Goal: Task Accomplishment & Management: Complete application form

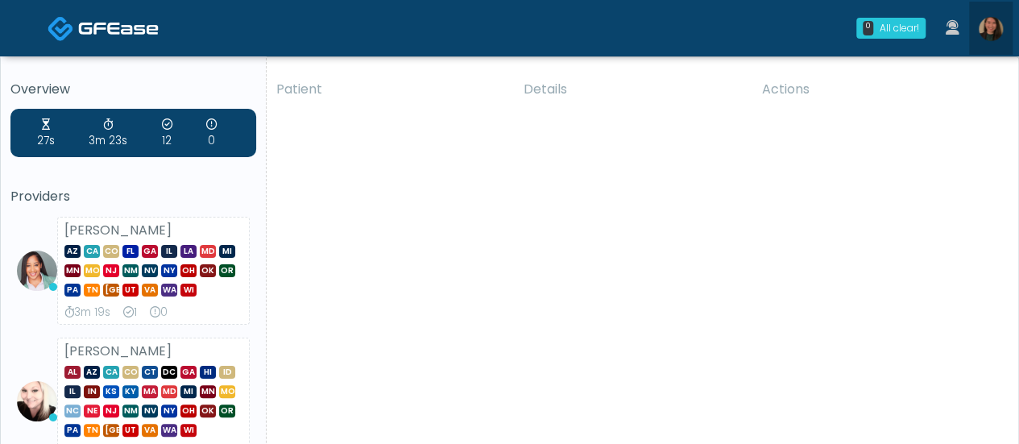
click at [996, 23] on img at bounding box center [991, 29] width 24 height 24
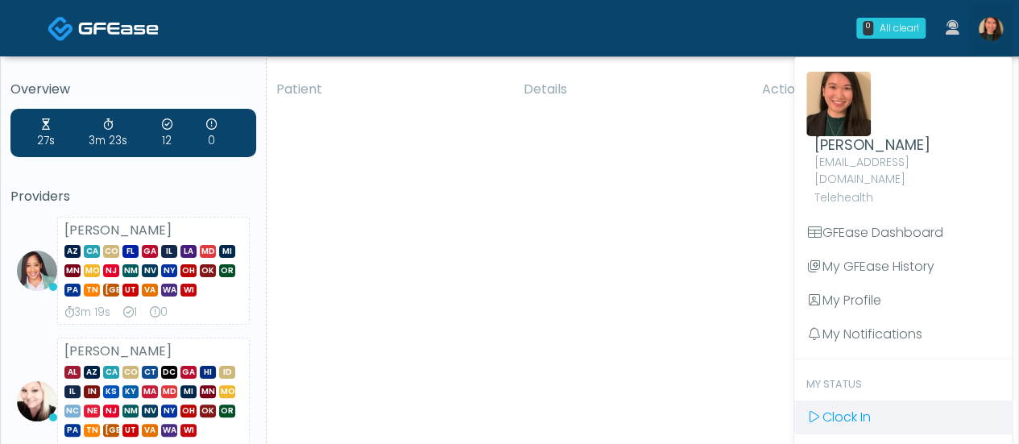
click at [862, 408] on span "Clock In" at bounding box center [847, 417] width 48 height 19
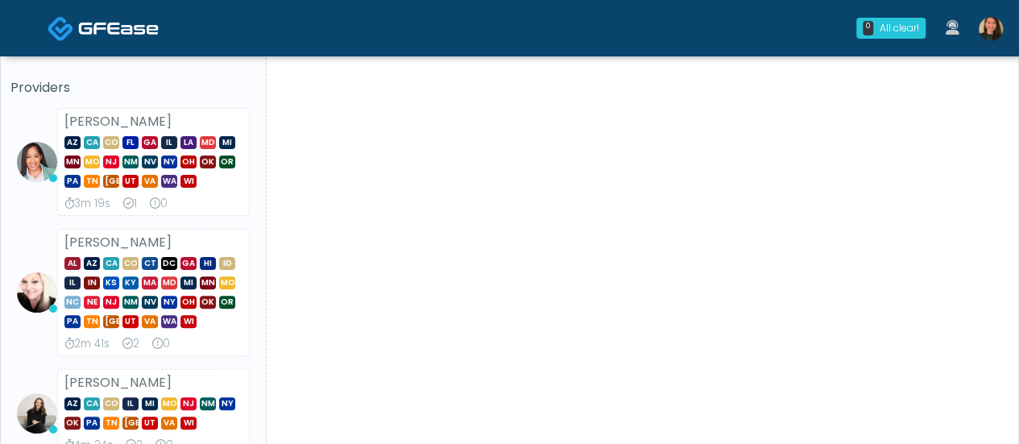
scroll to position [81, 0]
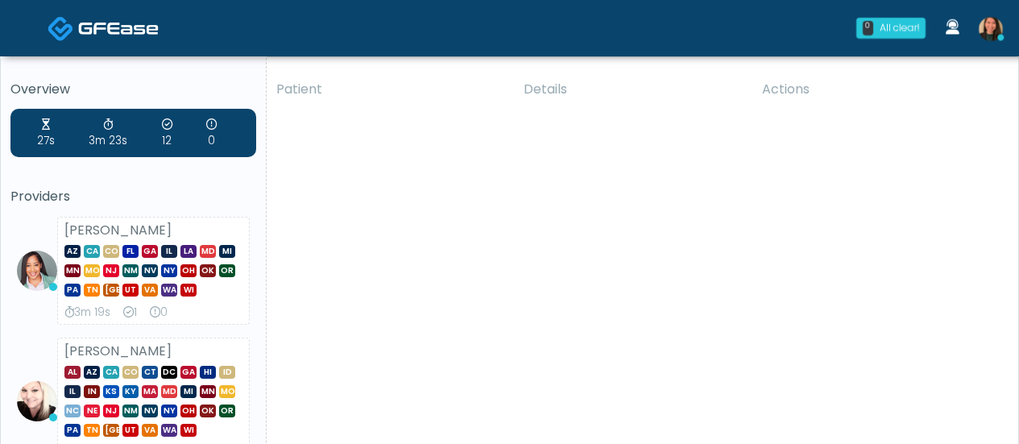
scroll to position [81, 0]
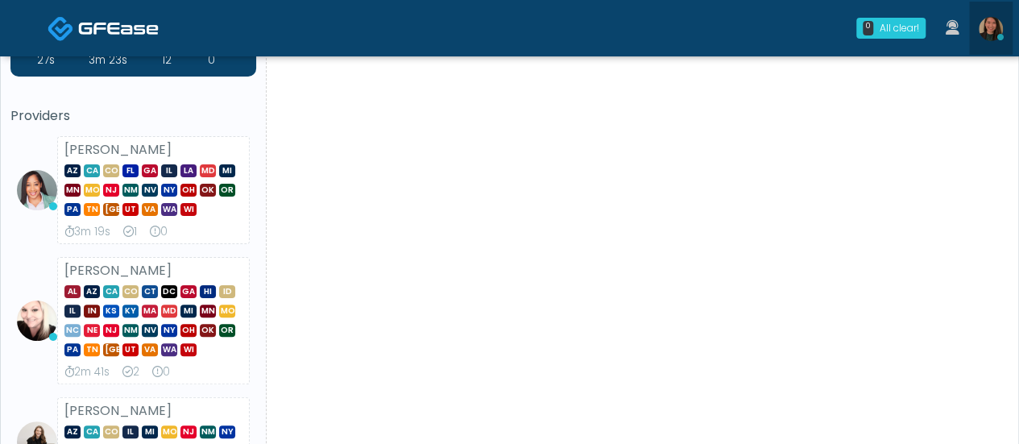
click at [980, 26] on img at bounding box center [991, 29] width 24 height 24
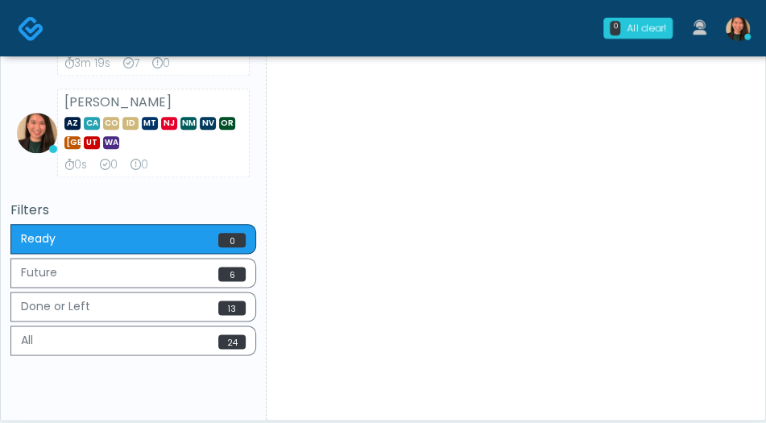
scroll to position [616, 0]
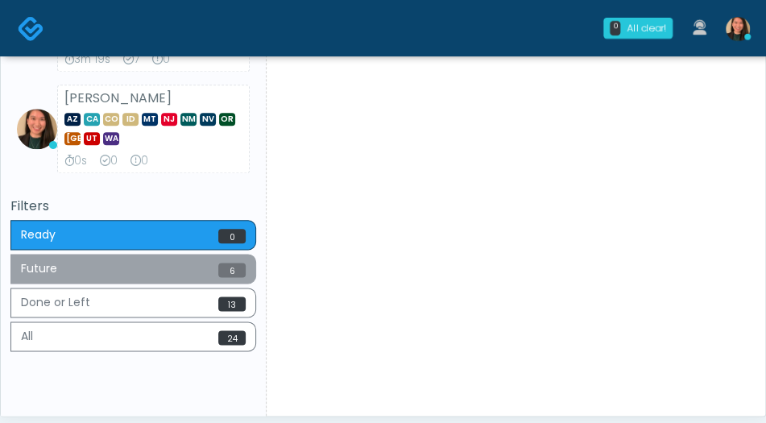
click at [210, 268] on button "Future 6" at bounding box center [133, 269] width 246 height 30
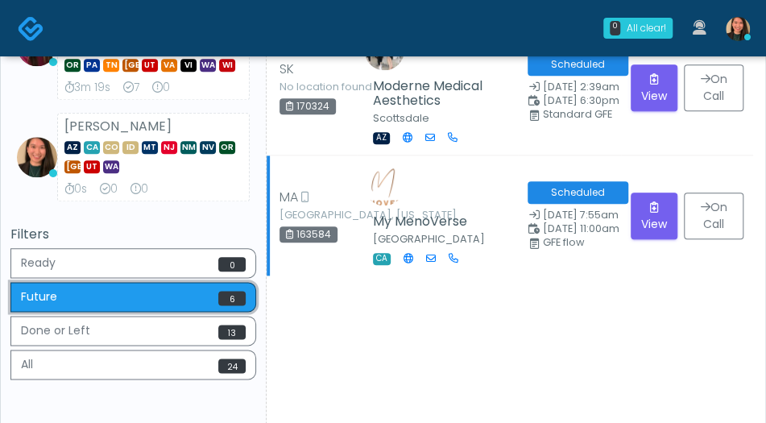
scroll to position [645, 0]
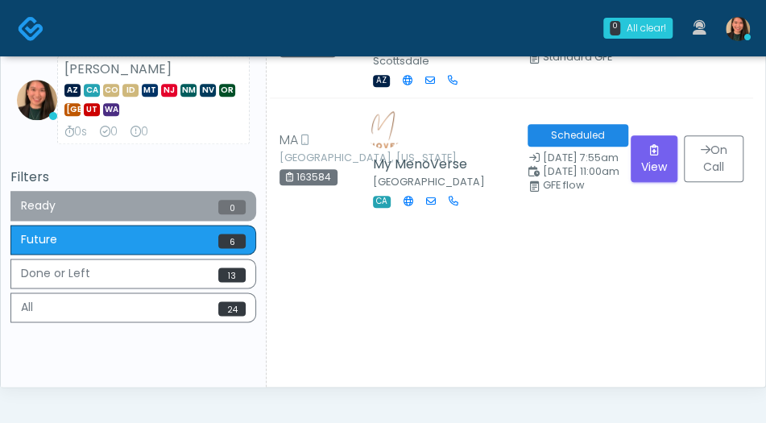
click at [124, 202] on button "Ready 0" at bounding box center [133, 206] width 246 height 30
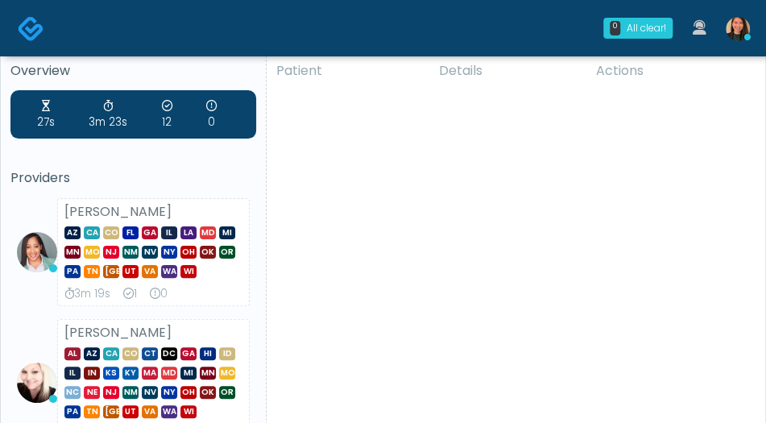
scroll to position [0, 0]
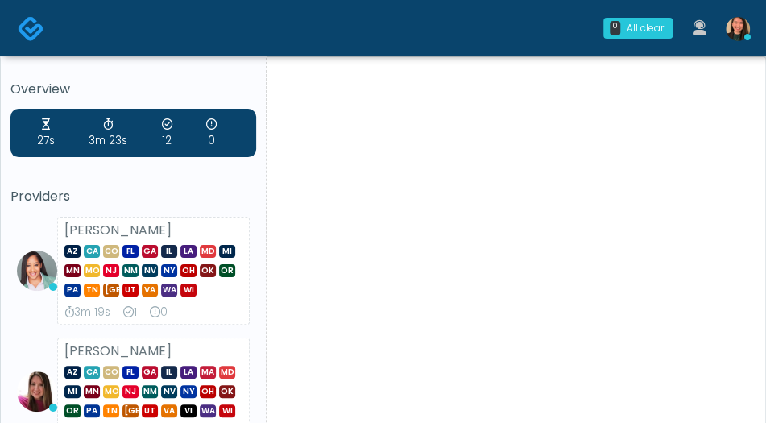
click at [66, 225] on strong "[PERSON_NAME]" at bounding box center [117, 230] width 107 height 19
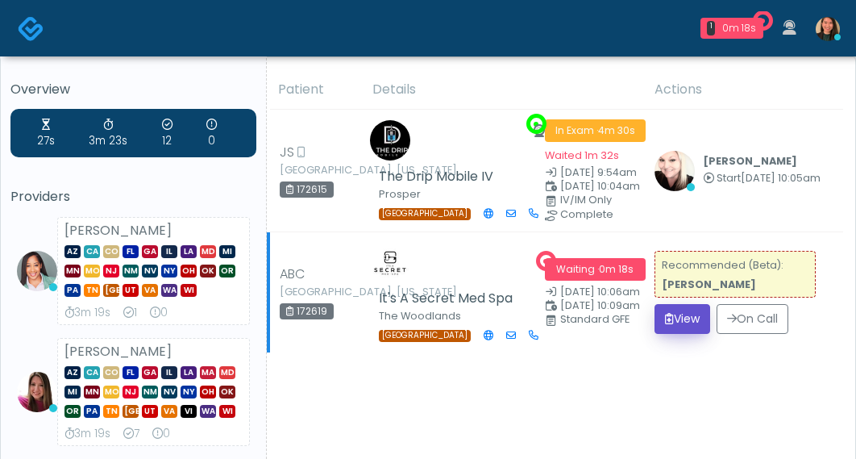
click at [683, 325] on button "View" at bounding box center [682, 319] width 56 height 30
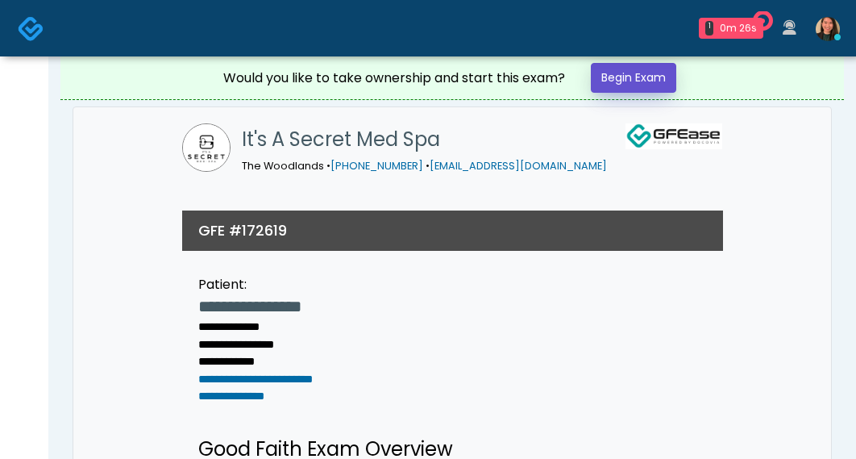
click at [638, 77] on link "Begin Exam" at bounding box center [633, 78] width 85 height 30
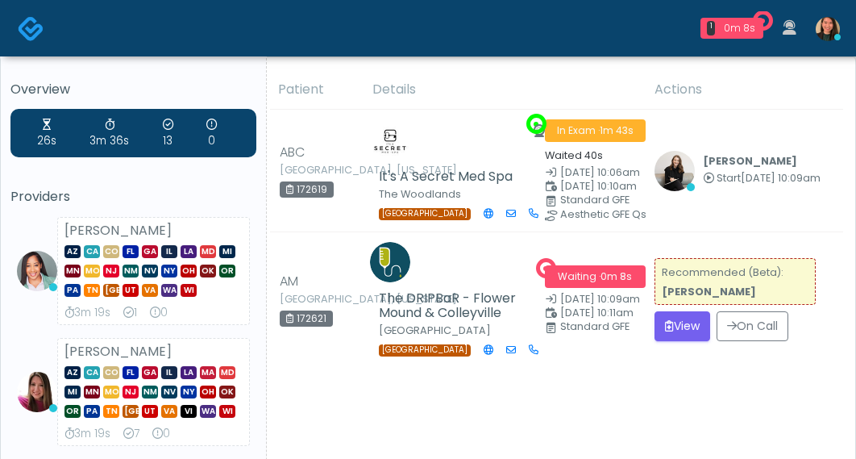
click at [48, 139] on div "26s" at bounding box center [46, 133] width 19 height 32
click at [682, 313] on button "View" at bounding box center [682, 326] width 56 height 30
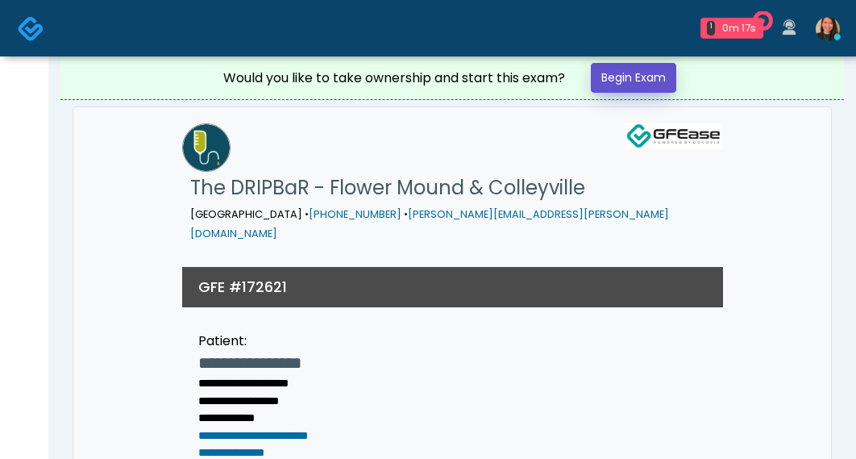
click at [638, 79] on link "Begin Exam" at bounding box center [633, 78] width 85 height 30
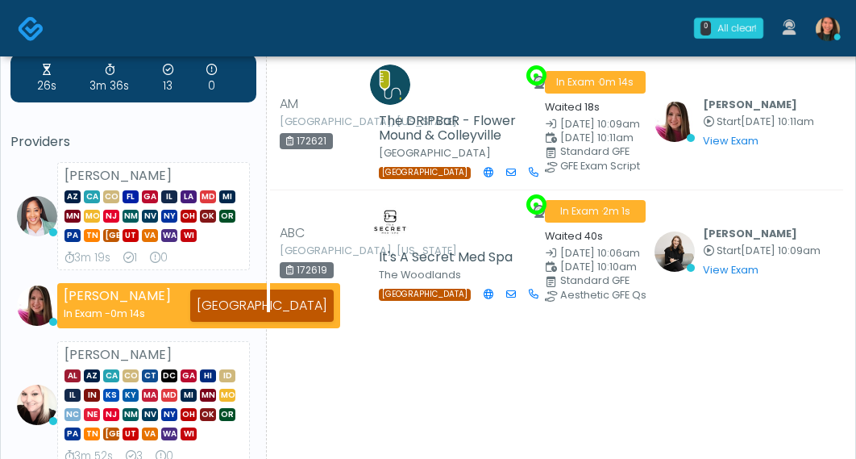
scroll to position [81, 0]
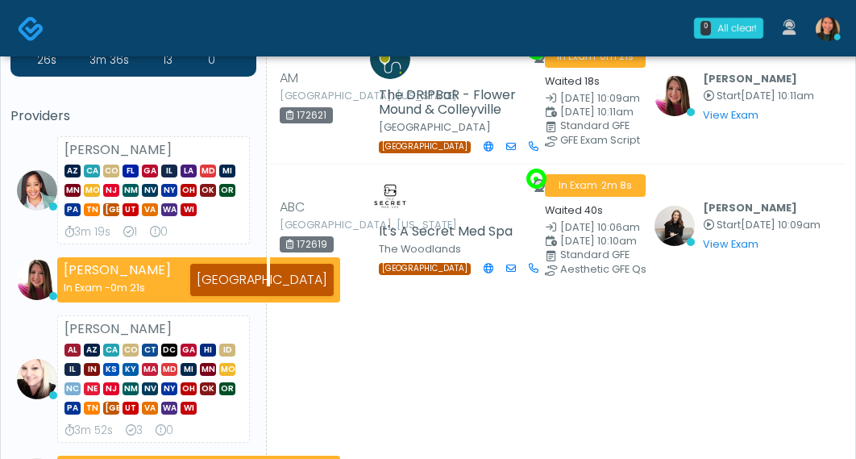
click at [29, 95] on div "26s 3m 36s 13 0 Providers [PERSON_NAME] AZ CA CO [GEOGRAPHIC_DATA] [GEOGRAPHIC_…" at bounding box center [133, 315] width 246 height 574
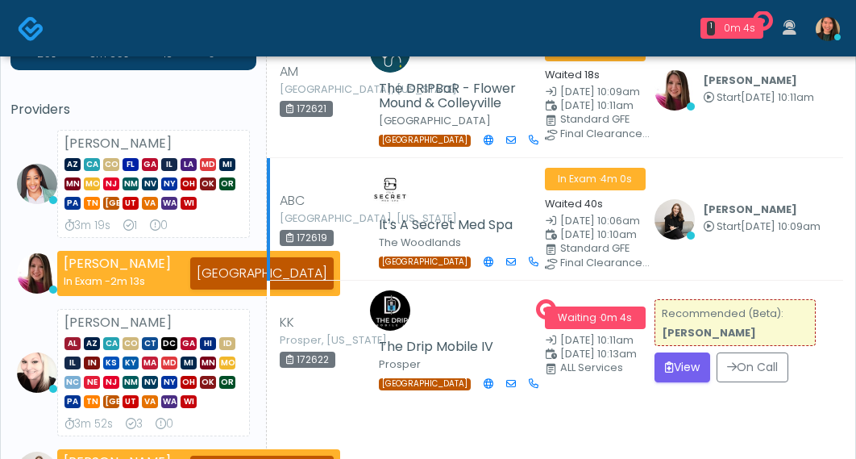
scroll to position [161, 0]
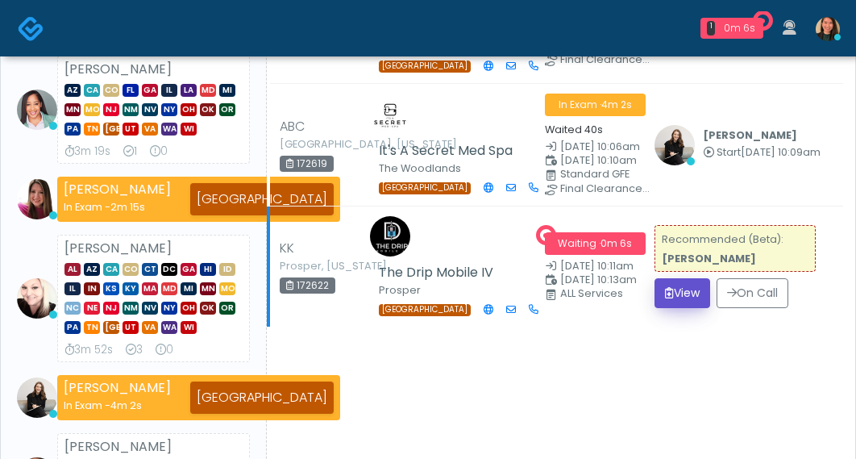
click at [679, 293] on button "View" at bounding box center [682, 293] width 56 height 30
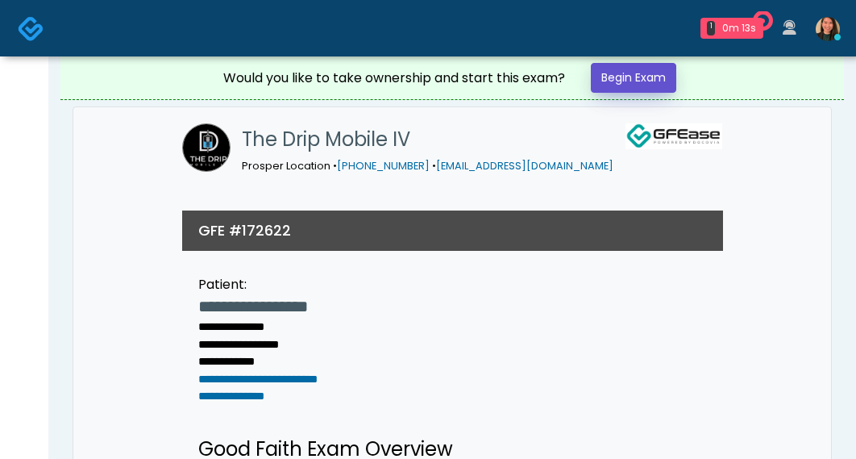
click at [620, 77] on link "Begin Exam" at bounding box center [633, 78] width 85 height 30
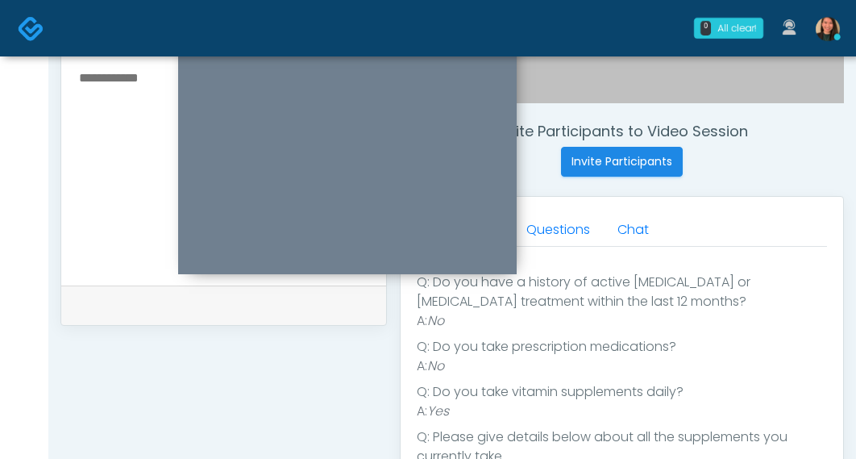
scroll to position [297, 0]
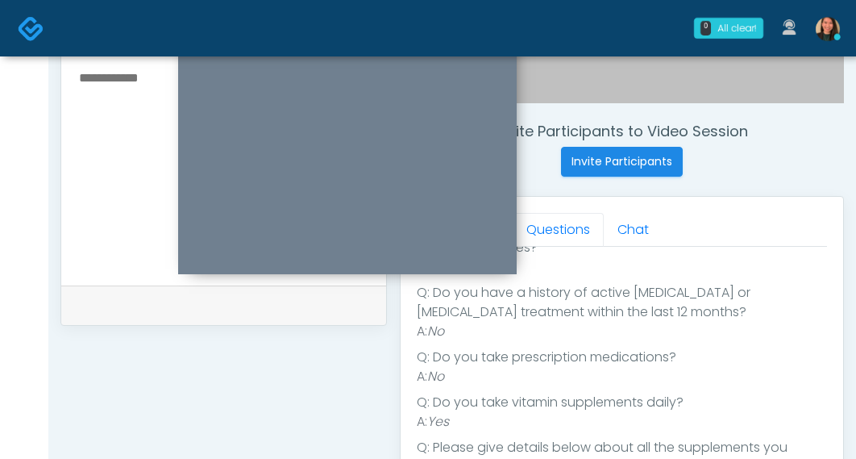
drag, startPoint x: 567, startPoint y: 230, endPoint x: 517, endPoint y: 208, distance: 55.2
click at [567, 230] on link "Questions" at bounding box center [558, 230] width 91 height 34
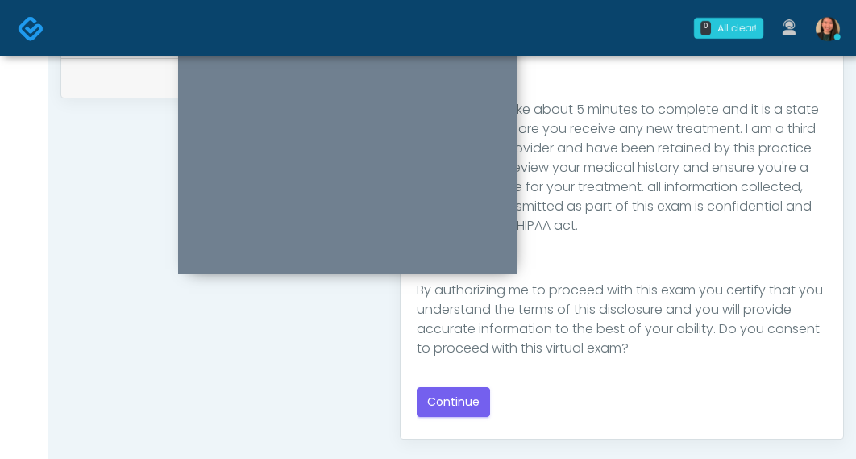
scroll to position [264, 0]
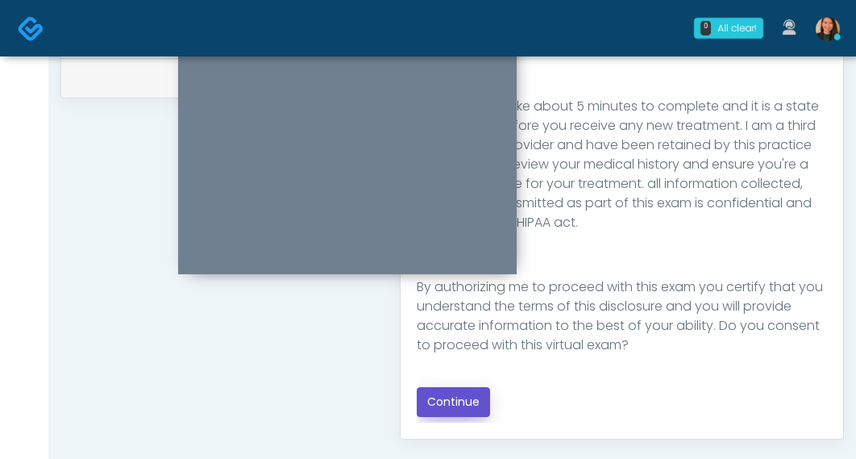
click at [466, 404] on button "Continue" at bounding box center [453, 402] width 73 height 30
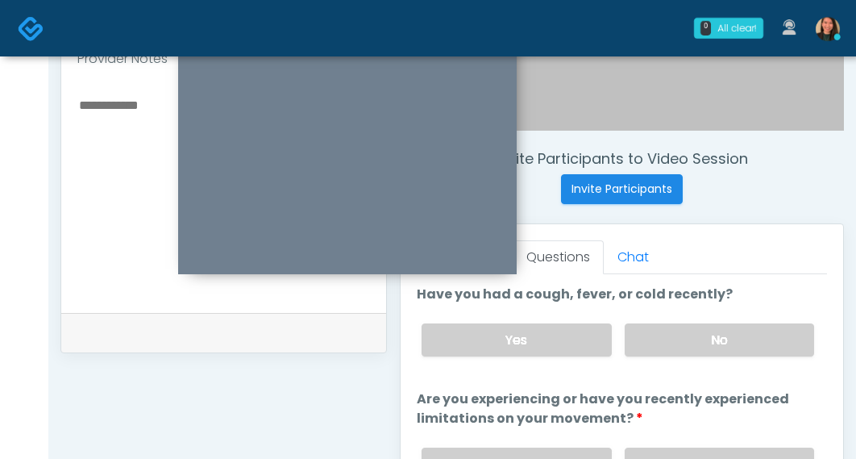
scroll to position [555, 0]
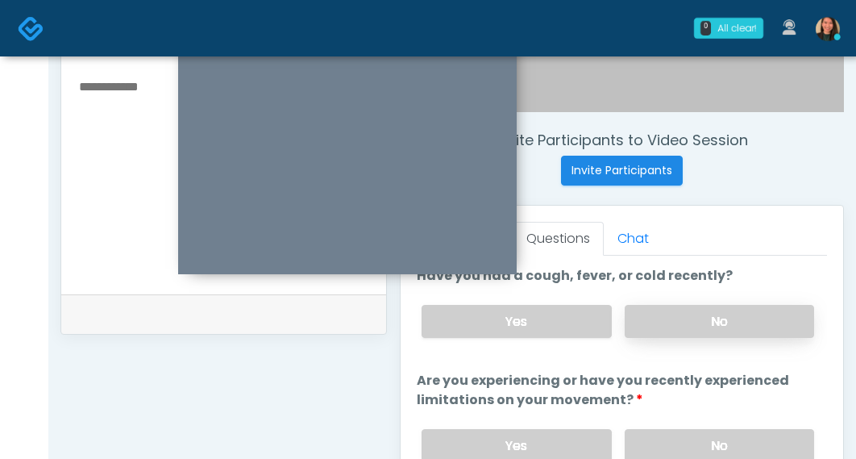
click at [774, 320] on label "No" at bounding box center [720, 321] width 190 height 33
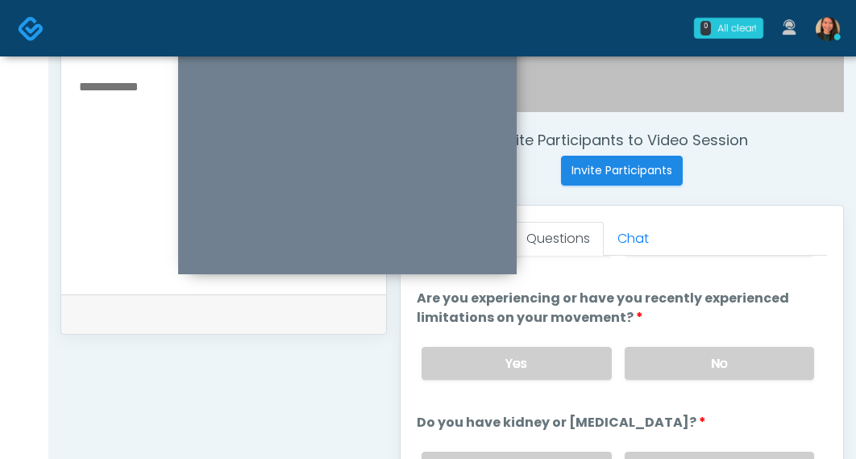
scroll to position [93, 0]
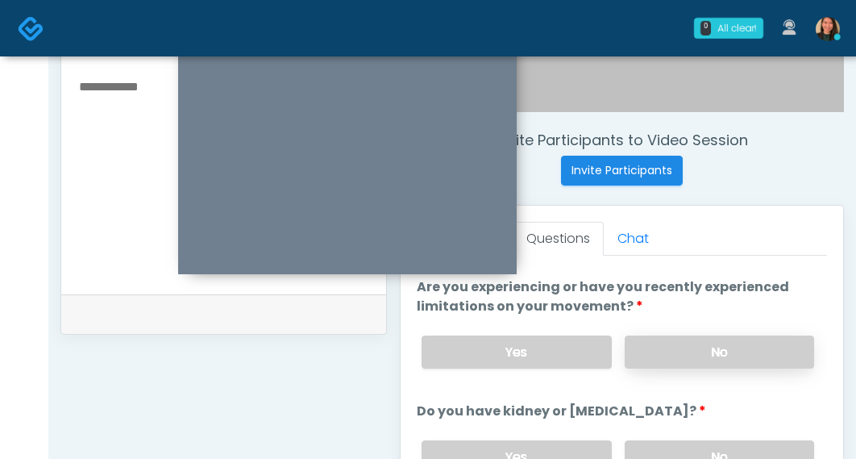
click at [761, 348] on label "No" at bounding box center [720, 351] width 190 height 33
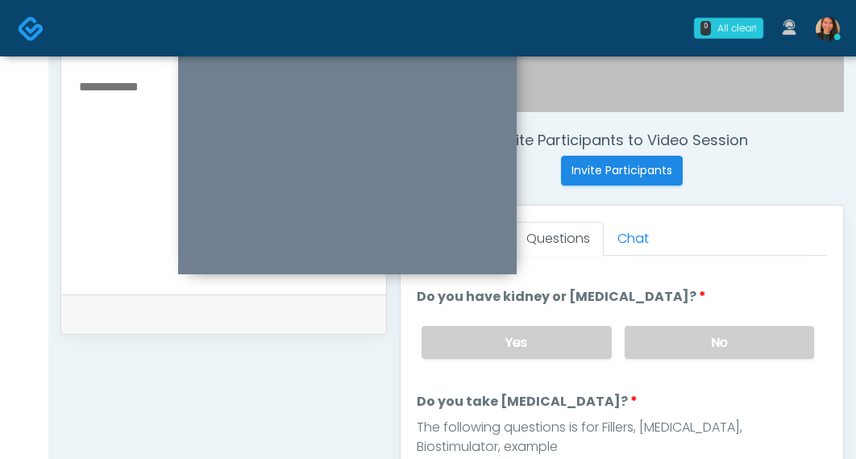
scroll to position [214, 0]
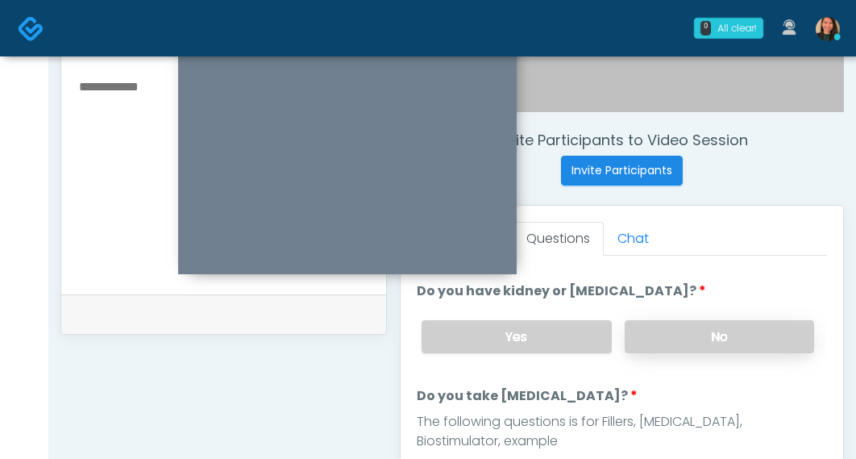
click at [744, 331] on label "No" at bounding box center [720, 336] width 190 height 33
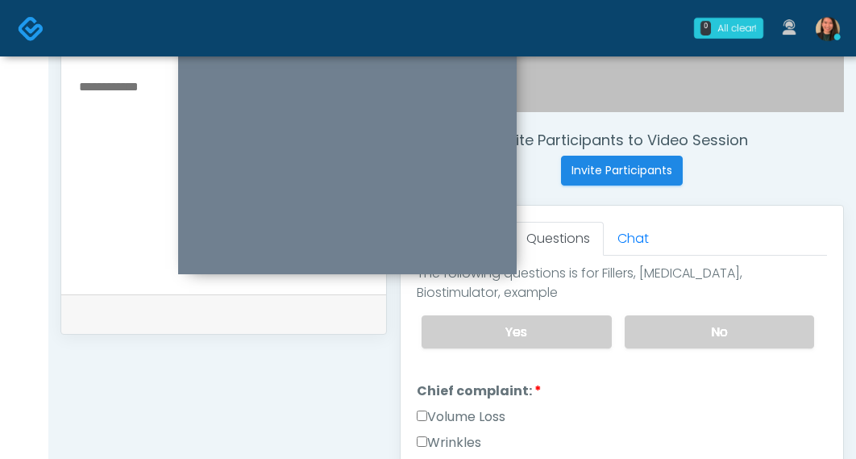
scroll to position [370, 0]
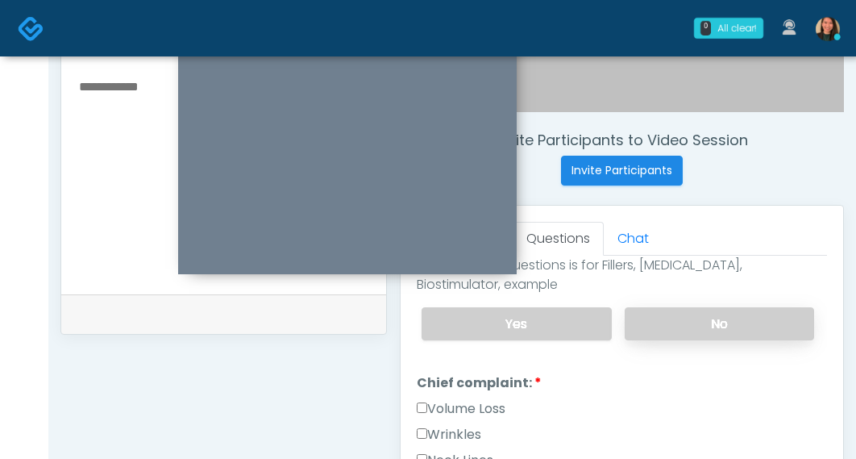
click at [772, 323] on label "No" at bounding box center [720, 323] width 190 height 33
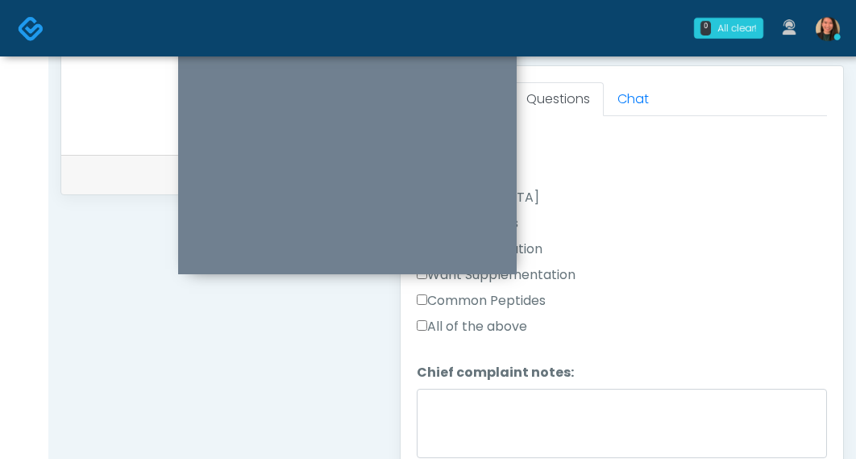
scroll to position [558, 0]
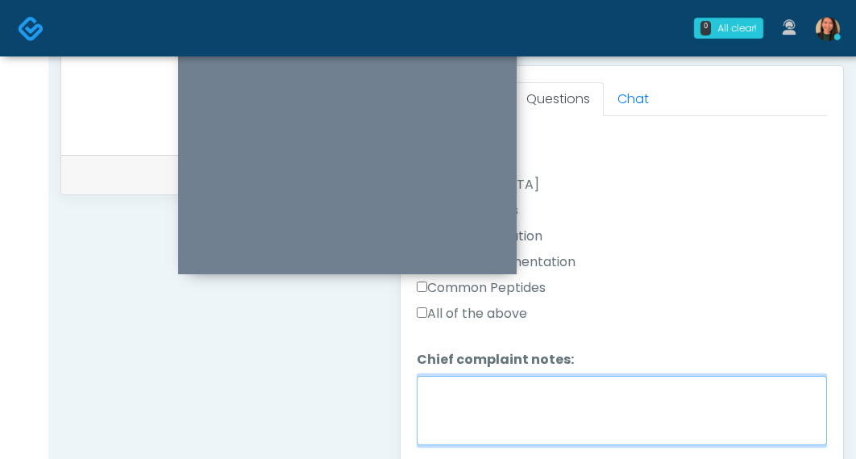
click at [648, 384] on textarea "Chief complaint notes:" at bounding box center [622, 410] width 410 height 69
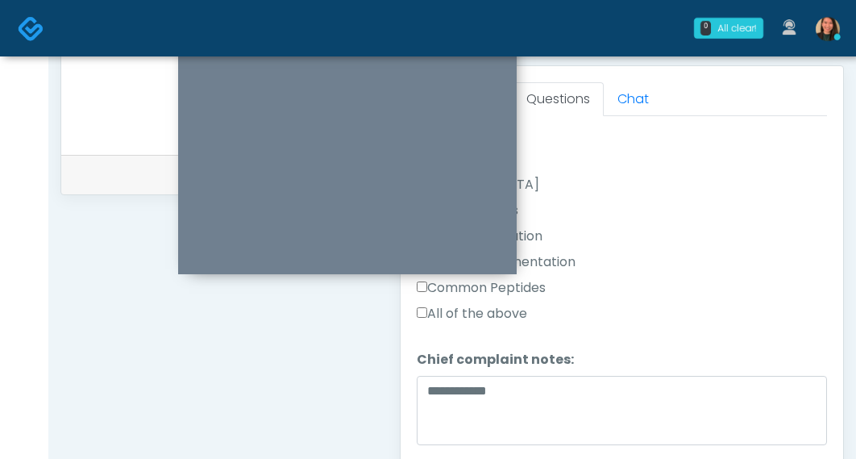
click at [484, 304] on label "All of the above" at bounding box center [472, 313] width 110 height 19
click at [526, 304] on label "All of the above" at bounding box center [472, 313] width 110 height 19
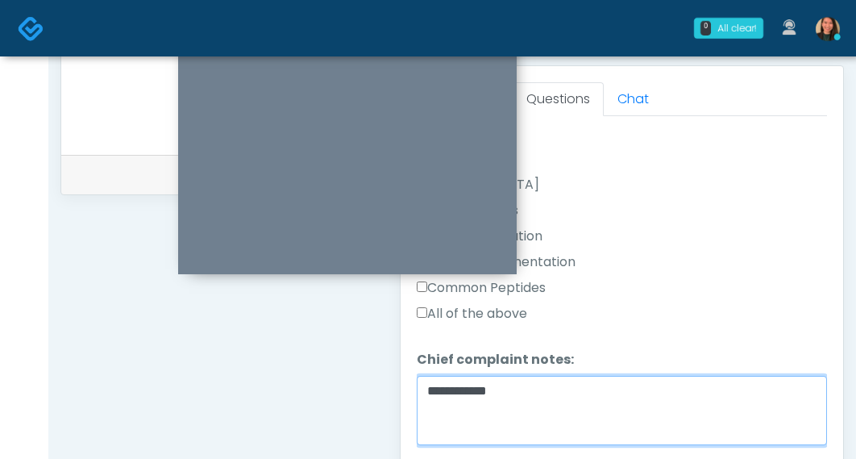
click at [556, 384] on textarea "**********" at bounding box center [622, 410] width 410 height 69
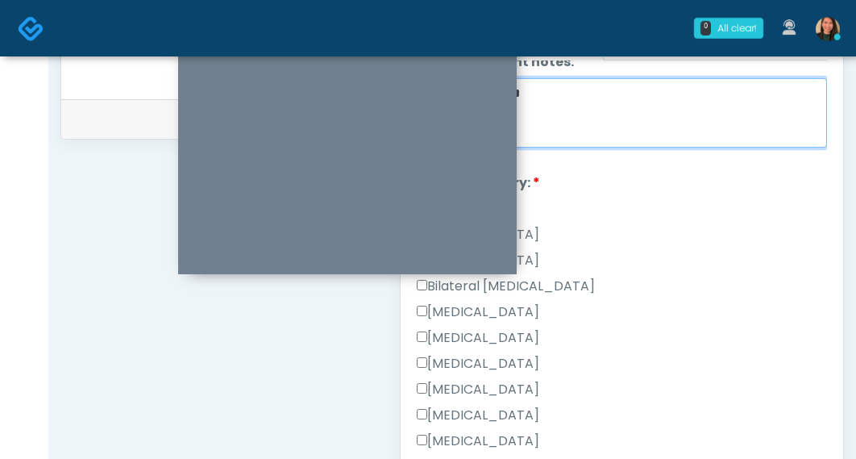
scroll to position [764, 0]
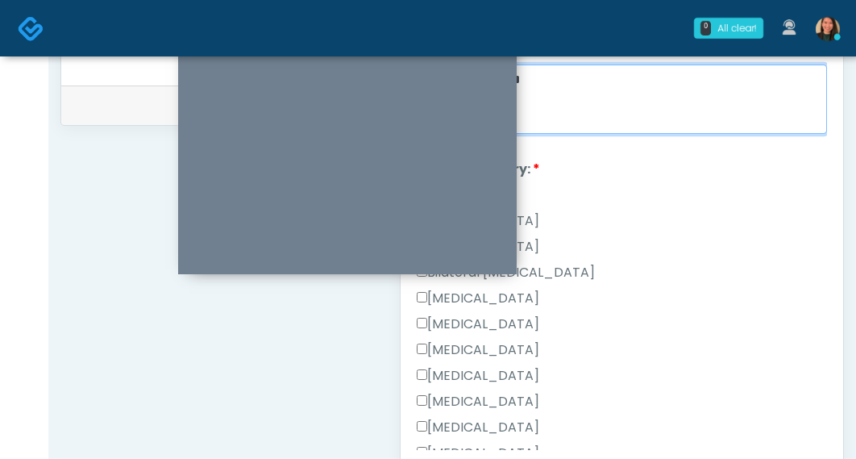
type textarea "**********"
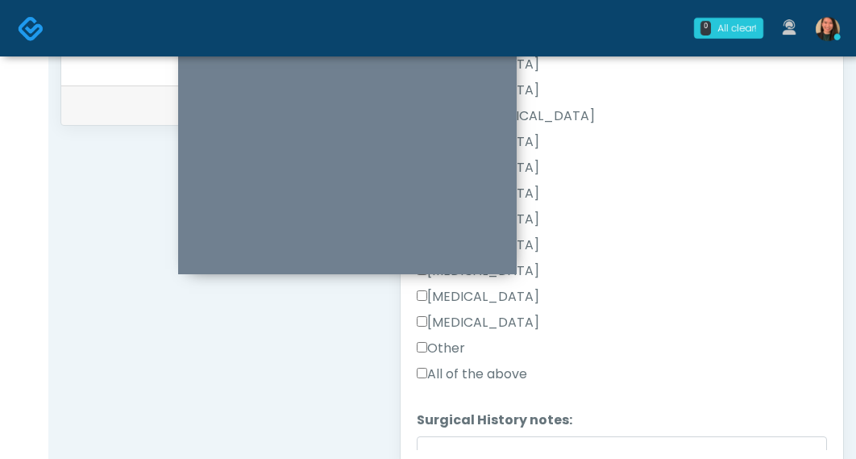
scroll to position [1057, 0]
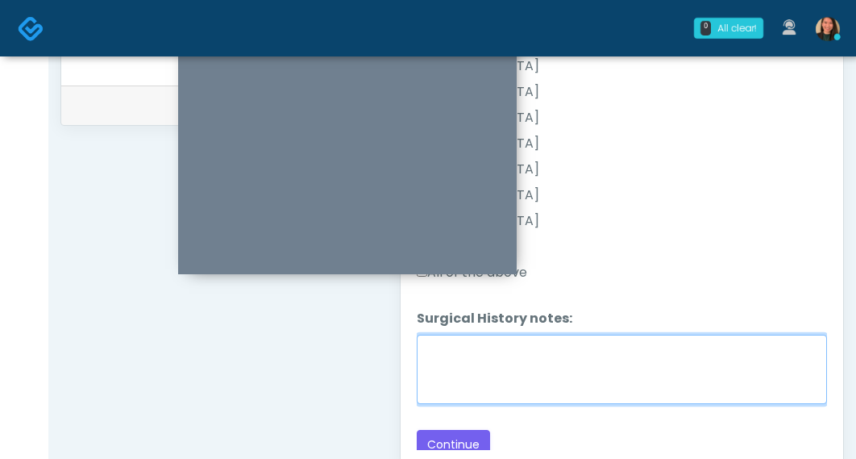
click at [701, 366] on textarea "Surgical History notes:" at bounding box center [622, 368] width 410 height 69
type textarea "**********"
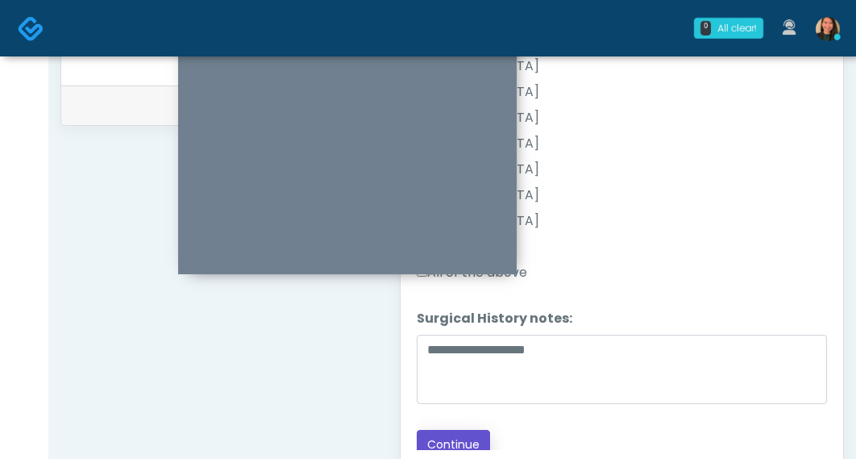
click at [480, 430] on button "Continue" at bounding box center [453, 445] width 73 height 30
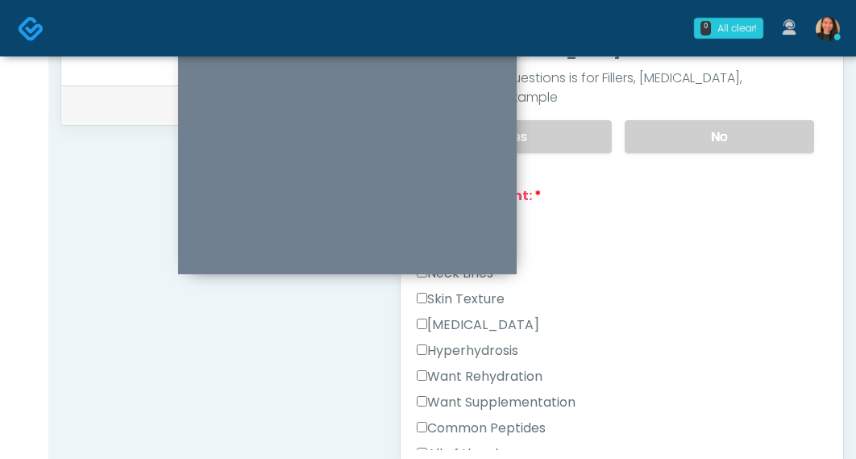
scroll to position [342, 0]
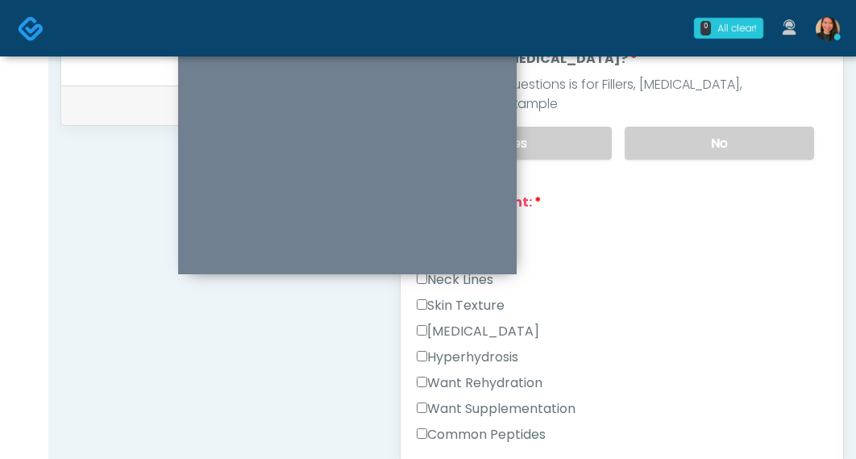
click at [459, 375] on label "Want Rehydration" at bounding box center [480, 382] width 126 height 19
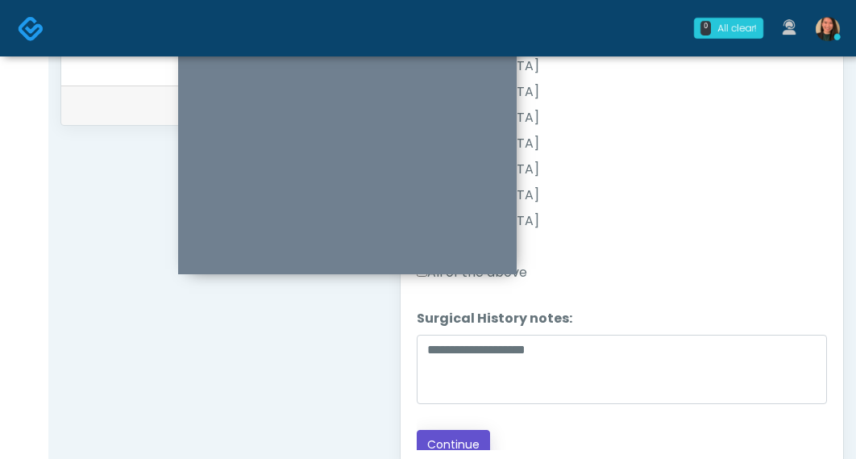
click at [475, 430] on button "Continue" at bounding box center [453, 445] width 73 height 30
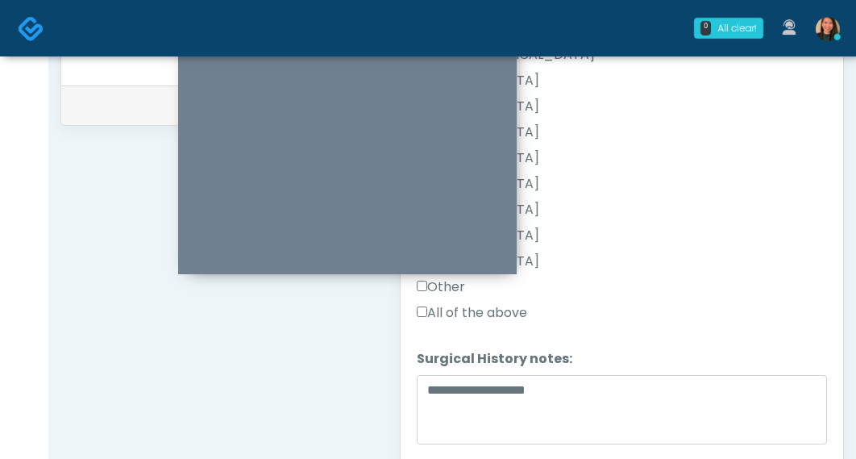
scroll to position [978, 0]
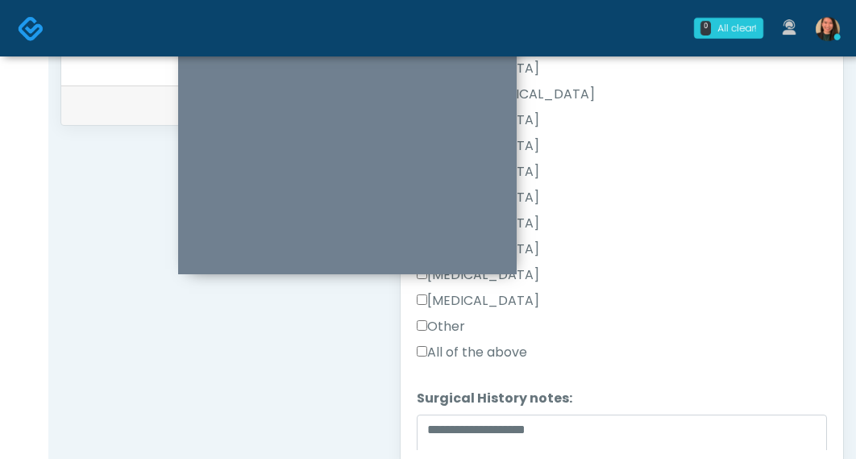
drag, startPoint x: 440, startPoint y: 317, endPoint x: 474, endPoint y: 309, distance: 34.8
click at [442, 317] on label "Other" at bounding box center [441, 326] width 48 height 19
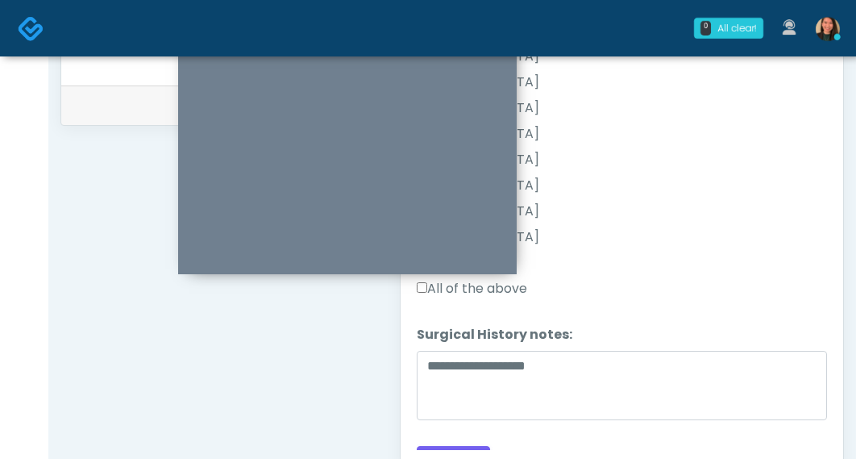
scroll to position [1057, 0]
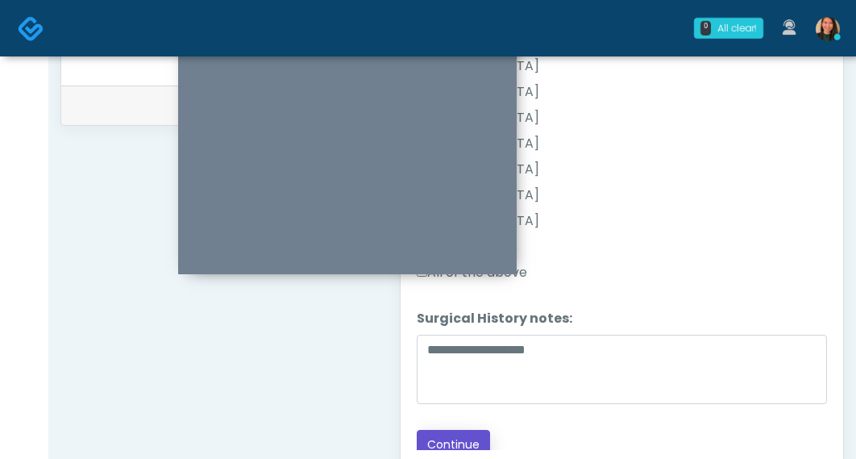
click at [472, 430] on button "Continue" at bounding box center [453, 445] width 73 height 30
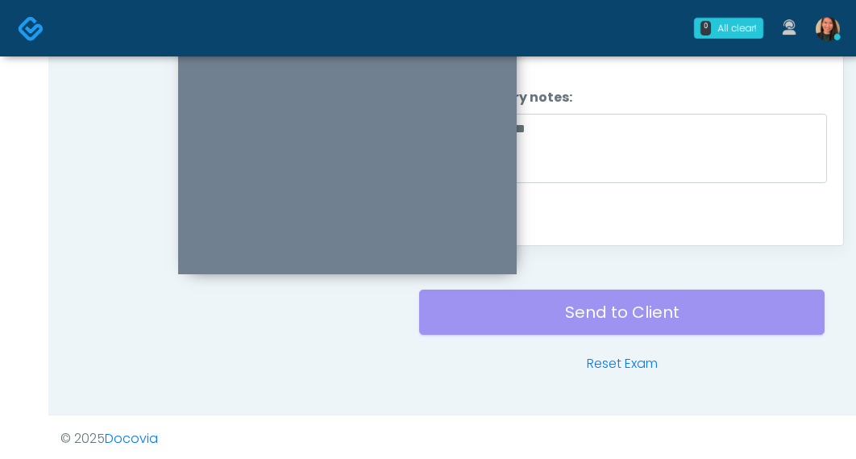
scroll to position [0, 0]
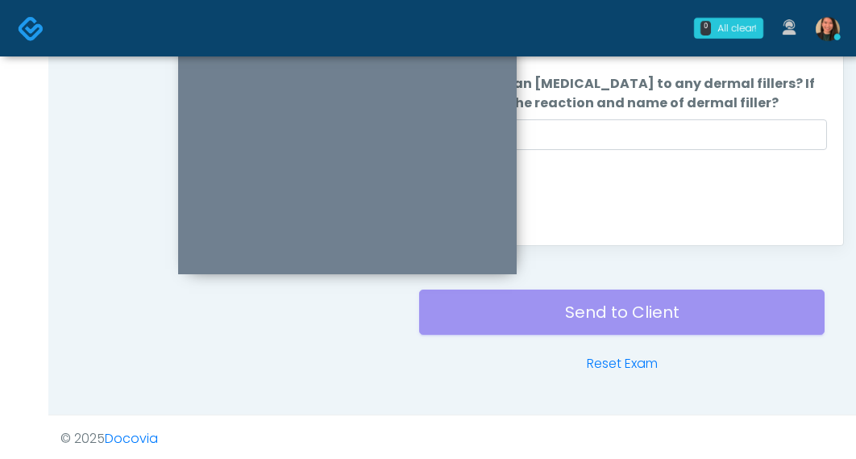
drag, startPoint x: 822, startPoint y: 362, endPoint x: 850, endPoint y: 207, distance: 157.3
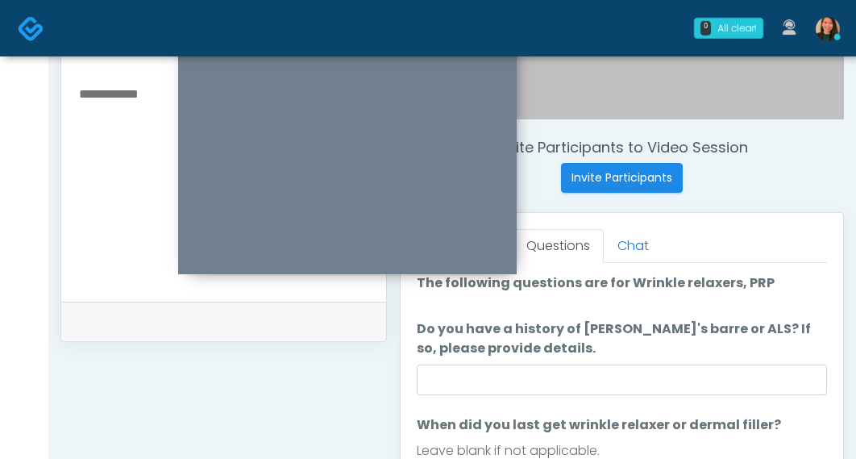
scroll to position [539, 0]
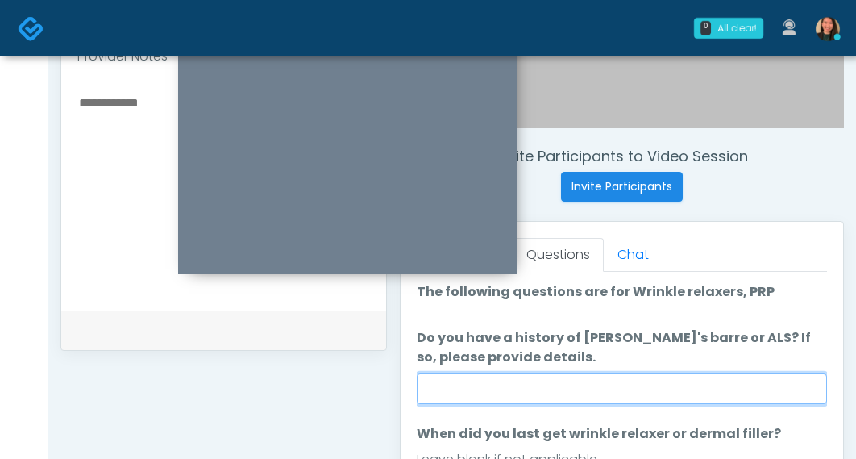
click at [784, 396] on input "Do you have a history of Guillain's barre or ALS? If so, please provide details." at bounding box center [622, 388] width 410 height 31
type input "**"
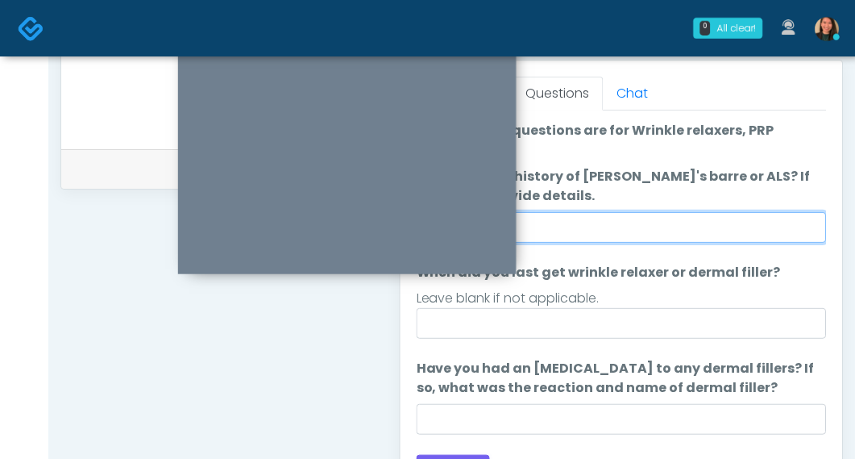
scroll to position [688, 0]
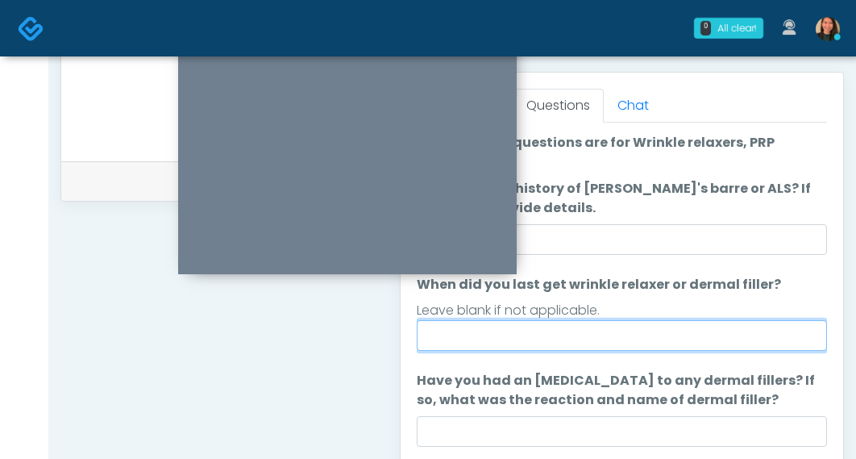
click at [792, 347] on input "When did you last get wrinkle relaxer or dermal filler?" at bounding box center [622, 335] width 410 height 31
click at [590, 325] on input "When did you last get wrinkle relaxer or dermal filler?" at bounding box center [622, 335] width 410 height 31
type input "**********"
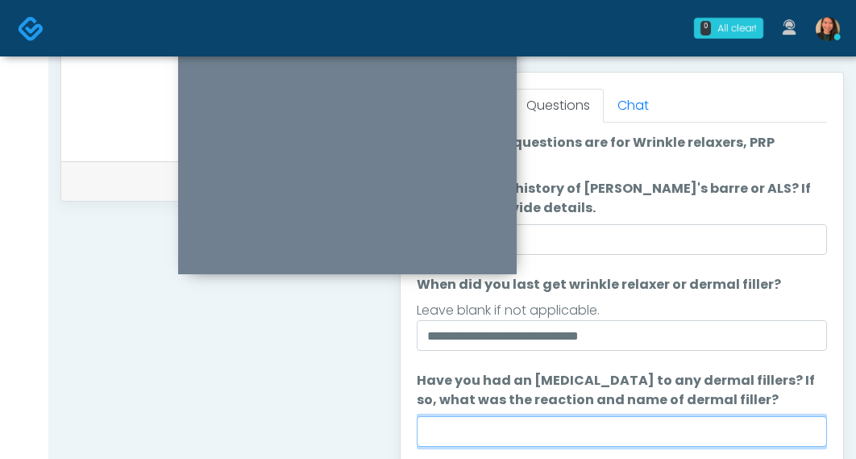
click at [558, 421] on input "Have you had an allergic response to any dermal fillers? If so, what was the re…" at bounding box center [622, 431] width 410 height 31
type input "***"
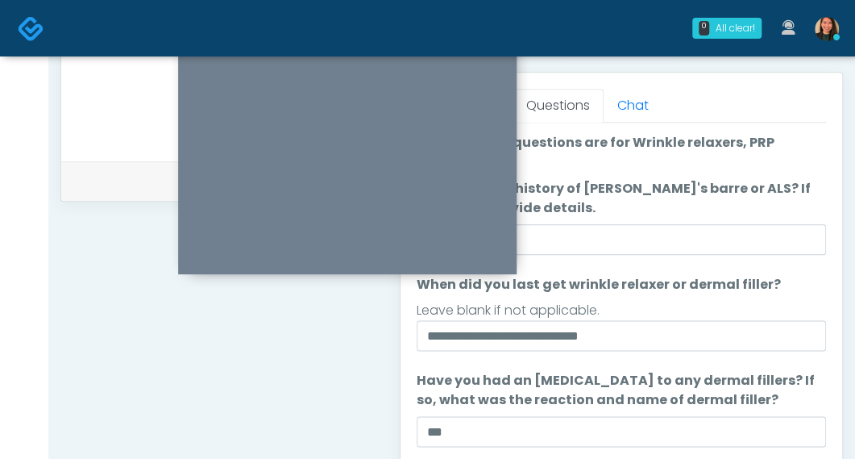
drag, startPoint x: 848, startPoint y: 237, endPoint x: 877, endPoint y: 226, distance: 31.1
click at [855, 226] on html "0 All clear! All clear! Jennifer Ekeh AZ CA CO FL GA IL LA MD MI MN MO NJ NM NV…" at bounding box center [427, 35] width 855 height 1447
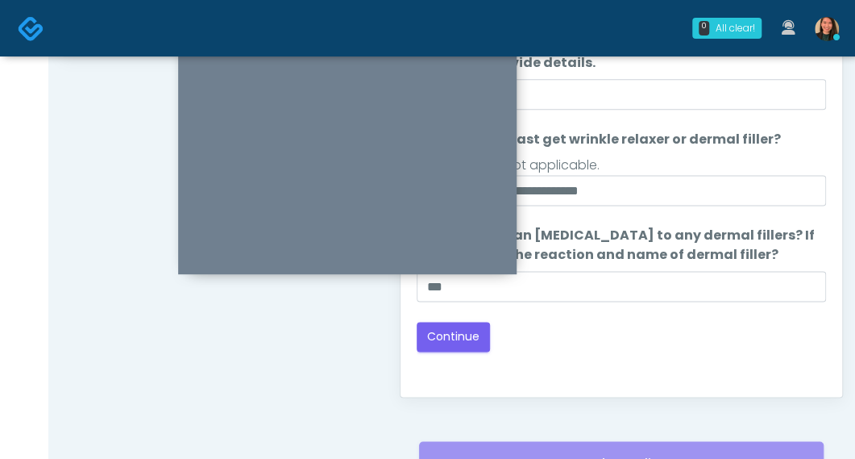
scroll to position [835, 0]
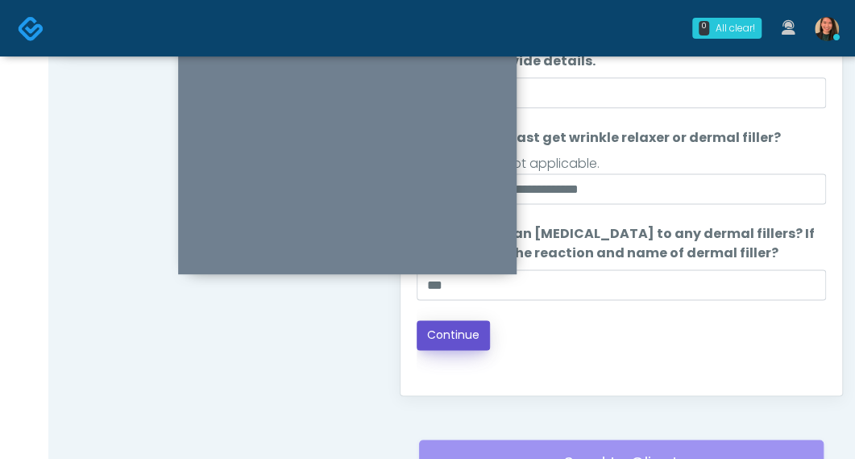
click at [445, 330] on button "Continue" at bounding box center [453, 335] width 73 height 30
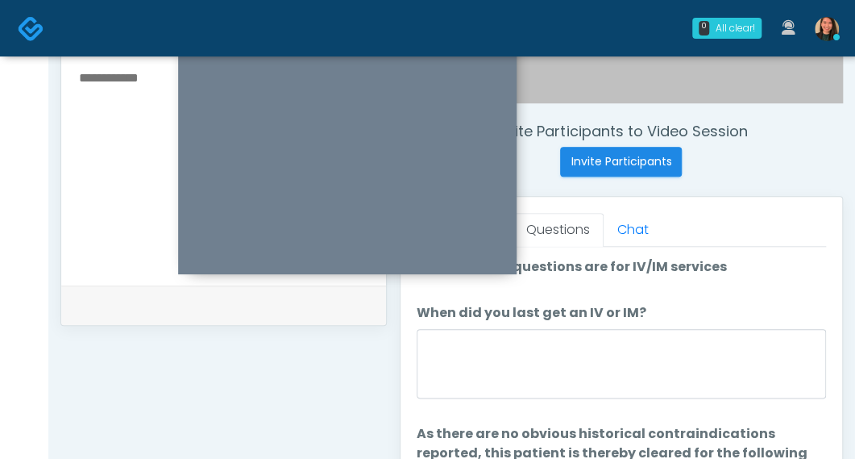
scroll to position [577, 0]
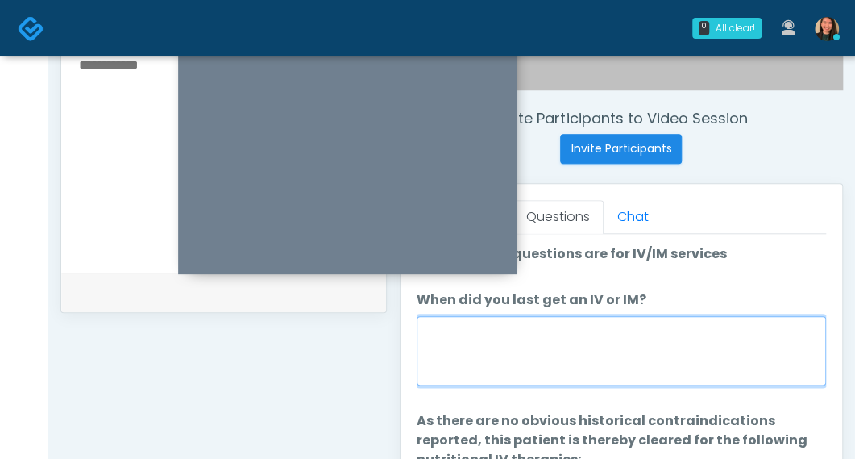
click at [701, 334] on textarea "When did you last get an IV or IM?" at bounding box center [621, 350] width 409 height 69
type textarea "**********"
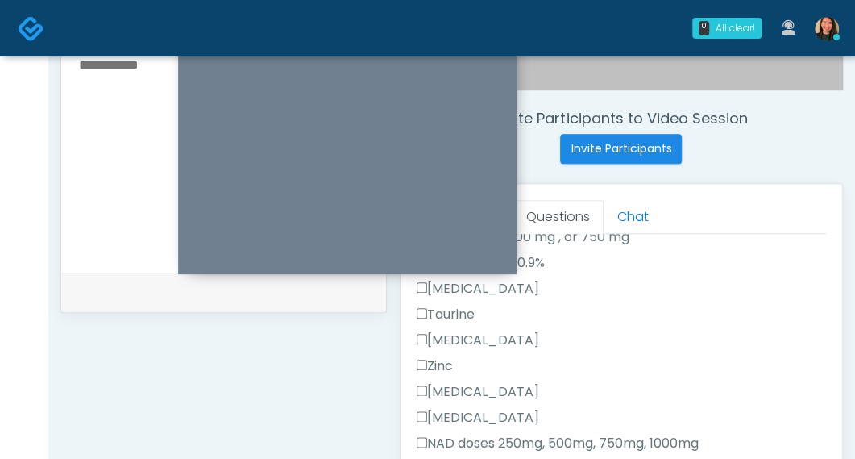
scroll to position [645, 0]
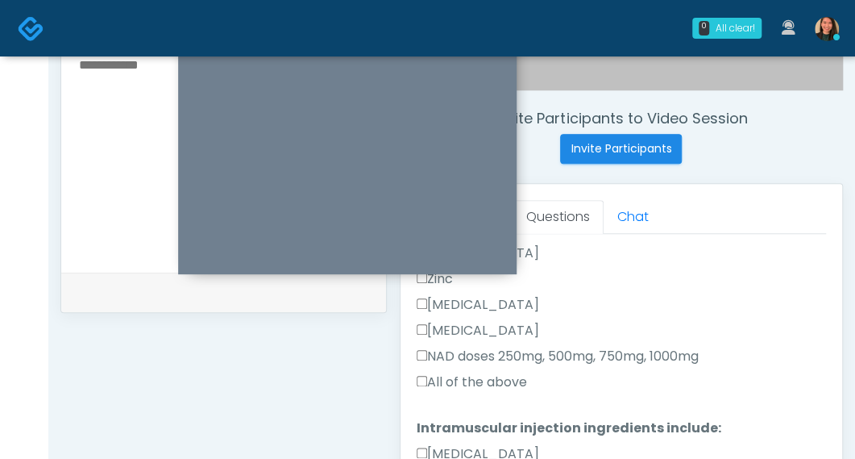
click at [493, 380] on label "All of the above" at bounding box center [472, 381] width 110 height 19
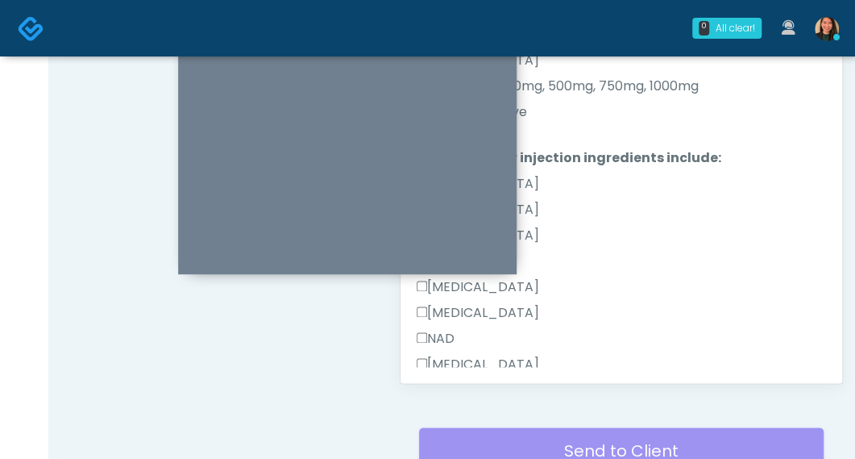
scroll to position [854, 0]
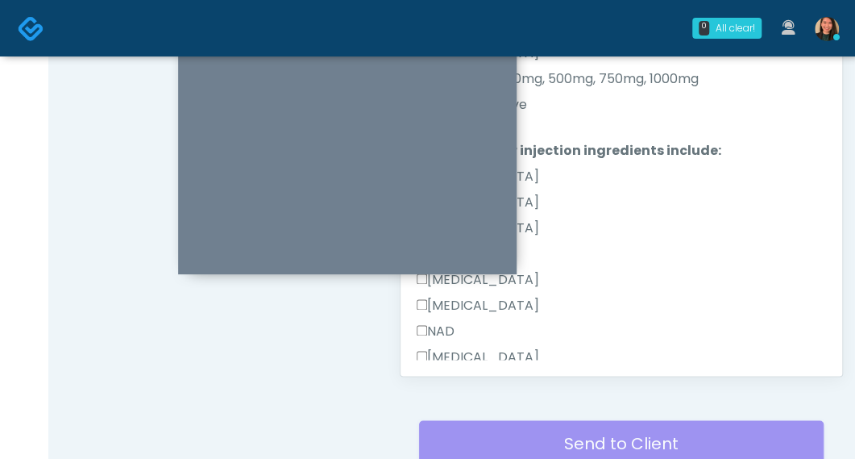
click at [812, 322] on div "NAD" at bounding box center [621, 335] width 409 height 26
click at [816, 318] on div "Good Faith Exam Script Good Faith Exam Script INTRODUCTION Hello, my name is un…" at bounding box center [621, 157] width 409 height 403
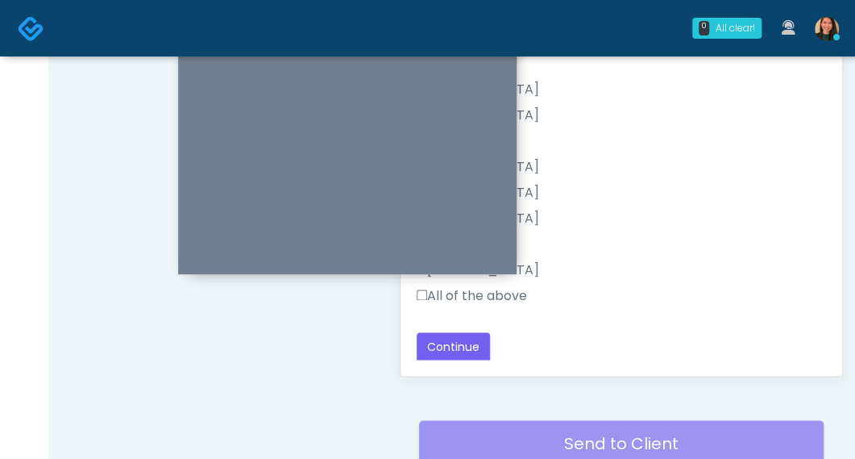
scroll to position [836, 0]
click at [442, 337] on button "Continue" at bounding box center [453, 346] width 73 height 30
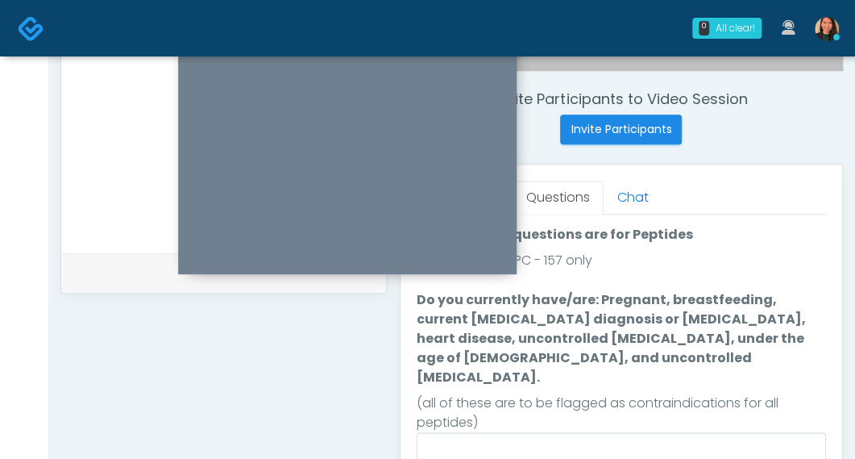
scroll to position [623, 0]
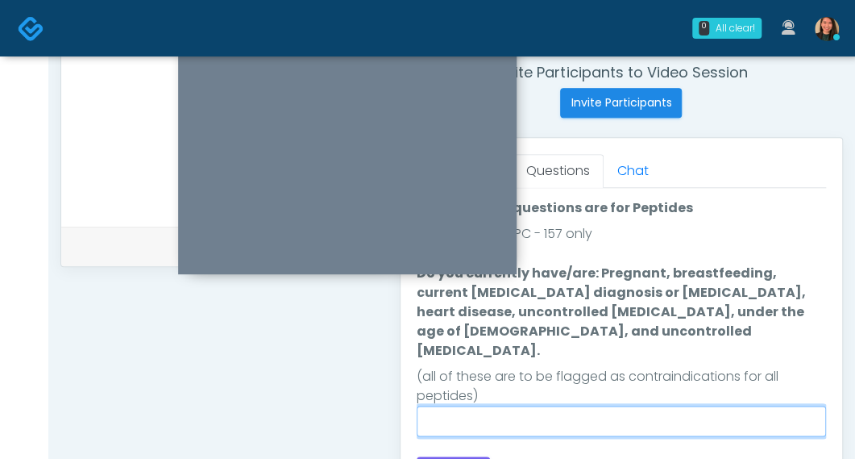
click at [625, 405] on input "Do you currently have/are: Pregnant, breastfeeding, current cancer diagnosis or…" at bounding box center [621, 420] width 409 height 31
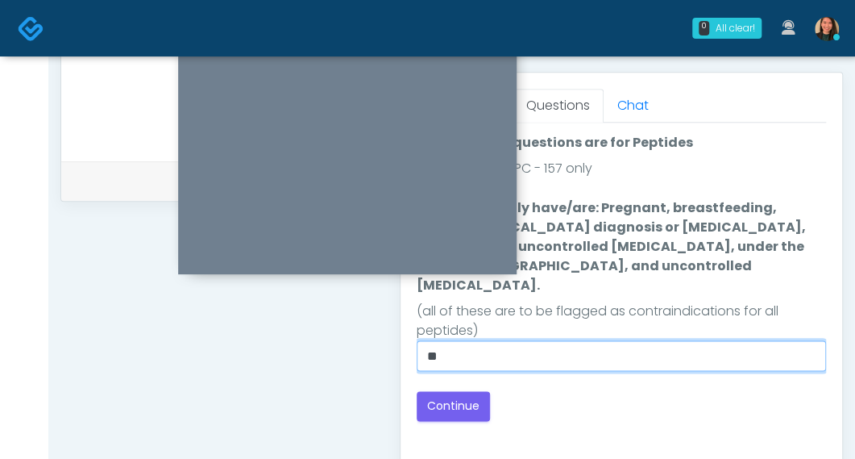
scroll to position [704, 0]
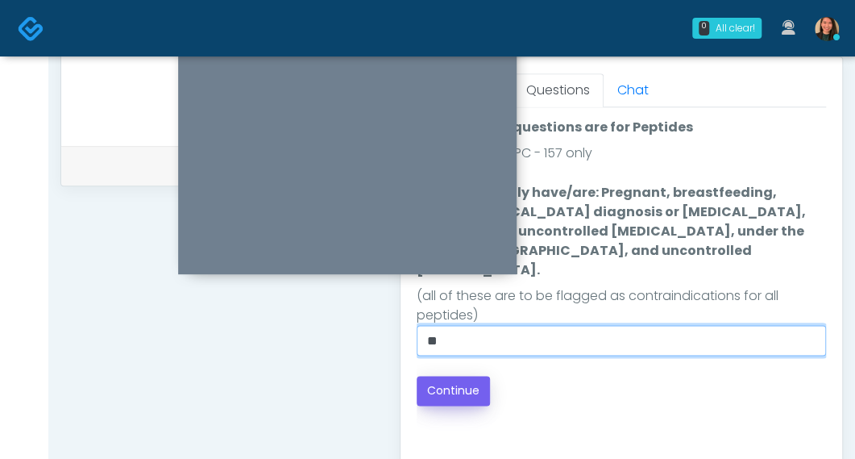
type input "**"
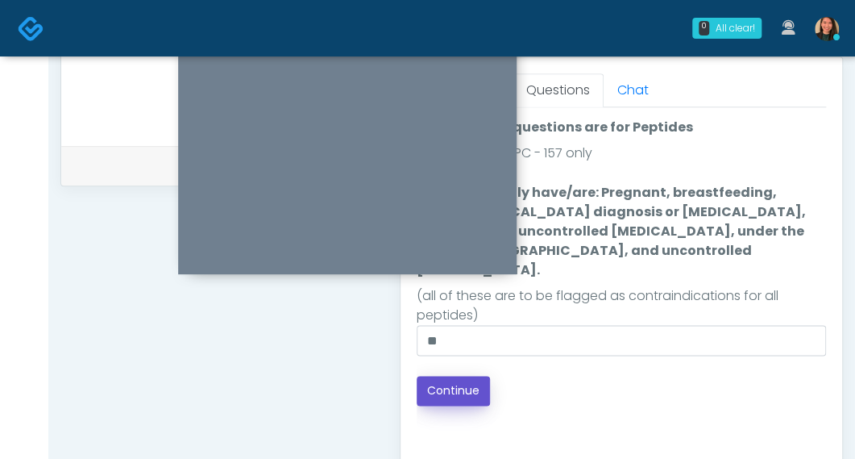
click at [464, 376] on button "Continue" at bounding box center [453, 391] width 73 height 30
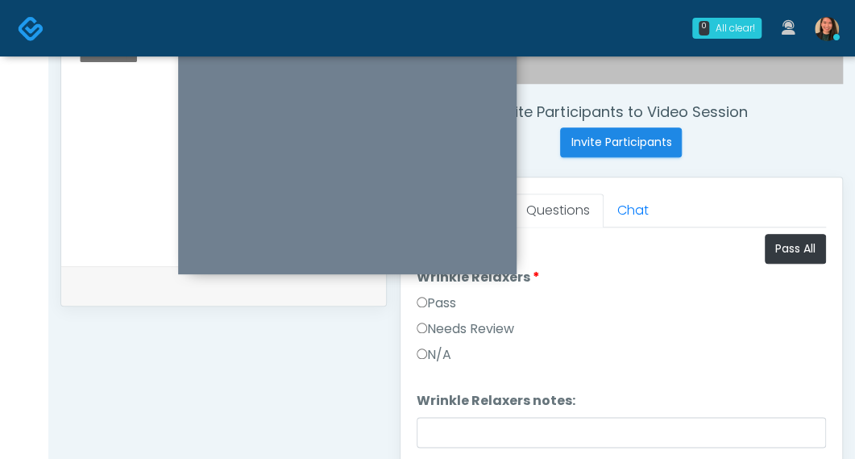
scroll to position [548, 0]
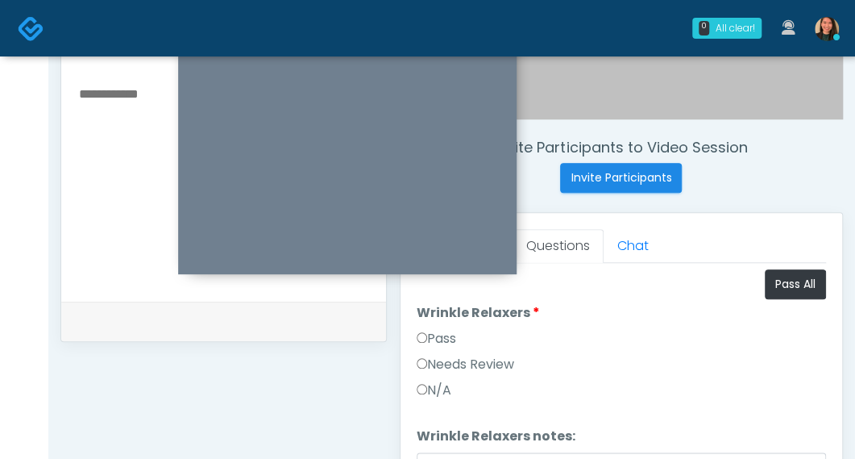
click at [669, 329] on div "Pass" at bounding box center [621, 342] width 409 height 26
click at [796, 291] on button "Pass All" at bounding box center [795, 284] width 61 height 30
drag, startPoint x: 853, startPoint y: 275, endPoint x: 855, endPoint y: 297, distance: 22.7
click at [855, 297] on html "0 All clear! All clear! Jennifer Ekeh AZ CA CO FL GA IL LA MD MI MN MO NJ NM NV…" at bounding box center [427, 175] width 855 height 1447
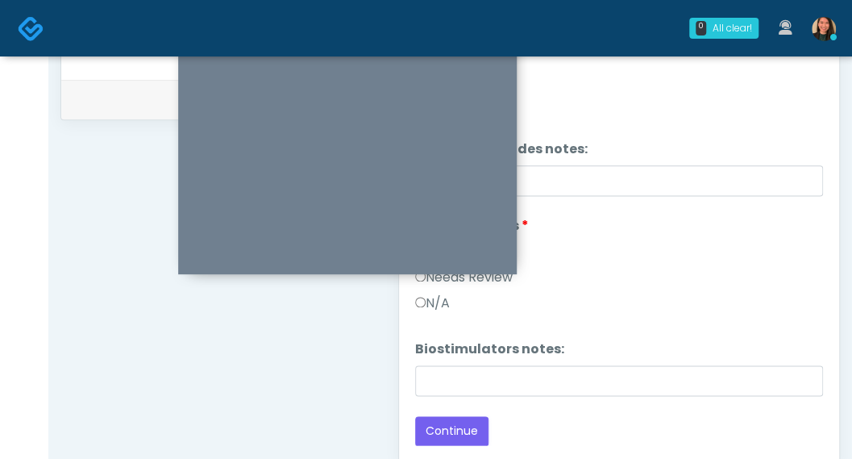
scroll to position [856, 0]
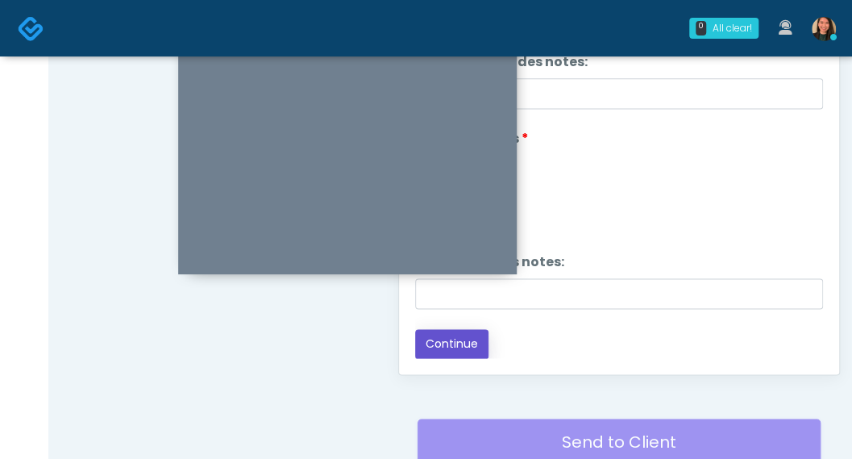
click at [455, 332] on button "Continue" at bounding box center [451, 344] width 73 height 30
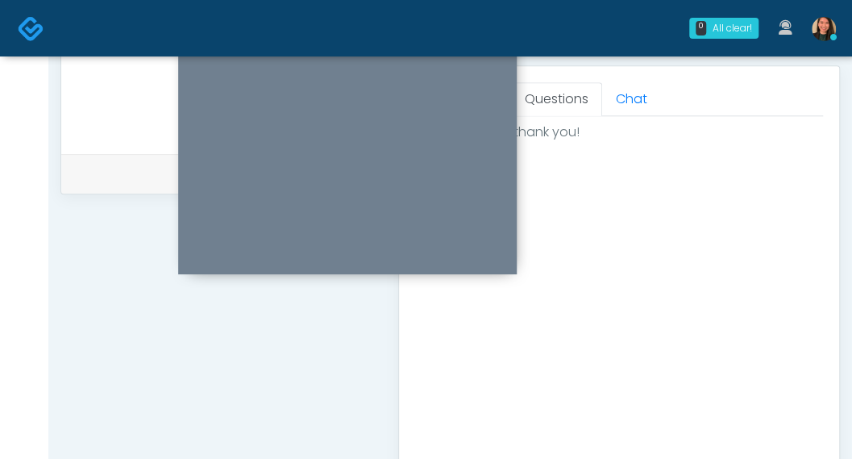
scroll to position [1014, 0]
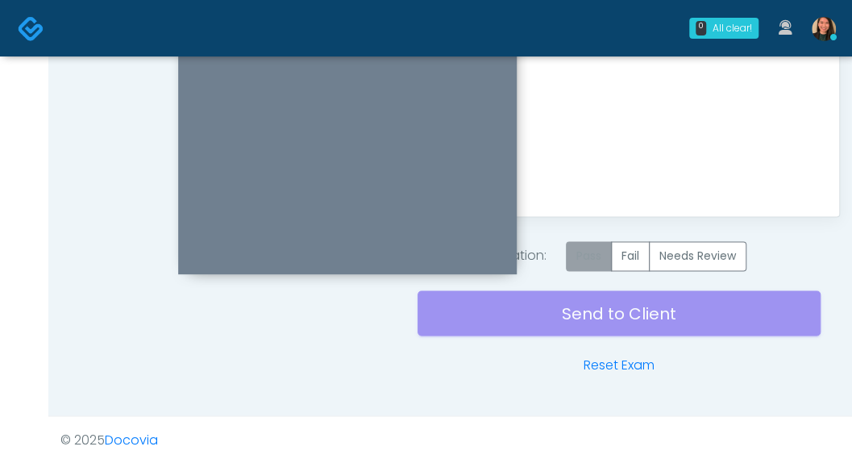
click at [596, 249] on label "Pass" at bounding box center [589, 256] width 46 height 30
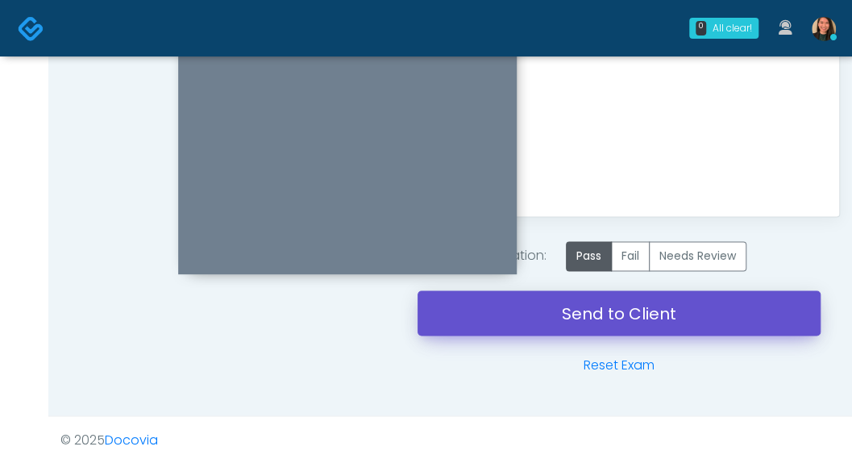
click at [606, 310] on link "Send to Client" at bounding box center [618, 312] width 403 height 45
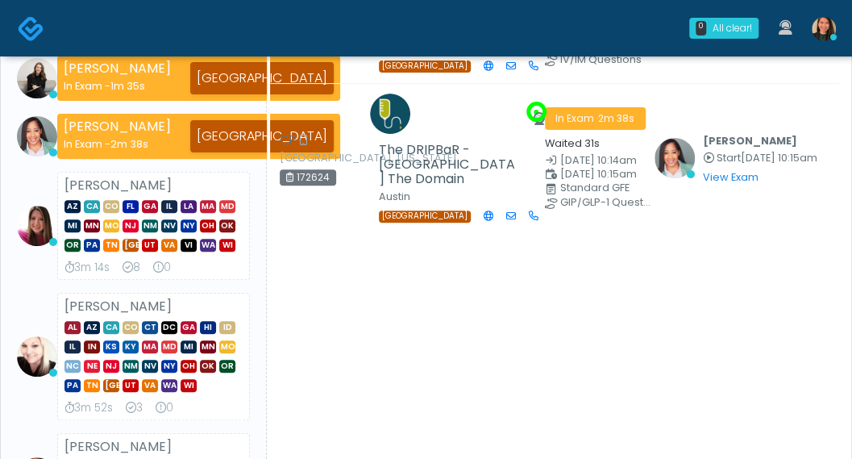
scroll to position [81, 0]
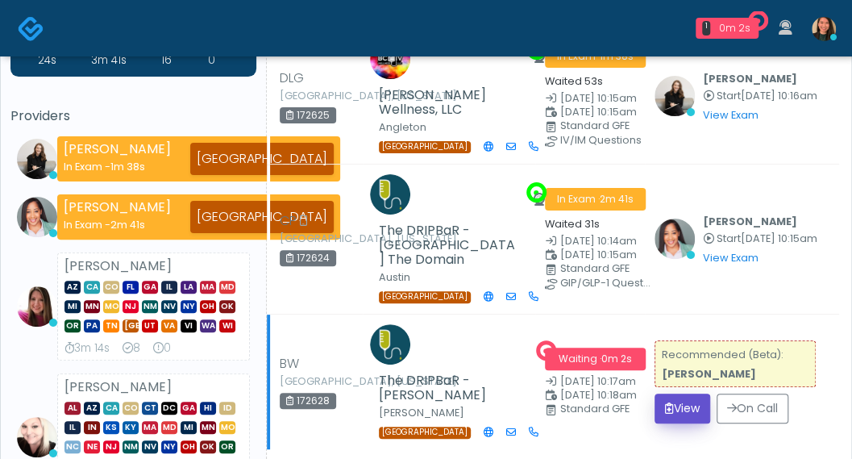
click at [665, 402] on icon "submit" at bounding box center [669, 407] width 9 height 11
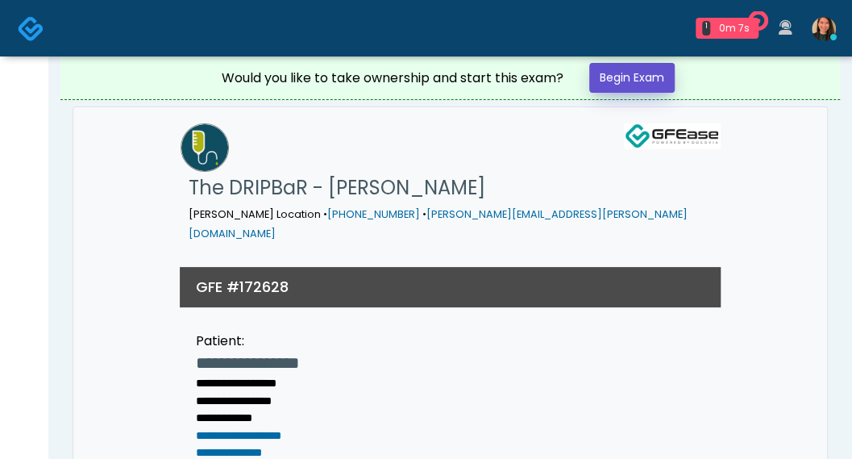
click at [670, 76] on link "Begin Exam" at bounding box center [631, 78] width 85 height 30
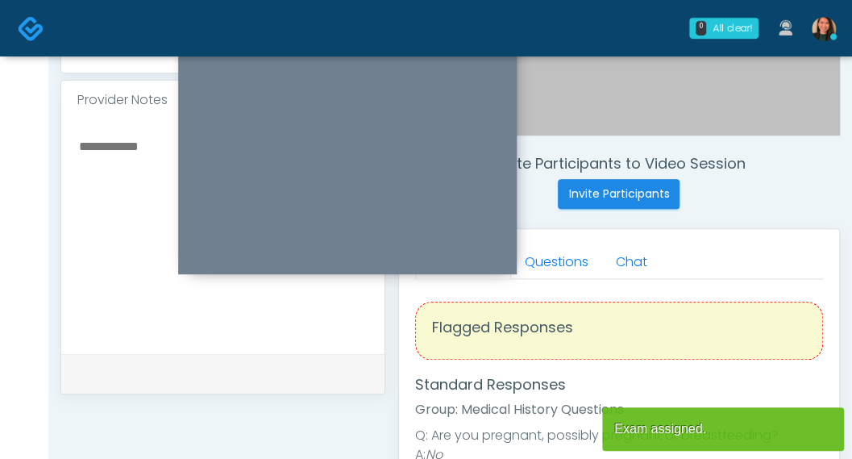
scroll to position [564, 0]
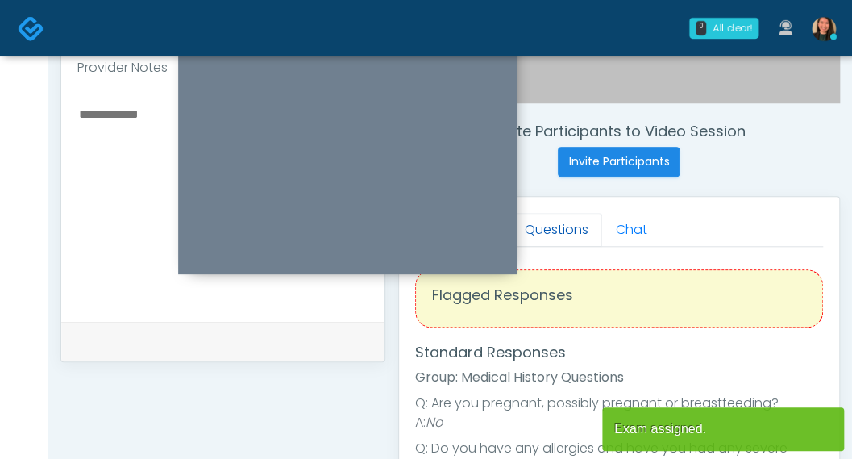
click at [555, 225] on link "Questions" at bounding box center [556, 230] width 91 height 34
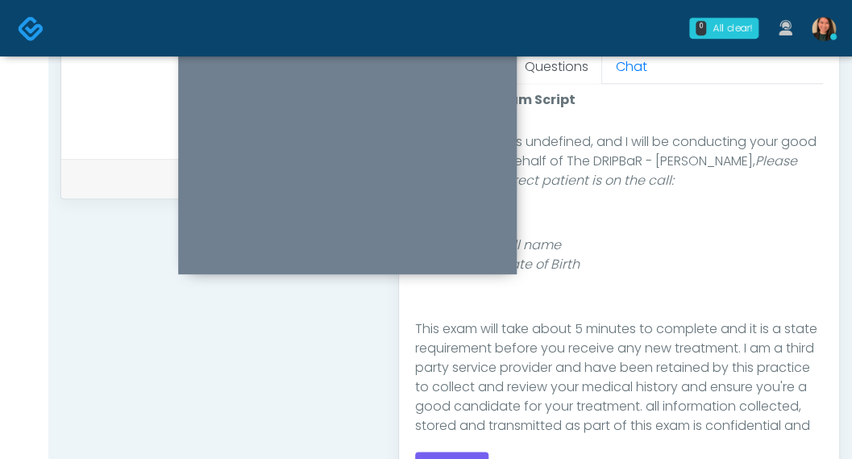
scroll to position [134, 0]
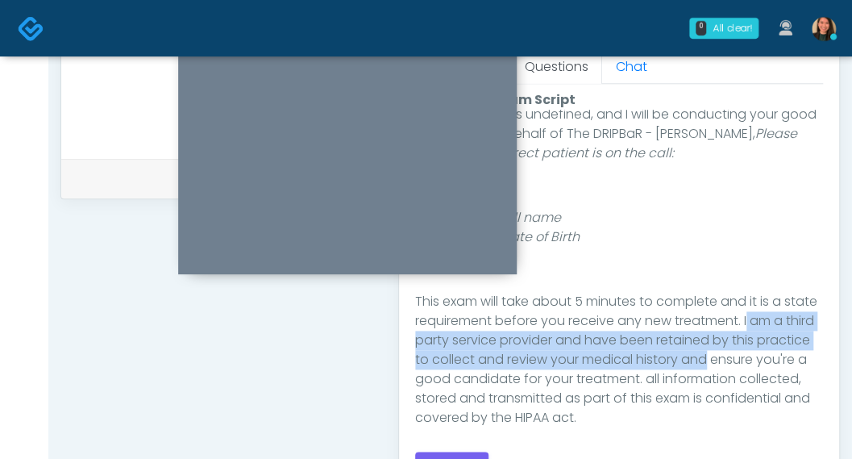
drag, startPoint x: 849, startPoint y: 309, endPoint x: 840, endPoint y: 352, distance: 44.6
click at [840, 352] on div "**********" at bounding box center [449, 0] width 803 height 1342
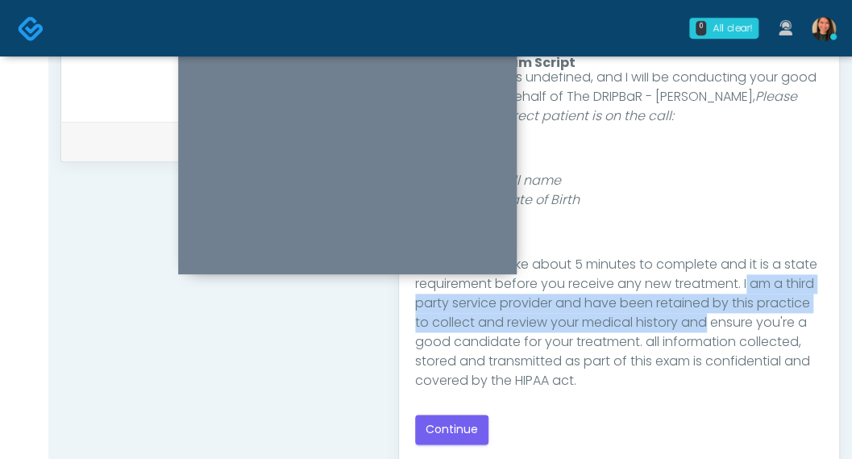
scroll to position [753, 0]
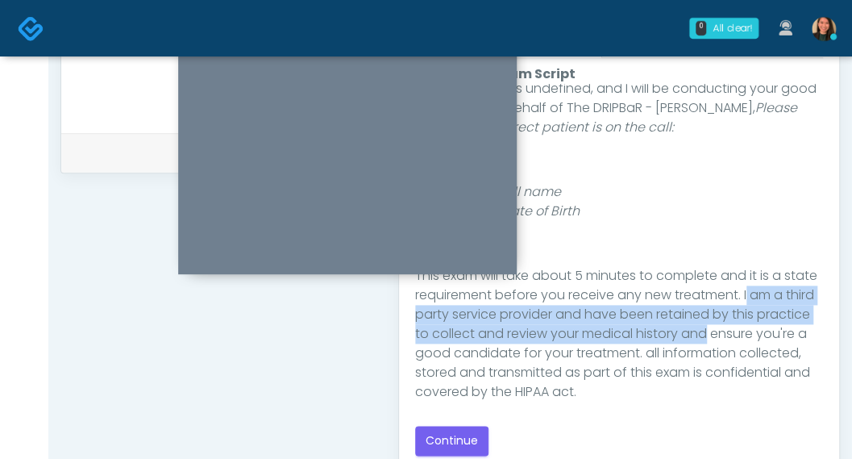
click at [744, 320] on p "This exam will take about 5 minutes to complete and it is a state requirement b…" at bounding box center [619, 333] width 408 height 135
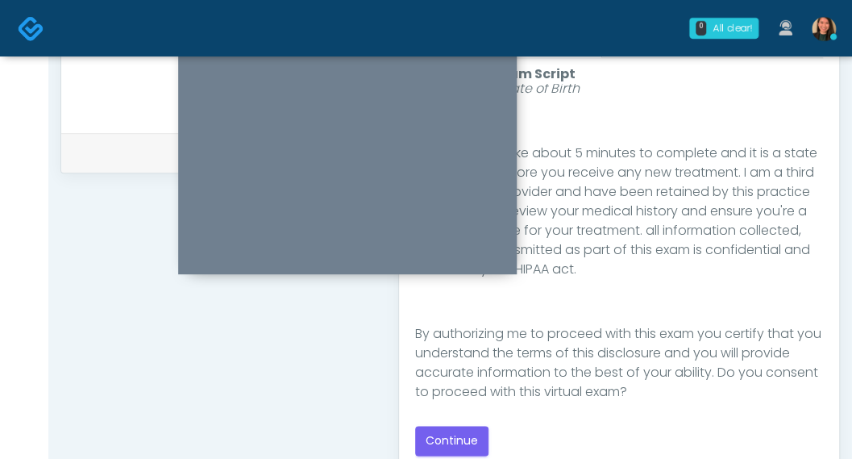
scroll to position [264, 0]
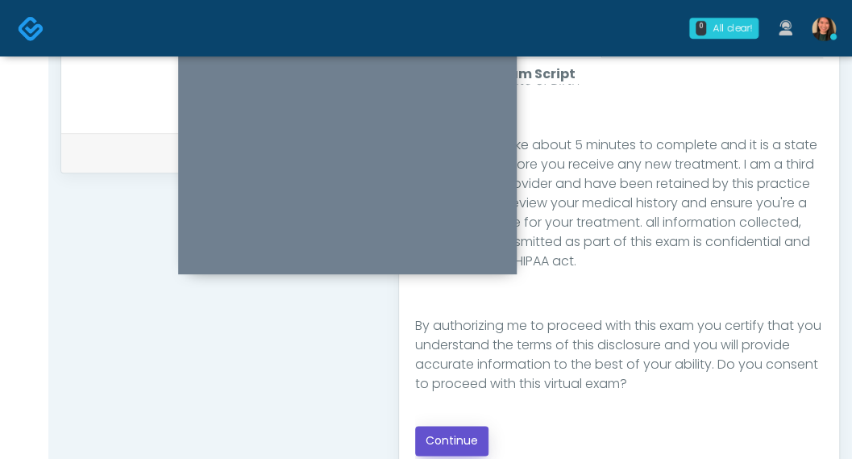
click at [435, 429] on button "Continue" at bounding box center [451, 441] width 73 height 30
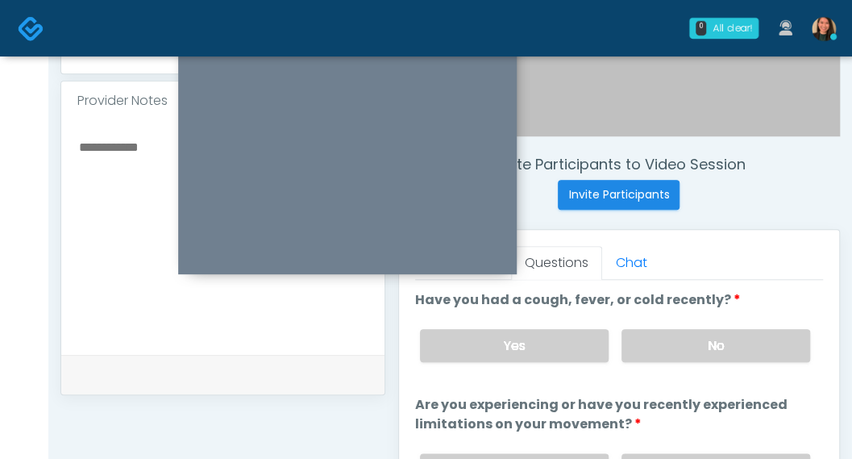
scroll to position [527, 0]
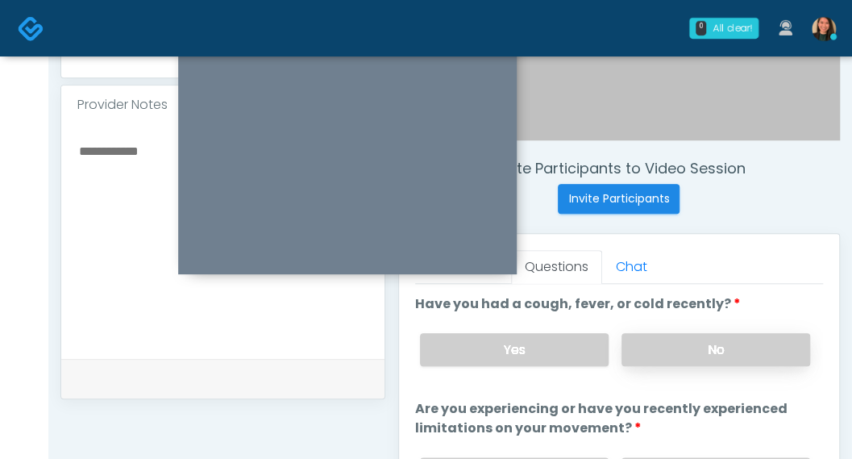
click at [735, 348] on label "No" at bounding box center [715, 349] width 189 height 33
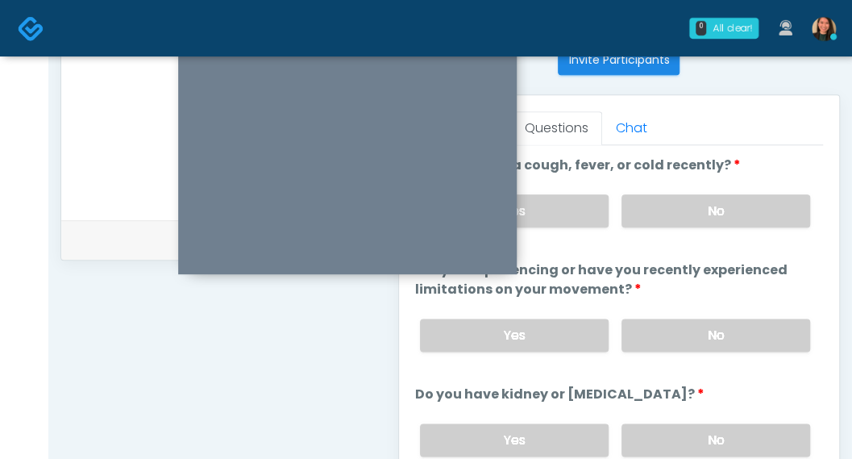
scroll to position [654, 0]
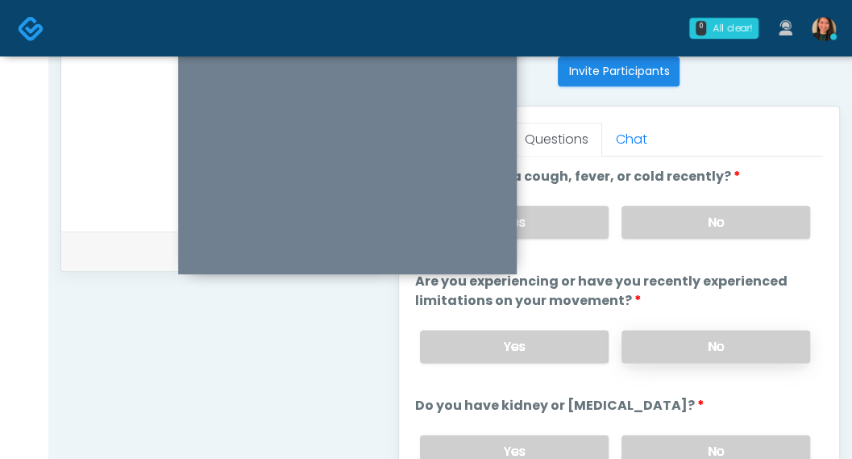
click at [761, 334] on label "No" at bounding box center [715, 346] width 189 height 33
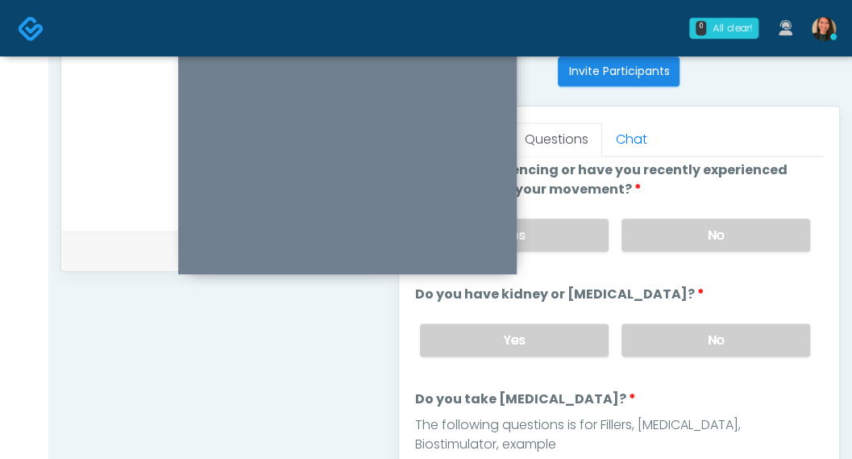
scroll to position [114, 0]
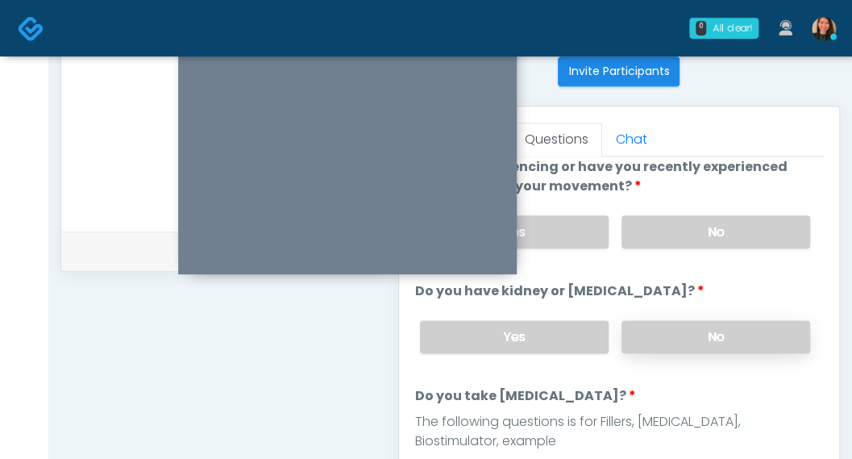
click at [748, 331] on label "No" at bounding box center [715, 336] width 189 height 33
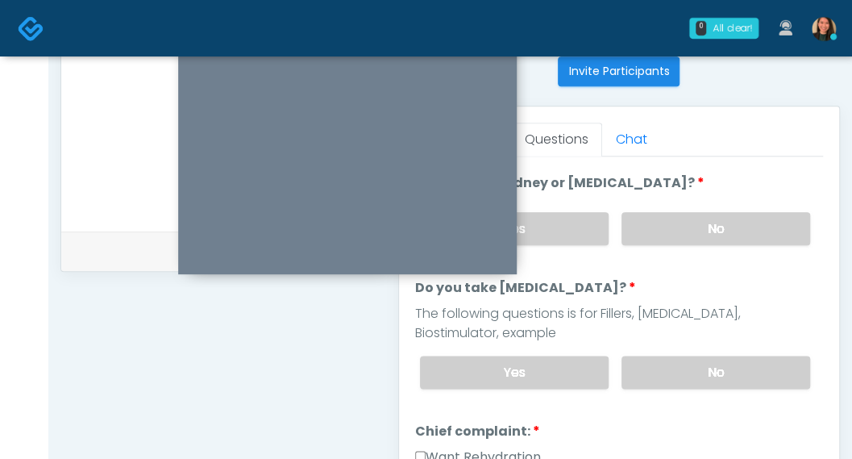
scroll to position [221, 0]
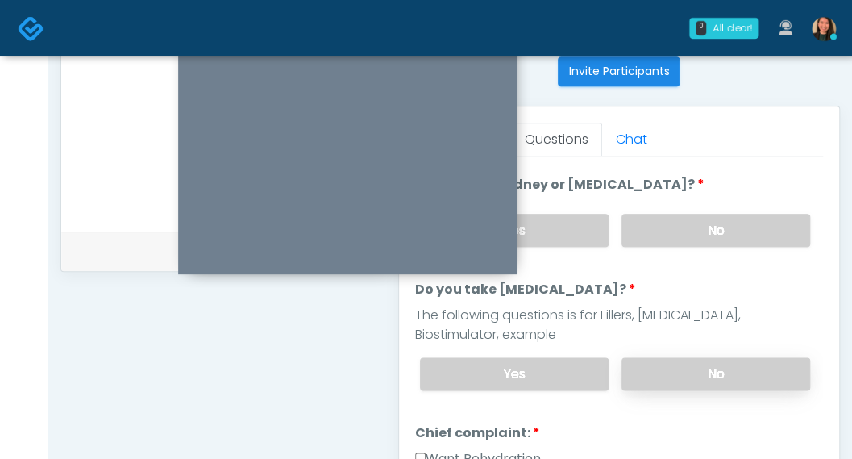
click at [747, 368] on label "No" at bounding box center [715, 373] width 189 height 33
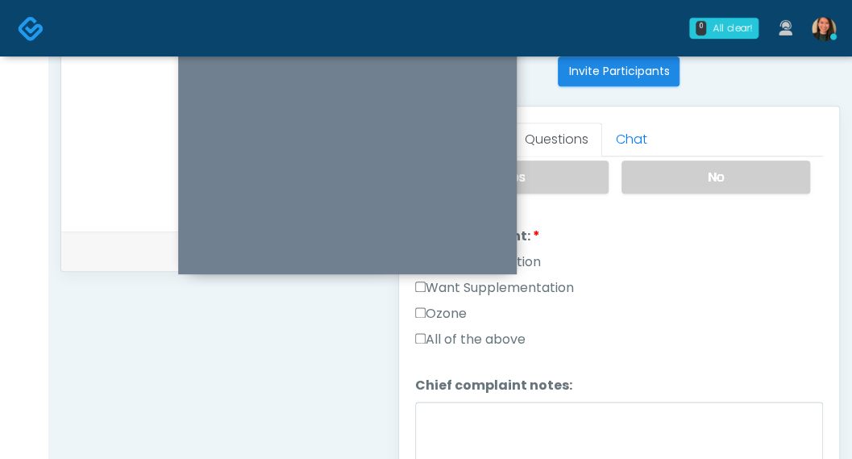
scroll to position [424, 0]
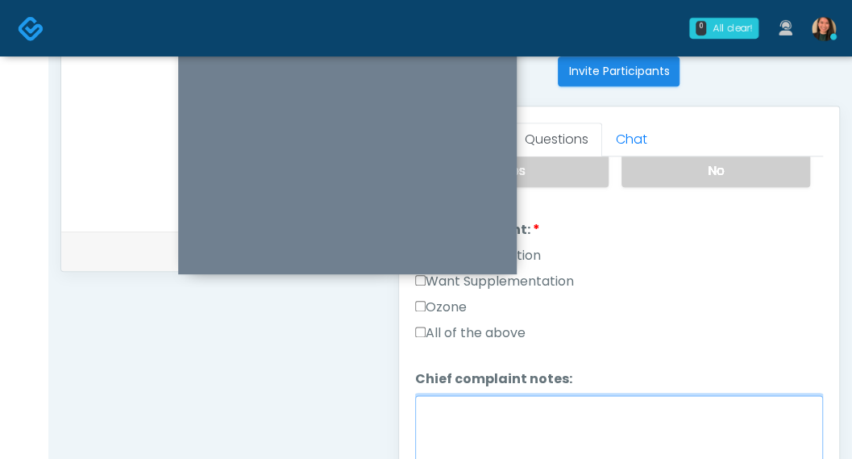
click at [633, 395] on textarea "Chief complaint notes:" at bounding box center [619, 429] width 408 height 69
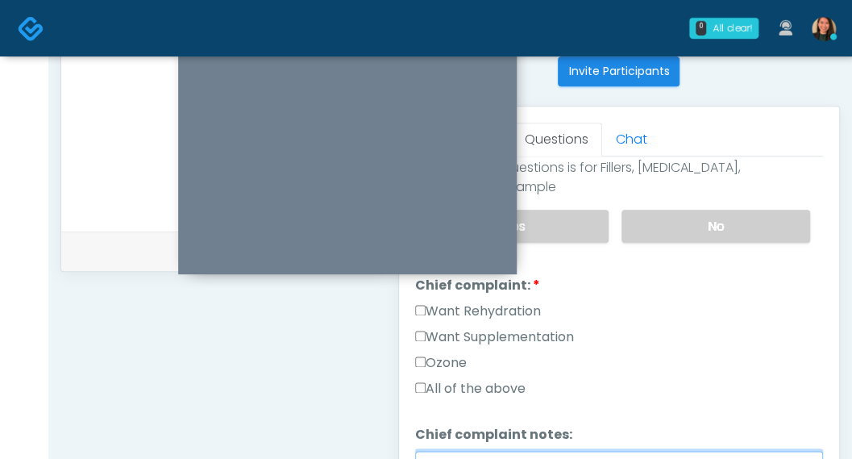
scroll to position [343, 0]
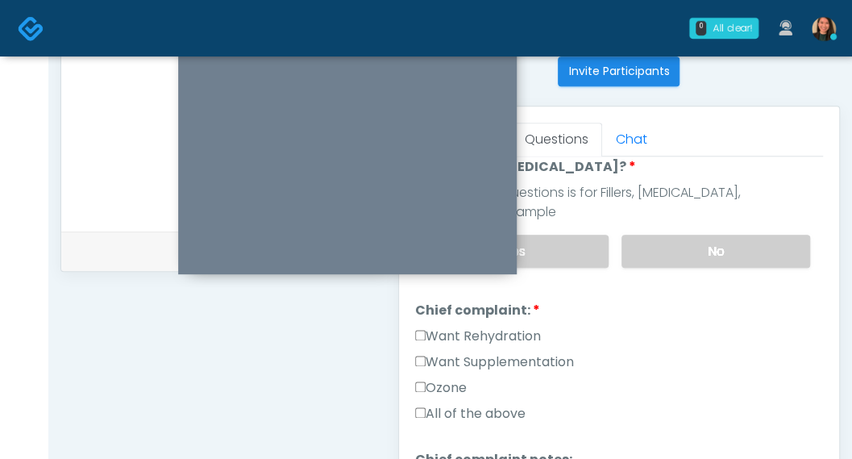
click at [560, 359] on label "Want Supplementation" at bounding box center [494, 361] width 159 height 19
click at [574, 352] on label "Want Supplementation" at bounding box center [494, 361] width 159 height 19
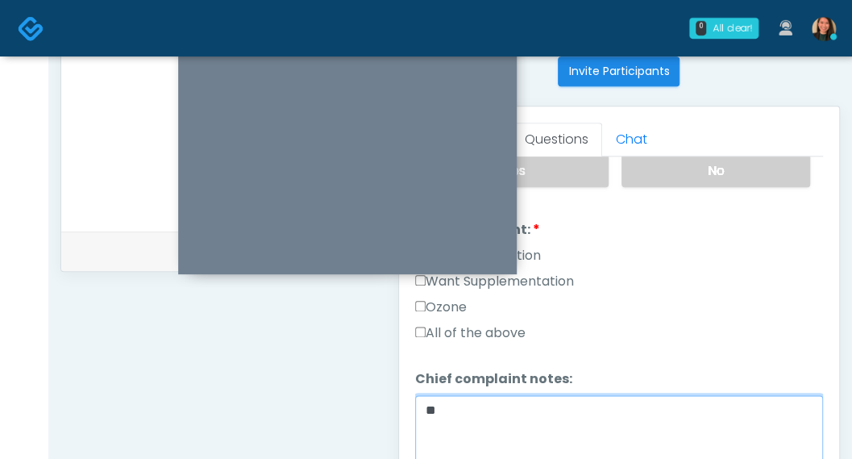
click at [599, 405] on textarea "*" at bounding box center [619, 429] width 408 height 69
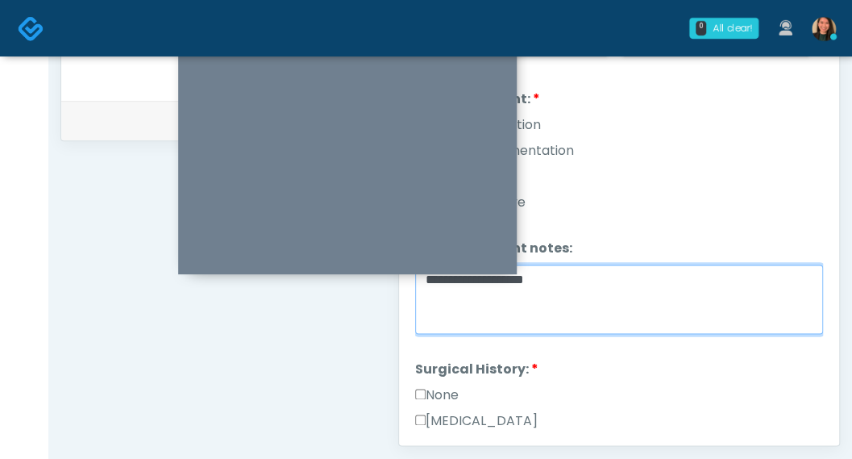
scroll to position [798, 0]
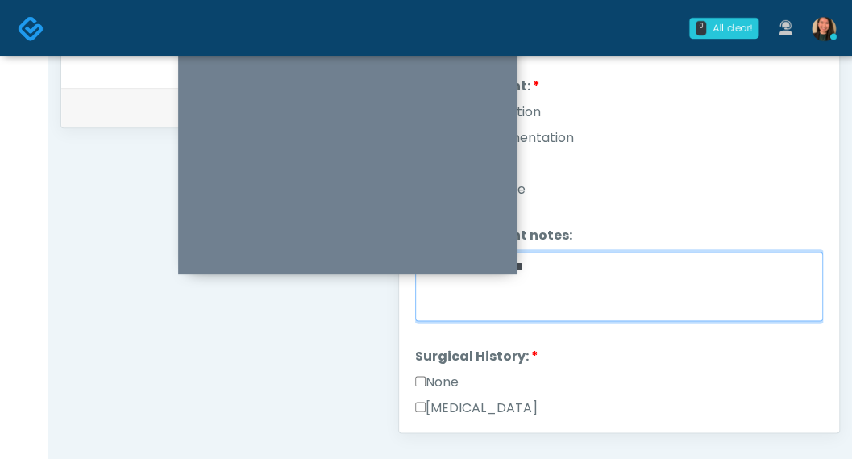
type textarea "**********"
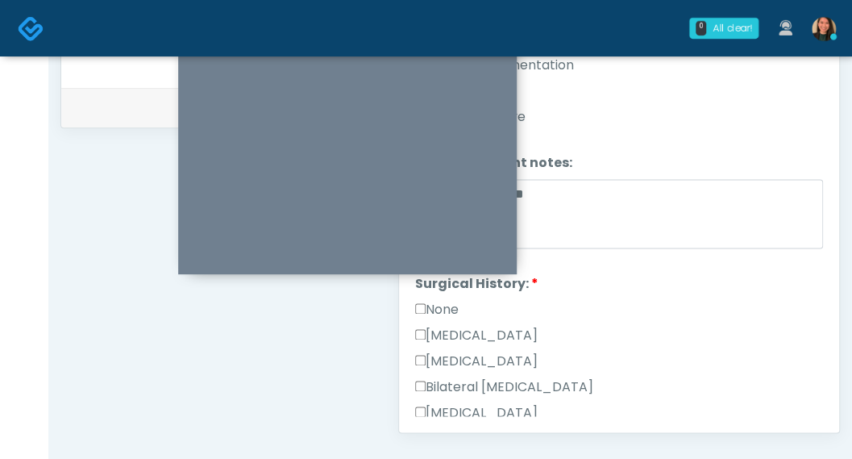
scroll to position [492, 0]
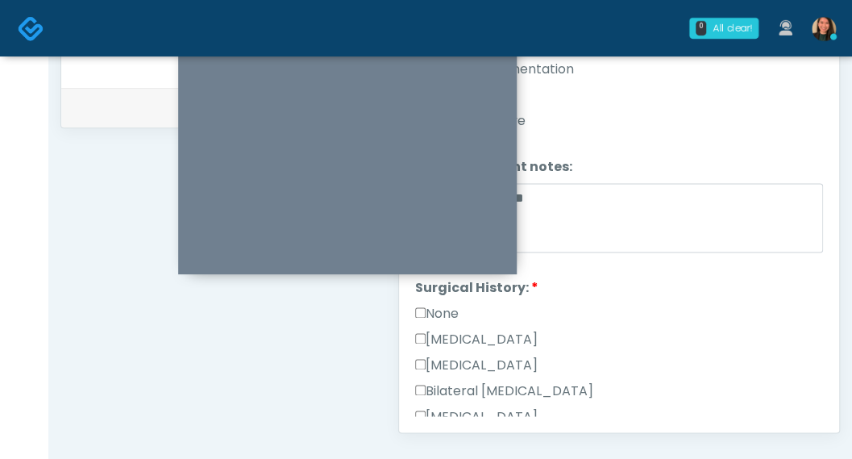
click at [444, 304] on label "None" at bounding box center [437, 313] width 44 height 19
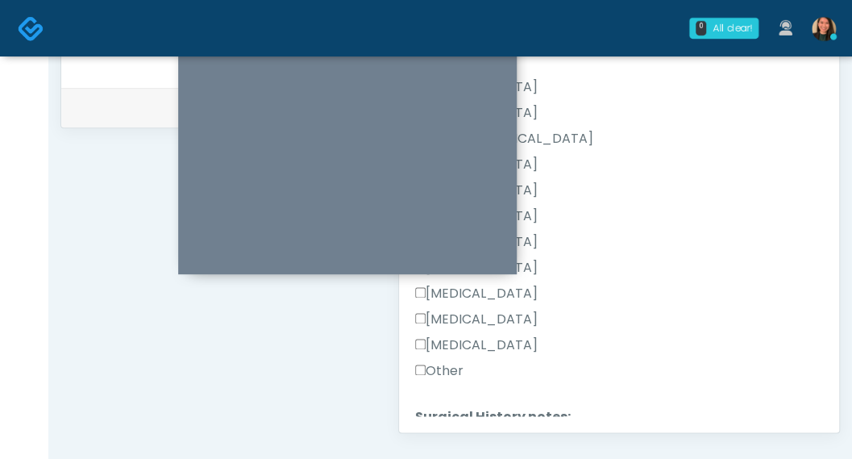
scroll to position [877, 0]
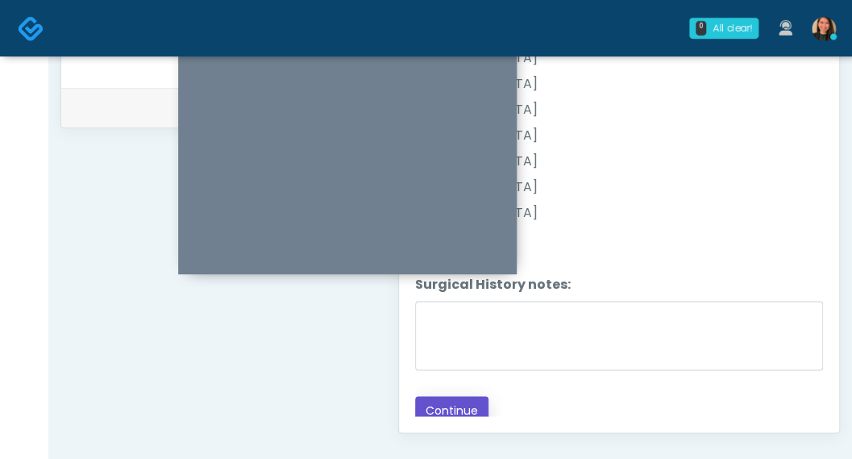
click at [469, 396] on button "Continue" at bounding box center [451, 411] width 73 height 30
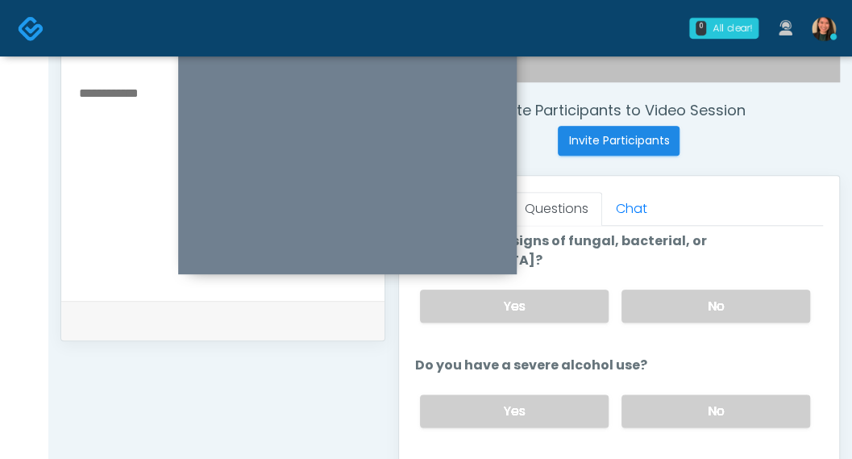
scroll to position [0, 0]
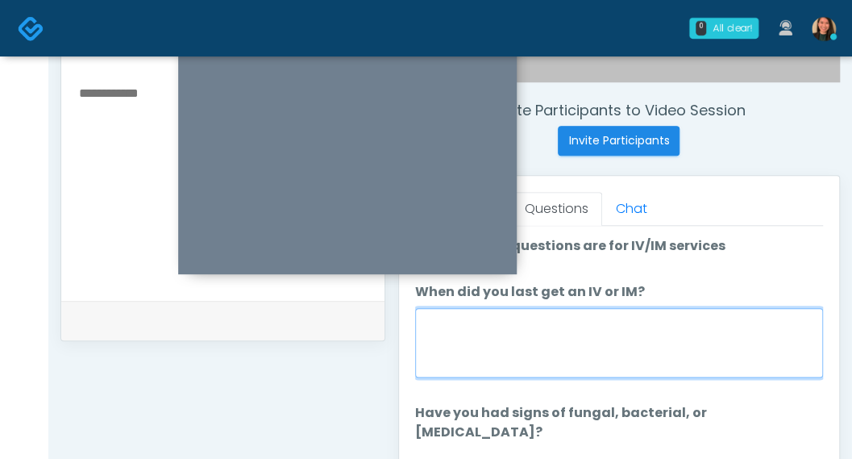
click at [708, 341] on textarea "When did you last get an IV or IM?" at bounding box center [619, 342] width 408 height 69
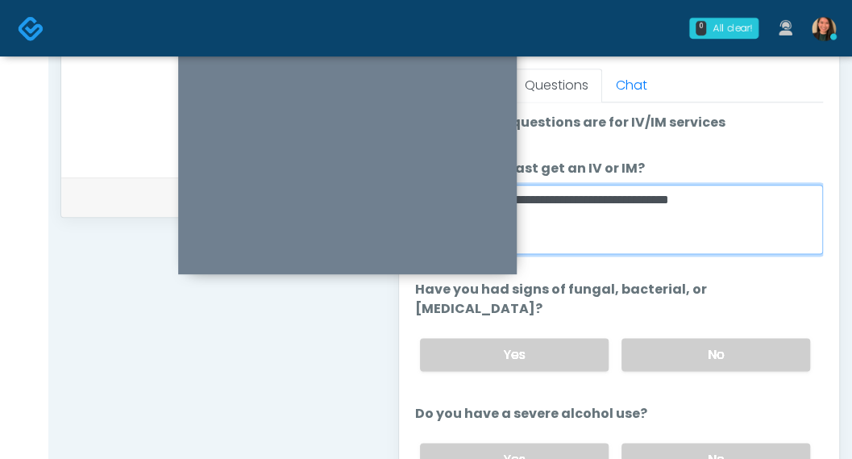
scroll to position [716, 0]
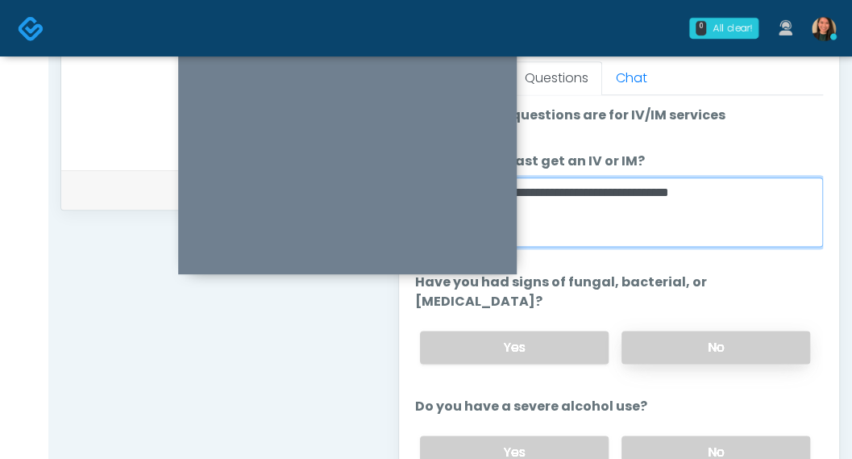
type textarea "**********"
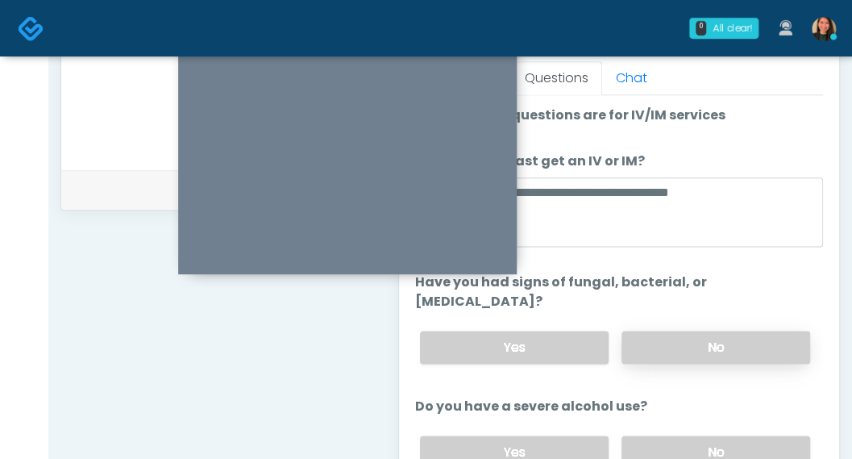
click at [754, 330] on label "No" at bounding box center [715, 346] width 189 height 33
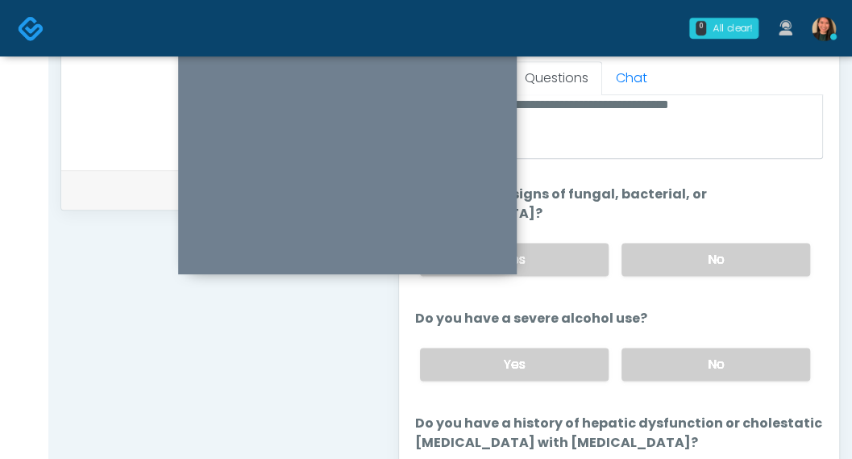
scroll to position [174, 0]
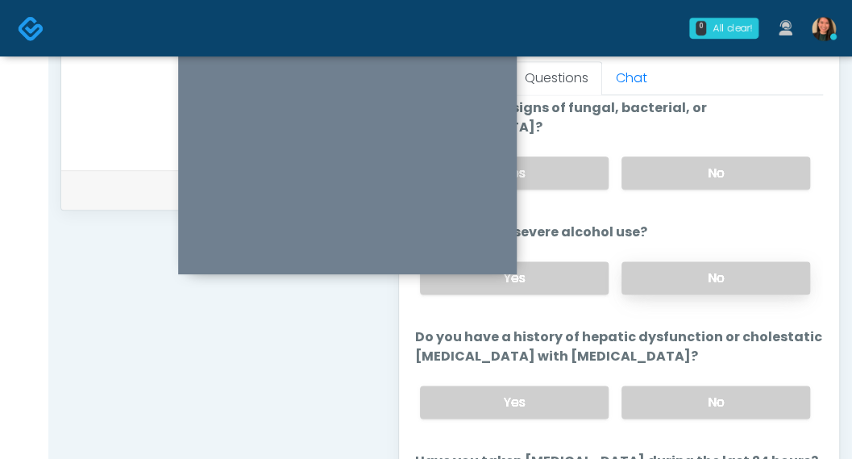
click at [716, 261] on label "No" at bounding box center [715, 277] width 189 height 33
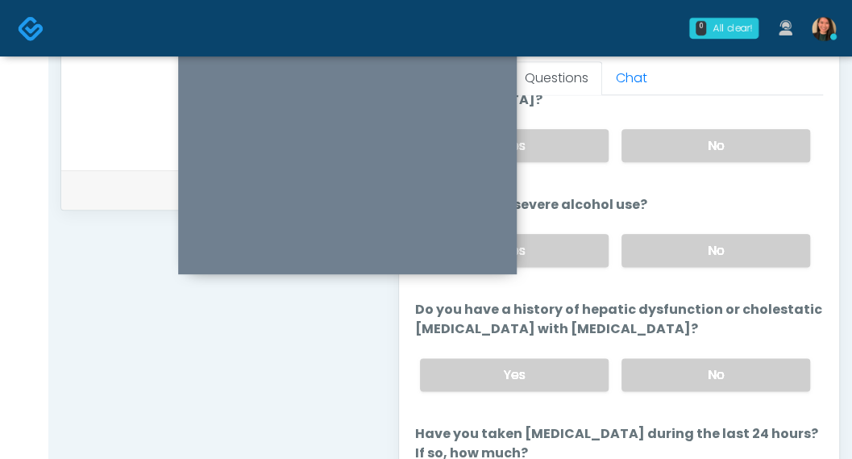
scroll to position [252, 0]
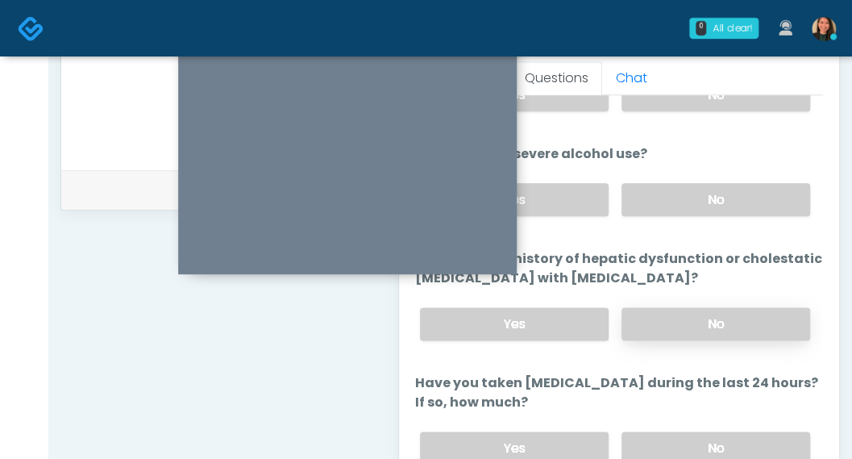
click at [737, 307] on label "No" at bounding box center [715, 323] width 189 height 33
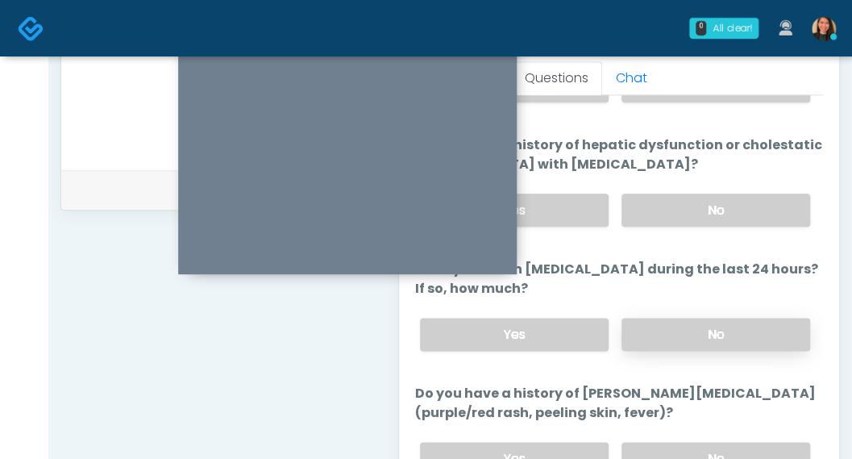
click at [746, 318] on label "No" at bounding box center [715, 334] width 189 height 33
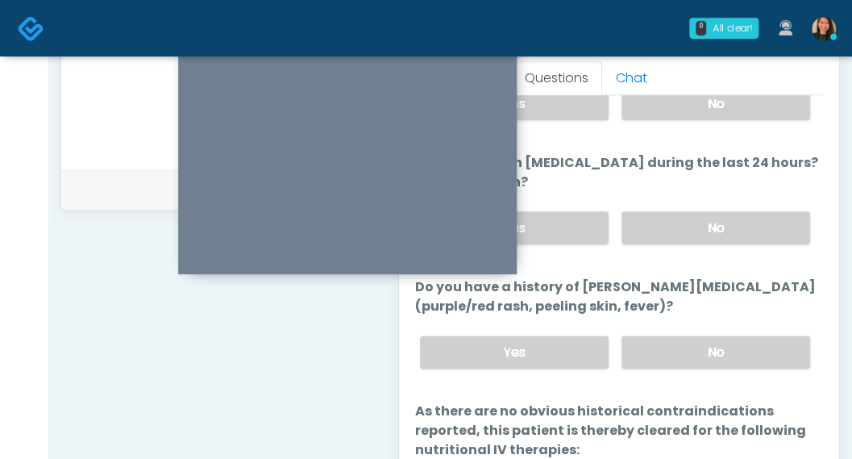
scroll to position [447, 0]
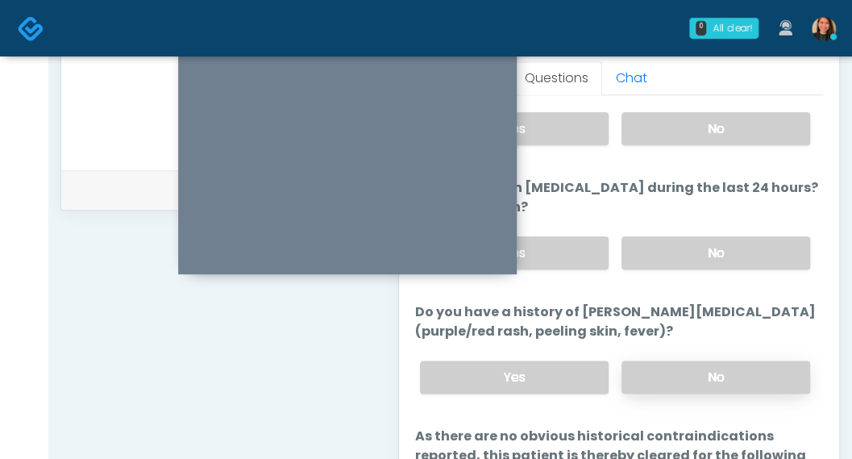
click at [738, 360] on label "No" at bounding box center [715, 376] width 189 height 33
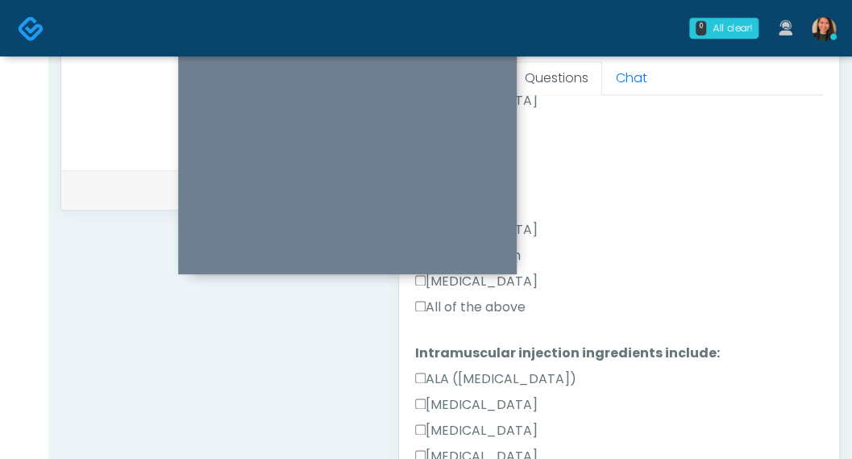
scroll to position [1340, 0]
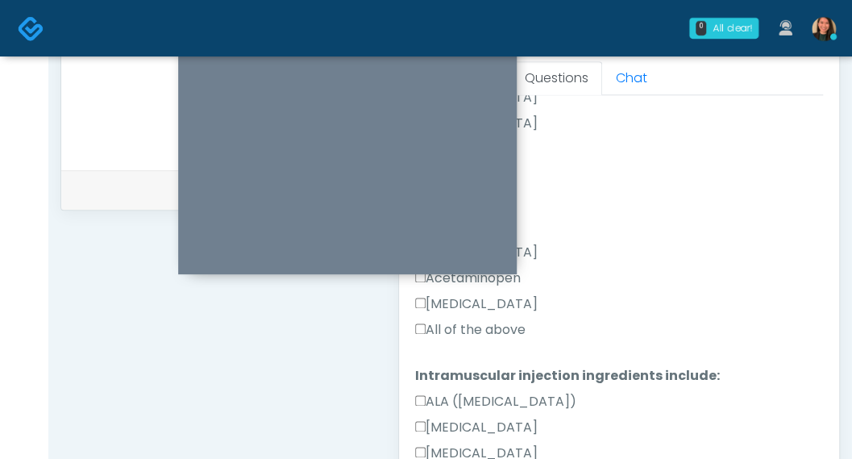
click at [504, 320] on label "All of the above" at bounding box center [470, 329] width 110 height 19
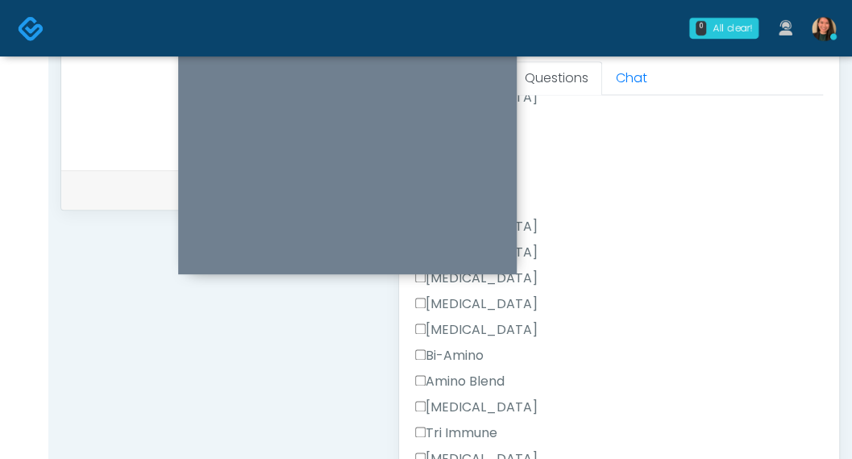
scroll to position [1821, 0]
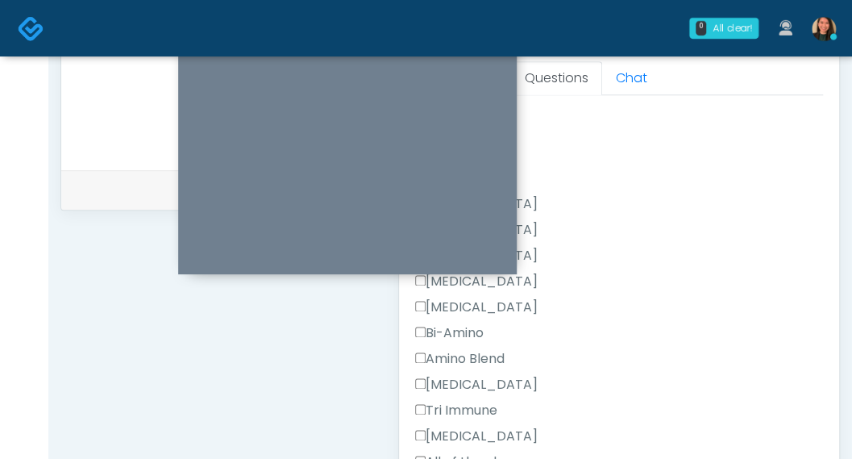
click at [504, 452] on label "All of the above" at bounding box center [470, 461] width 110 height 19
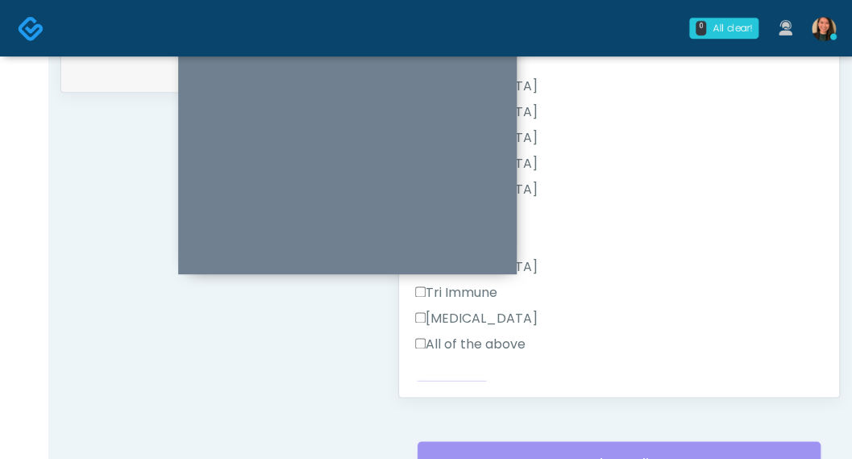
scroll to position [868, 0]
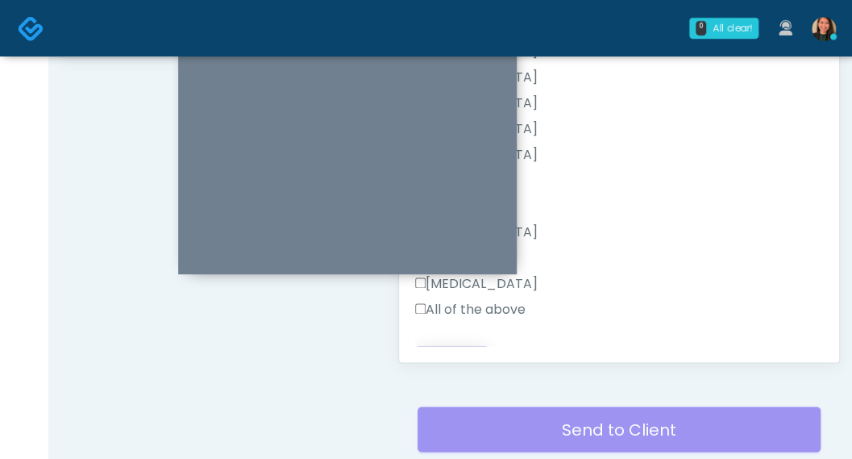
click at [440, 346] on button "Continue" at bounding box center [451, 361] width 73 height 30
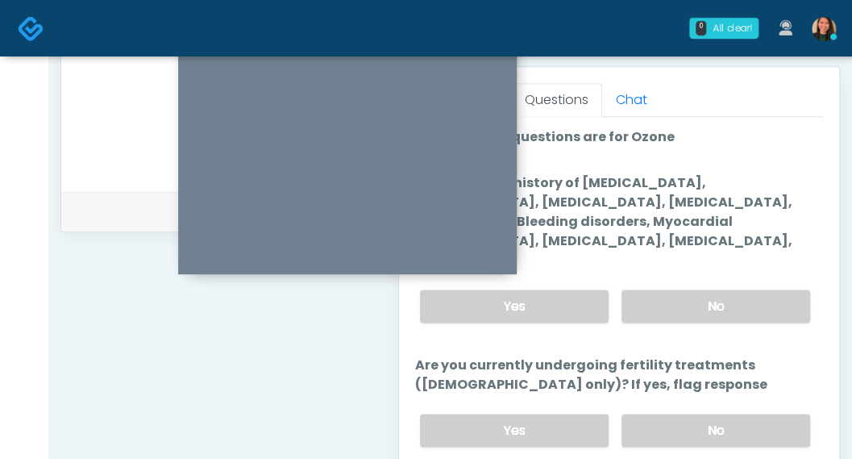
scroll to position [719, 0]
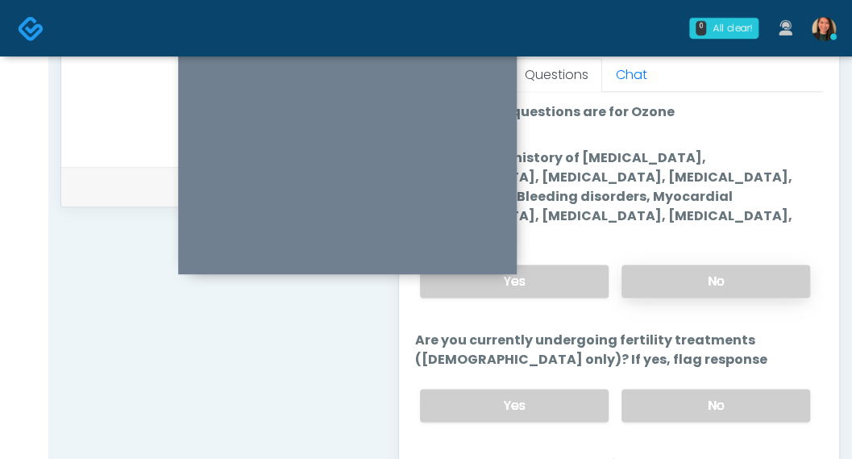
click at [715, 264] on label "No" at bounding box center [715, 280] width 189 height 33
click at [772, 388] on label "No" at bounding box center [715, 404] width 189 height 33
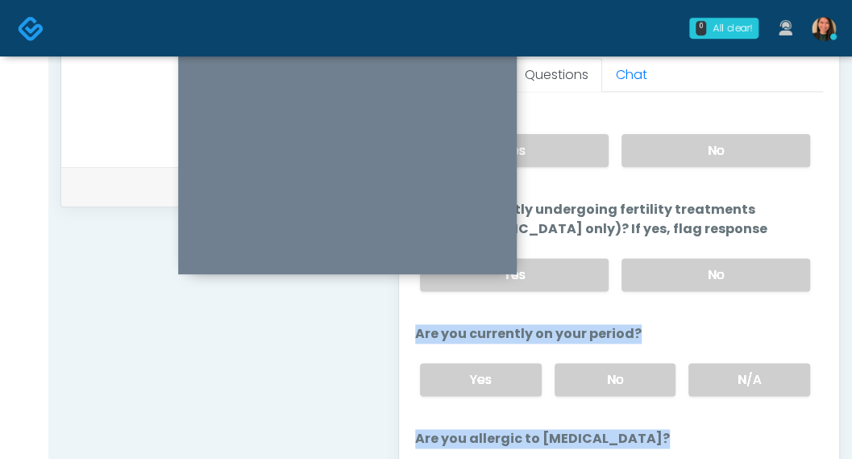
scroll to position [134, 0]
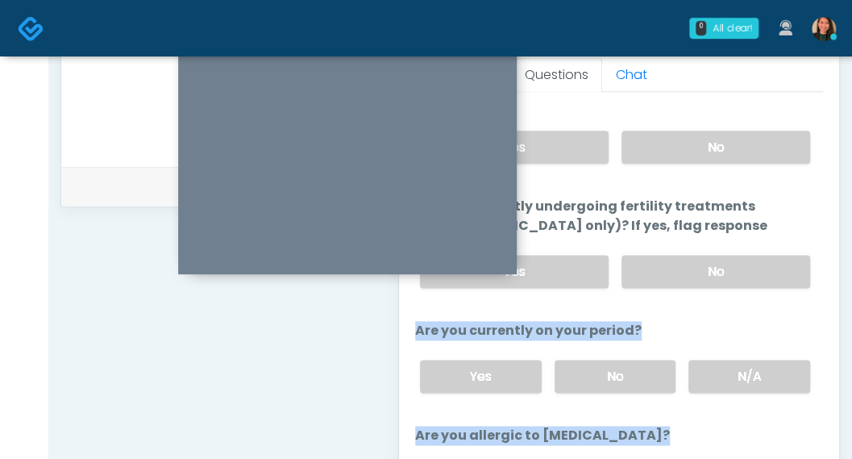
drag, startPoint x: 810, startPoint y: 343, endPoint x: 806, endPoint y: 430, distance: 87.9
click at [806, 430] on ol "The following questions are for Ozone The following questions are for Ozone Do …" at bounding box center [619, 240] width 408 height 542
click at [588, 359] on label "No" at bounding box center [615, 375] width 122 height 33
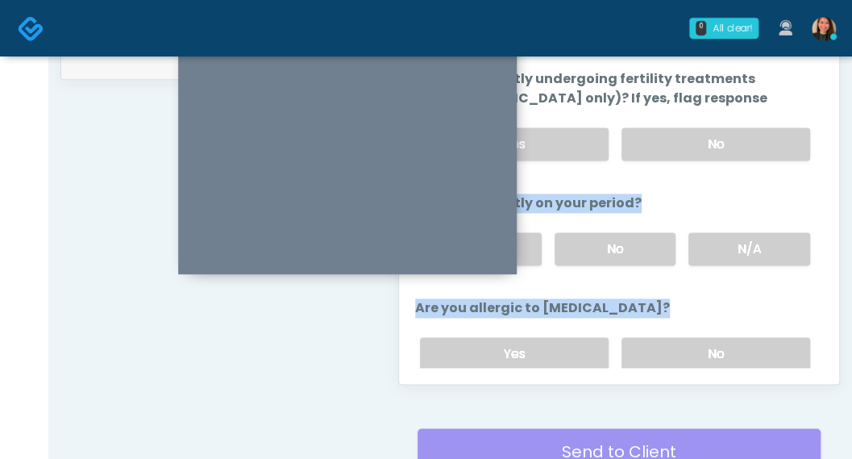
scroll to position [850, 0]
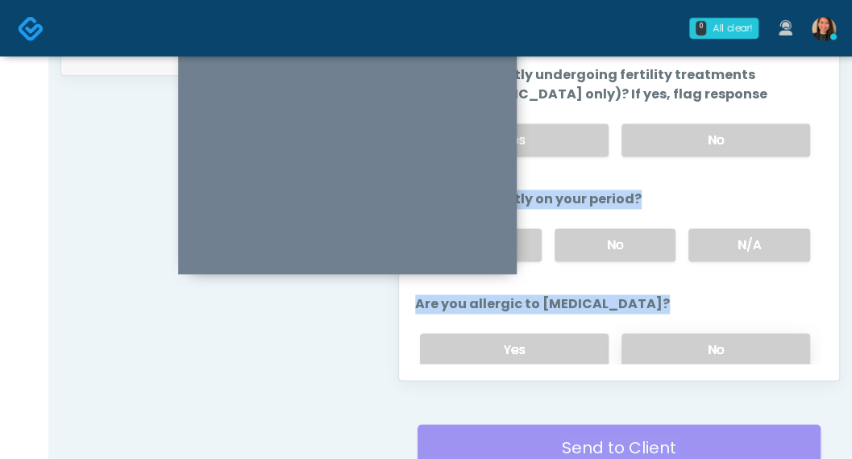
click at [778, 333] on label "No" at bounding box center [715, 349] width 189 height 33
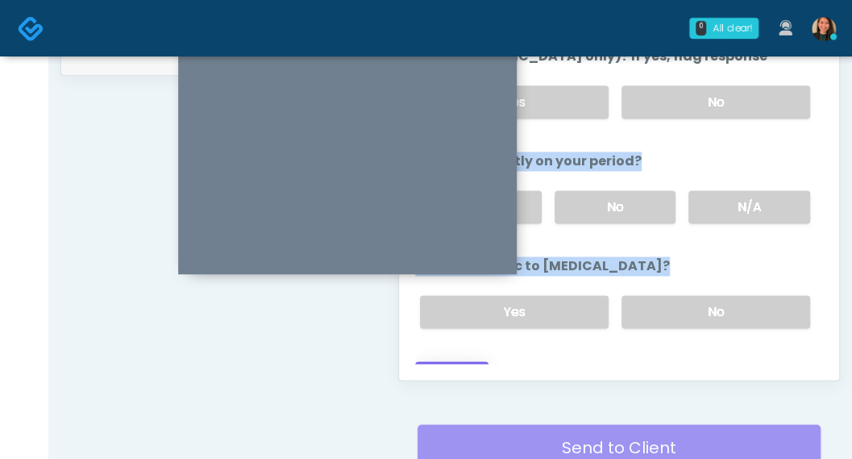
click at [461, 361] on button "Continue" at bounding box center [451, 376] width 73 height 30
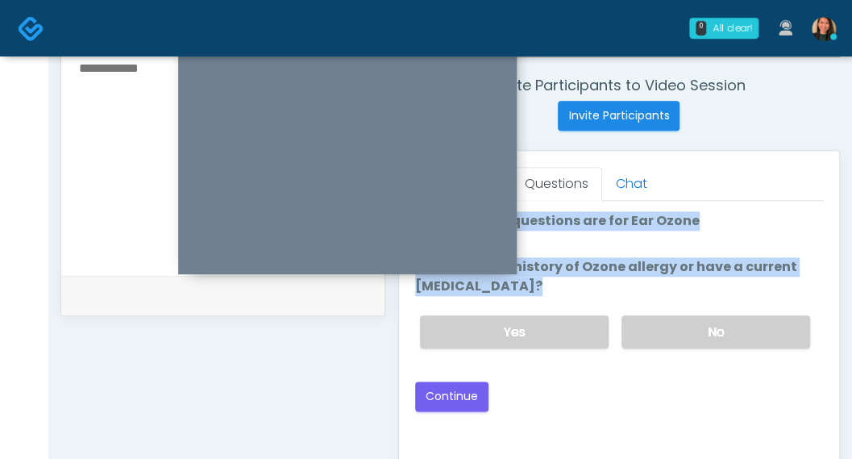
scroll to position [588, 0]
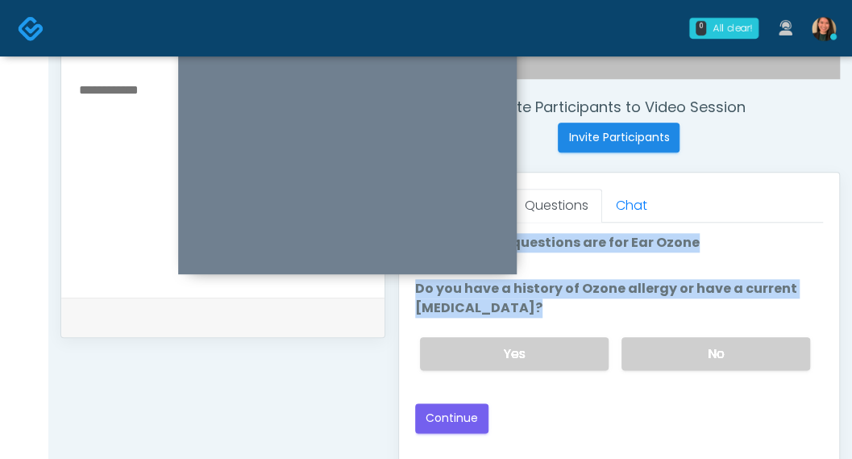
click at [748, 261] on ol "The following questions are for Ear Ozone The following questions are for Ear O…" at bounding box center [619, 308] width 408 height 150
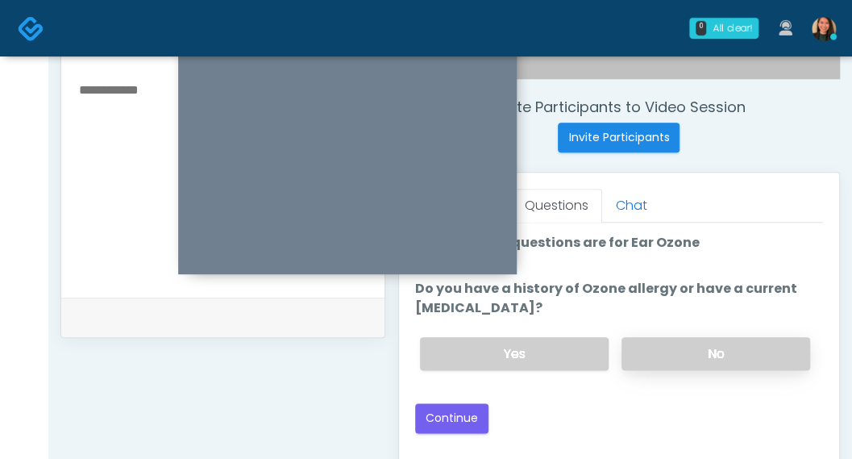
click at [725, 349] on label "No" at bounding box center [715, 353] width 189 height 33
click at [455, 420] on button "Continue" at bounding box center [451, 418] width 73 height 30
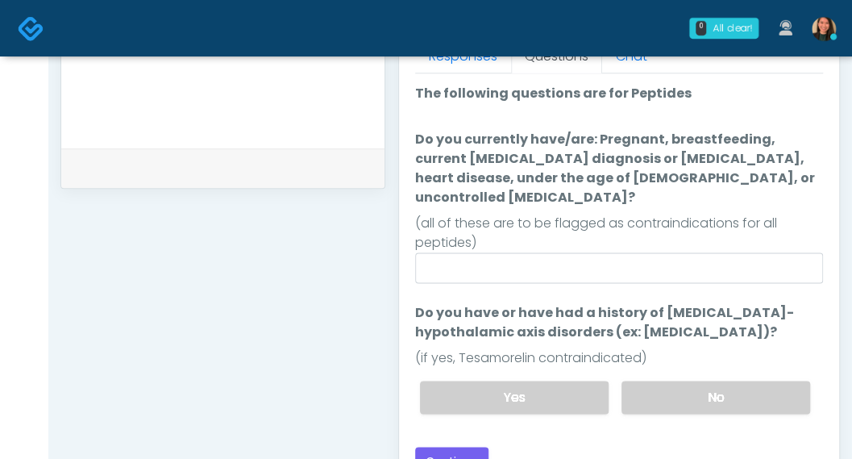
scroll to position [743, 0]
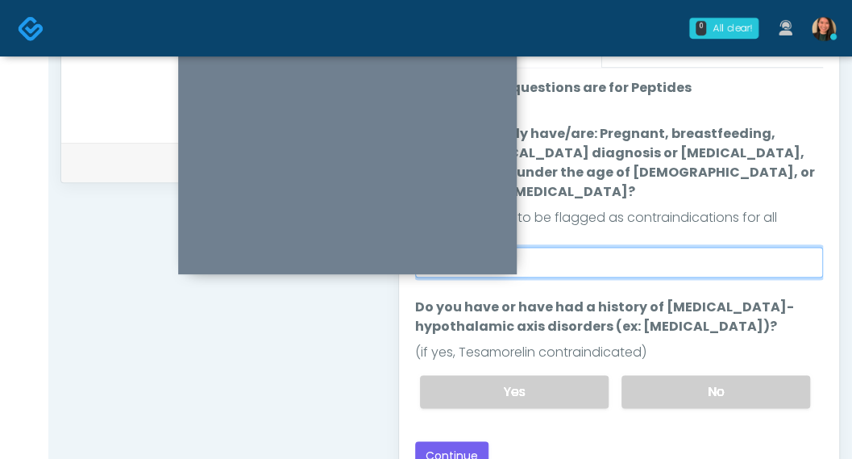
click at [658, 247] on input "Do you currently have/are: Pregnant, breastfeeding, current cancer diagnosis or…" at bounding box center [619, 262] width 408 height 31
type input "**"
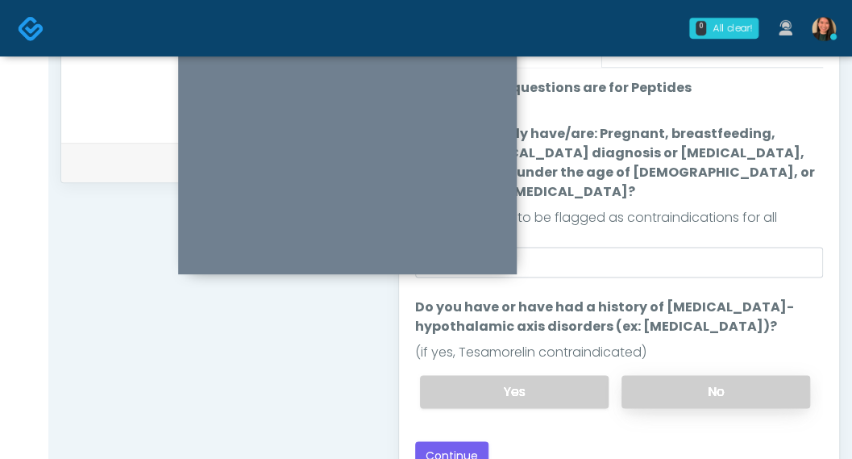
click at [722, 378] on label "No" at bounding box center [715, 391] width 189 height 33
click at [463, 441] on button "Continue" at bounding box center [451, 456] width 73 height 30
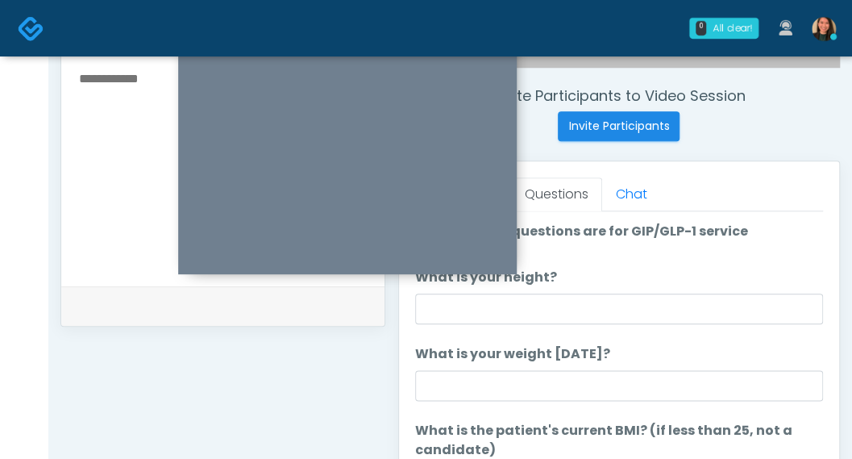
scroll to position [608, 0]
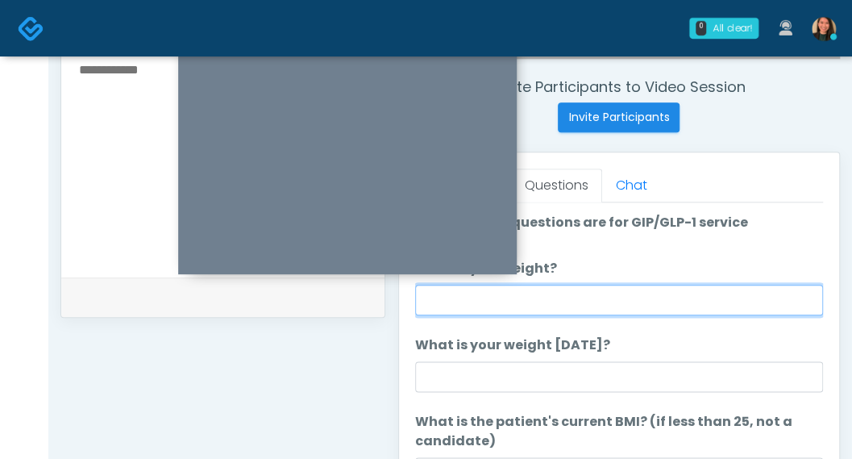
click at [647, 289] on input "What is your height?" at bounding box center [619, 299] width 408 height 31
type input "***"
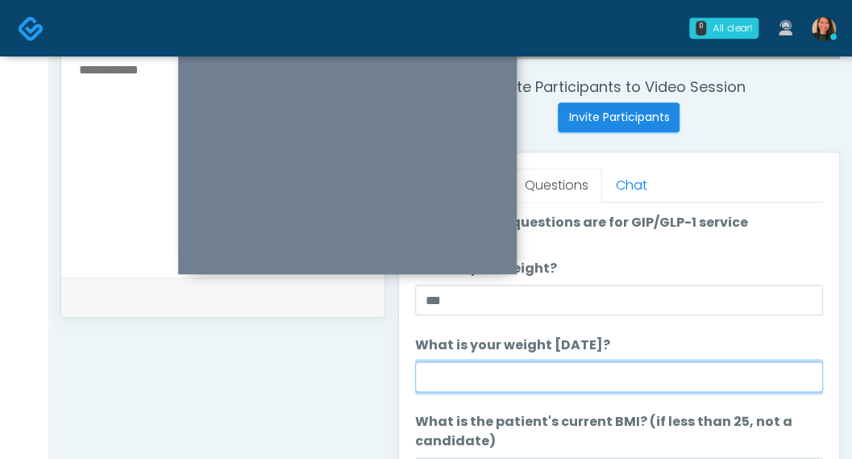
click at [617, 361] on input "What is your weight today?" at bounding box center [619, 376] width 408 height 31
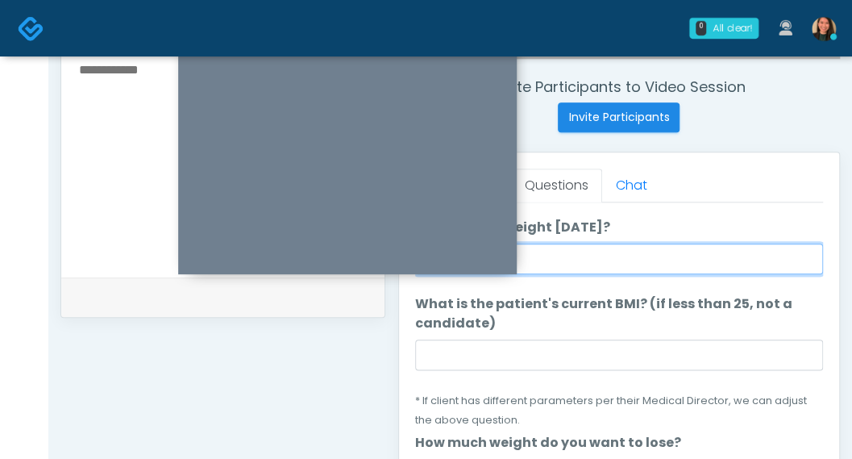
scroll to position [81, 0]
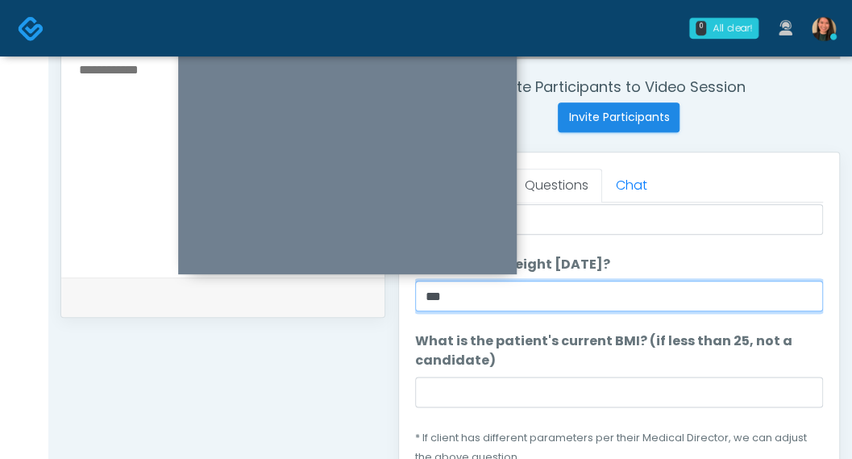
type input "***"
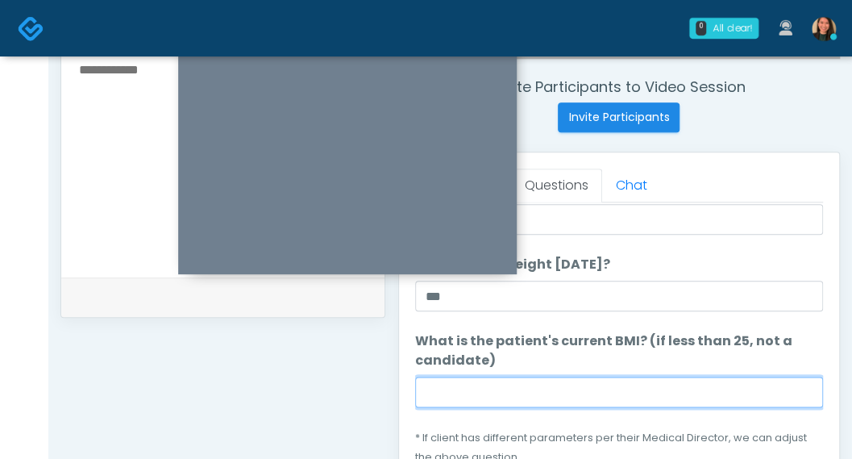
click at [459, 377] on input "What is the patient's current BMI? (if less than 25, not a candidate)" at bounding box center [619, 391] width 408 height 31
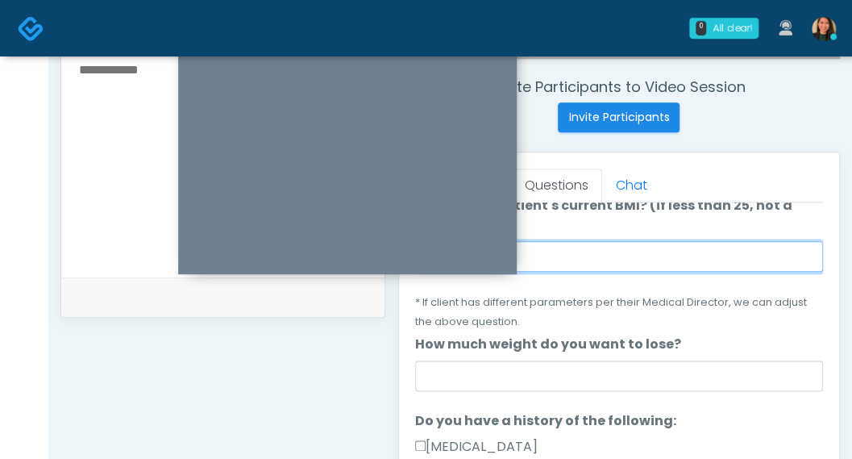
scroll to position [242, 0]
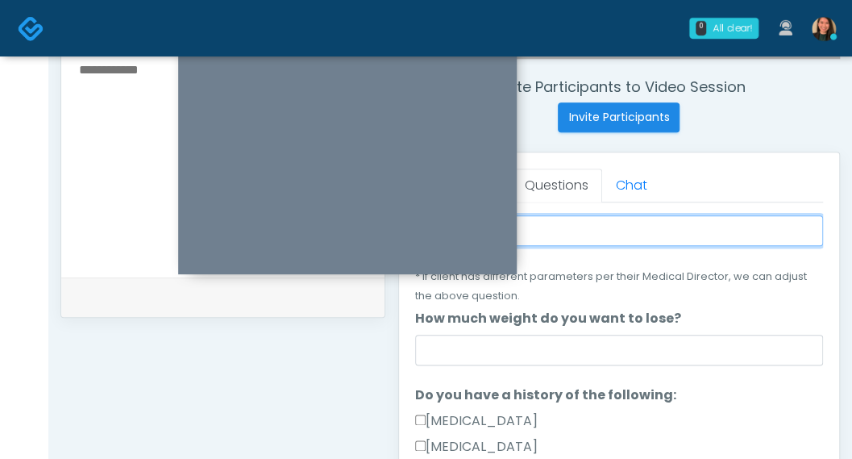
type input "****"
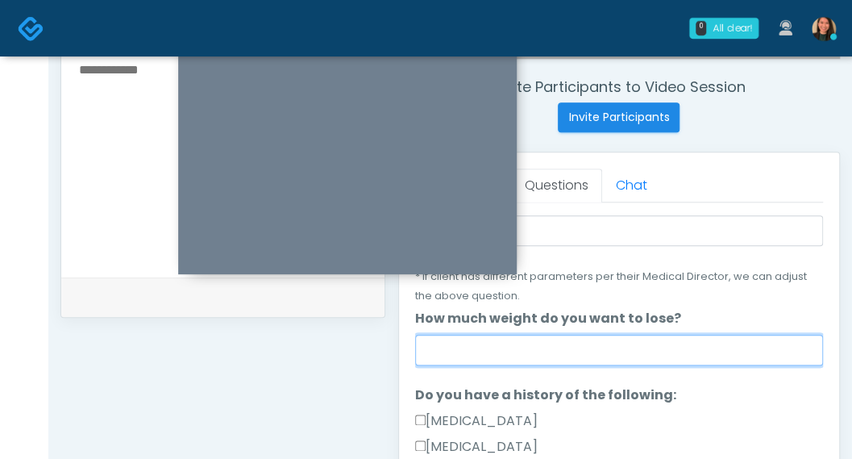
click at [571, 359] on input "How much weight do you want to lose?" at bounding box center [619, 349] width 408 height 31
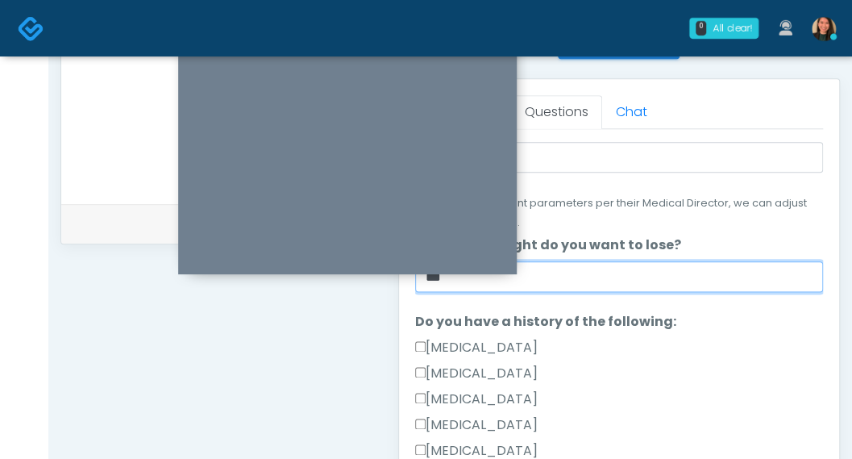
scroll to position [733, 0]
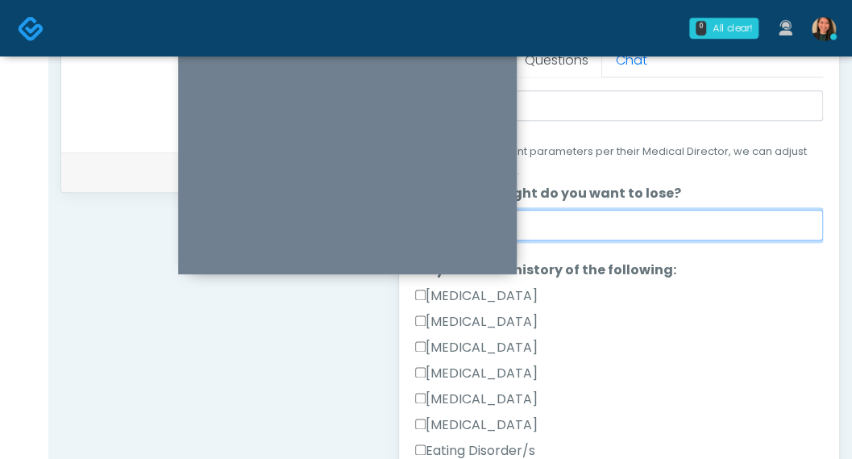
type input "***"
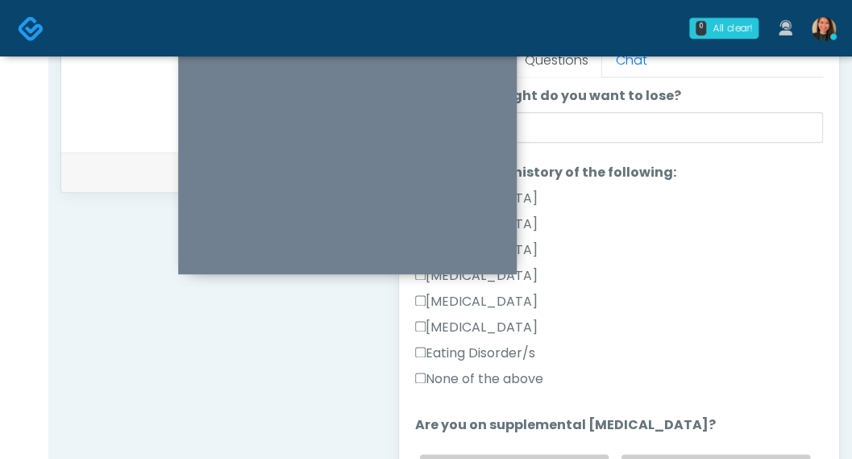
scroll to position [343, 0]
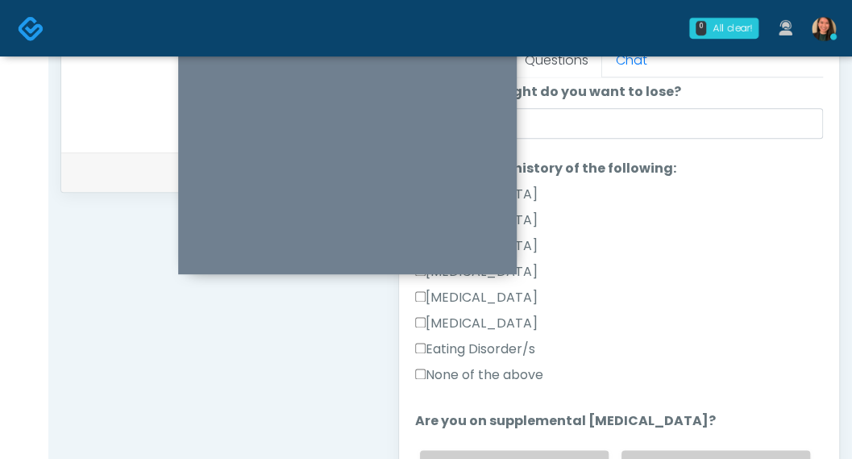
click at [524, 372] on label "None of the above" at bounding box center [479, 374] width 128 height 19
drag, startPoint x: 808, startPoint y: 238, endPoint x: 803, endPoint y: 276, distance: 39.1
click at [803, 276] on div "Gallbladder Disease Pancreatic Disease Multiple Endocrine Neoplasia Syndrome Ty…" at bounding box center [619, 288] width 408 height 206
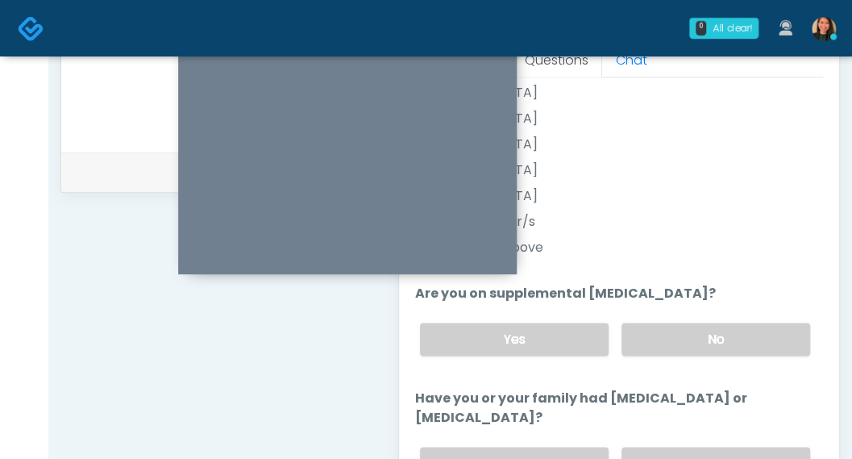
scroll to position [513, 0]
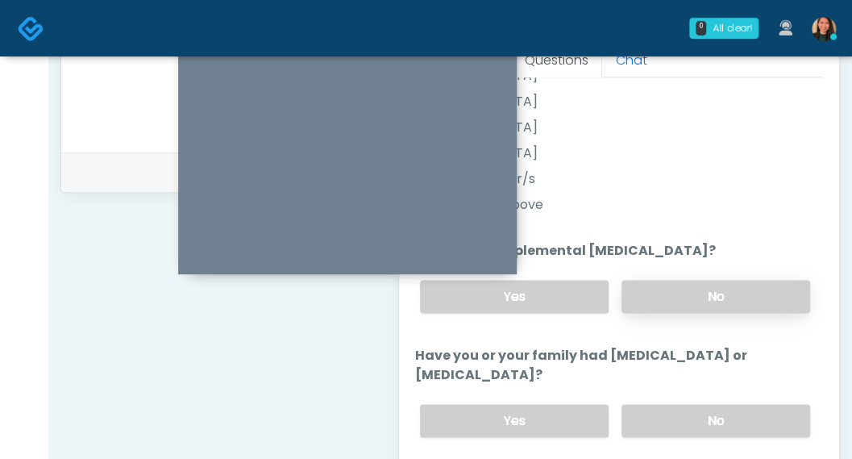
drag, startPoint x: 762, startPoint y: 290, endPoint x: 788, endPoint y: 294, distance: 26.1
click at [762, 289] on label "No" at bounding box center [715, 296] width 189 height 33
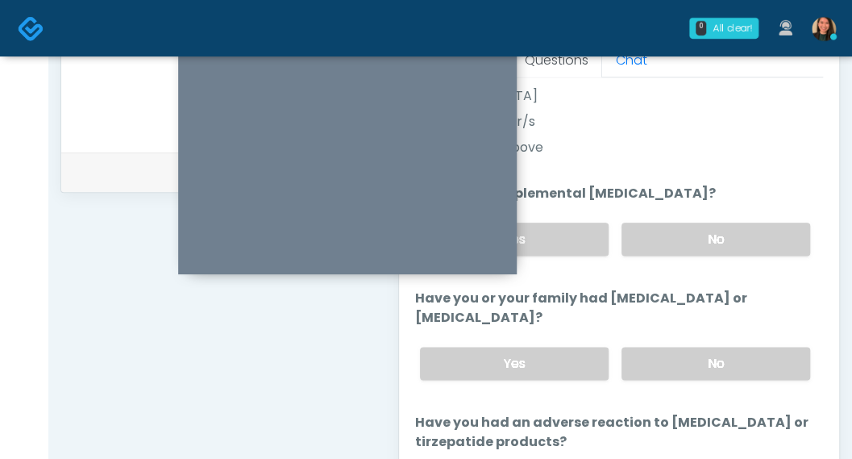
scroll to position [585, 0]
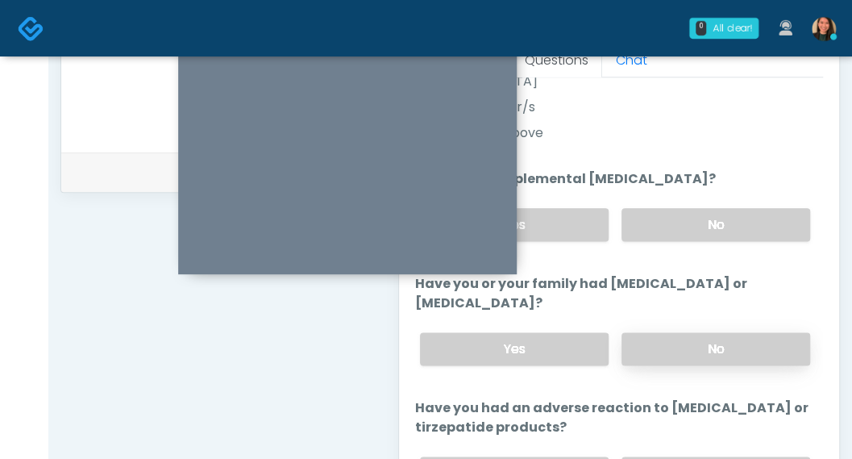
click at [766, 351] on label "No" at bounding box center [715, 348] width 189 height 33
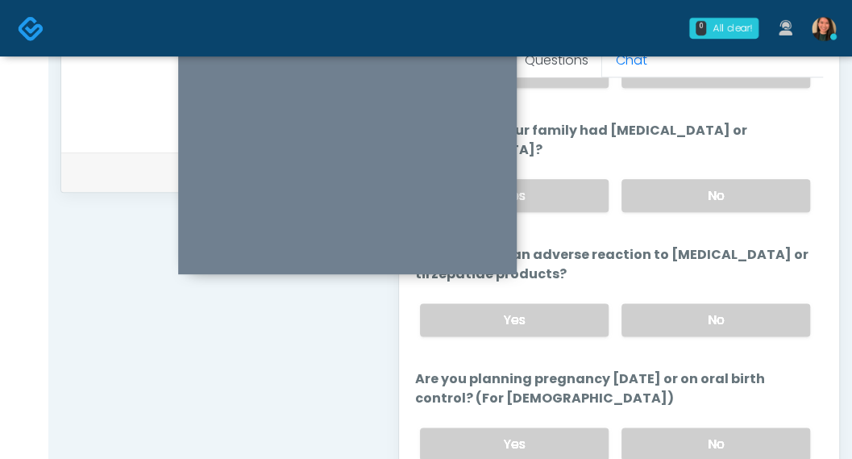
scroll to position [746, 0]
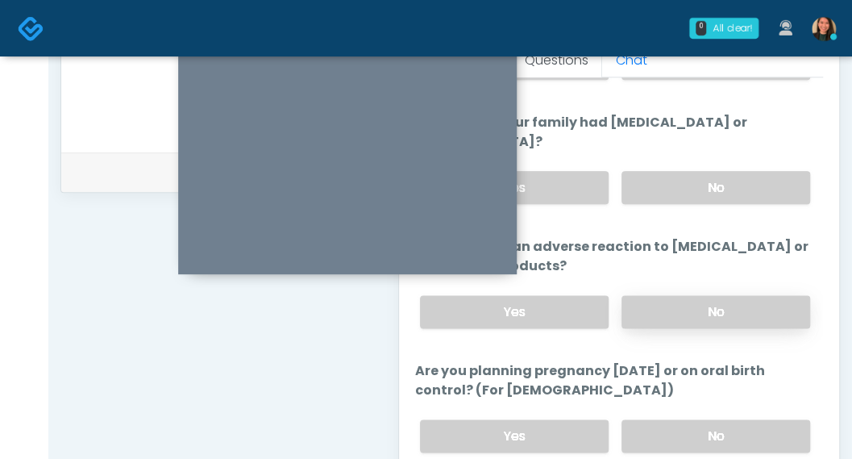
click at [749, 309] on label "No" at bounding box center [715, 311] width 189 height 33
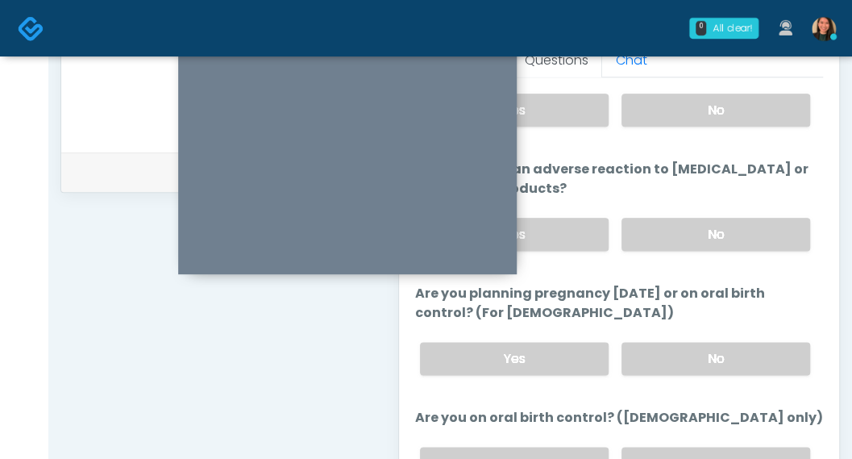
scroll to position [834, 0]
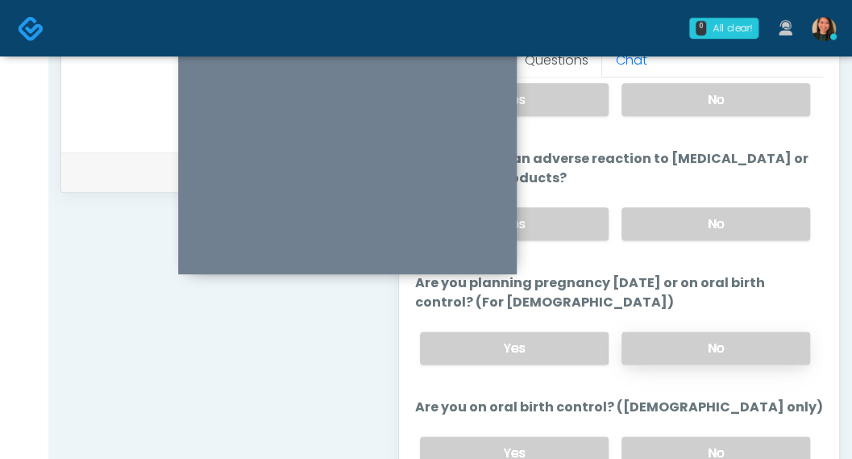
click at [767, 335] on label "No" at bounding box center [715, 347] width 189 height 33
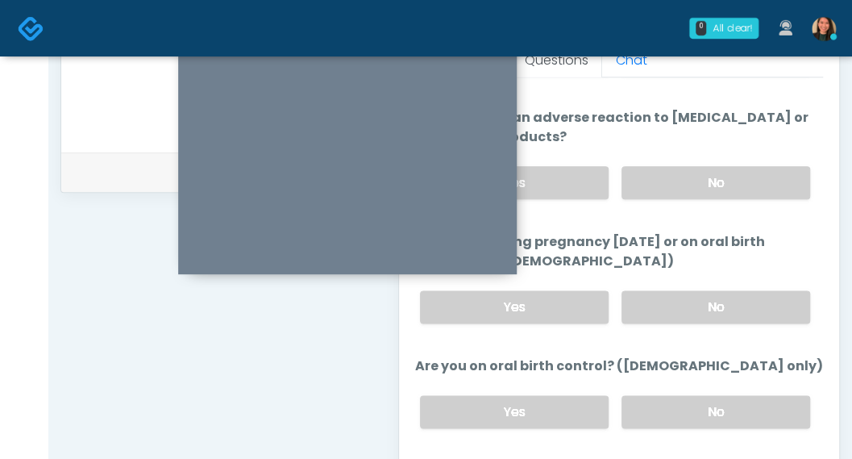
scroll to position [903, 0]
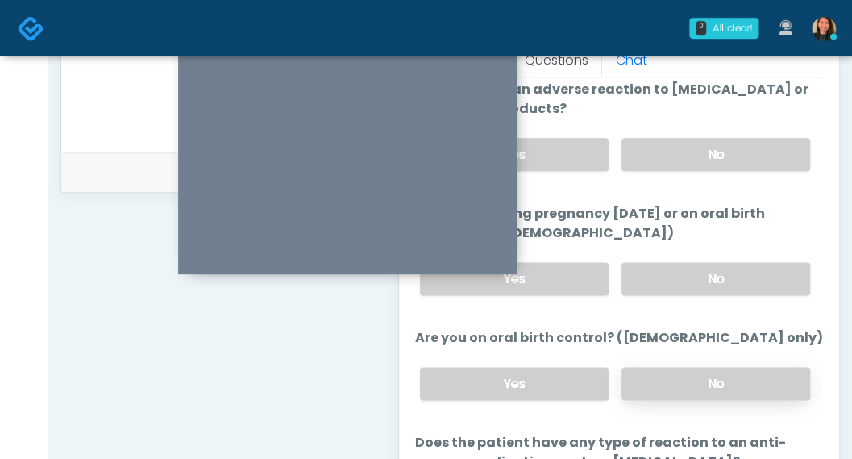
click at [762, 380] on label "No" at bounding box center [715, 383] width 189 height 33
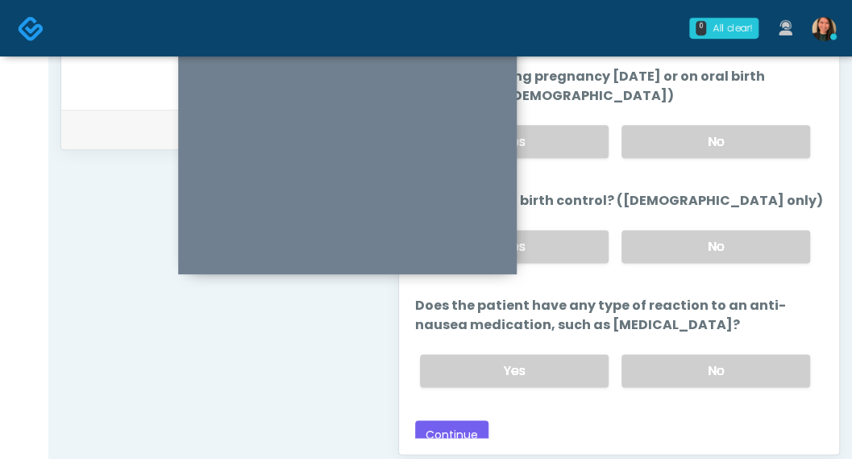
scroll to position [783, 0]
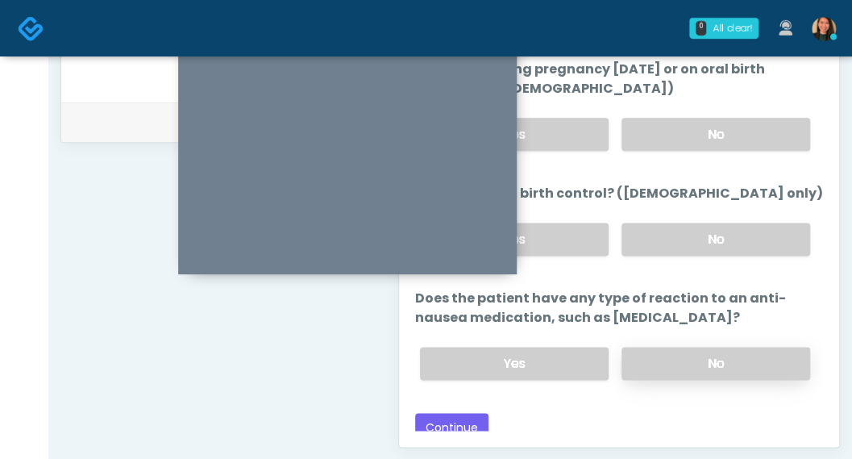
click at [756, 352] on label "No" at bounding box center [715, 363] width 189 height 33
click at [435, 421] on button "Continue" at bounding box center [451, 428] width 73 height 30
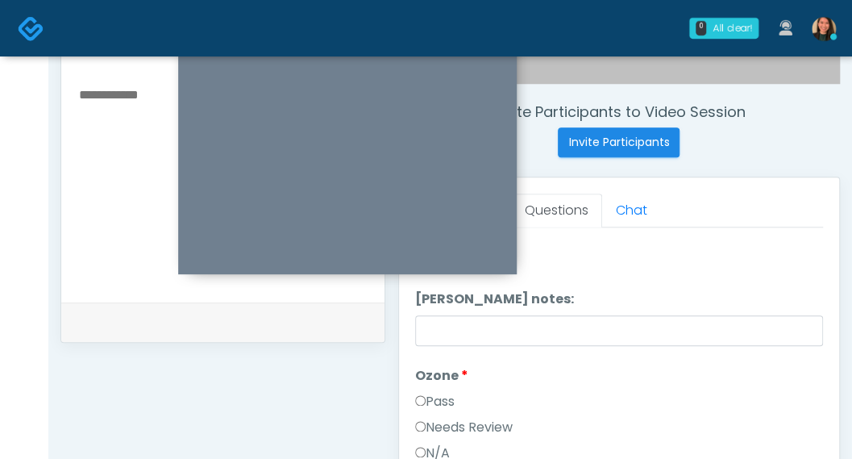
scroll to position [0, 0]
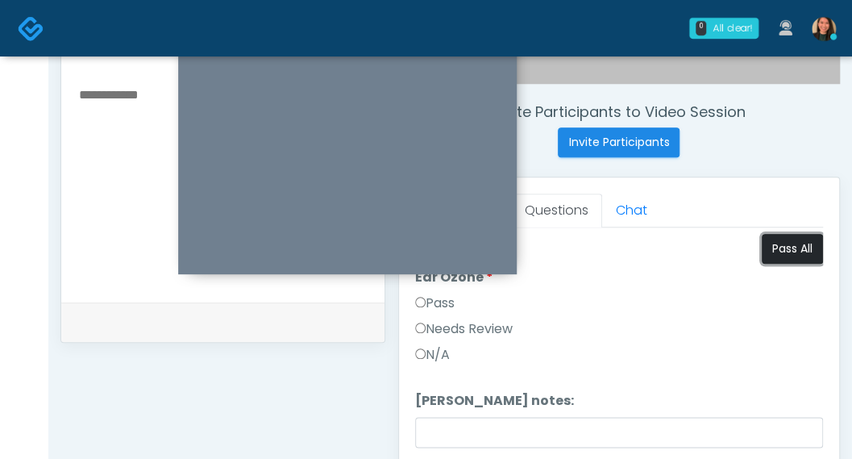
click at [777, 243] on button "Pass All" at bounding box center [792, 249] width 61 height 30
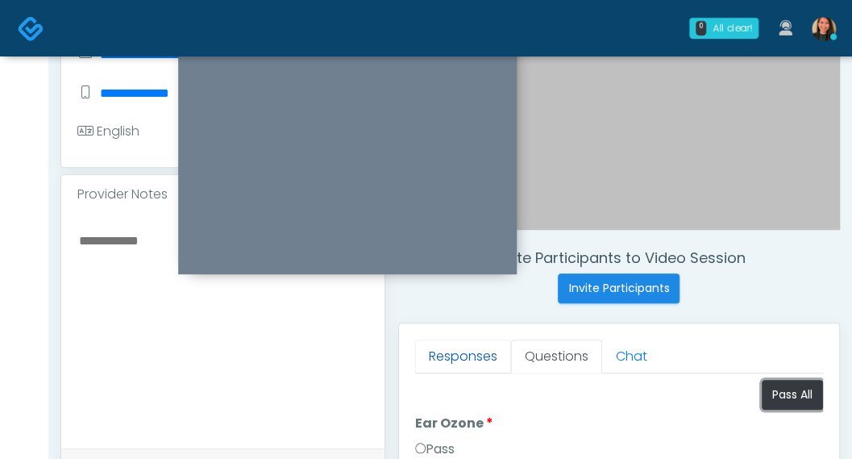
scroll to position [422, 0]
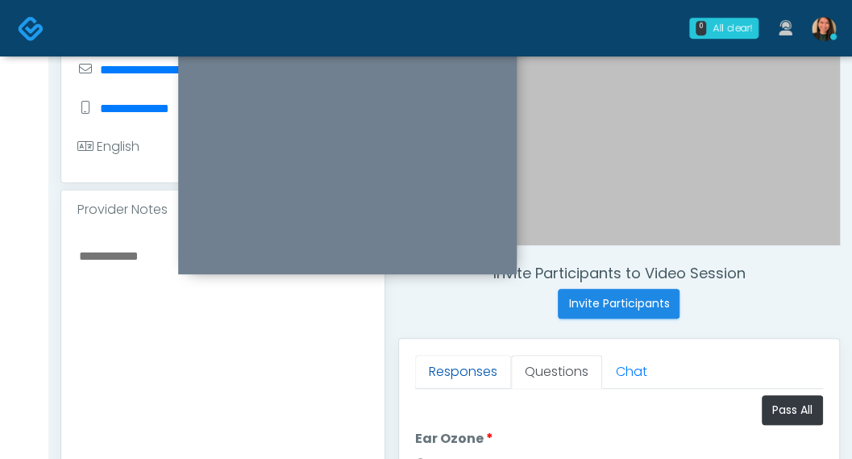
click at [446, 383] on link "Responses" at bounding box center [463, 372] width 96 height 34
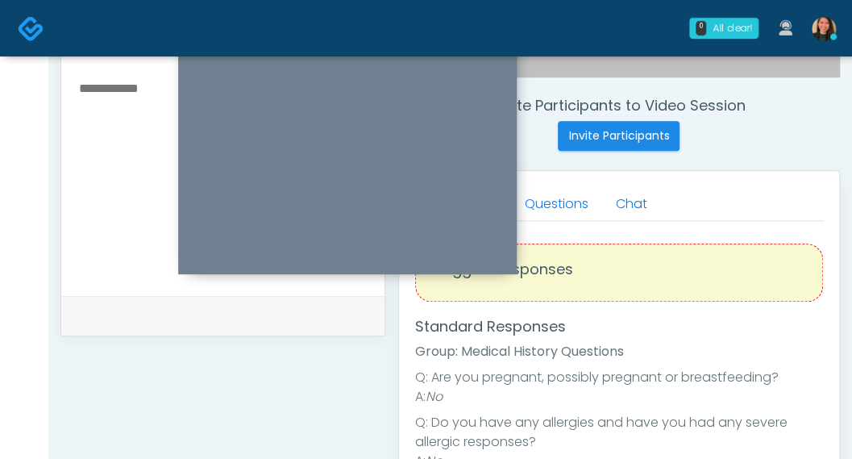
scroll to position [583, 0]
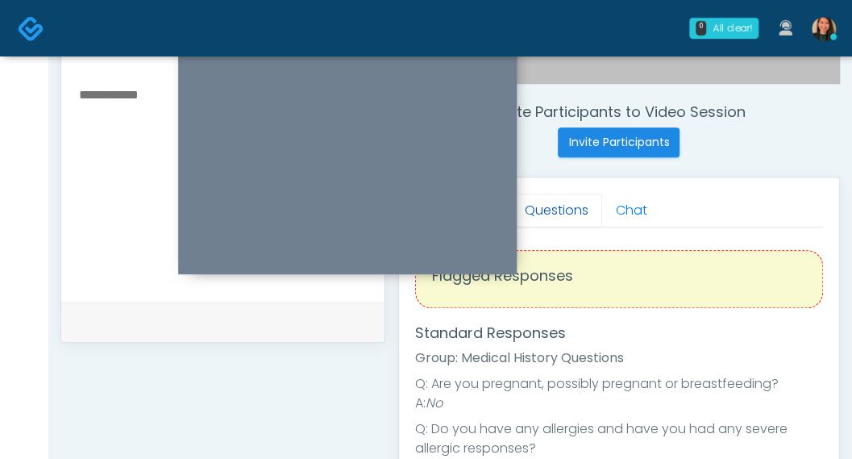
click at [542, 206] on link "Questions" at bounding box center [556, 210] width 91 height 34
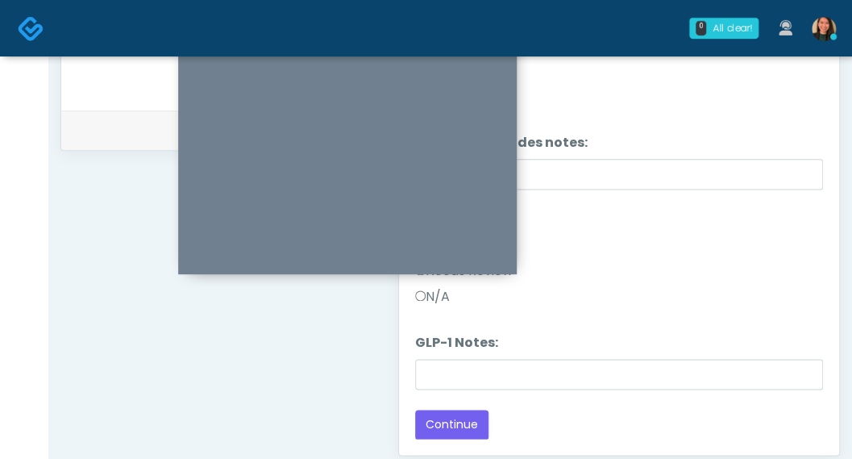
scroll to position [780, 0]
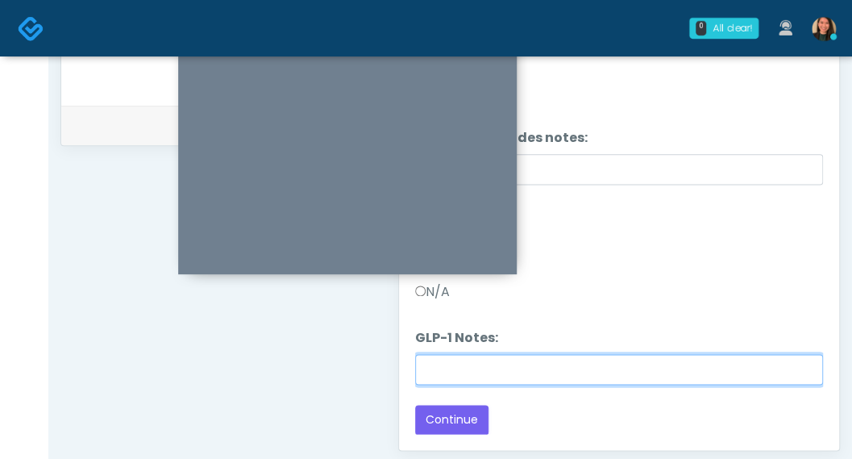
click at [653, 368] on input "GLP-1 Notes:" at bounding box center [619, 369] width 408 height 31
type input "*********"
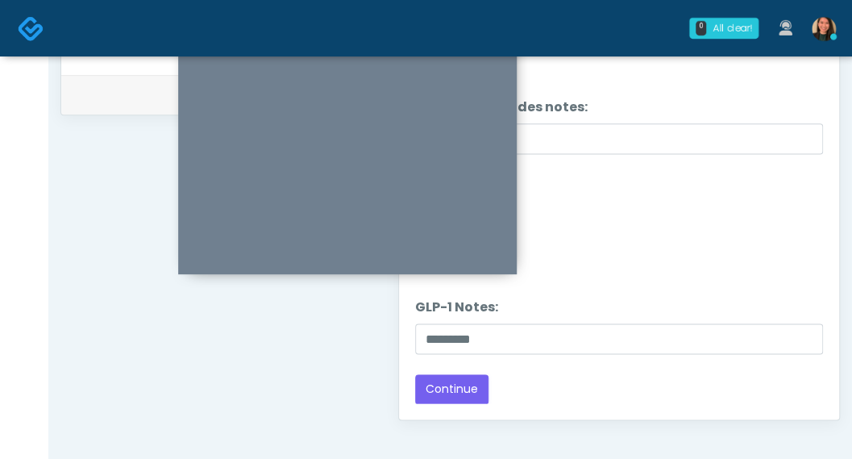
scroll to position [835, 0]
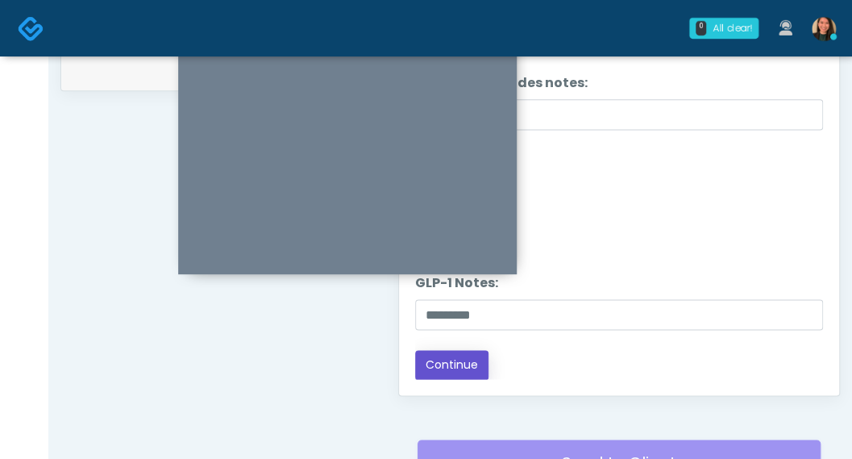
click at [461, 352] on button "Continue" at bounding box center [451, 365] width 73 height 30
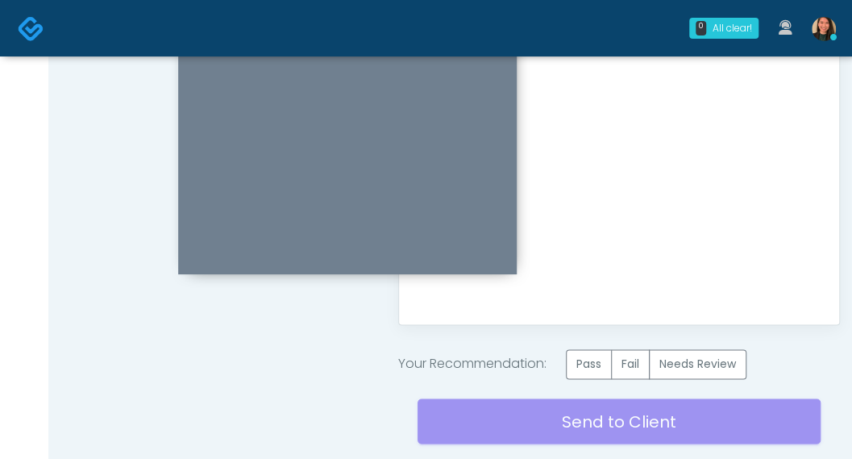
scroll to position [916, 0]
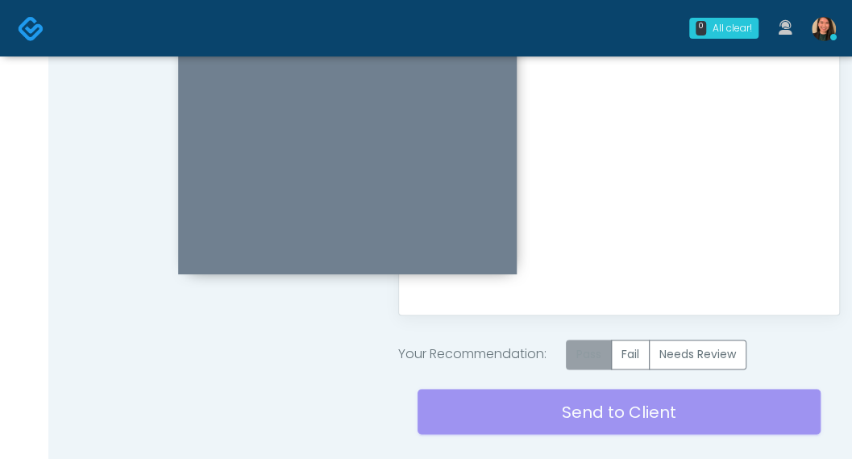
click at [572, 356] on label "Pass" at bounding box center [589, 354] width 46 height 30
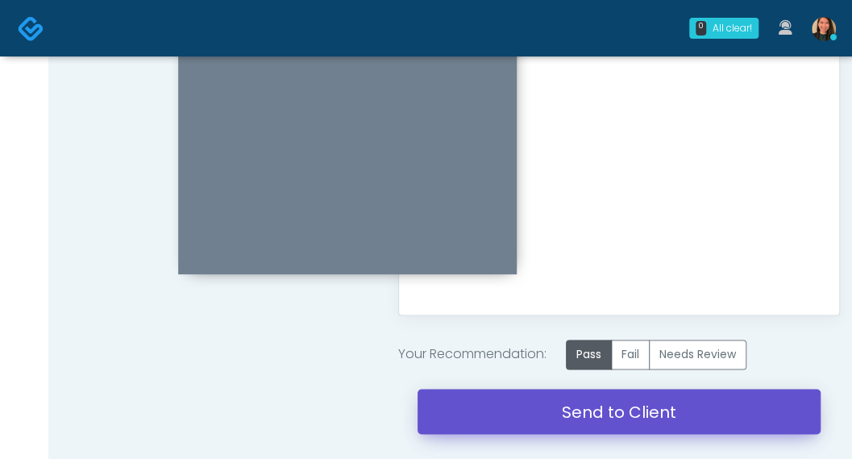
click at [529, 421] on link "Send to Client" at bounding box center [618, 410] width 403 height 45
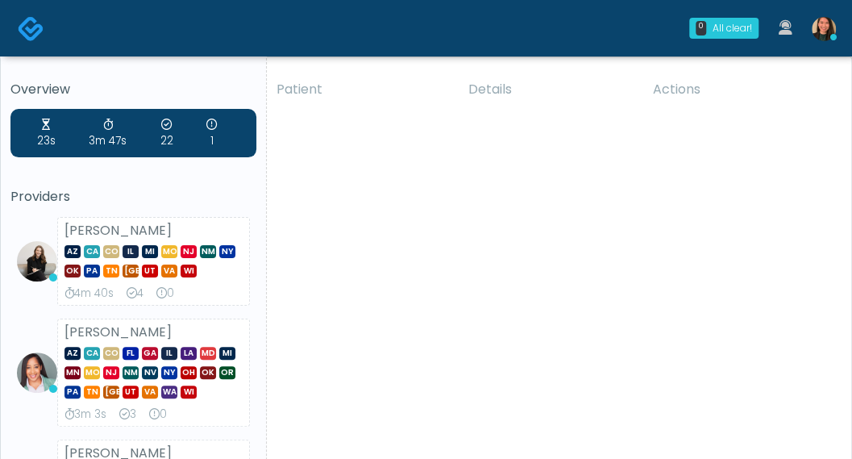
click at [61, 189] on h5 "Providers" at bounding box center [133, 196] width 246 height 15
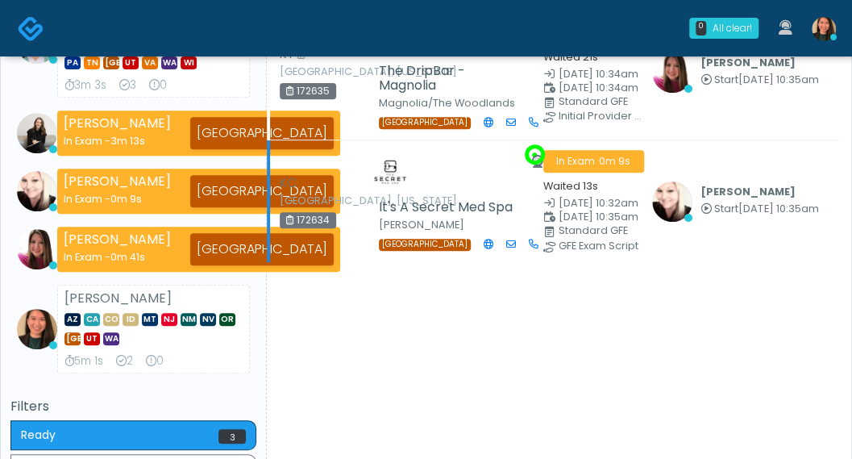
scroll to position [242, 0]
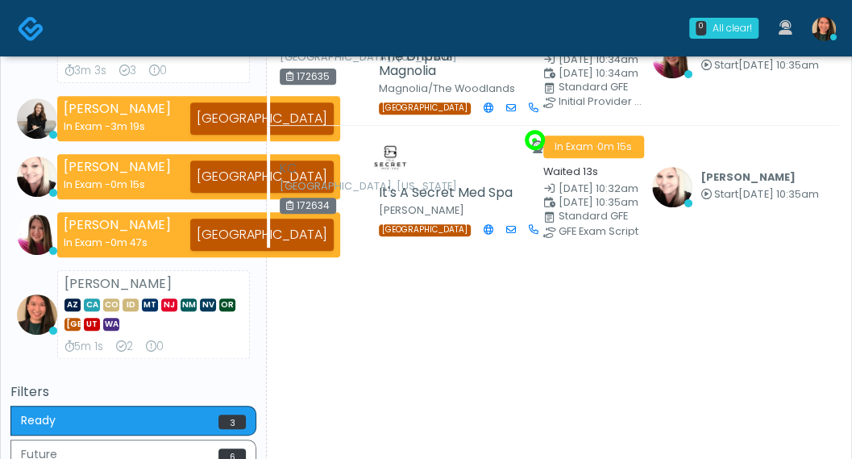
click at [31, 85] on ul "Jennifer Ekeh AZ CA CO FL GA IL LA MD MI MN MO NJ NM NV NY OH OK OR PA TN TX UT…" at bounding box center [133, 167] width 246 height 384
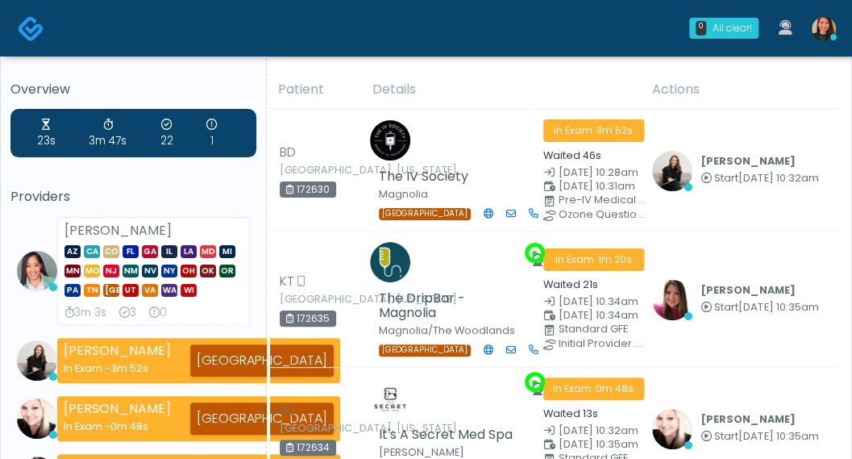
scroll to position [81, 0]
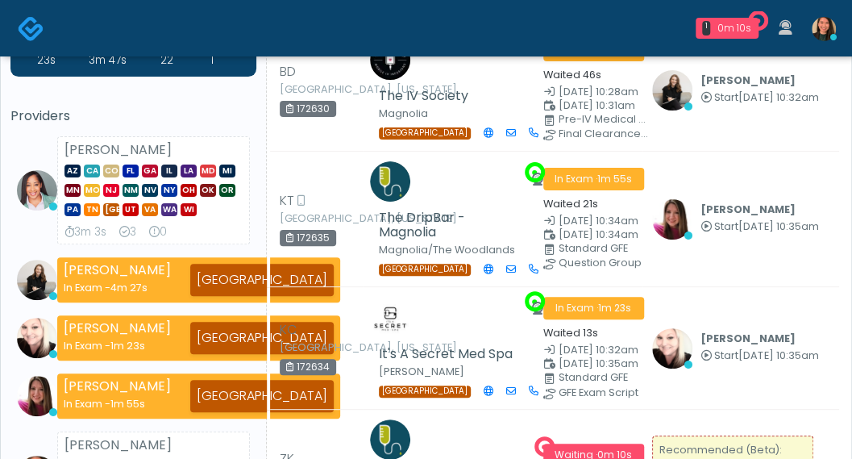
click at [31, 103] on div "23s 3m 47s 22 1 Providers Jennifer Ekeh AZ CA CO FL GA IL LA MD MI MN MO NJ NM …" at bounding box center [133, 274] width 246 height 492
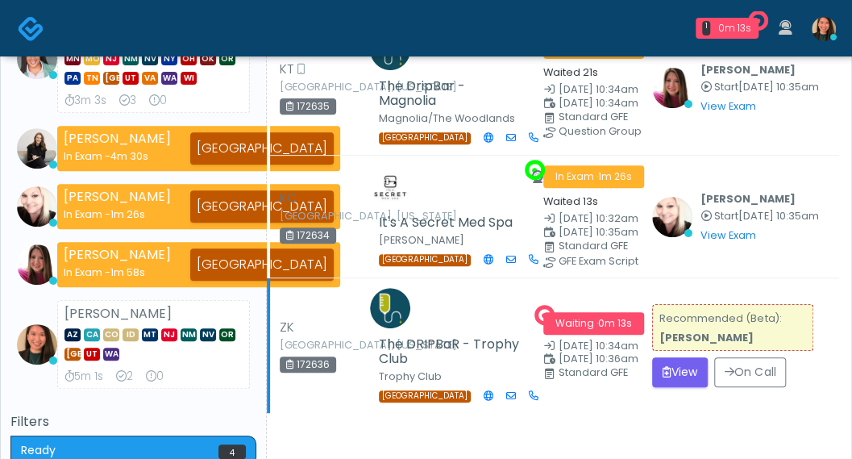
scroll to position [242, 0]
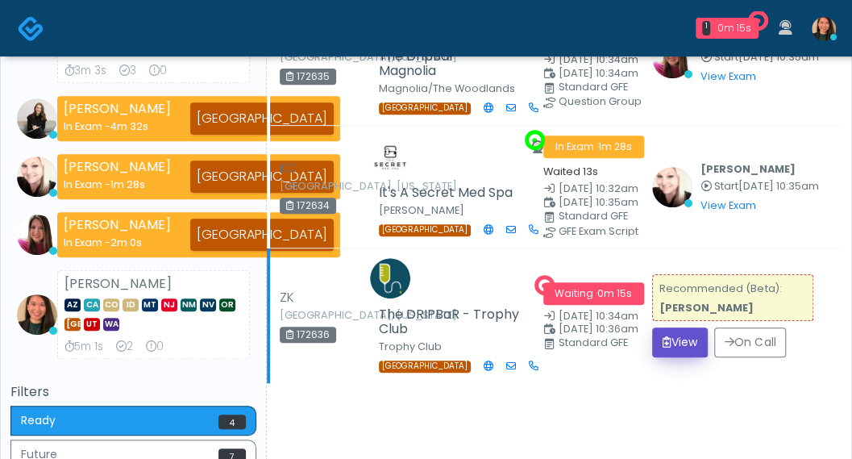
click at [667, 343] on button "View" at bounding box center [680, 342] width 56 height 30
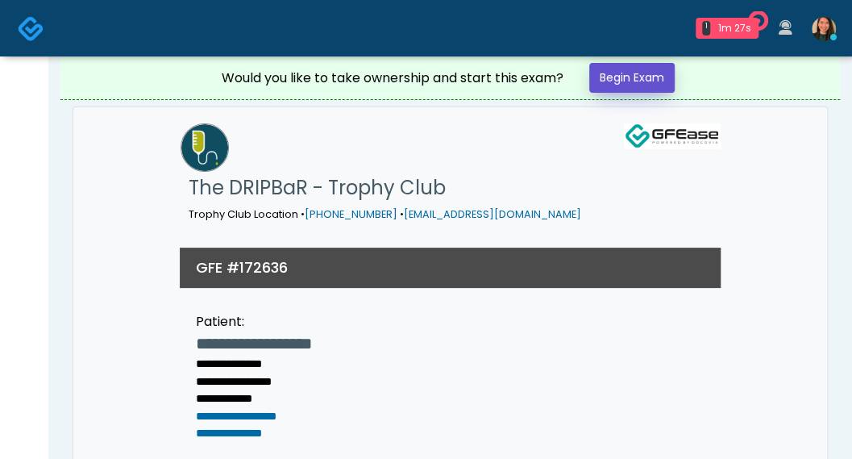
click at [607, 67] on link "Begin Exam" at bounding box center [631, 78] width 85 height 30
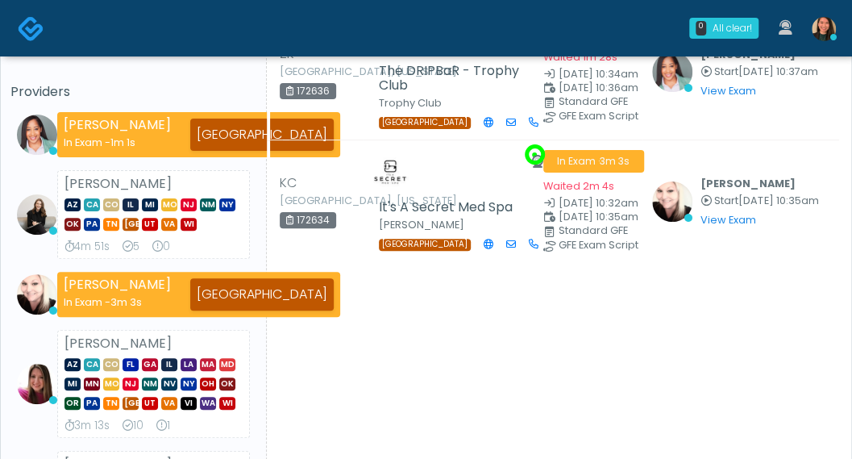
scroll to position [81, 0]
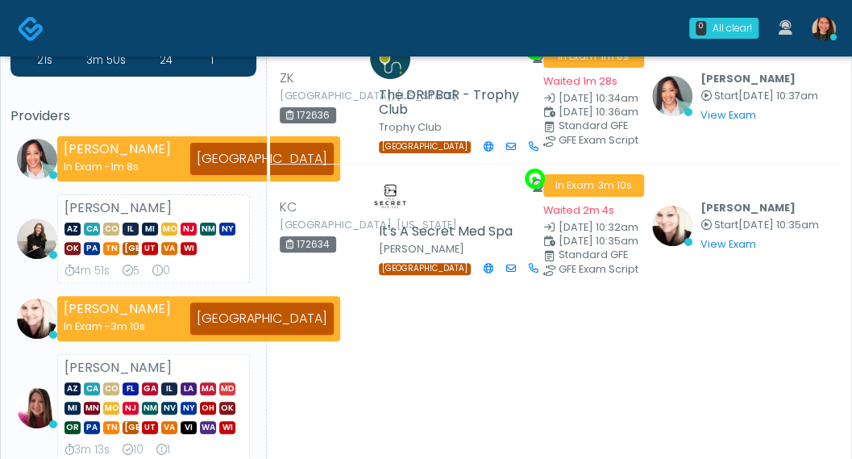
click at [23, 189] on ul "[PERSON_NAME] In Exam - 1m 8s [GEOGRAPHIC_DATA] [PERSON_NAME] AZ CA CO IL MI [G…" at bounding box center [133, 349] width 246 height 427
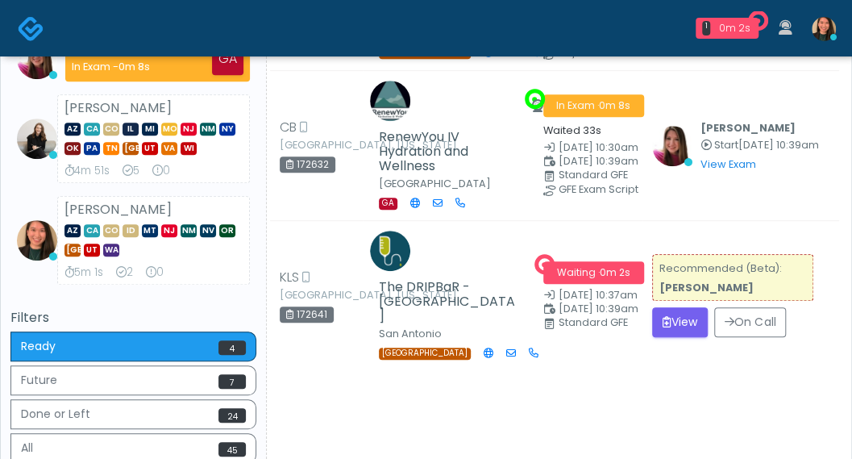
scroll to position [322, 0]
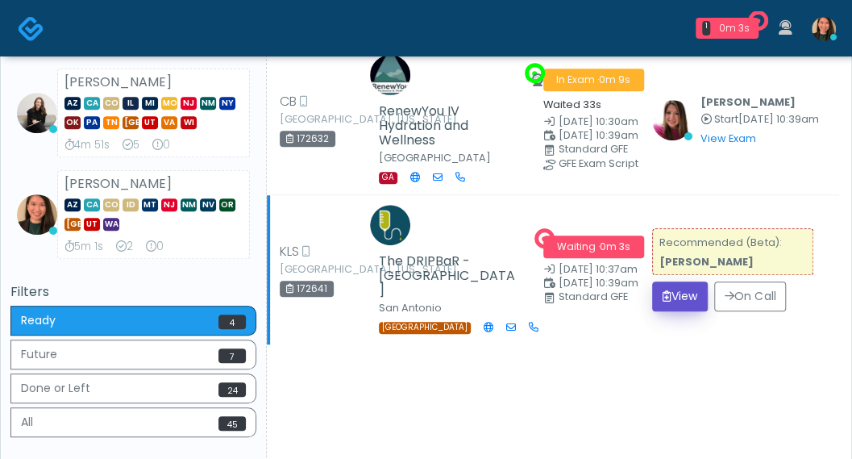
click at [671, 301] on button "View" at bounding box center [680, 296] width 56 height 30
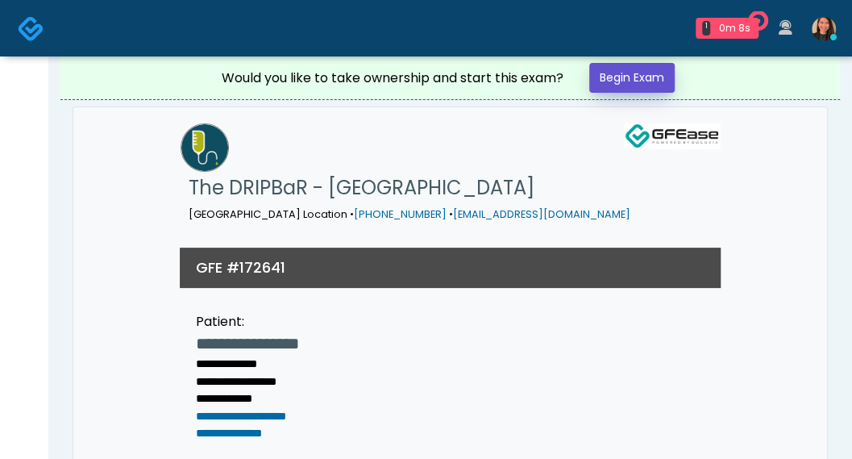
click at [655, 76] on link "Begin Exam" at bounding box center [631, 78] width 85 height 30
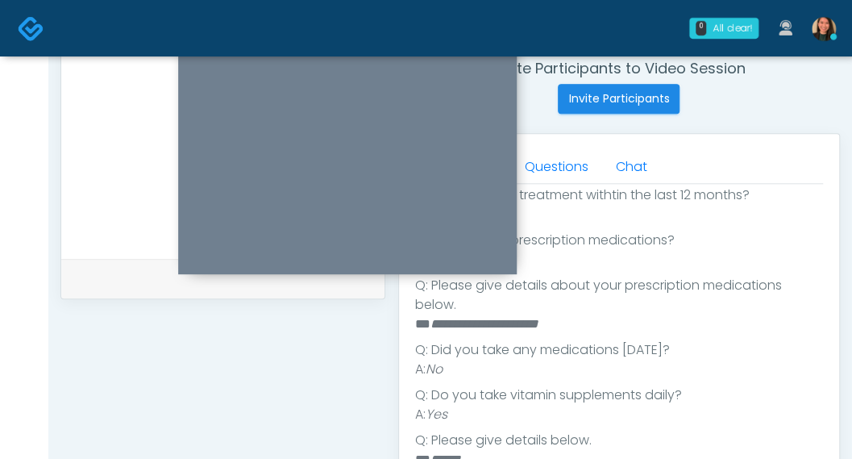
scroll to position [491, 0]
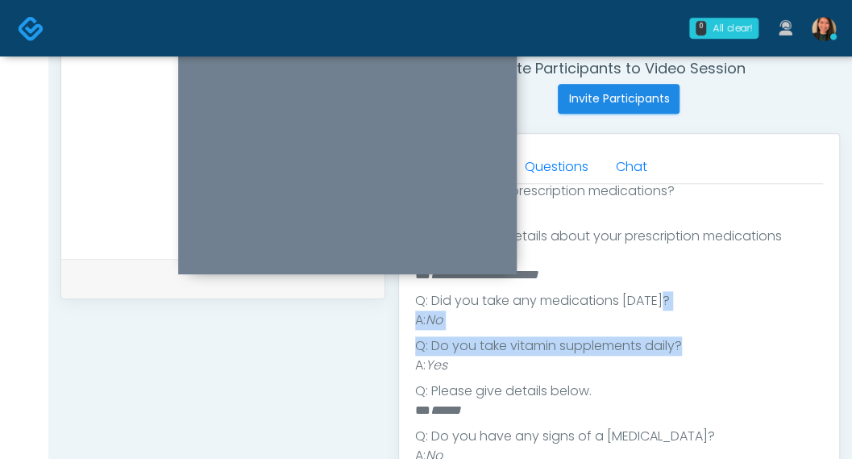
drag, startPoint x: 849, startPoint y: 307, endPoint x: 845, endPoint y: 337, distance: 30.2
click at [845, 337] on div "**********" at bounding box center [449, 100] width 803 height 1342
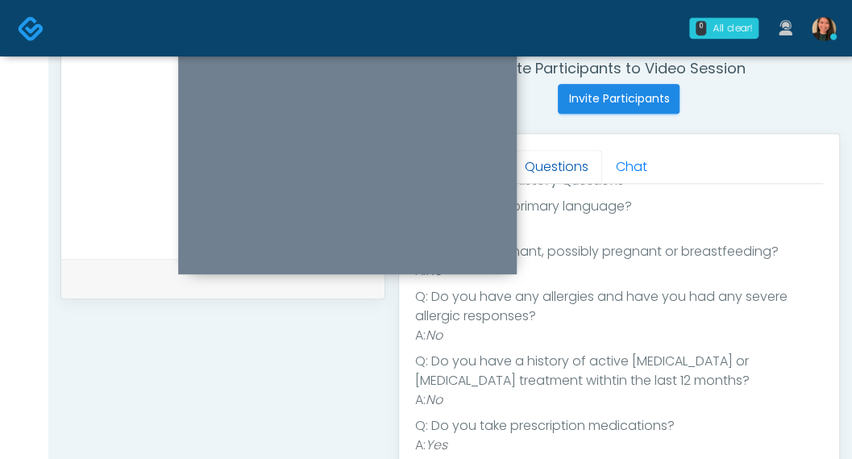
scroll to position [249, 0]
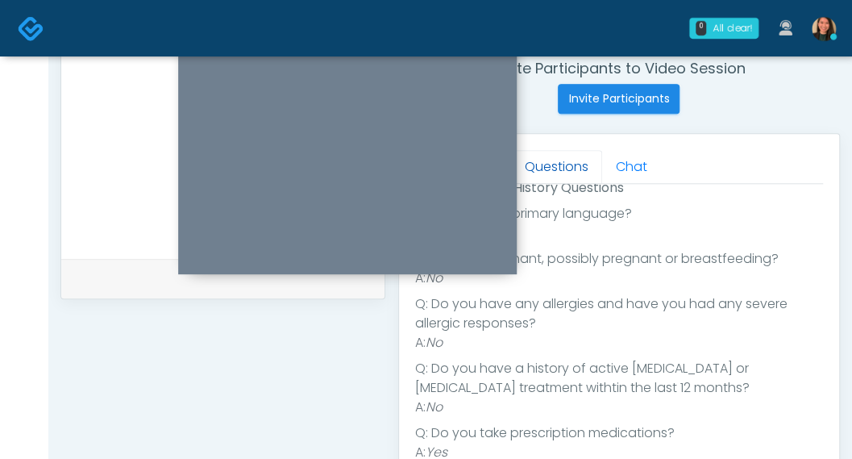
click at [552, 162] on link "Questions" at bounding box center [556, 167] width 91 height 34
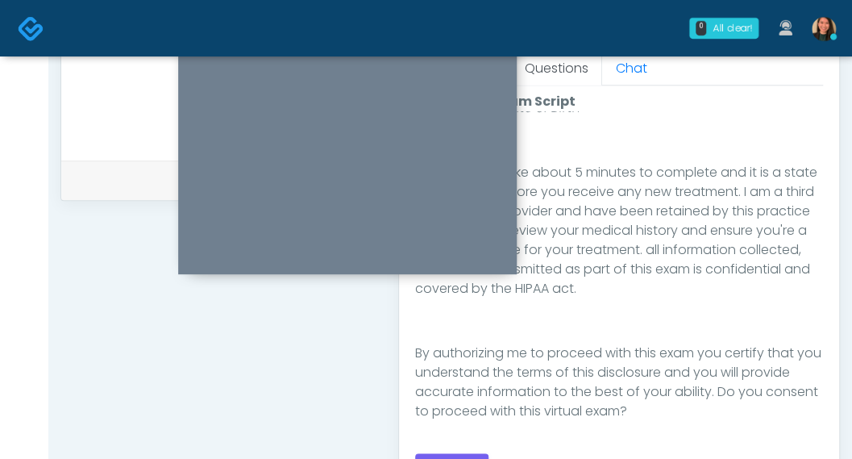
scroll to position [760, 0]
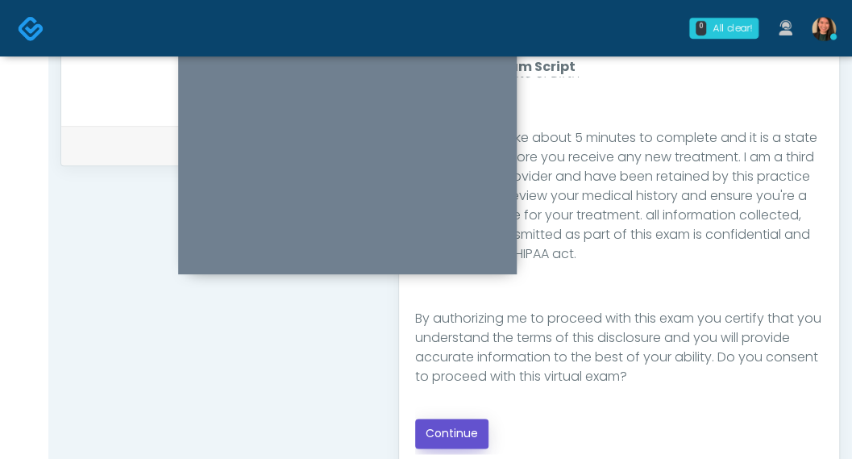
click at [448, 423] on button "Continue" at bounding box center [451, 433] width 73 height 30
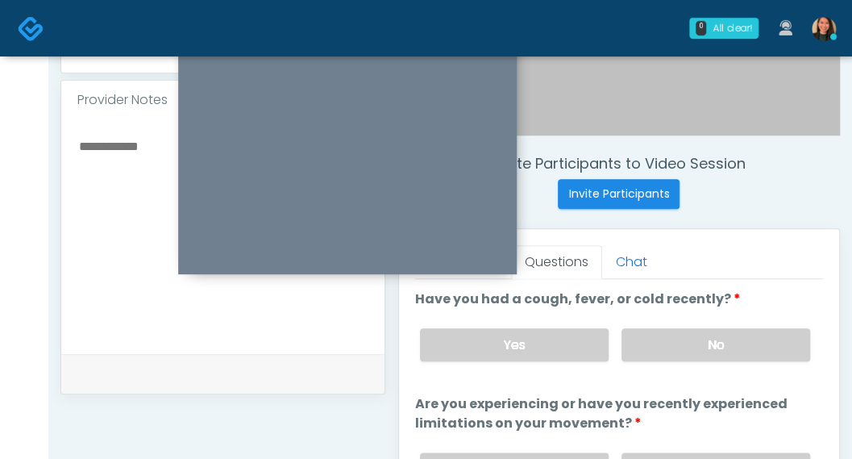
scroll to position [530, 0]
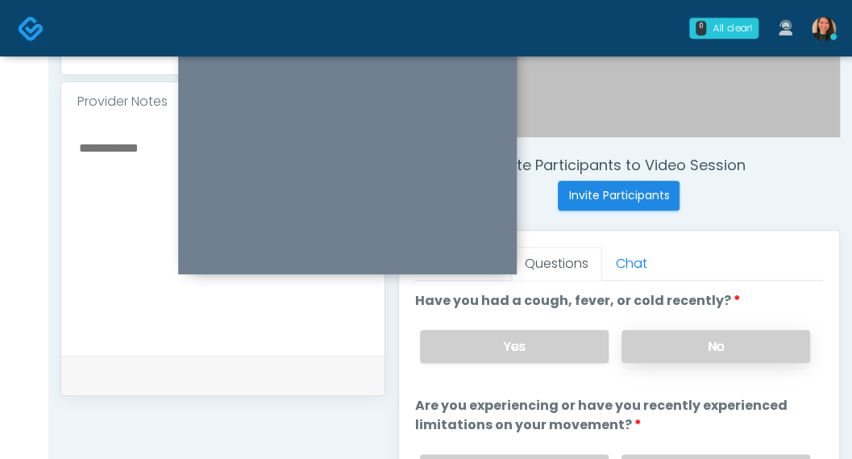
click at [783, 346] on label "No" at bounding box center [715, 346] width 189 height 33
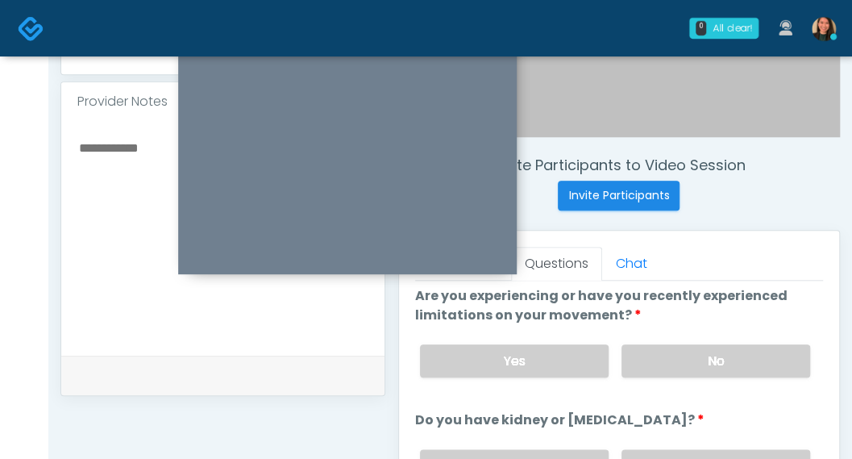
scroll to position [125, 0]
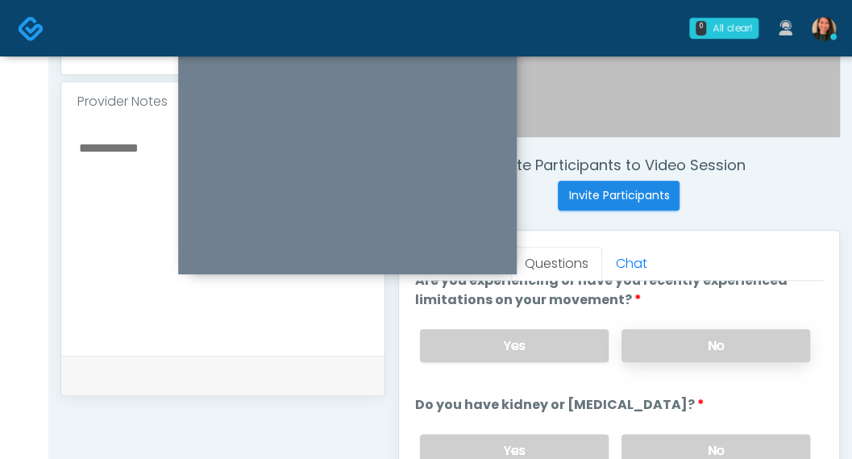
click at [767, 334] on label "No" at bounding box center [715, 345] width 189 height 33
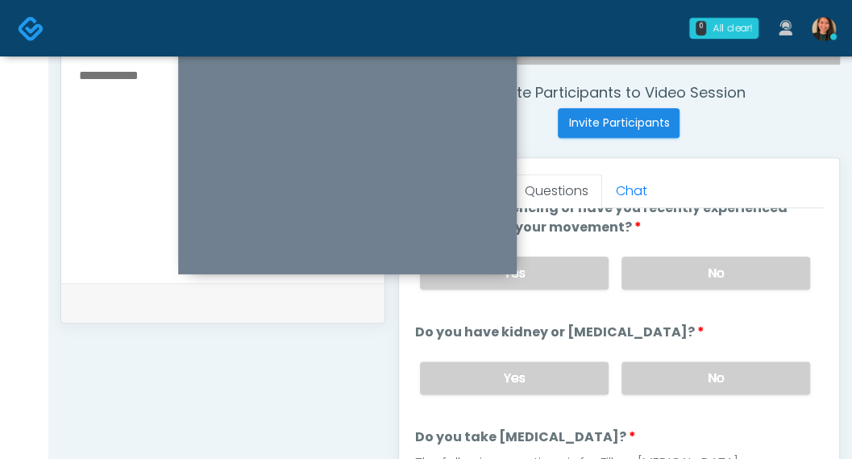
scroll to position [633, 0]
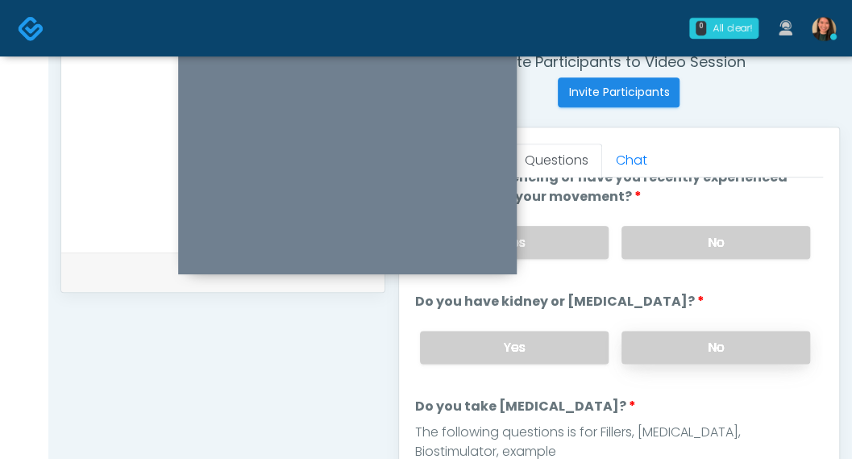
click at [769, 338] on label "No" at bounding box center [715, 346] width 189 height 33
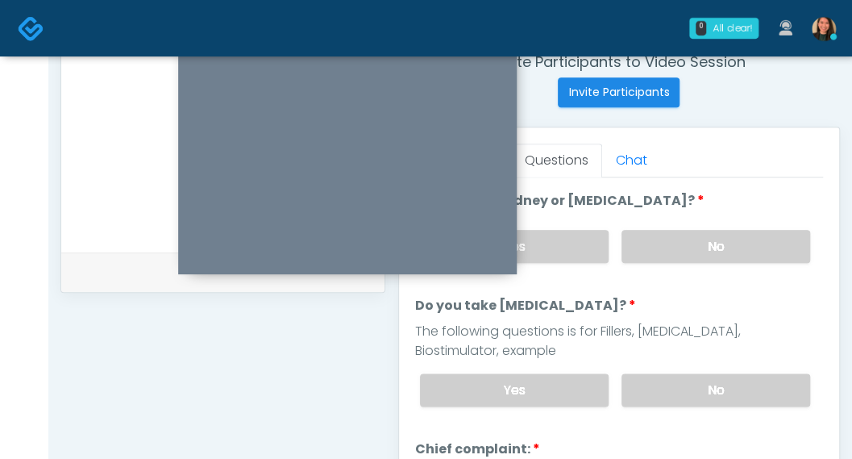
scroll to position [237, 0]
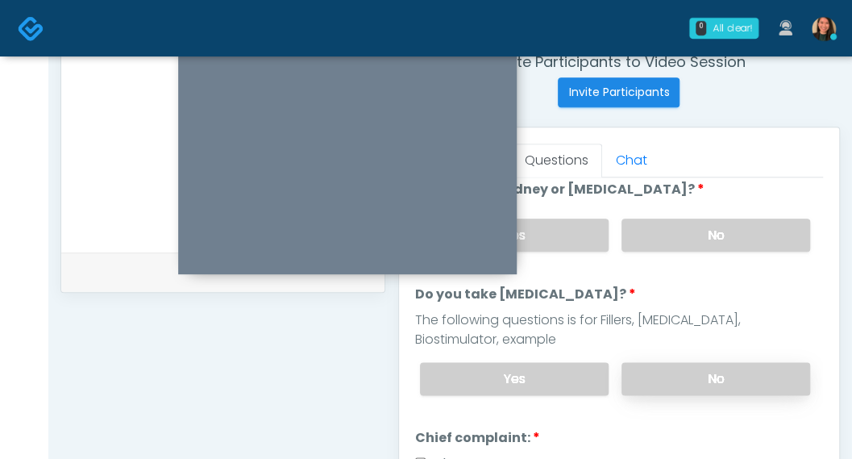
click at [754, 367] on label "No" at bounding box center [715, 378] width 189 height 33
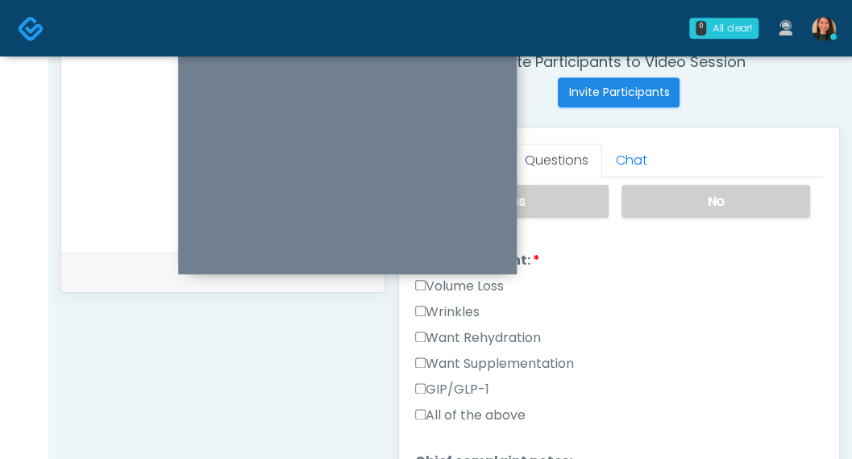
scroll to position [413, 0]
click at [525, 334] on label "Want Rehydration" at bounding box center [478, 339] width 126 height 19
click at [457, 330] on label "Want Rehydration" at bounding box center [478, 339] width 126 height 19
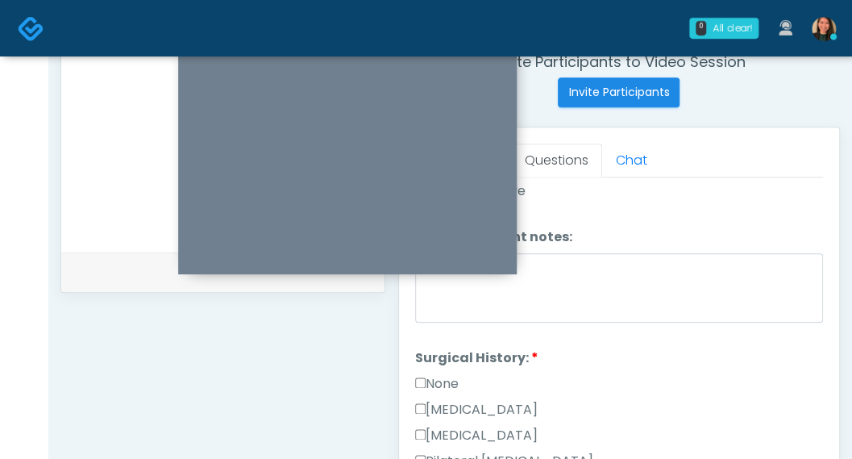
scroll to position [654, 0]
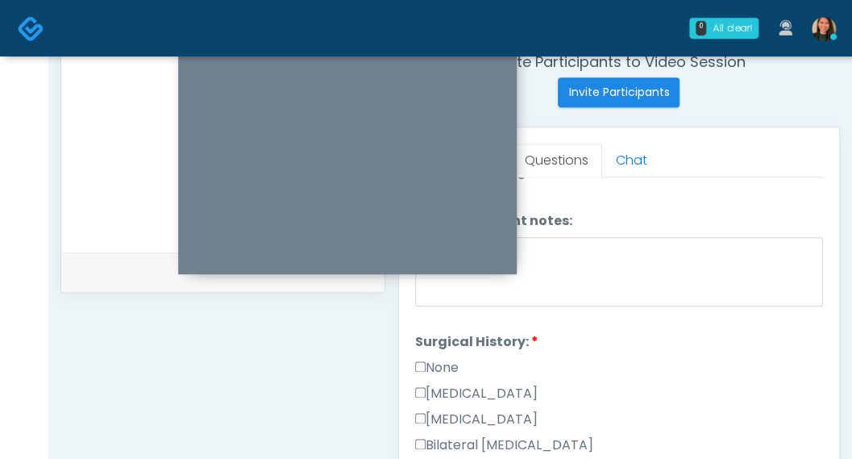
click at [429, 358] on label "None" at bounding box center [437, 367] width 44 height 19
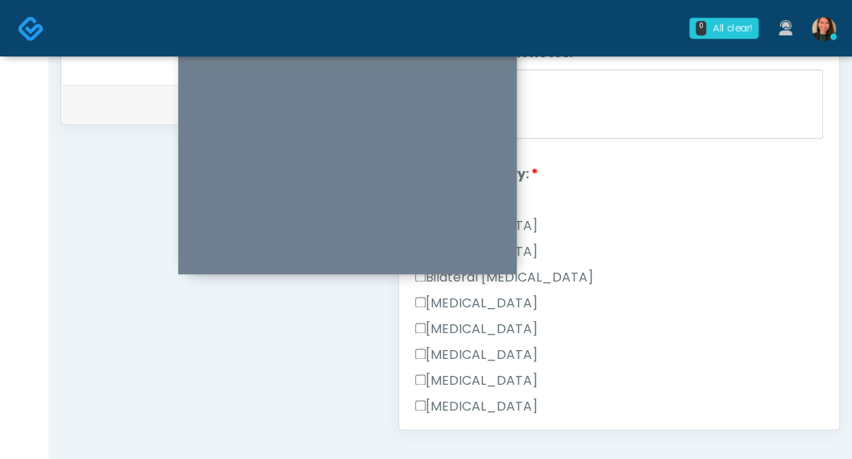
scroll to position [832, 0]
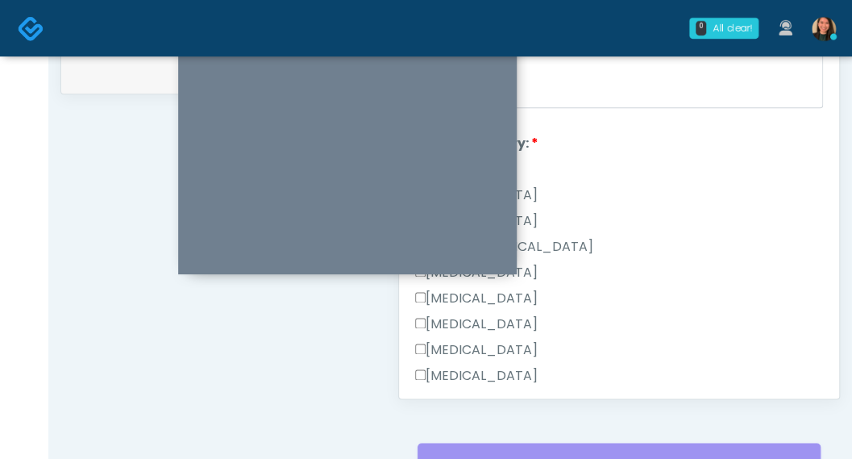
click at [804, 347] on div "[MEDICAL_DATA]" at bounding box center [619, 353] width 408 height 26
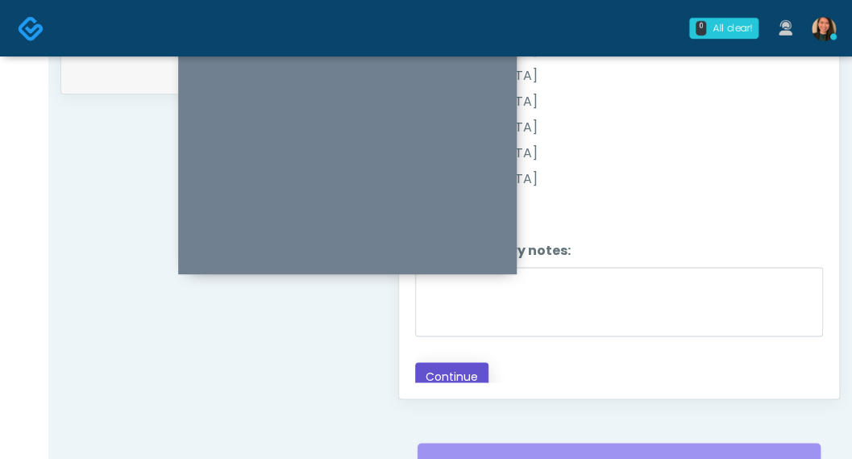
click at [454, 362] on button "Continue" at bounding box center [451, 377] width 73 height 30
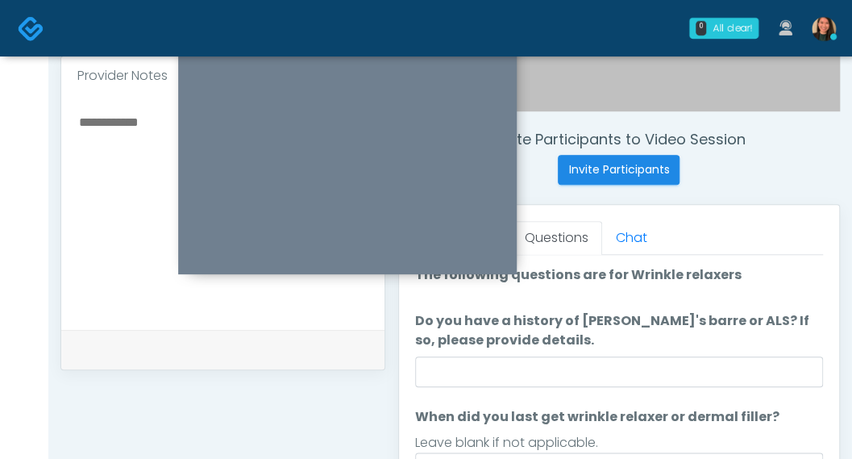
scroll to position [546, 0]
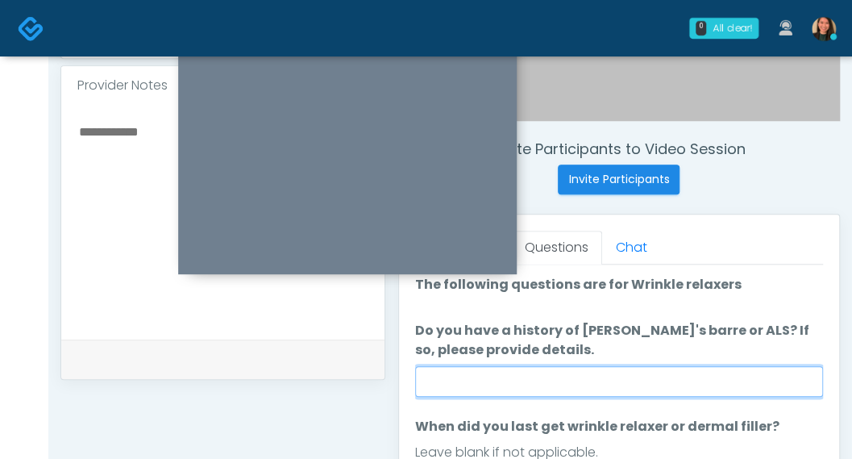
click at [737, 386] on input "Do you have a history of [PERSON_NAME]'s barre or ALS? If so, please provide de…" at bounding box center [619, 381] width 408 height 31
type input "**"
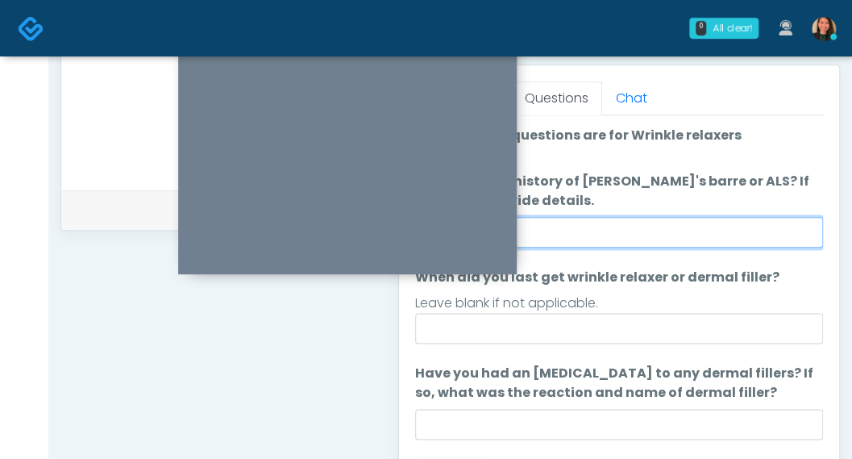
scroll to position [688, 0]
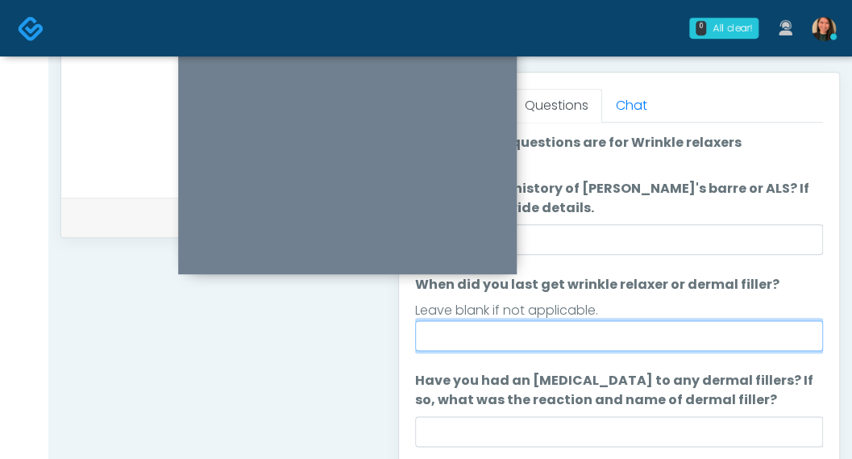
click at [743, 334] on input "When did you last get wrinkle relaxer or dermal filler?" at bounding box center [619, 335] width 408 height 31
type input "**"
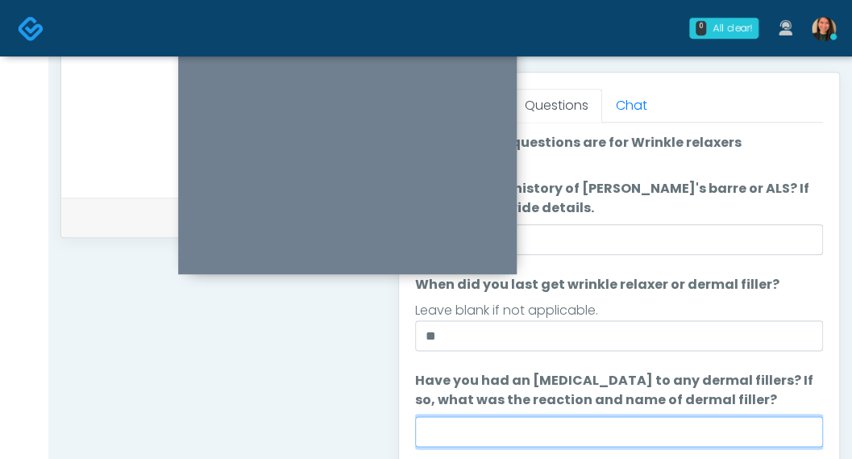
click at [474, 416] on input "Have you had an [MEDICAL_DATA] to any dermal fillers? If so, what was the react…" at bounding box center [619, 431] width 408 height 31
type input "**"
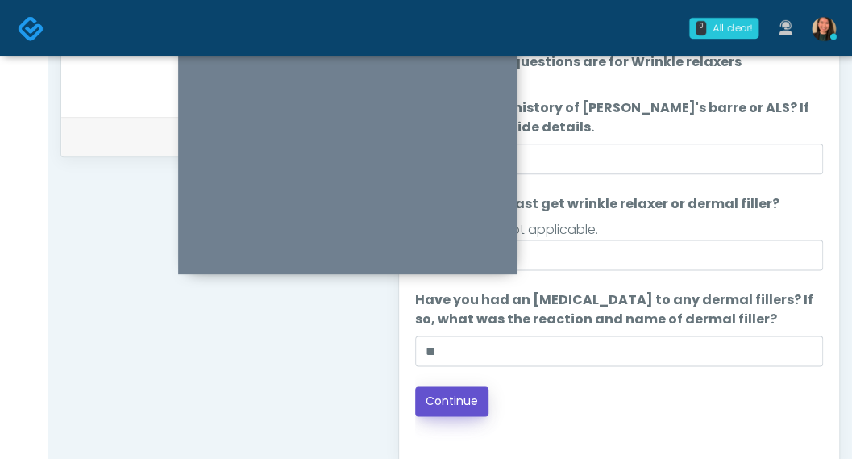
click at [469, 396] on button "Continue" at bounding box center [451, 401] width 73 height 30
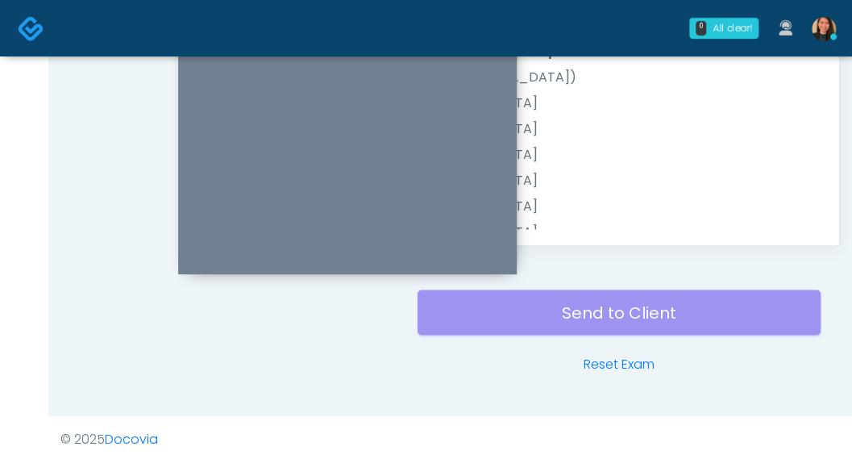
drag, startPoint x: 848, startPoint y: 323, endPoint x: 858, endPoint y: 286, distance: 38.5
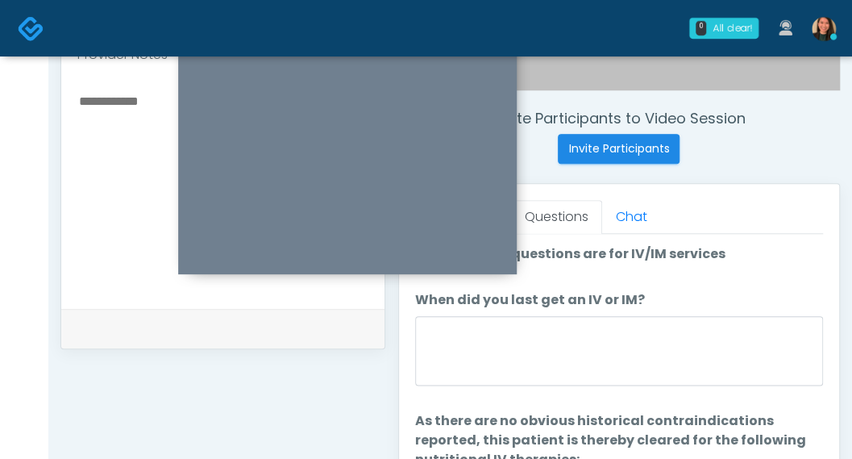
scroll to position [566, 0]
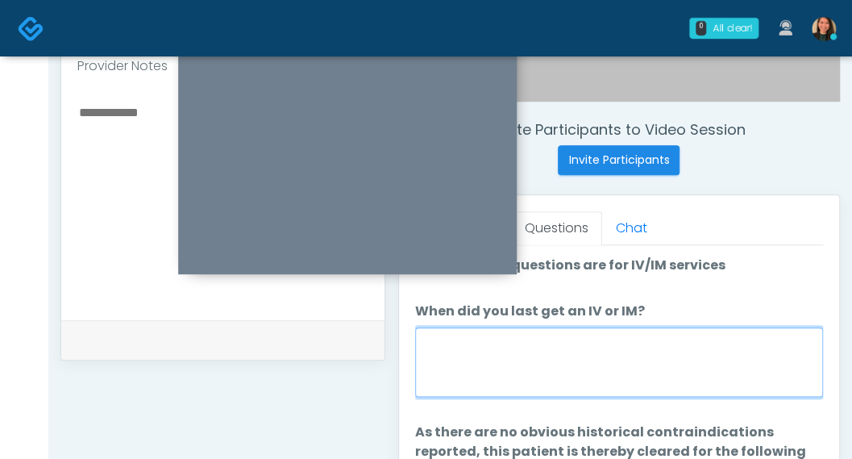
click at [693, 380] on textarea "When did you last get an IV or IM?" at bounding box center [619, 361] width 408 height 69
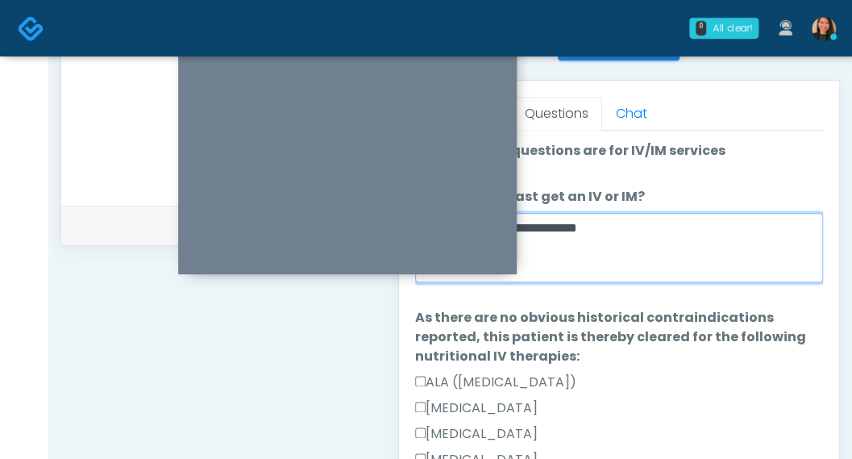
scroll to position [683, 0]
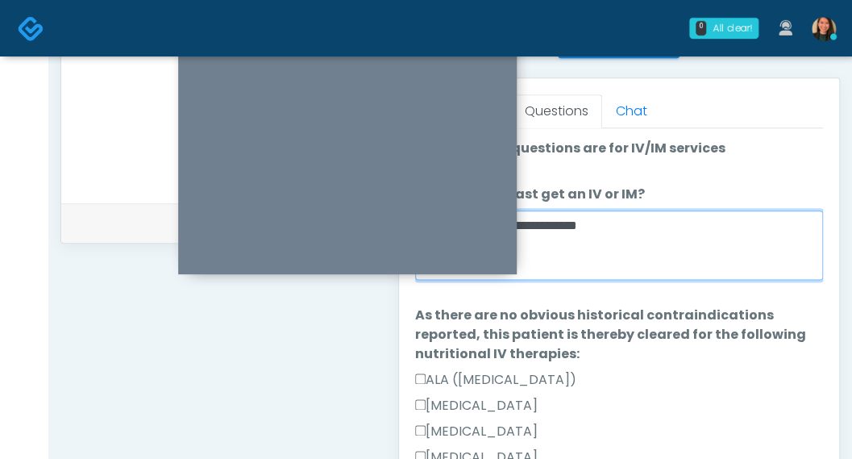
type textarea "**********"
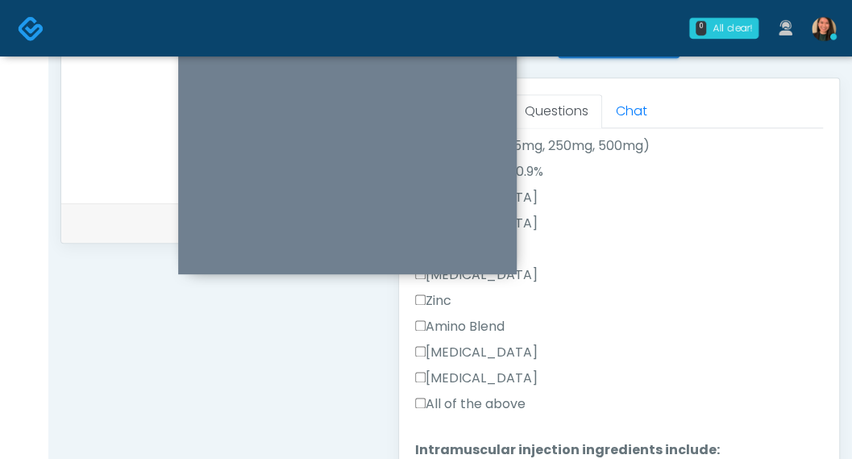
scroll to position [826, 0]
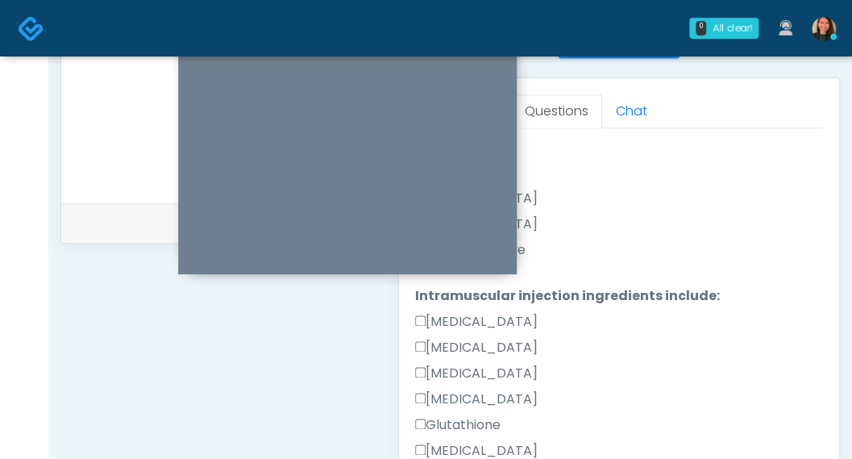
click at [525, 248] on label "All of the above" at bounding box center [470, 249] width 110 height 19
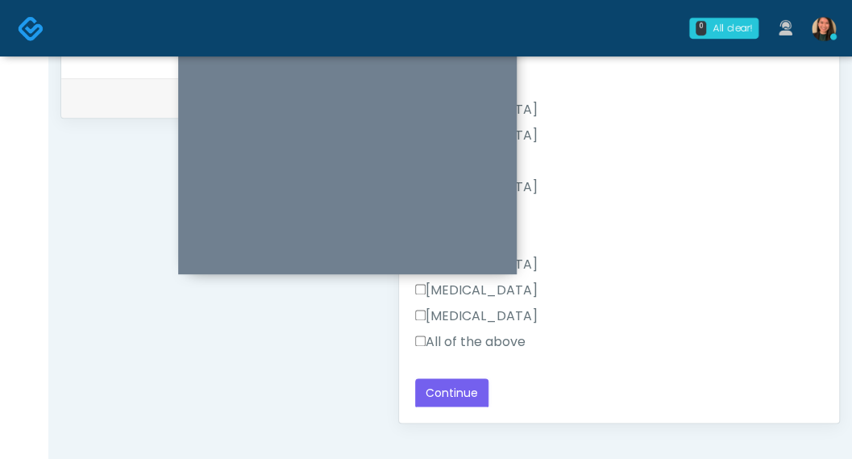
scroll to position [844, 0]
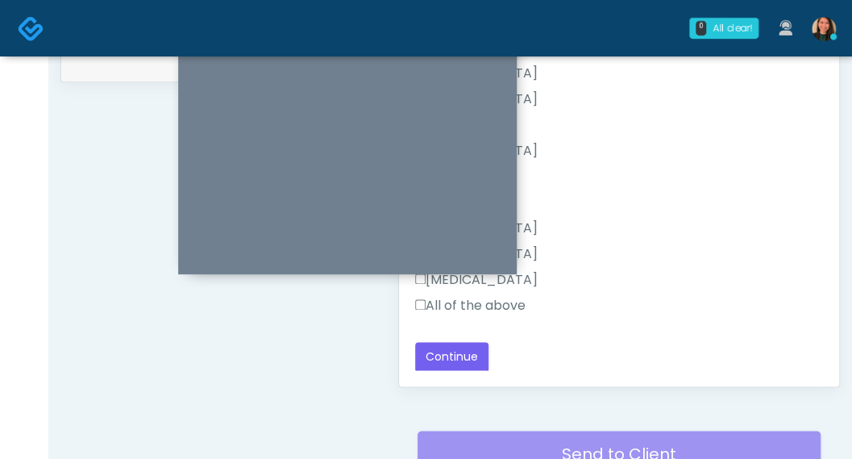
click at [426, 304] on label "All of the above" at bounding box center [470, 305] width 110 height 19
click at [440, 352] on button "Continue" at bounding box center [451, 357] width 73 height 30
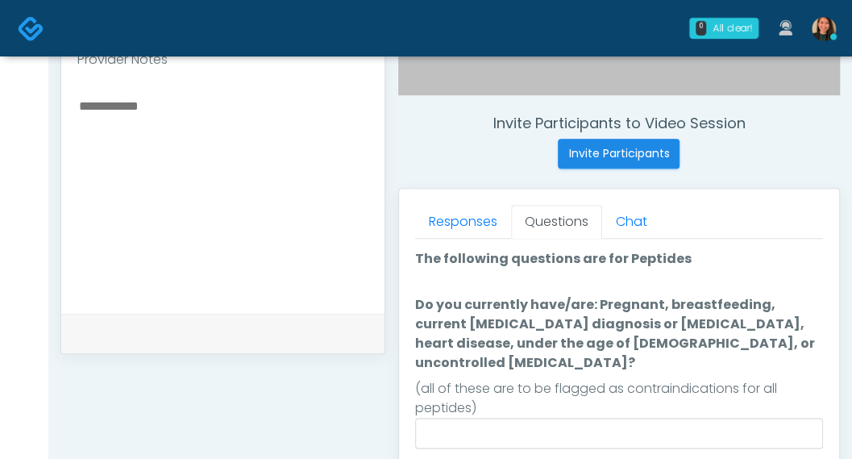
scroll to position [604, 0]
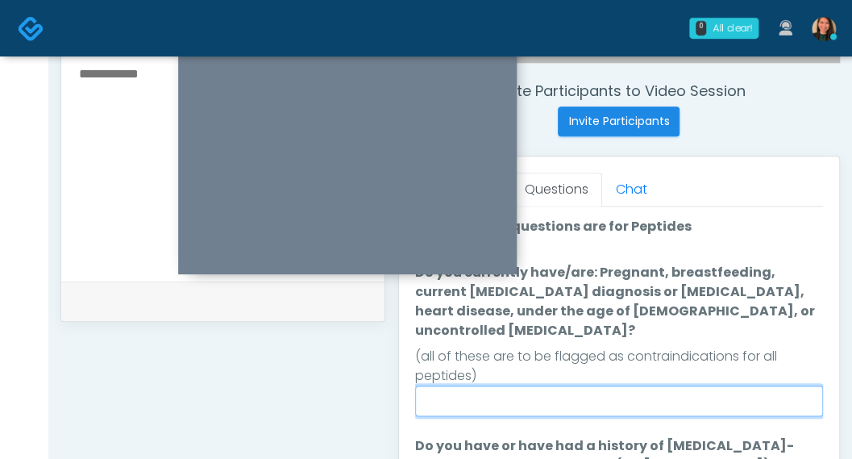
click at [612, 385] on input "Do you currently have/are: Pregnant, breastfeeding, current cancer diagnosis or…" at bounding box center [619, 400] width 408 height 31
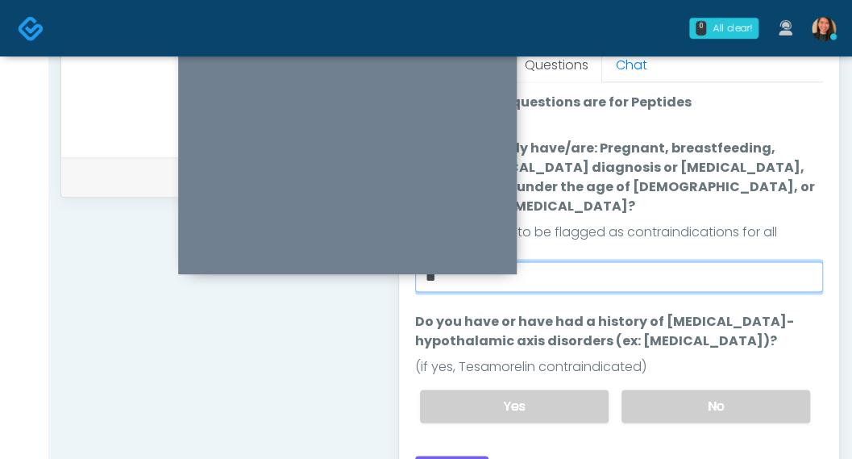
scroll to position [766, 0]
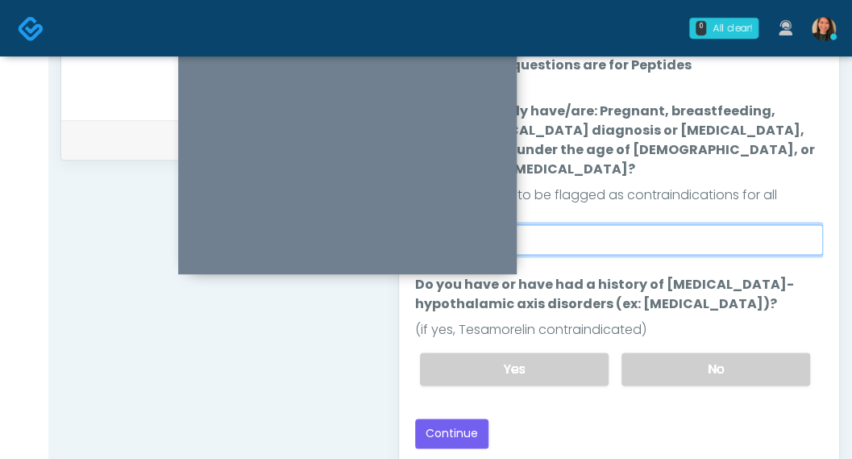
type input "**"
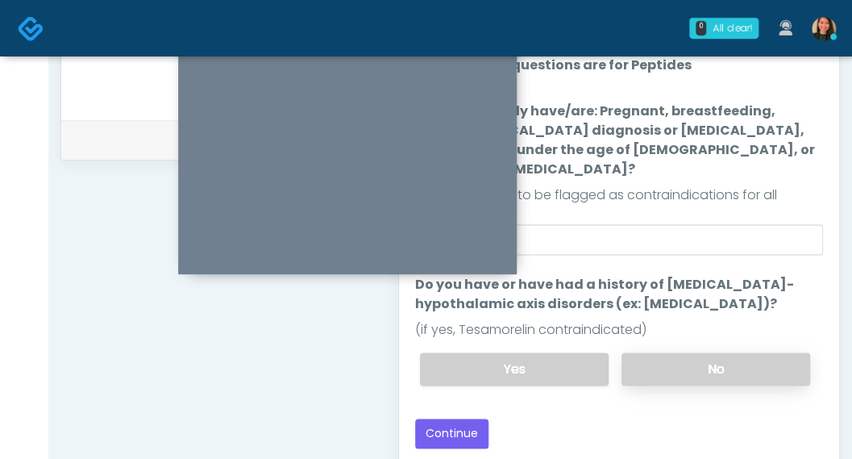
click at [730, 352] on label "No" at bounding box center [715, 368] width 189 height 33
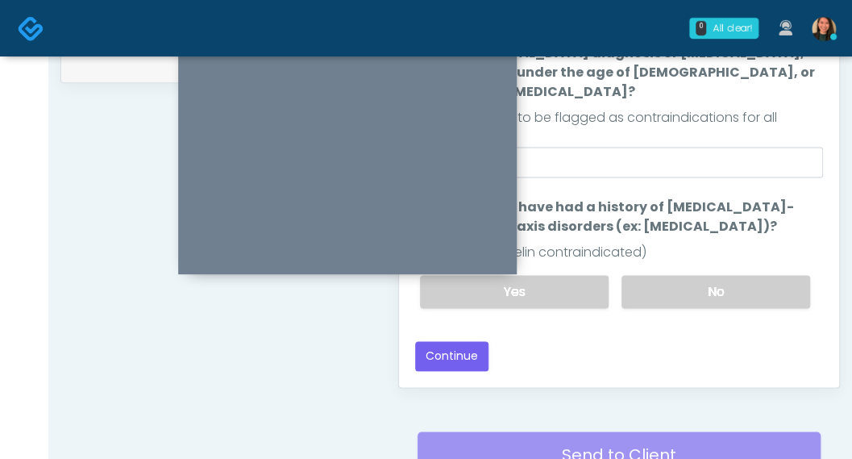
scroll to position [846, 0]
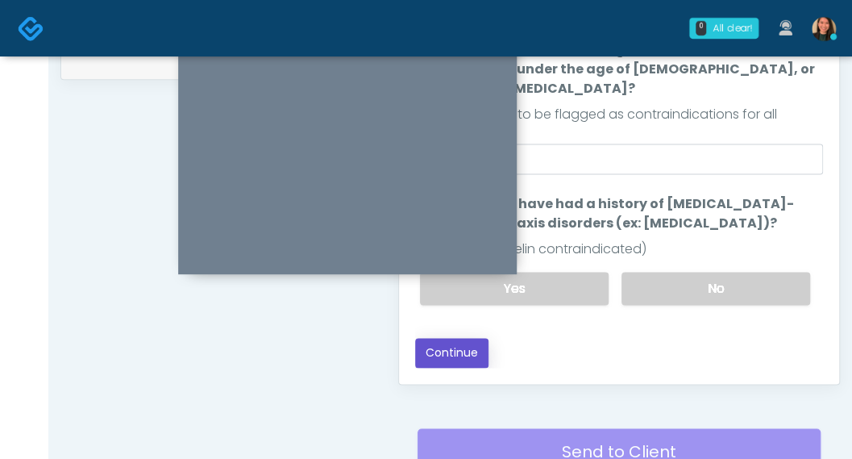
click at [455, 338] on button "Continue" at bounding box center [451, 353] width 73 height 30
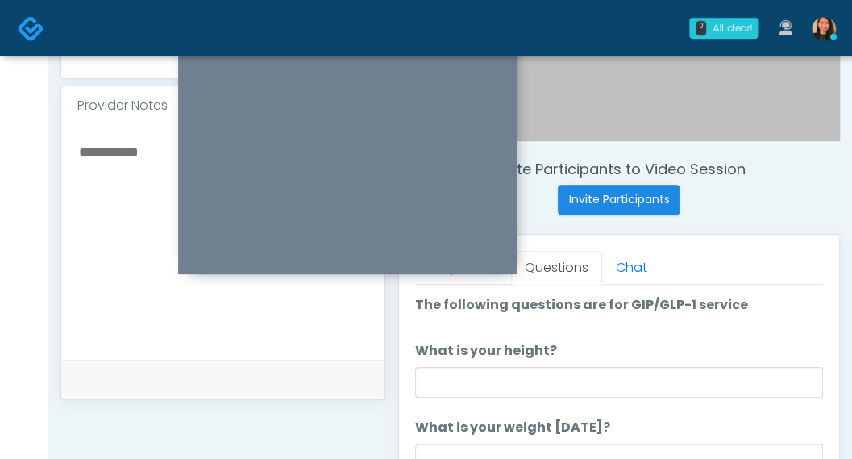
scroll to position [501, 0]
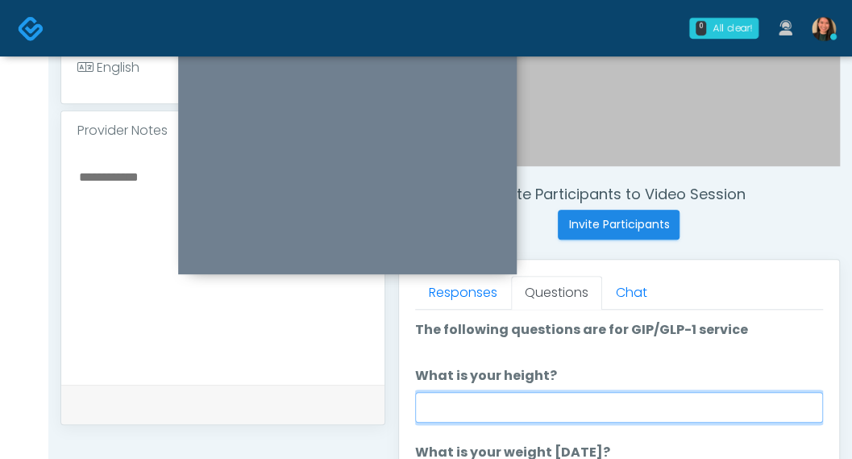
click at [484, 400] on input "What is your height?" at bounding box center [619, 407] width 408 height 31
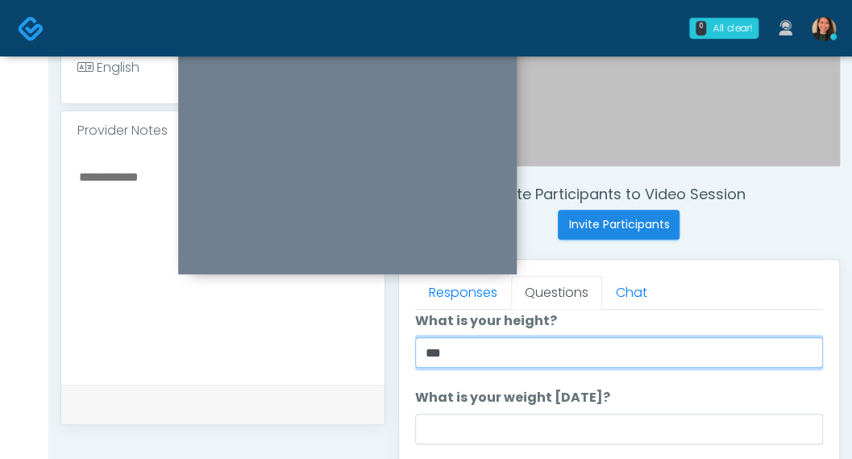
scroll to position [81, 0]
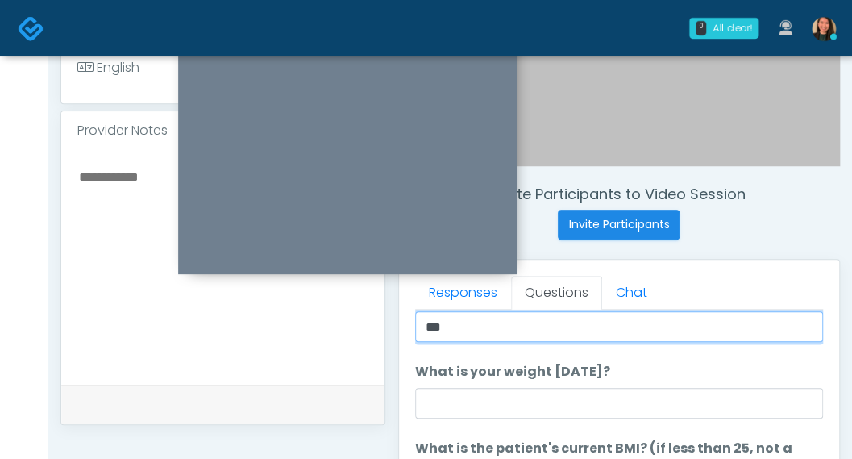
type input "***"
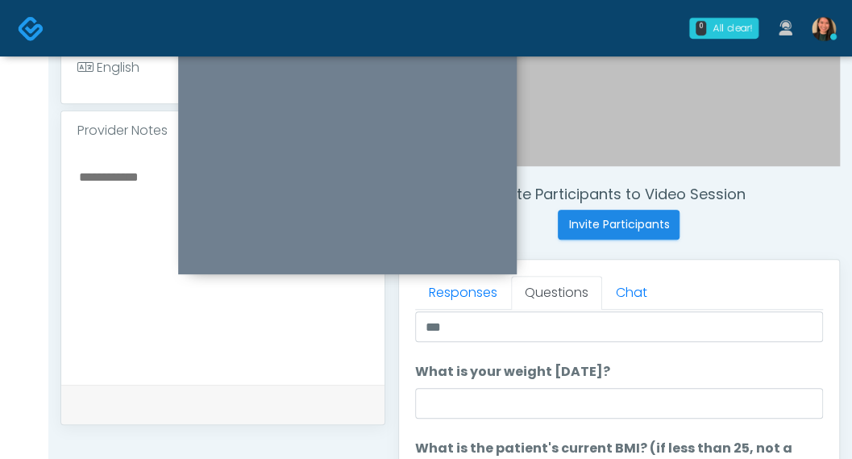
drag, startPoint x: 415, startPoint y: 384, endPoint x: 462, endPoint y: 392, distance: 47.4
click at [416, 384] on li "What is your weight today? What is your weight today?" at bounding box center [619, 390] width 408 height 56
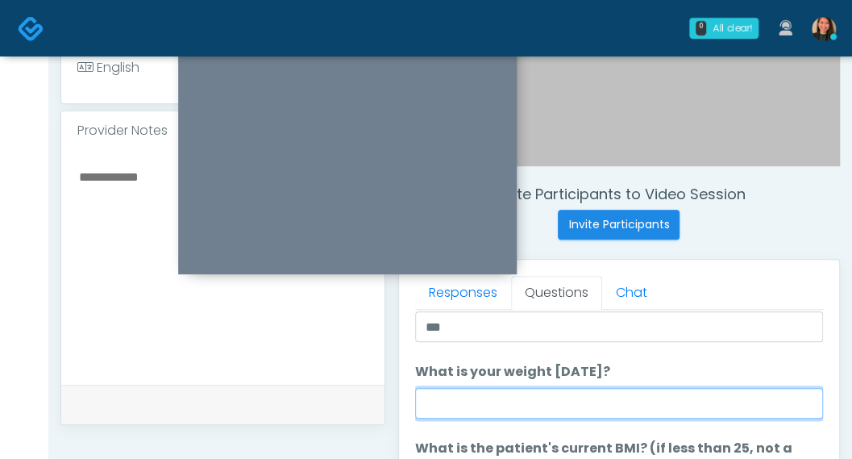
click at [463, 393] on input "What is your weight today?" at bounding box center [619, 403] width 408 height 31
type input "***"
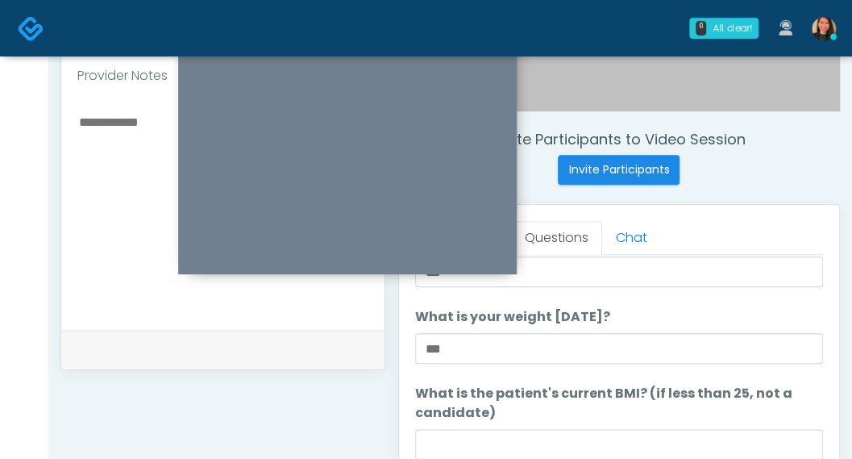
scroll to position [582, 0]
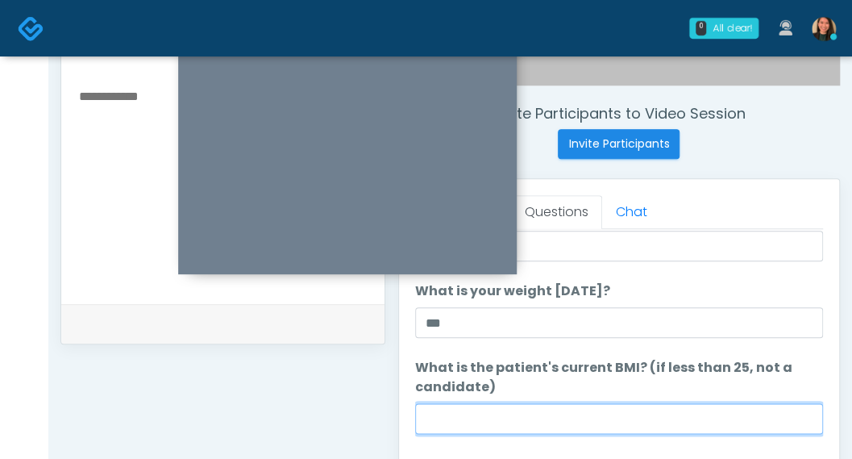
click at [609, 417] on input "What is the patient's current BMI? (if less than 25, not a candidate)" at bounding box center [619, 418] width 408 height 31
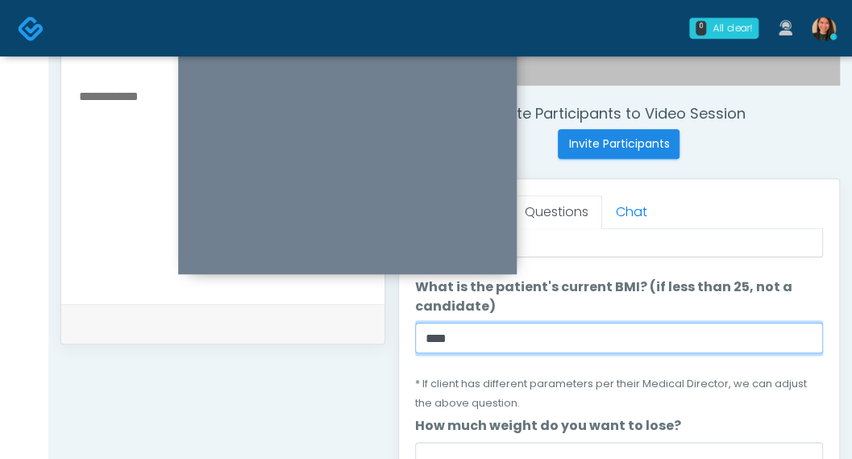
scroll to position [242, 0]
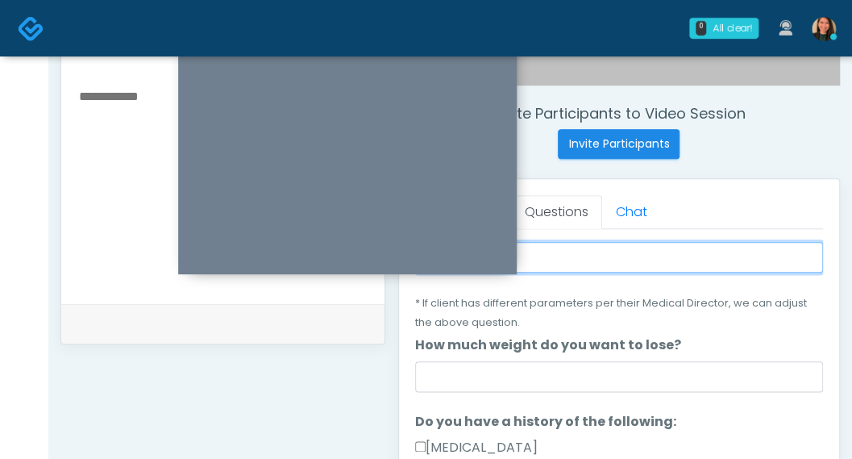
type input "****"
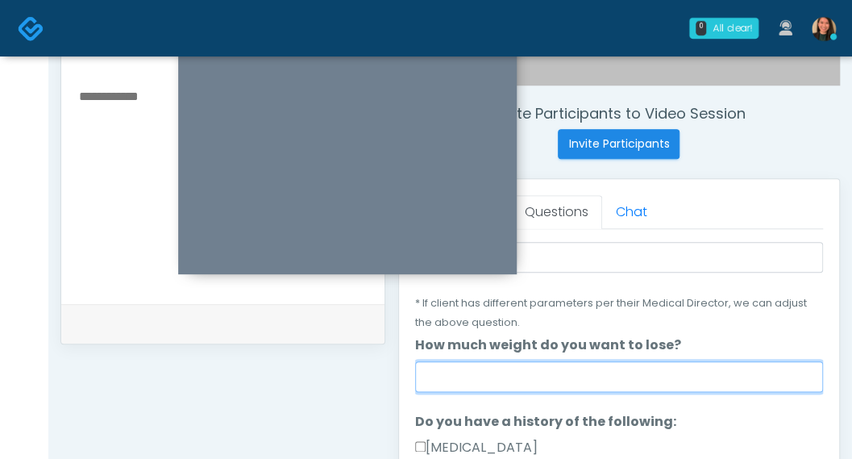
click at [547, 389] on input "How much weight do you want to lose?" at bounding box center [619, 376] width 408 height 31
type input "***"
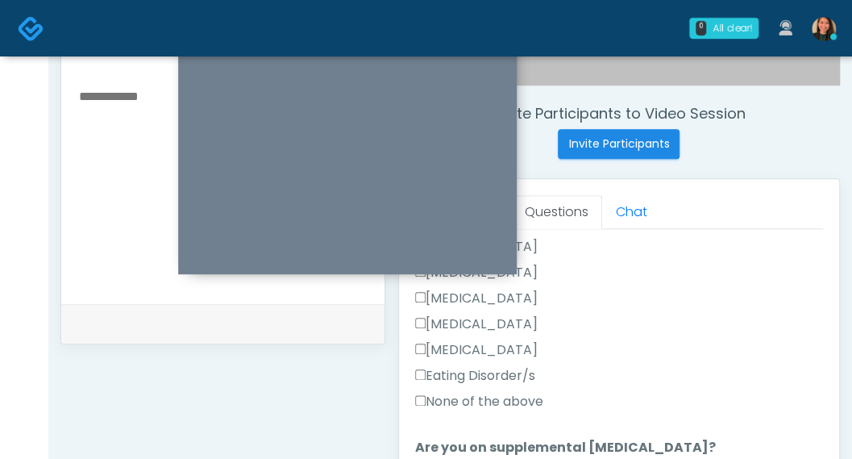
scroll to position [484, 0]
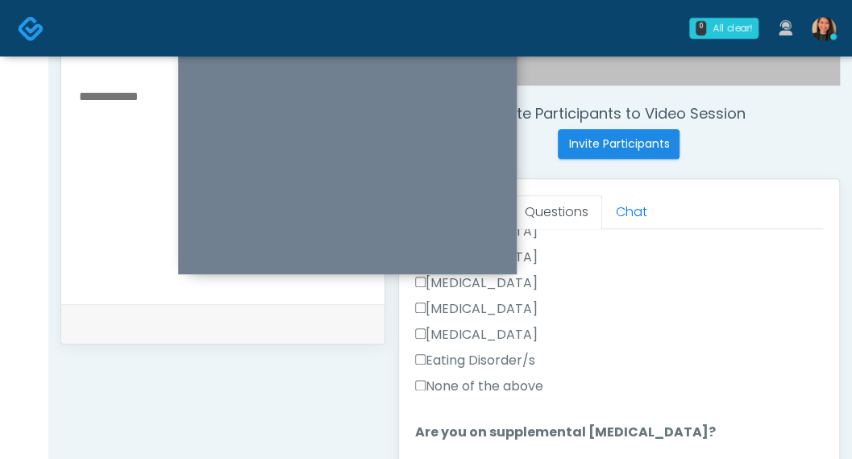
click at [508, 383] on label "None of the above" at bounding box center [479, 385] width 128 height 19
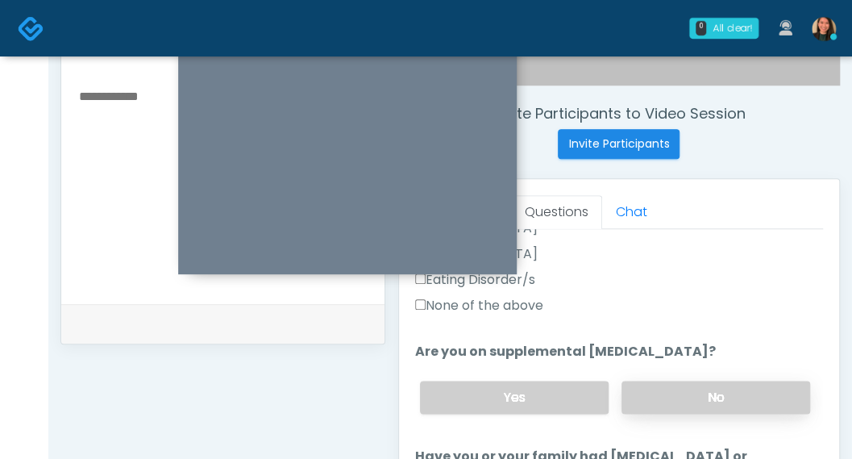
click at [710, 392] on label "No" at bounding box center [715, 396] width 189 height 33
click at [563, 392] on label "Yes" at bounding box center [514, 396] width 189 height 33
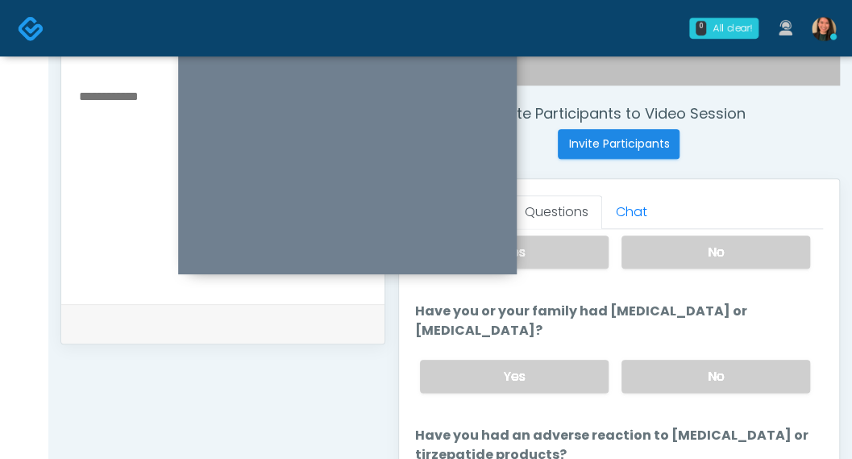
scroll to position [725, 0]
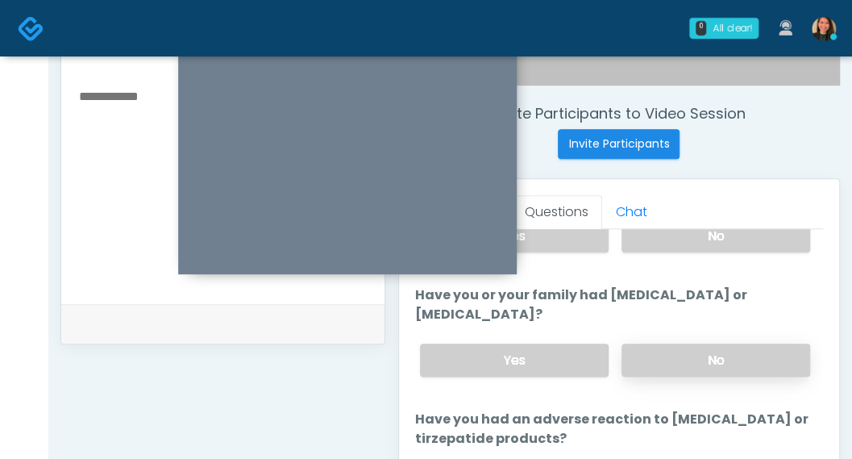
click at [737, 359] on label "No" at bounding box center [715, 359] width 189 height 33
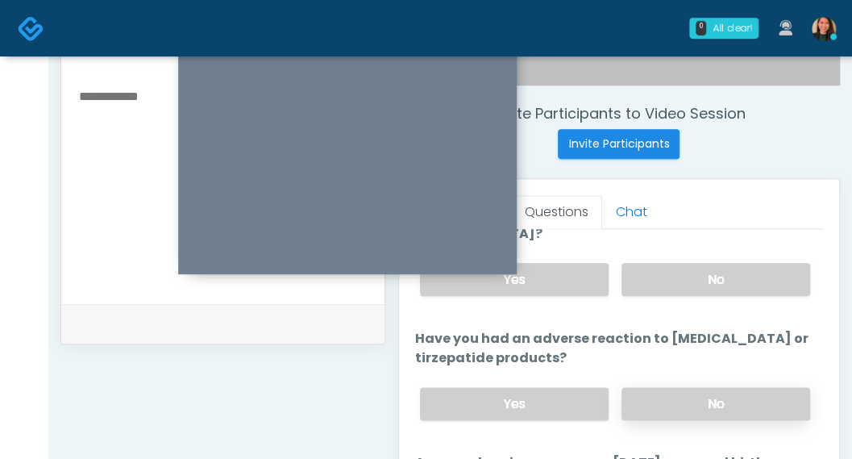
scroll to position [886, 0]
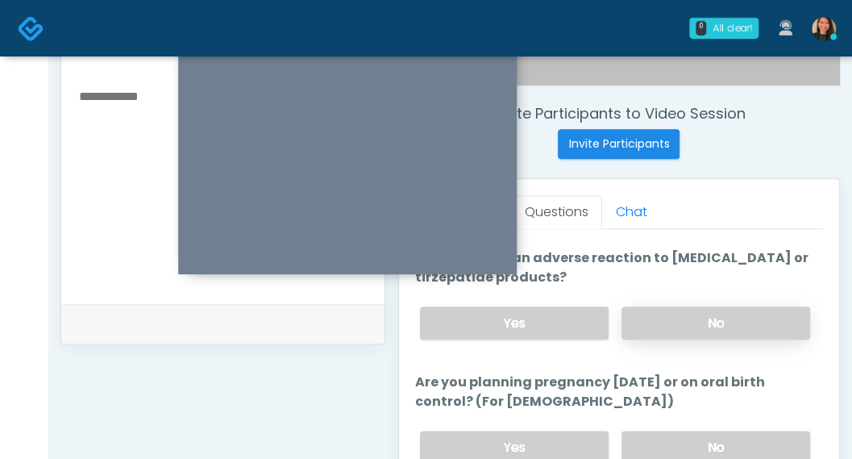
click at [741, 306] on label "No" at bounding box center [715, 322] width 189 height 33
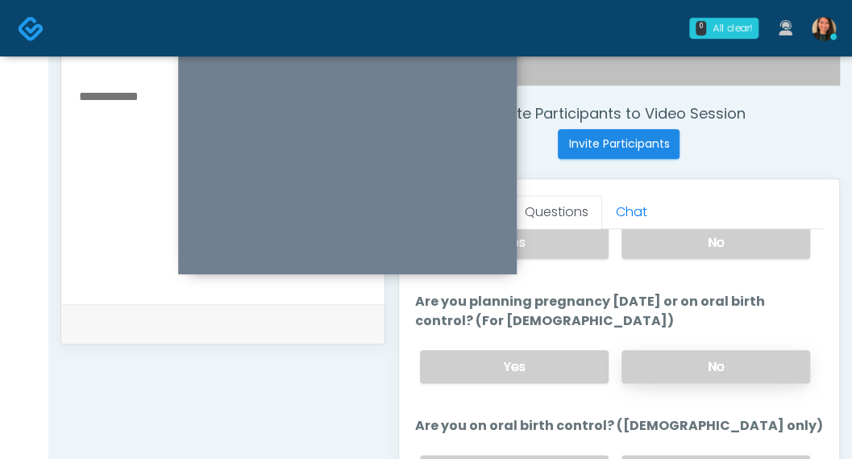
click at [728, 364] on label "No" at bounding box center [715, 366] width 189 height 33
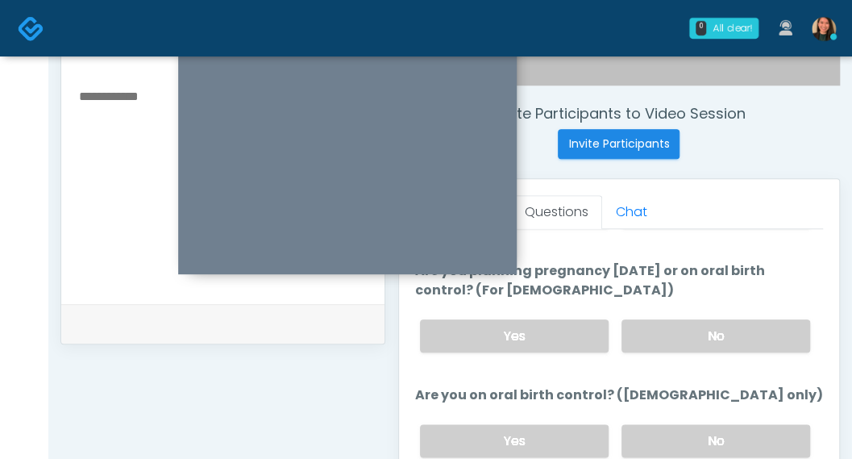
scroll to position [662, 0]
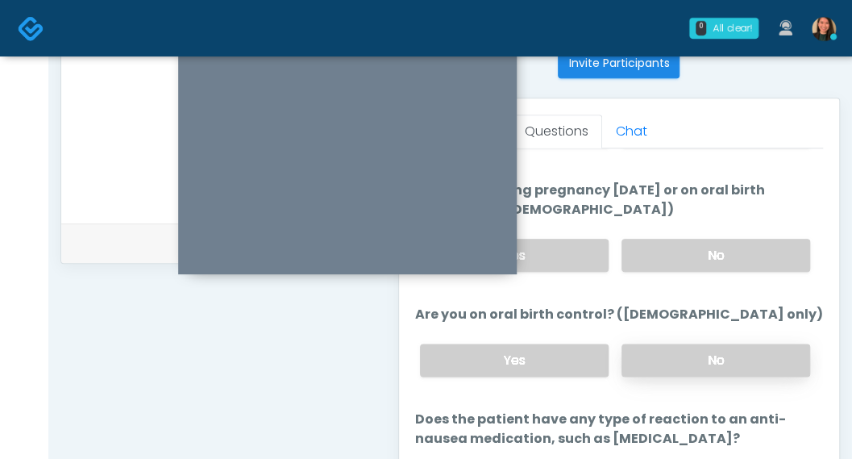
click at [721, 343] on label "No" at bounding box center [715, 359] width 189 height 33
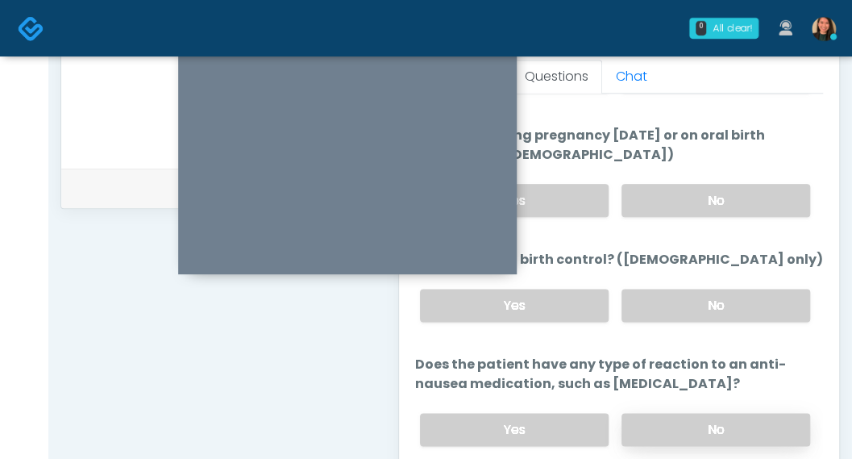
scroll to position [743, 0]
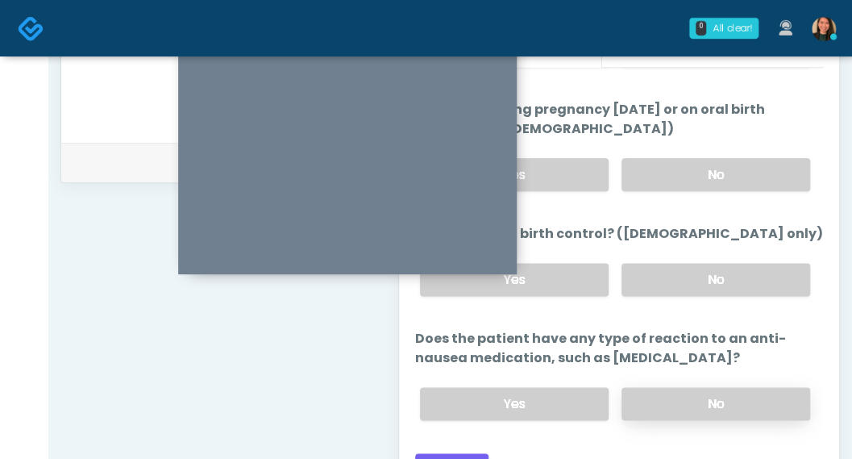
click at [714, 389] on label "No" at bounding box center [715, 403] width 189 height 33
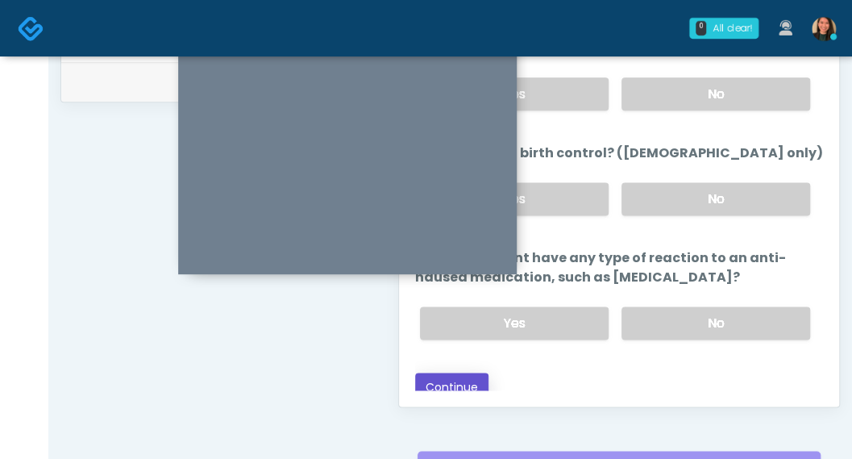
click at [461, 372] on button "Continue" at bounding box center [451, 387] width 73 height 30
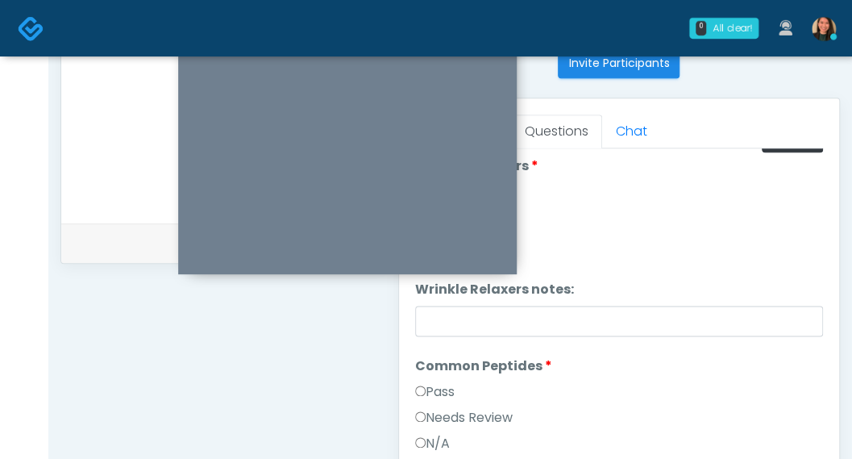
scroll to position [0, 0]
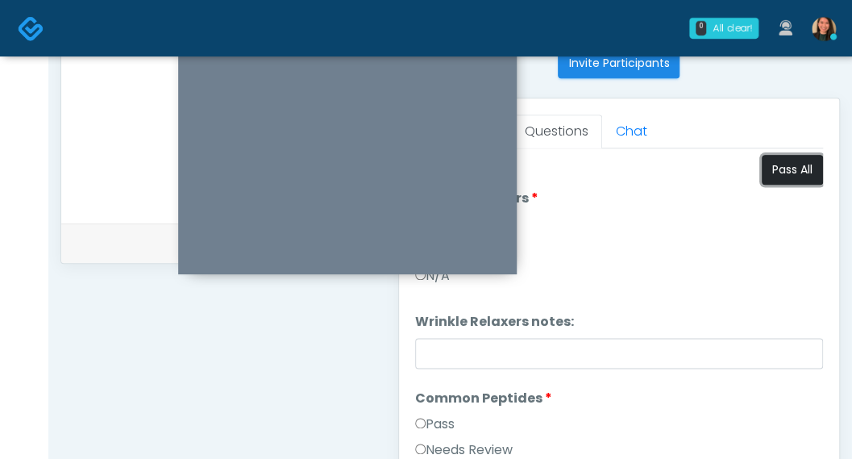
click at [783, 162] on button "Pass All" at bounding box center [792, 170] width 61 height 30
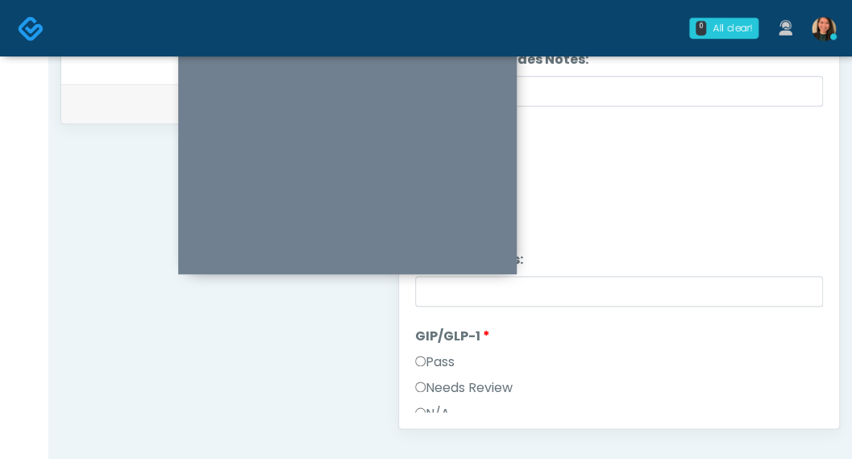
scroll to position [358, 0]
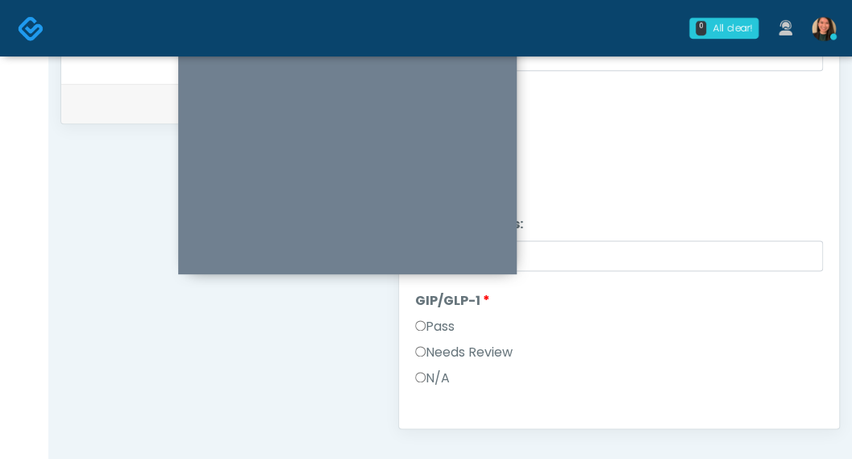
click at [498, 353] on label "Needs Review" at bounding box center [464, 352] width 98 height 19
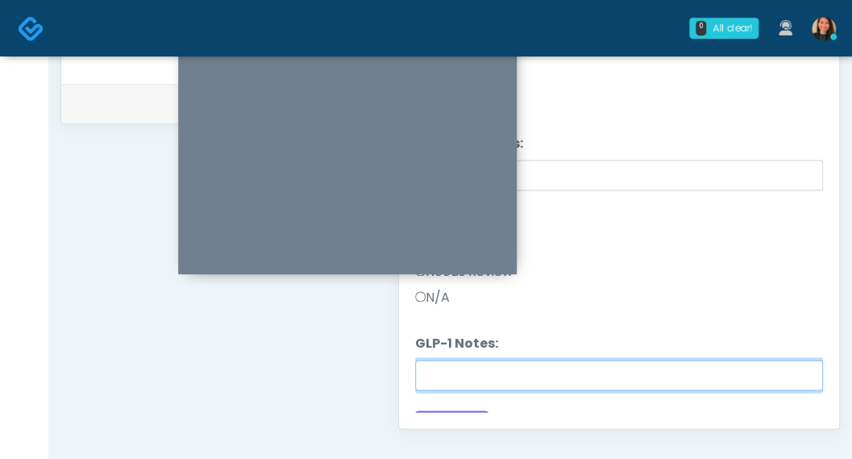
click at [554, 368] on input "GLP-1 Notes:" at bounding box center [619, 374] width 408 height 31
type input "**********"
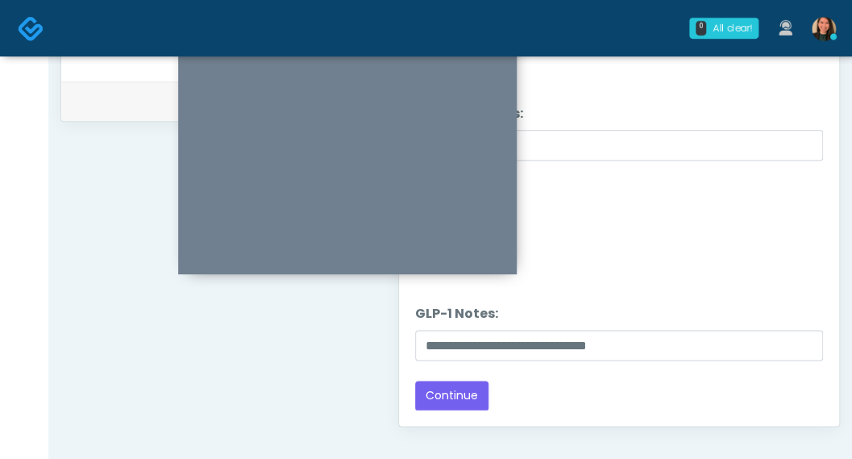
scroll to position [806, 0]
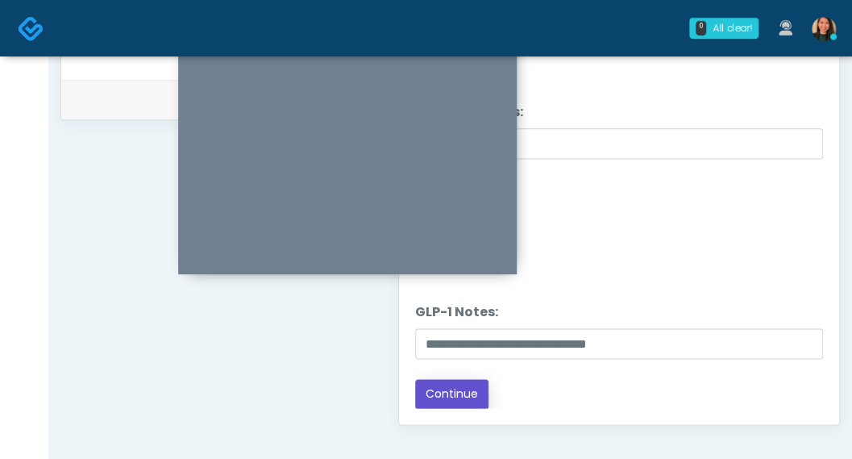
click at [432, 394] on button "Continue" at bounding box center [451, 394] width 73 height 30
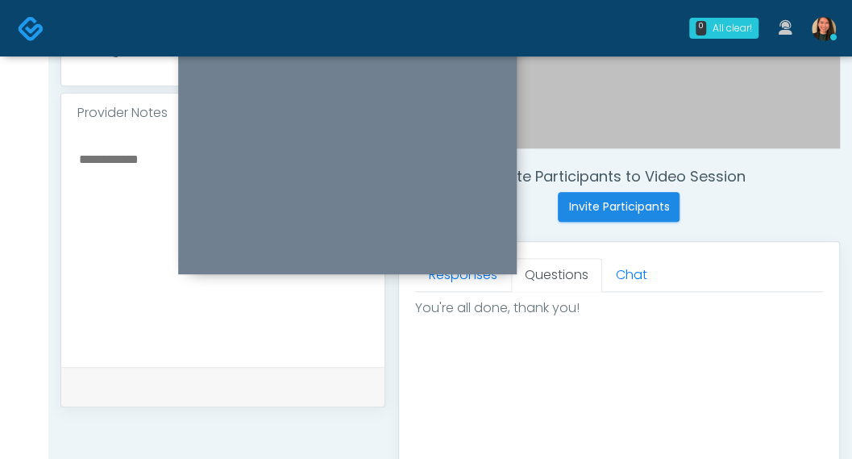
scroll to position [1014, 0]
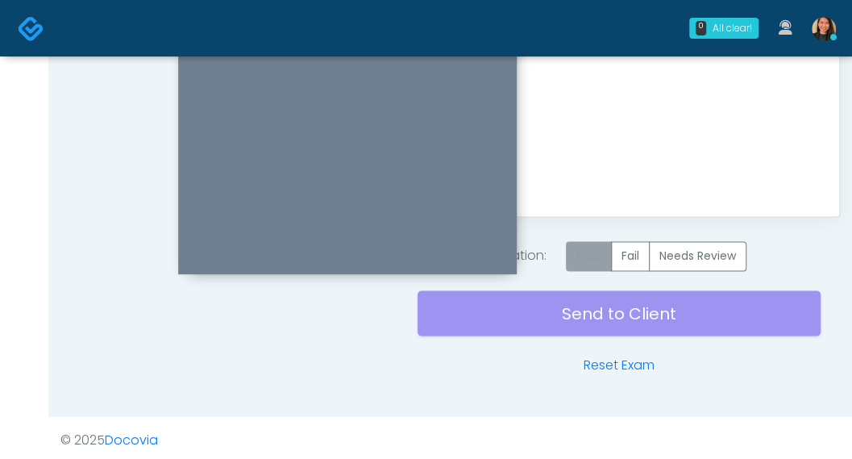
click at [591, 244] on label "Pass" at bounding box center [589, 256] width 46 height 30
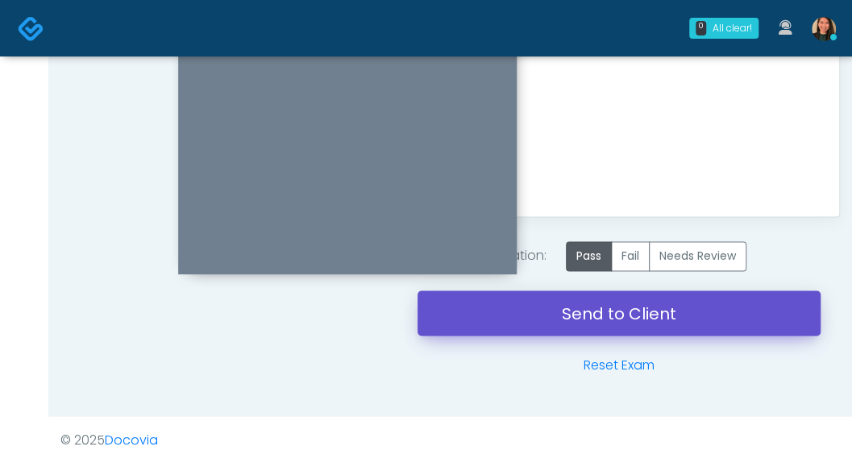
click at [591, 301] on link "Send to Client" at bounding box center [618, 312] width 403 height 45
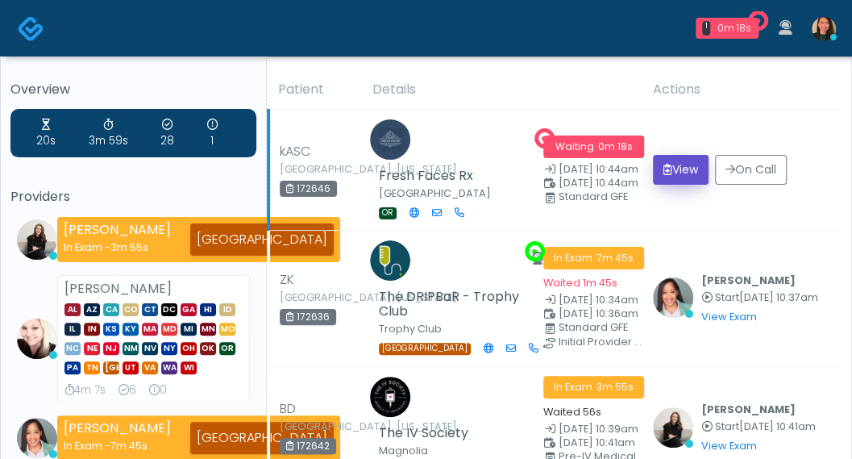
click at [654, 162] on button "View" at bounding box center [681, 170] width 56 height 30
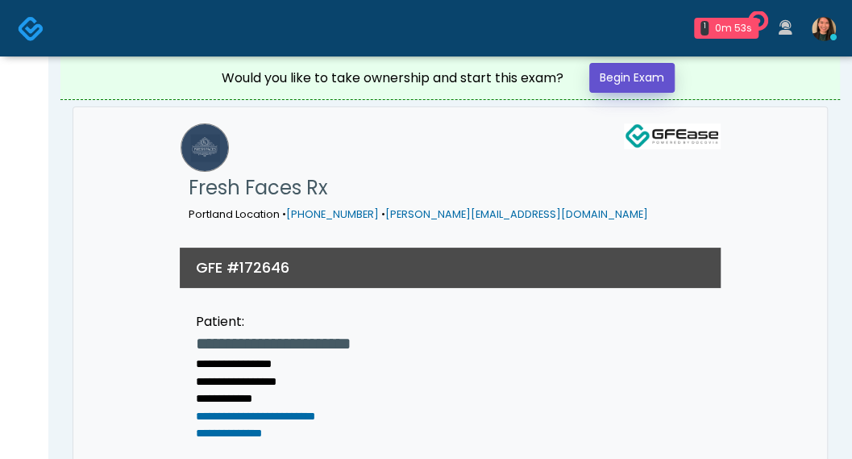
click at [632, 76] on link "Begin Exam" at bounding box center [631, 78] width 85 height 30
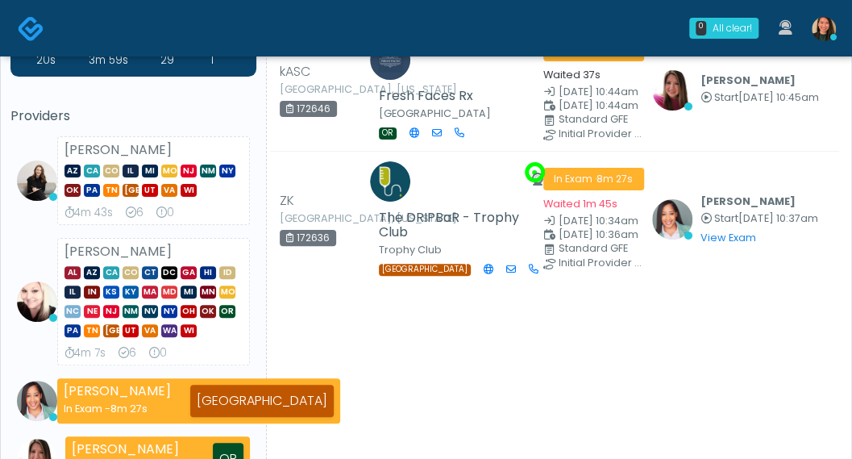
scroll to position [161, 0]
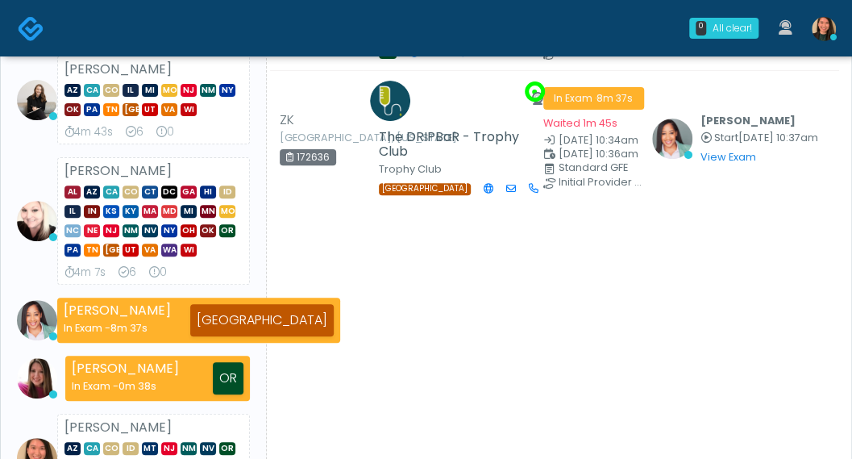
click at [25, 69] on li "[PERSON_NAME] AZ CA CO IL MI [GEOGRAPHIC_DATA] [GEOGRAPHIC_DATA] NM [GEOGRAPHIC…" at bounding box center [133, 100] width 246 height 89
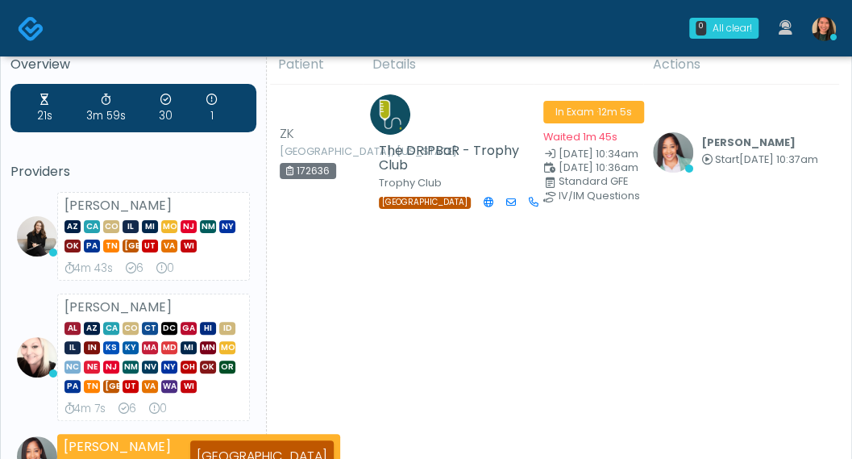
scroll to position [0, 0]
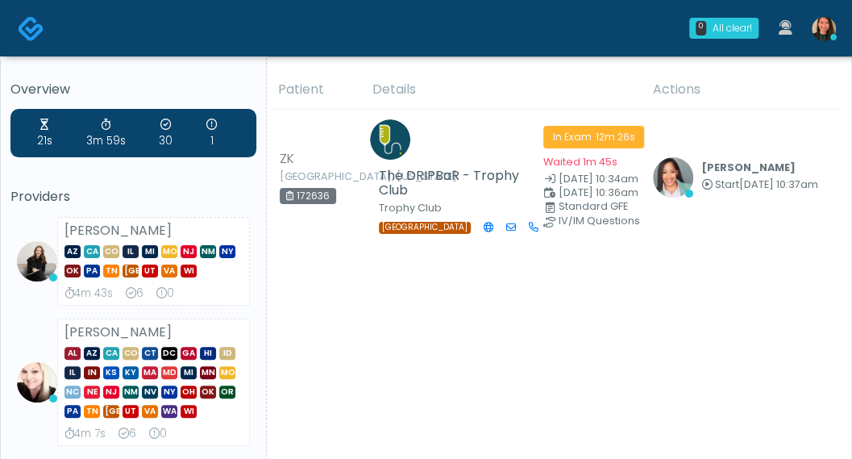
click at [64, 190] on h5 "Providers" at bounding box center [133, 196] width 246 height 15
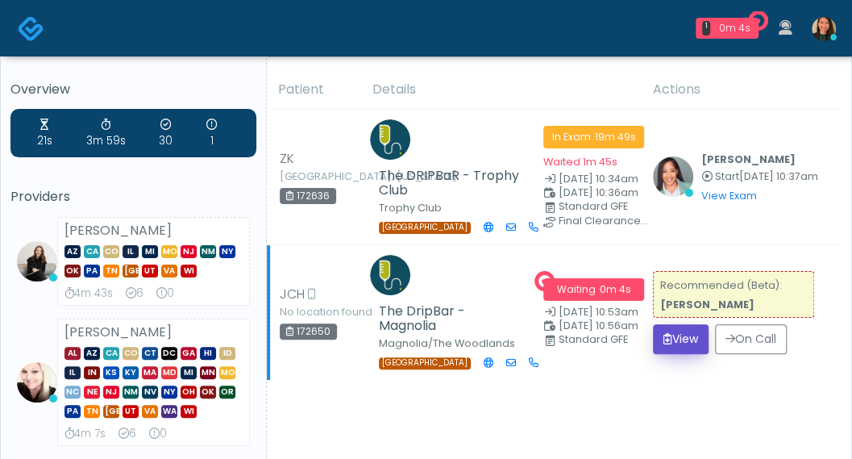
click at [663, 338] on icon "submit" at bounding box center [667, 338] width 9 height 11
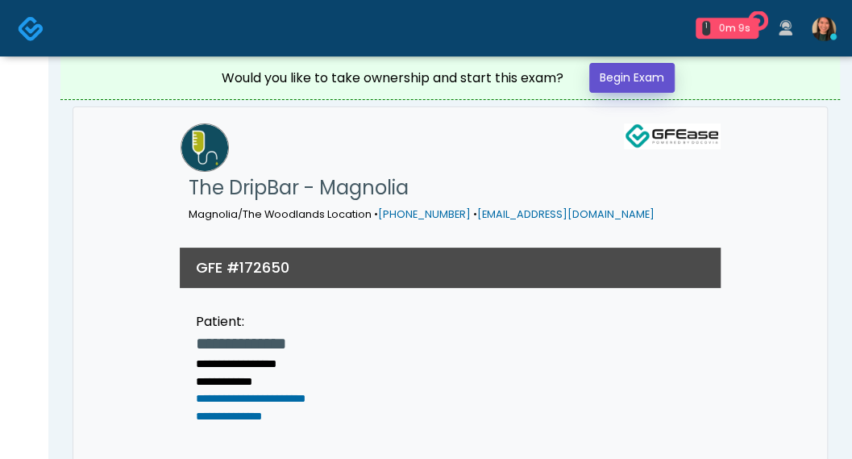
click at [658, 84] on link "Begin Exam" at bounding box center [631, 78] width 85 height 30
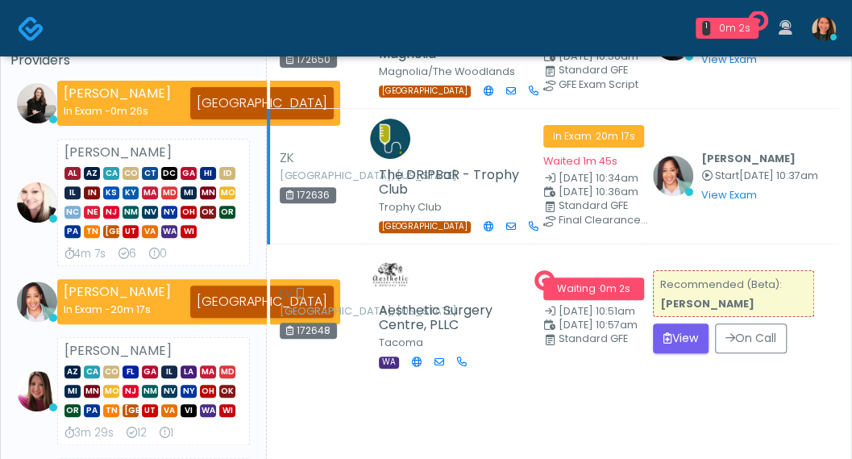
scroll to position [161, 0]
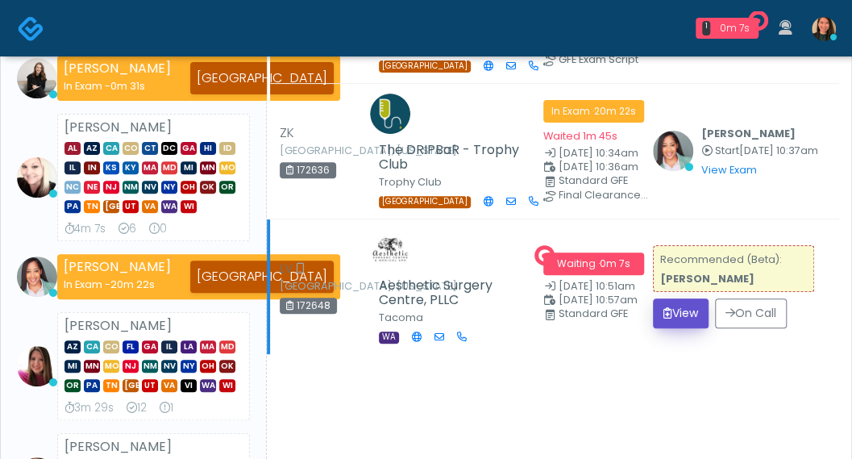
click at [680, 313] on button "View" at bounding box center [681, 313] width 56 height 30
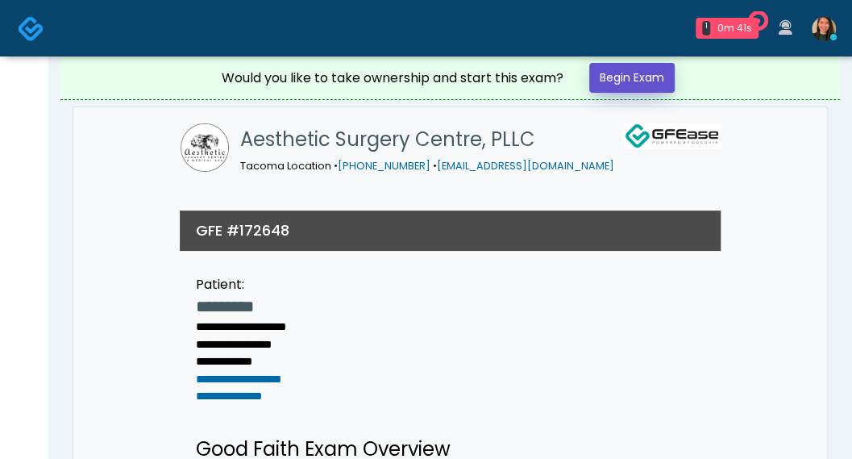
click at [625, 66] on link "Begin Exam" at bounding box center [631, 78] width 85 height 30
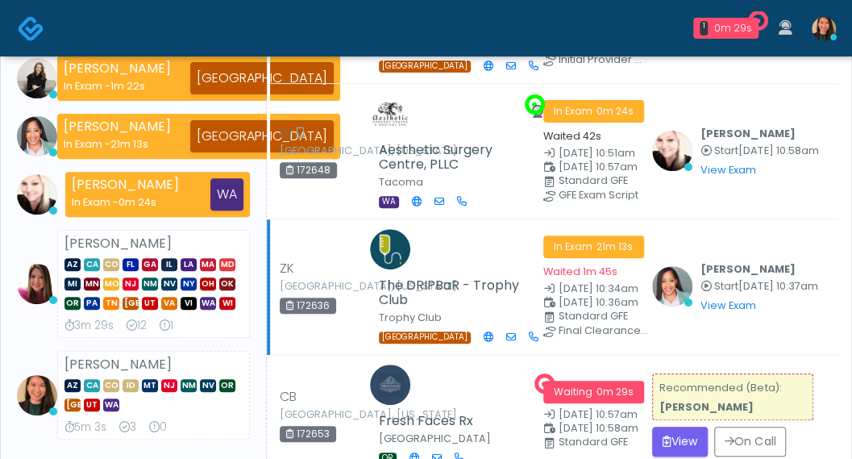
scroll to position [242, 0]
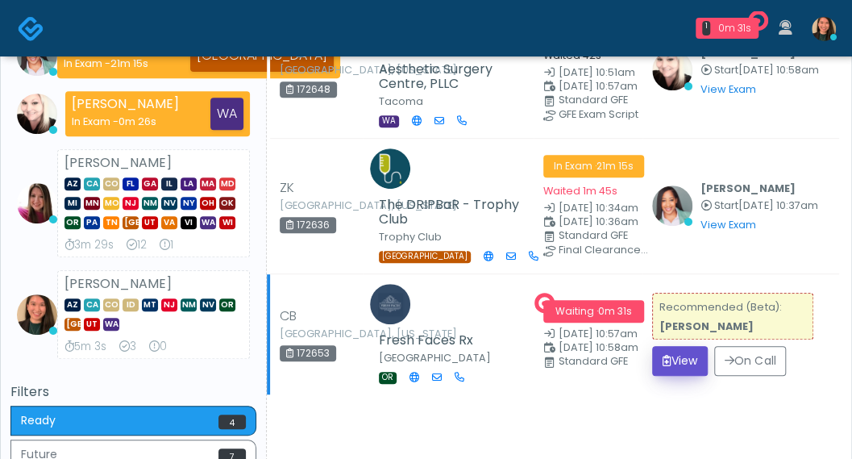
click at [670, 352] on button "View" at bounding box center [680, 361] width 56 height 30
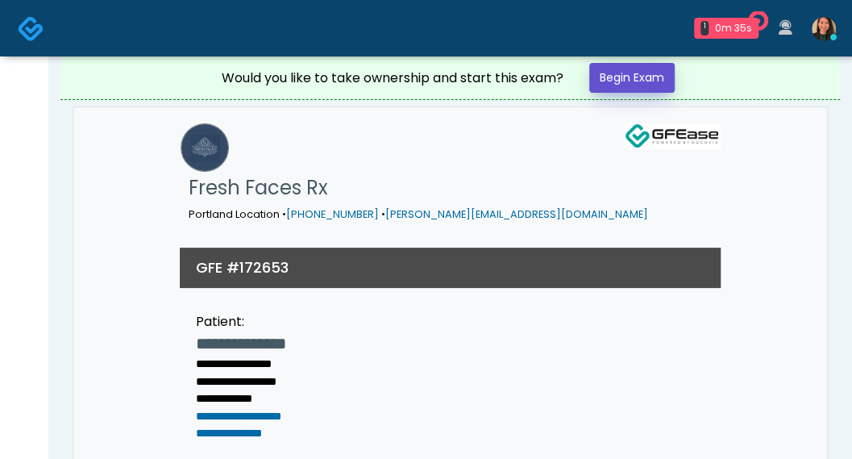
click at [644, 77] on link "Begin Exam" at bounding box center [631, 78] width 85 height 30
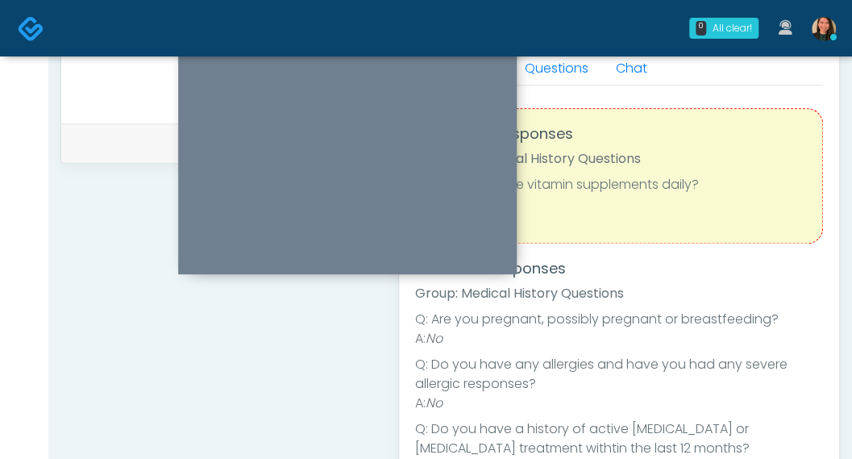
scroll to position [564, 0]
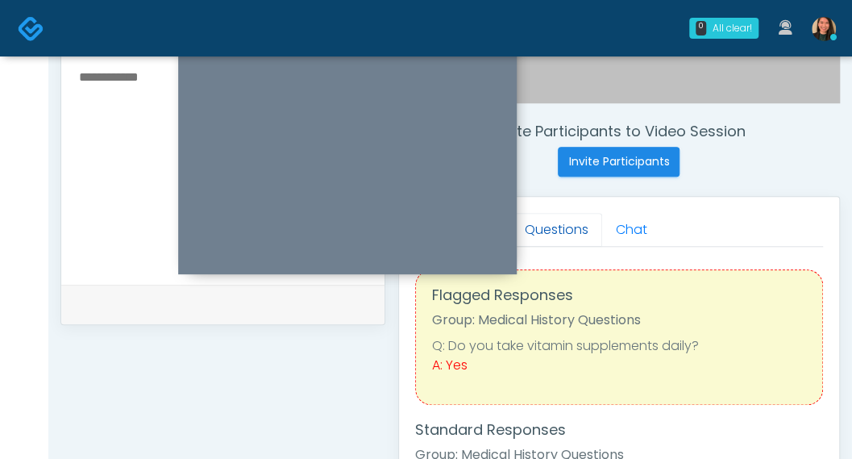
click at [559, 231] on link "Questions" at bounding box center [556, 230] width 91 height 34
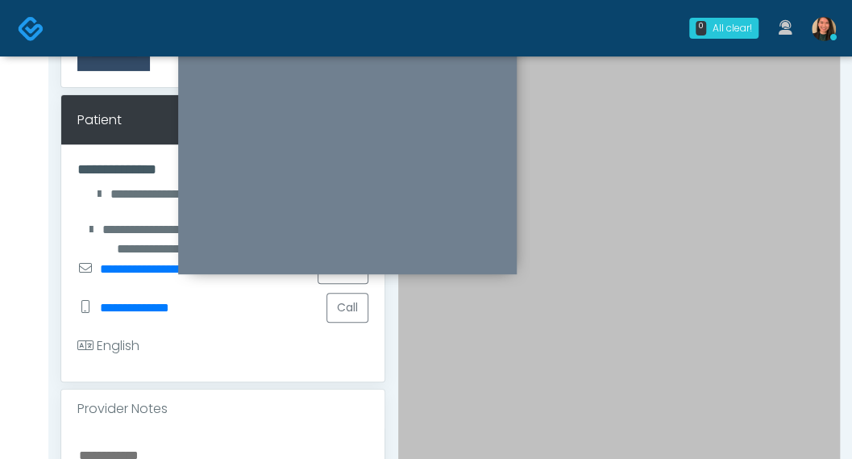
scroll to position [161, 0]
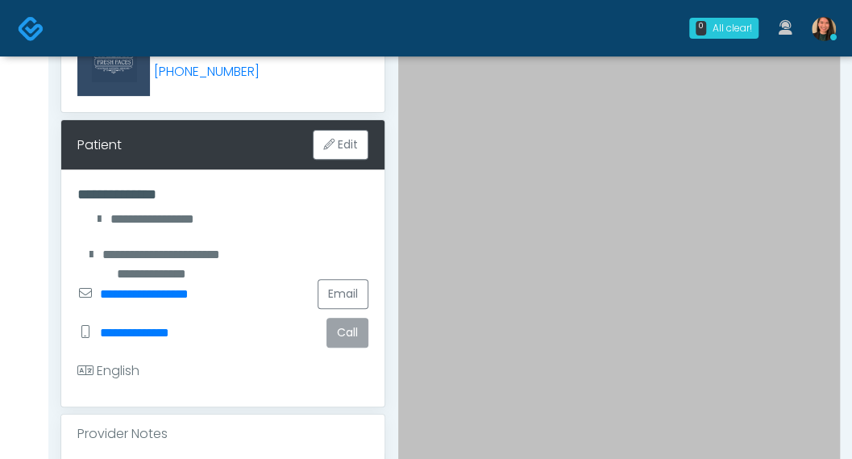
click at [346, 333] on button "Call" at bounding box center [347, 333] width 42 height 30
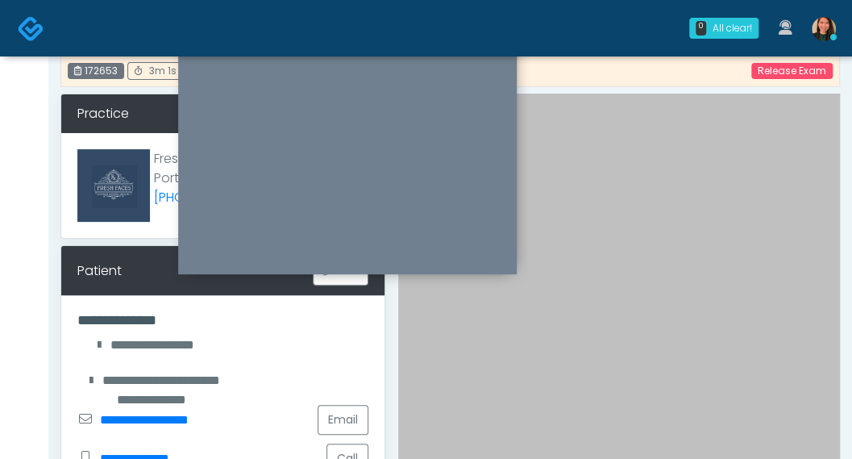
scroll to position [0, 0]
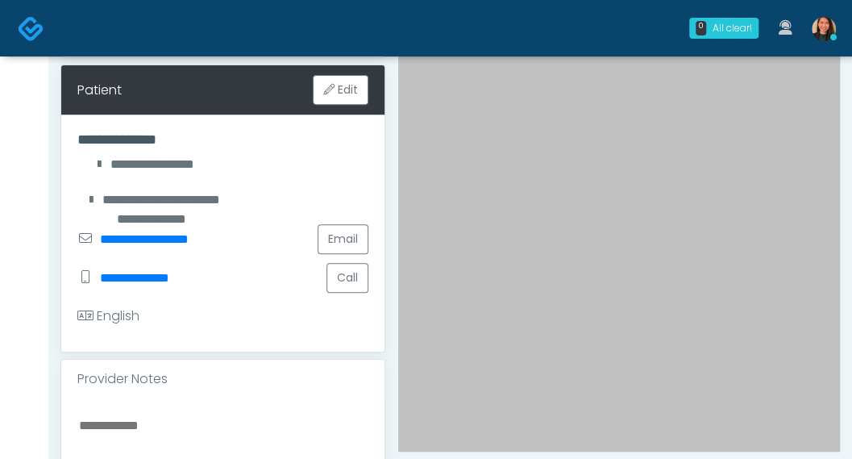
scroll to position [242, 0]
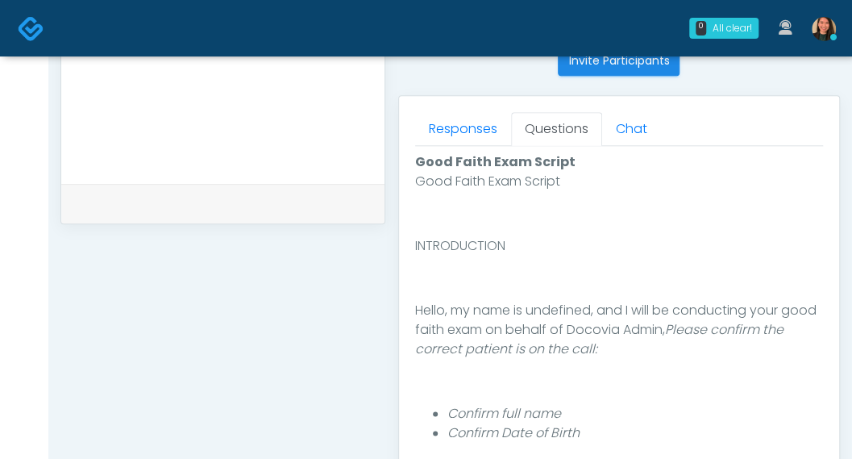
scroll to position [724, 0]
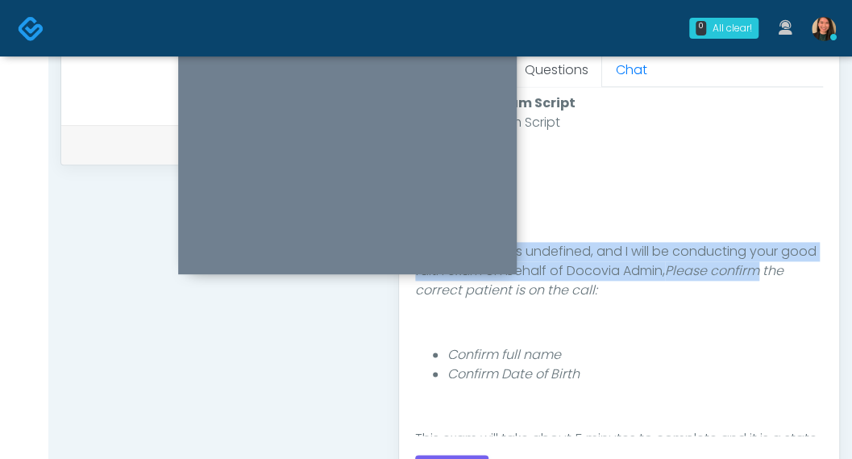
drag, startPoint x: 808, startPoint y: 222, endPoint x: 825, endPoint y: 249, distance: 32.2
click at [822, 259] on div "Good Faith Exam Script INTRODUCTION Hello, my name is undefined, and I will be …" at bounding box center [619, 274] width 408 height 322
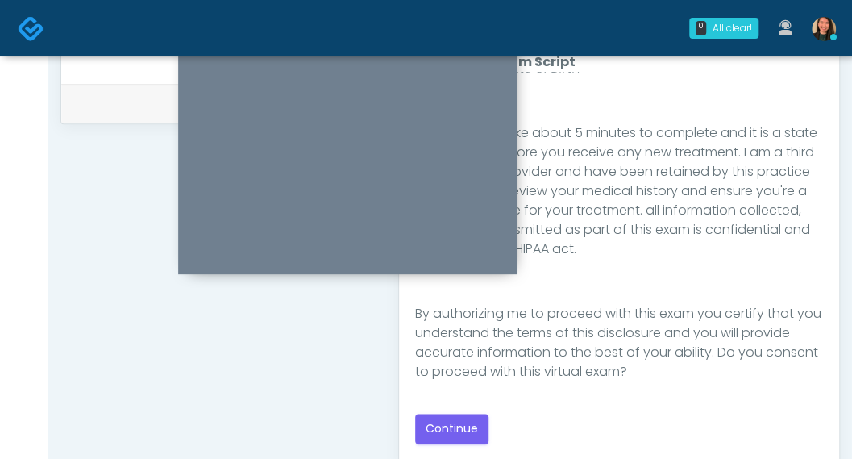
scroll to position [770, 0]
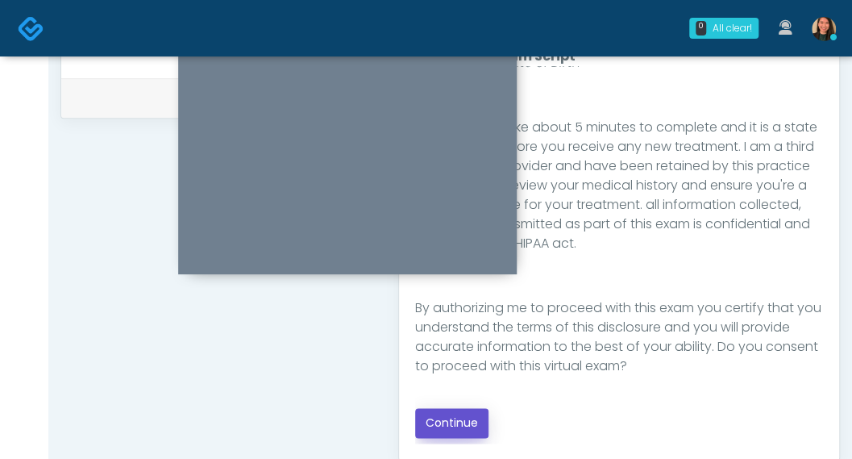
click at [462, 419] on button "Continue" at bounding box center [451, 423] width 73 height 30
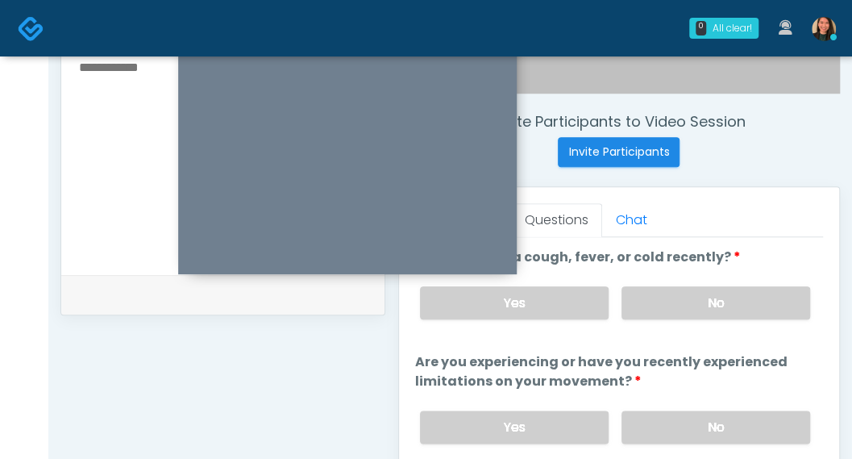
scroll to position [578, 0]
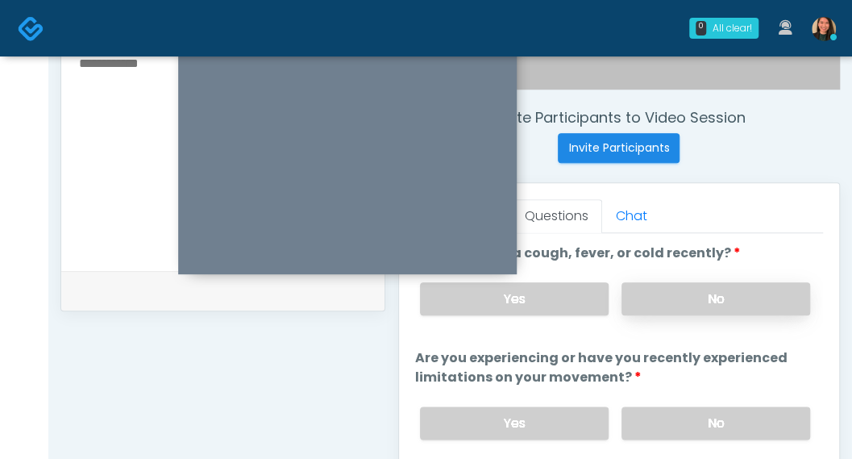
click at [764, 294] on label "No" at bounding box center [715, 298] width 189 height 33
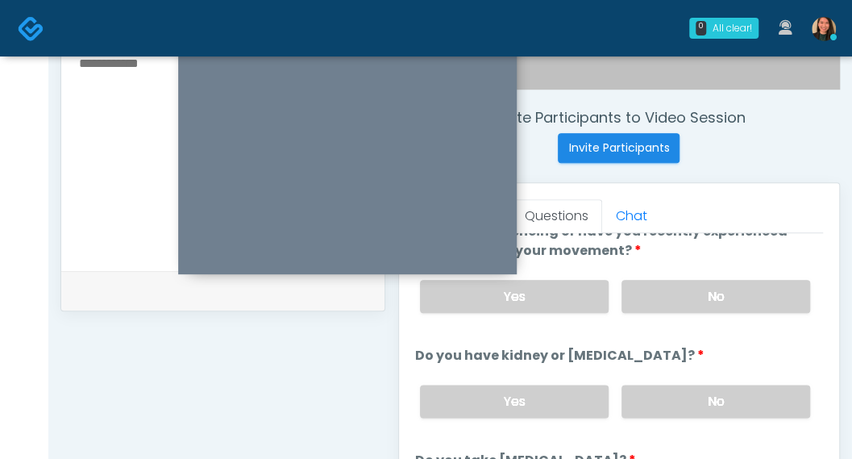
scroll to position [137, 0]
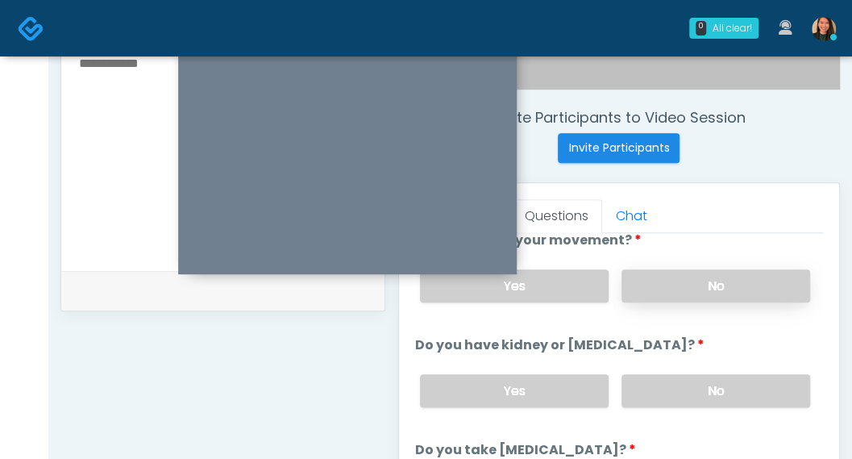
click at [754, 278] on label "No" at bounding box center [715, 285] width 189 height 33
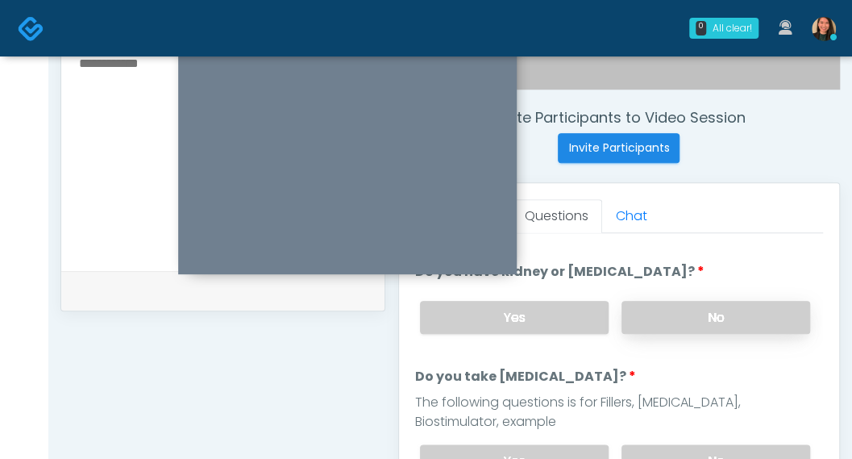
click at [752, 309] on label "No" at bounding box center [715, 317] width 189 height 33
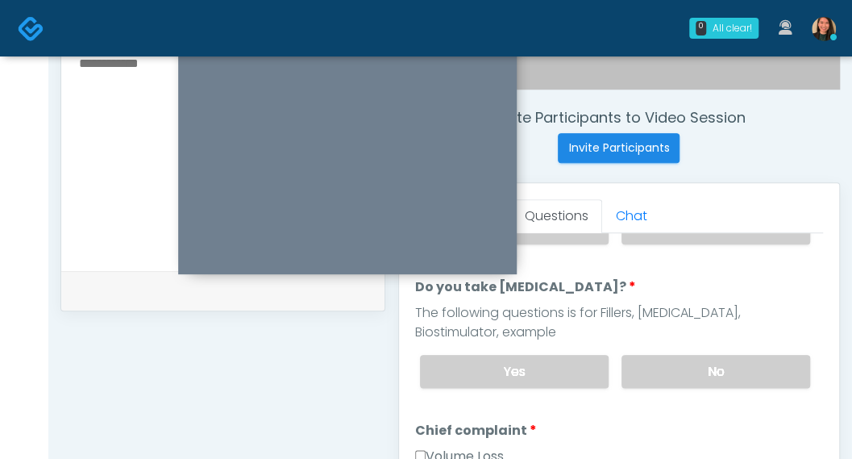
scroll to position [335, 0]
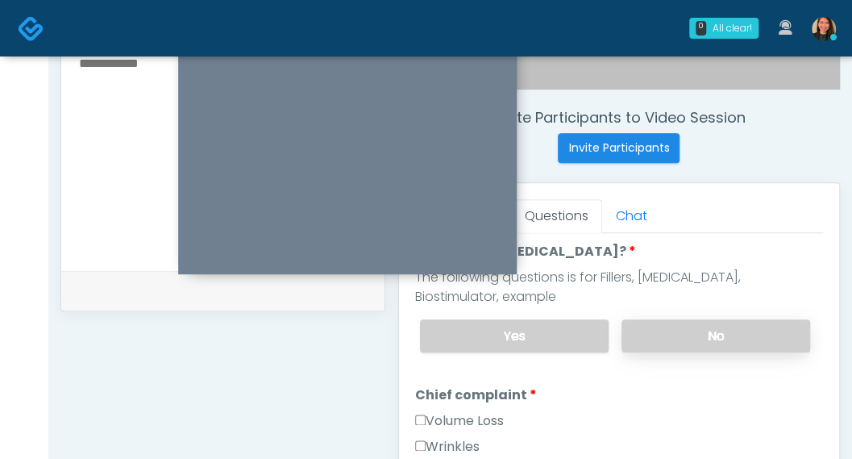
click at [765, 330] on label "No" at bounding box center [715, 335] width 189 height 33
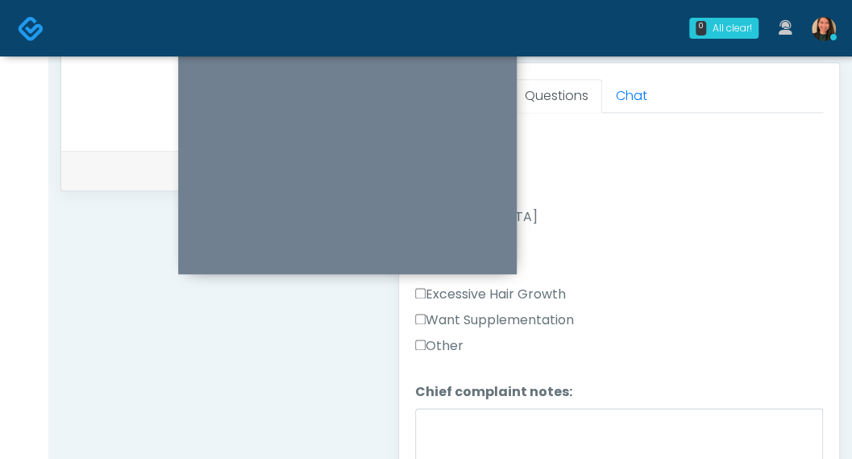
scroll to position [517, 0]
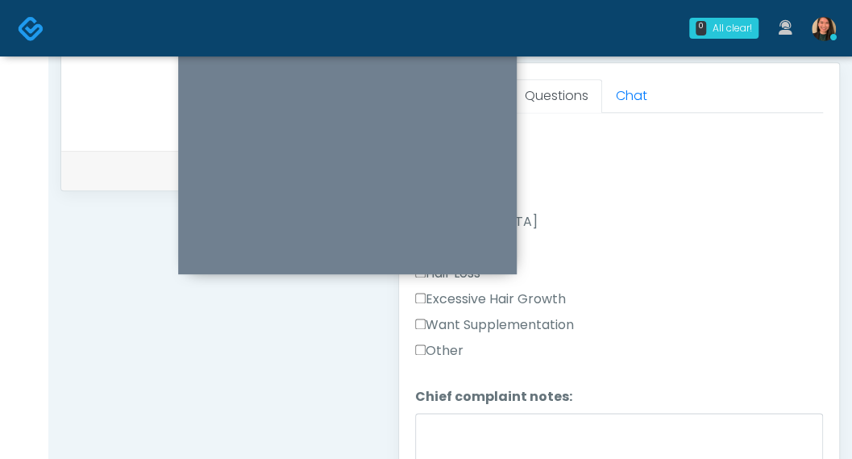
click at [453, 342] on label "Other" at bounding box center [439, 350] width 48 height 19
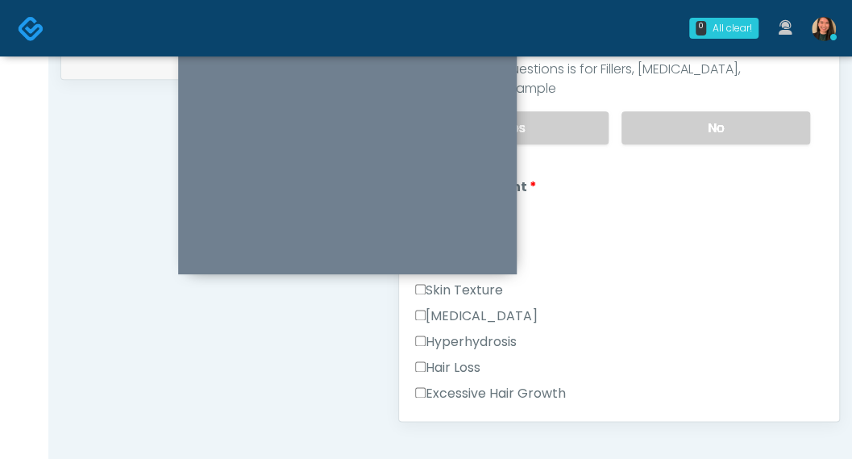
scroll to position [231, 0]
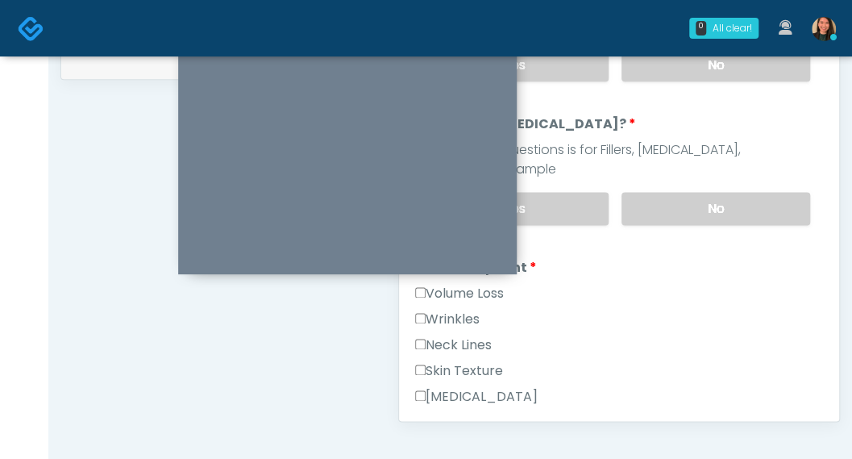
click at [478, 290] on label "Volume Loss" at bounding box center [459, 293] width 89 height 19
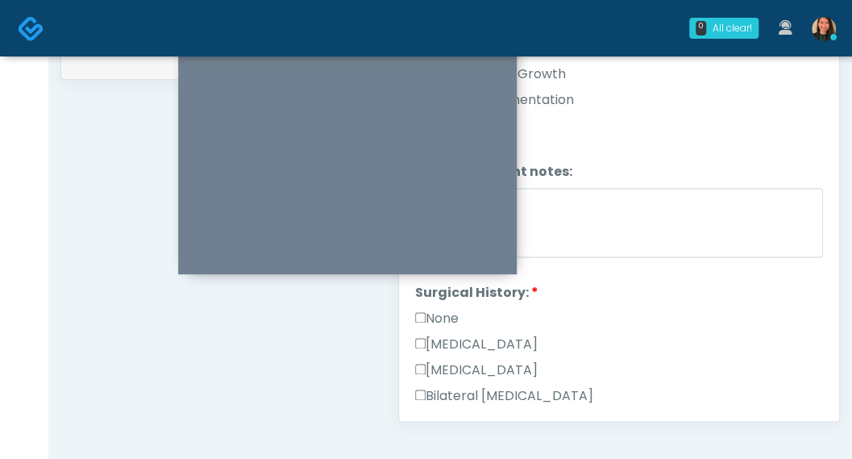
scroll to position [629, 0]
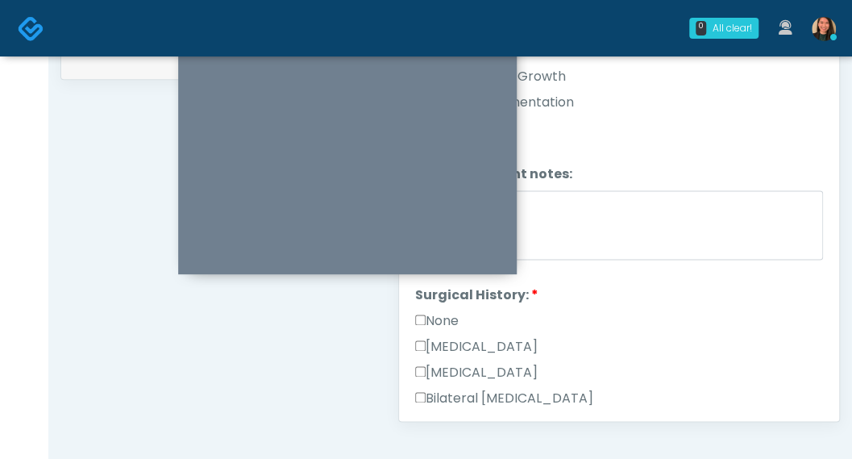
click at [450, 311] on label "None" at bounding box center [437, 320] width 44 height 19
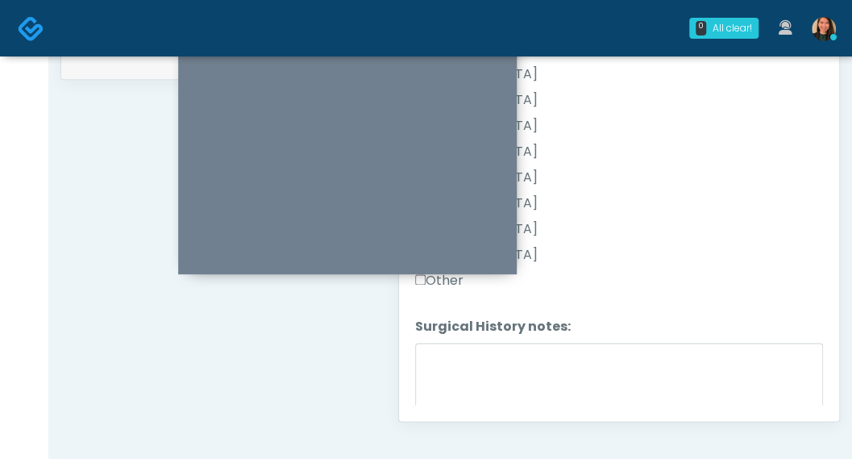
scroll to position [1032, 0]
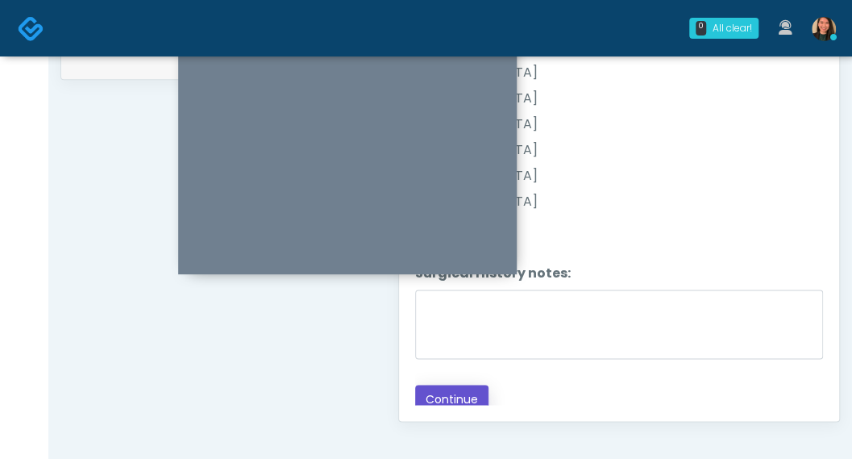
click at [477, 388] on button "Continue" at bounding box center [451, 399] width 73 height 30
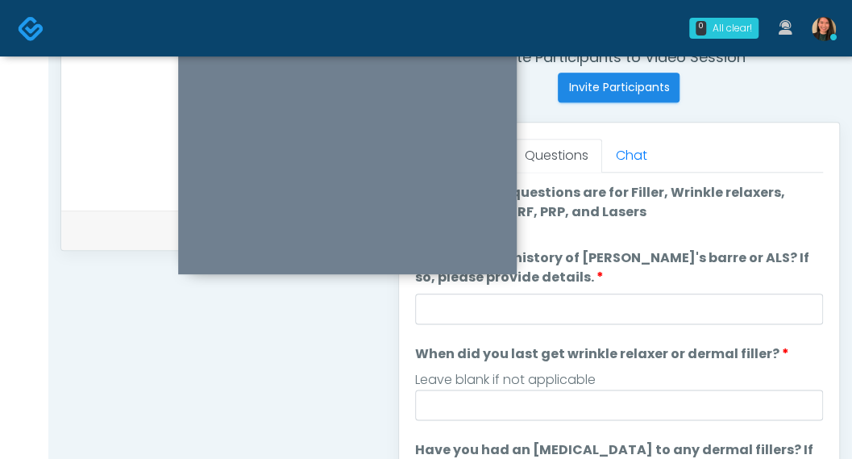
scroll to position [609, 0]
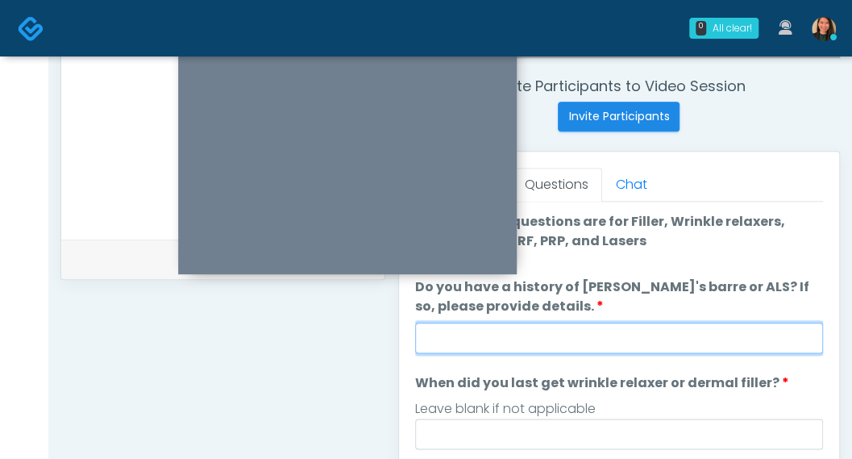
click at [716, 339] on input "Do you have a history of Guillain's barre or ALS? If so, please provide details." at bounding box center [619, 337] width 408 height 31
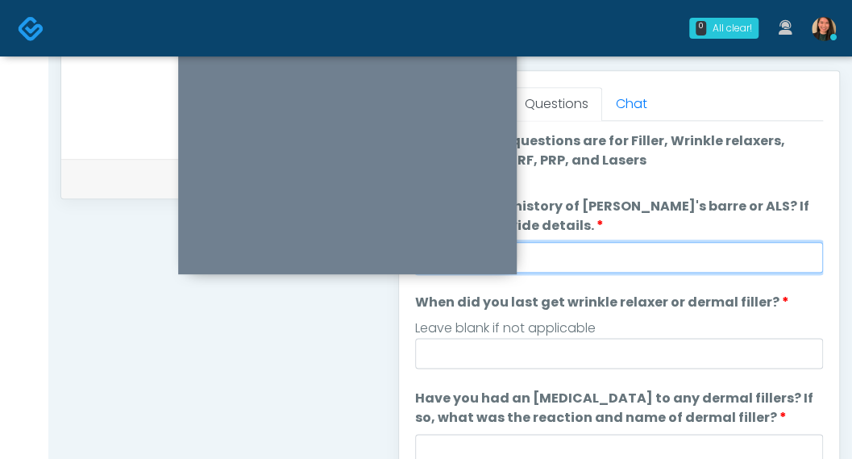
scroll to position [695, 0]
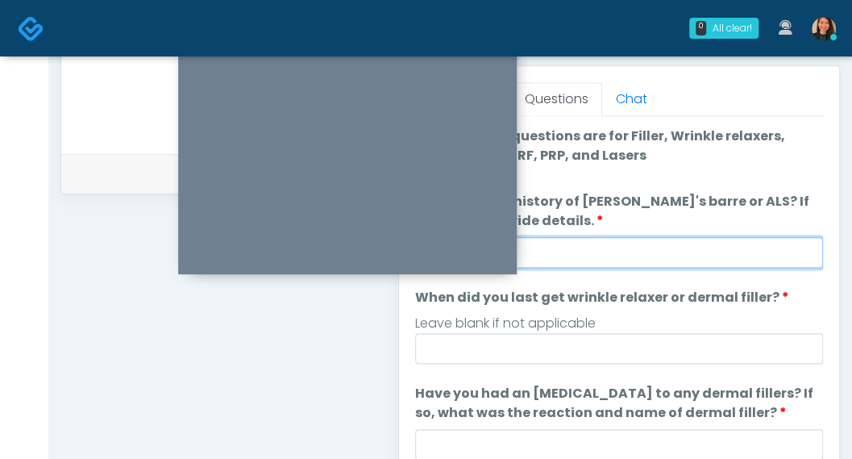
type input "**"
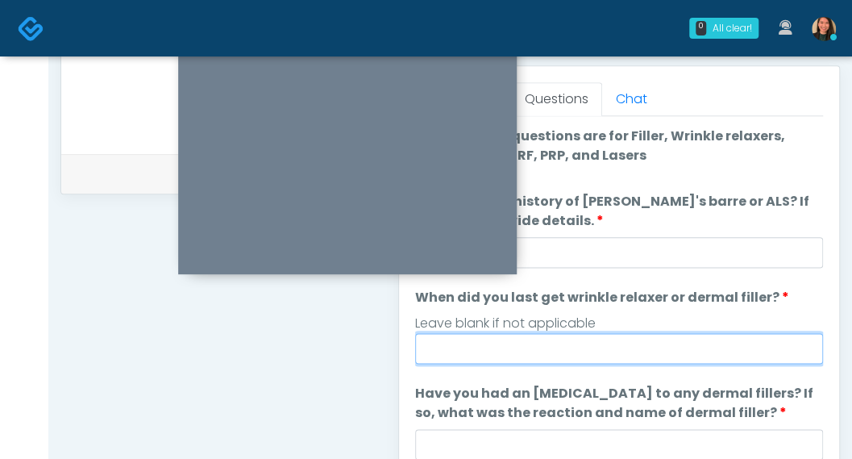
click at [737, 346] on input "When did you last get wrinkle relaxer or dermal filler?" at bounding box center [619, 348] width 408 height 31
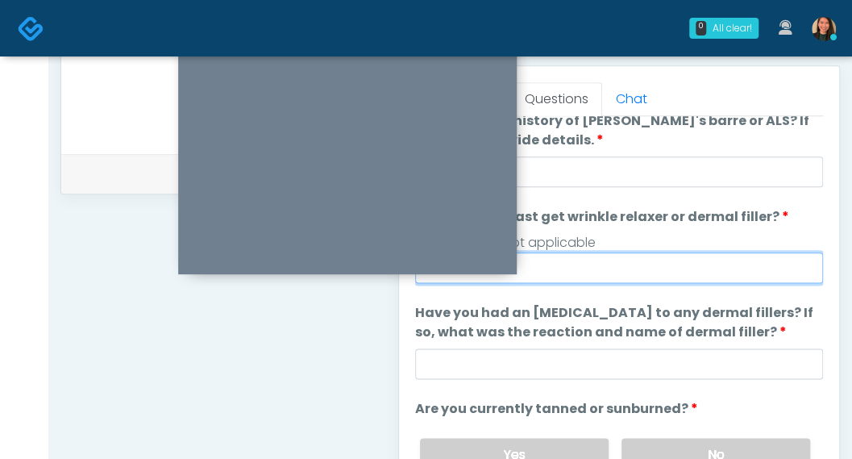
type input "**"
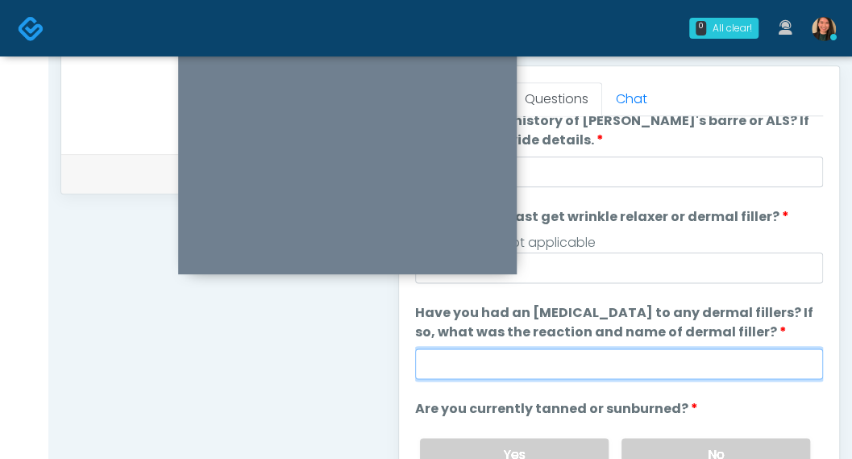
click at [708, 351] on input "Have you had an allergic response to any dermal fillers? If so, what was the re…" at bounding box center [619, 363] width 408 height 31
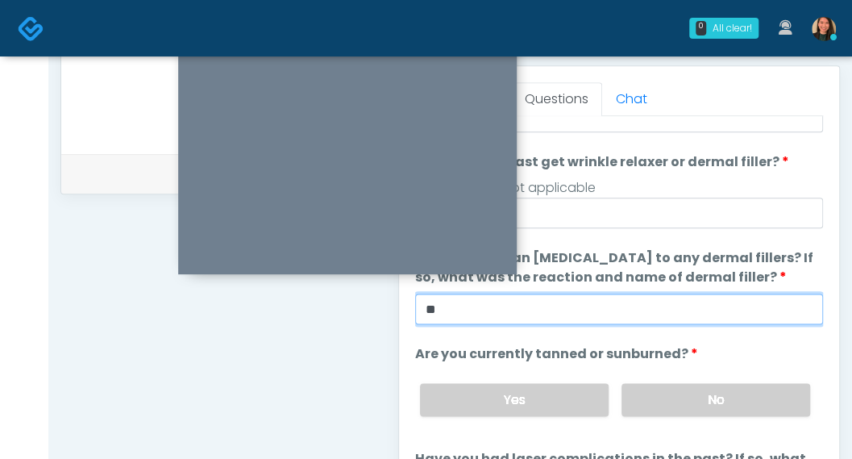
scroll to position [161, 0]
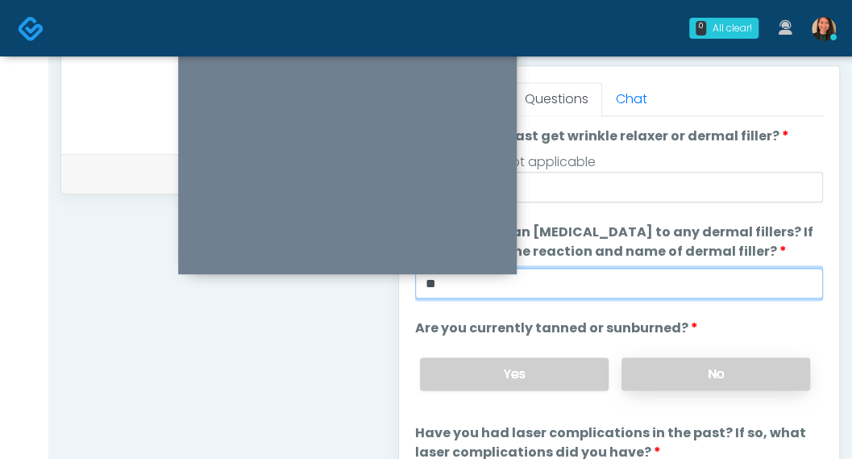
type input "**"
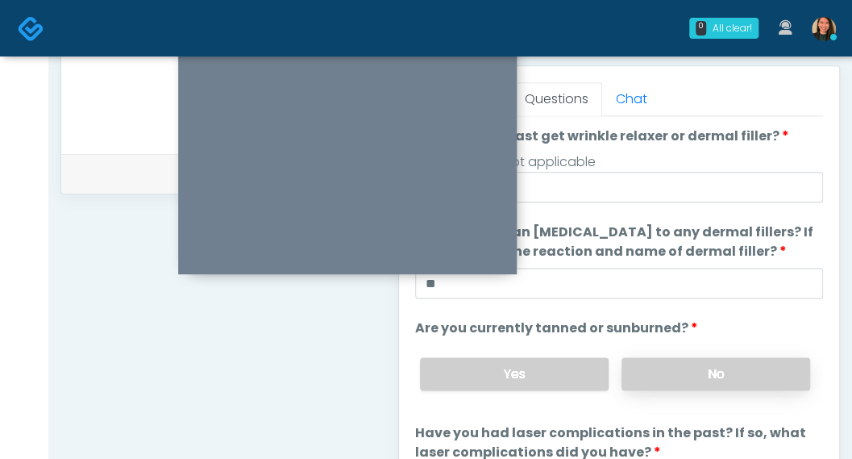
click at [697, 371] on label "No" at bounding box center [715, 373] width 189 height 33
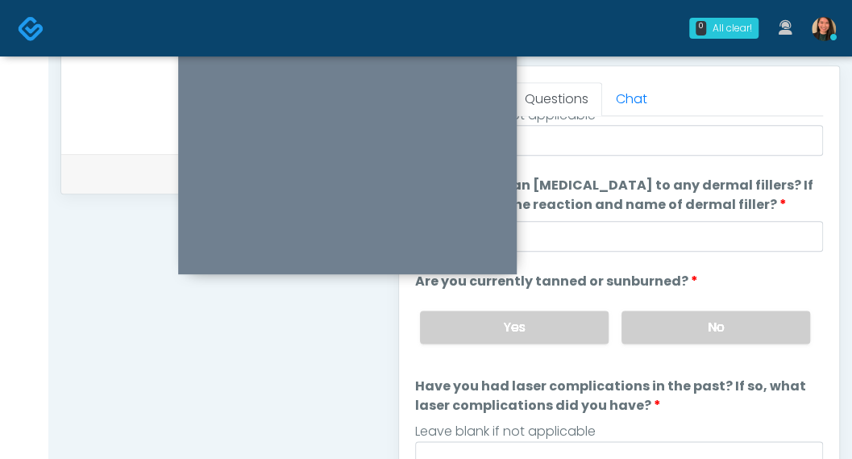
scroll to position [775, 0]
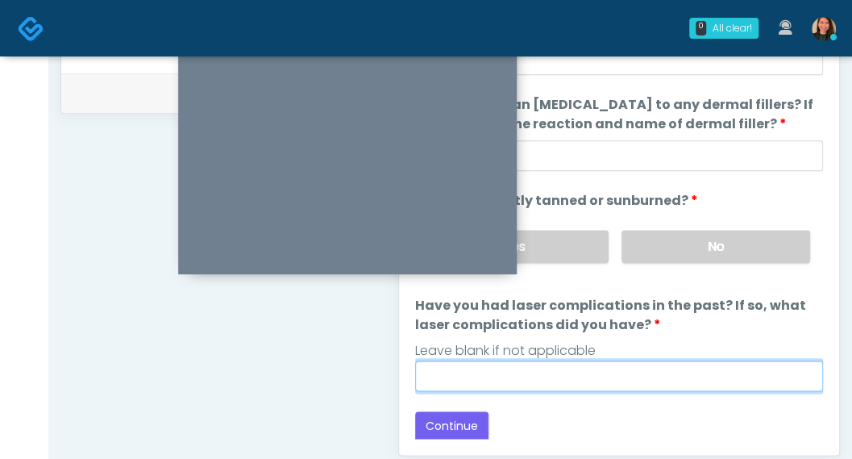
click at [731, 377] on input "Have you had laser complications in the past? If so, what laser complications d…" at bounding box center [619, 375] width 408 height 31
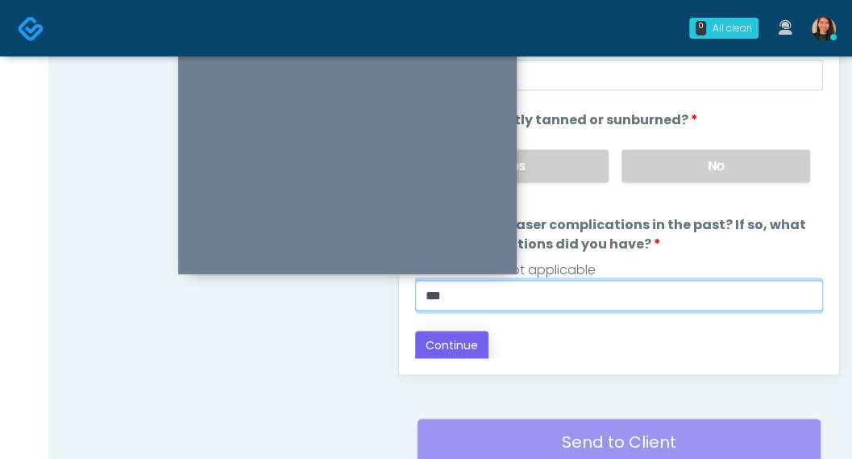
type input "***"
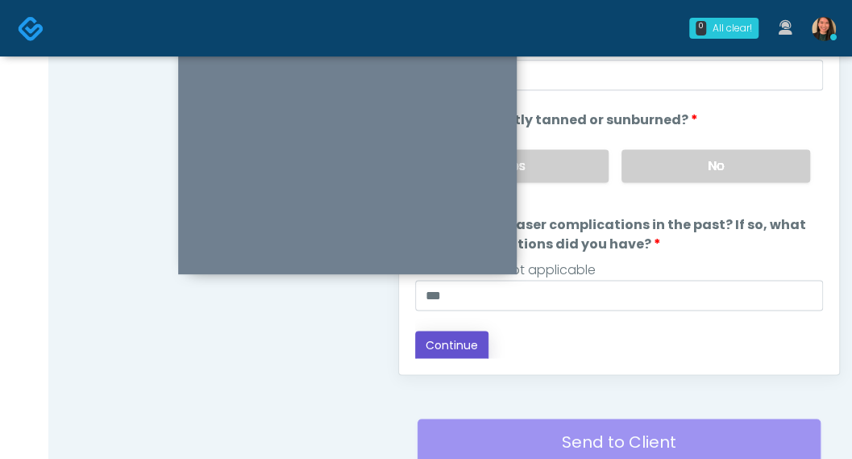
click at [443, 338] on button "Continue" at bounding box center [451, 345] width 73 height 30
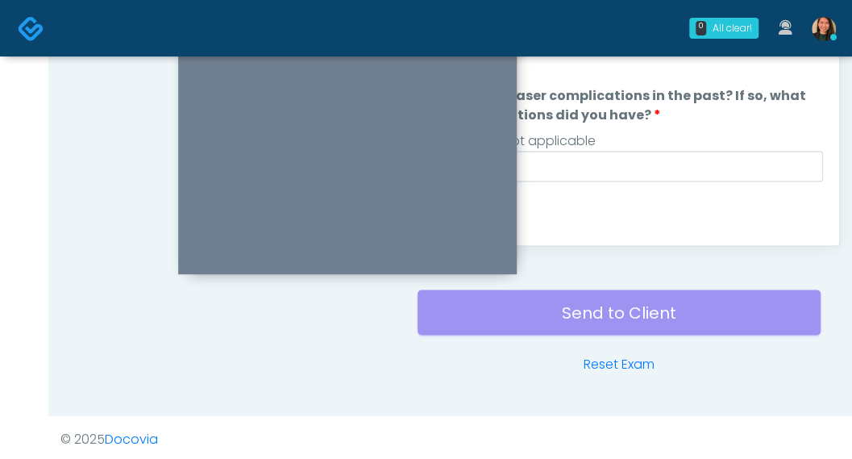
scroll to position [16, 0]
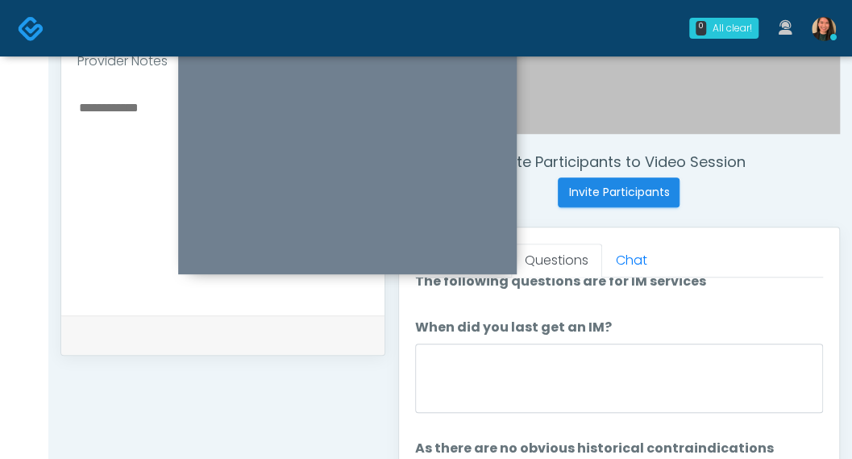
scroll to position [546, 0]
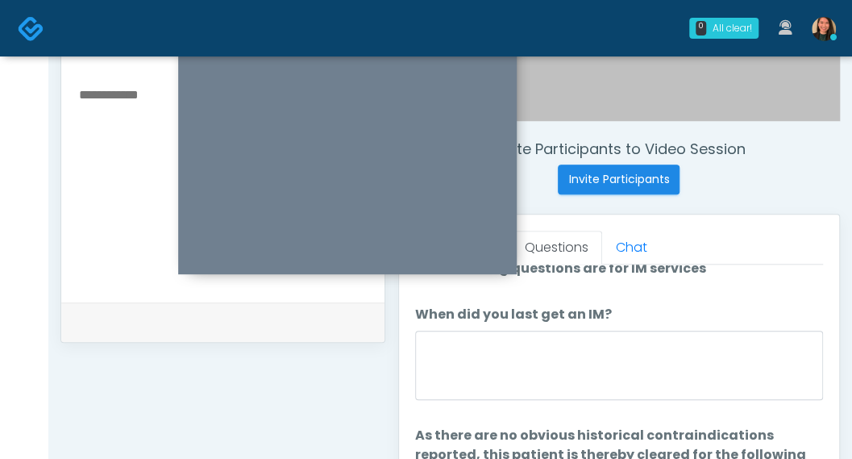
drag, startPoint x: 824, startPoint y: 304, endPoint x: 820, endPoint y: 292, distance: 12.7
click at [820, 292] on div "Responses Questions Chat Good Faith Exam Script Good Faith Exam Script INTRODUC…" at bounding box center [619, 448] width 440 height 469
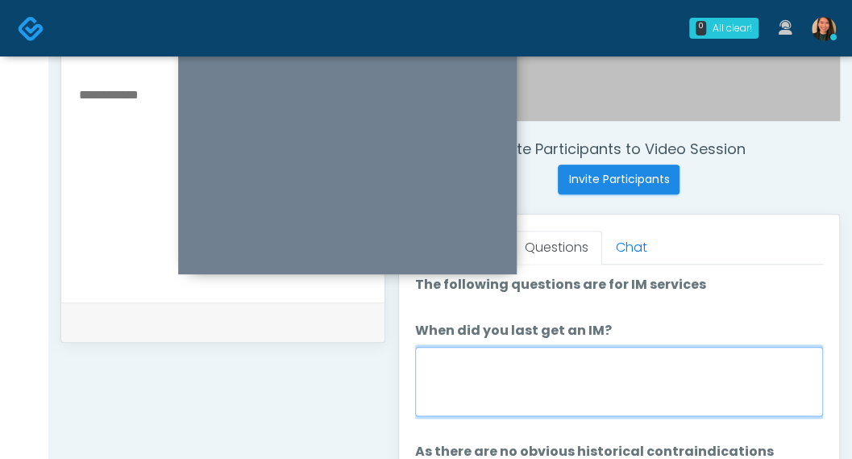
click at [676, 390] on textarea "When did you last get an IM?" at bounding box center [619, 381] width 408 height 69
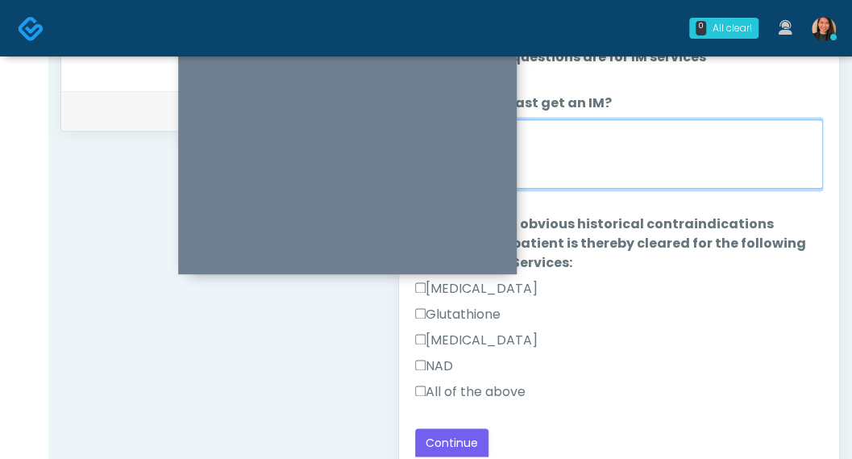
scroll to position [788, 0]
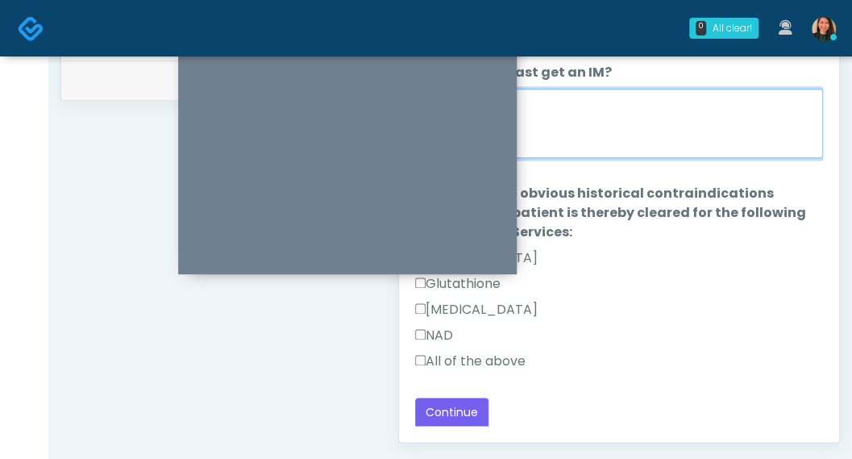
type textarea "**"
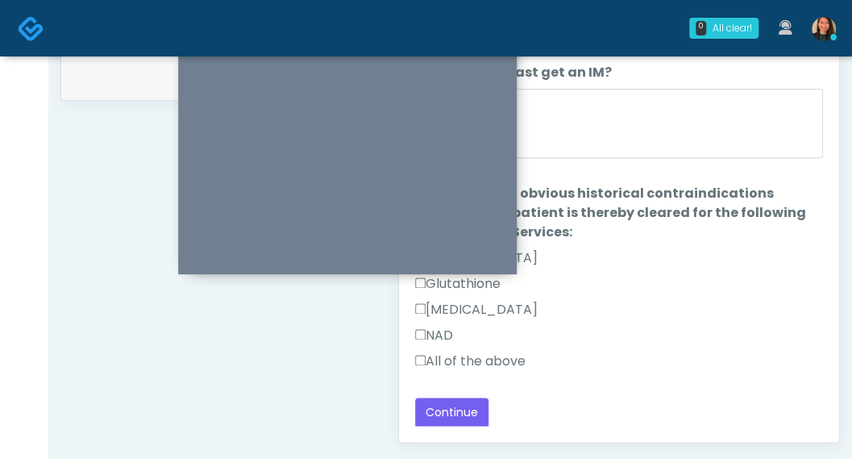
click at [459, 356] on label "All of the above" at bounding box center [470, 360] width 110 height 19
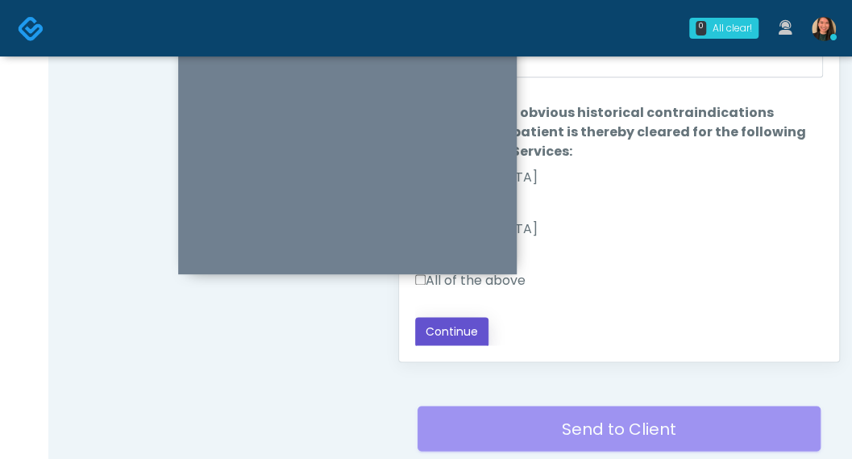
click at [469, 326] on button "Continue" at bounding box center [451, 332] width 73 height 30
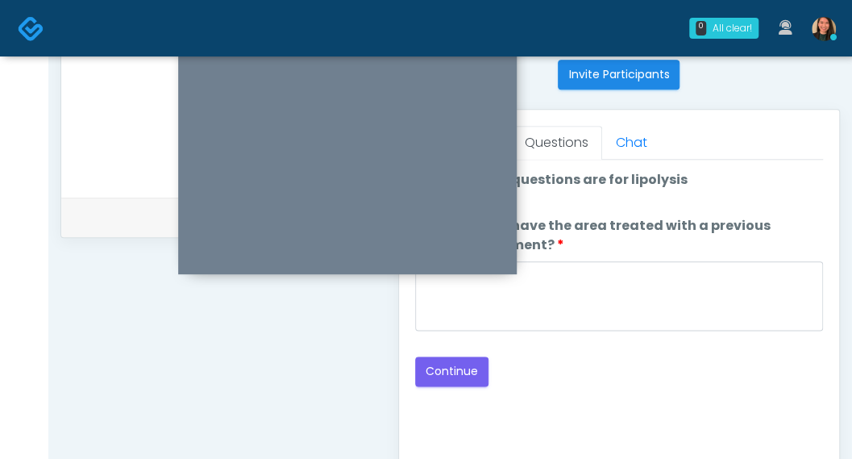
scroll to position [576, 0]
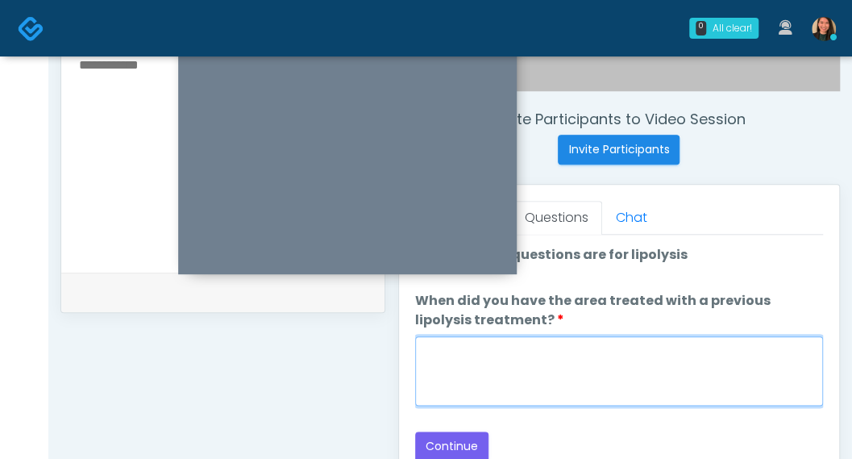
click at [600, 401] on textarea "When did you have the area treated with a previous lipolysis treatment?" at bounding box center [619, 370] width 408 height 69
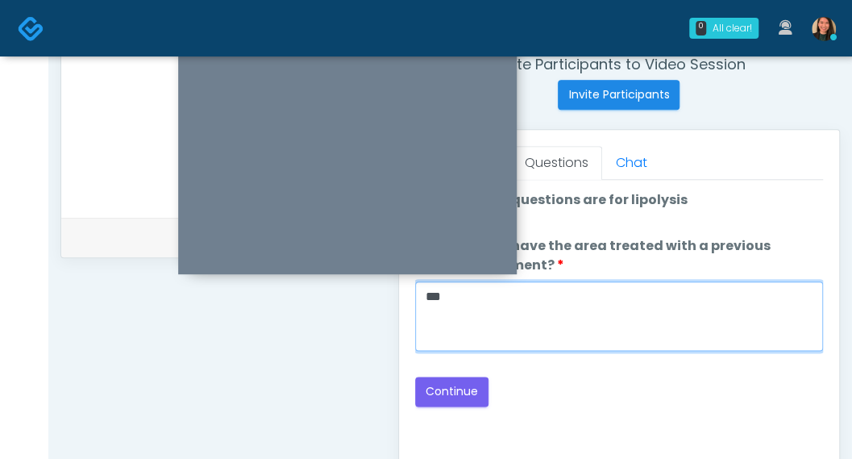
scroll to position [657, 0]
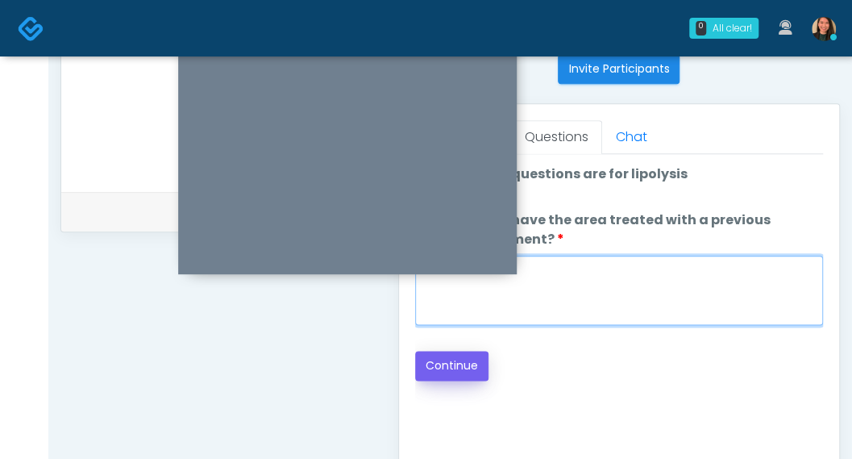
type textarea "***"
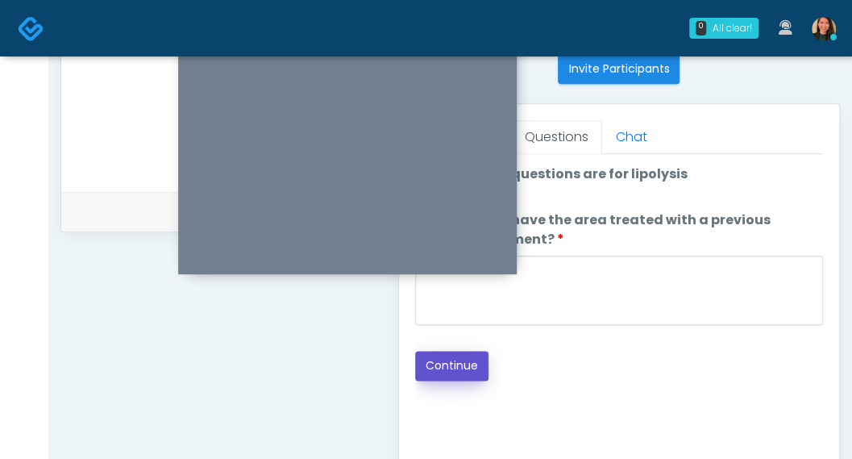
click at [455, 363] on button "Continue" at bounding box center [451, 366] width 73 height 30
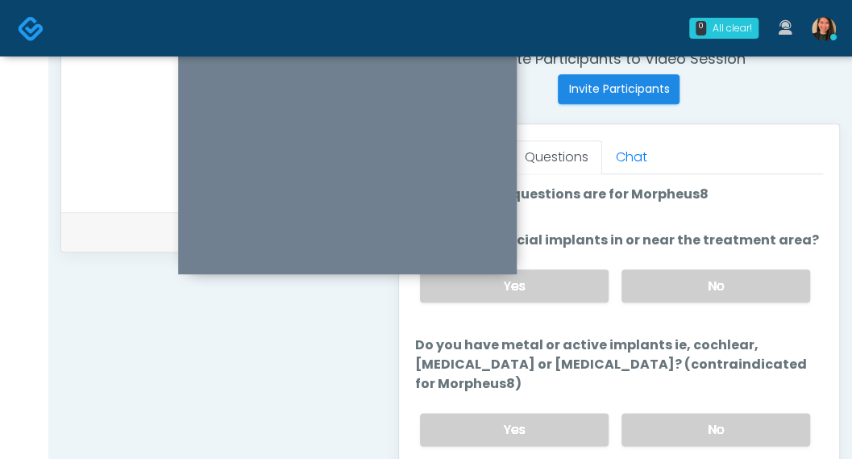
scroll to position [656, 0]
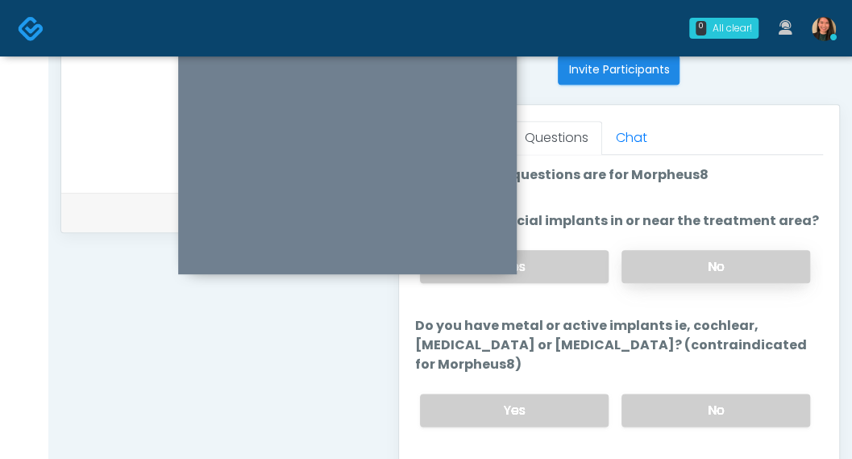
click at [772, 255] on label "No" at bounding box center [715, 266] width 189 height 33
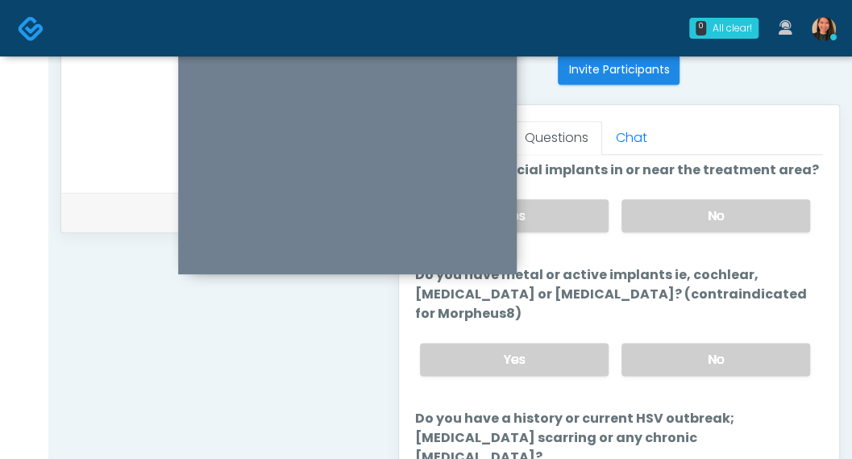
scroll to position [61, 0]
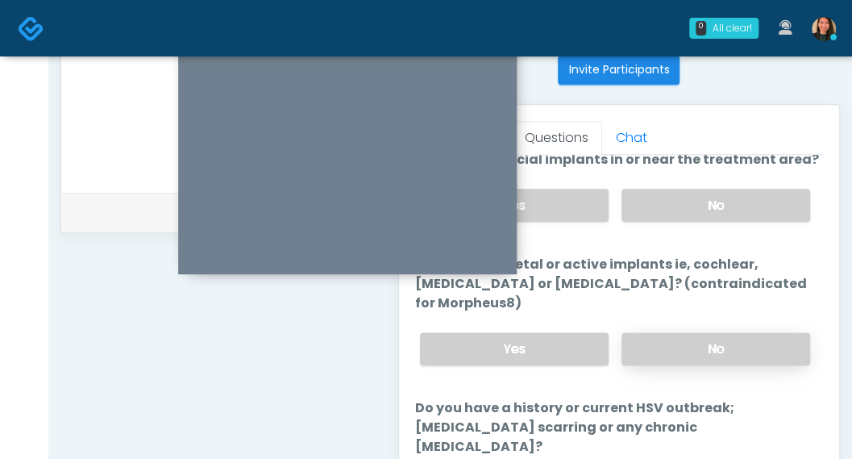
click at [762, 352] on label "No" at bounding box center [715, 348] width 189 height 33
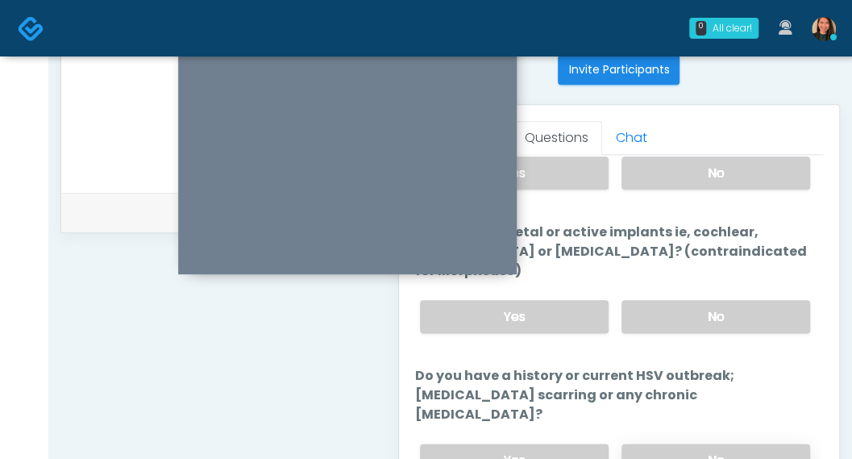
scroll to position [142, 0]
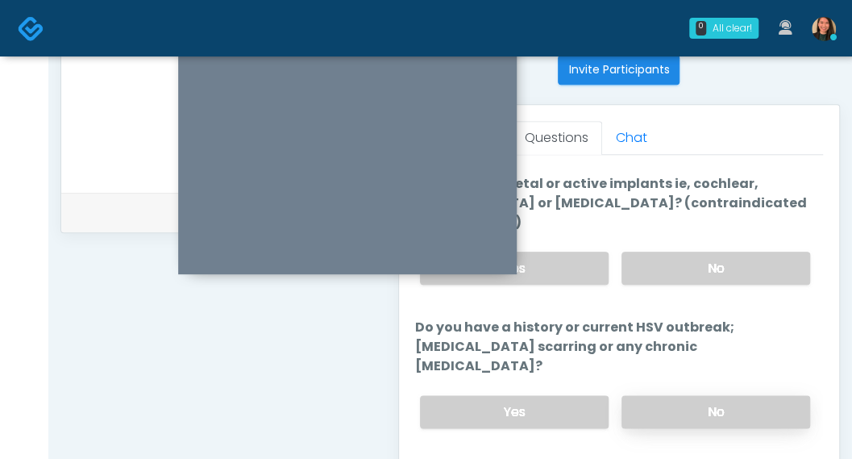
click at [769, 395] on label "No" at bounding box center [715, 411] width 189 height 33
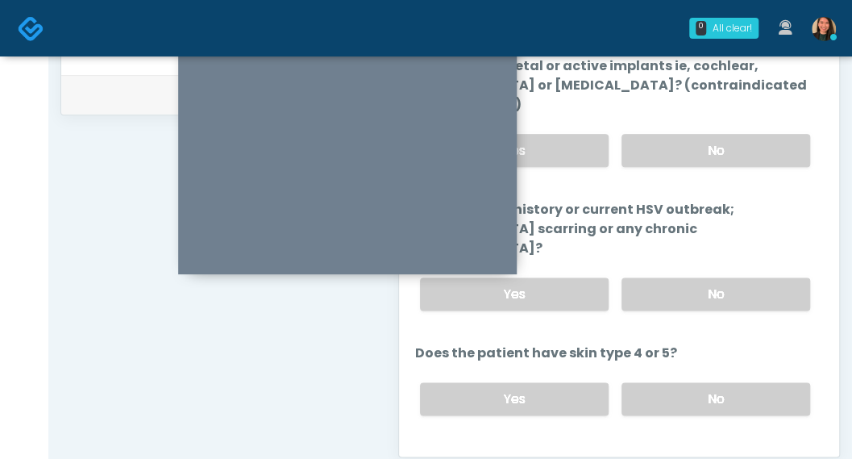
scroll to position [782, 0]
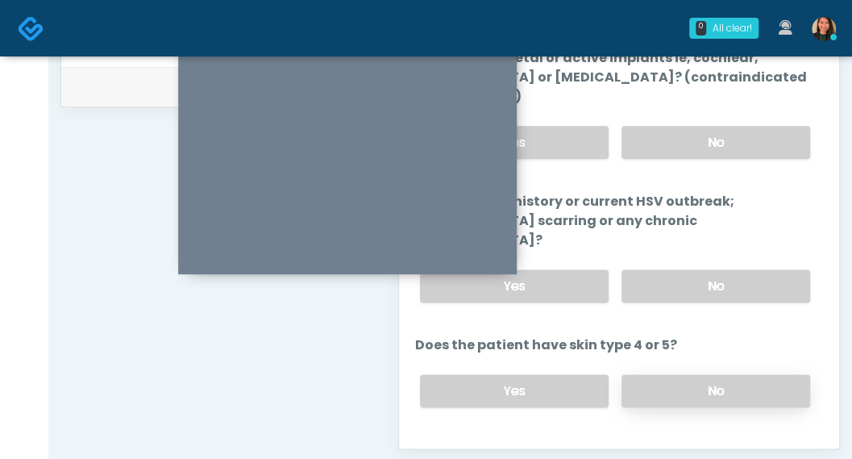
click at [736, 374] on label "No" at bounding box center [715, 390] width 189 height 33
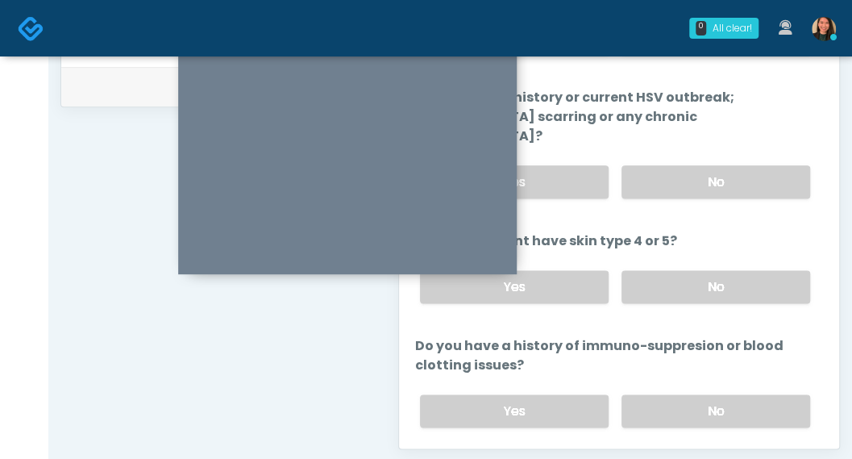
scroll to position [255, 0]
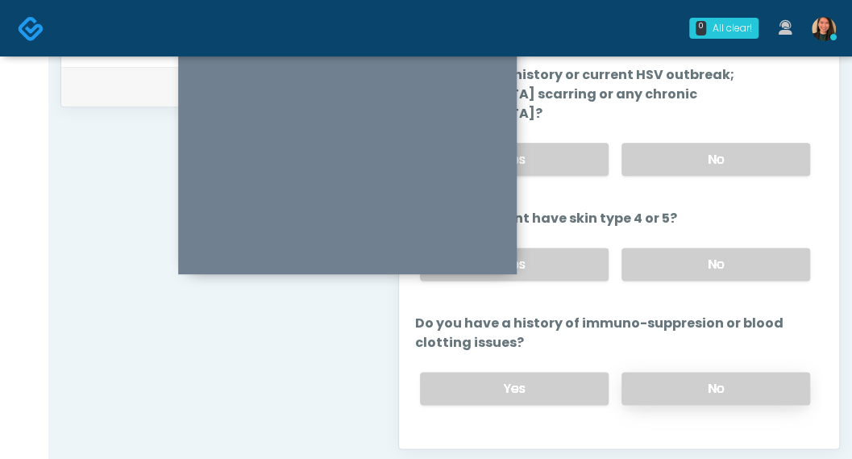
drag, startPoint x: 766, startPoint y: 356, endPoint x: 745, endPoint y: 363, distance: 22.2
click at [766, 372] on label "No" at bounding box center [715, 388] width 189 height 33
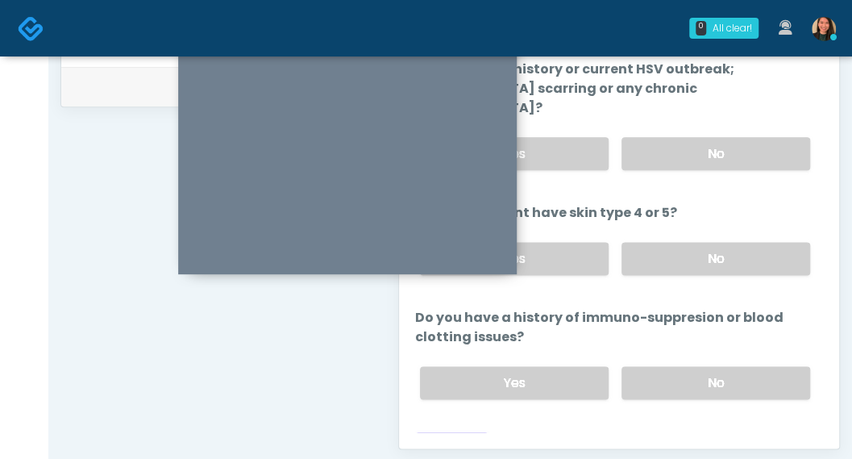
scroll to position [274, 0]
click at [437, 432] on button "Continue" at bounding box center [451, 447] width 73 height 30
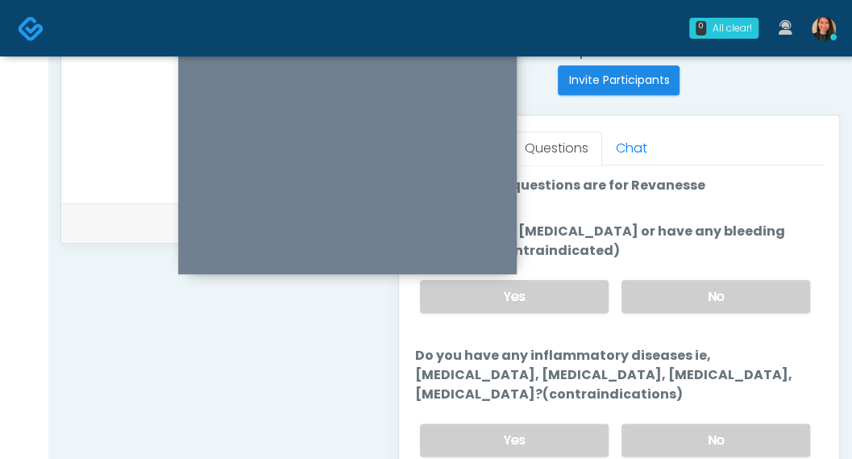
scroll to position [647, 0]
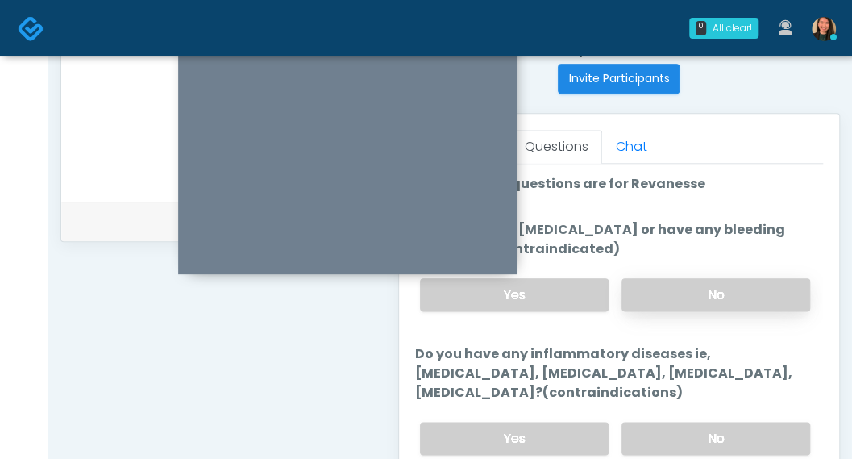
click at [785, 296] on label "No" at bounding box center [715, 294] width 189 height 33
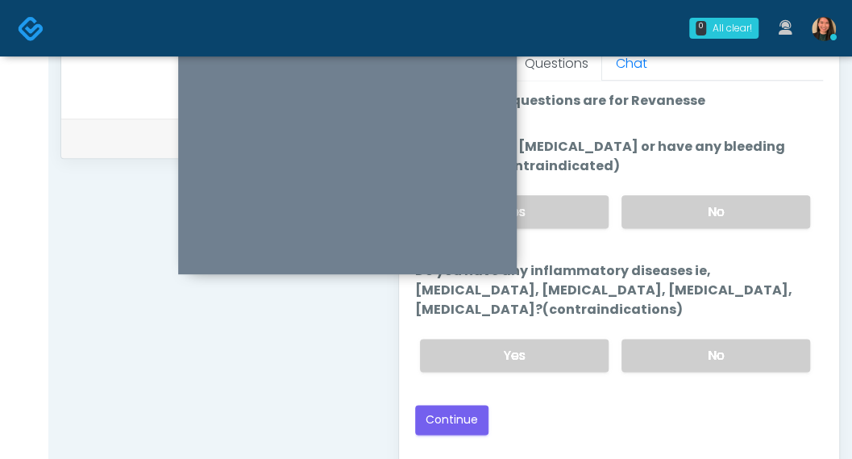
scroll to position [743, 0]
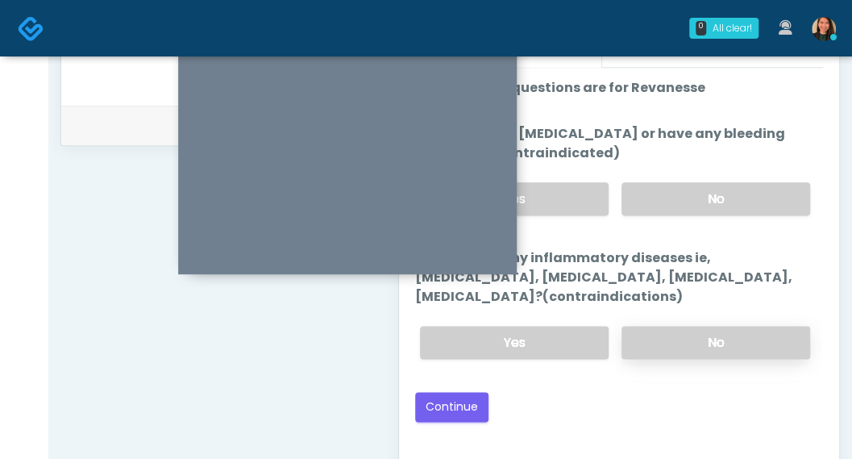
click at [782, 336] on label "No" at bounding box center [715, 342] width 189 height 33
click at [467, 409] on button "Continue" at bounding box center [451, 407] width 73 height 30
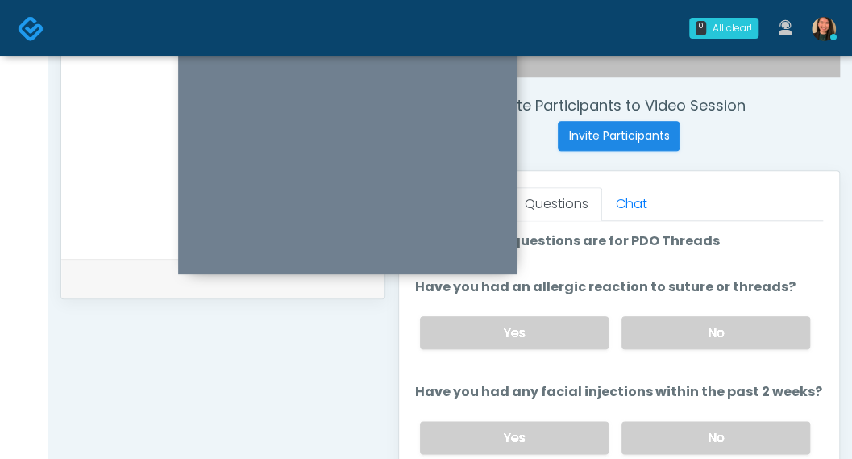
scroll to position [614, 0]
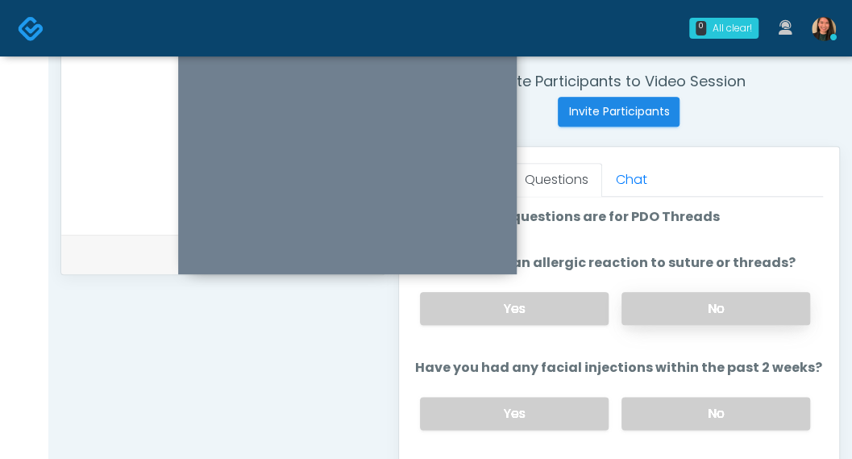
click at [763, 315] on label "No" at bounding box center [715, 308] width 189 height 33
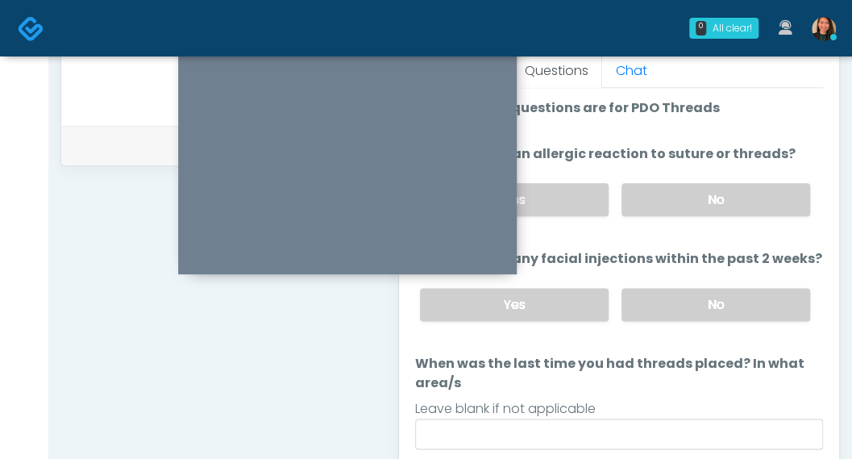
scroll to position [727, 0]
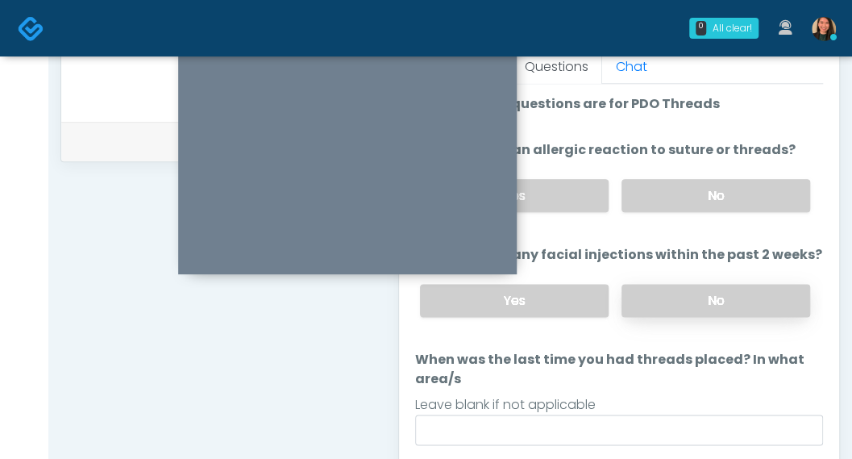
click at [779, 309] on label "No" at bounding box center [715, 300] width 189 height 33
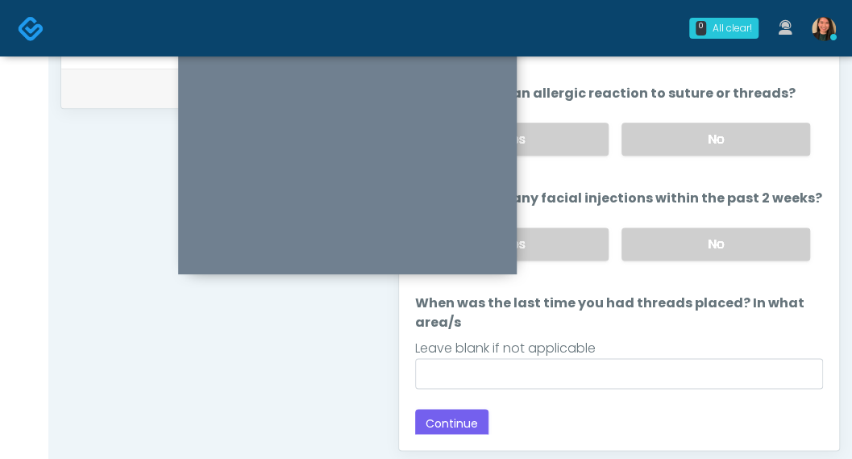
scroll to position [796, 0]
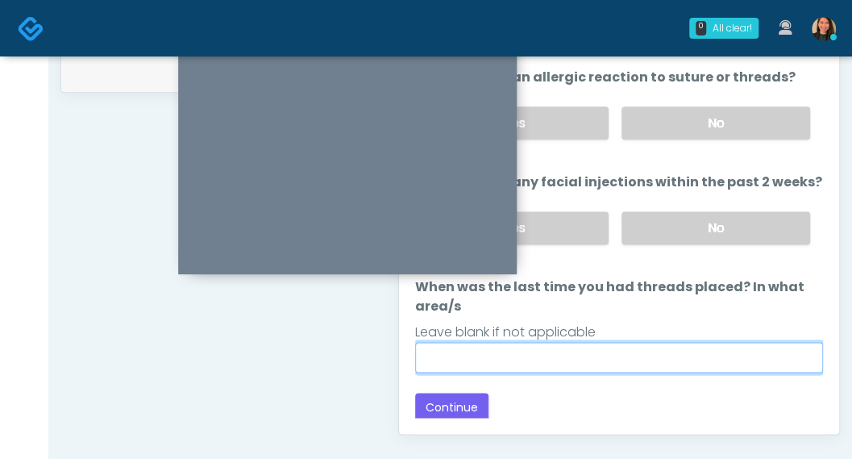
click at [746, 355] on input "When was the last time you had threads placed? In what area/s" at bounding box center [619, 357] width 408 height 31
type input "****"
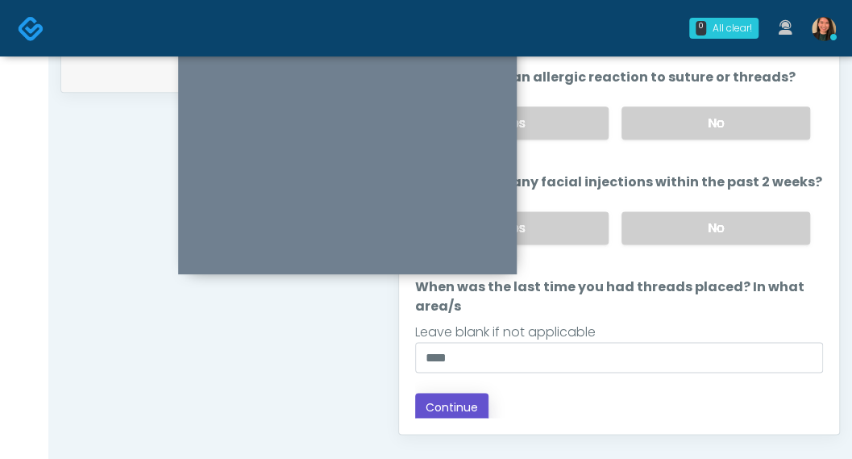
click at [454, 399] on button "Continue" at bounding box center [451, 407] width 73 height 30
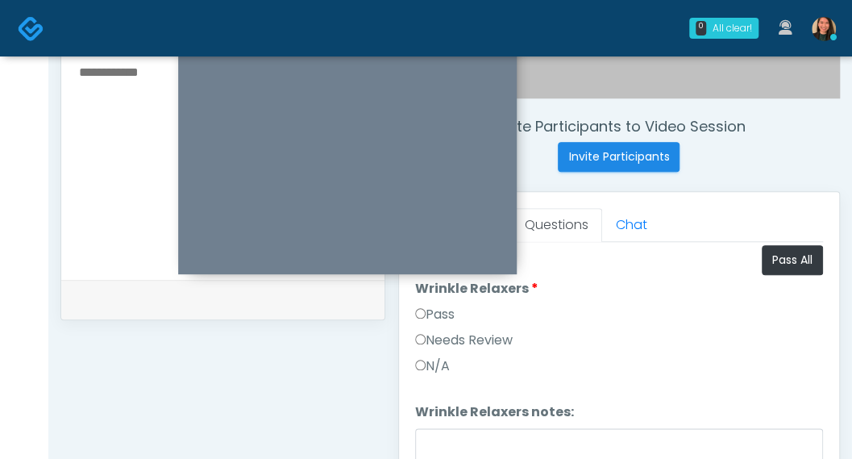
scroll to position [559, 0]
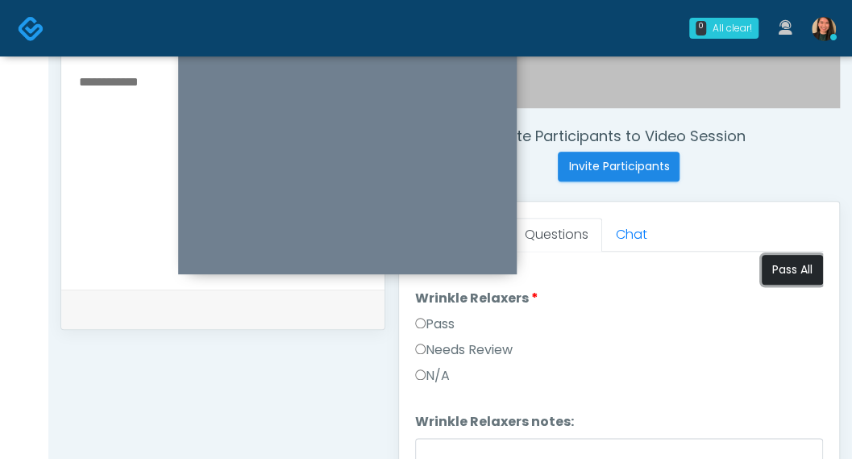
click at [787, 268] on button "Pass All" at bounding box center [792, 270] width 61 height 30
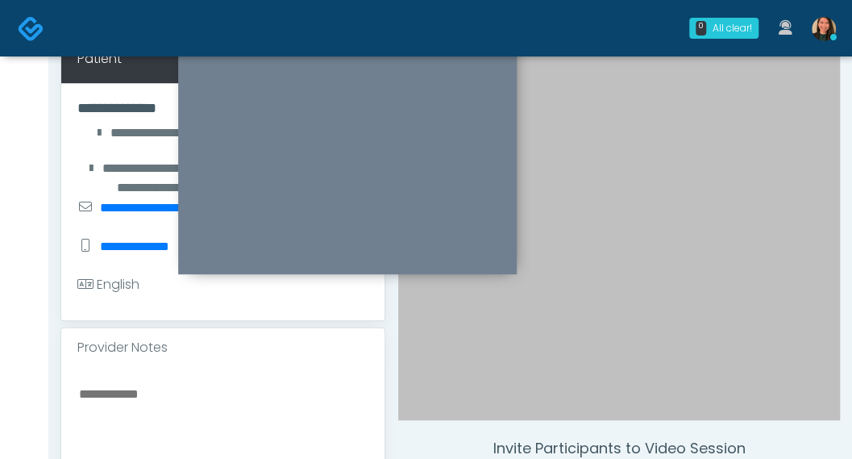
scroll to position [328, 0]
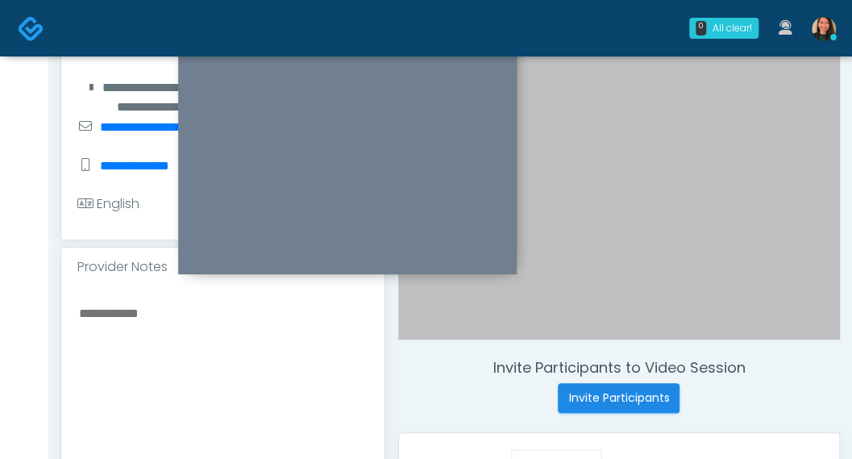
click at [147, 345] on textarea at bounding box center [222, 400] width 291 height 197
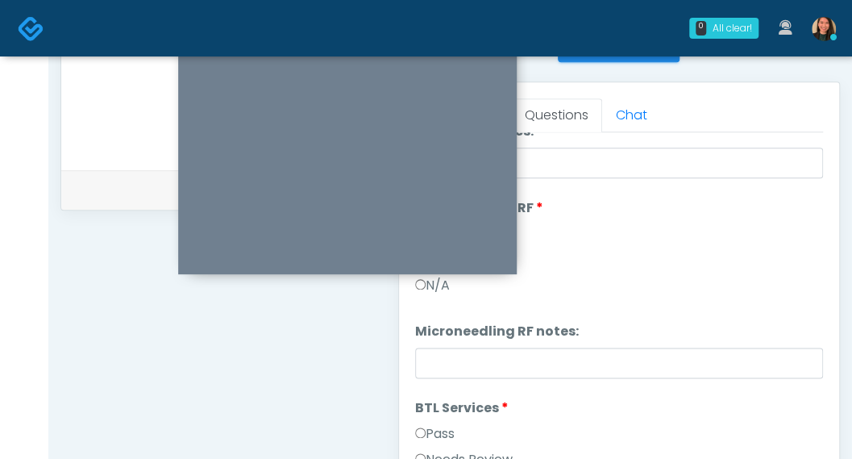
scroll to position [730, 0]
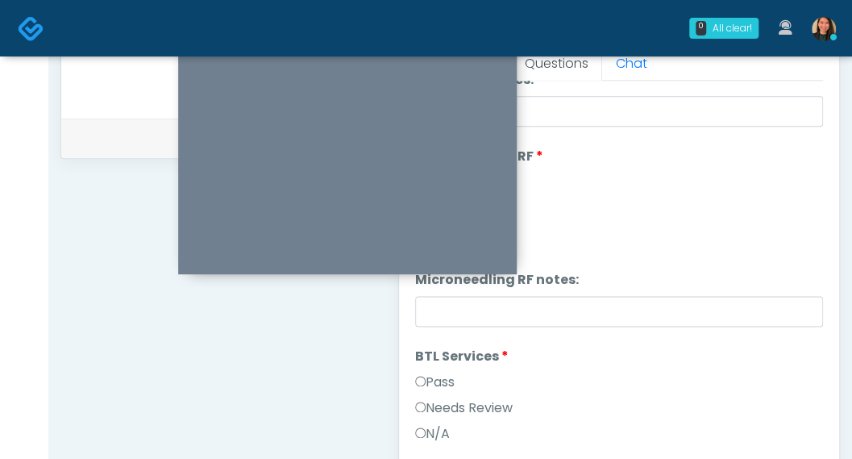
type textarea "**********"
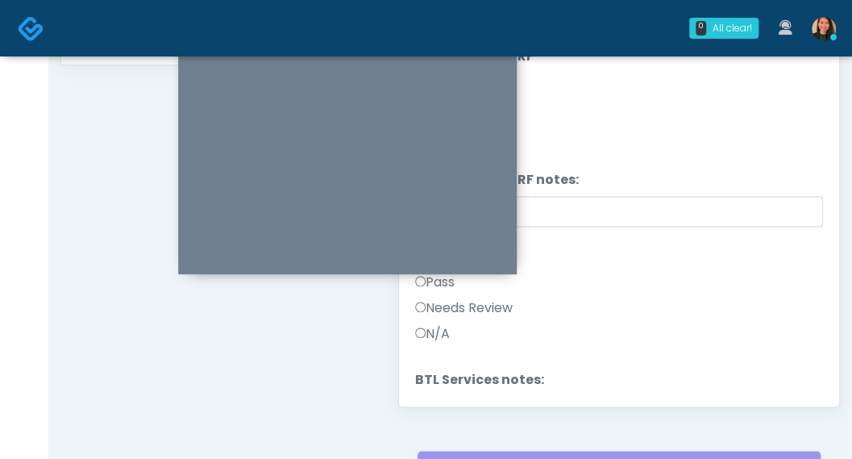
scroll to position [2726, 0]
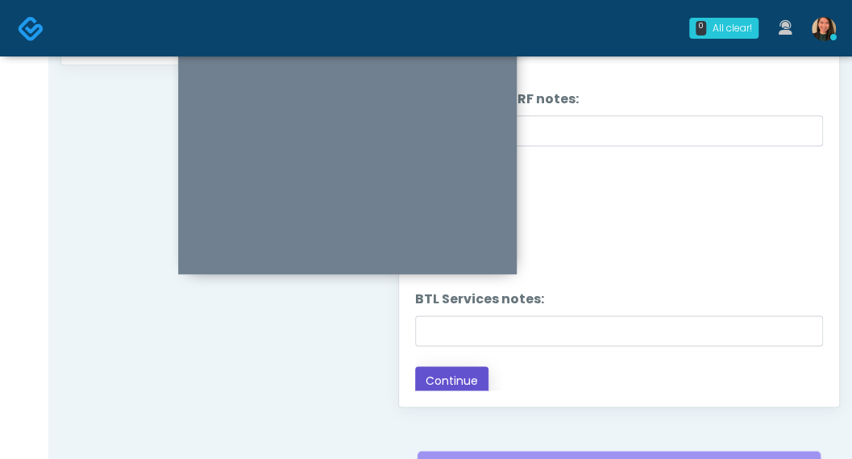
click at [485, 367] on button "Continue" at bounding box center [451, 381] width 73 height 30
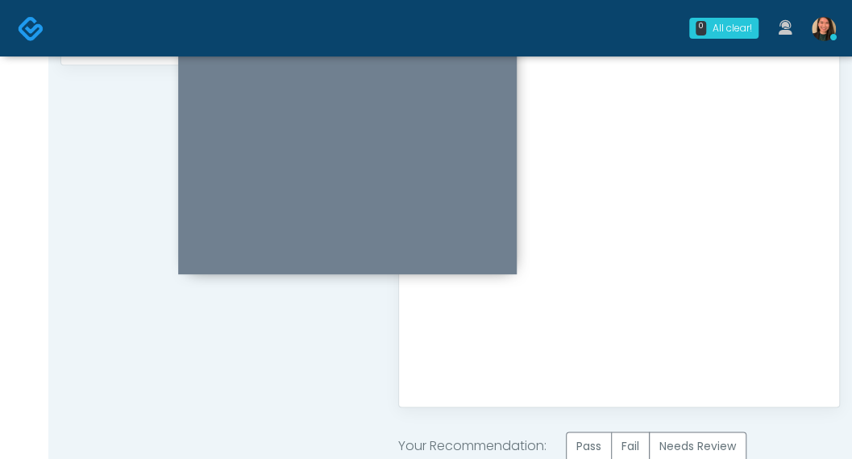
drag, startPoint x: 849, startPoint y: 293, endPoint x: 857, endPoint y: 204, distance: 89.1
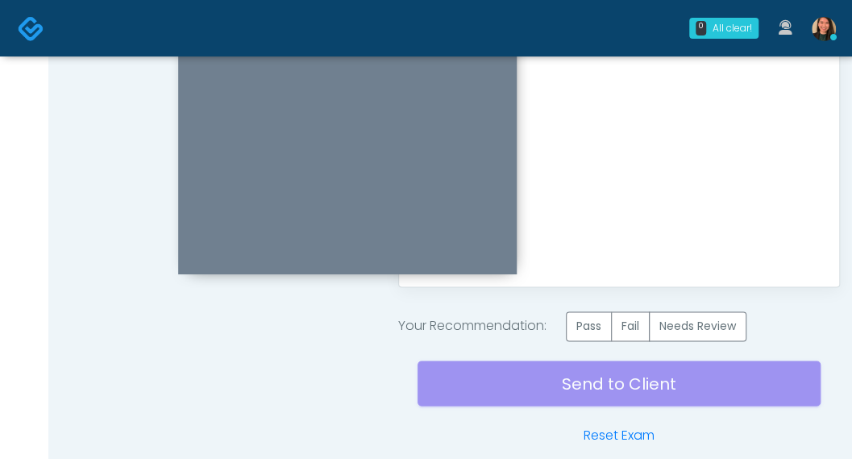
scroll to position [949, 0]
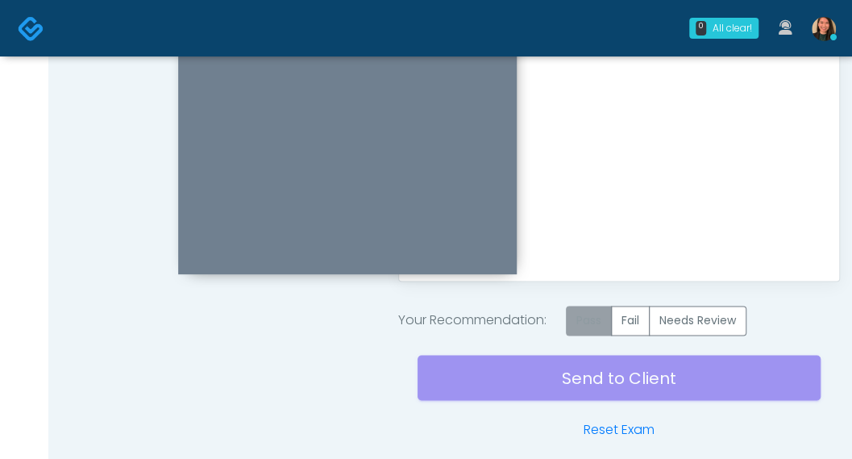
click at [596, 315] on label "Pass" at bounding box center [589, 320] width 46 height 30
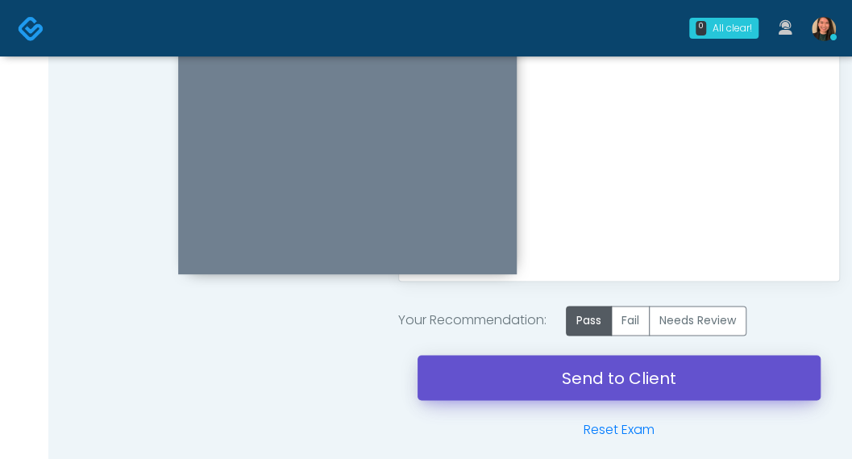
click at [588, 372] on link "Send to Client" at bounding box center [618, 377] width 403 height 45
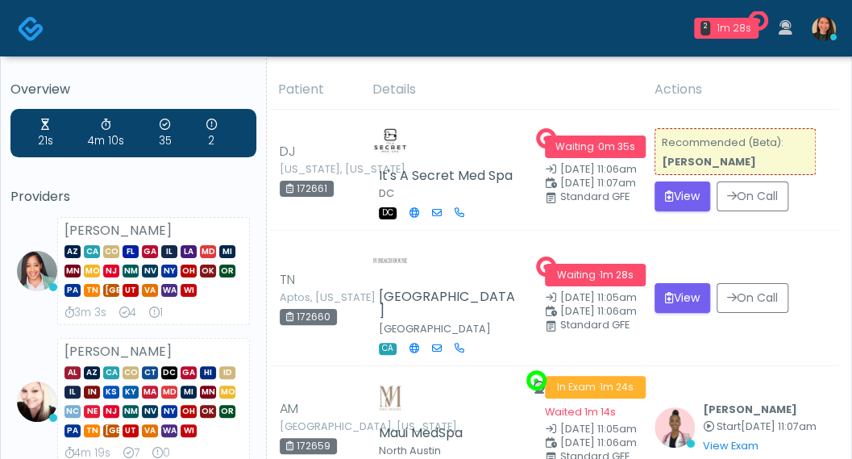
scroll to position [81, 0]
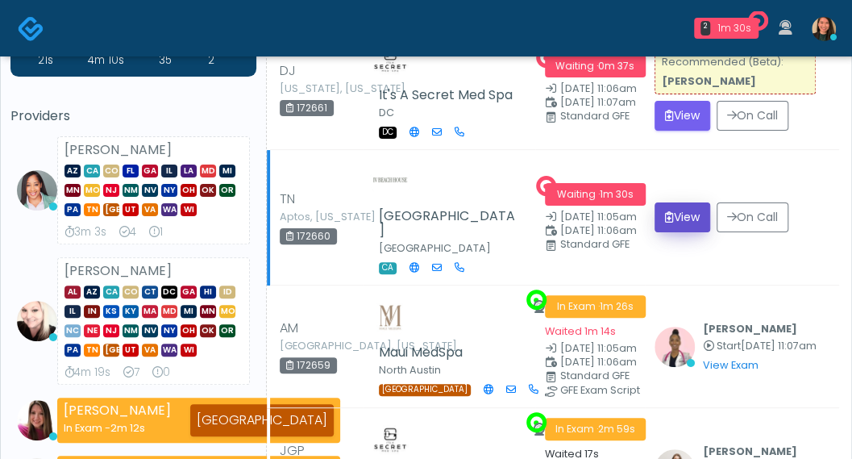
click at [665, 214] on button "View" at bounding box center [682, 217] width 56 height 30
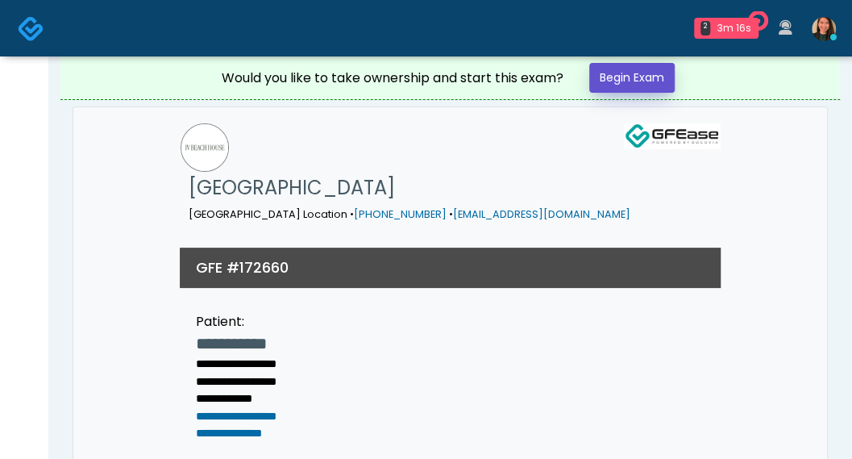
click at [601, 83] on link "Begin Exam" at bounding box center [631, 78] width 85 height 30
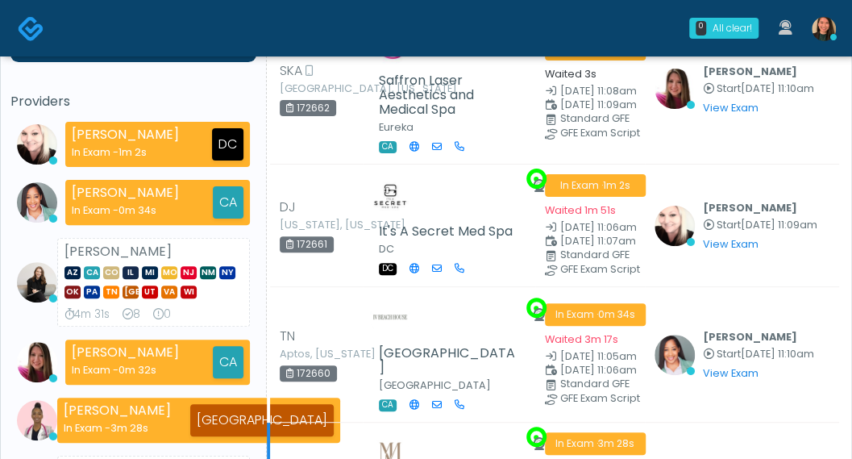
scroll to position [81, 0]
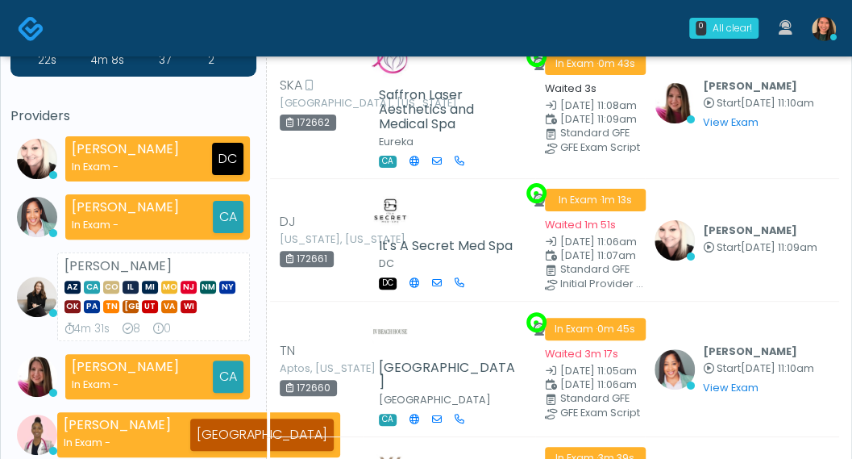
click at [64, 96] on div "22s 4m 8s 37 2 Providers Cynthia Petersen In Exam - DC Jennifer Ekeh In Exam - …" at bounding box center [133, 293] width 246 height 530
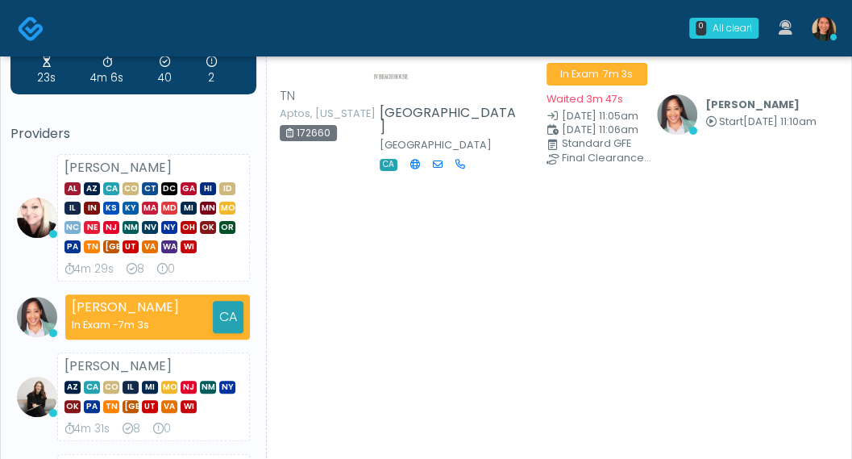
scroll to position [0, 0]
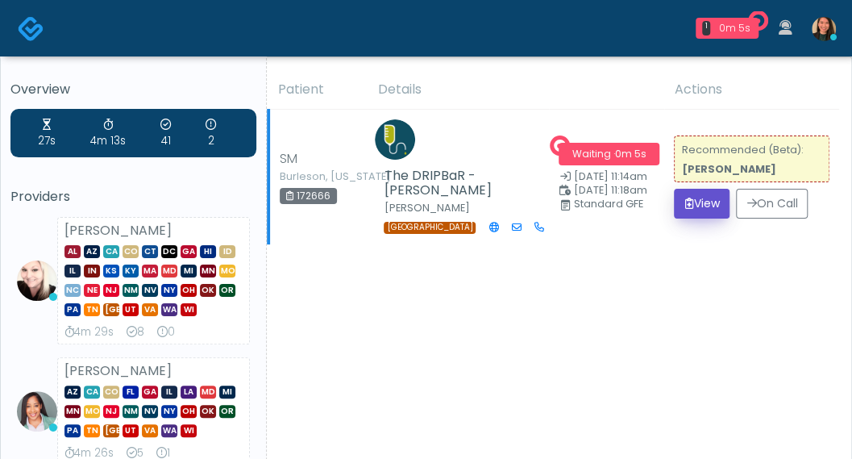
click at [679, 196] on button "View" at bounding box center [702, 204] width 56 height 30
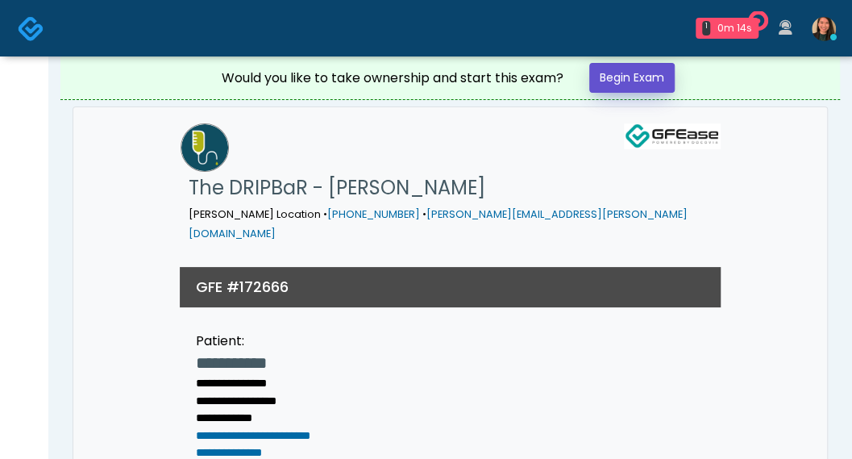
click at [661, 77] on link "Begin Exam" at bounding box center [631, 78] width 85 height 30
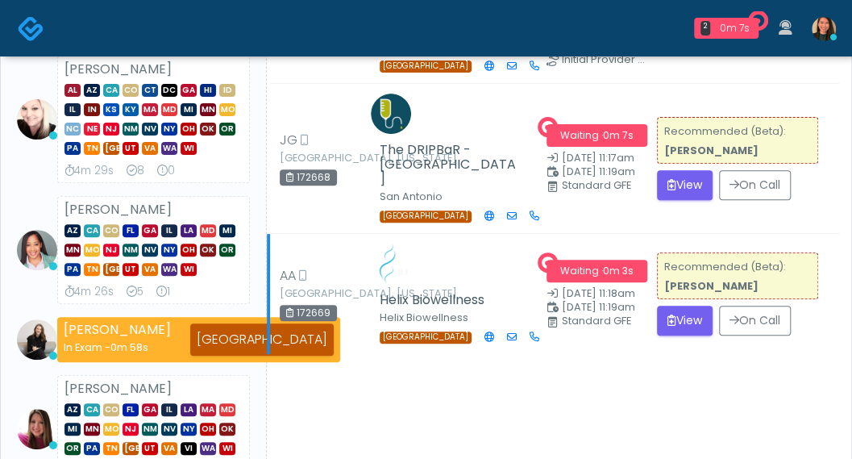
scroll to position [81, 0]
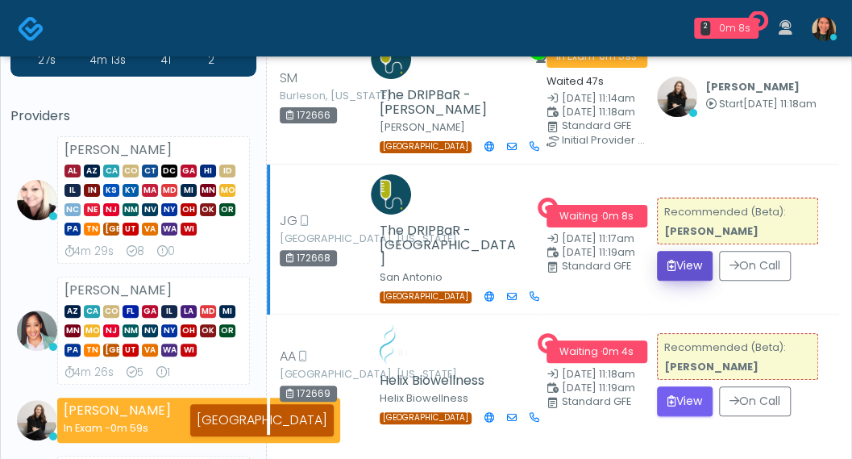
click at [671, 252] on button "View" at bounding box center [685, 266] width 56 height 30
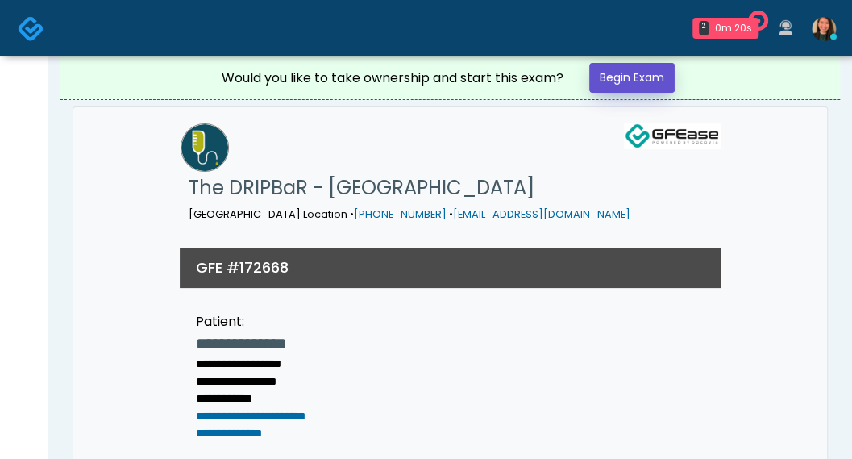
click at [645, 85] on link "Begin Exam" at bounding box center [631, 78] width 85 height 30
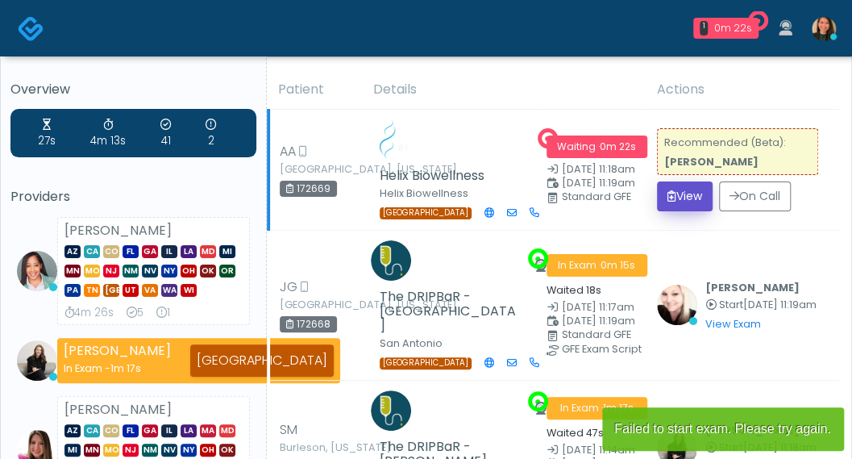
click at [683, 199] on button "View" at bounding box center [685, 196] width 56 height 30
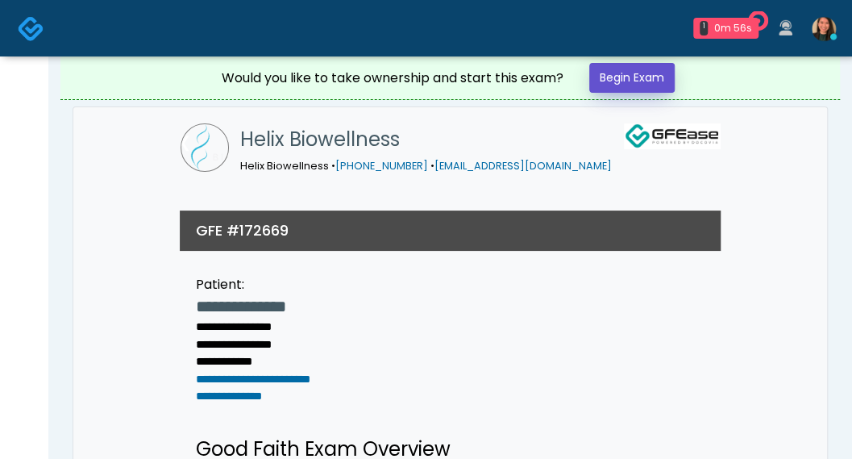
click at [621, 82] on link "Begin Exam" at bounding box center [631, 78] width 85 height 30
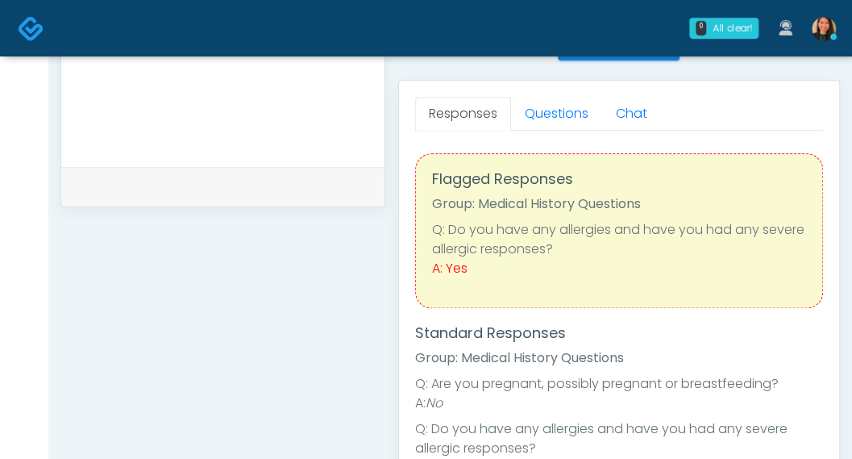
scroll to position [645, 0]
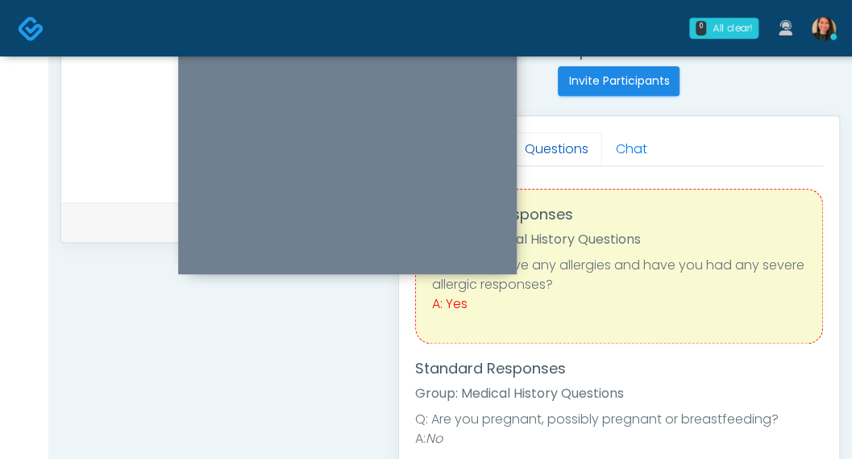
click at [558, 150] on link "Questions" at bounding box center [556, 149] width 91 height 34
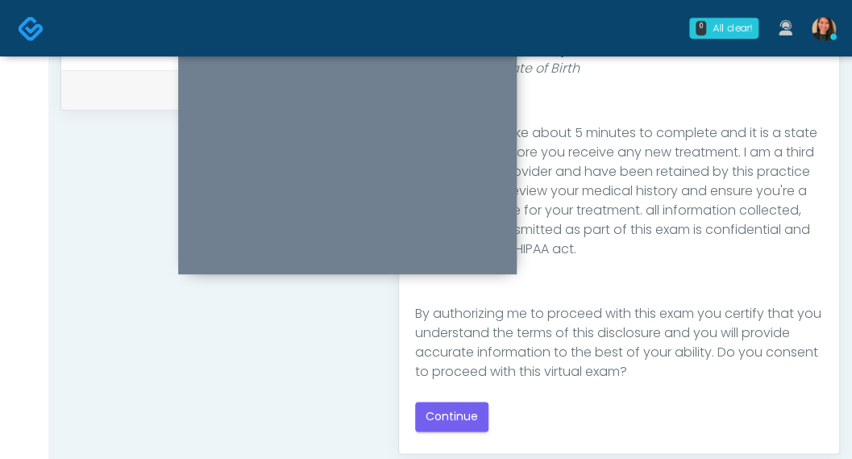
scroll to position [264, 0]
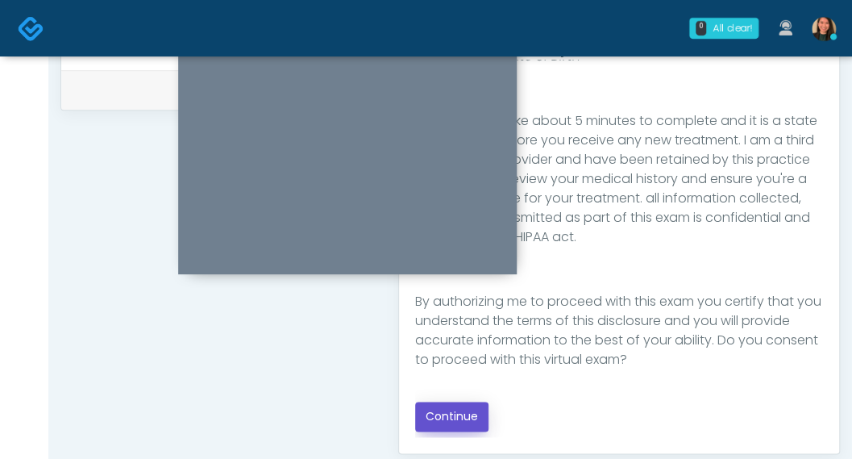
click at [464, 413] on button "Continue" at bounding box center [451, 416] width 73 height 30
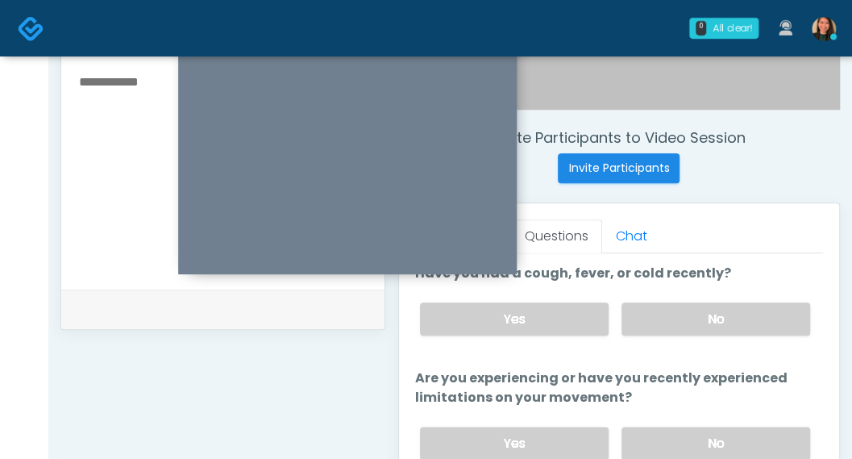
scroll to position [569, 0]
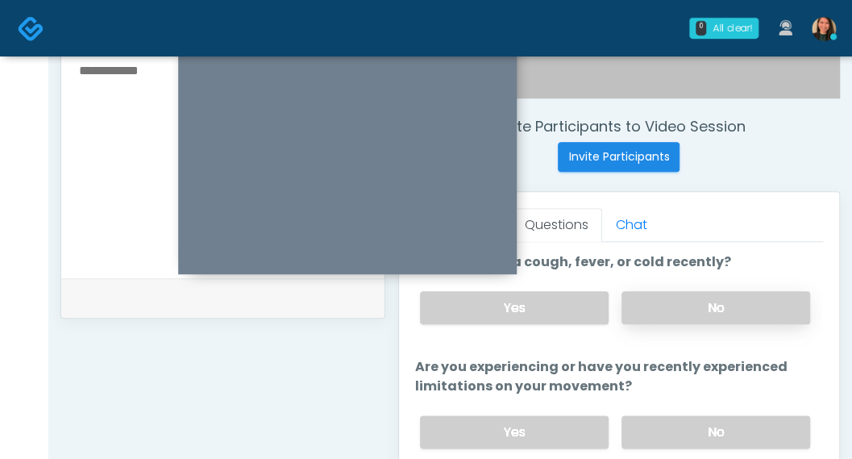
click at [765, 301] on label "No" at bounding box center [715, 307] width 189 height 33
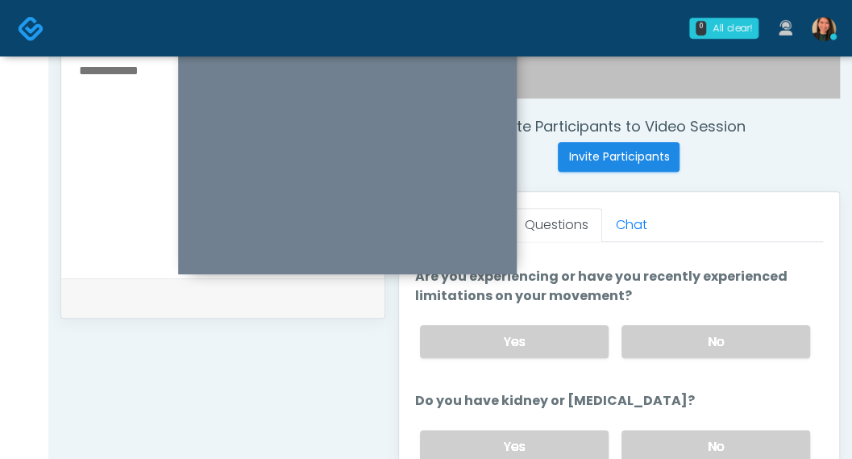
scroll to position [97, 0]
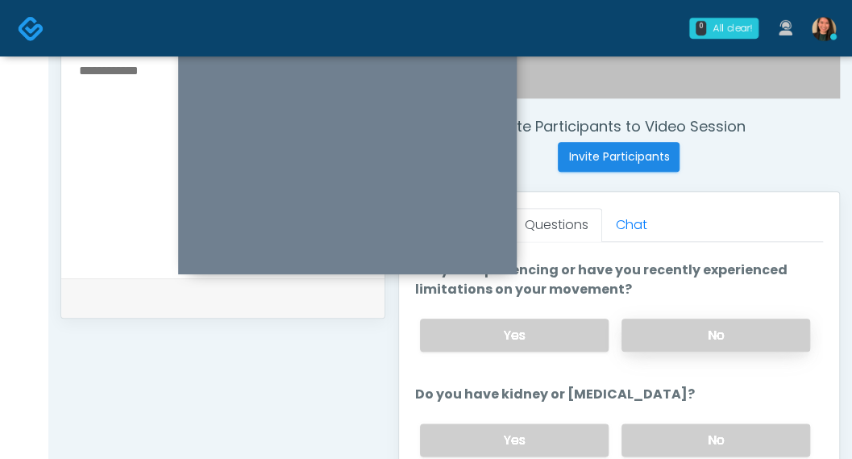
click at [788, 327] on label "No" at bounding box center [715, 334] width 189 height 33
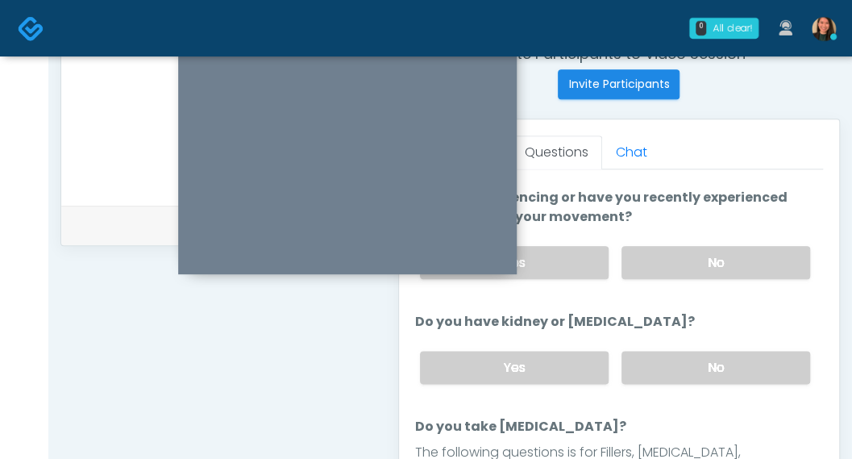
scroll to position [651, 0]
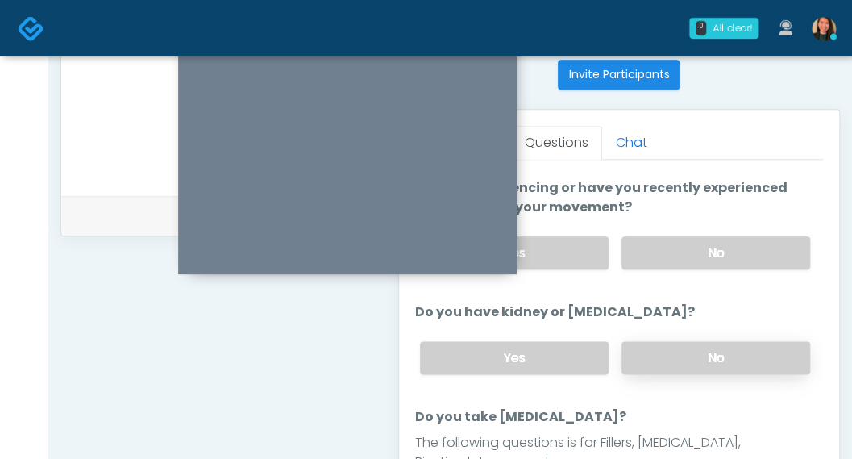
click at [756, 346] on label "No" at bounding box center [715, 357] width 189 height 33
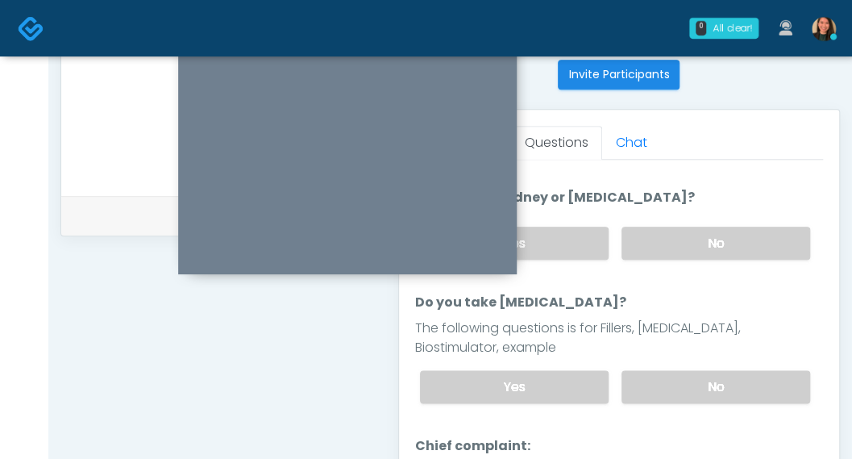
scroll to position [224, 0]
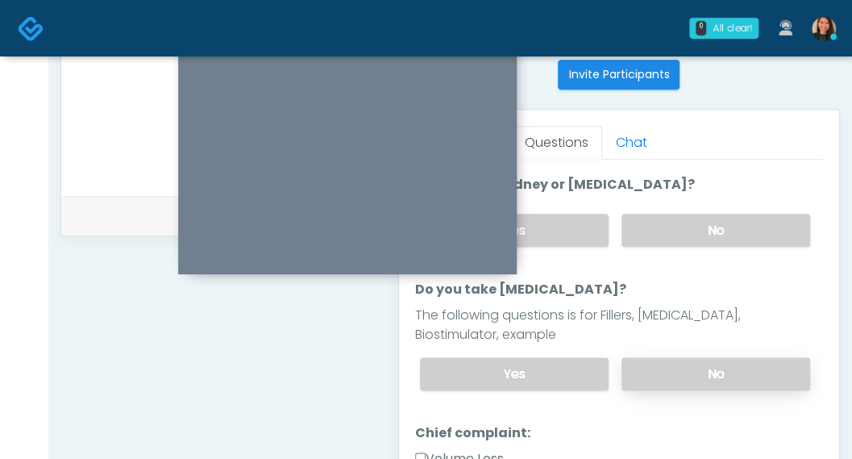
click at [753, 357] on label "No" at bounding box center [715, 373] width 189 height 33
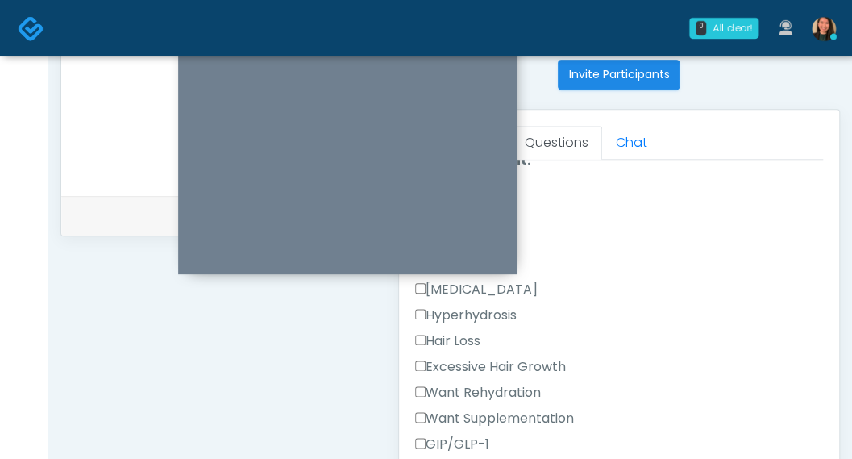
scroll to position [646, 0]
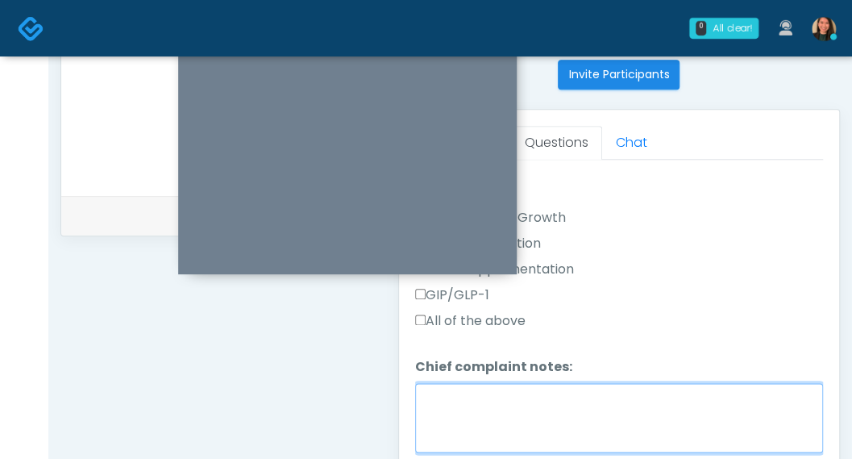
click at [537, 395] on textarea "Chief complaint notes:" at bounding box center [619, 417] width 408 height 69
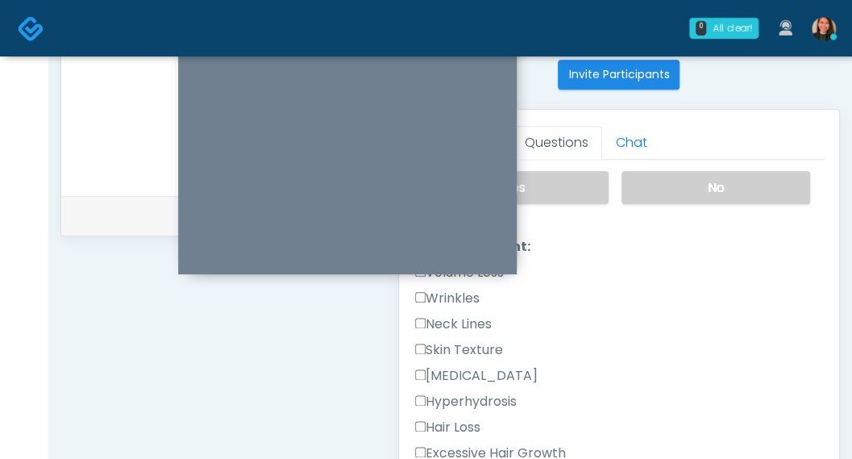
scroll to position [404, 0]
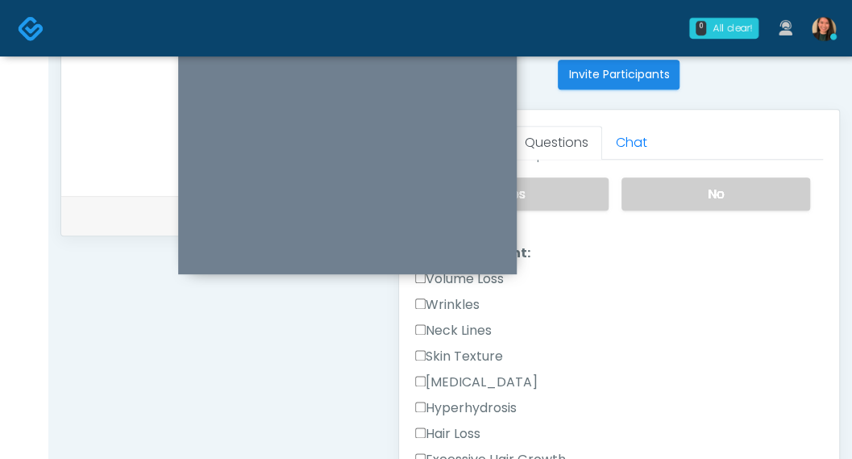
type textarea "**********"
click at [410, 301] on div "Responses Questions Chat Good Faith Exam Script Good Faith Exam Script INTRODUC…" at bounding box center [619, 344] width 440 height 469
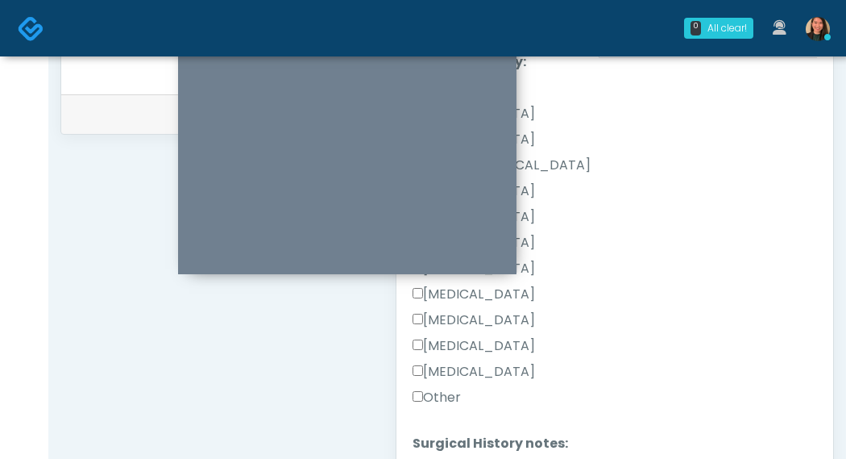
scroll to position [1064, 0]
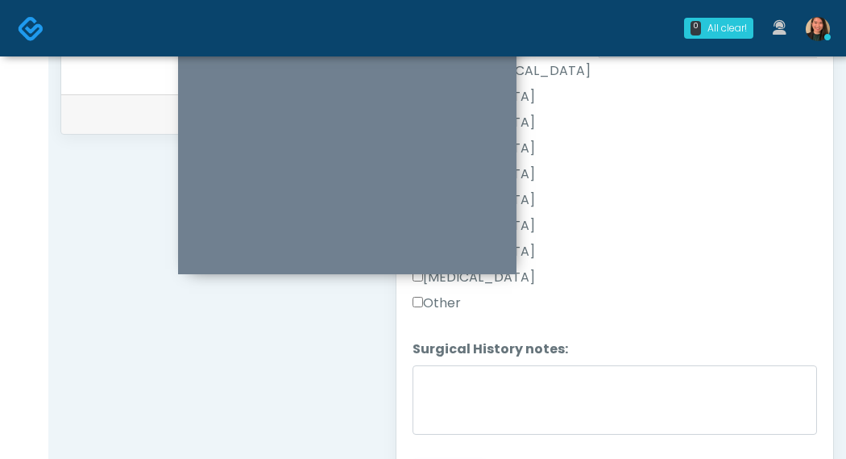
click at [445, 294] on label "Other" at bounding box center [437, 302] width 48 height 19
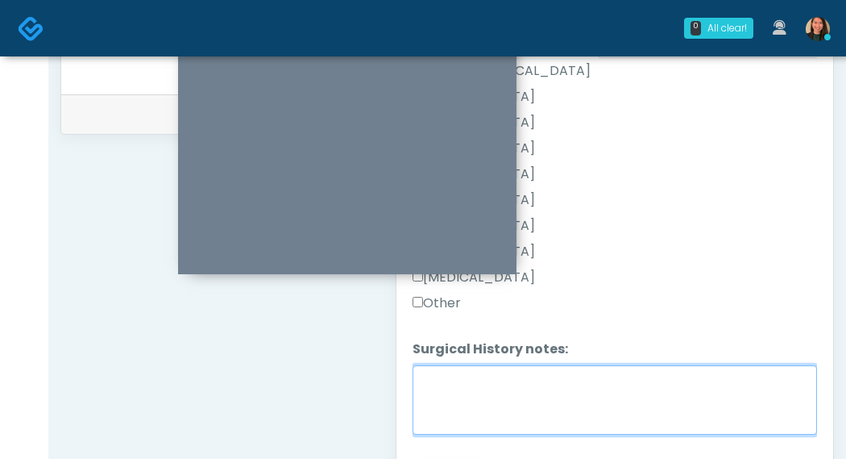
click at [550, 365] on textarea "Surgical History notes:" at bounding box center [615, 399] width 405 height 69
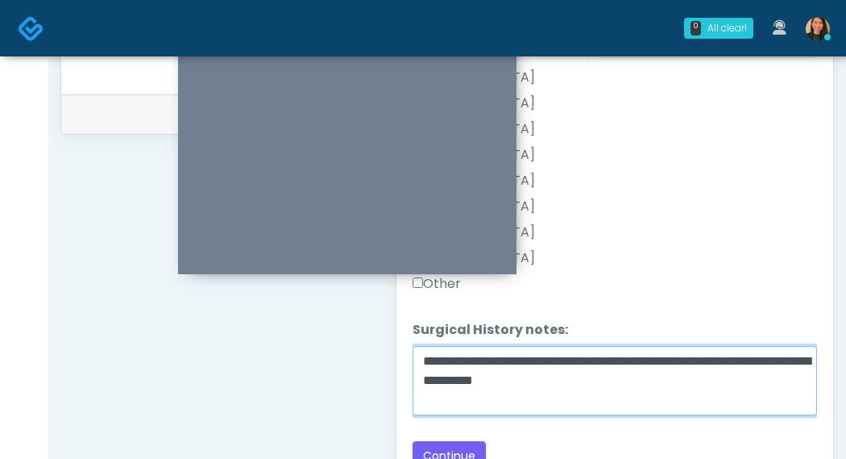
scroll to position [833, 0]
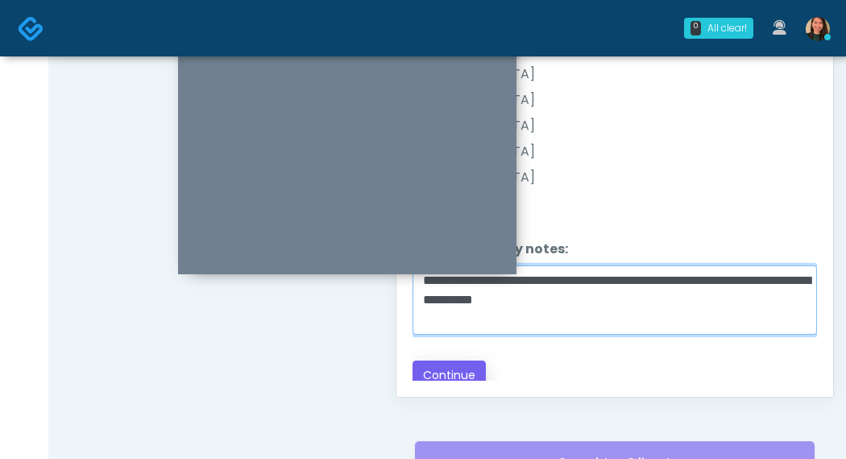
type textarea "**********"
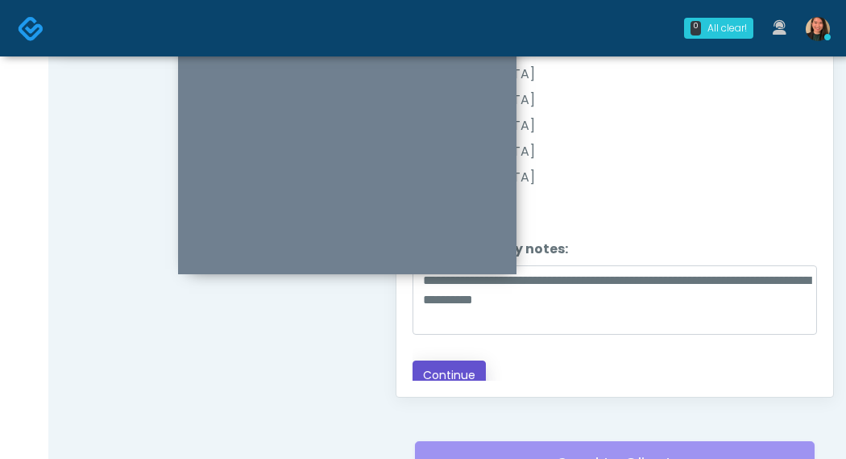
click at [444, 360] on button "Continue" at bounding box center [449, 375] width 73 height 30
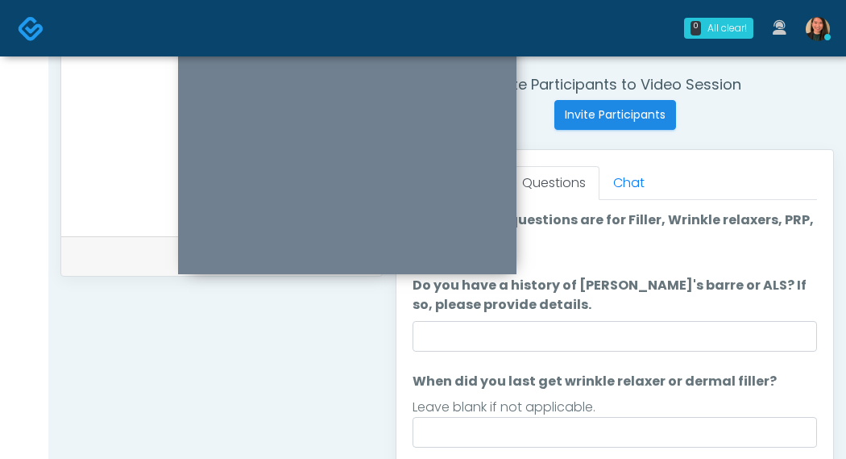
scroll to position [580, 0]
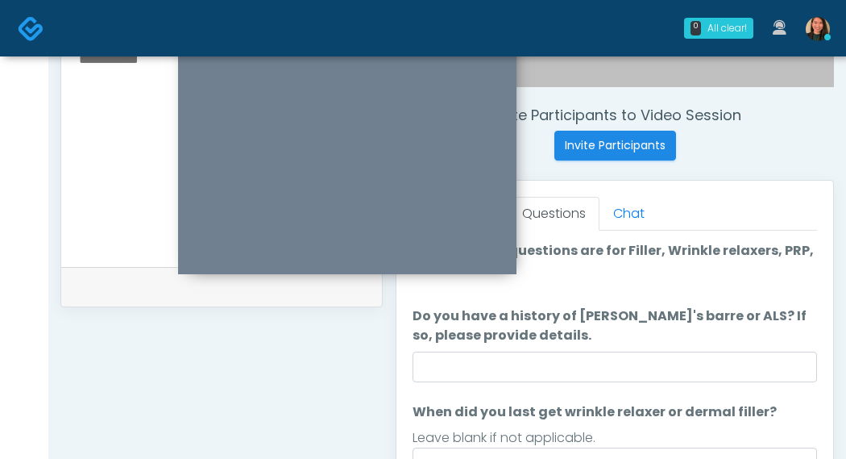
click at [627, 344] on li "Do you have a history of Guillain's barre or ALS? If so, please provide details…" at bounding box center [615, 344] width 405 height 76
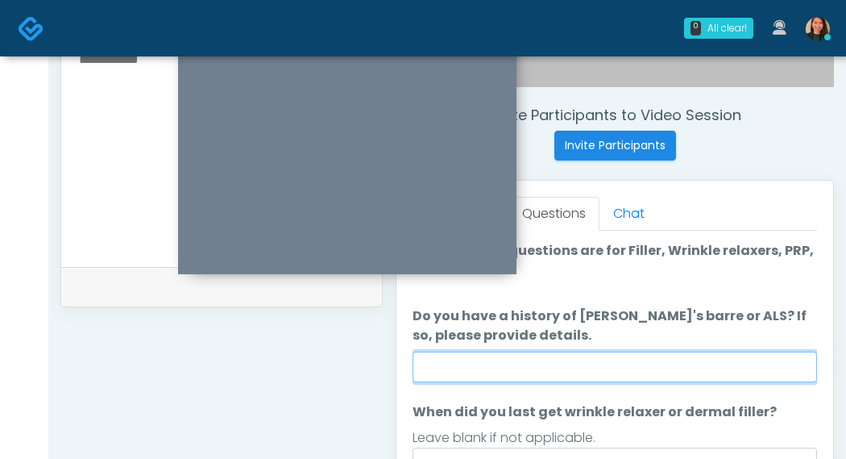
click at [609, 355] on input "Do you have a history of Guillain's barre or ALS? If so, please provide details." at bounding box center [615, 366] width 405 height 31
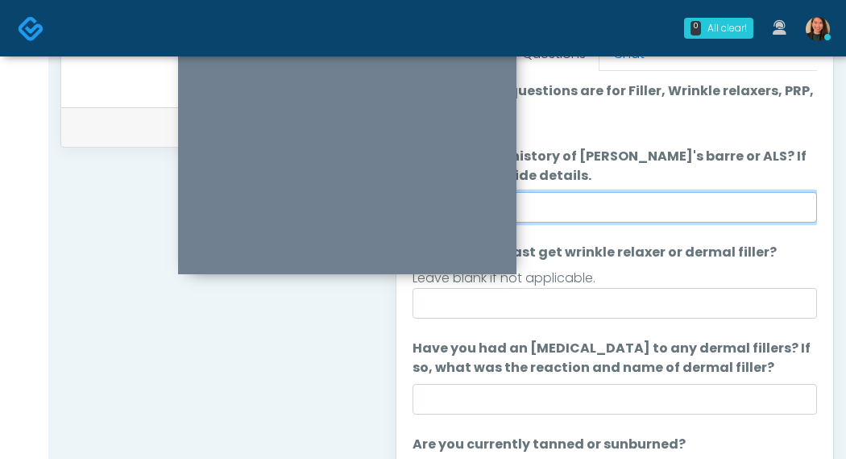
scroll to position [735, 0]
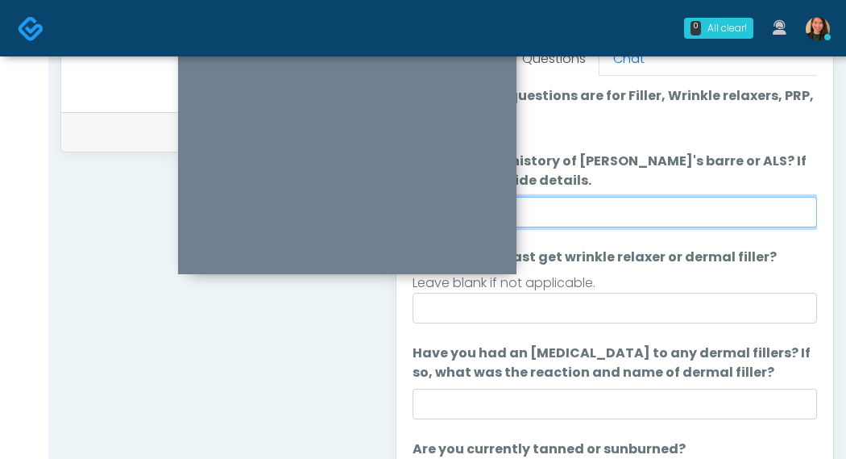
type input "**"
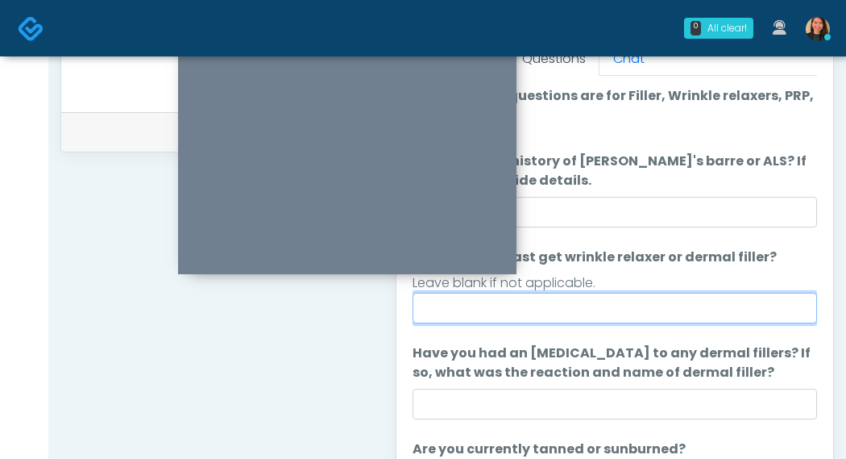
click at [742, 317] on input "When did you last get wrinkle relaxer or dermal filler?" at bounding box center [615, 308] width 405 height 31
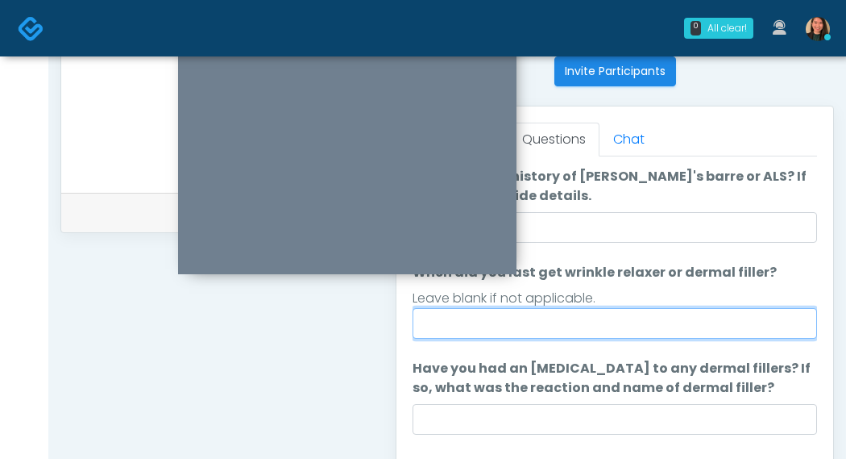
scroll to position [81, 0]
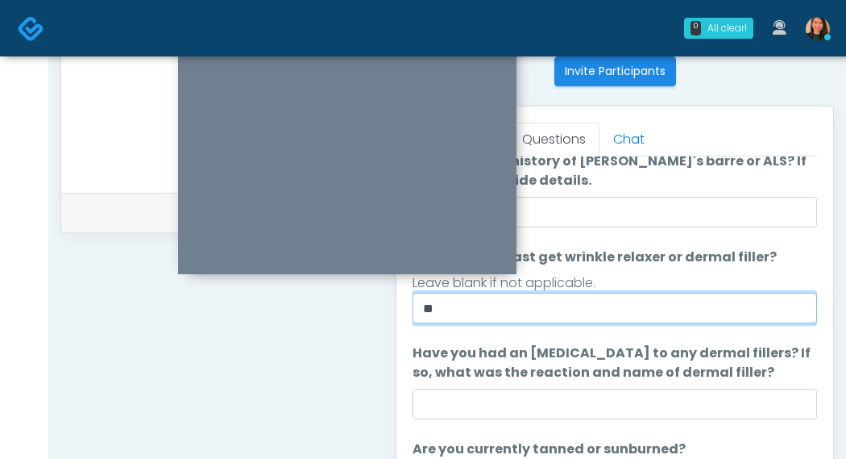
type input "*"
click at [633, 313] on input "**********" at bounding box center [615, 308] width 405 height 31
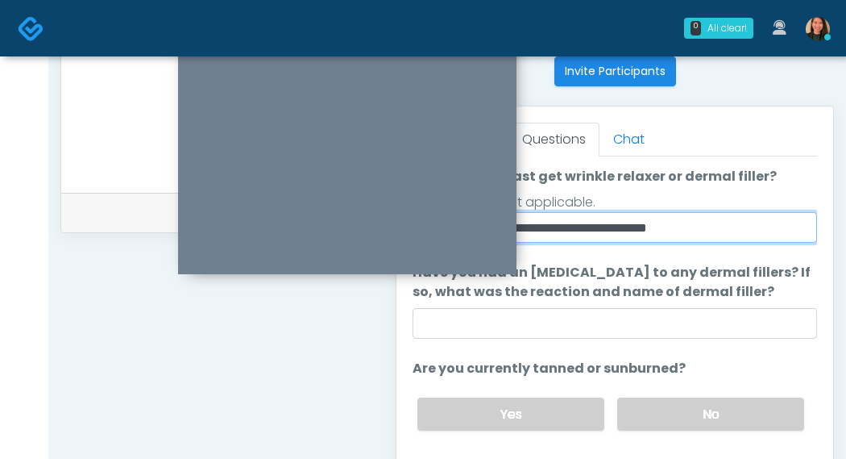
type input "**********"
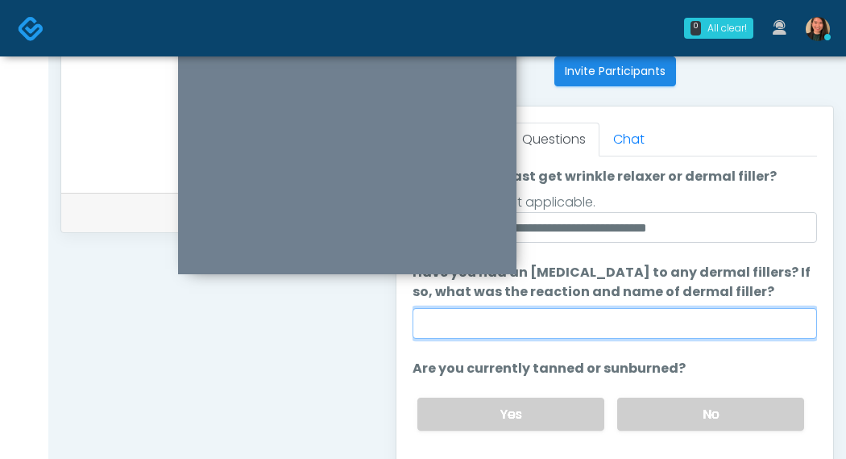
click at [639, 322] on input "Have you had an allergic response to any dermal fillers? If so, what was the re…" at bounding box center [615, 323] width 405 height 31
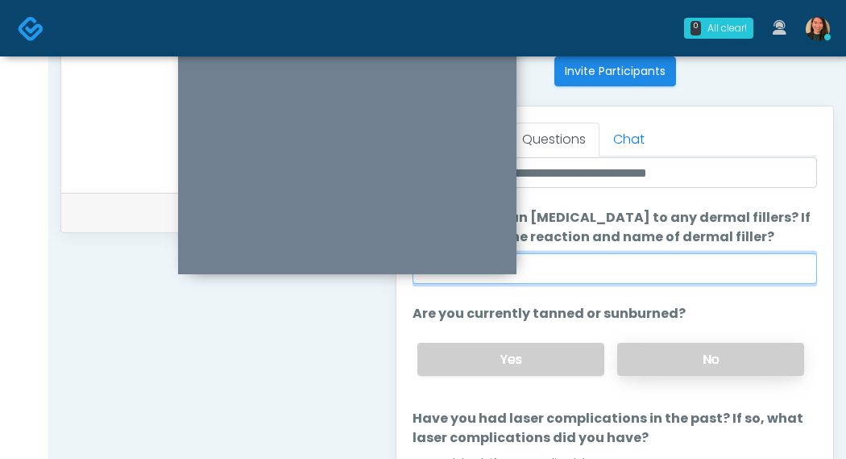
scroll to position [242, 0]
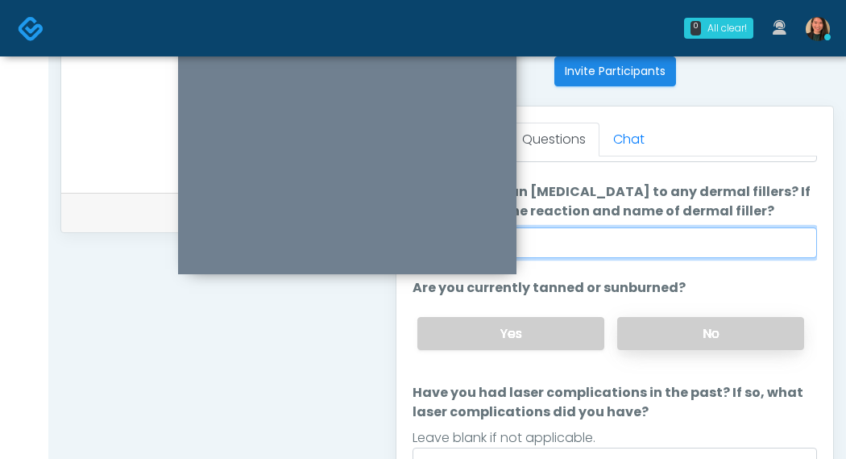
type input "**"
click at [736, 330] on label "No" at bounding box center [710, 333] width 187 height 33
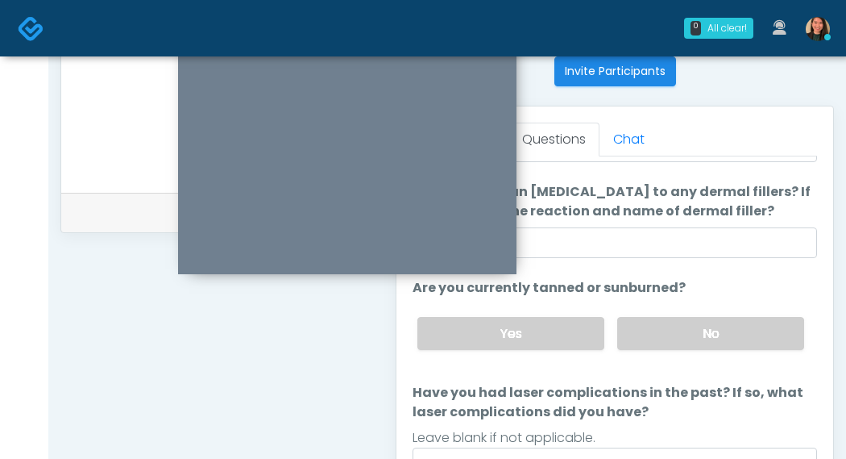
scroll to position [322, 0]
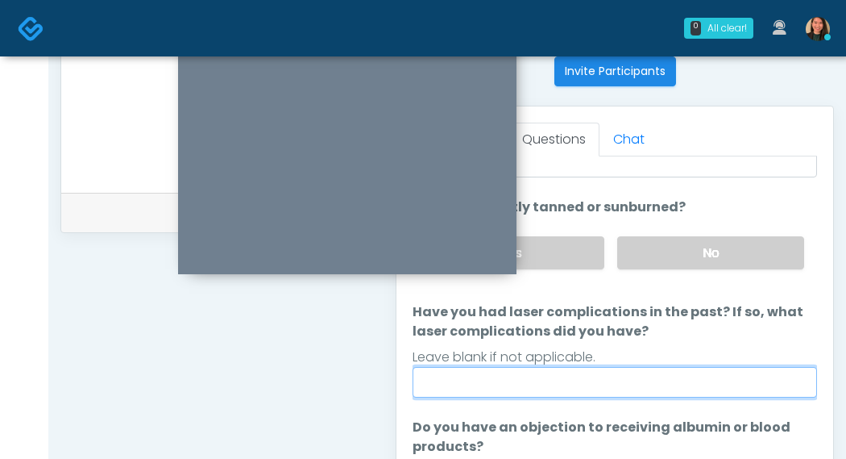
click at [716, 389] on input "Have you had laser complications in the past? If so, what laser complications d…" at bounding box center [615, 382] width 405 height 31
type input "*"
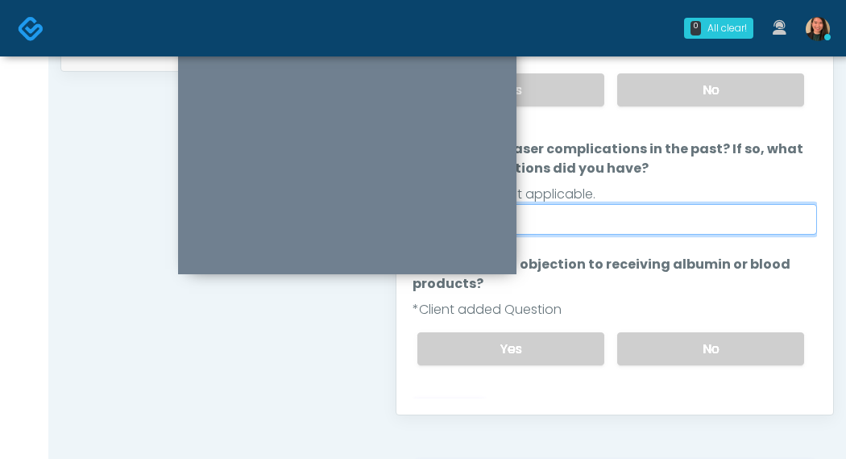
scroll to position [350, 0]
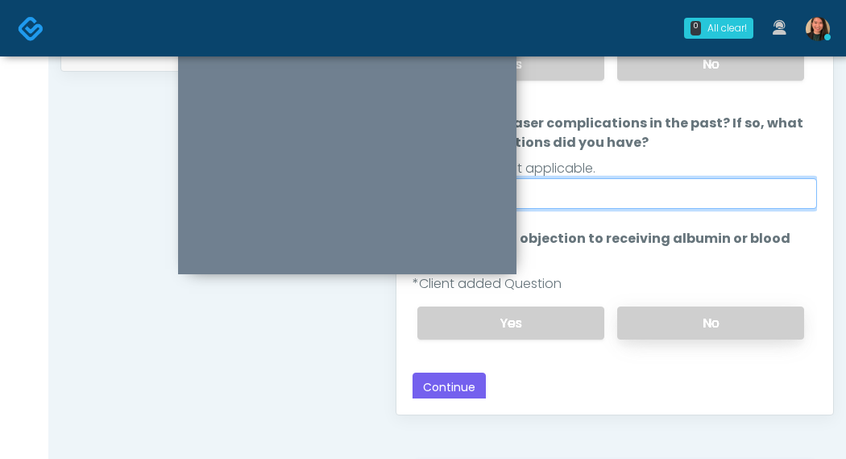
type input "**"
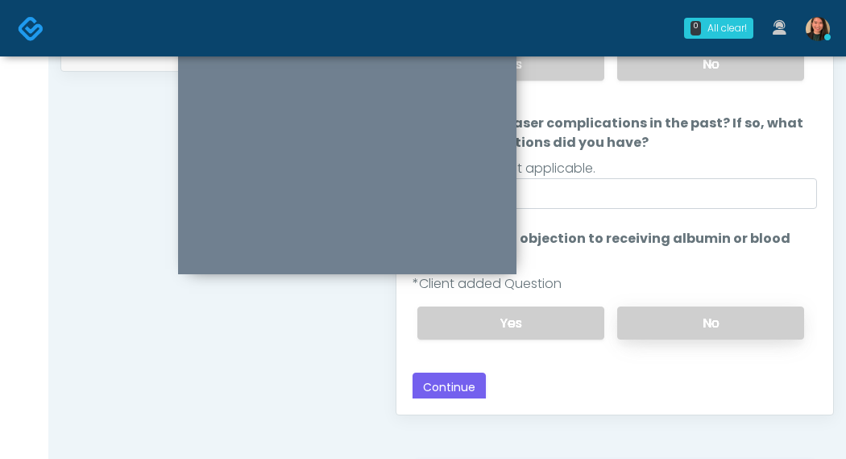
click at [742, 315] on label "No" at bounding box center [710, 322] width 187 height 33
click at [426, 378] on button "Continue" at bounding box center [449, 387] width 73 height 30
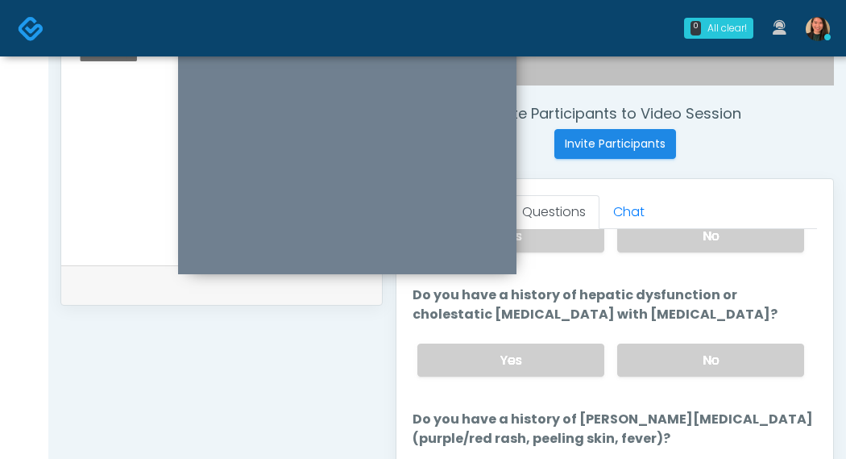
scroll to position [0, 0]
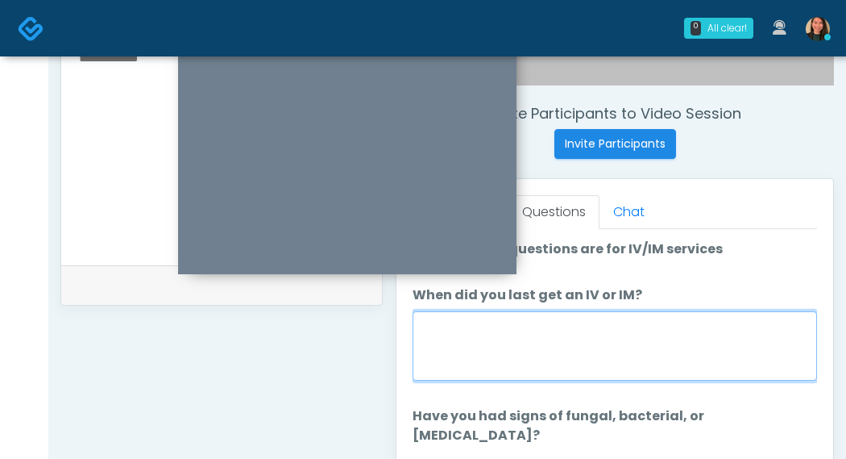
click at [677, 347] on textarea "When did you last get an IV or IM?" at bounding box center [615, 345] width 405 height 69
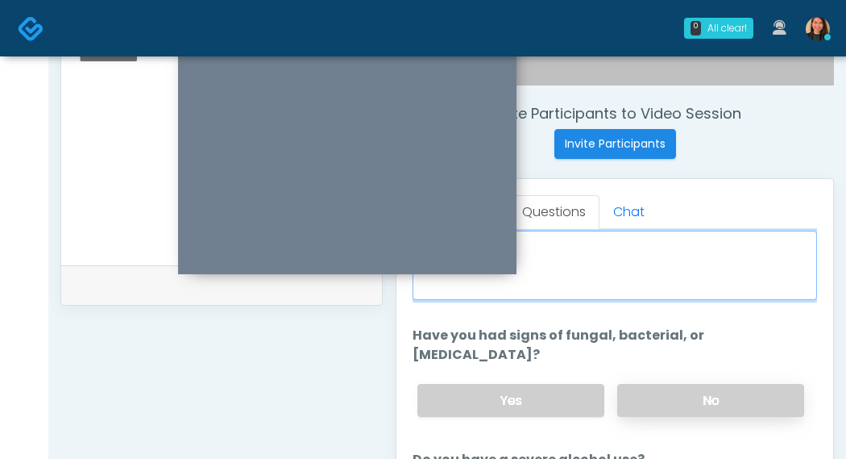
type textarea "****"
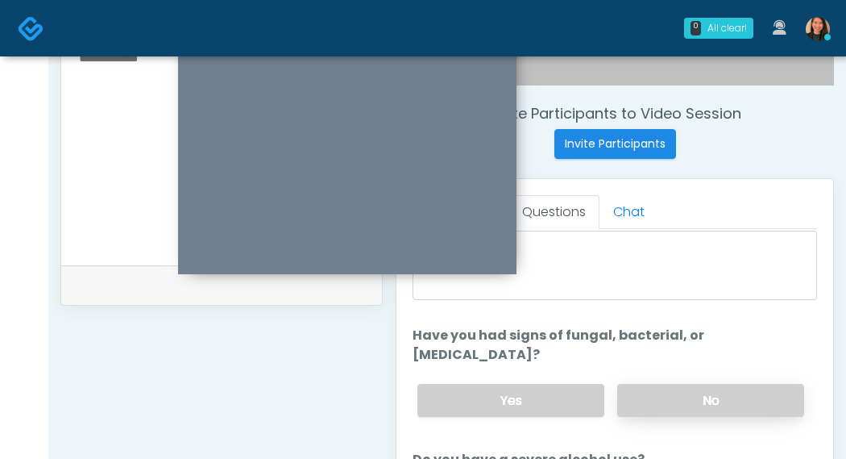
click at [730, 384] on label "No" at bounding box center [710, 400] width 187 height 33
drag, startPoint x: 841, startPoint y: 255, endPoint x: 837, endPoint y: 284, distance: 29.4
click at [837, 284] on div "**********" at bounding box center [447, 146] width 798 height 1342
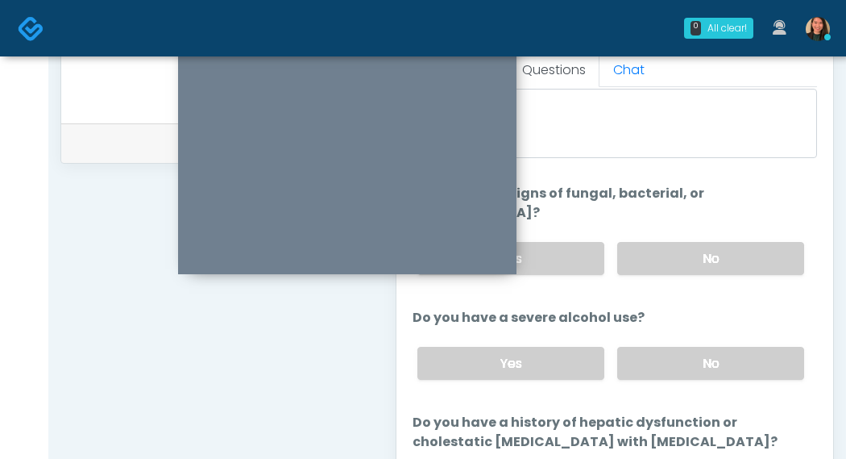
scroll to position [725, 0]
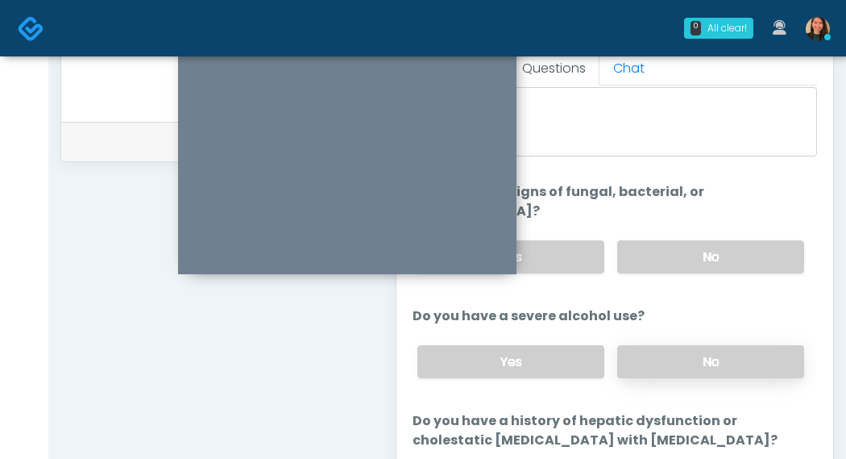
click at [737, 345] on label "No" at bounding box center [710, 361] width 187 height 33
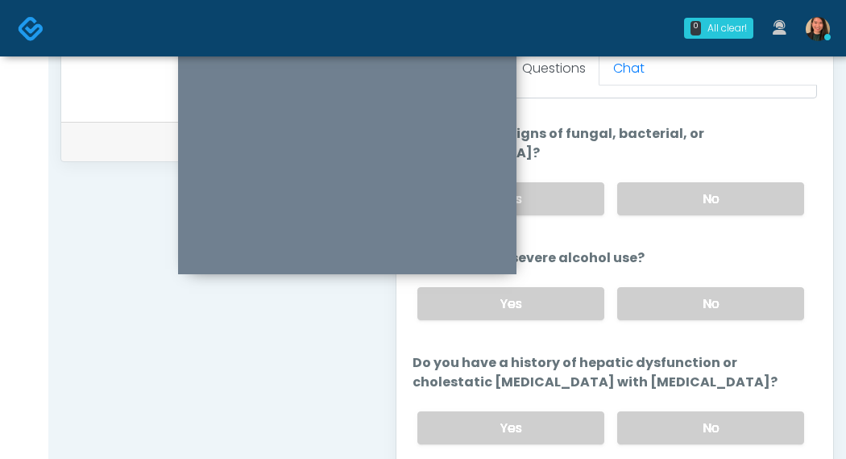
scroll to position [172, 0]
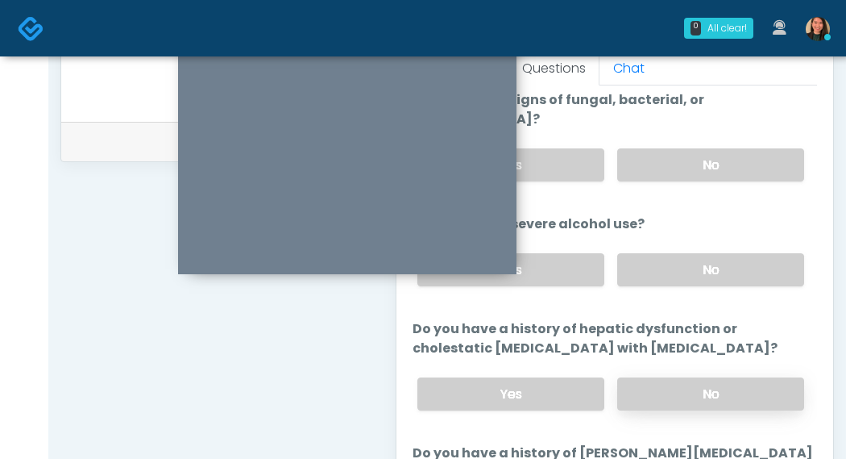
click at [737, 377] on label "No" at bounding box center [710, 393] width 187 height 33
drag, startPoint x: 804, startPoint y: 145, endPoint x: 804, endPoint y: 162, distance: 16.9
click at [804, 162] on div "Yes No" at bounding box center [611, 164] width 413 height 59
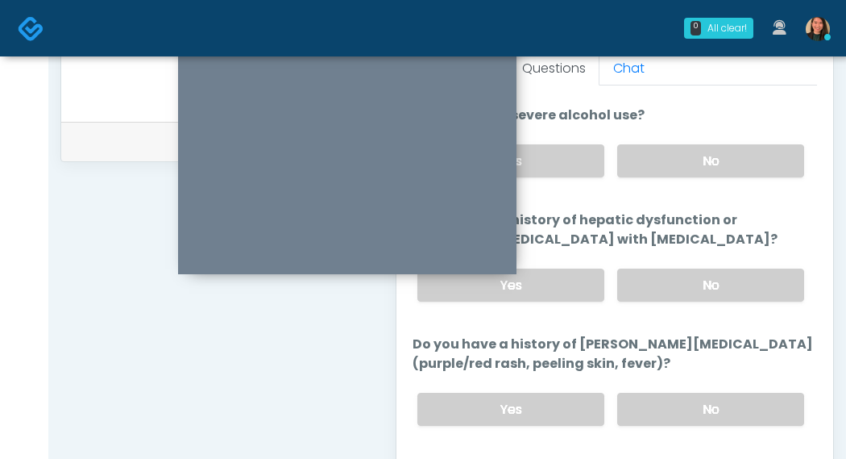
scroll to position [362, 0]
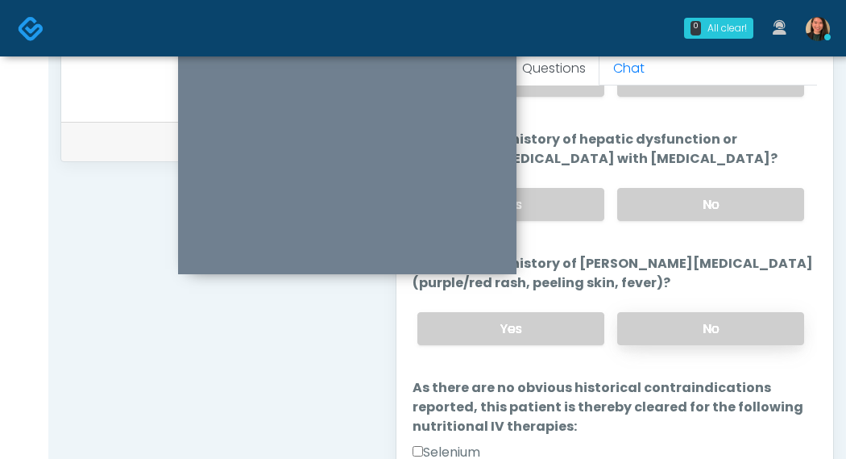
click at [731, 312] on label "No" at bounding box center [710, 328] width 187 height 33
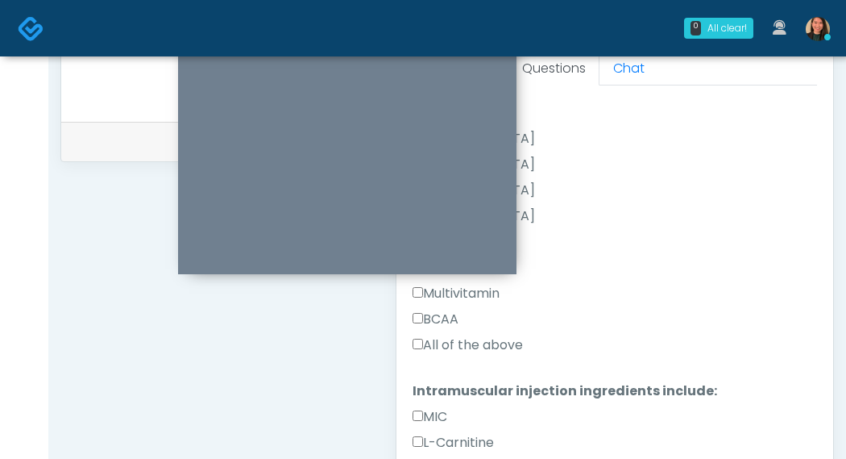
scroll to position [1363, 0]
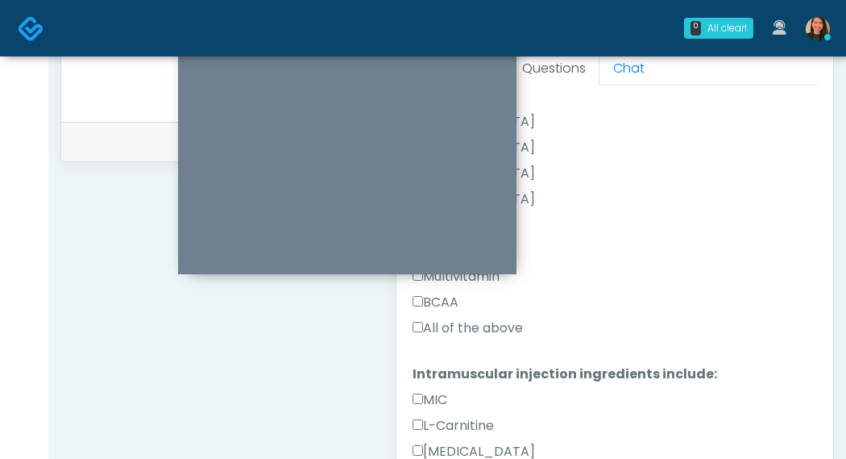
click at [495, 318] on label "All of the above" at bounding box center [468, 327] width 110 height 19
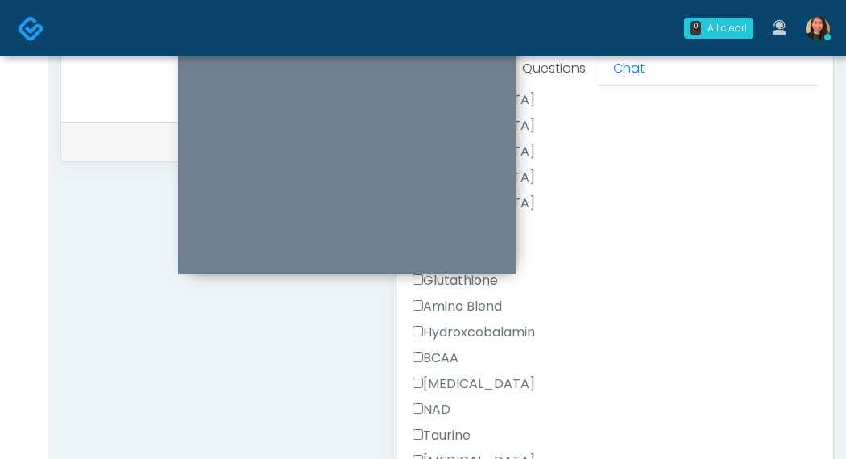
scroll to position [1927, 0]
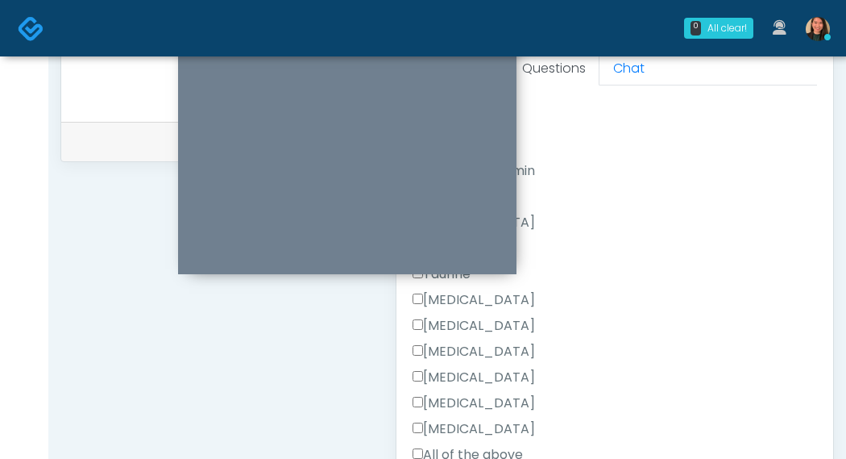
click at [507, 445] on label "All of the above" at bounding box center [468, 454] width 110 height 19
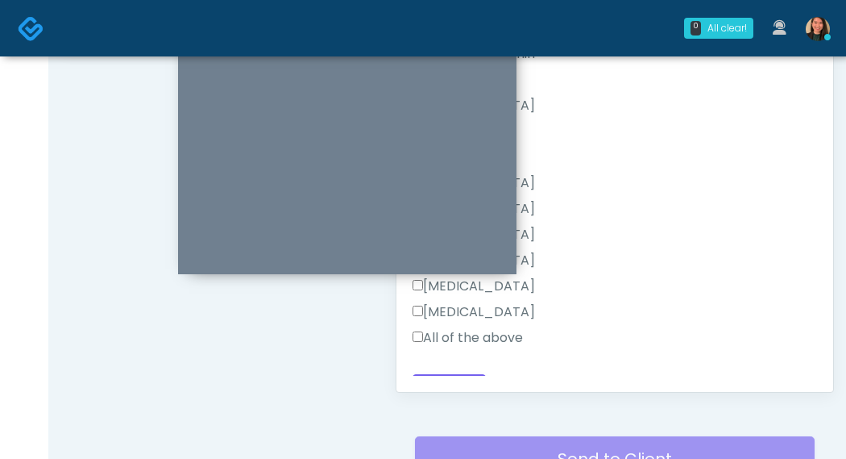
scroll to position [853, 0]
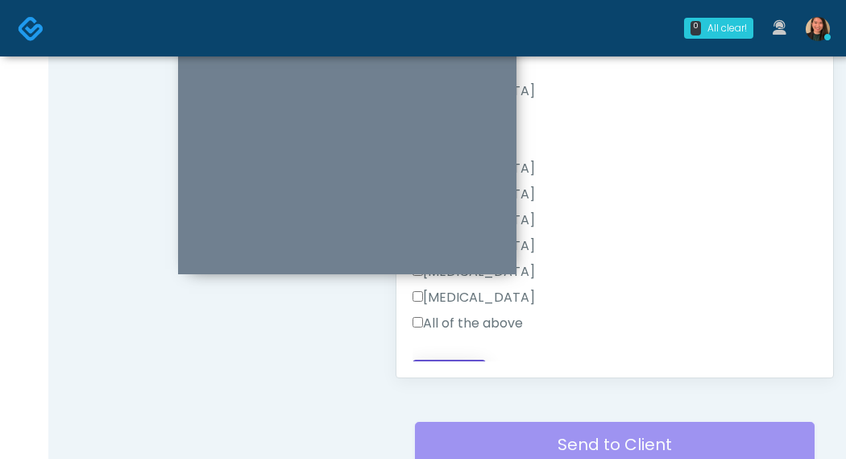
click at [466, 359] on button "Continue" at bounding box center [449, 374] width 73 height 30
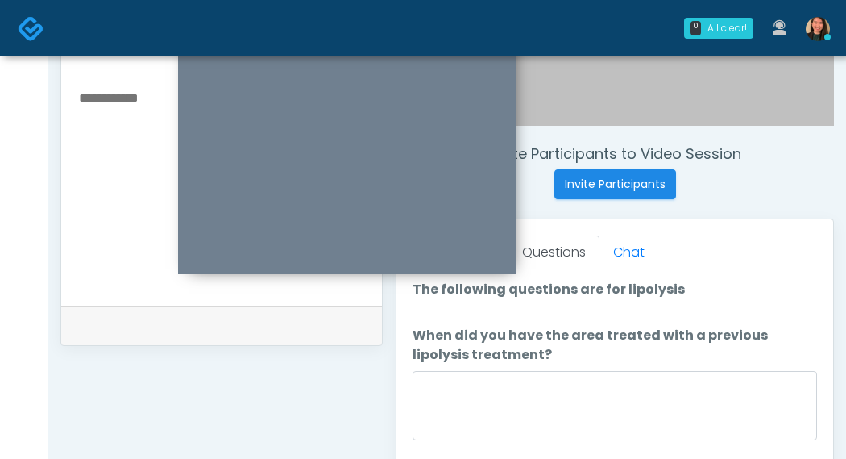
scroll to position [543, 0]
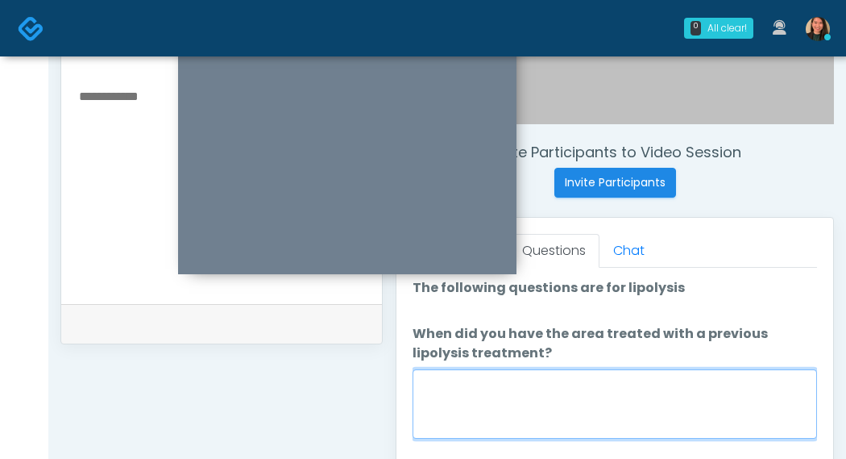
click at [729, 402] on textarea "When did you have the area treated with a previous lipolysis treatment?" at bounding box center [615, 403] width 405 height 69
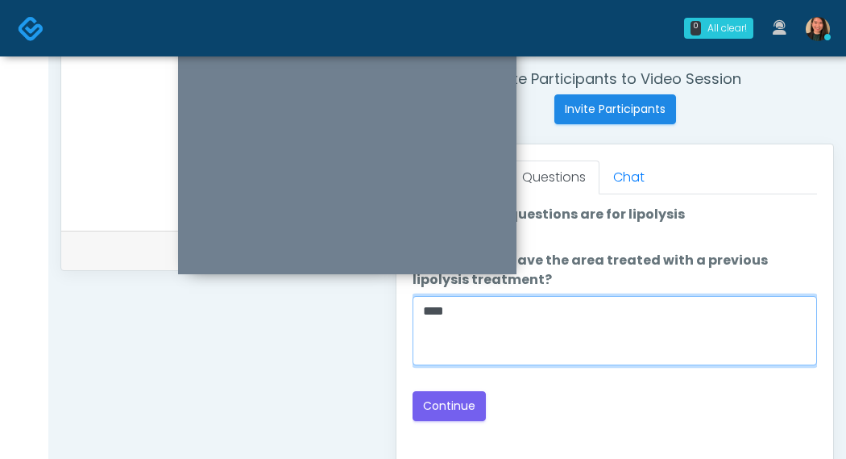
scroll to position [624, 0]
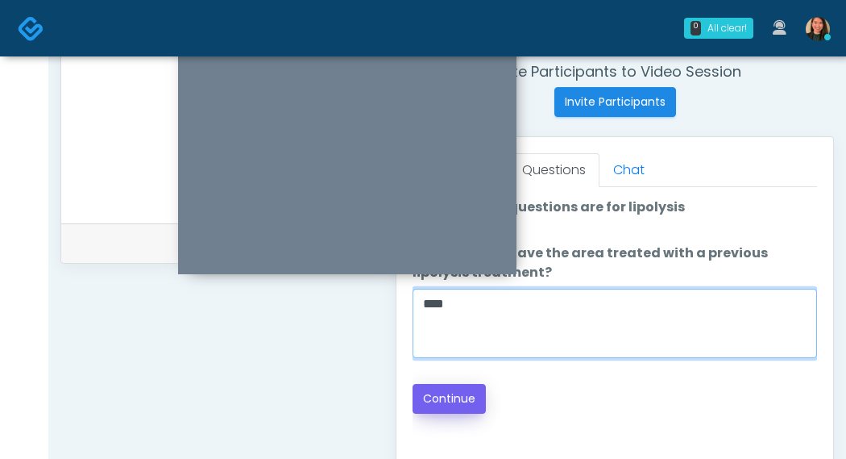
type textarea "****"
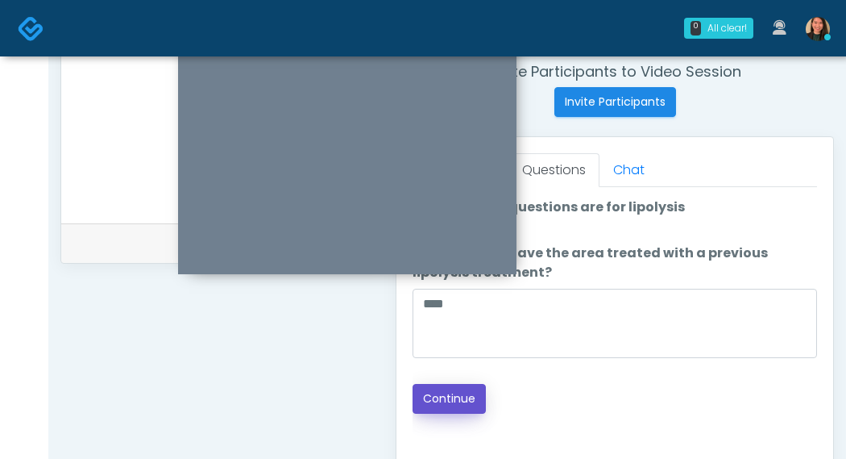
click at [437, 388] on button "Continue" at bounding box center [449, 399] width 73 height 30
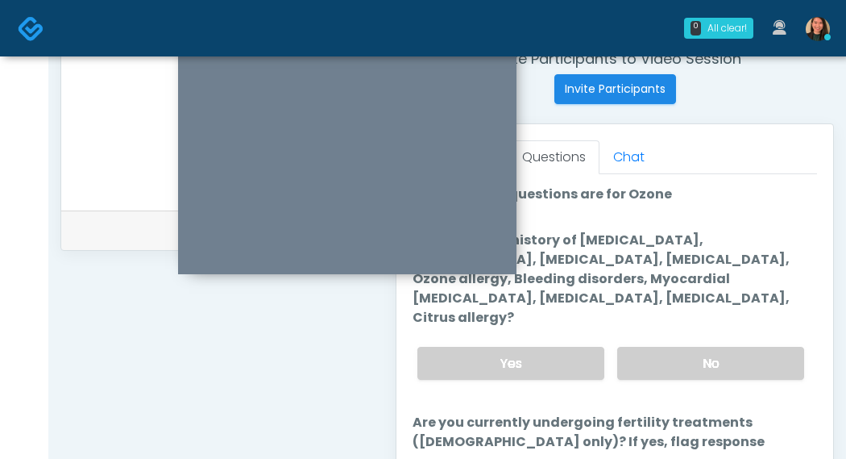
scroll to position [659, 0]
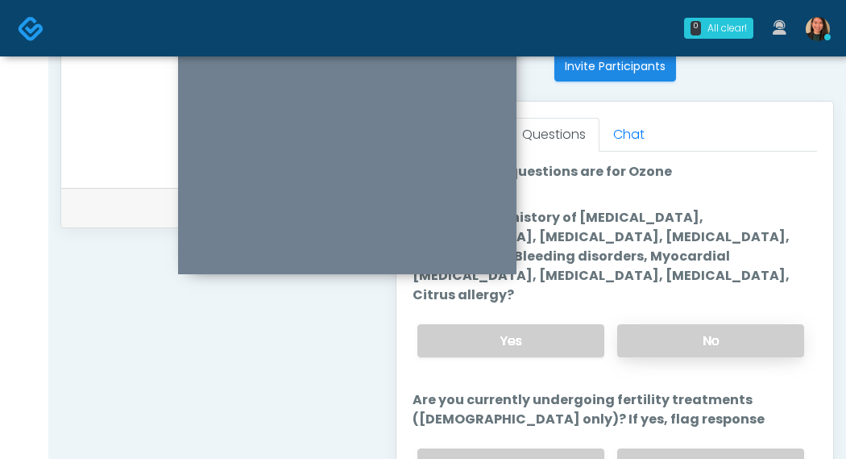
click at [760, 324] on label "No" at bounding box center [710, 340] width 187 height 33
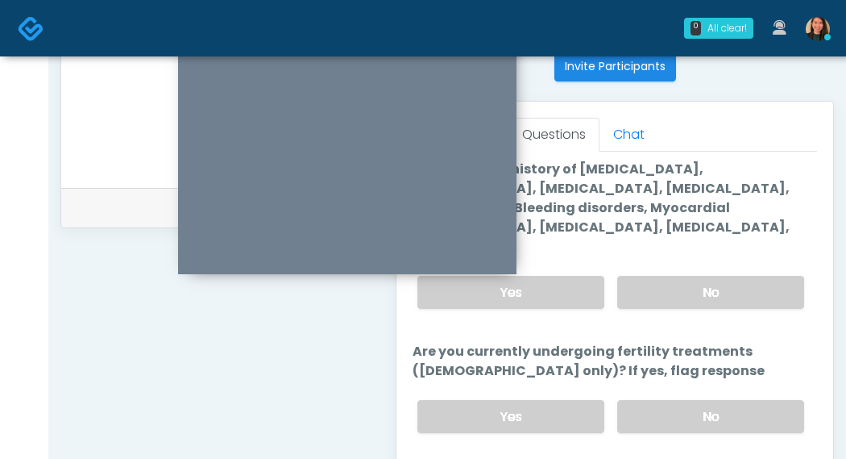
scroll to position [49, 0]
click at [747, 399] on label "No" at bounding box center [710, 415] width 187 height 33
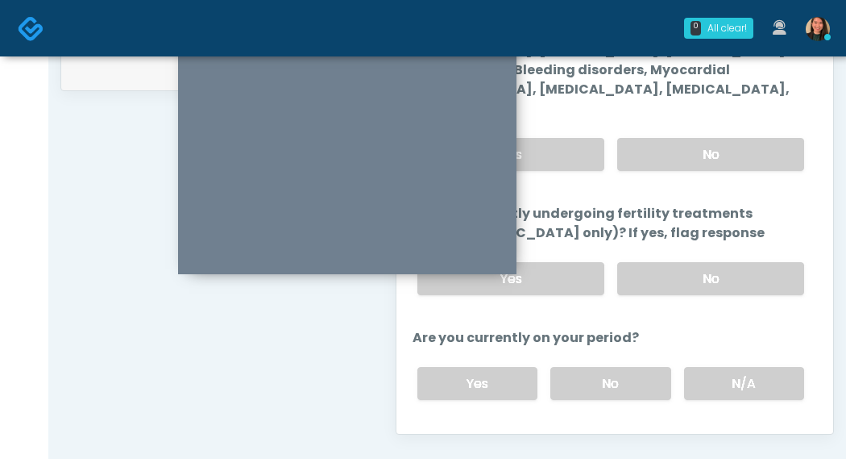
scroll to position [800, 0]
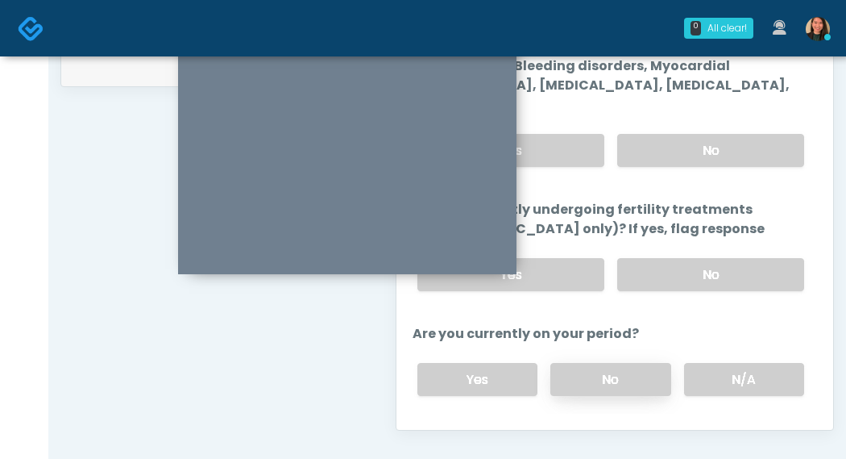
drag, startPoint x: 621, startPoint y: 350, endPoint x: 637, endPoint y: 344, distance: 17.1
click at [621, 363] on label "No" at bounding box center [610, 379] width 120 height 33
drag, startPoint x: 802, startPoint y: 255, endPoint x: 798, endPoint y: 286, distance: 30.9
click at [798, 286] on ol "The following questions are for Ozone The following questions are for Ozone Do …" at bounding box center [615, 243] width 405 height 542
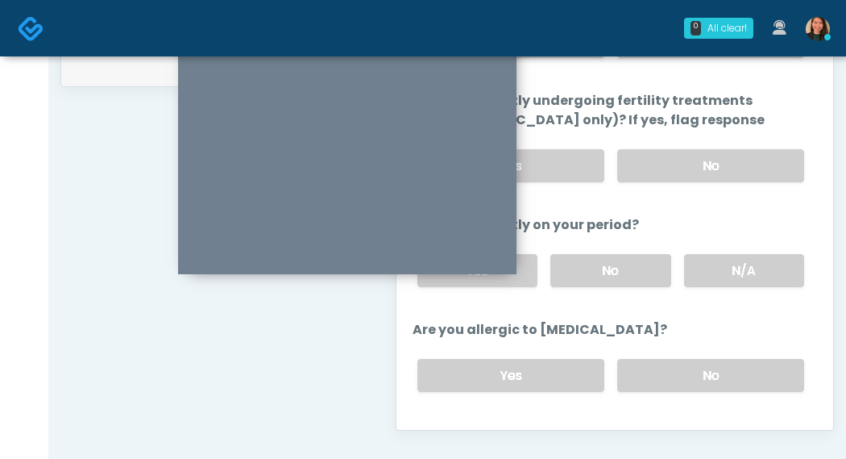
scroll to position [171, 0]
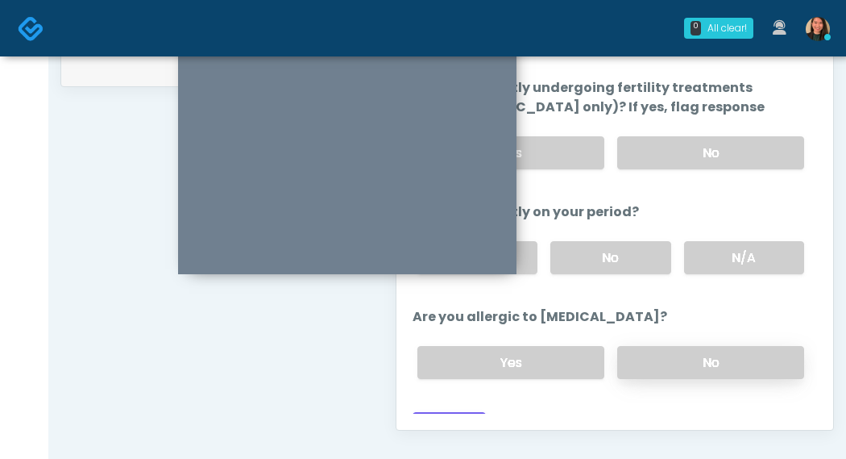
click at [697, 346] on label "No" at bounding box center [710, 362] width 187 height 33
click at [456, 412] on button "Continue" at bounding box center [449, 427] width 73 height 30
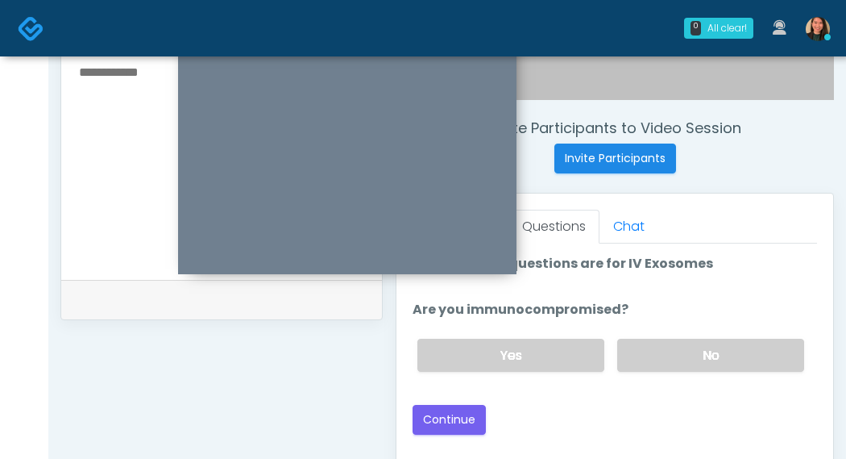
scroll to position [571, 0]
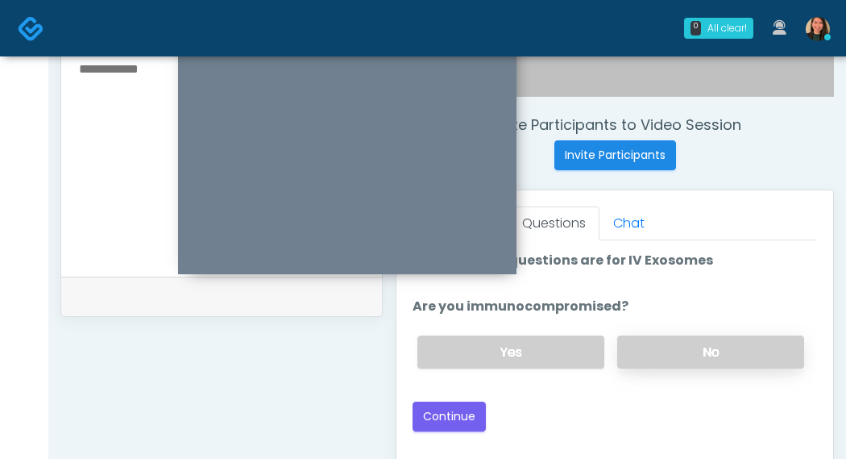
click at [697, 351] on label "No" at bounding box center [710, 351] width 187 height 33
click at [464, 409] on button "Continue" at bounding box center [449, 416] width 73 height 30
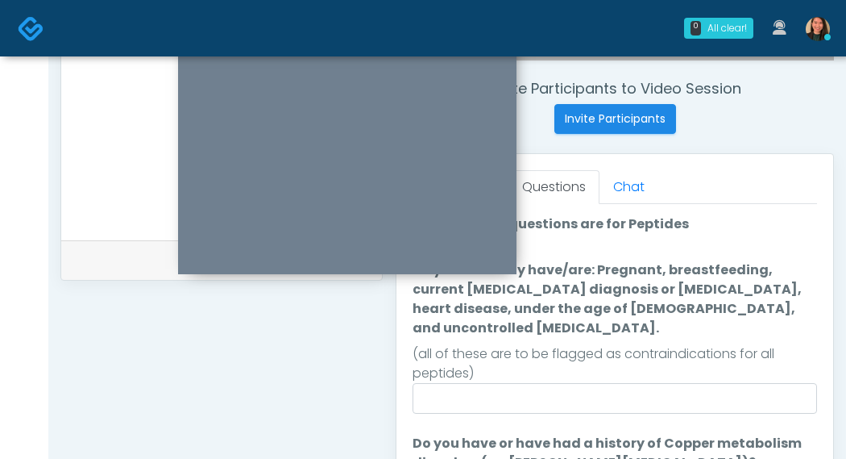
scroll to position [582, 0]
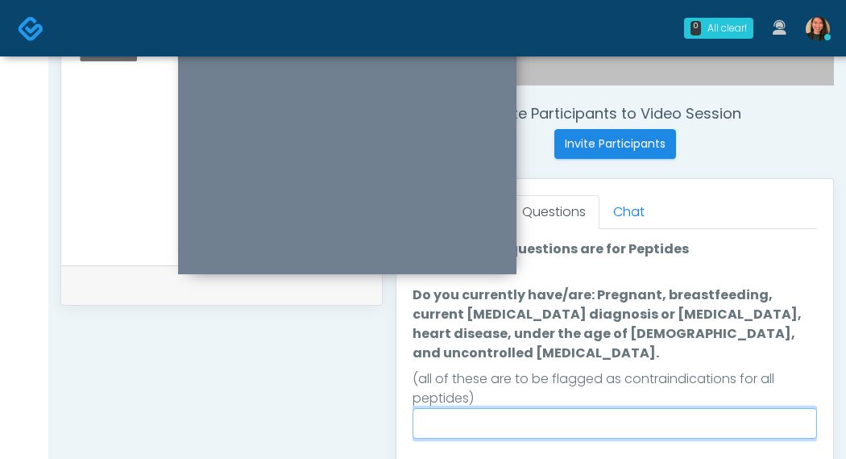
click at [762, 409] on input "Do you currently have/are: Pregnant, breastfeeding, current cancer diagnosis or…" at bounding box center [615, 423] width 405 height 31
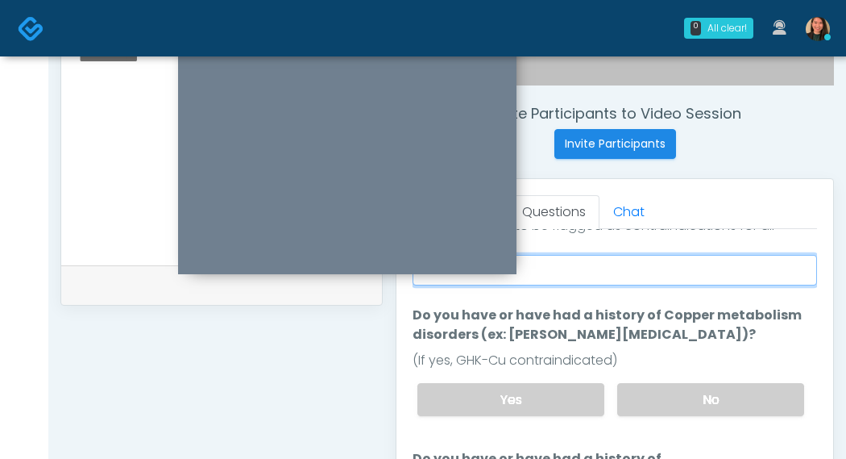
scroll to position [161, 0]
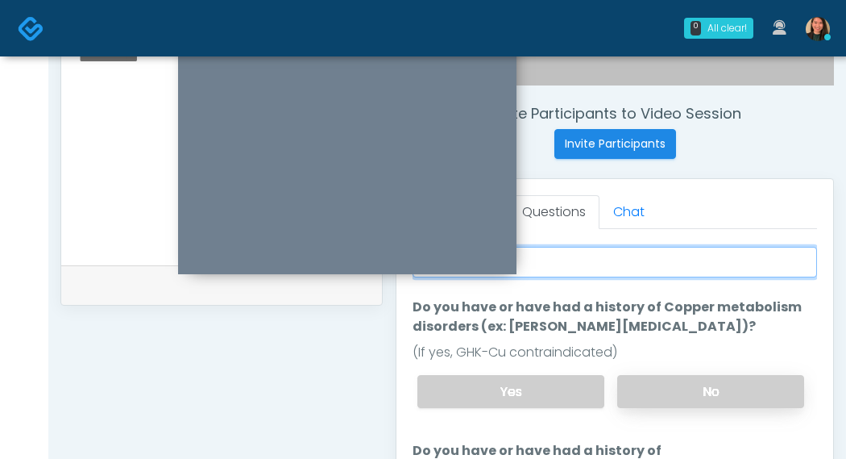
type input "****"
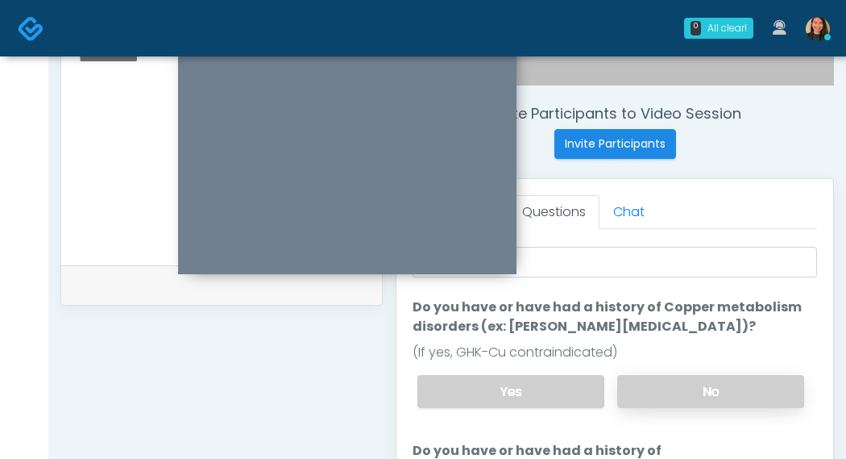
click at [745, 375] on label "No" at bounding box center [710, 391] width 187 height 33
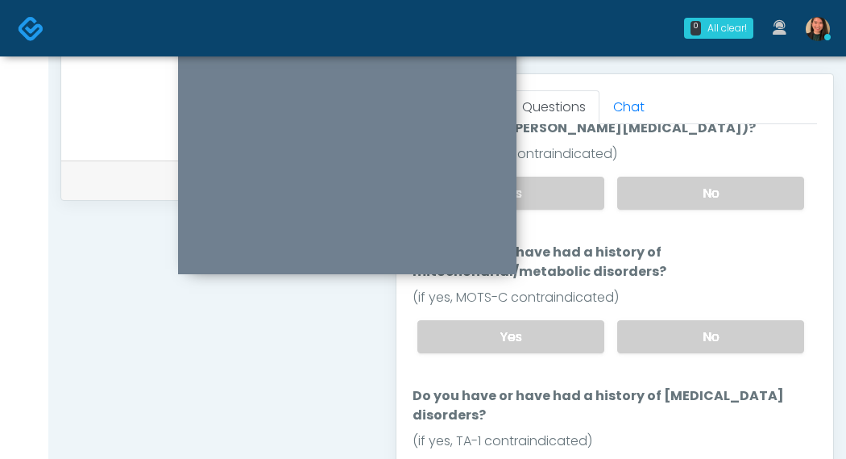
scroll to position [256, 0]
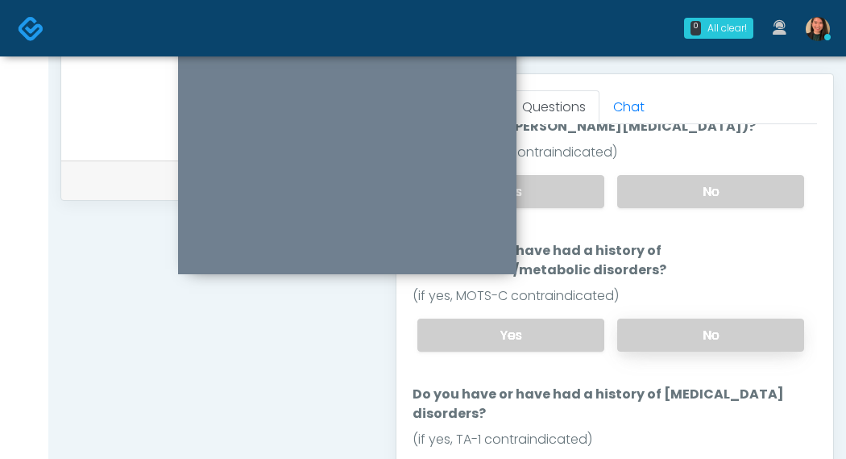
click at [758, 318] on label "No" at bounding box center [710, 334] width 187 height 33
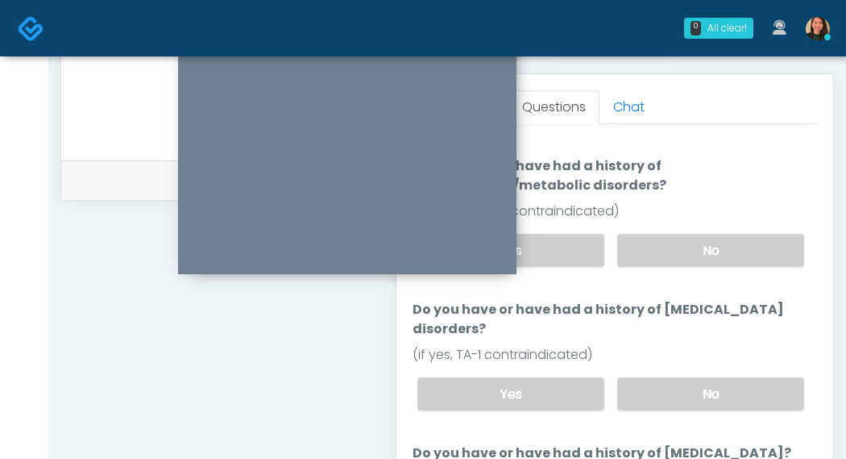
scroll to position [388, 0]
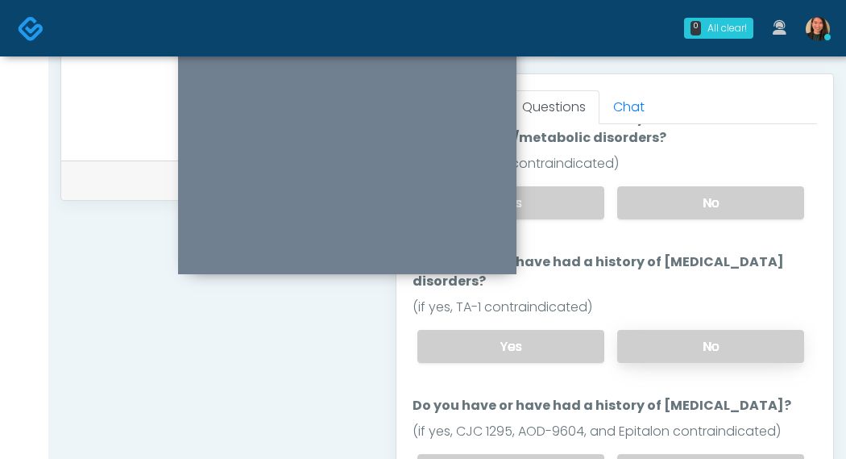
click at [757, 330] on label "No" at bounding box center [710, 346] width 187 height 33
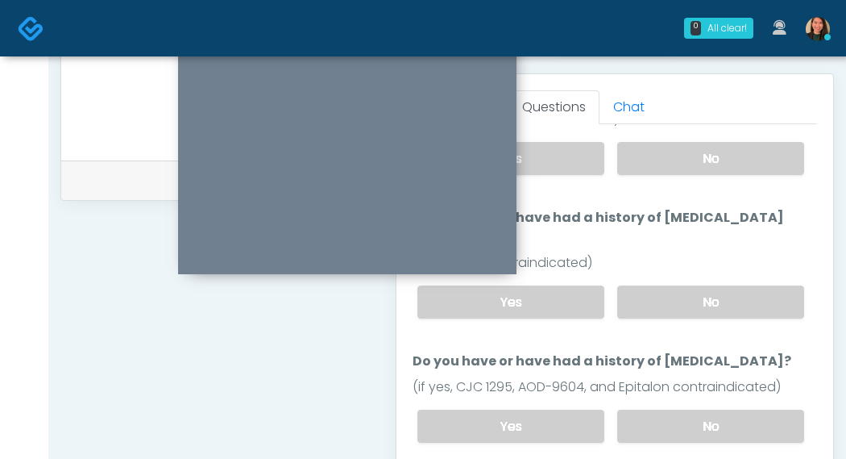
scroll to position [469, 0]
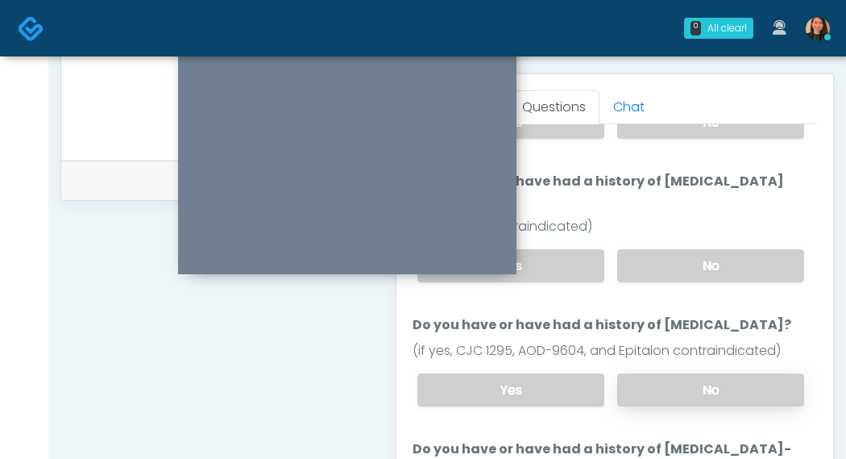
click at [772, 373] on label "No" at bounding box center [710, 389] width 187 height 33
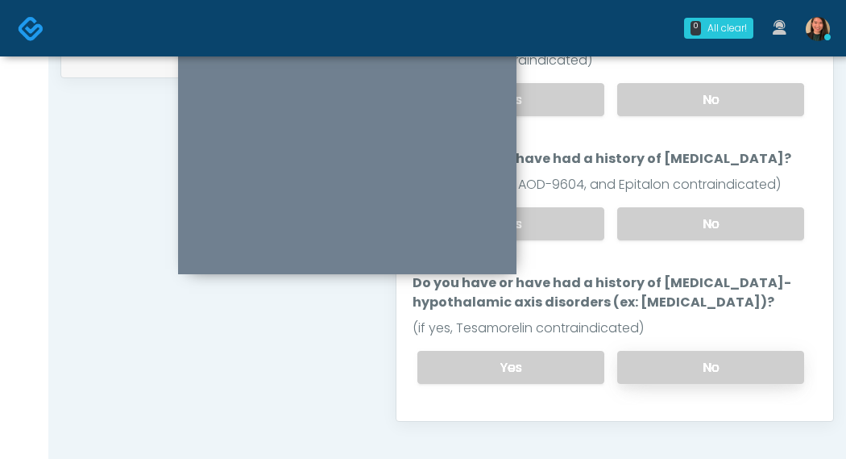
scroll to position [525, 0]
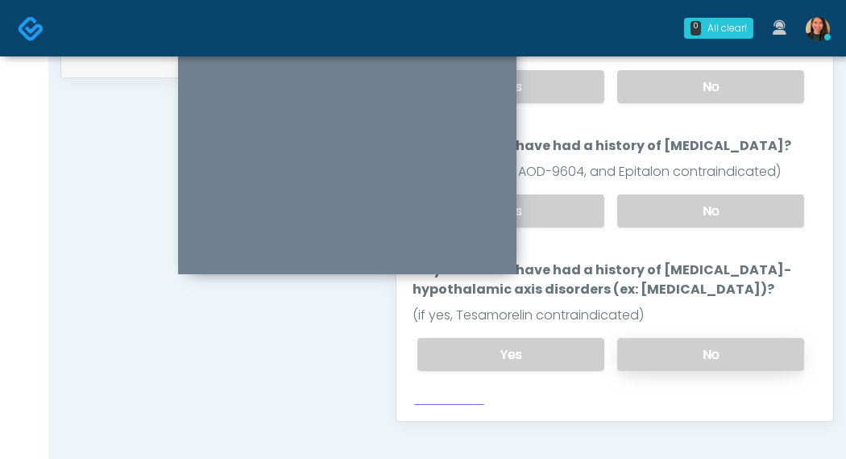
click at [762, 338] on label "No" at bounding box center [710, 354] width 187 height 33
click at [459, 404] on button "Continue" at bounding box center [449, 419] width 73 height 30
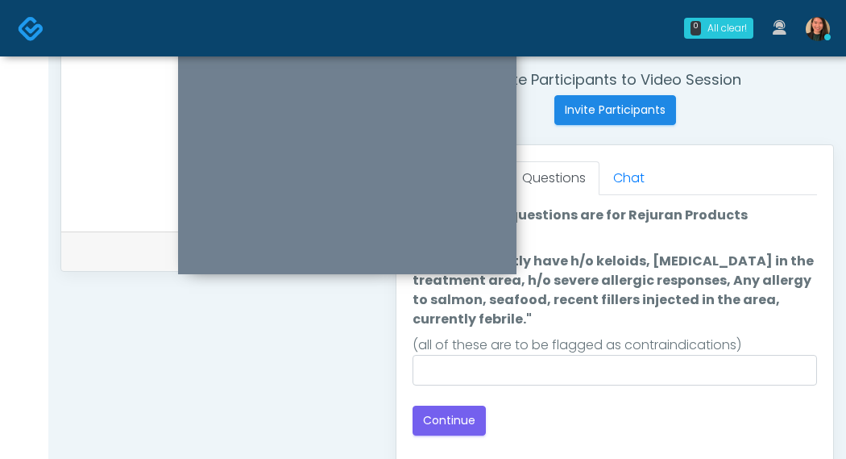
scroll to position [617, 0]
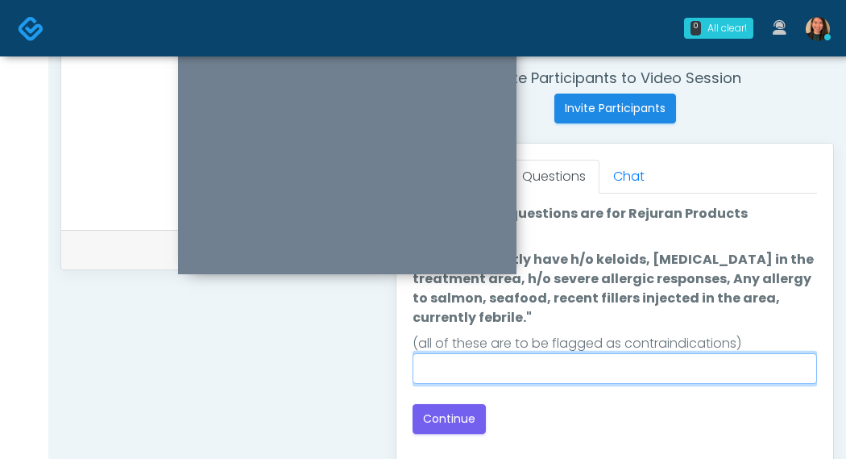
click at [701, 360] on input ""Do you currently have h/o keloids, skin infection in the treatment area, h/o s…" at bounding box center [615, 368] width 405 height 31
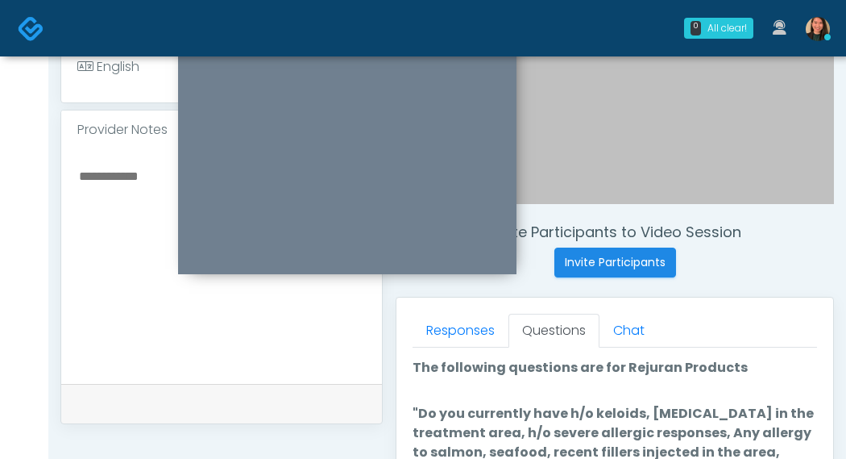
scroll to position [456, 0]
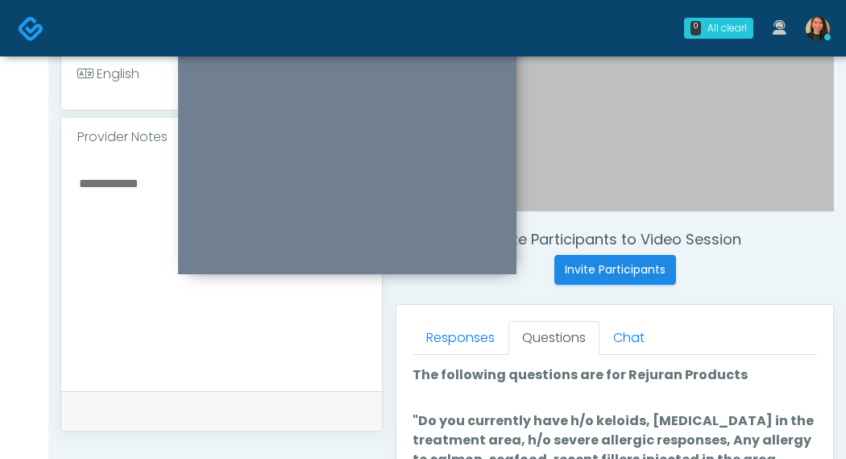
type input "**"
click at [135, 267] on textarea at bounding box center [221, 270] width 289 height 197
click at [103, 188] on textarea "********" at bounding box center [221, 270] width 289 height 197
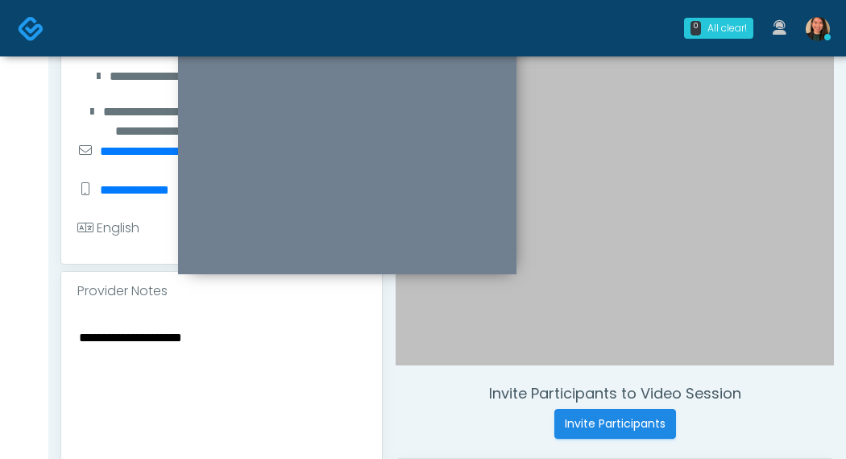
scroll to position [295, 0]
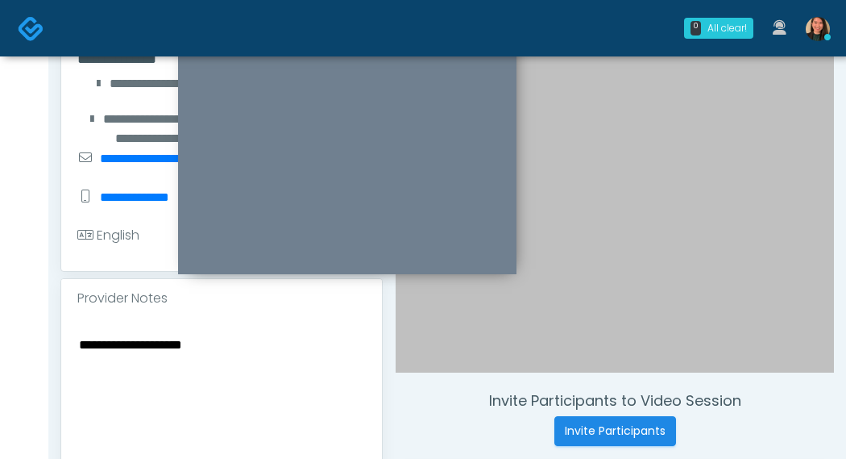
click at [218, 350] on textarea "**********" at bounding box center [221, 432] width 289 height 197
click at [184, 343] on textarea "**********" at bounding box center [221, 432] width 289 height 197
drag, startPoint x: 142, startPoint y: 349, endPoint x: 79, endPoint y: 341, distance: 63.4
click at [61, 341] on div "**********" at bounding box center [221, 435] width 321 height 235
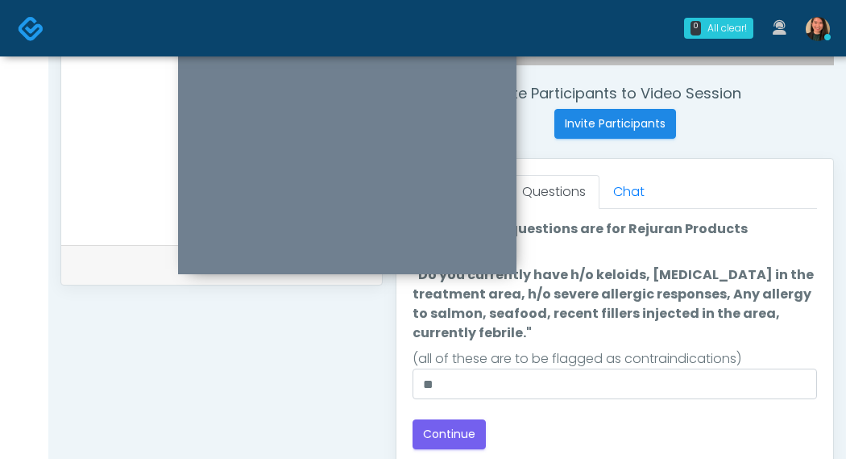
scroll to position [617, 0]
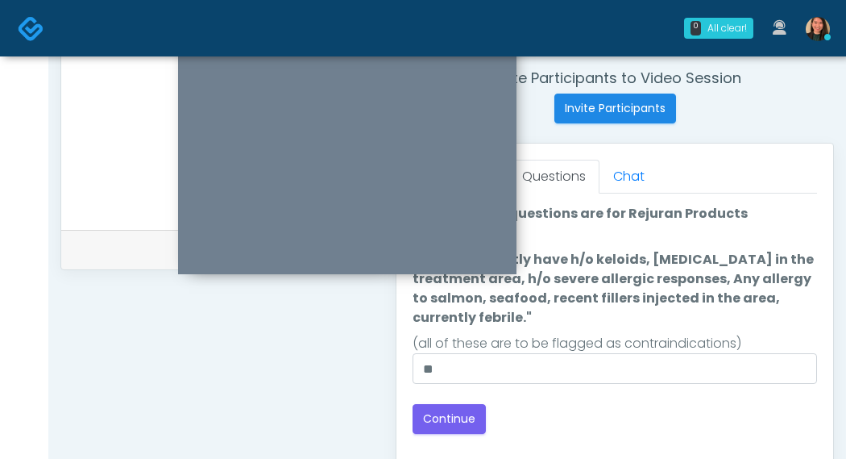
type textarea "**********"
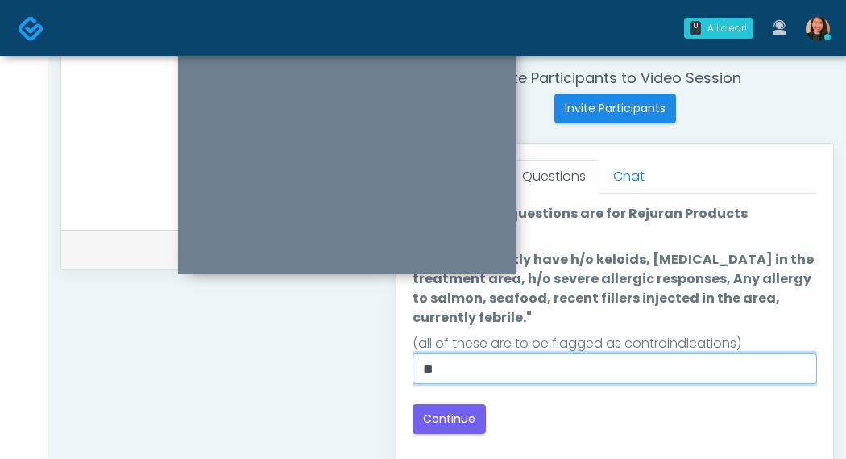
drag, startPoint x: 629, startPoint y: 372, endPoint x: 361, endPoint y: 343, distance: 269.1
click at [361, 343] on div "**********" at bounding box center [447, 126] width 774 height 1229
paste input "**********"
type input "**********"
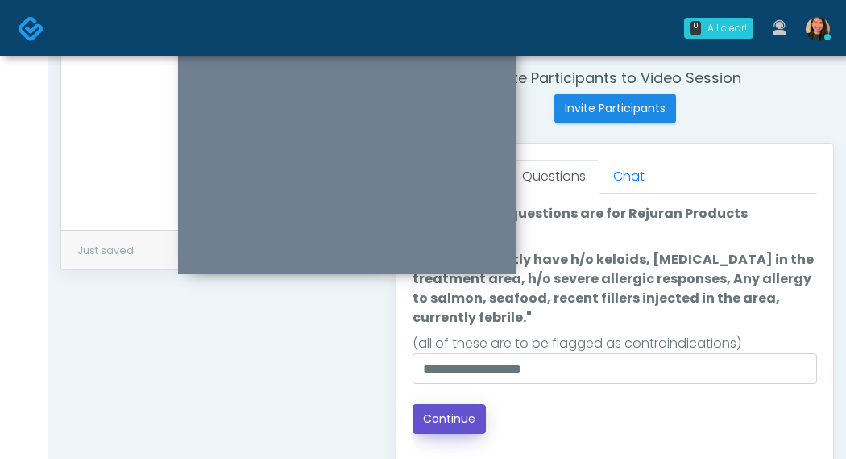
click at [462, 417] on button "Continue" at bounding box center [449, 419] width 73 height 30
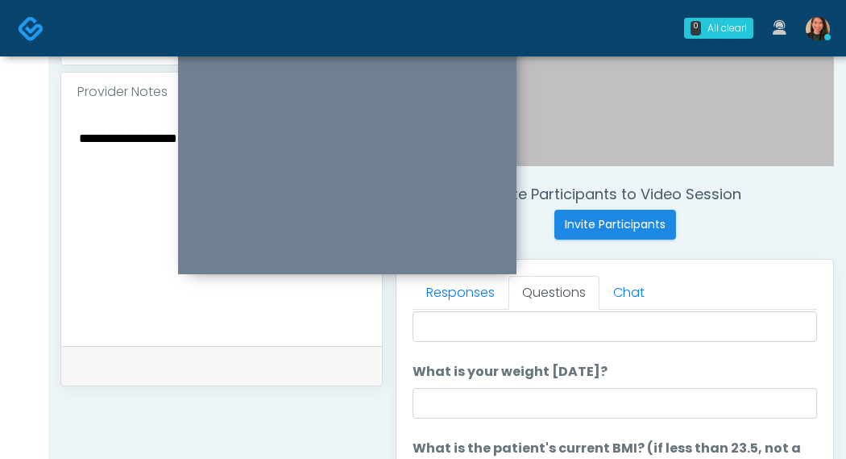
scroll to position [0, 0]
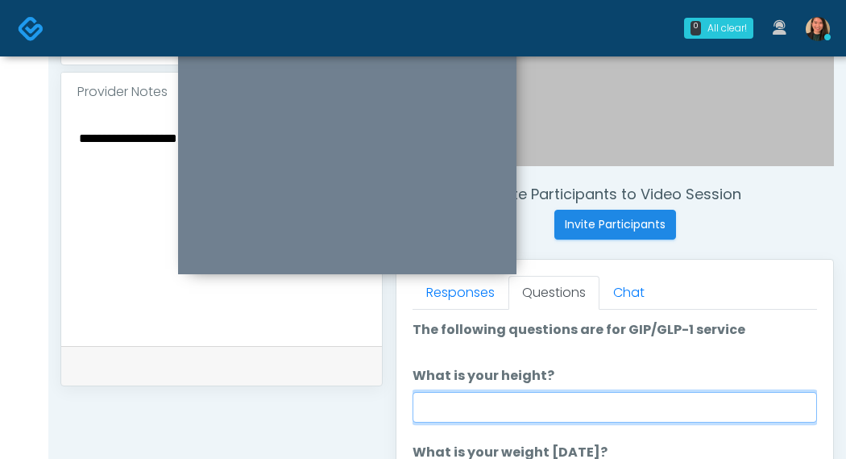
click at [689, 397] on input "What is your height?" at bounding box center [615, 407] width 405 height 31
click at [507, 403] on input "What is your height?" at bounding box center [615, 407] width 405 height 31
type input "***"
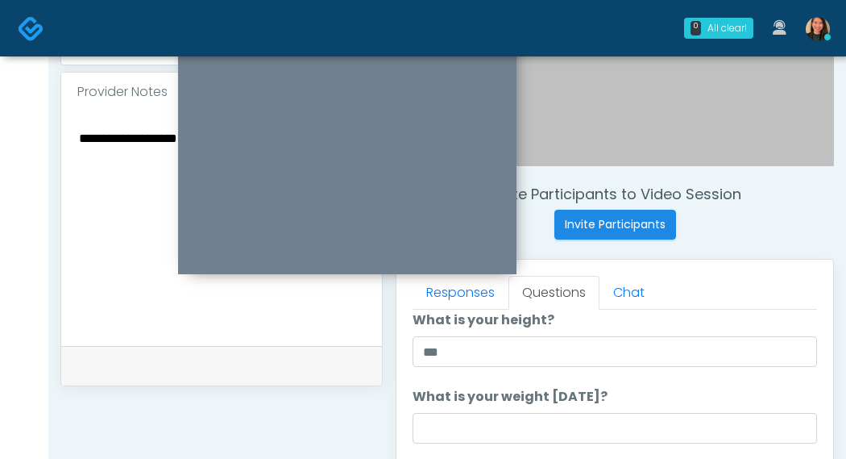
scroll to position [81, 0]
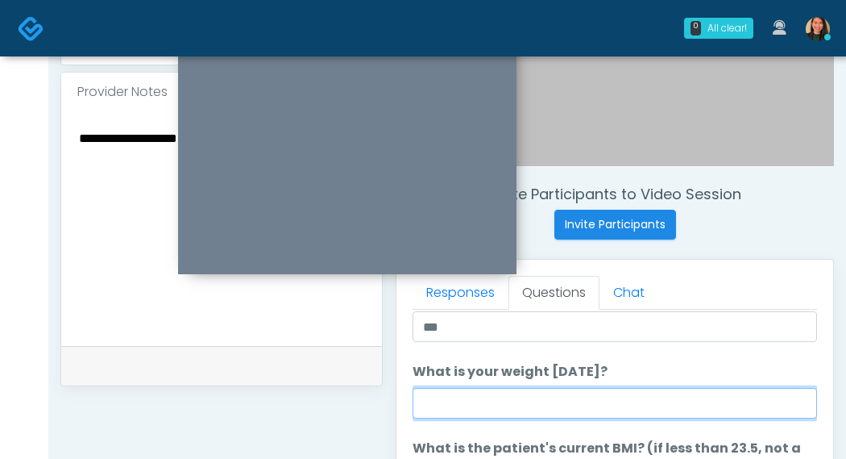
click at [577, 400] on input "What is your weight [DATE]?" at bounding box center [615, 403] width 405 height 31
type input "***"
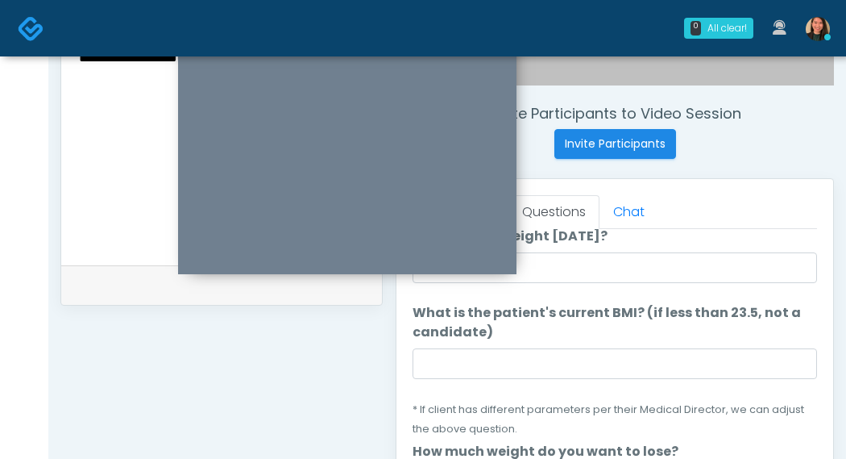
scroll to position [161, 0]
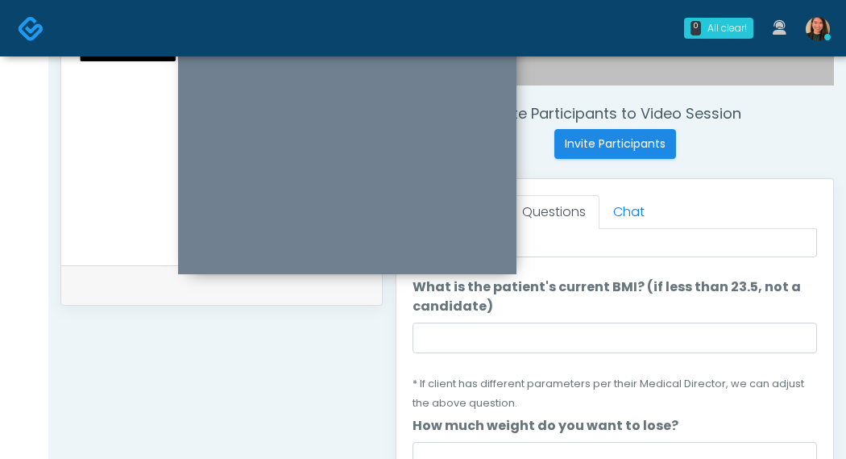
drag, startPoint x: 593, startPoint y: 364, endPoint x: 600, endPoint y: 360, distance: 8.3
click at [595, 363] on li "What is the patient's current BMI? (if less than 23.5, not a candidate) What is…" at bounding box center [615, 344] width 405 height 135
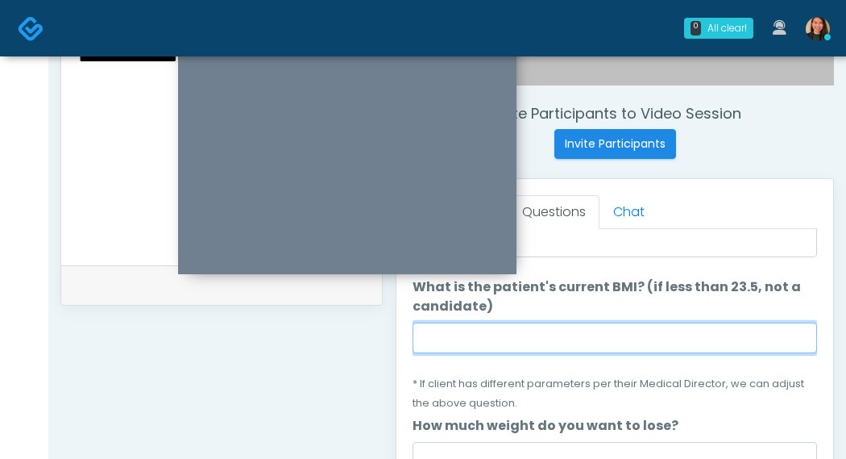
click at [628, 336] on input "What is the patient's current BMI? (if less than 23.5, not a candidate)" at bounding box center [615, 337] width 405 height 31
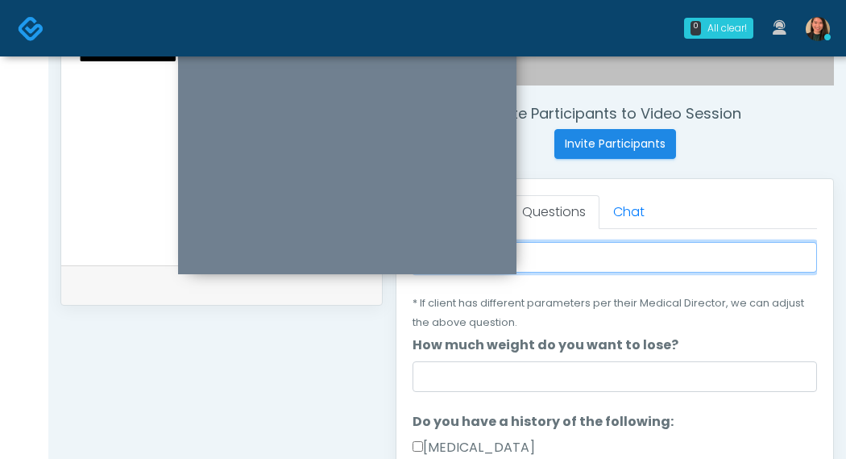
scroll to position [322, 0]
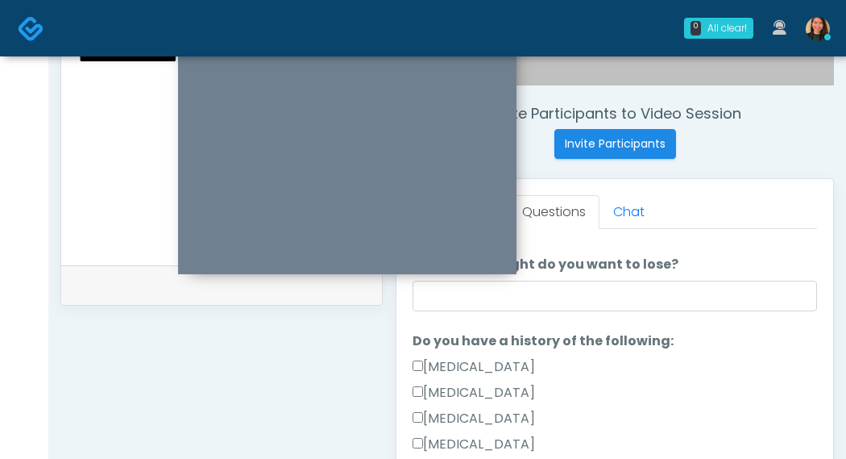
type input "****"
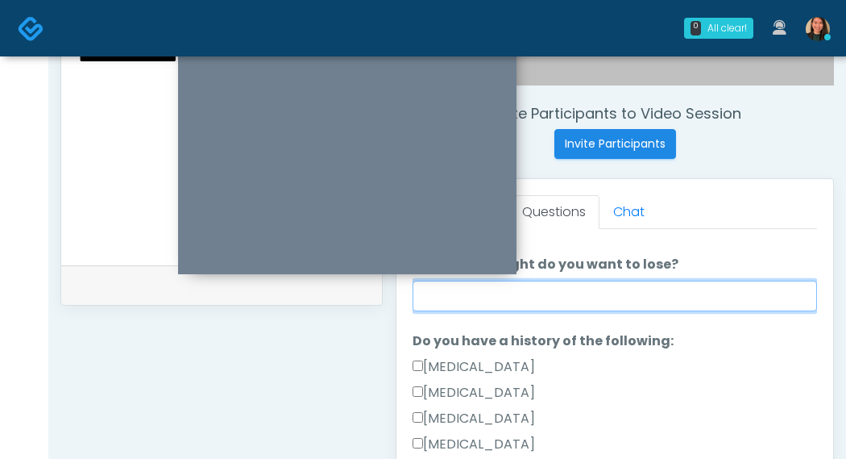
click at [661, 286] on input "How much weight do you want to lose?" at bounding box center [615, 295] width 405 height 31
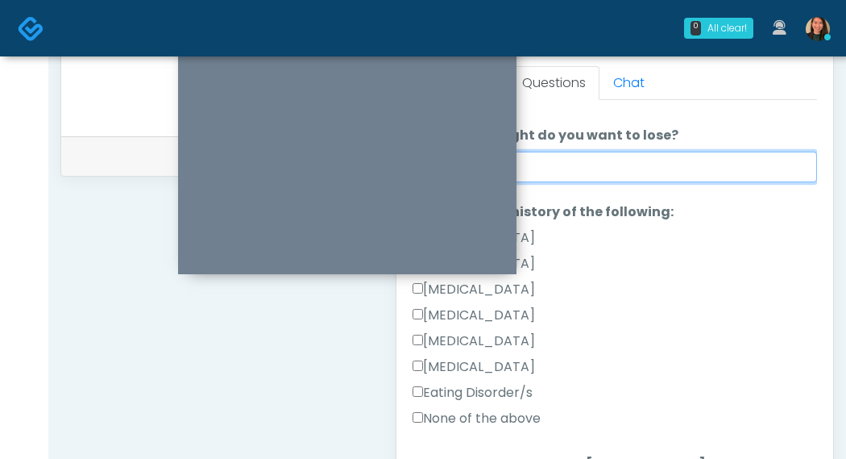
scroll to position [716, 0]
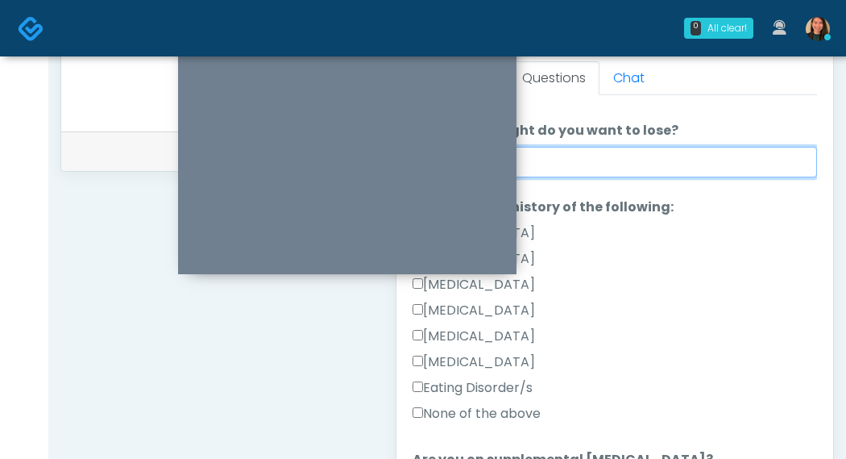
type input "***"
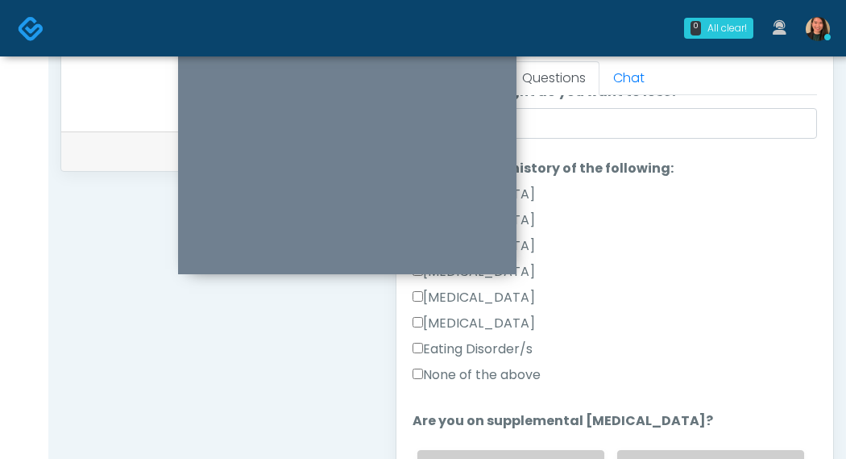
scroll to position [401, 0]
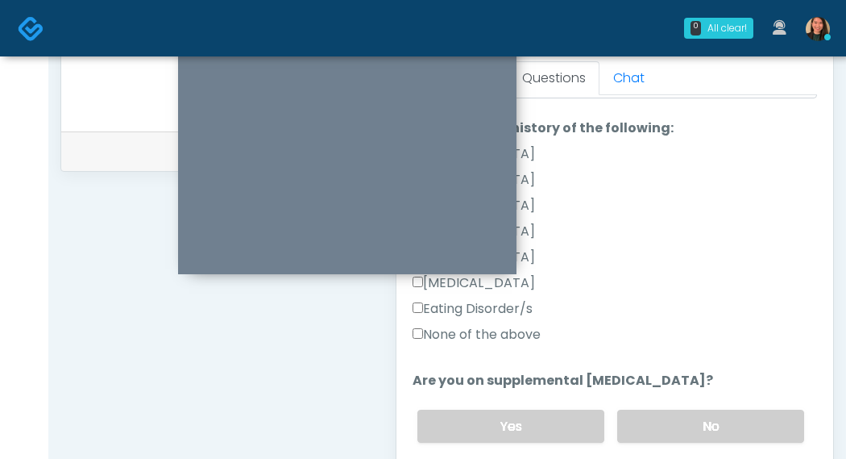
click at [530, 327] on label "None of the above" at bounding box center [477, 334] width 128 height 19
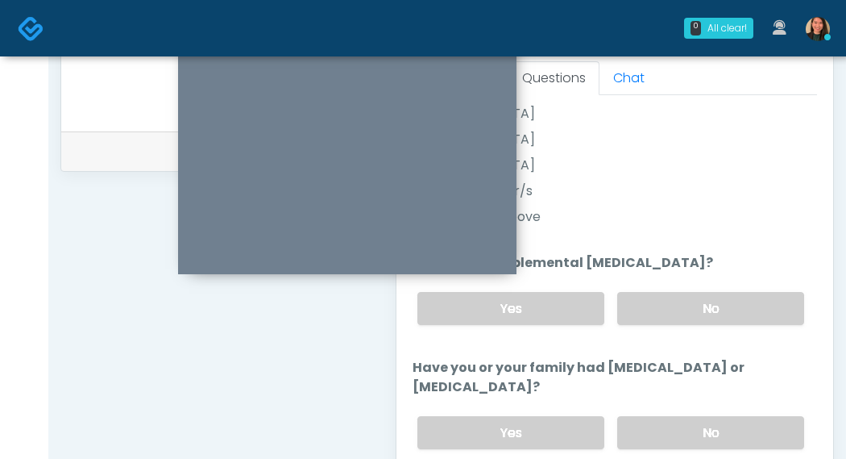
scroll to position [521, 0]
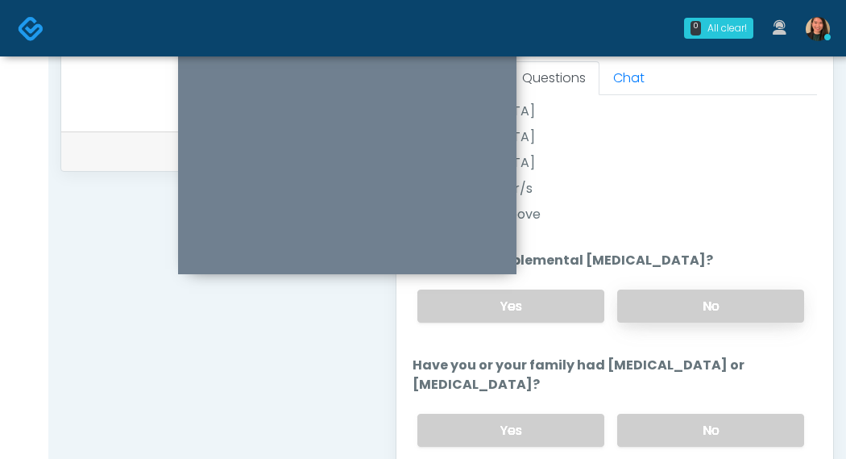
click at [743, 307] on label "No" at bounding box center [710, 305] width 187 height 33
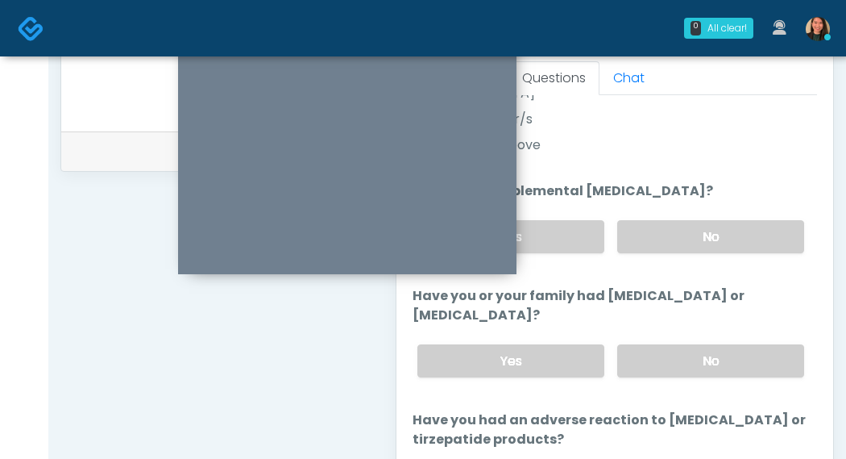
scroll to position [619, 0]
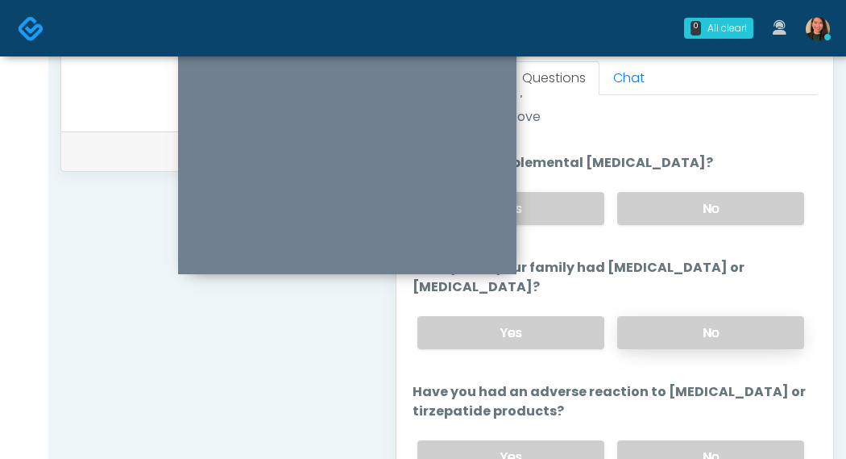
click at [737, 318] on label "No" at bounding box center [710, 332] width 187 height 33
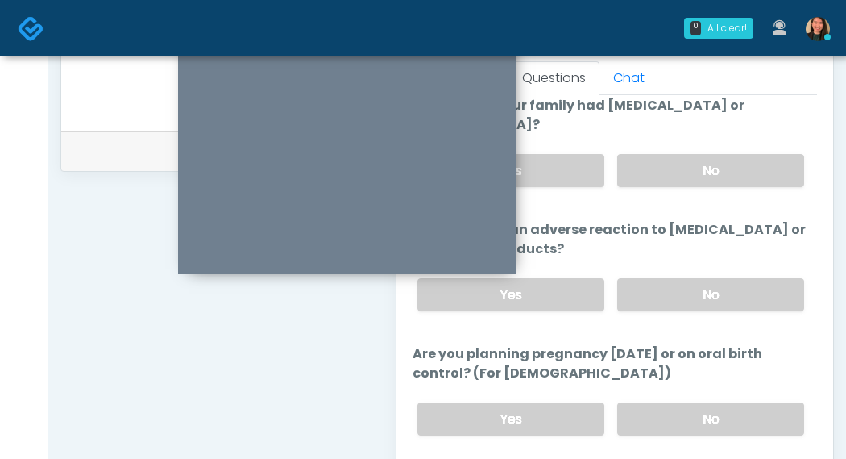
scroll to position [801, 0]
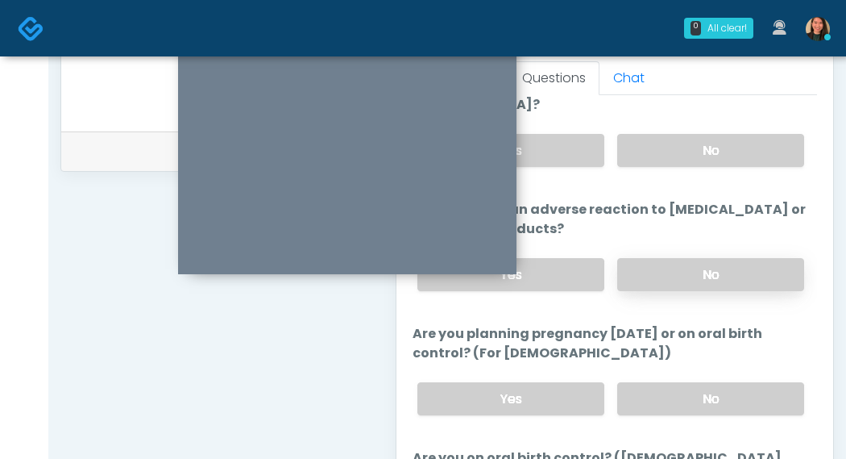
click at [752, 262] on label "No" at bounding box center [710, 274] width 187 height 33
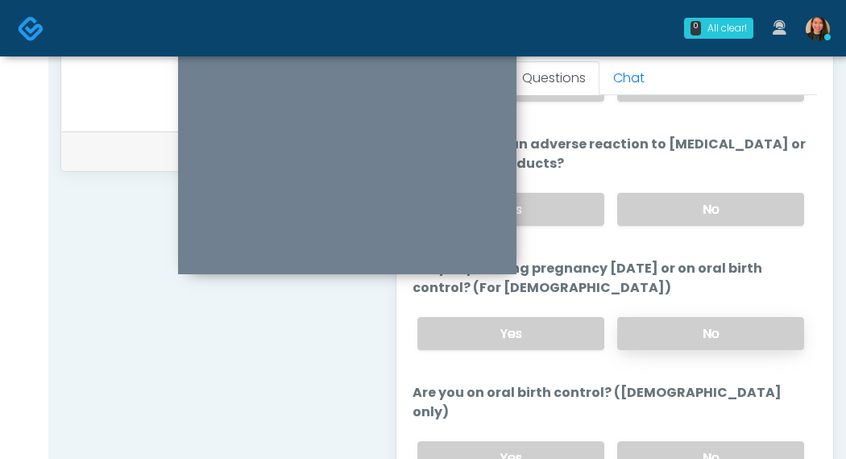
scroll to position [882, 0]
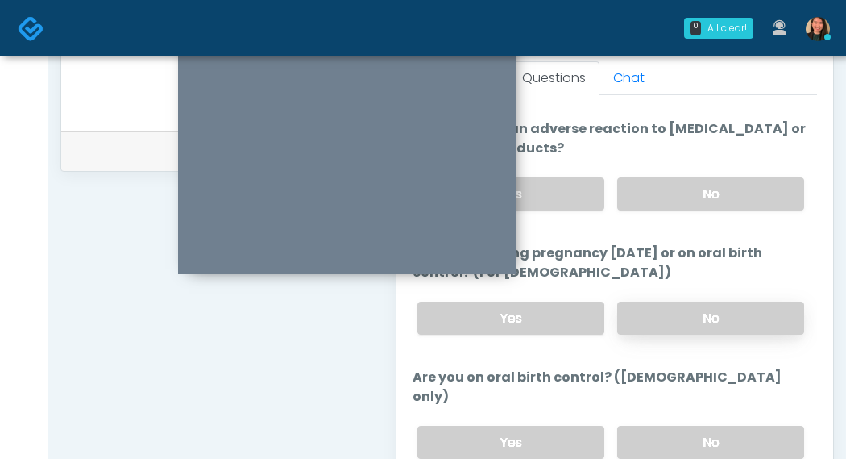
click at [748, 307] on label "No" at bounding box center [710, 317] width 187 height 33
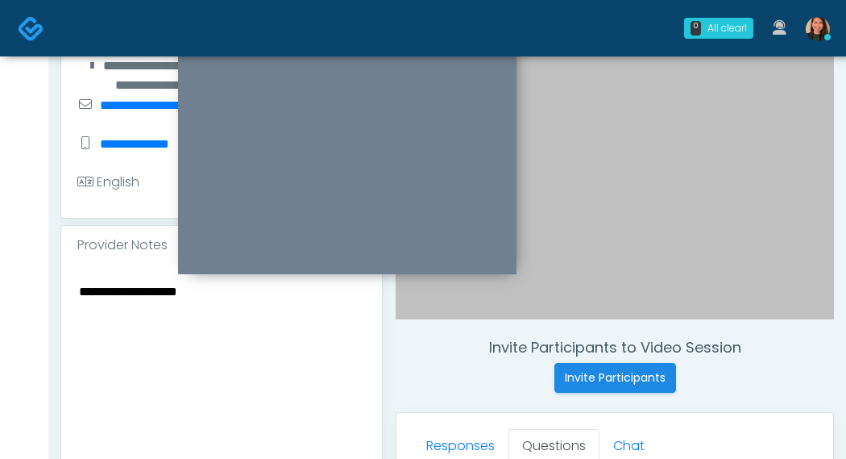
scroll to position [313, 0]
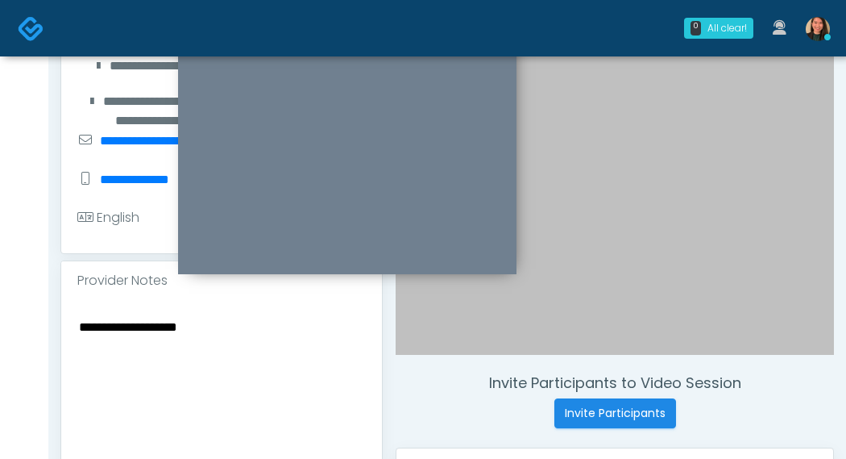
click at [236, 372] on textarea "**********" at bounding box center [221, 414] width 289 height 197
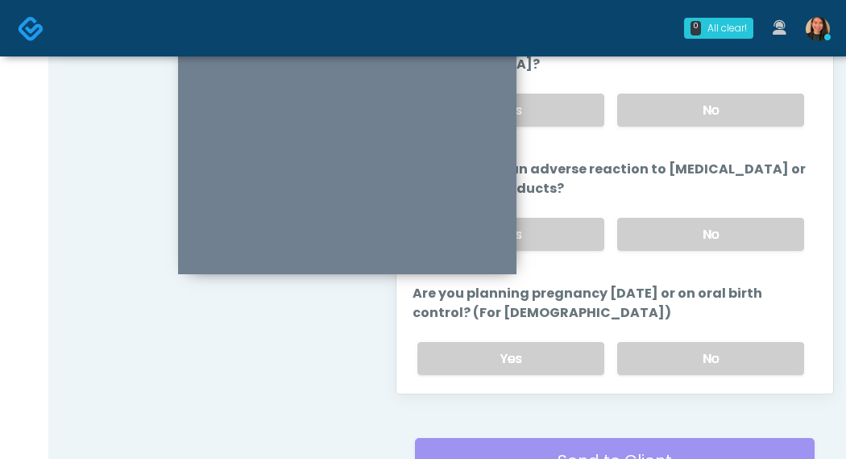
scroll to position [796, 0]
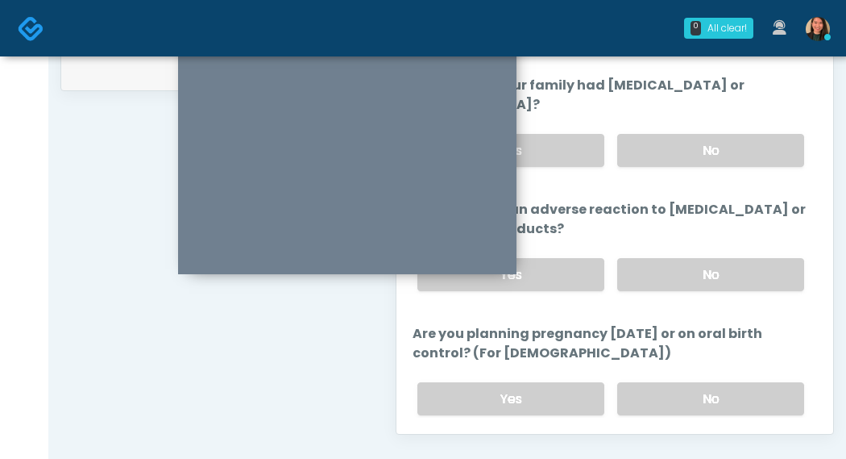
type textarea "**********"
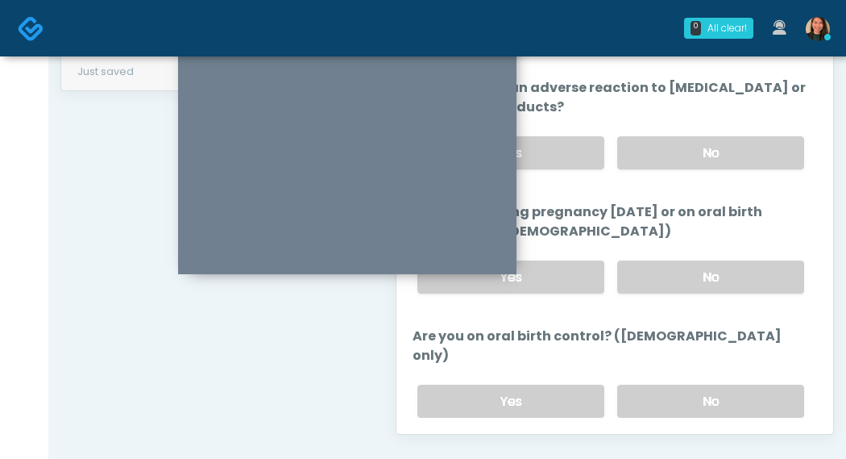
scroll to position [861, 0]
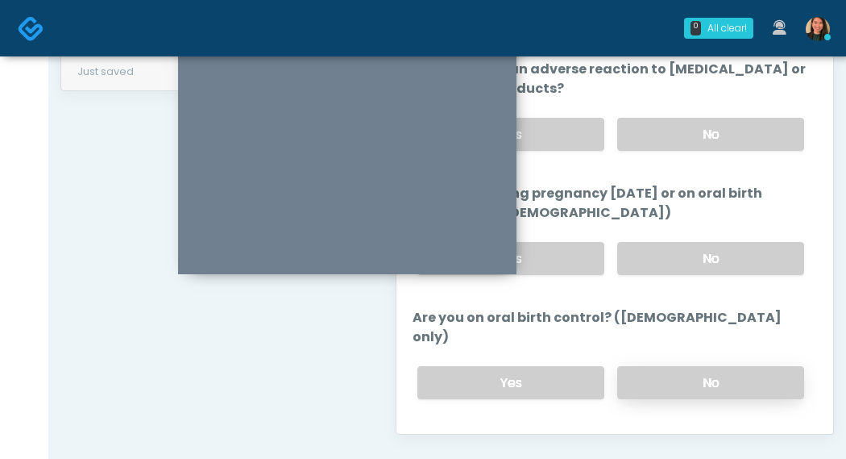
click at [691, 366] on label "No" at bounding box center [710, 382] width 187 height 33
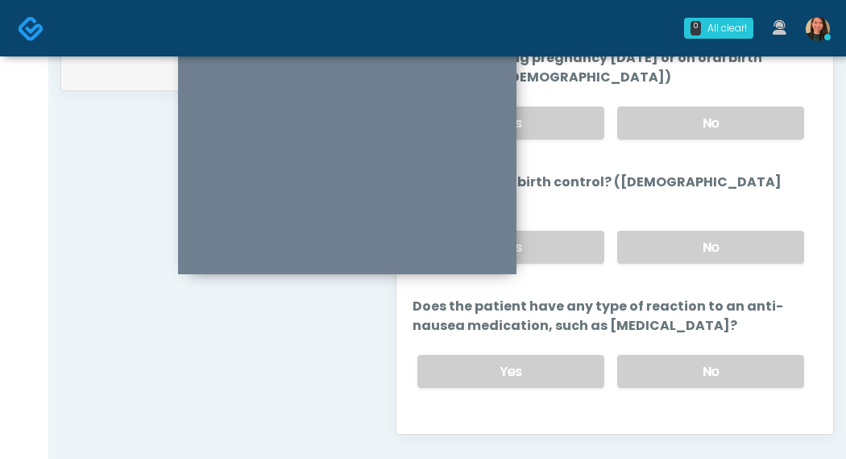
scroll to position [972, 0]
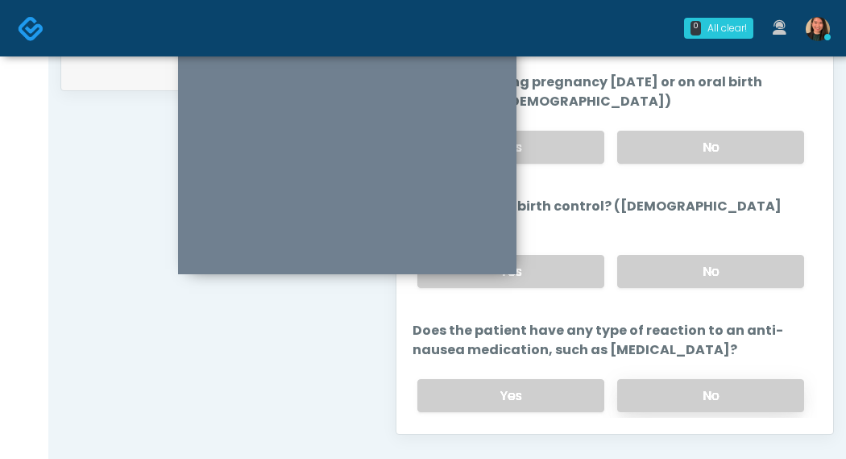
click at [756, 379] on label "No" at bounding box center [710, 395] width 187 height 33
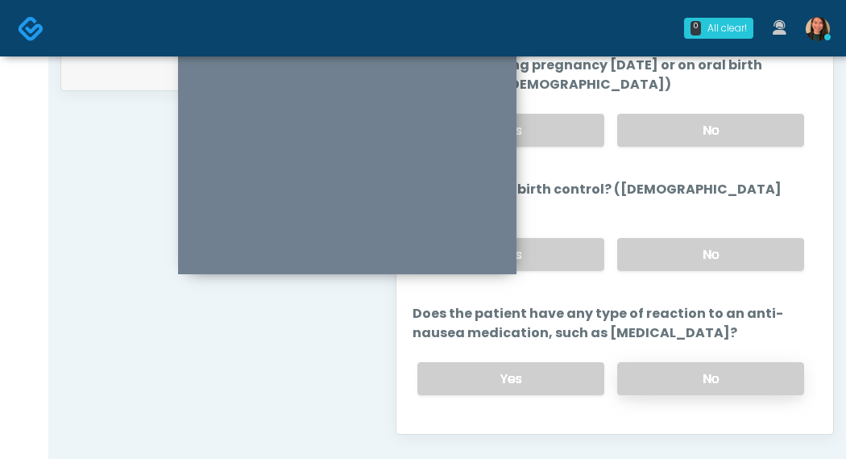
scroll to position [998, 0]
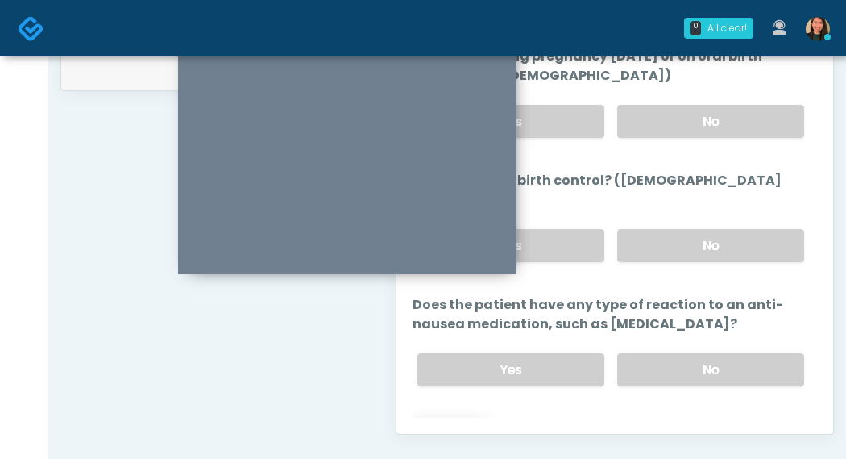
click at [443, 419] on button "Continue" at bounding box center [449, 434] width 73 height 30
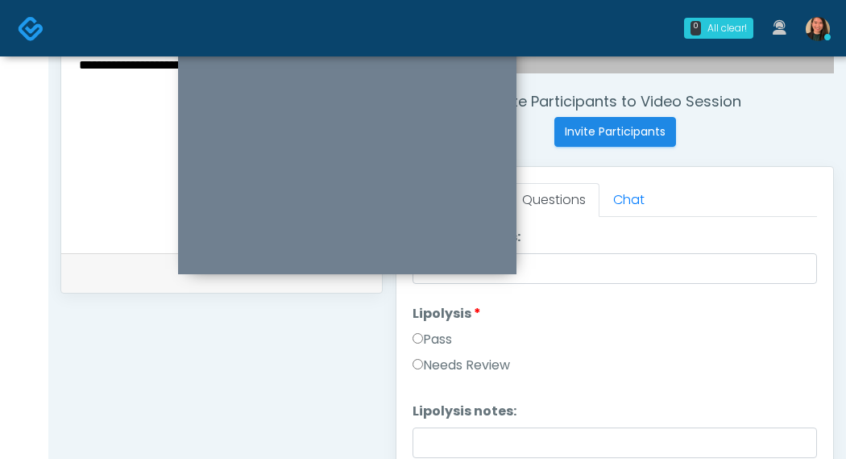
scroll to position [592, 0]
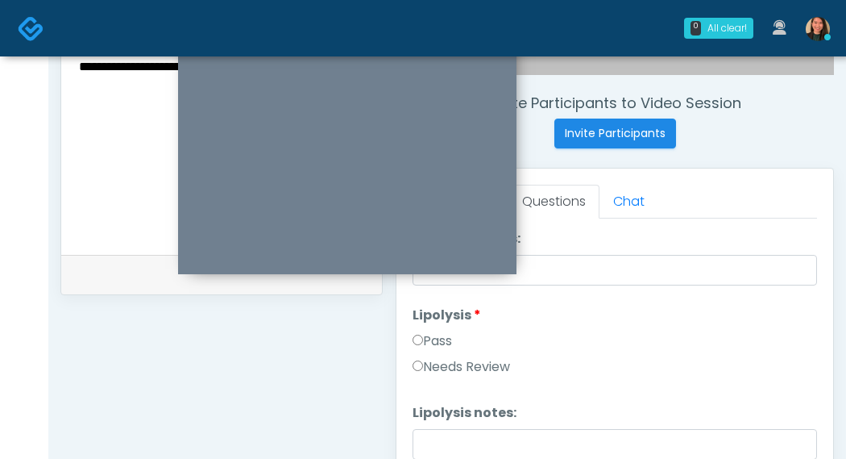
click at [56, 189] on div "**********" at bounding box center [447, 135] width 798 height 1342
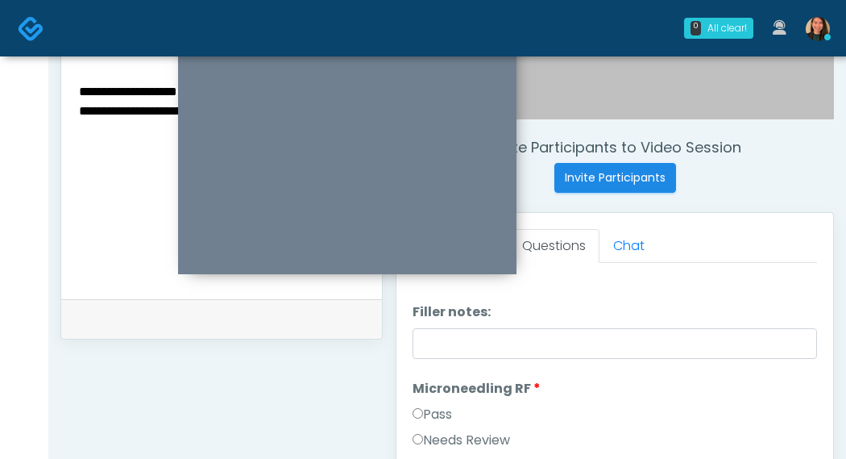
scroll to position [0, 0]
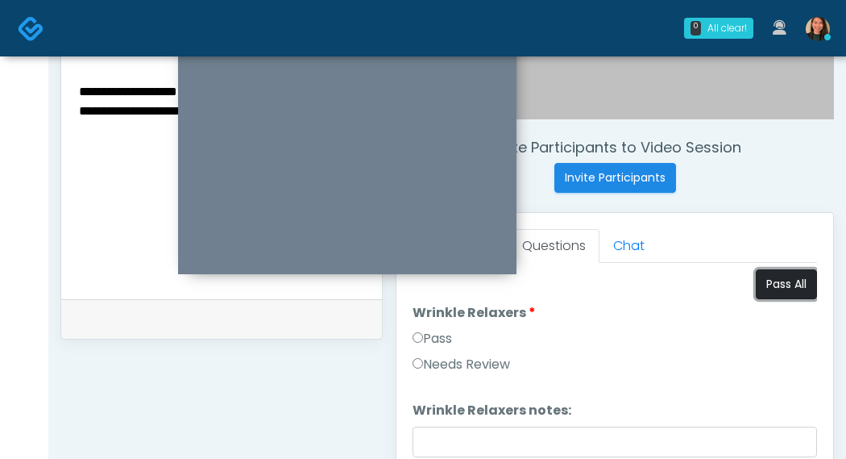
click at [785, 290] on button "Pass All" at bounding box center [786, 284] width 61 height 30
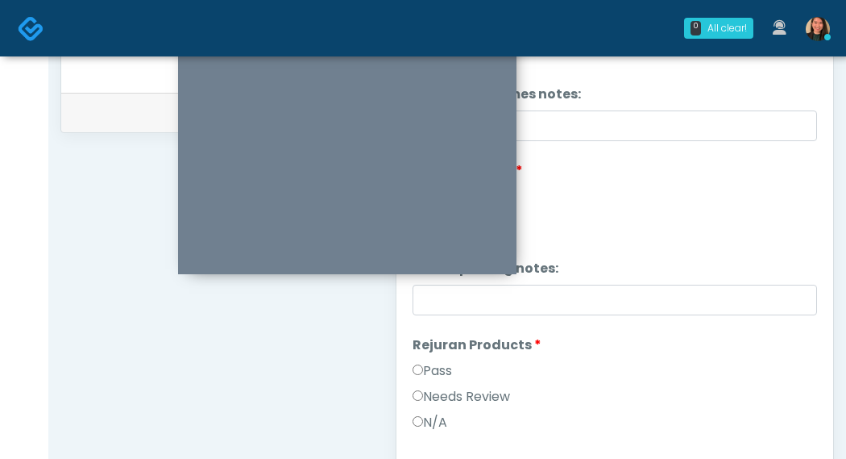
scroll to position [2403, 0]
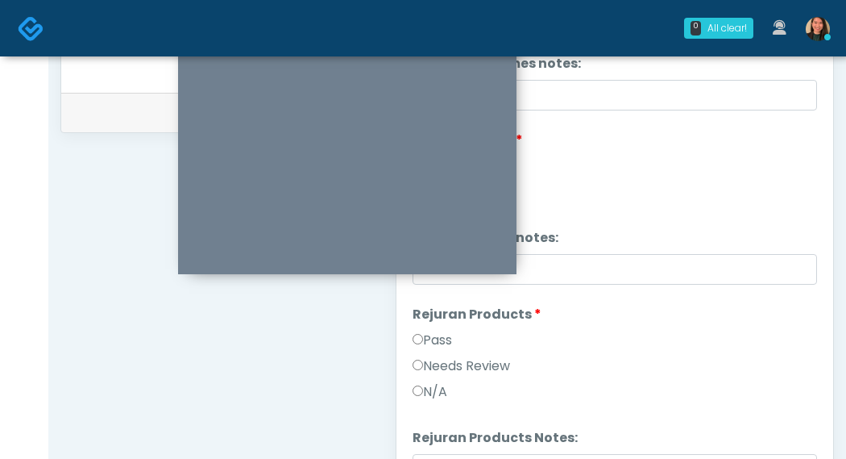
click at [492, 363] on label "Needs Review" at bounding box center [462, 365] width 98 height 19
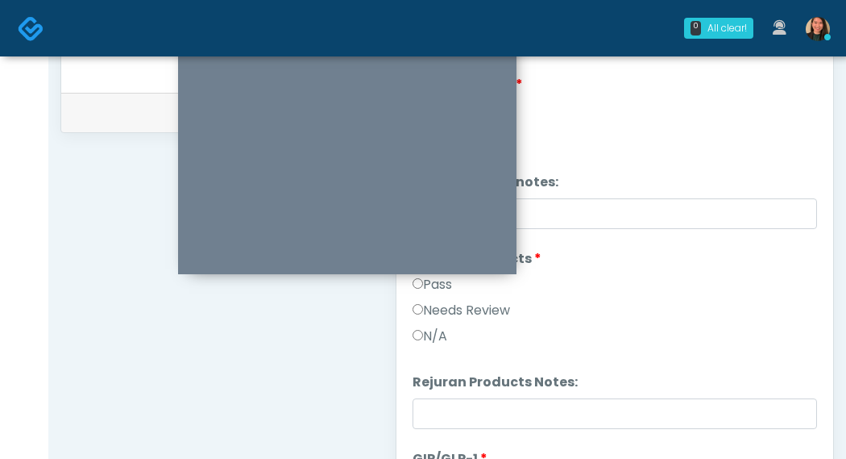
scroll to position [2484, 0]
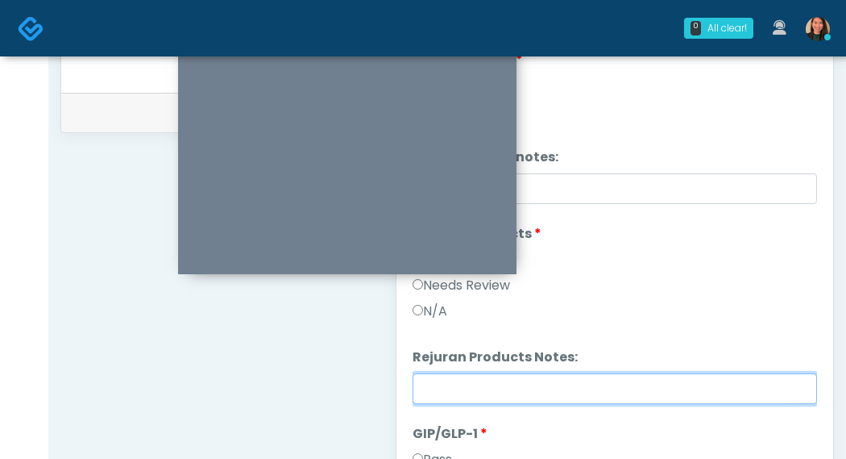
click at [592, 373] on input "Rejuran Products Notes:" at bounding box center [615, 388] width 405 height 31
paste input "**********"
click at [422, 389] on input "**********" at bounding box center [615, 388] width 405 height 31
click at [455, 380] on input "**********" at bounding box center [615, 388] width 405 height 31
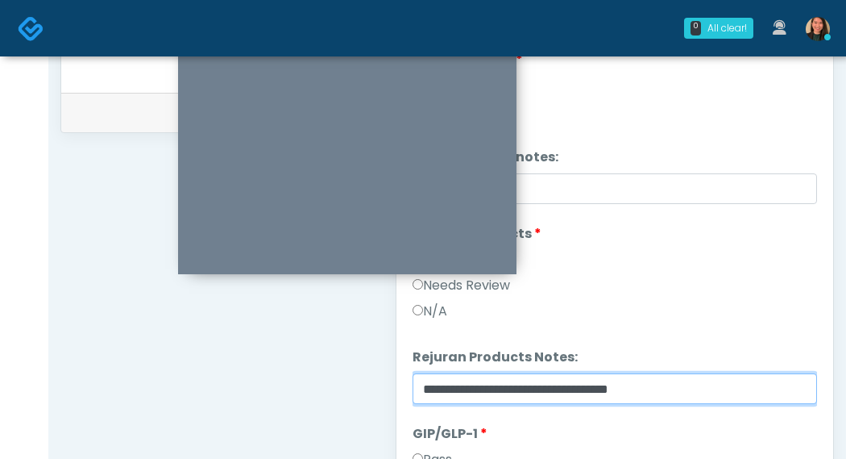
click at [530, 385] on input "**********" at bounding box center [615, 388] width 405 height 31
click at [708, 383] on input "**********" at bounding box center [615, 388] width 405 height 31
drag, startPoint x: 799, startPoint y: 385, endPoint x: 256, endPoint y: 395, distance: 542.5
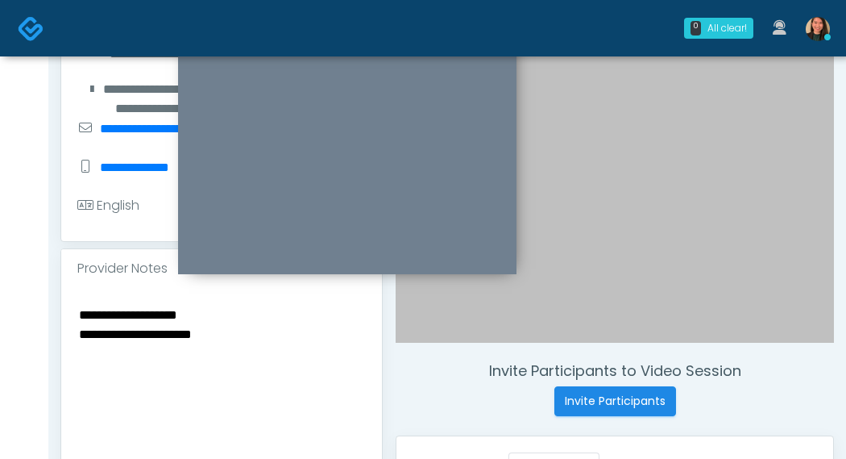
scroll to position [271, 0]
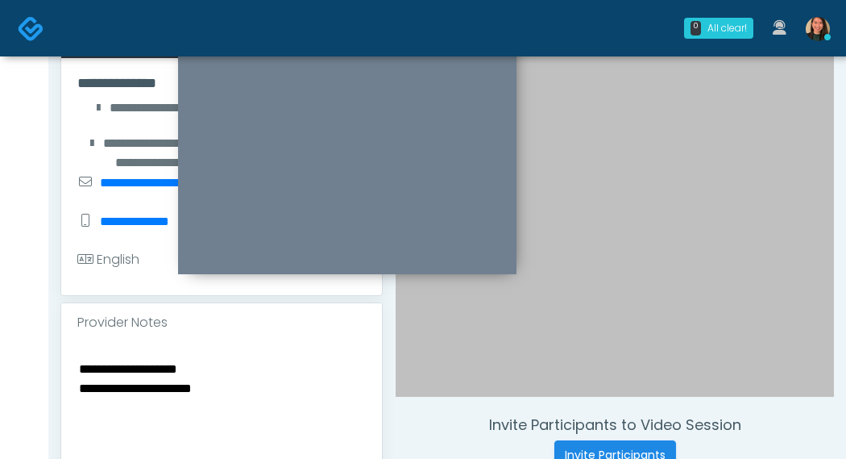
type input "**********"
click at [228, 364] on textarea "**********" at bounding box center [221, 456] width 289 height 197
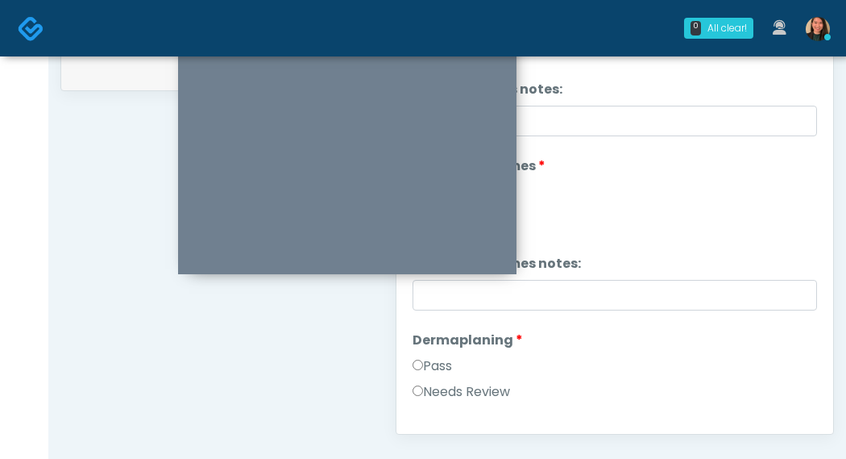
scroll to position [808, 0]
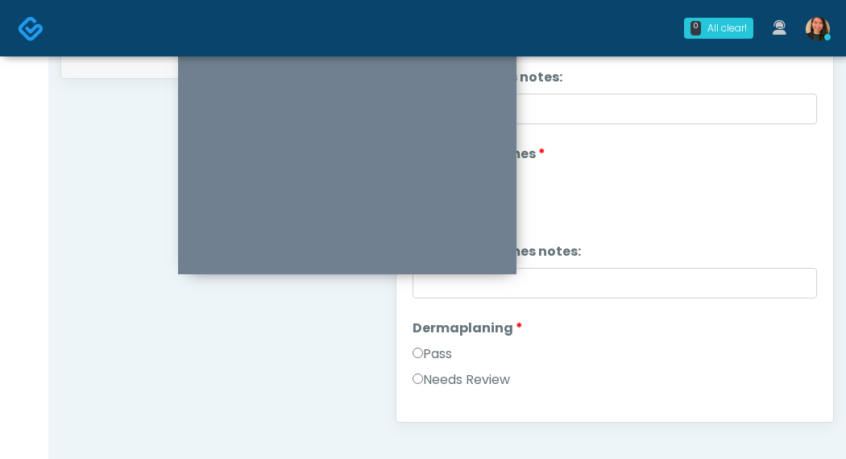
type textarea "**********"
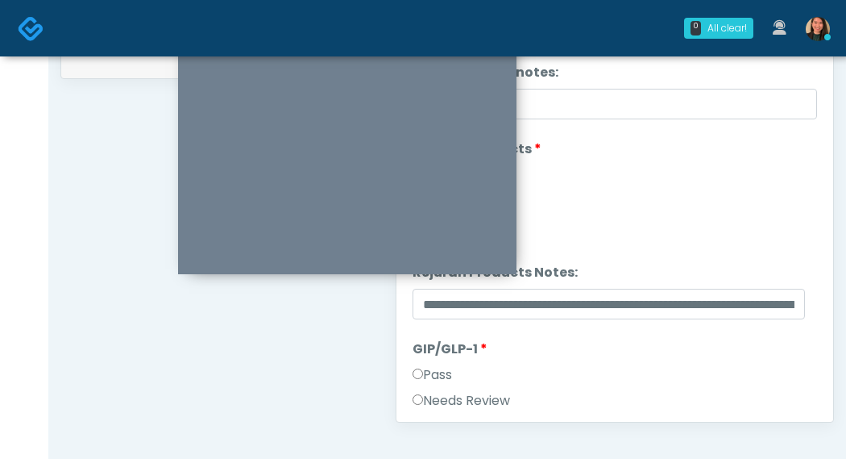
scroll to position [2651, 0]
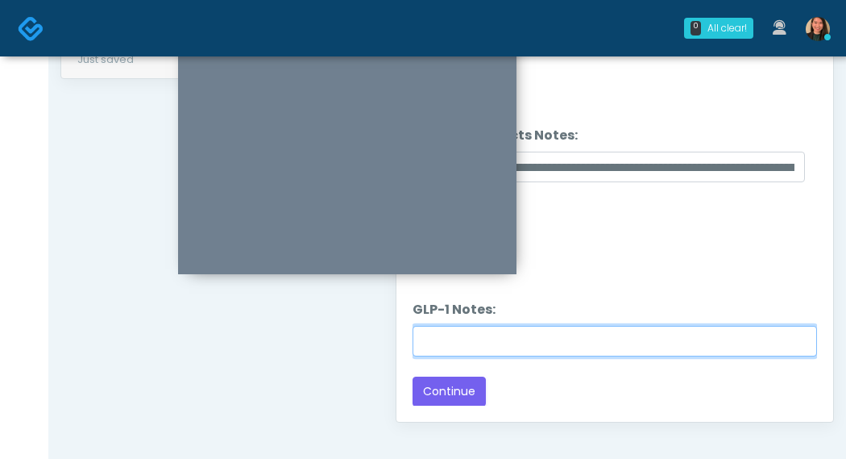
click at [765, 335] on input "GLP-1 Notes:" at bounding box center [615, 341] width 405 height 31
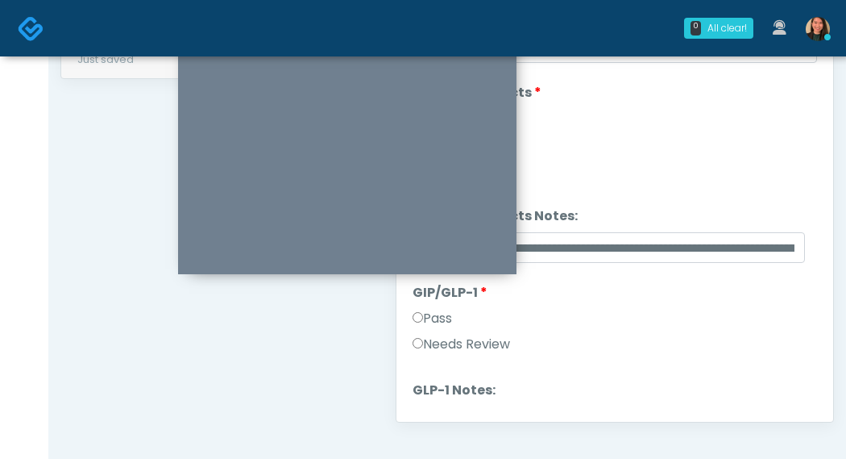
click at [500, 336] on label "Needs Review" at bounding box center [462, 343] width 98 height 19
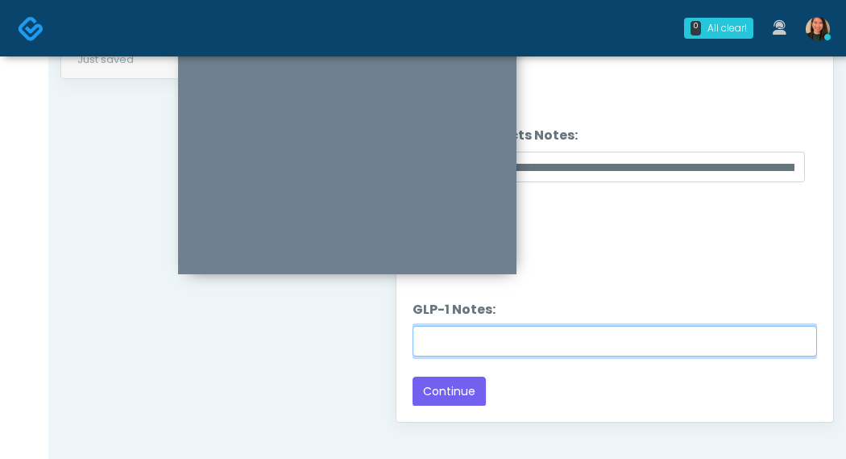
click at [635, 335] on input "GLP-1 Notes:" at bounding box center [615, 341] width 405 height 31
click at [589, 339] on input "GLP-1 Notes:" at bounding box center [615, 341] width 405 height 31
type input "*"
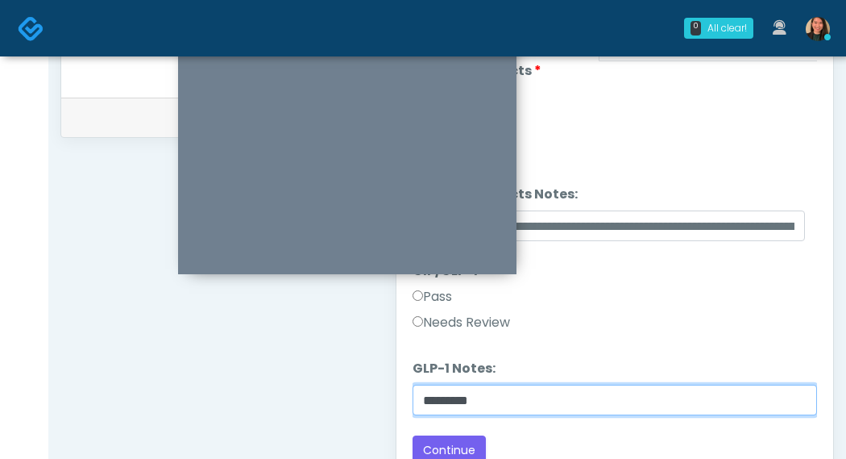
scroll to position [787, 0]
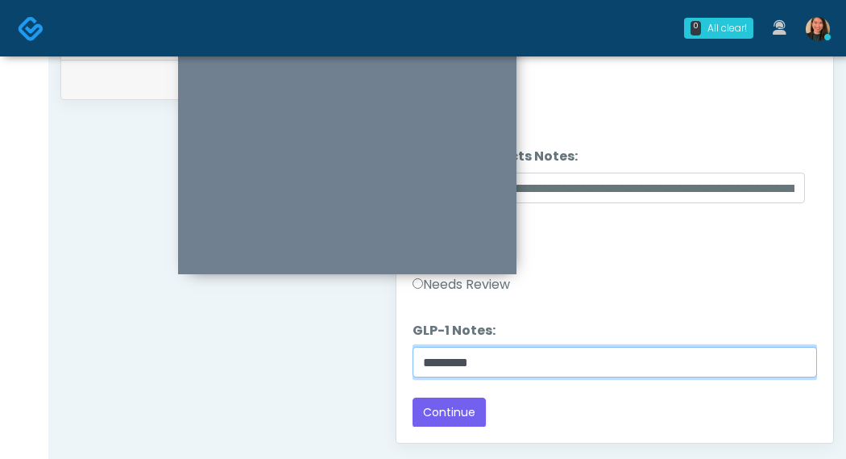
type input "*********"
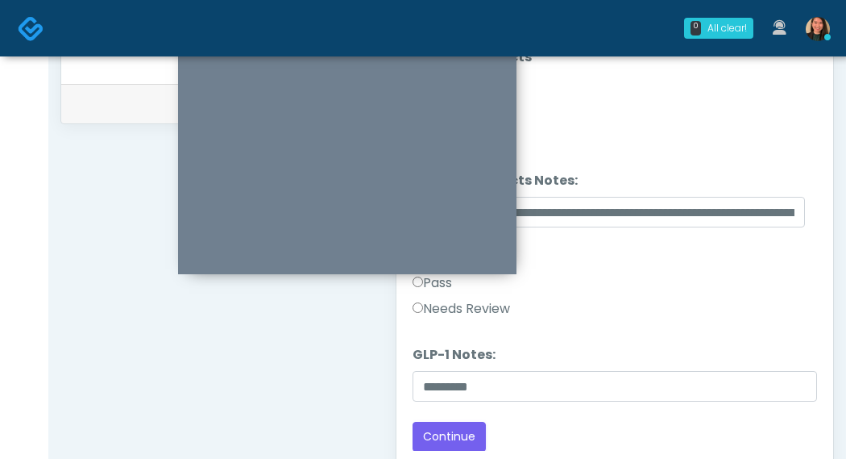
scroll to position [772, 0]
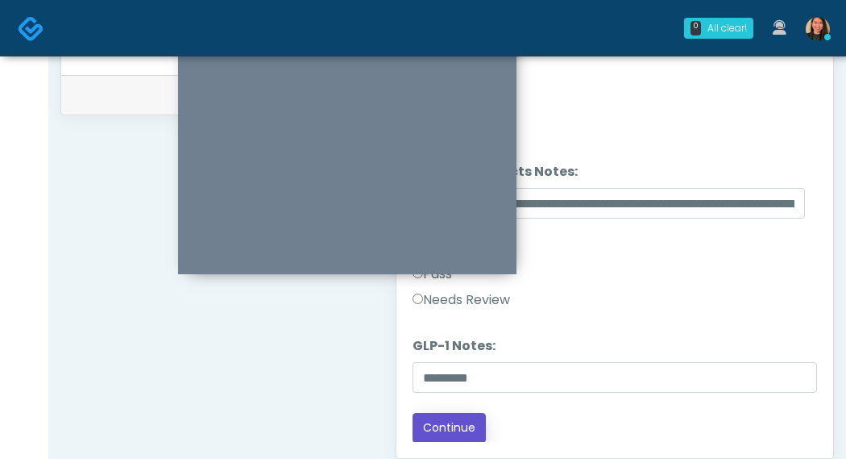
click at [453, 420] on button "Continue" at bounding box center [449, 428] width 73 height 30
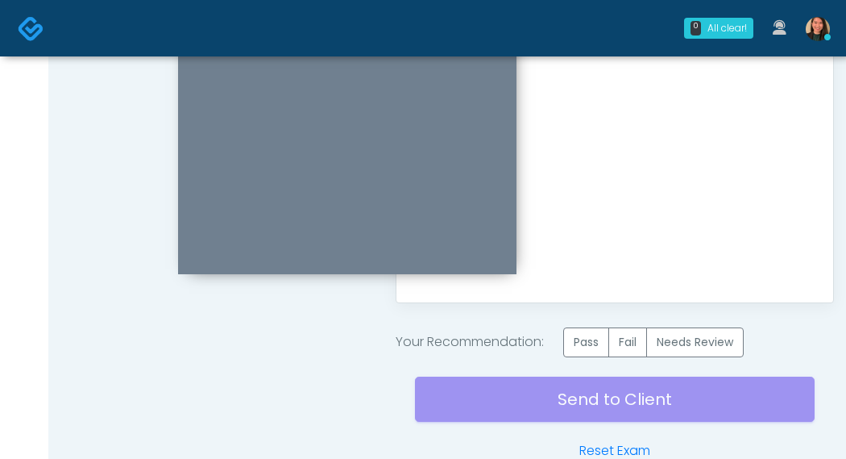
scroll to position [967, 0]
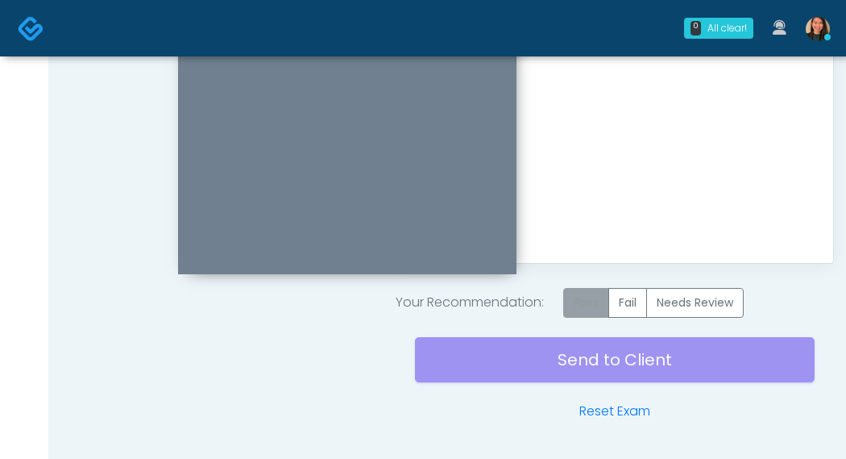
click at [586, 299] on label "Pass" at bounding box center [586, 303] width 46 height 30
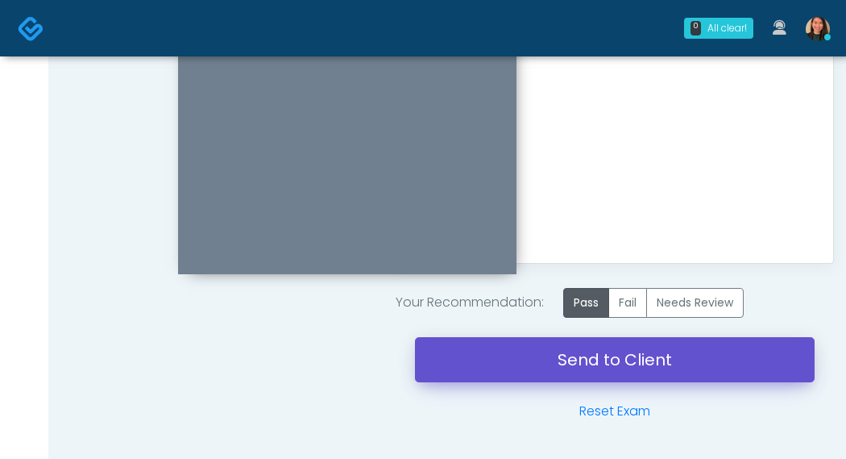
click at [563, 362] on link "Send to Client" at bounding box center [615, 359] width 400 height 45
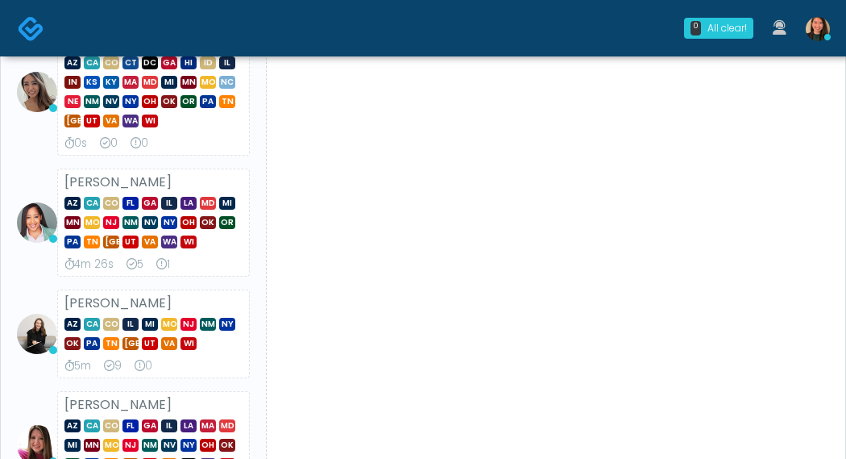
scroll to position [161, 0]
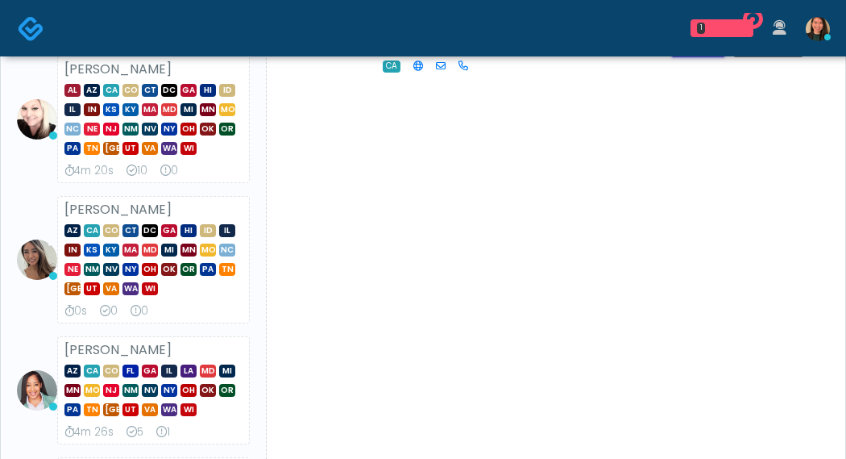
click at [56, 198] on li "[PERSON_NAME] AZ CA CO CT DC [GEOGRAPHIC_DATA] HI ID IL IN KS [GEOGRAPHIC_DATA]…" at bounding box center [133, 259] width 246 height 127
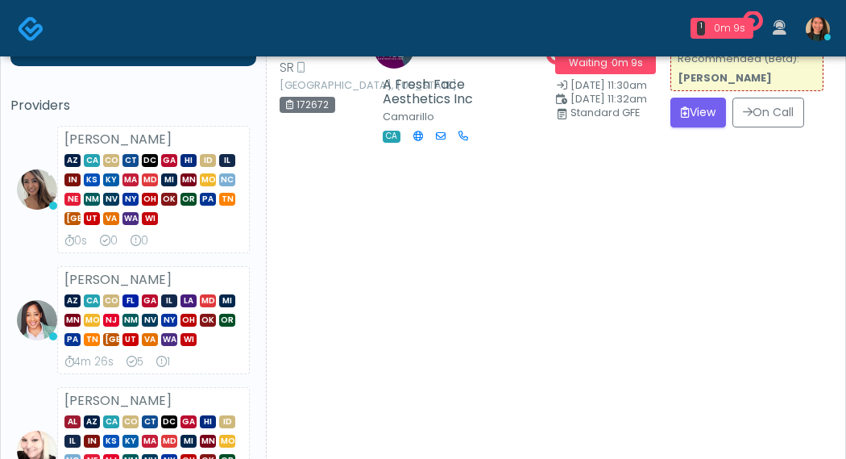
scroll to position [0, 0]
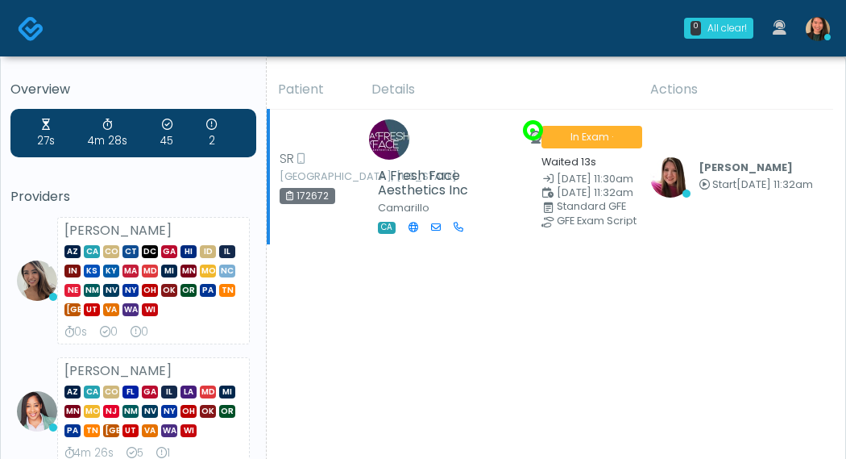
click at [667, 201] on td "[PERSON_NAME] Start [DATE] 11:32am View Exam | Unreview" at bounding box center [737, 177] width 193 height 135
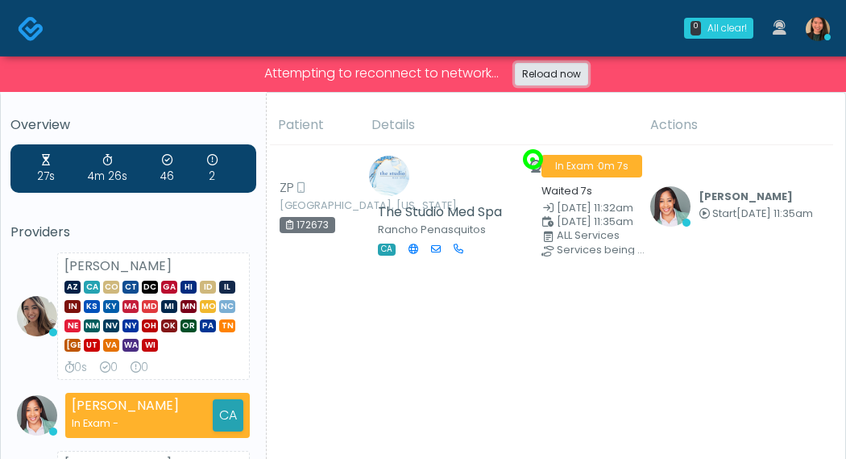
click at [560, 81] on link "Reload now" at bounding box center [551, 74] width 73 height 23
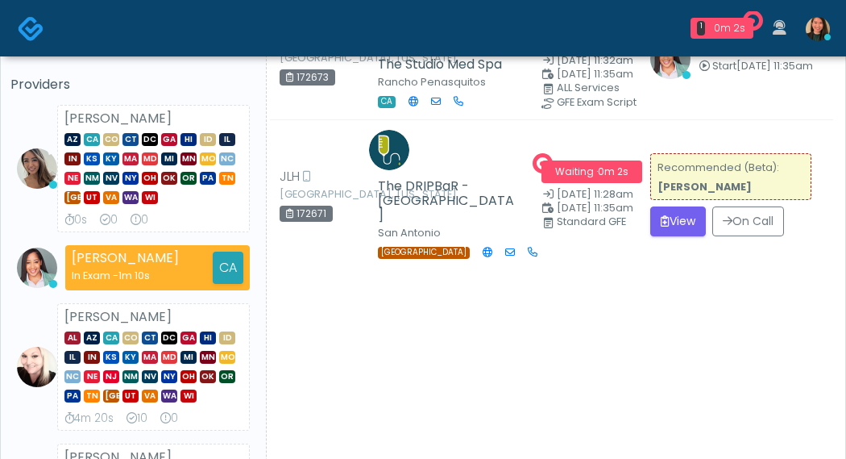
scroll to position [81, 0]
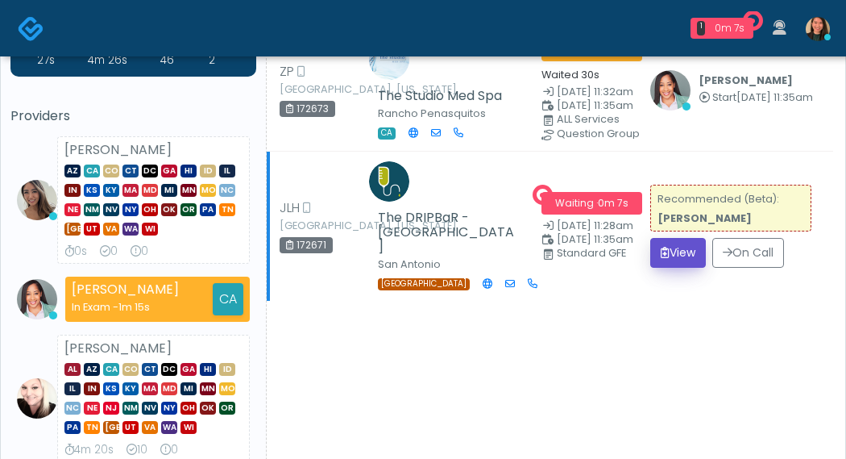
click at [657, 251] on button "View" at bounding box center [678, 253] width 56 height 30
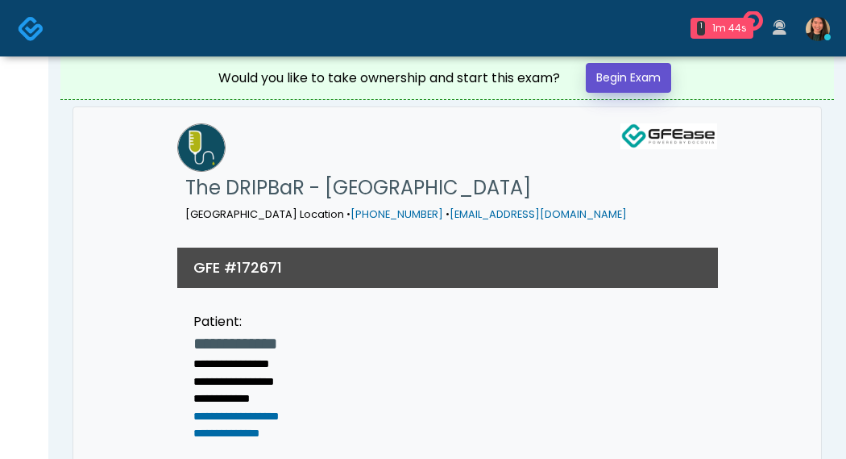
click at [620, 72] on link "Begin Exam" at bounding box center [628, 78] width 85 height 30
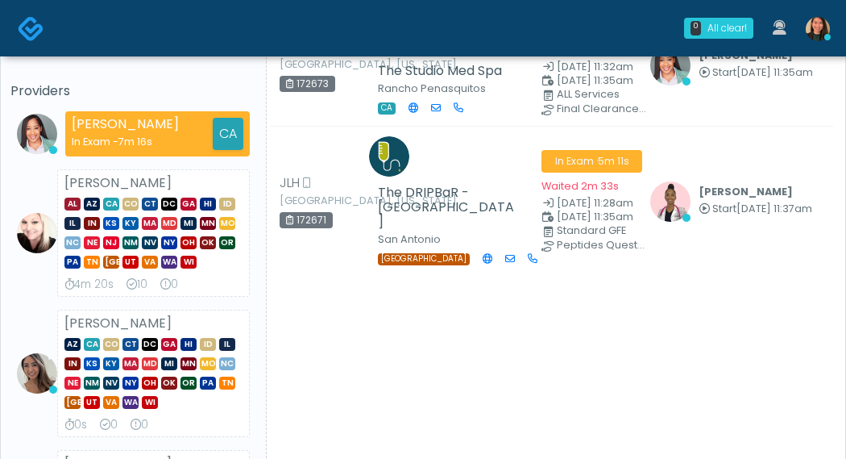
scroll to position [81, 0]
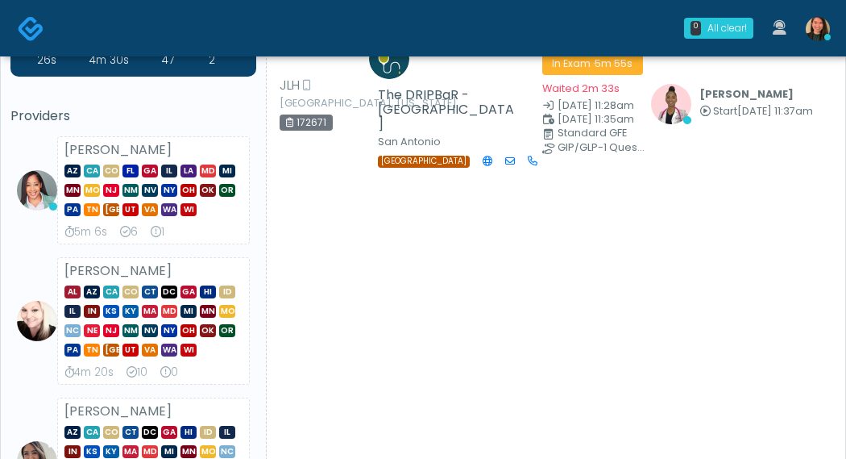
click at [37, 233] on li "[PERSON_NAME] AZ CA CO [GEOGRAPHIC_DATA] [GEOGRAPHIC_DATA] IL LA MD MI [GEOGRAP…" at bounding box center [133, 190] width 246 height 108
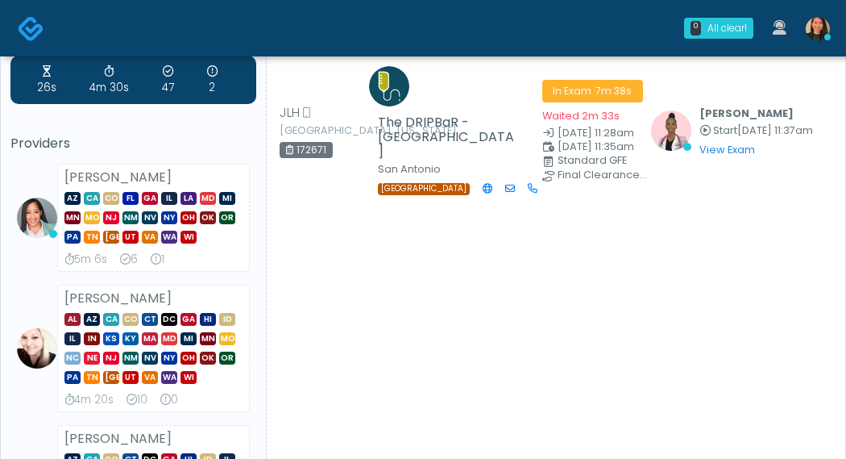
scroll to position [0, 0]
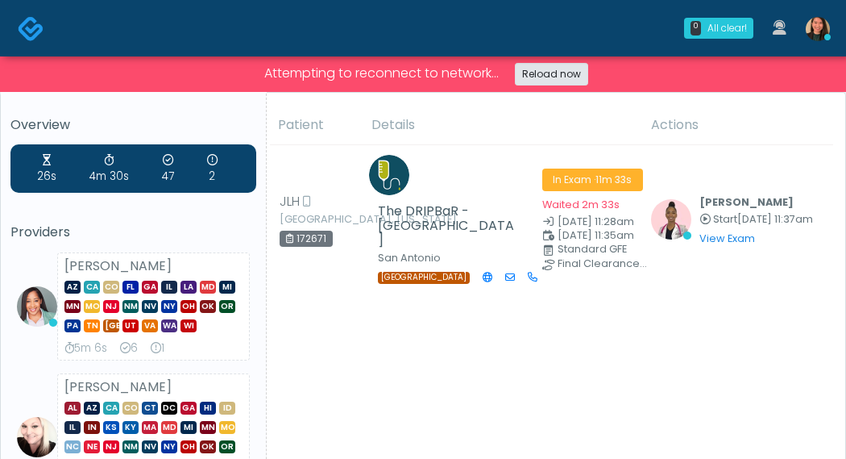
drag, startPoint x: 568, startPoint y: 52, endPoint x: 546, endPoint y: 62, distance: 23.8
click at [568, 52] on div "0 All clear! All clear! [PERSON_NAME] AZ CA CO [GEOGRAPHIC_DATA] [GEOGRAPHIC_DA…" at bounding box center [447, 28] width 785 height 53
click at [529, 71] on link "Reload now" at bounding box center [551, 74] width 73 height 23
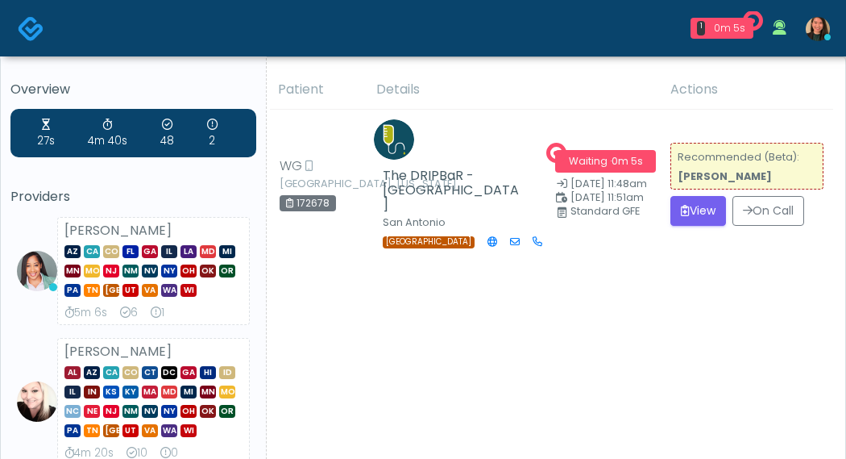
click at [667, 193] on td "Recommended (Beta): [PERSON_NAME] View On Call" at bounding box center [747, 185] width 172 height 150
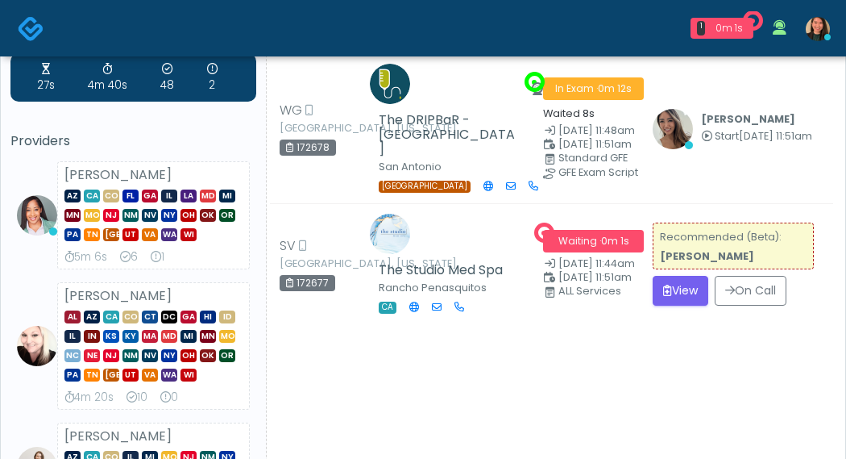
scroll to position [81, 0]
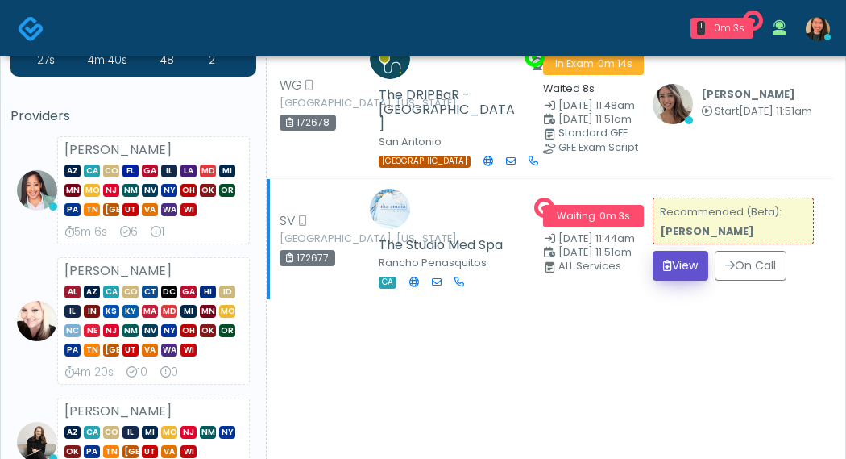
click at [672, 255] on button "View" at bounding box center [681, 266] width 56 height 30
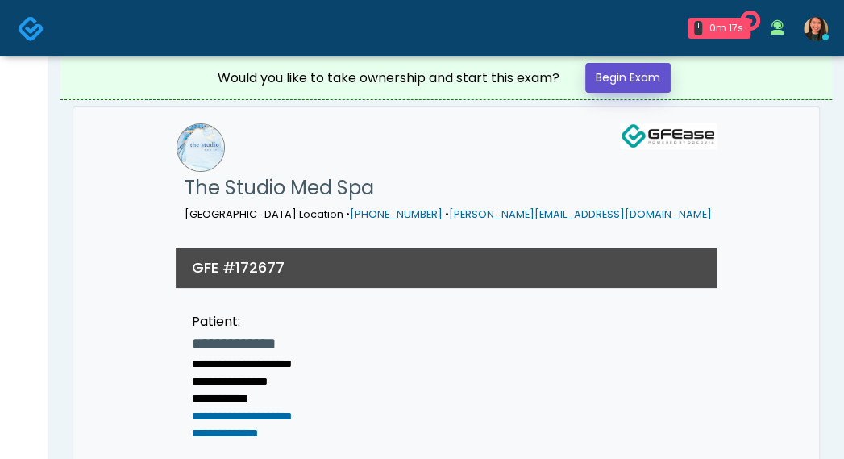
click at [641, 72] on link "Begin Exam" at bounding box center [627, 78] width 85 height 30
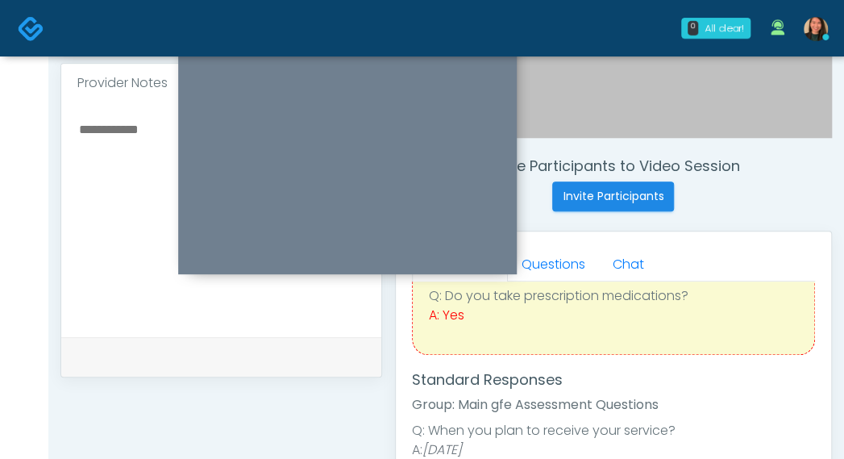
scroll to position [504, 0]
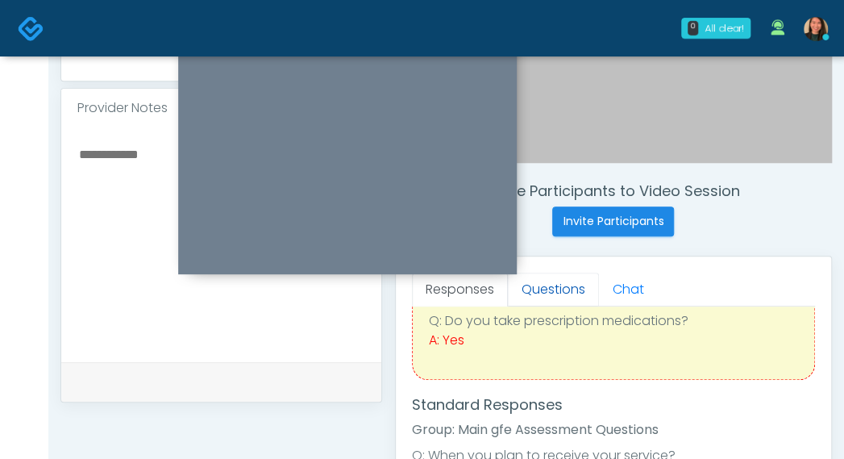
click at [567, 286] on link "Questions" at bounding box center [553, 289] width 91 height 34
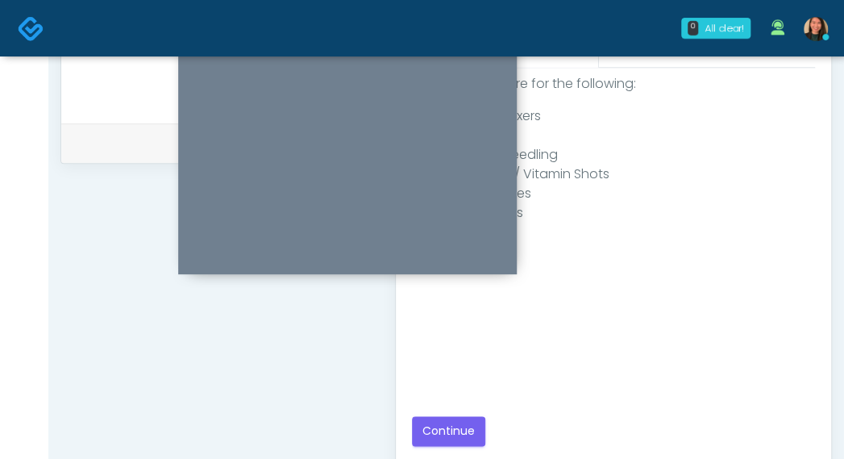
scroll to position [768, 0]
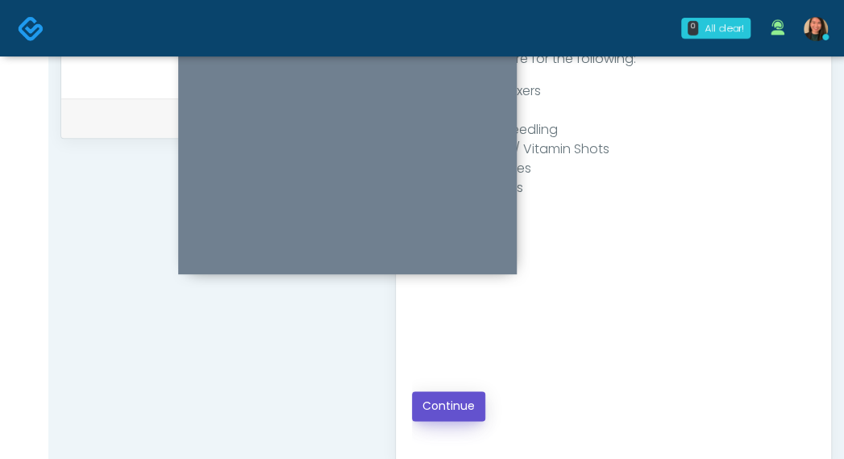
click at [442, 402] on button "Continue" at bounding box center [448, 406] width 73 height 30
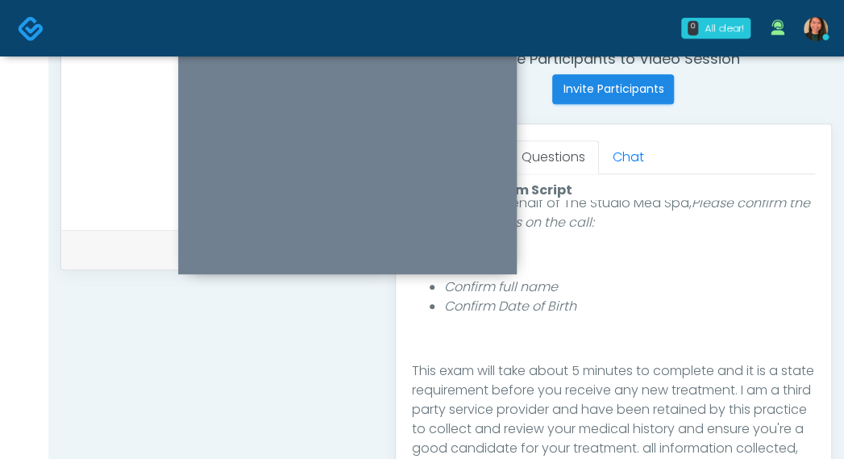
scroll to position [103, 0]
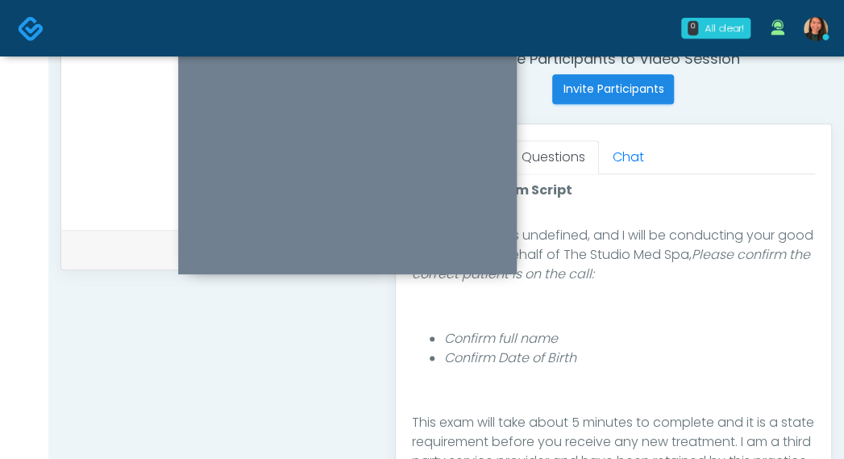
click at [85, 168] on textarea at bounding box center [221, 109] width 288 height 197
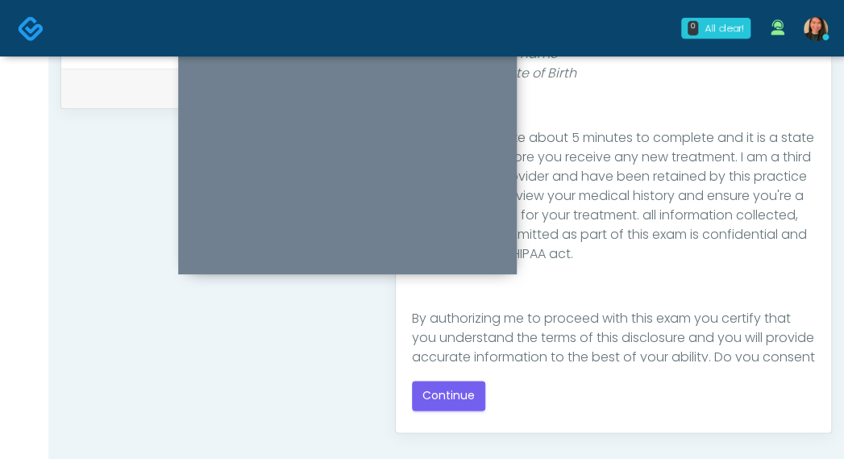
scroll to position [264, 0]
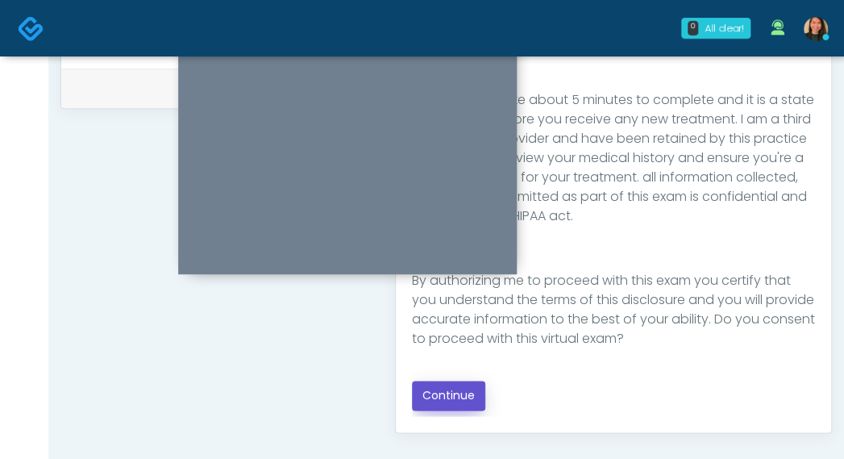
click at [467, 405] on button "Continue" at bounding box center [448, 395] width 73 height 30
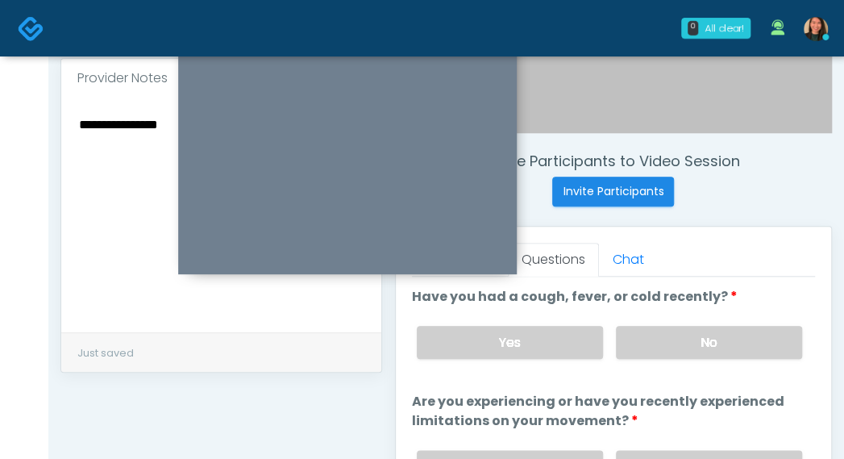
scroll to position [537, 0]
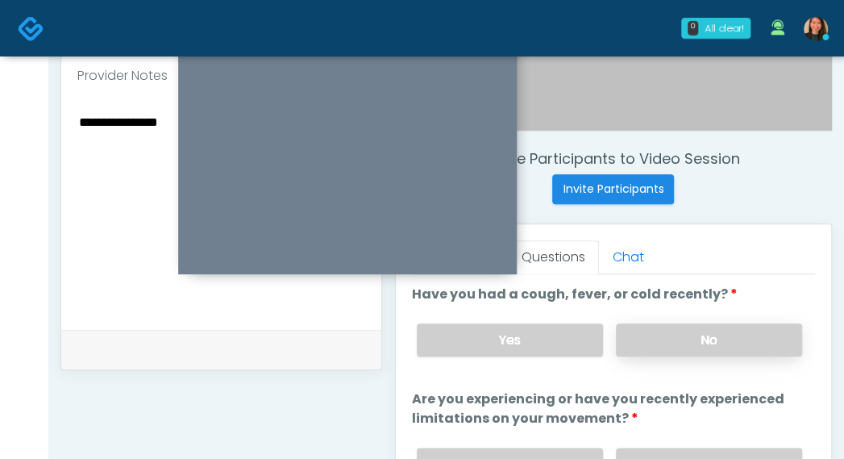
click at [751, 334] on label "No" at bounding box center [709, 339] width 186 height 33
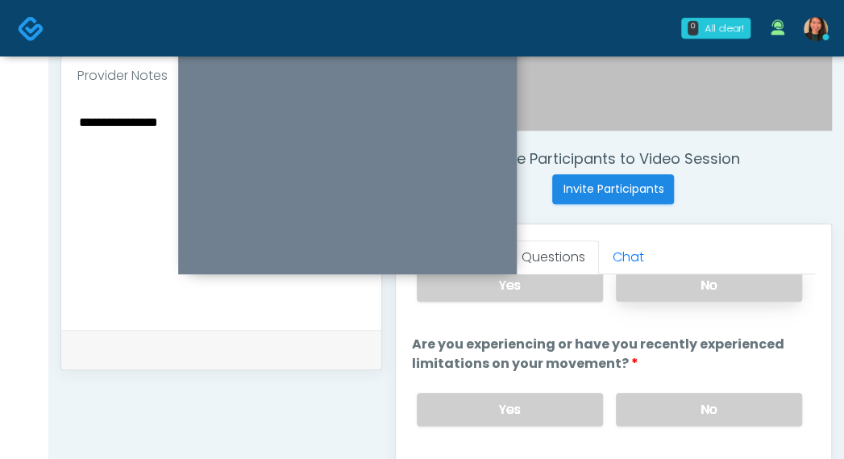
scroll to position [81, 0]
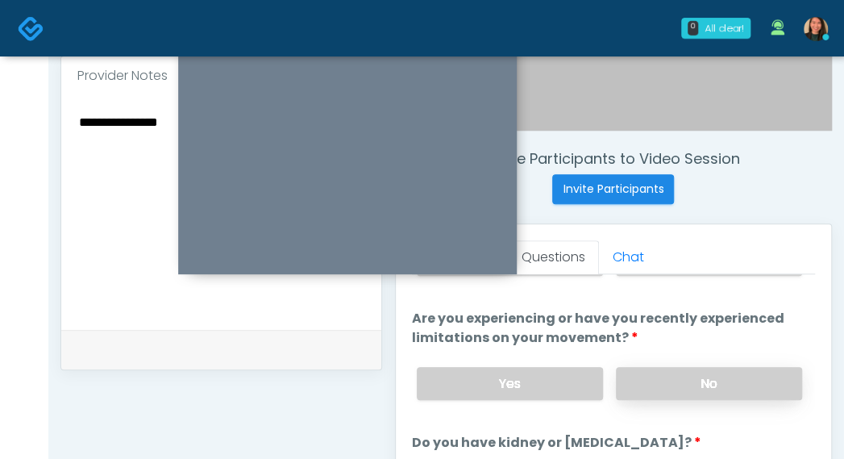
click at [754, 378] on label "No" at bounding box center [709, 383] width 186 height 33
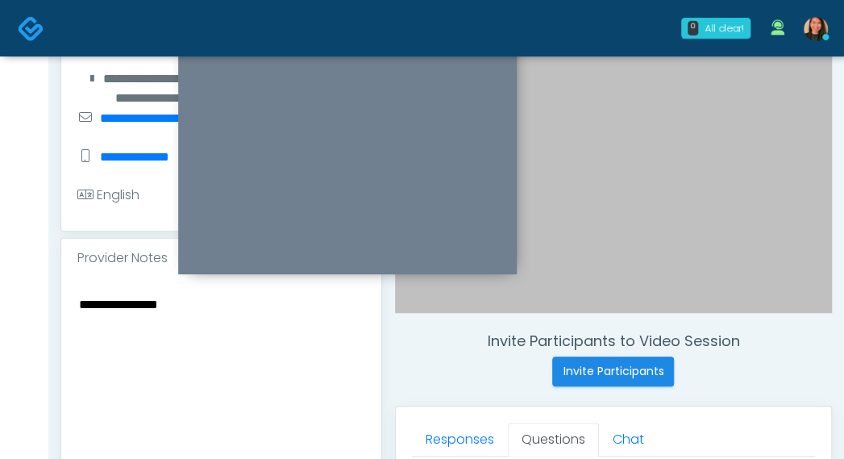
scroll to position [306, 0]
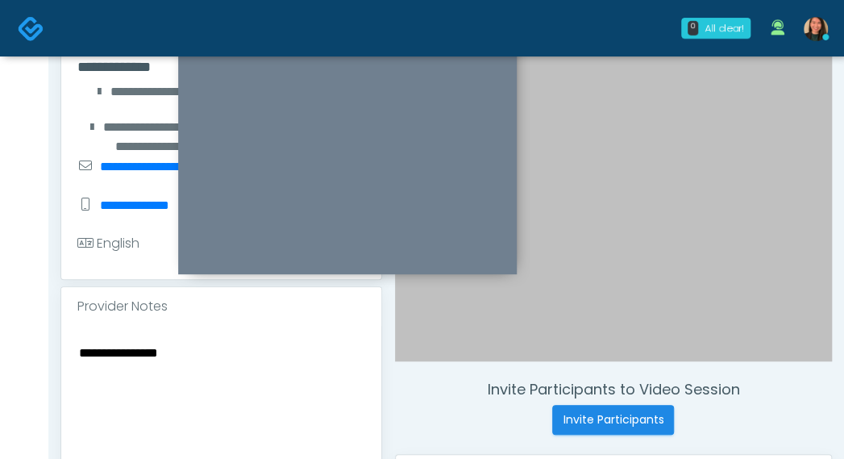
click at [280, 384] on textarea "**********" at bounding box center [221, 440] width 288 height 197
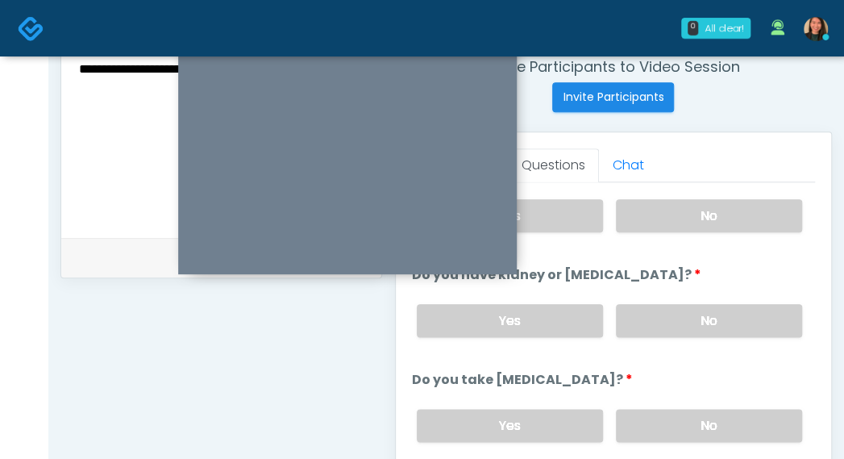
scroll to position [161, 0]
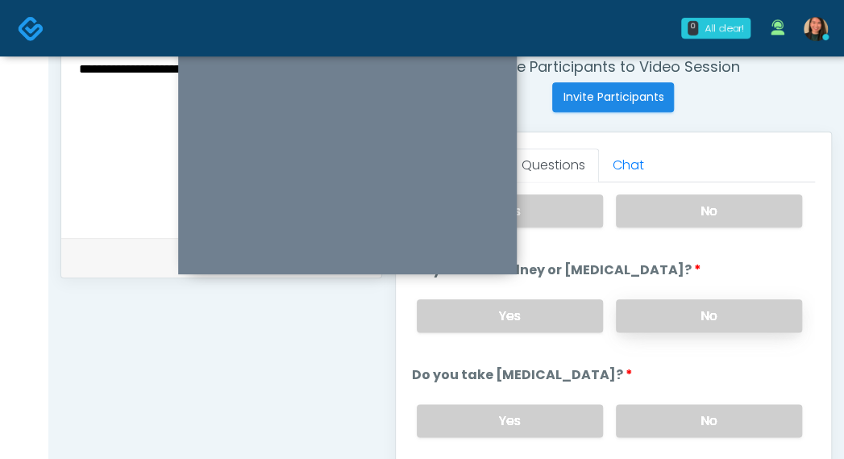
type textarea "**********"
click at [748, 310] on label "No" at bounding box center [709, 315] width 186 height 33
click at [575, 312] on label "Yes" at bounding box center [510, 315] width 186 height 33
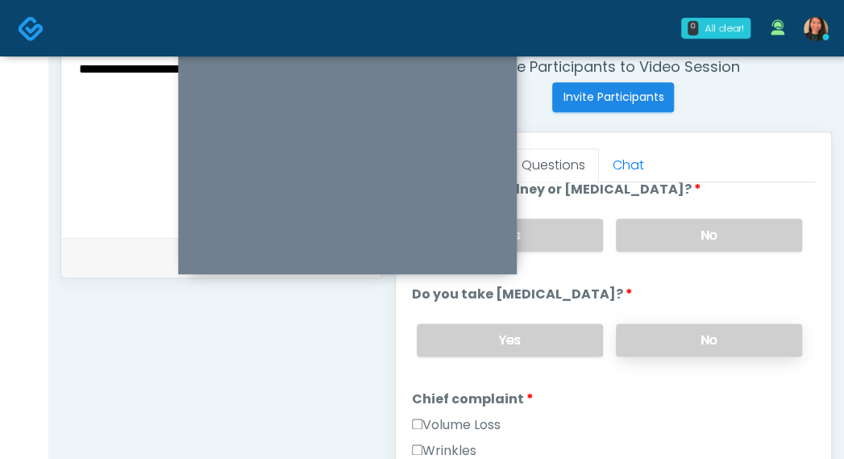
click at [737, 341] on label "No" at bounding box center [709, 339] width 186 height 33
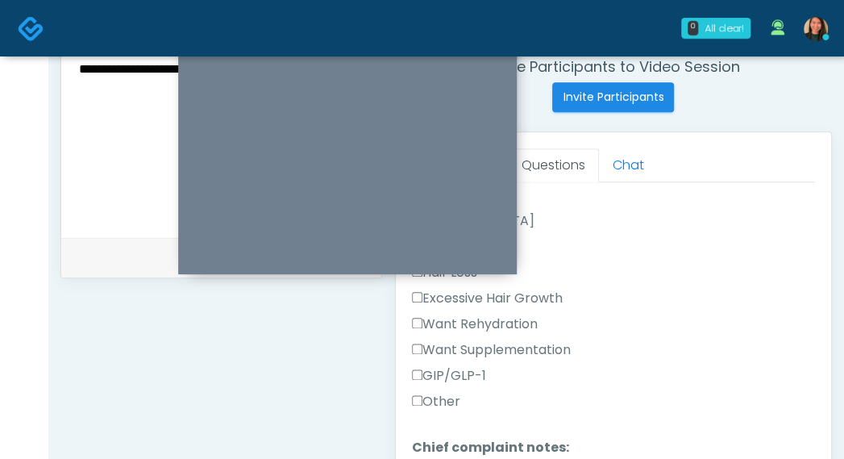
scroll to position [564, 0]
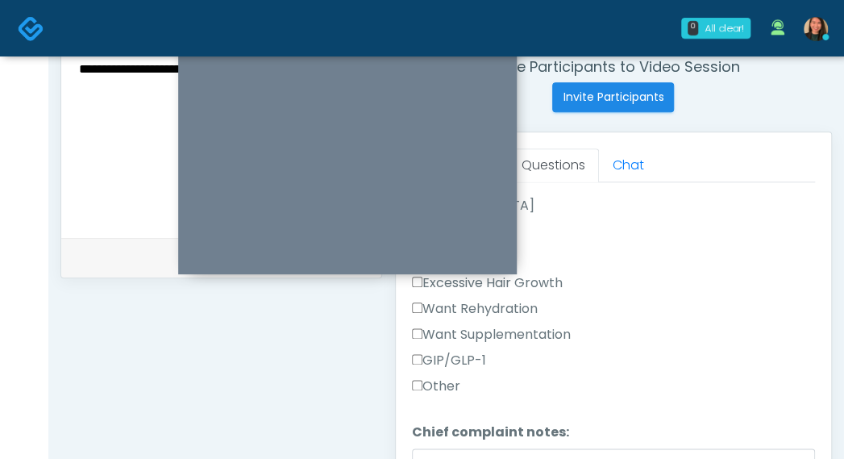
click at [457, 359] on label "GIP/GLP-1" at bounding box center [449, 360] width 74 height 19
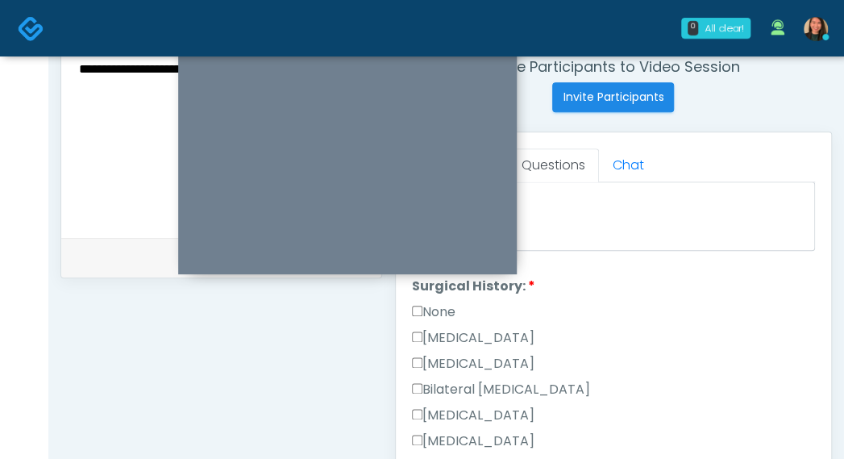
scroll to position [806, 0]
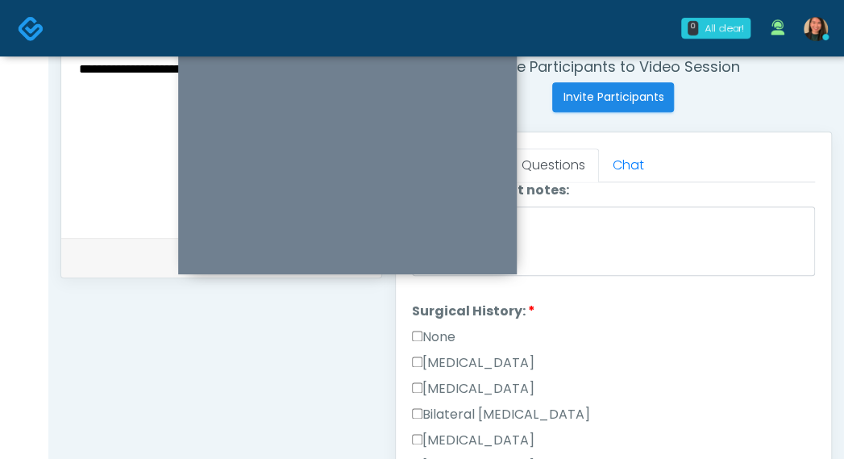
click at [446, 327] on label "None" at bounding box center [434, 336] width 44 height 19
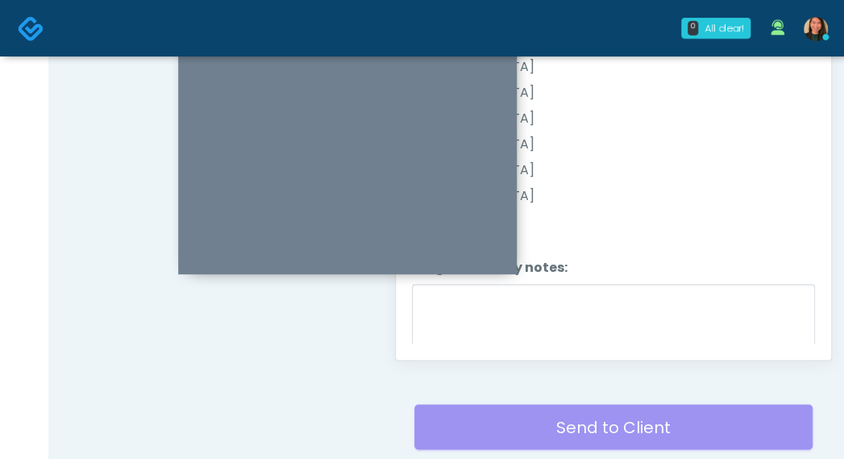
scroll to position [964, 0]
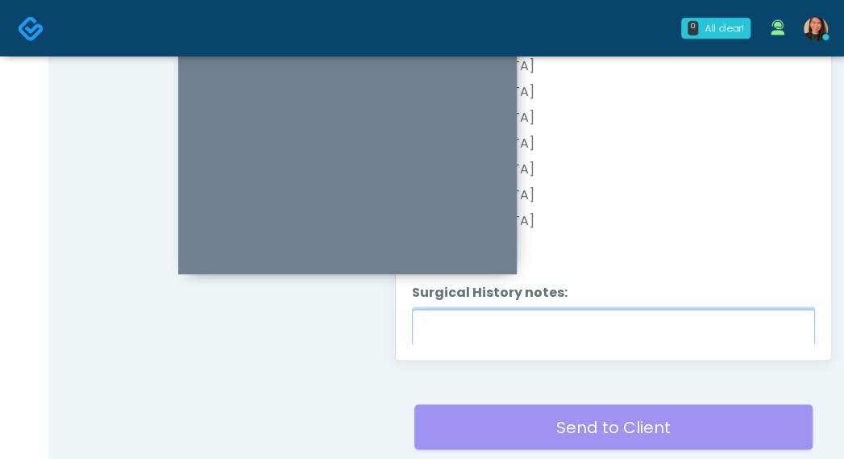
click at [625, 319] on textarea "Surgical History notes:" at bounding box center [613, 343] width 403 height 69
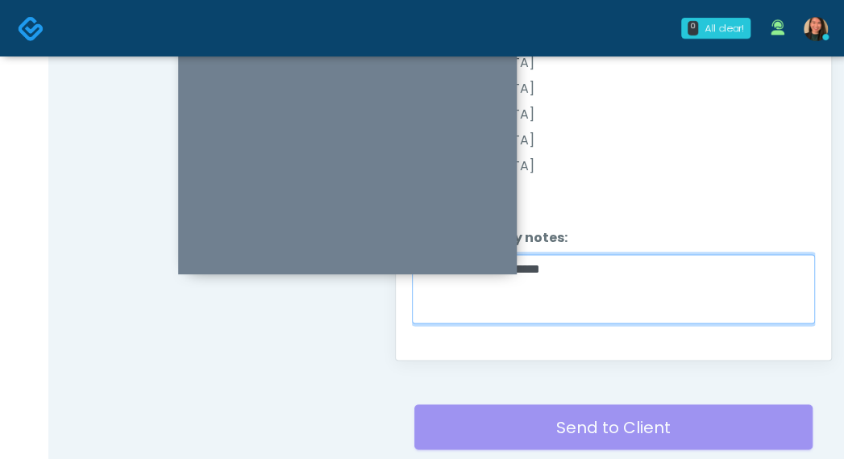
scroll to position [1044, 0]
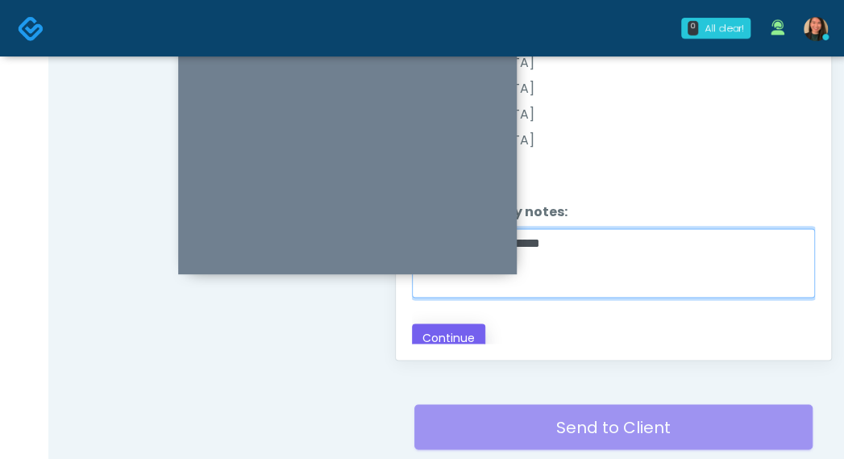
type textarea "**********"
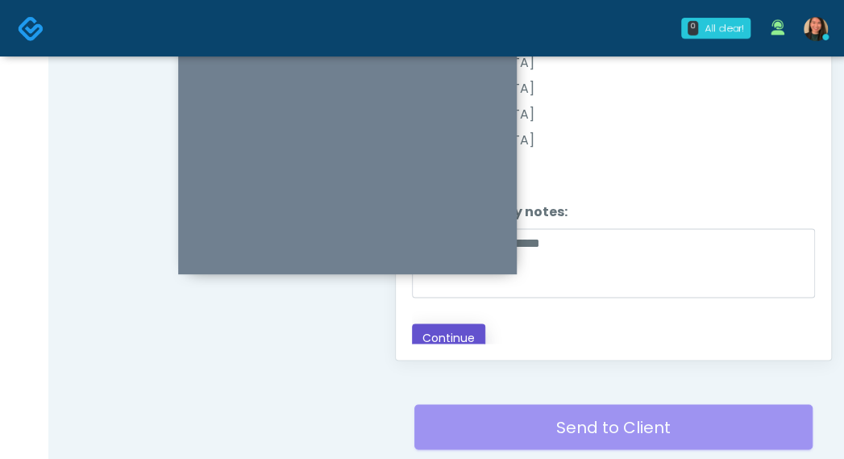
click at [461, 331] on button "Continue" at bounding box center [448, 338] width 73 height 30
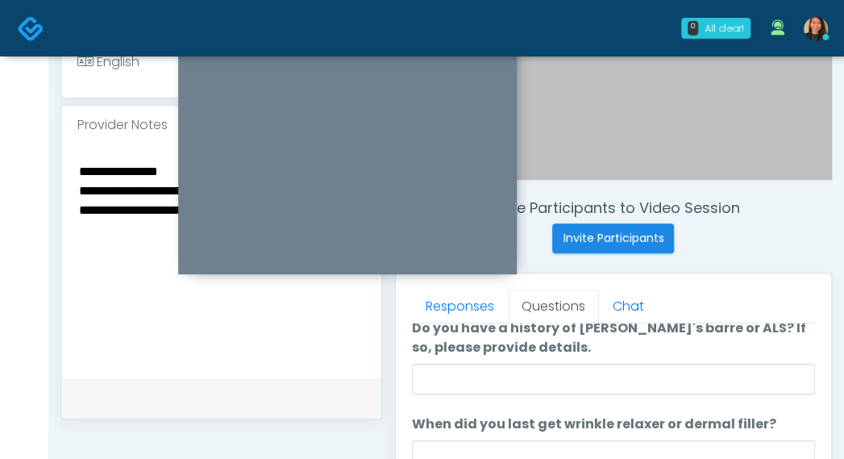
scroll to position [504, 0]
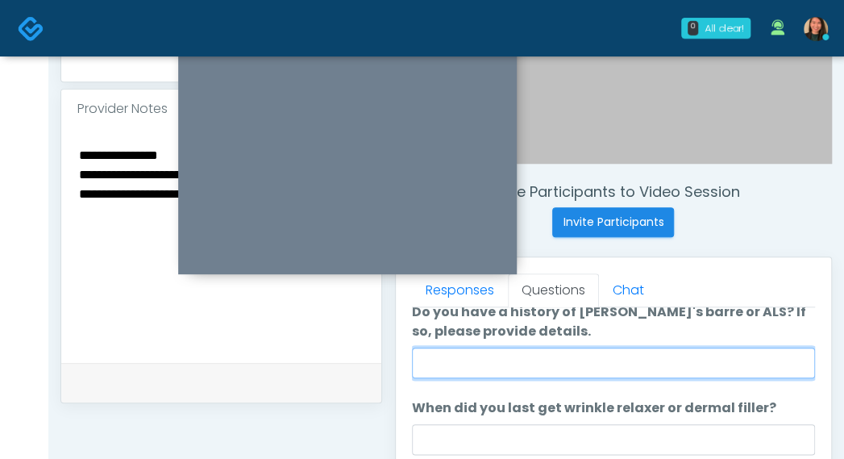
click at [692, 360] on input "Do you have a history of Guillain's barre or ALS? If so, please provide details." at bounding box center [613, 362] width 403 height 31
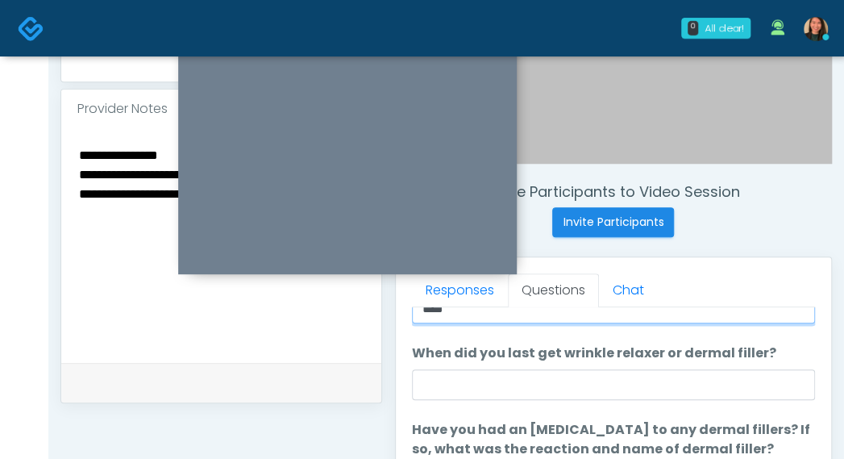
scroll to position [161, 0]
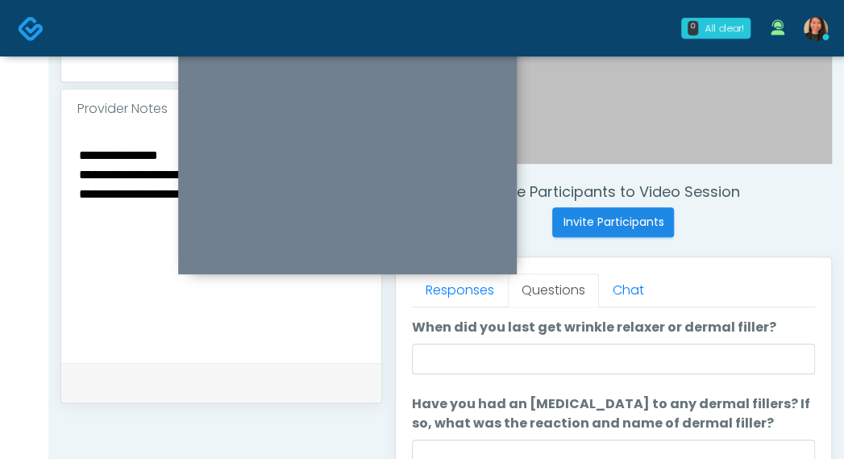
type input "****"
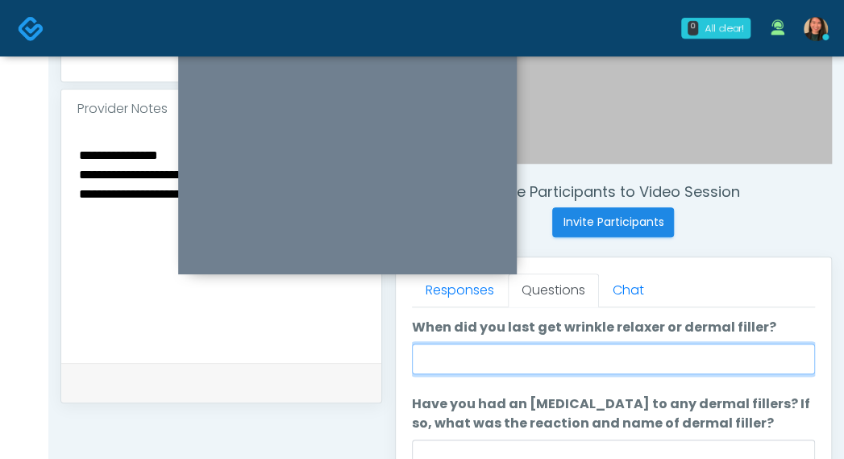
click at [737, 361] on input "When did you last get wrinkle relaxer or dermal filler?" at bounding box center [613, 358] width 403 height 31
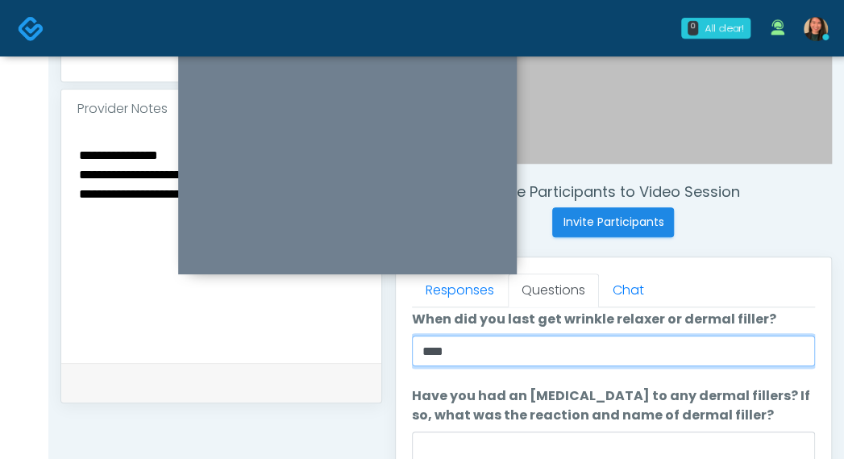
scroll to position [584, 0]
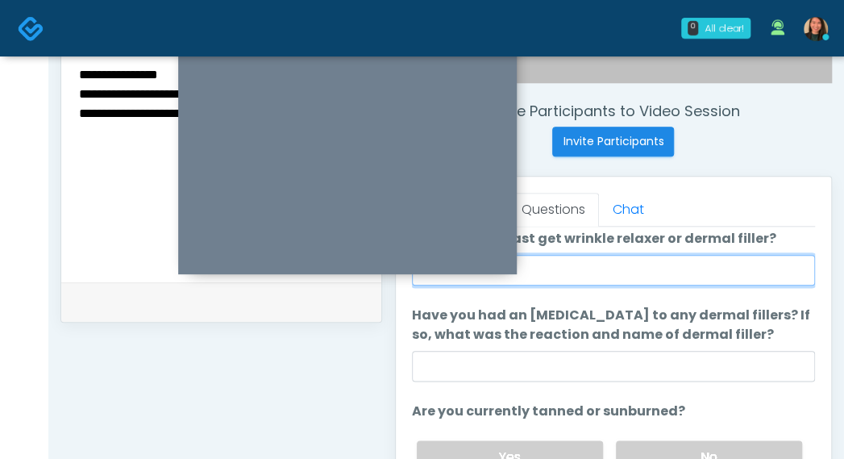
type input "****"
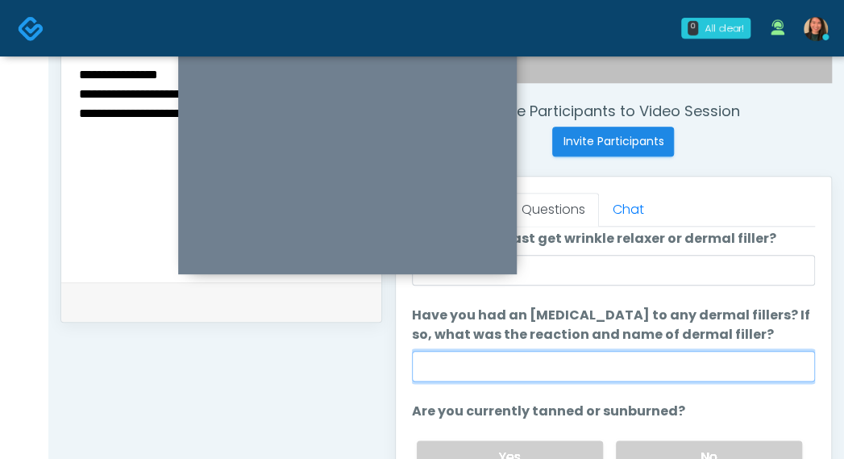
click at [708, 354] on input "Have you had an allergic response to any dermal fillers? If so, what was the re…" at bounding box center [613, 366] width 403 height 31
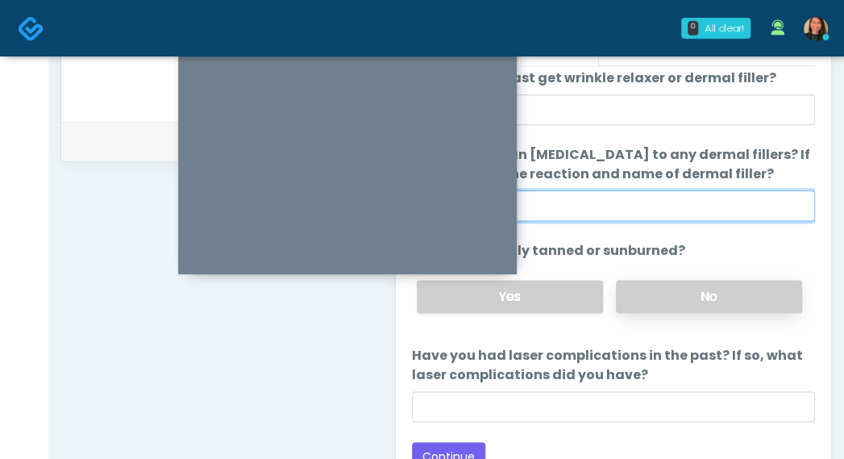
scroll to position [745, 0]
type input "****"
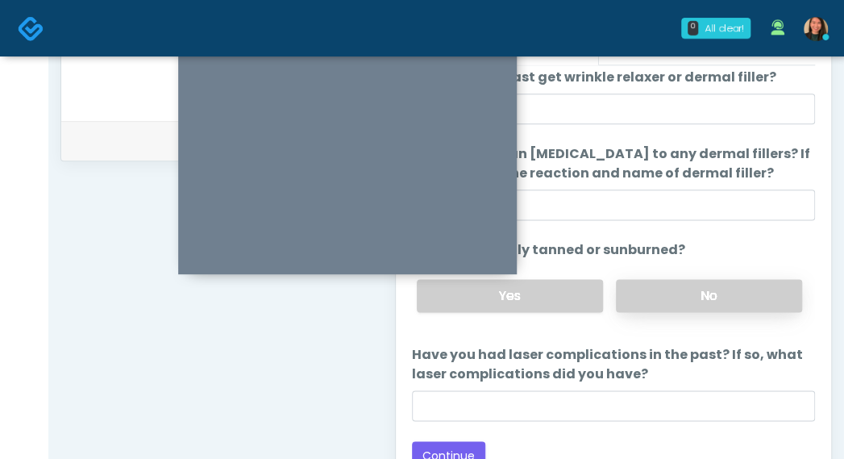
click at [712, 286] on label "No" at bounding box center [709, 295] width 186 height 33
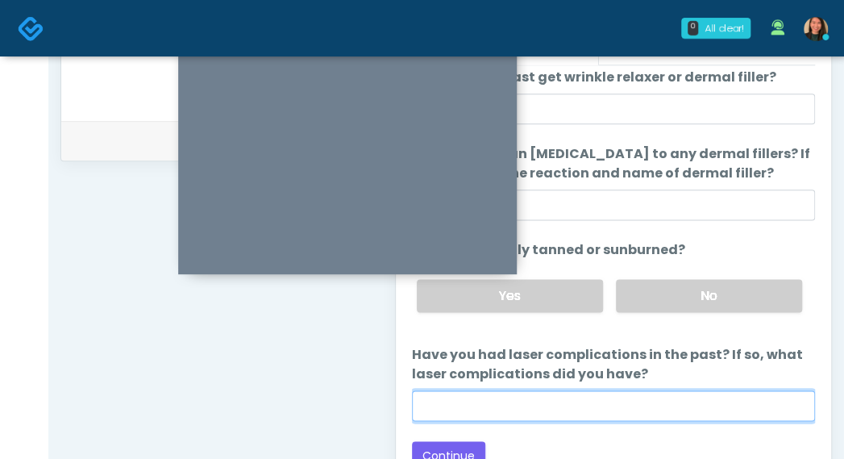
click at [675, 400] on input "Have you had laser complications in the past? If so, what laser complications d…" at bounding box center [613, 405] width 403 height 31
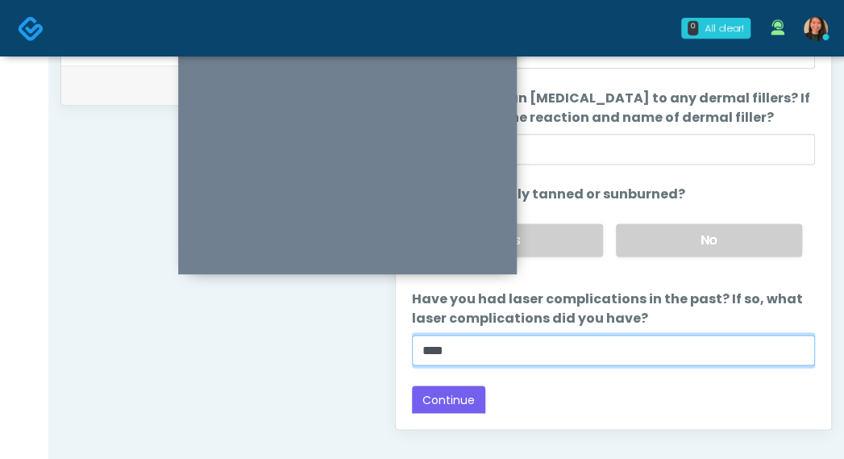
scroll to position [826, 0]
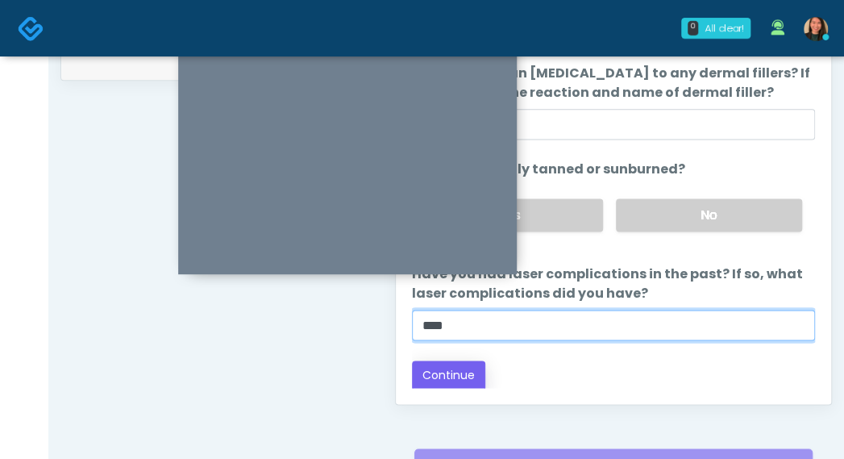
type input "****"
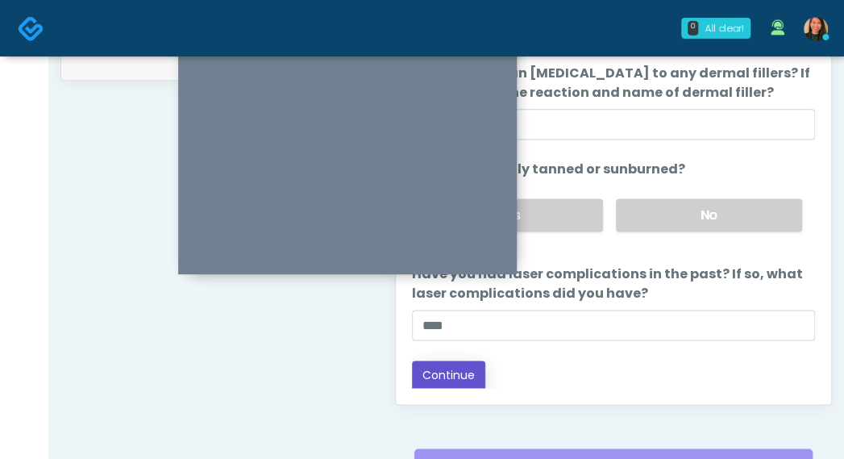
click at [437, 363] on button "Continue" at bounding box center [448, 375] width 73 height 30
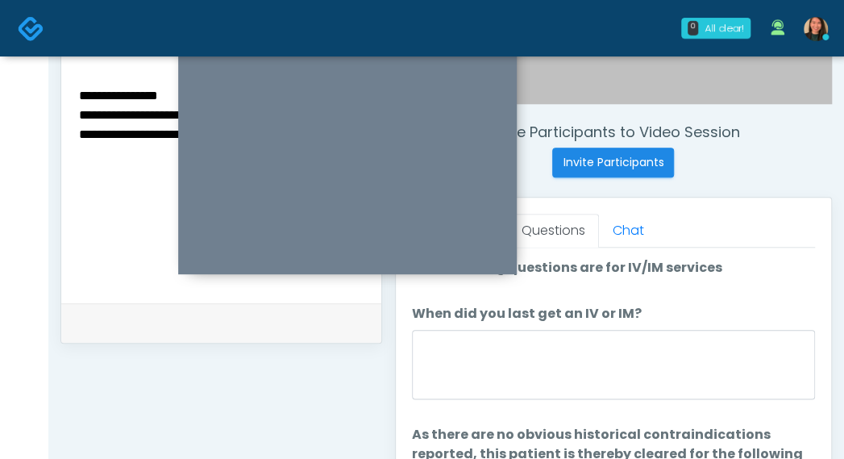
scroll to position [644, 0]
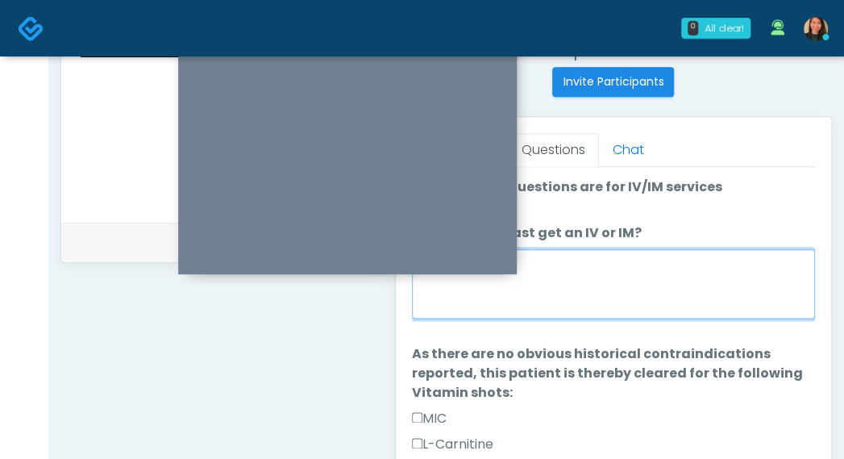
click at [759, 286] on textarea "When did you last get an IV or IM?" at bounding box center [613, 283] width 403 height 69
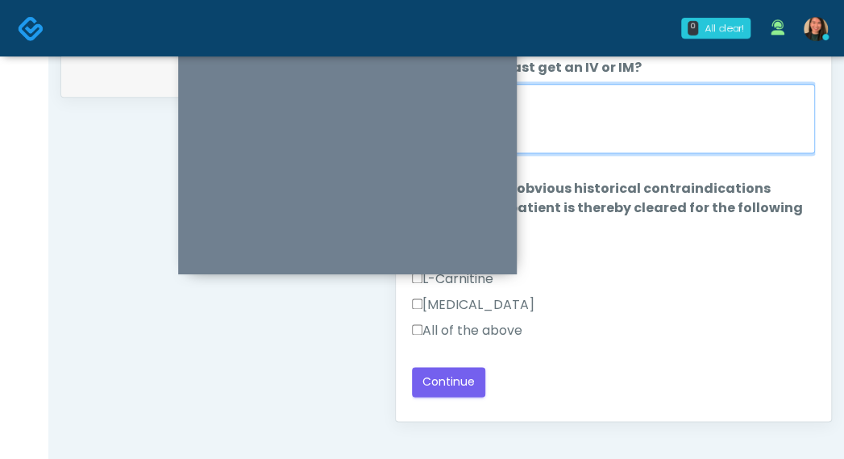
scroll to position [805, 0]
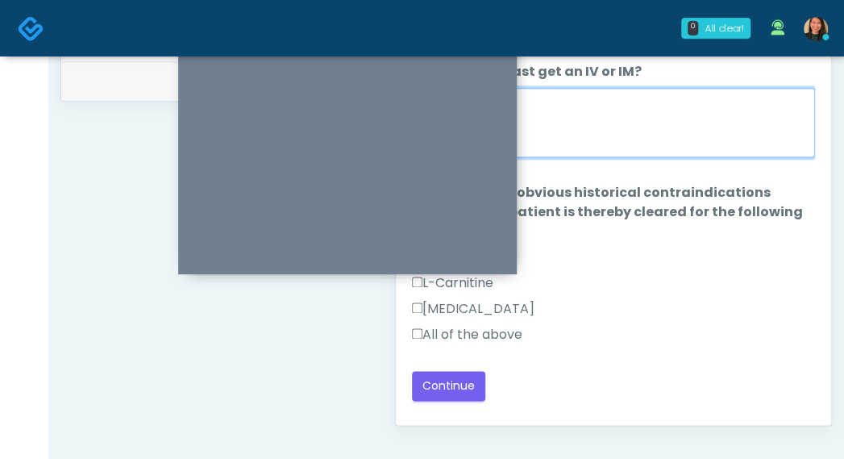
type textarea "****"
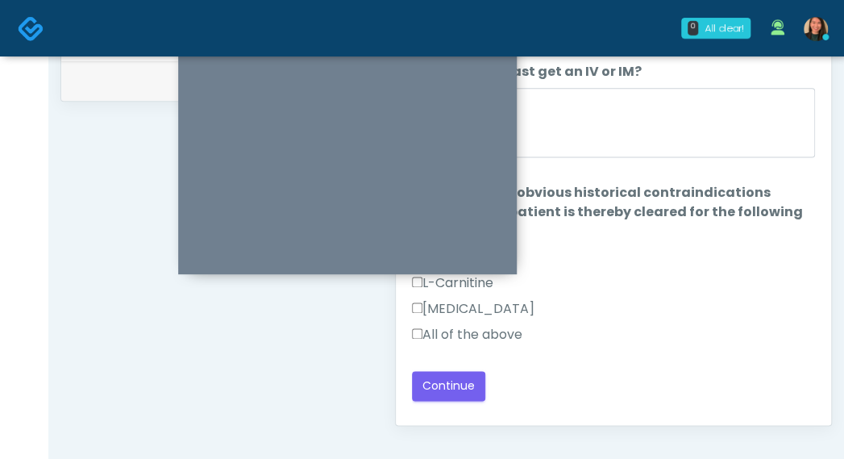
click at [509, 333] on label "All of the above" at bounding box center [467, 334] width 110 height 19
click at [467, 373] on button "Continue" at bounding box center [448, 386] width 73 height 30
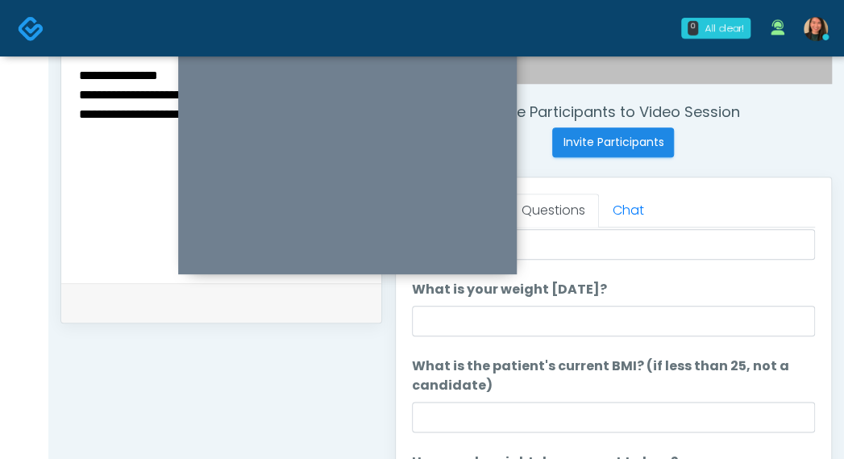
scroll to position [2, 0]
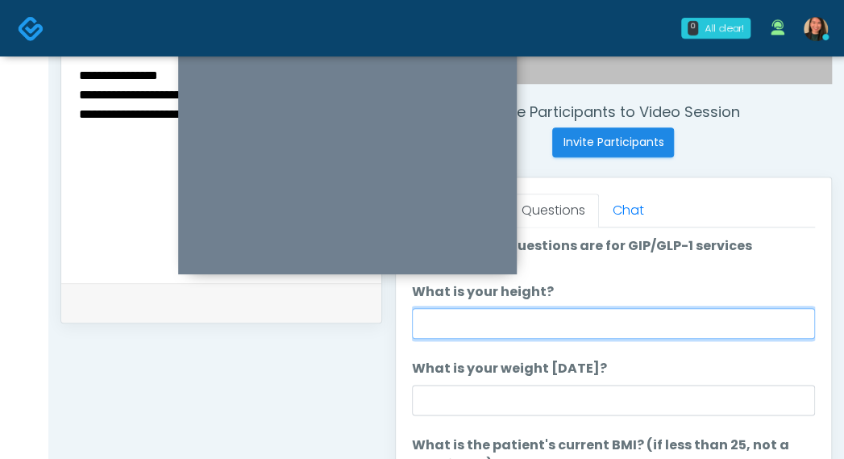
click at [740, 330] on input "What is your height?" at bounding box center [613, 323] width 403 height 31
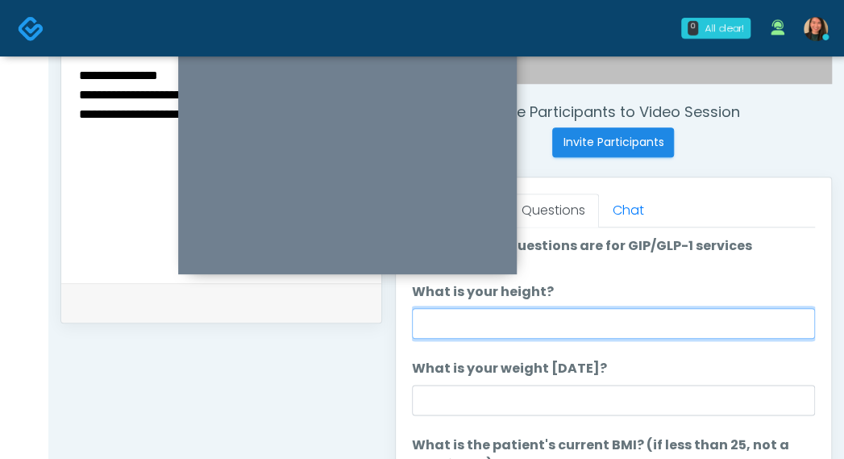
click at [608, 334] on input "What is your height?" at bounding box center [613, 323] width 403 height 31
type input "***"
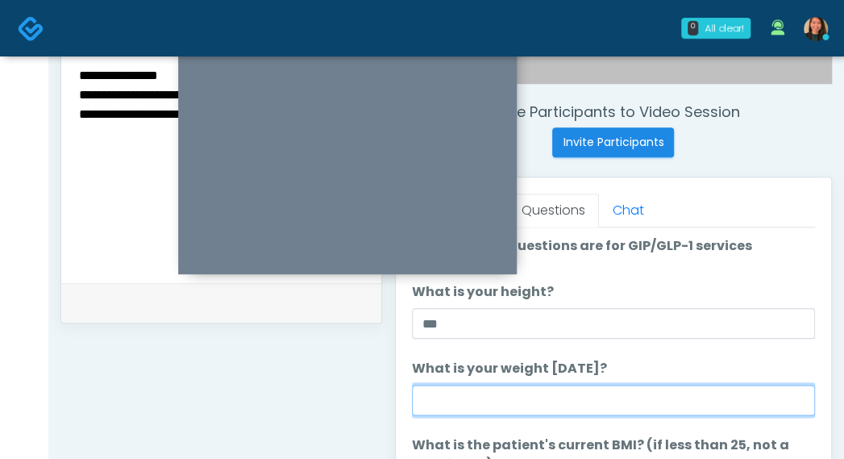
click at [538, 391] on input "What is your weight today?" at bounding box center [613, 399] width 403 height 31
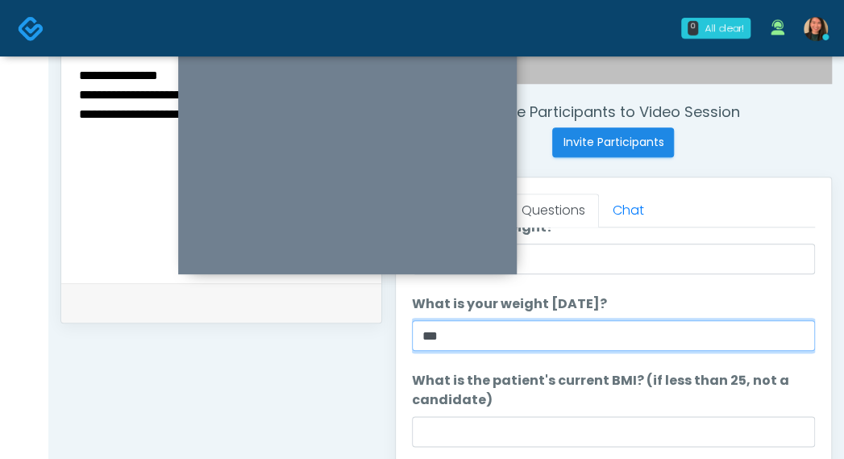
scroll to position [82, 0]
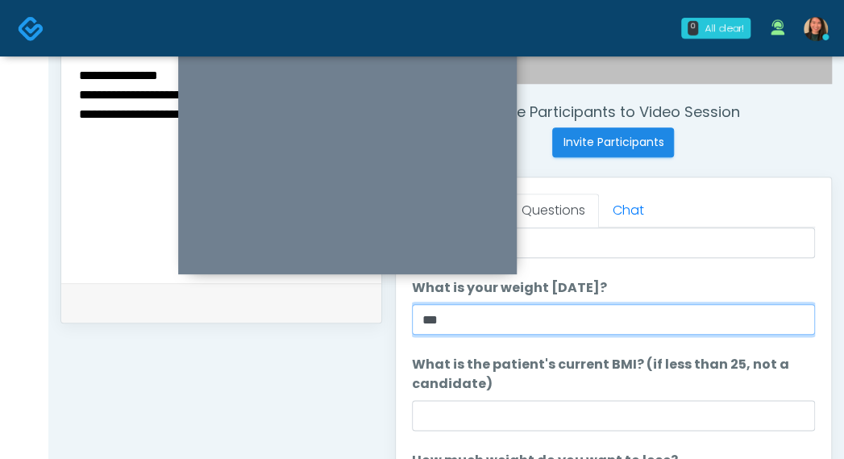
type input "***"
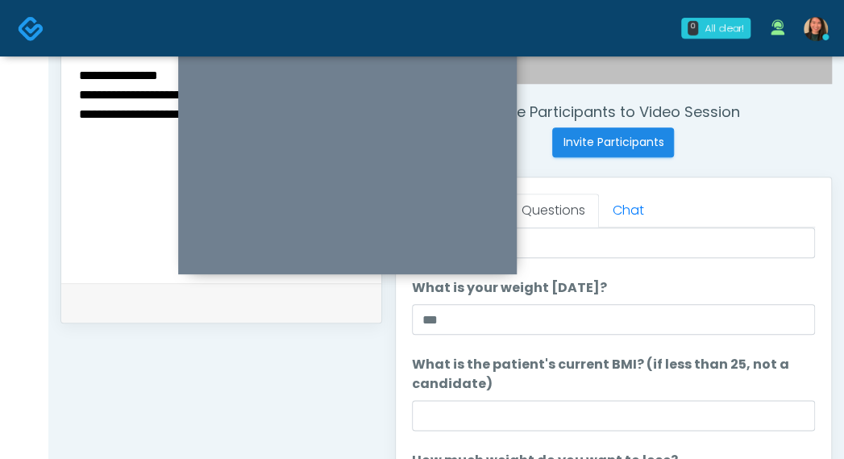
click at [598, 391] on li "What is the patient's current BMI? (if less than 25, not a candidate) What is t…" at bounding box center [613, 393] width 403 height 76
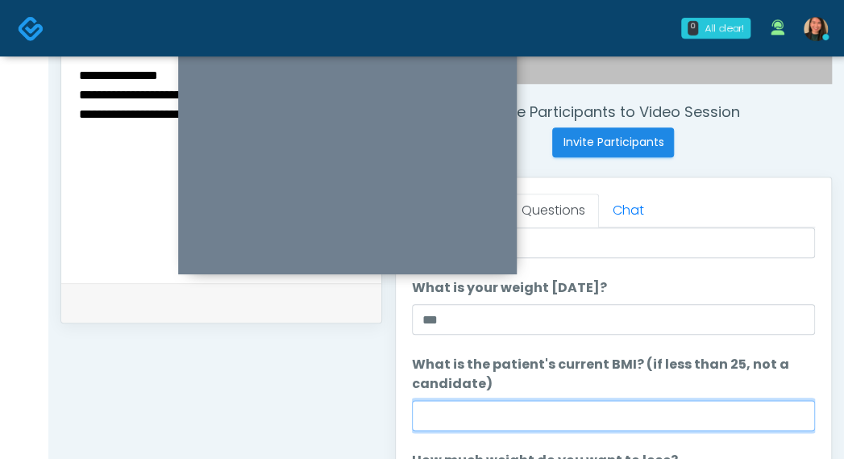
click at [579, 415] on input "What is the patient's current BMI? (if less than 25, not a candidate)" at bounding box center [613, 415] width 403 height 31
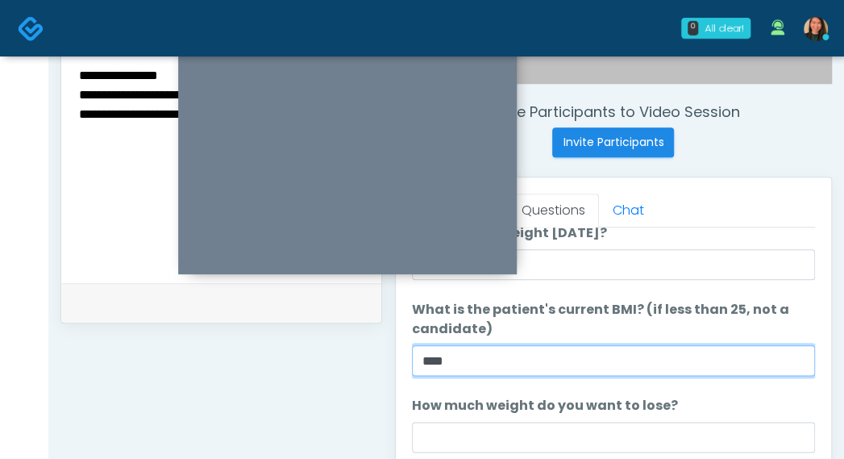
scroll to position [163, 0]
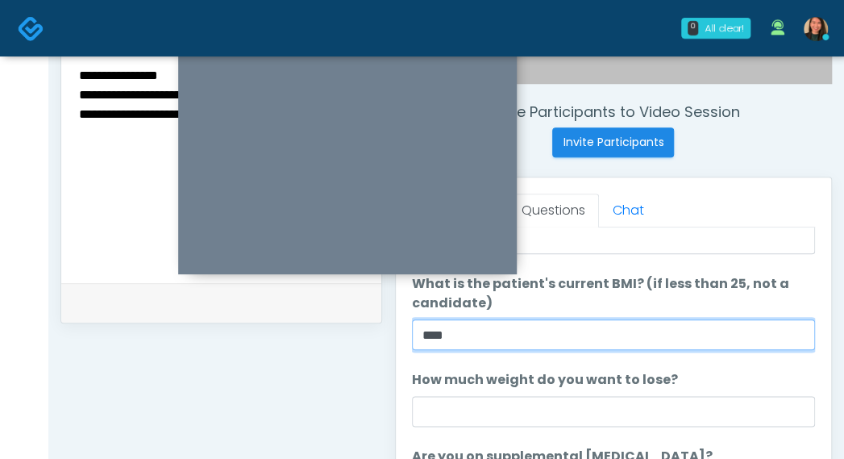
type input "****"
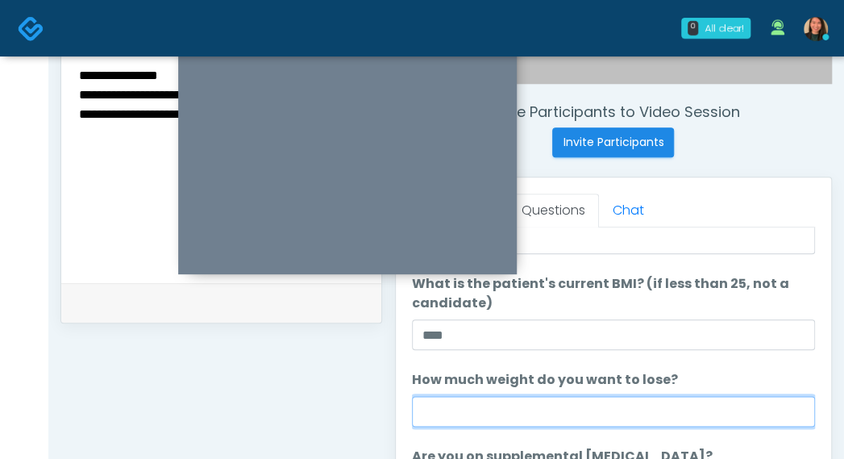
click at [616, 417] on input "How much weight do you want to lose?" at bounding box center [613, 411] width 403 height 31
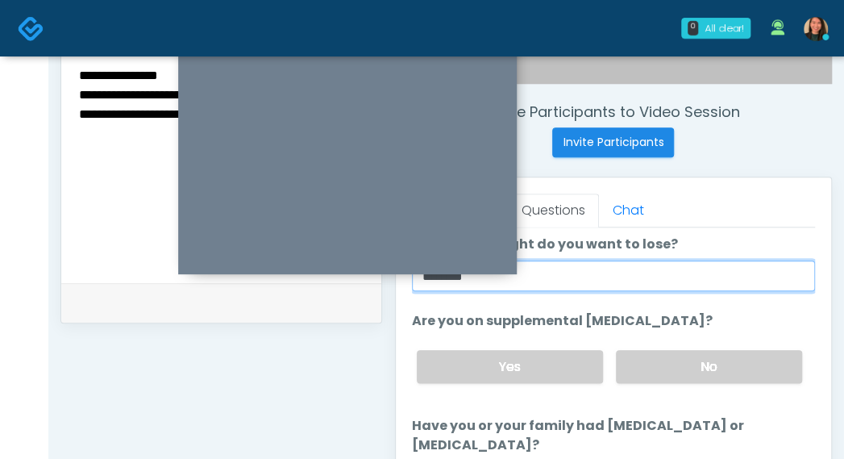
scroll to position [324, 0]
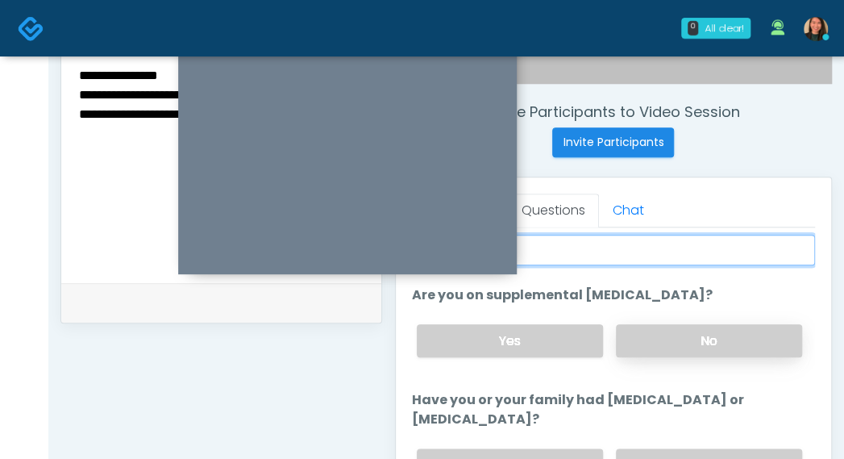
type input "********"
click at [777, 338] on label "No" at bounding box center [709, 340] width 186 height 33
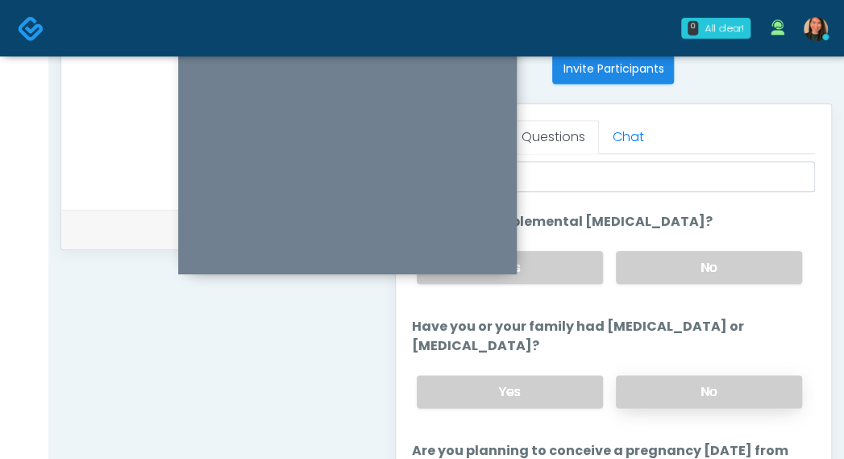
scroll to position [405, 0]
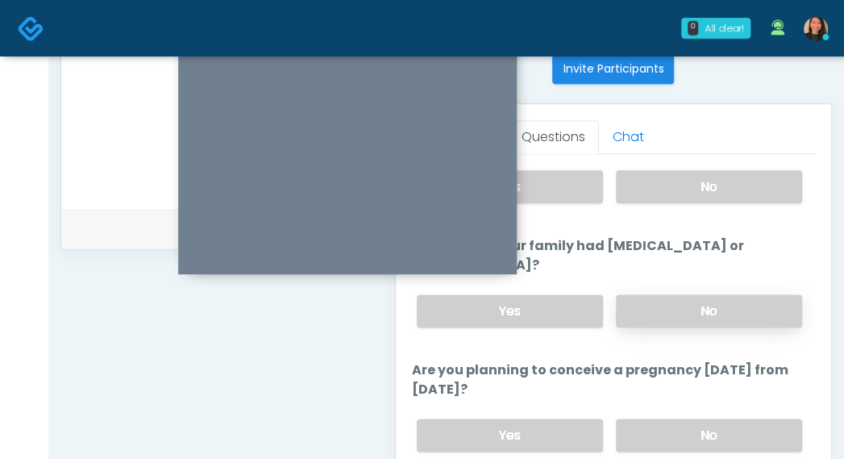
click at [766, 310] on label "No" at bounding box center [709, 310] width 186 height 33
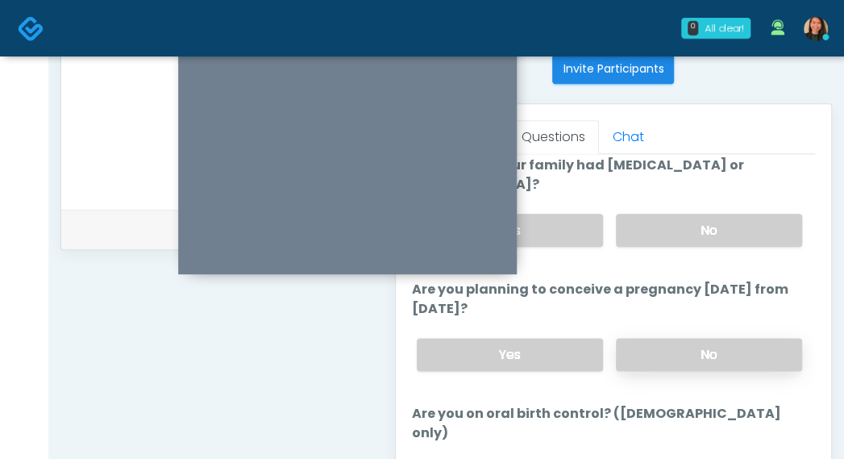
click at [745, 355] on label "No" at bounding box center [709, 354] width 186 height 33
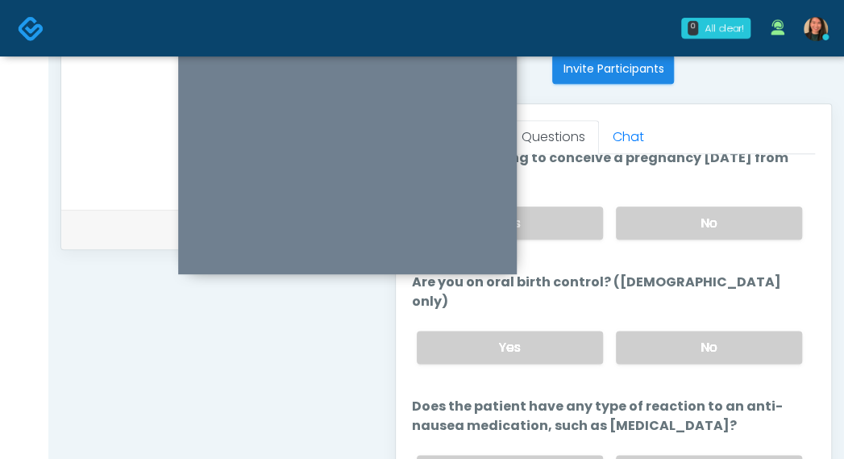
scroll to position [592, 0]
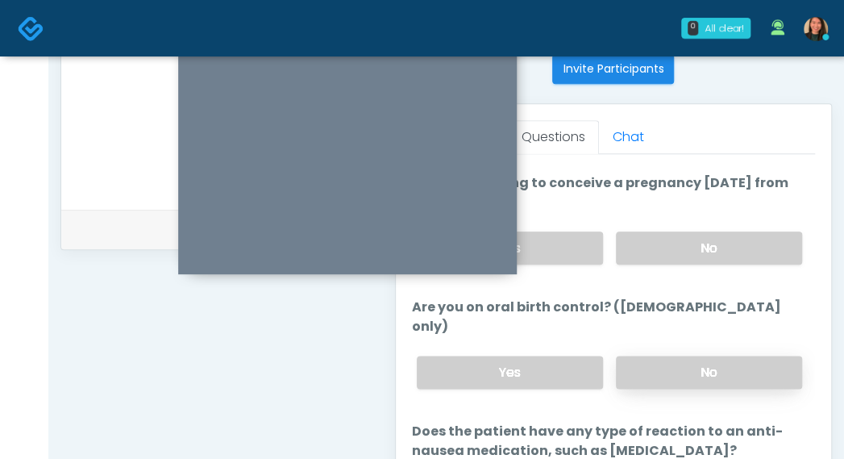
click at [743, 355] on label "No" at bounding box center [709, 371] width 186 height 33
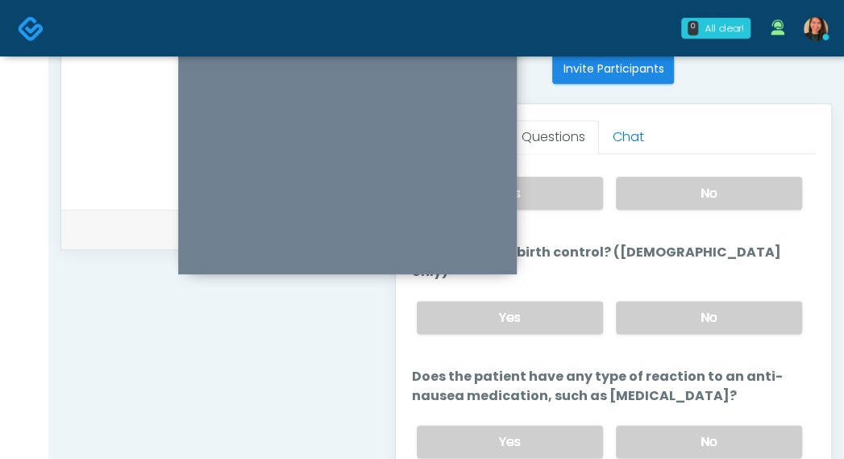
scroll to position [672, 0]
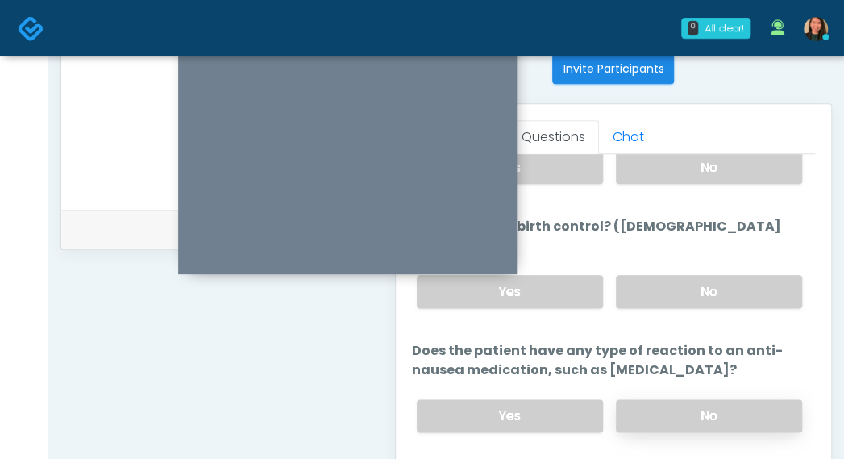
click at [740, 399] on label "No" at bounding box center [709, 415] width 186 height 33
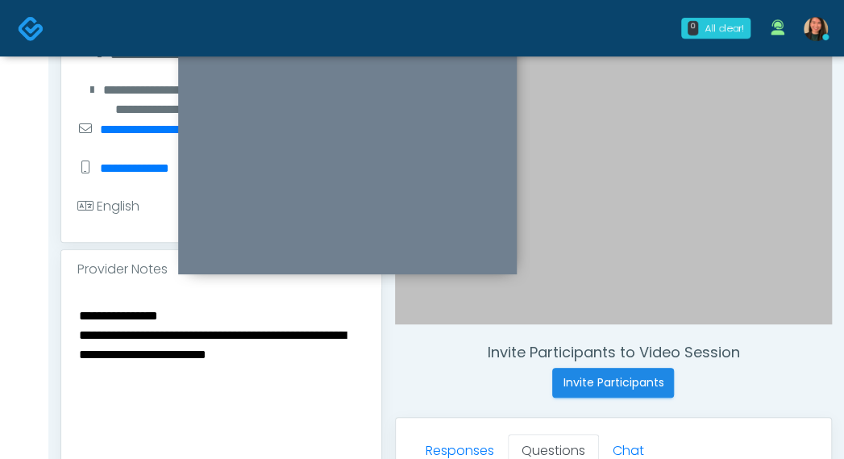
scroll to position [369, 0]
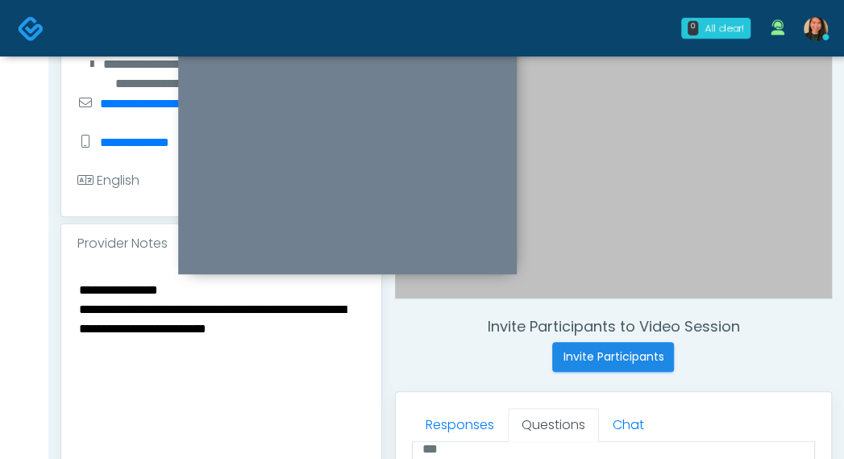
click at [343, 377] on textarea "**********" at bounding box center [221, 377] width 288 height 197
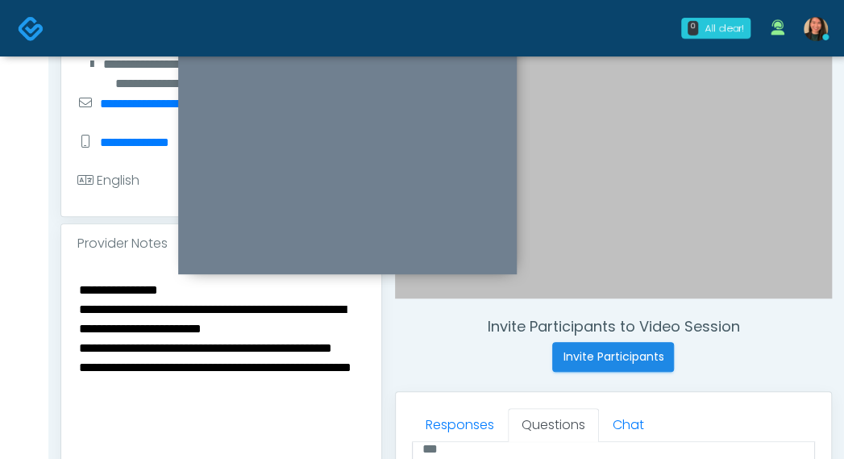
click at [300, 366] on textarea "**********" at bounding box center [221, 377] width 288 height 197
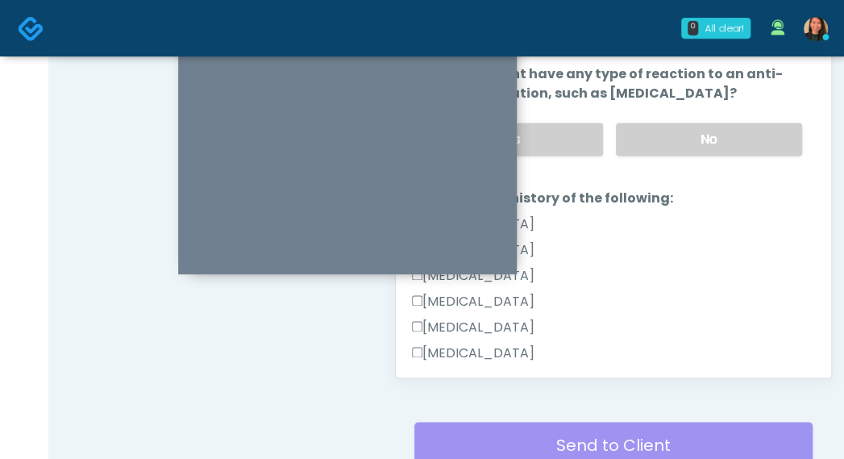
scroll to position [833, 0]
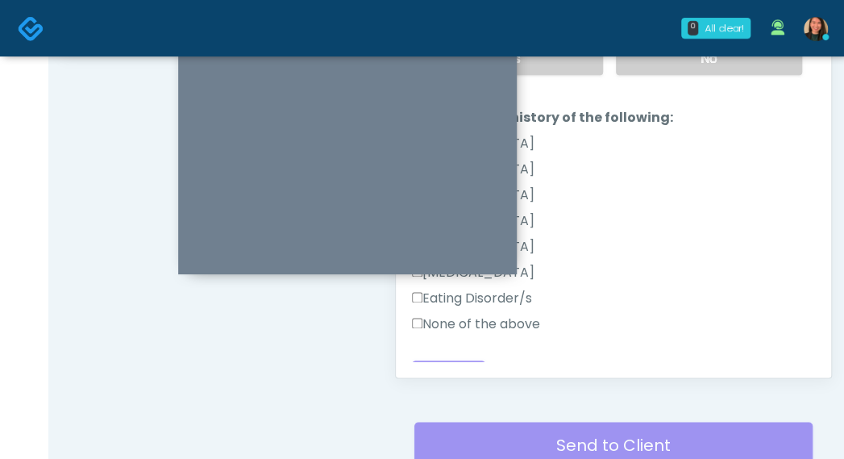
click at [513, 314] on label "None of the above" at bounding box center [476, 323] width 128 height 19
click at [471, 360] on button "Continue" at bounding box center [448, 375] width 73 height 30
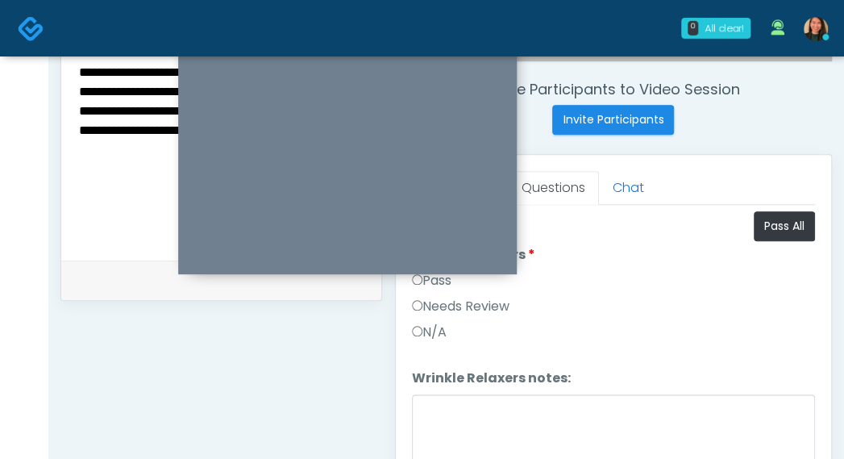
scroll to position [582, 0]
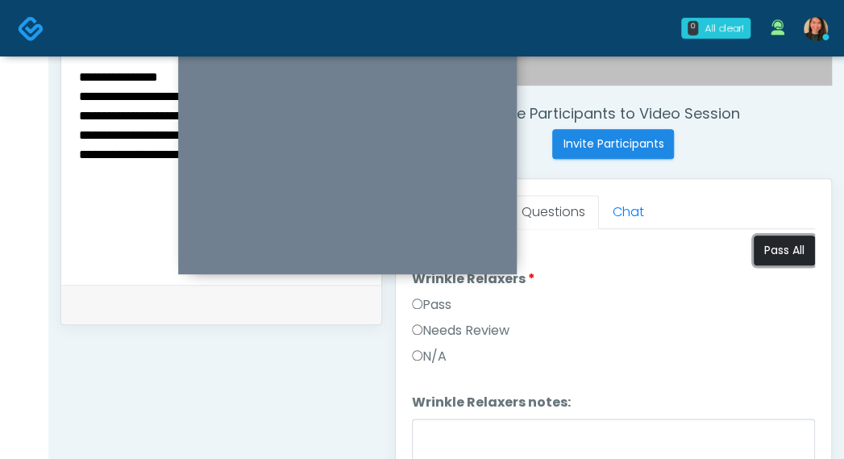
click at [782, 248] on button "Pass All" at bounding box center [784, 250] width 61 height 30
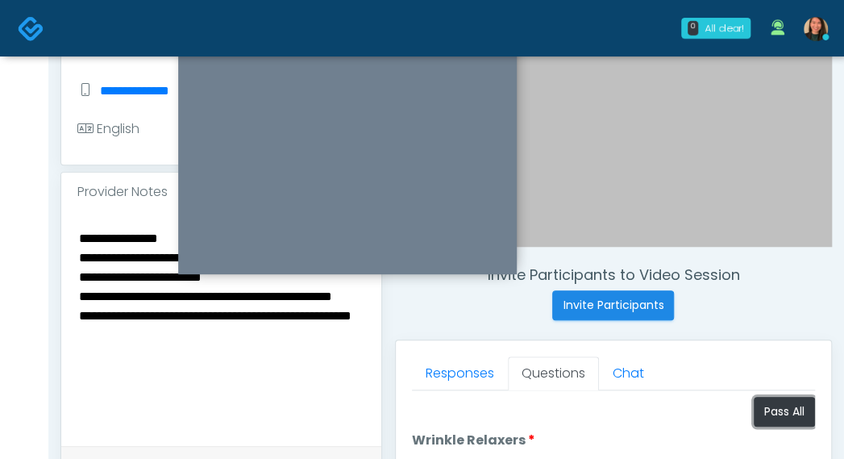
scroll to position [340, 0]
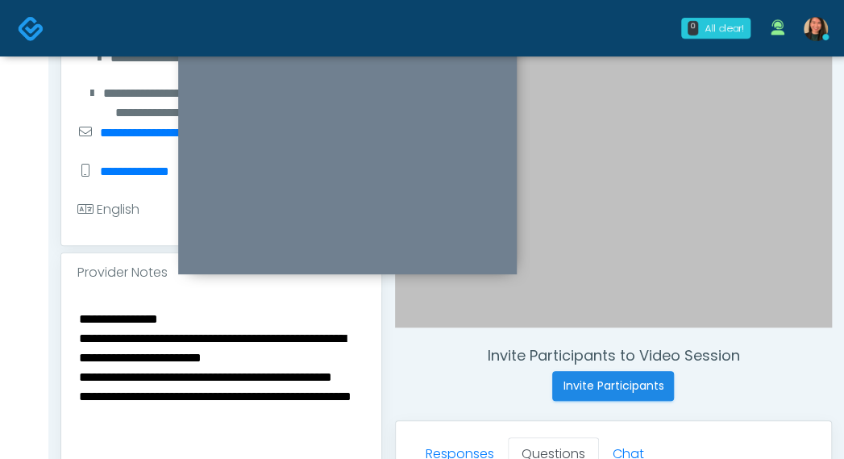
click at [201, 354] on textarea "**********" at bounding box center [221, 406] width 288 height 197
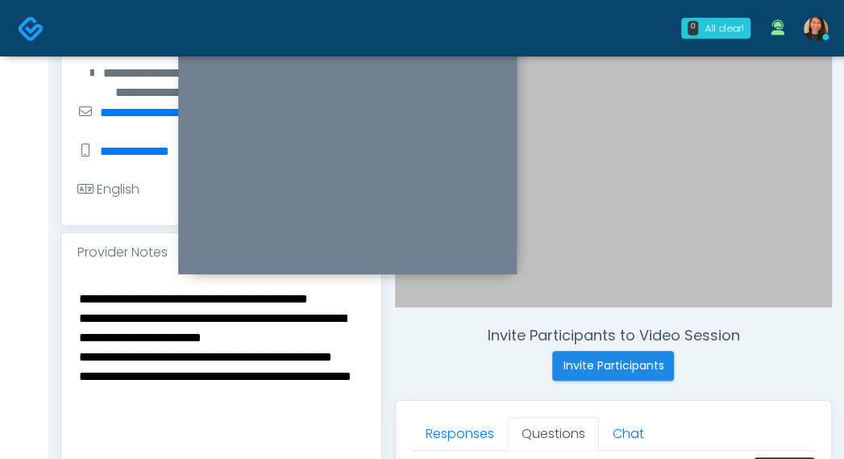
scroll to position [421, 0]
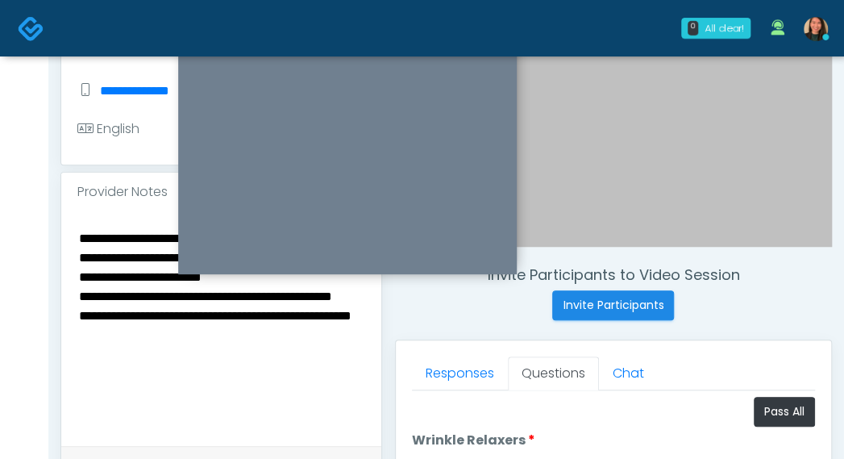
click at [322, 335] on textarea "**********" at bounding box center [221, 325] width 288 height 197
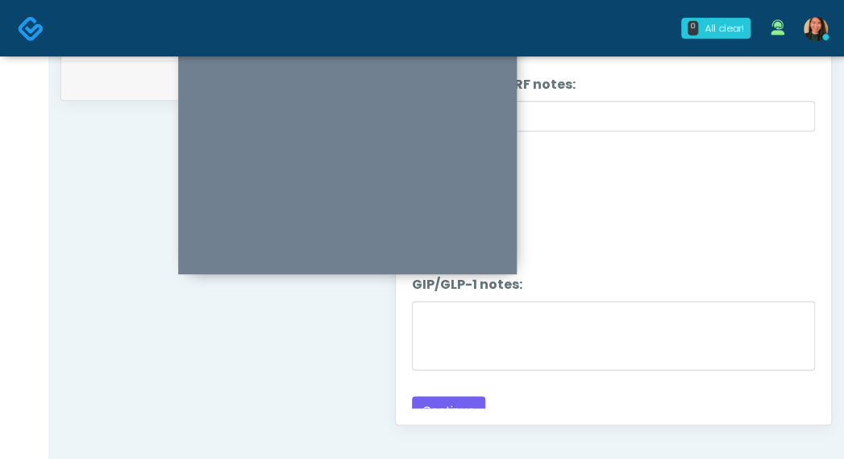
scroll to position [1526, 0]
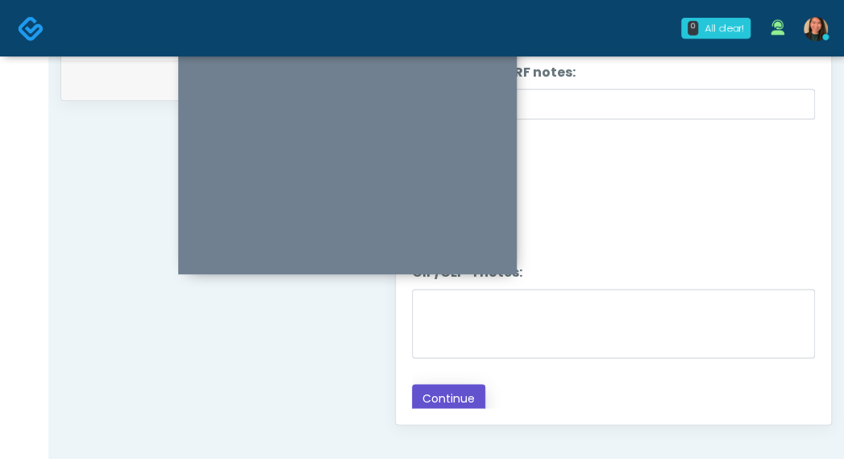
click at [445, 391] on button "Continue" at bounding box center [448, 399] width 73 height 30
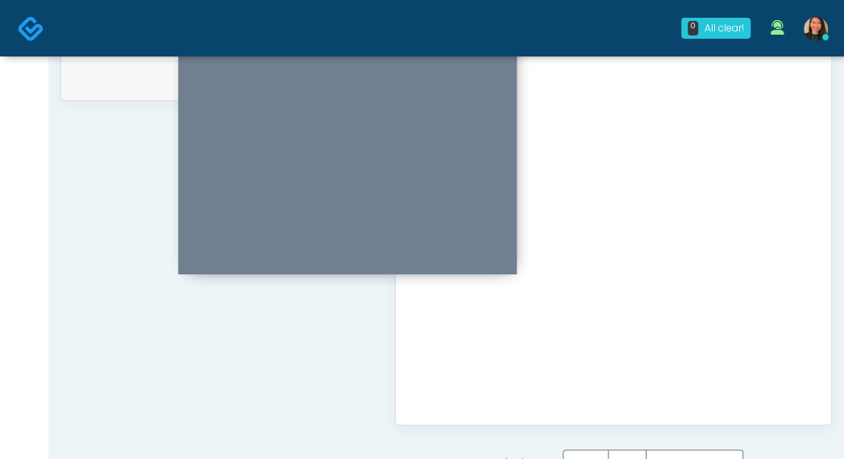
scroll to position [967, 0]
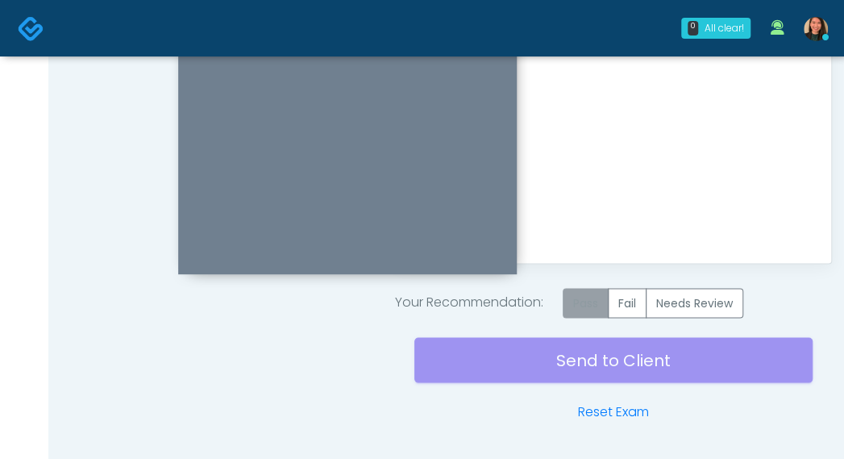
click at [575, 288] on label "Pass" at bounding box center [586, 303] width 46 height 30
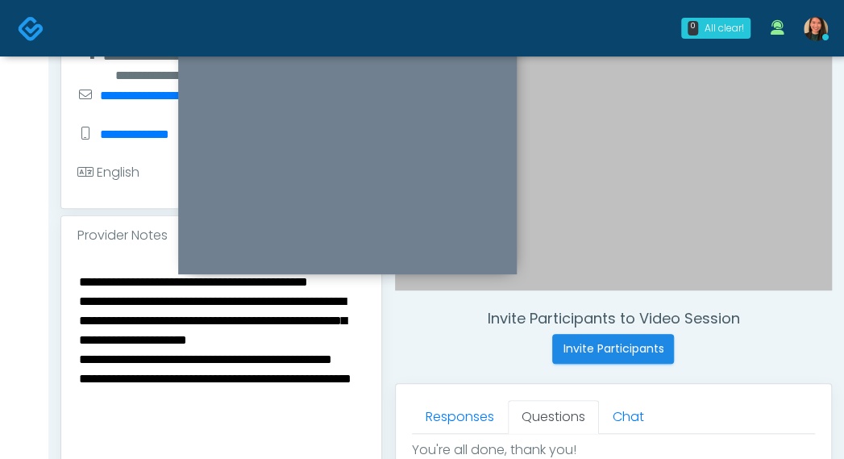
scroll to position [403, 0]
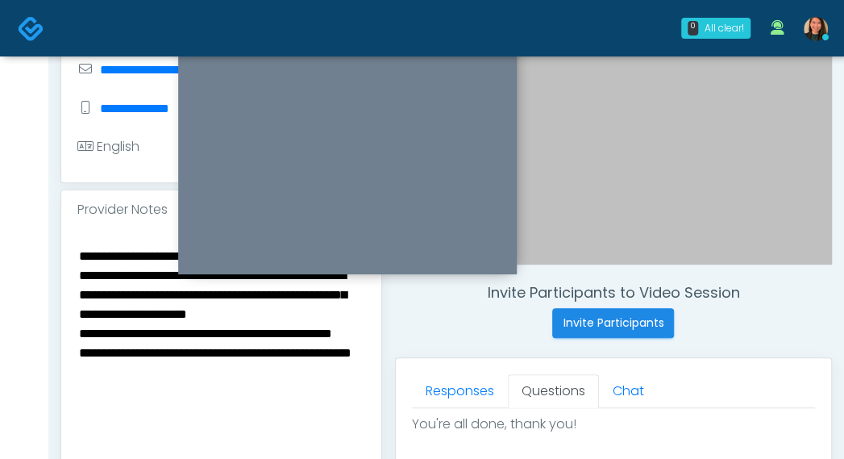
drag, startPoint x: 152, startPoint y: 326, endPoint x: 45, endPoint y: 332, distance: 107.3
click at [45, 332] on div "0 All clear! All clear! Jennifer Ekeh AZ CA CO FL GA IL LA MD MI MN MO NJ NM NV…" at bounding box center [422, 335] width 844 height 1476
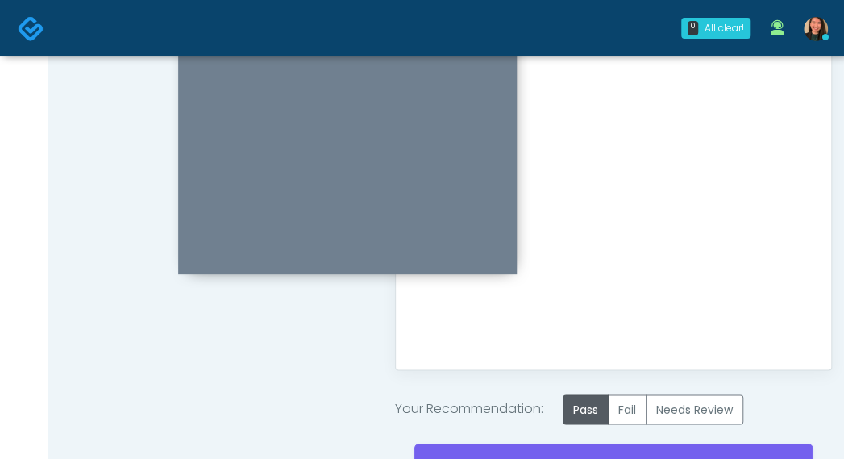
scroll to position [967, 0]
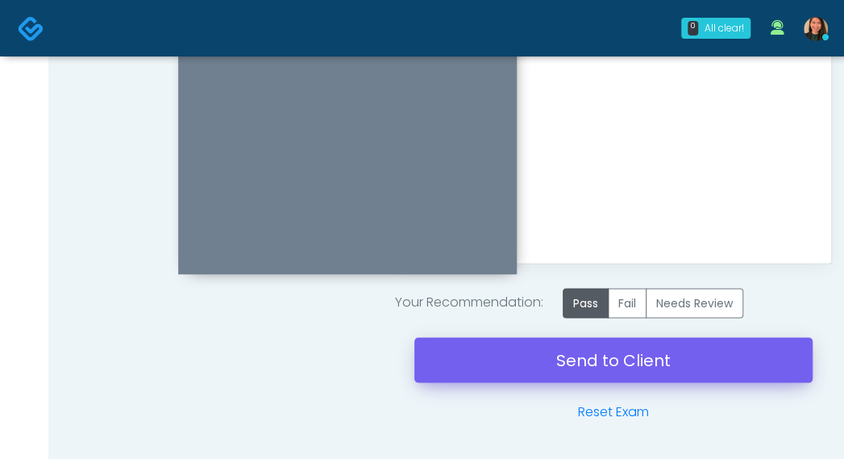
type textarea "**********"
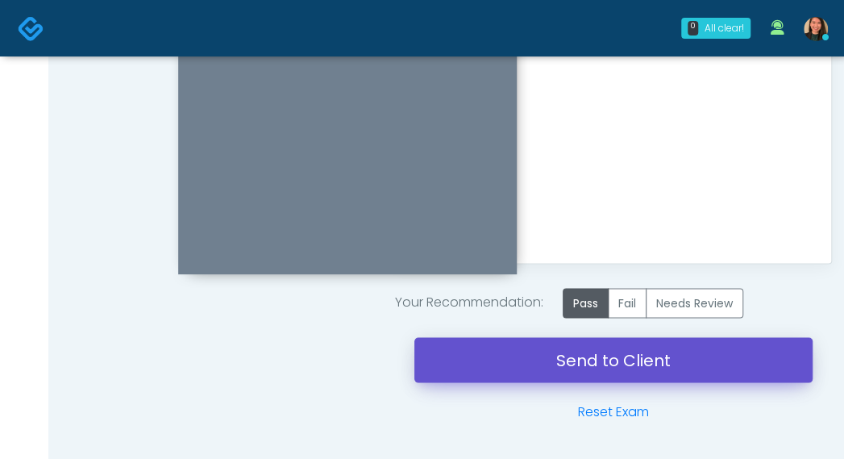
click at [471, 372] on link "Send to Client" at bounding box center [613, 359] width 398 height 45
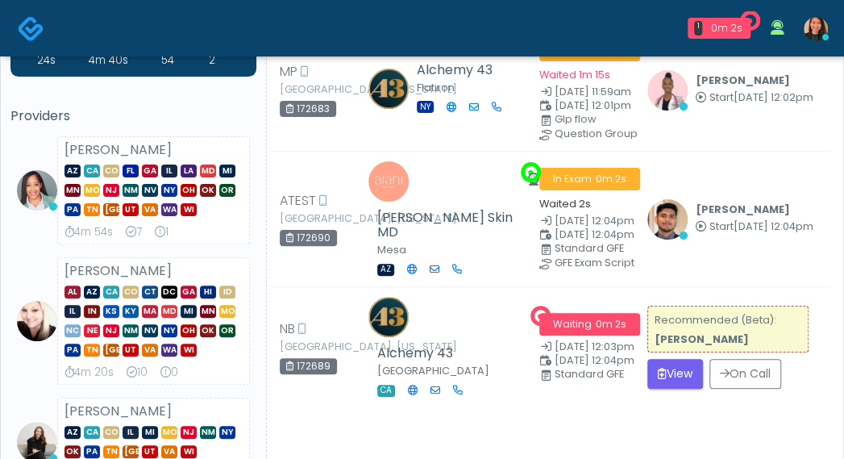
scroll to position [161, 0]
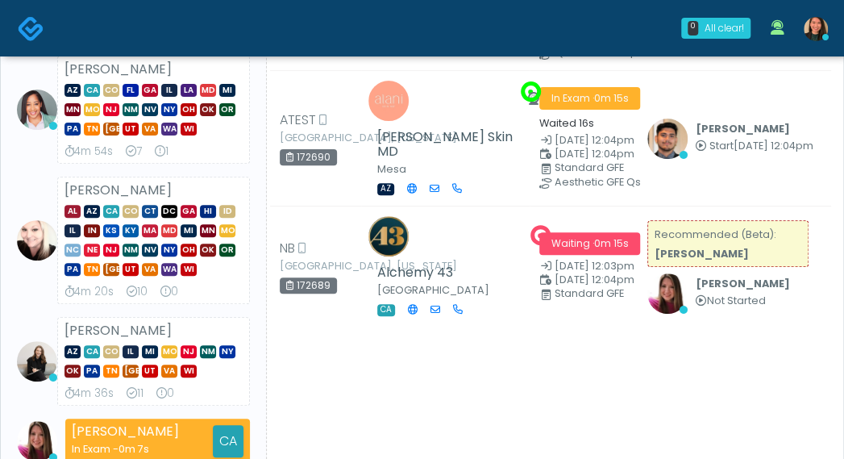
click at [40, 139] on li "[PERSON_NAME] AZ CA CO [GEOGRAPHIC_DATA] [GEOGRAPHIC_DATA] IL LA MD MI [GEOGRAP…" at bounding box center [133, 110] width 246 height 108
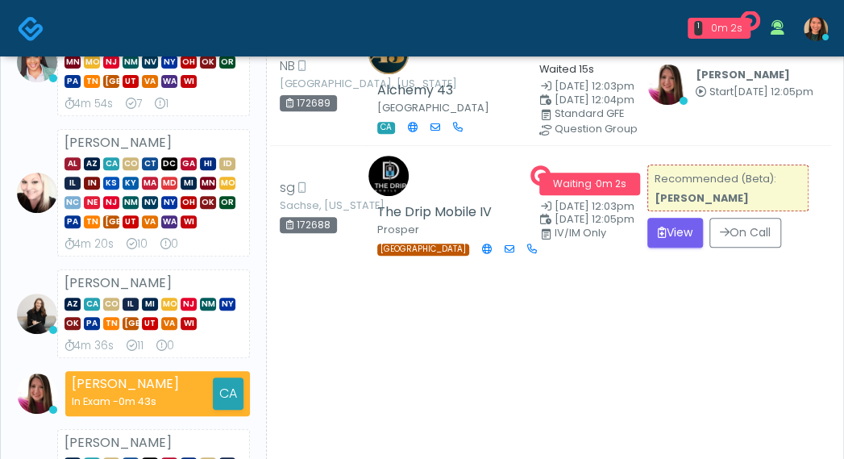
scroll to position [243, 0]
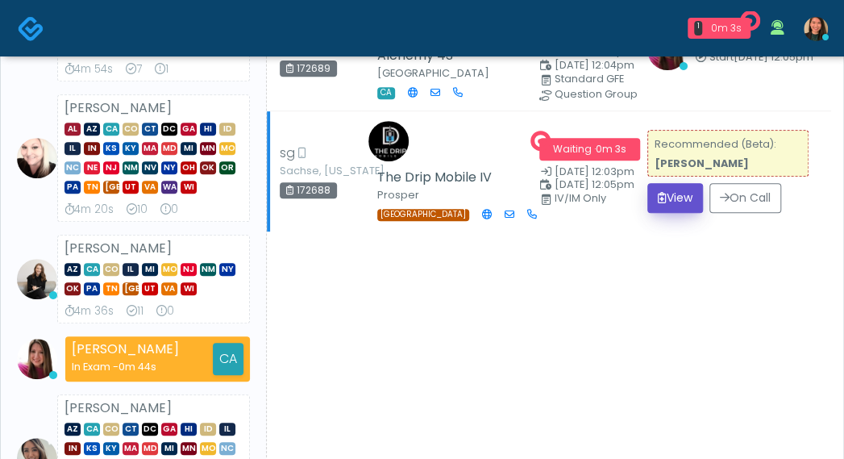
click at [656, 185] on button "View" at bounding box center [675, 198] width 56 height 30
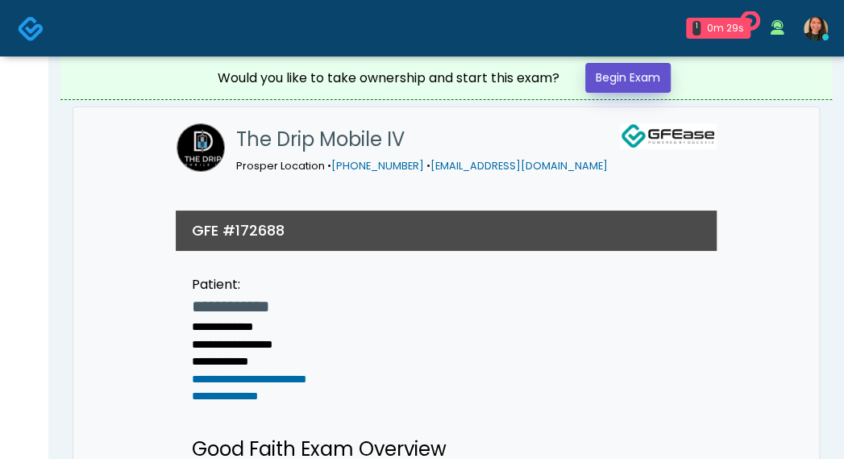
click at [614, 80] on link "Begin Exam" at bounding box center [627, 78] width 85 height 30
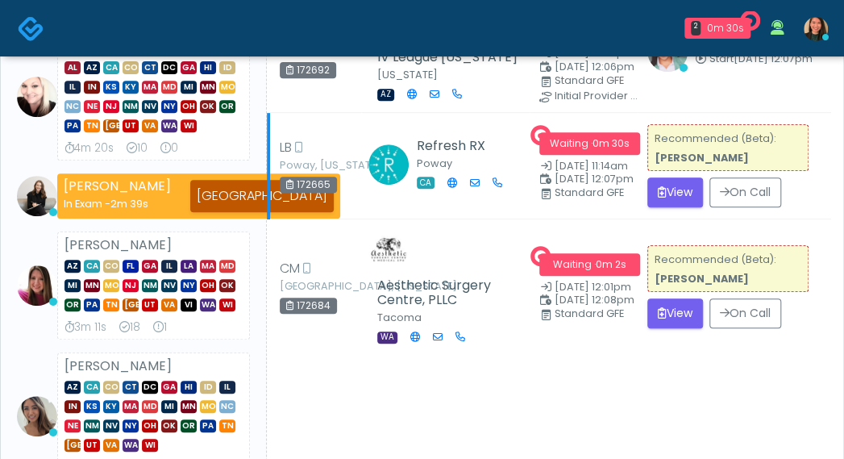
scroll to position [161, 0]
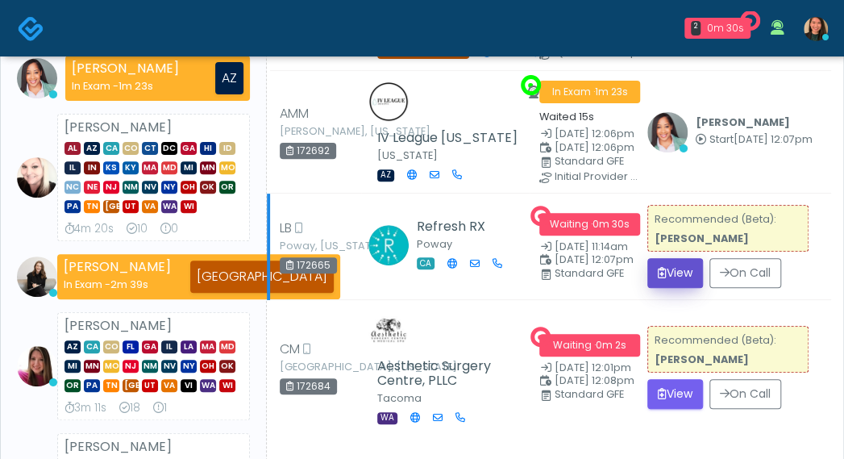
click at [653, 271] on button "View" at bounding box center [675, 273] width 56 height 30
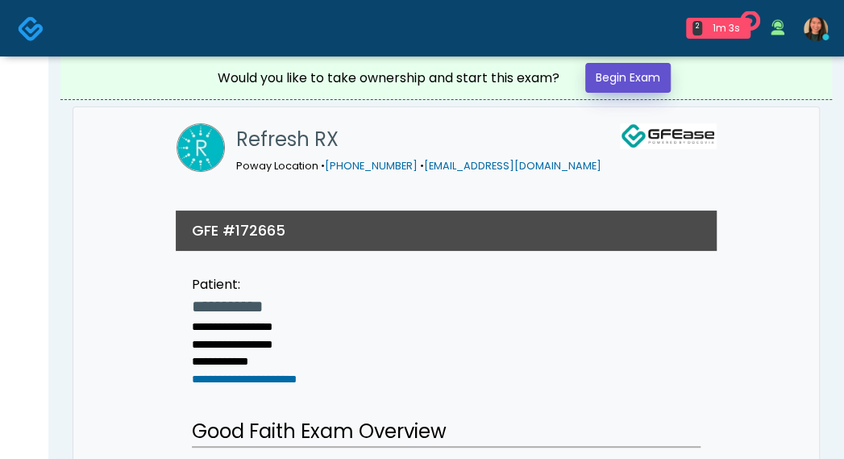
click at [656, 85] on link "Begin Exam" at bounding box center [627, 78] width 85 height 30
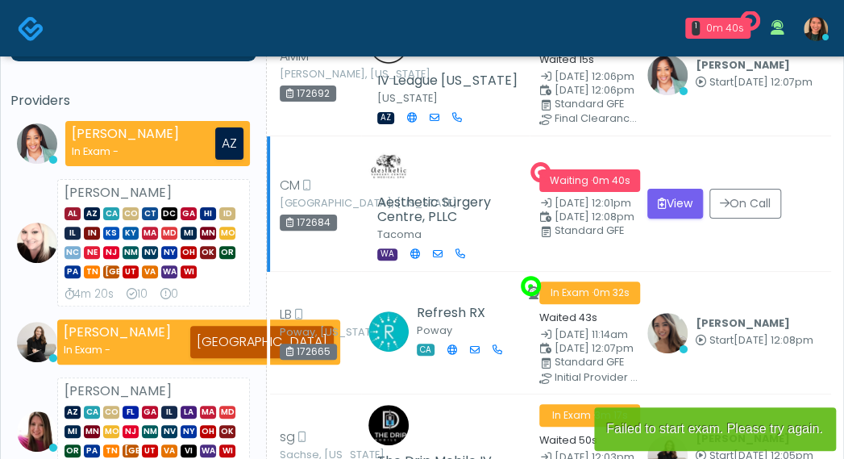
scroll to position [81, 0]
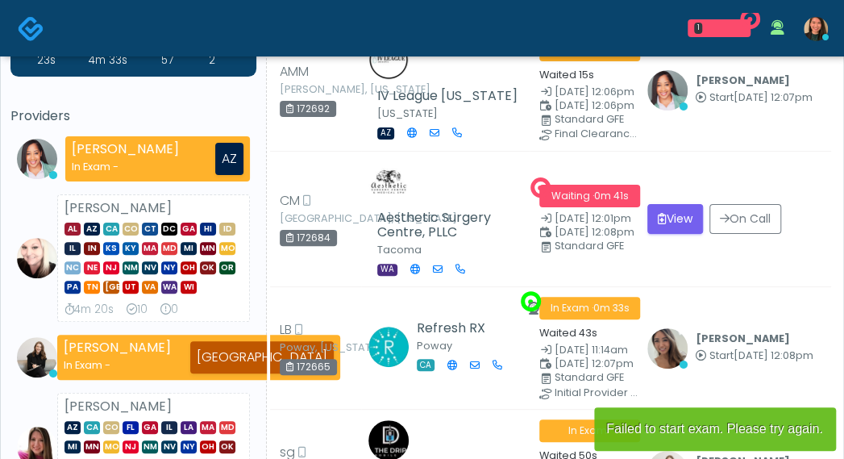
click at [658, 210] on button "View" at bounding box center [675, 219] width 56 height 30
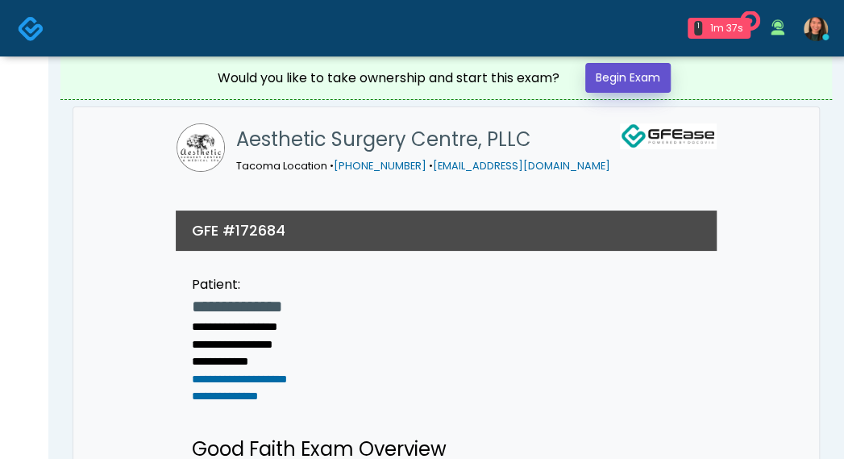
click at [652, 65] on link "Begin Exam" at bounding box center [627, 78] width 85 height 30
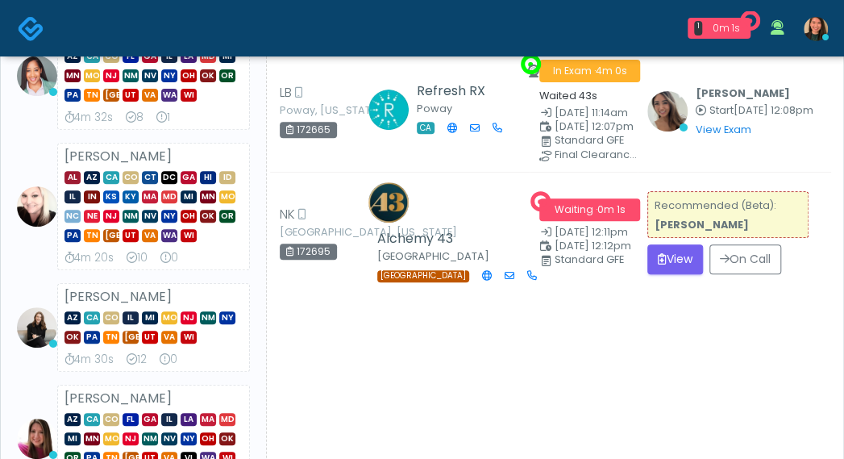
scroll to position [161, 0]
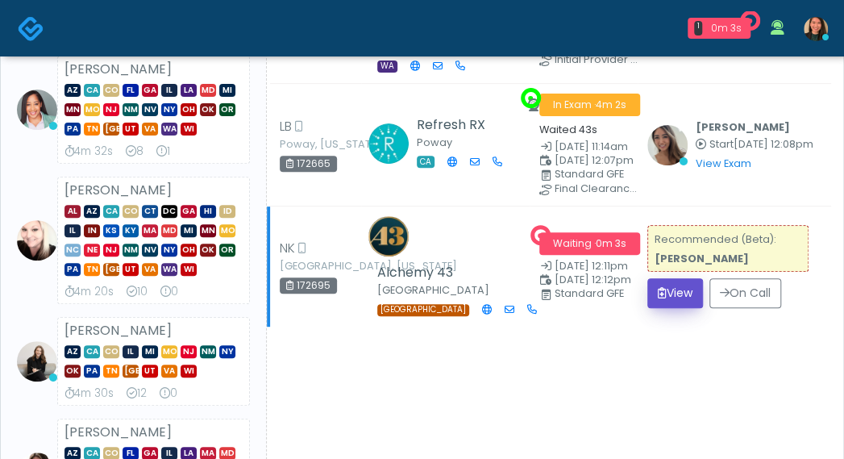
click at [658, 293] on icon "submit" at bounding box center [662, 292] width 9 height 11
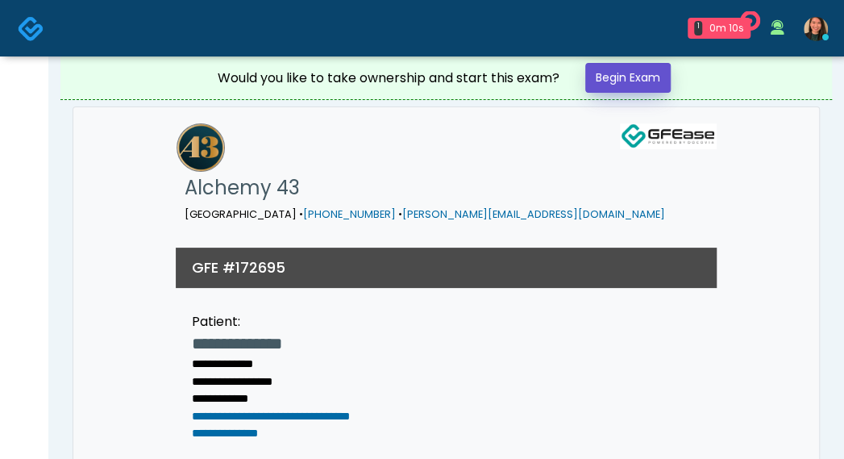
click at [626, 73] on link "Begin Exam" at bounding box center [627, 78] width 85 height 30
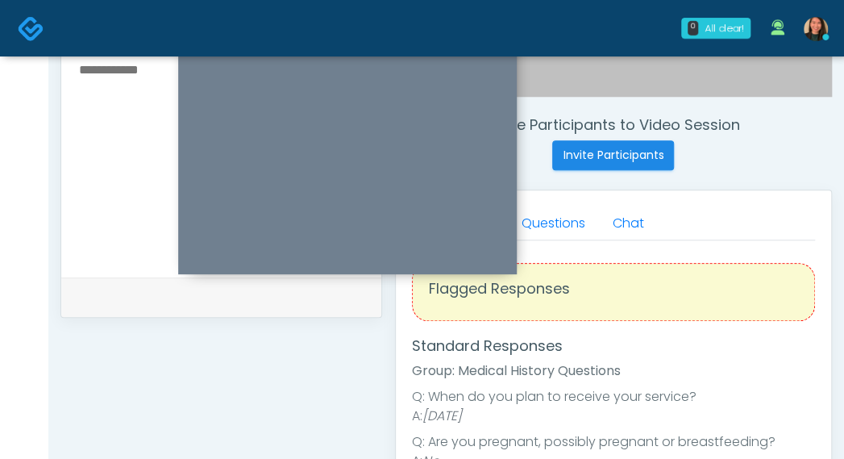
scroll to position [530, 0]
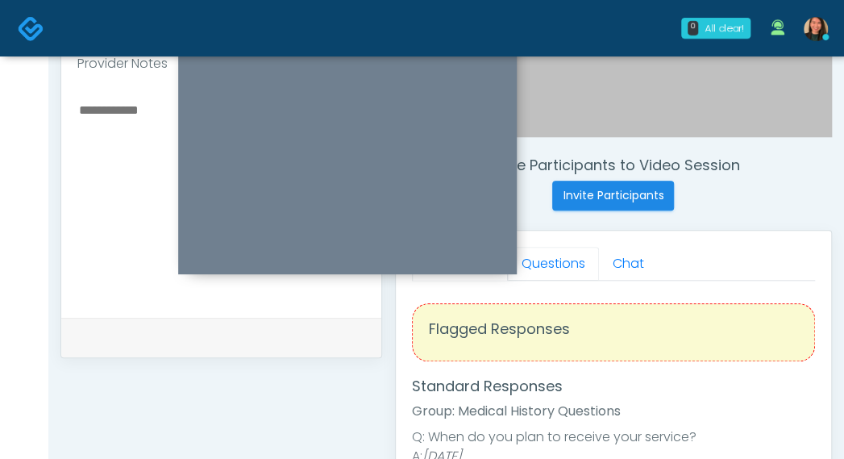
drag, startPoint x: 546, startPoint y: 256, endPoint x: 514, endPoint y: 248, distance: 33.2
click at [546, 255] on link "Questions" at bounding box center [553, 264] width 91 height 34
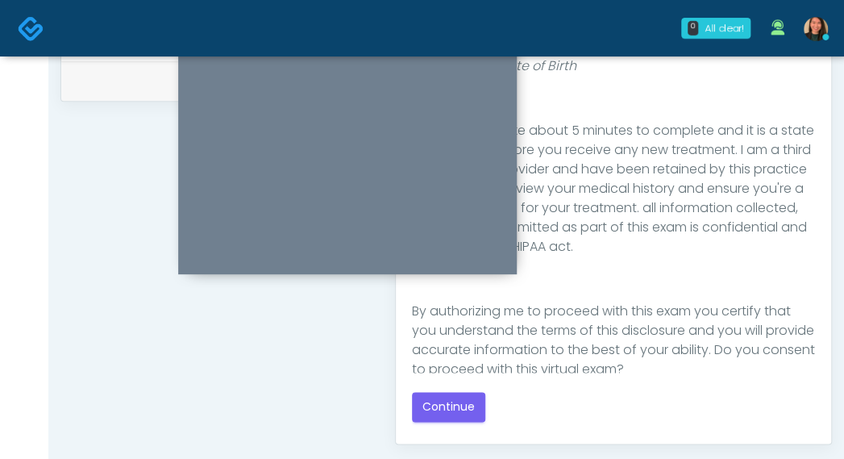
scroll to position [264, 0]
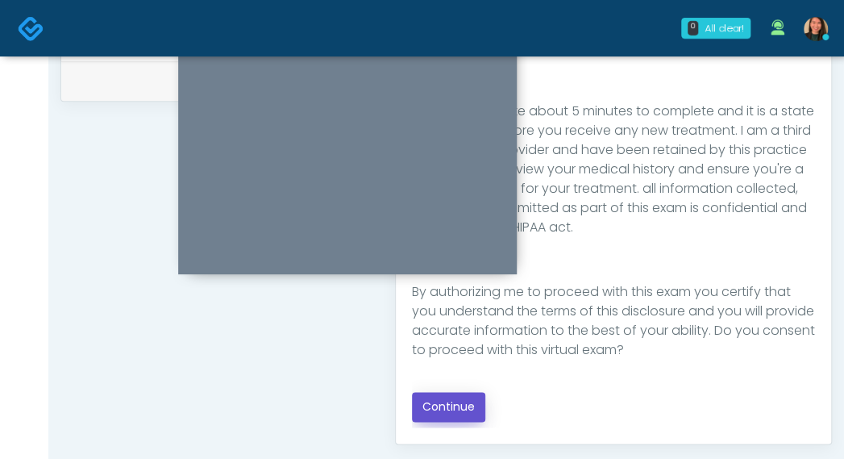
click at [430, 399] on button "Continue" at bounding box center [448, 407] width 73 height 30
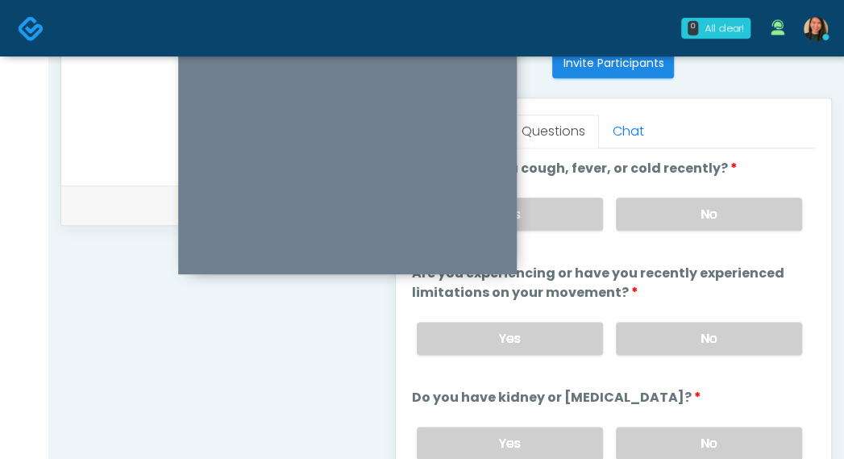
scroll to position [585, 0]
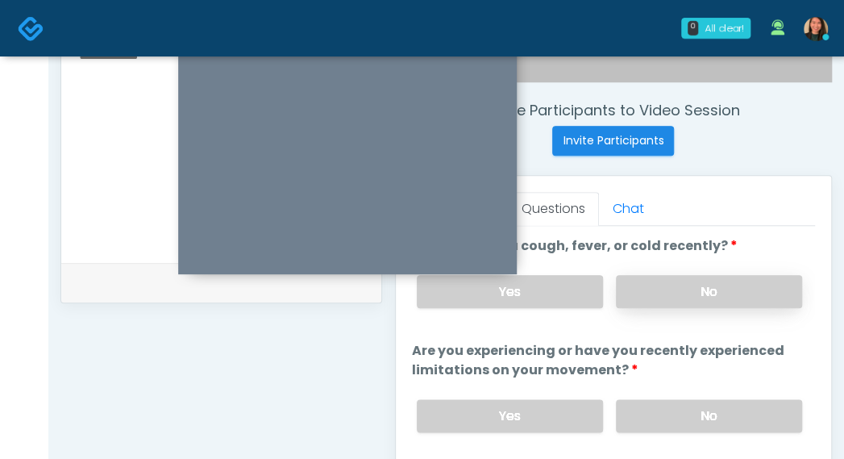
click at [725, 282] on label "No" at bounding box center [709, 291] width 186 height 33
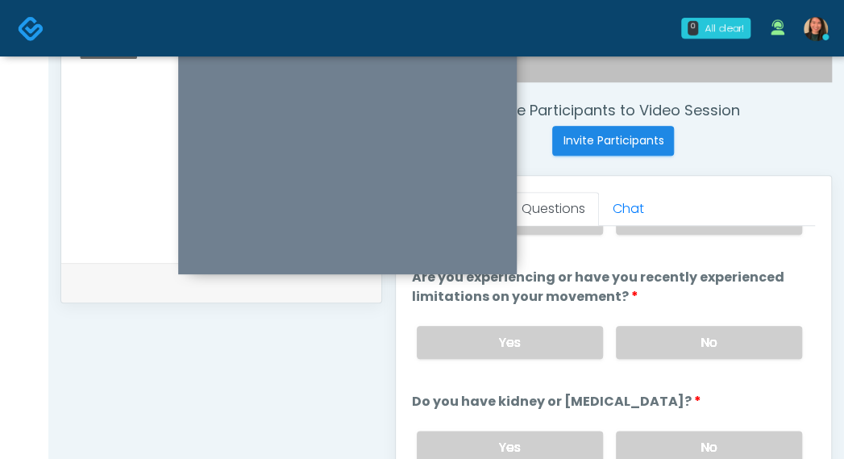
scroll to position [106, 0]
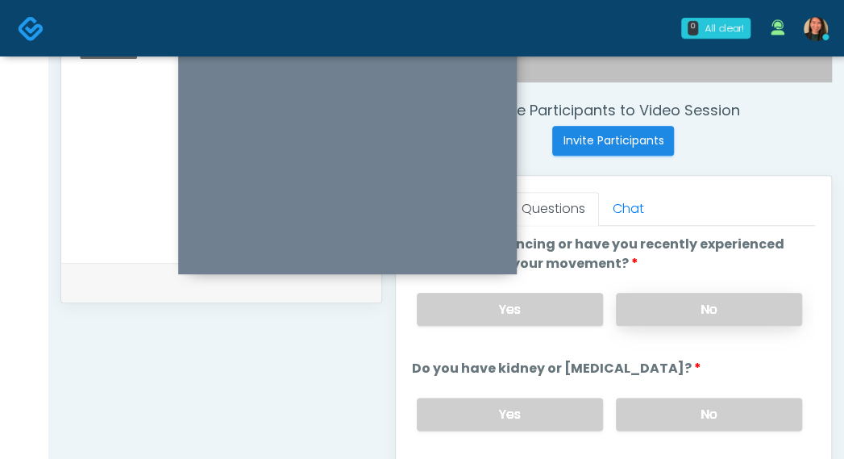
click at [753, 298] on label "No" at bounding box center [709, 309] width 186 height 33
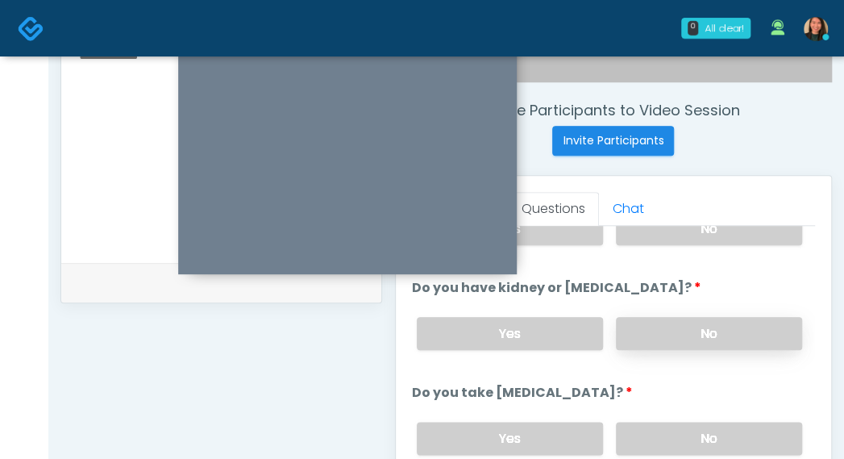
click at [746, 322] on label "No" at bounding box center [709, 333] width 186 height 33
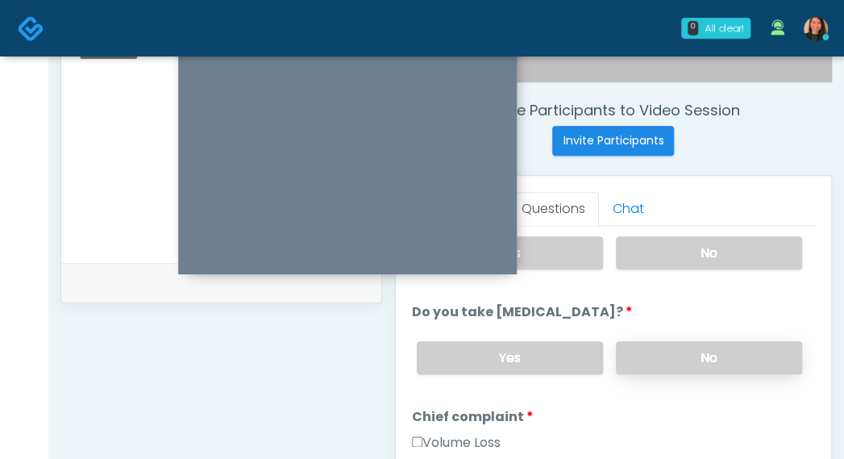
click at [758, 342] on label "No" at bounding box center [709, 357] width 186 height 33
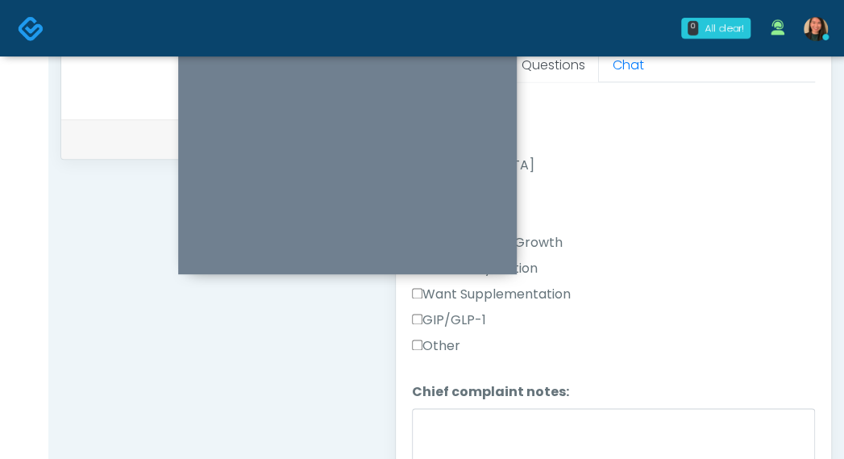
scroll to position [535, 0]
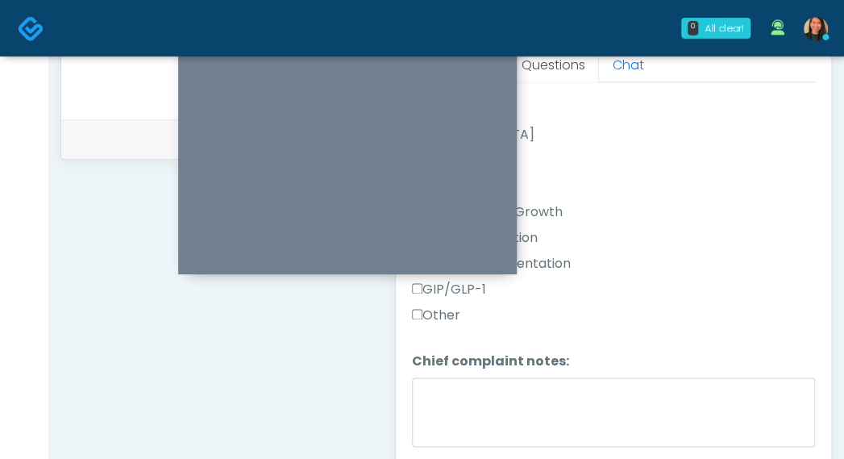
click at [452, 305] on label "Other" at bounding box center [436, 314] width 48 height 19
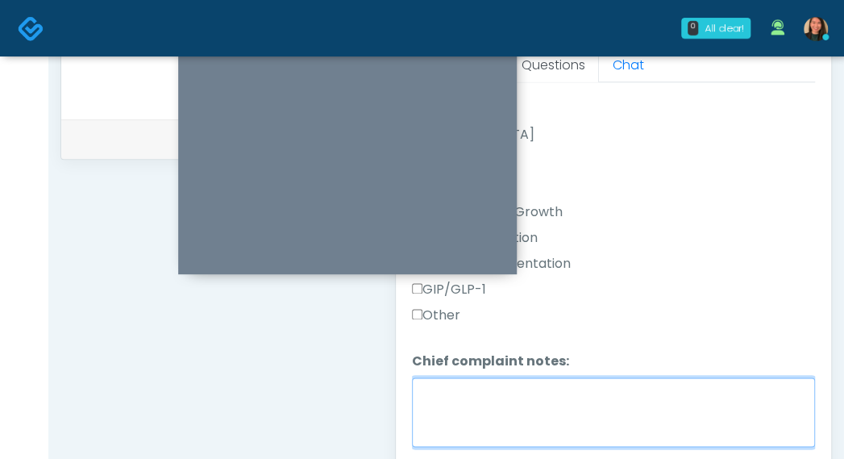
click at [552, 397] on textarea "Chief complaint notes:" at bounding box center [613, 411] width 403 height 69
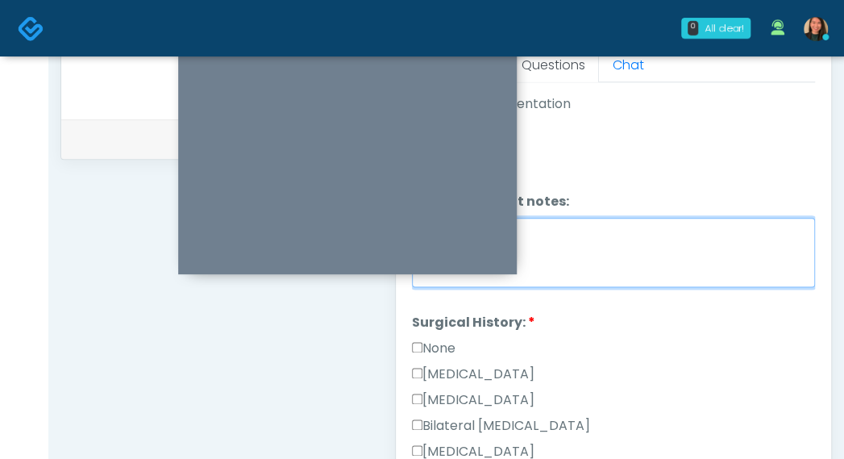
scroll to position [696, 0]
type textarea "******"
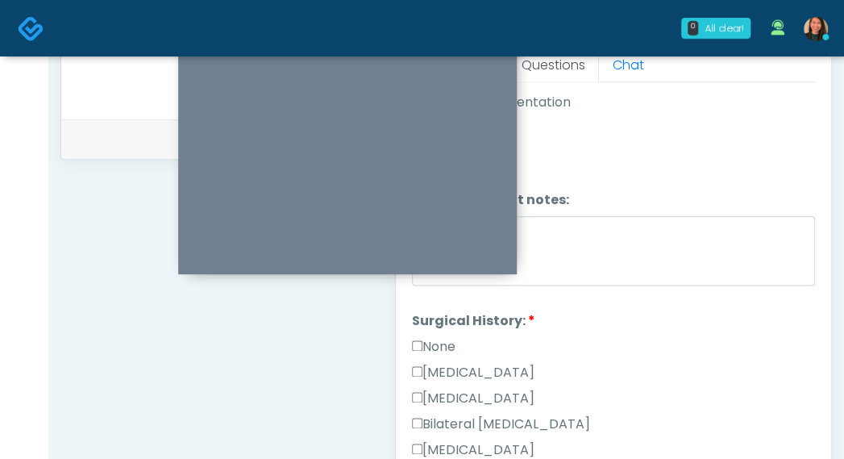
click at [434, 337] on label "None" at bounding box center [434, 346] width 44 height 19
click at [441, 337] on label "None" at bounding box center [434, 346] width 44 height 19
click at [430, 337] on label "None" at bounding box center [434, 346] width 44 height 19
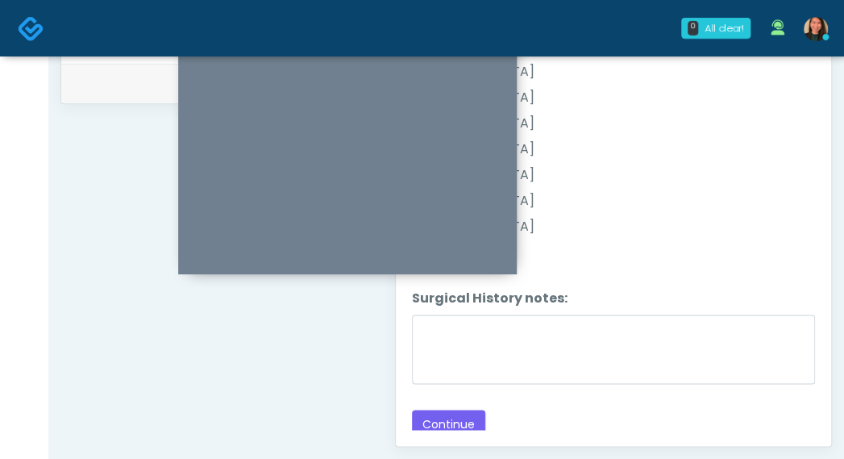
scroll to position [809, 0]
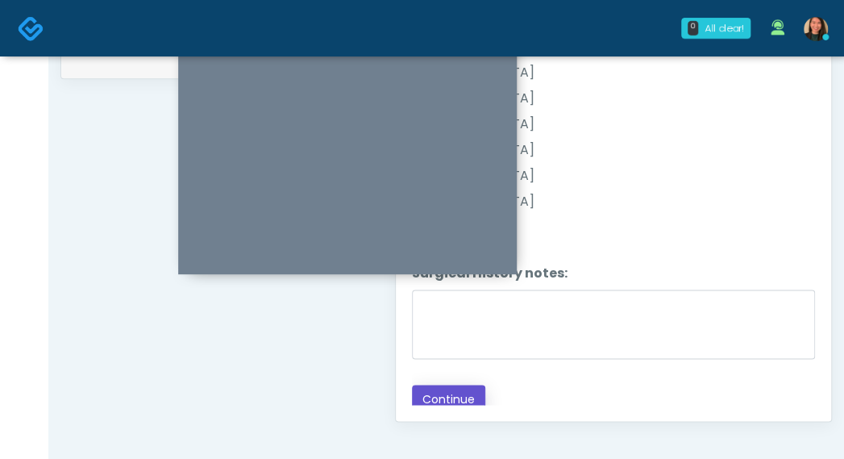
click at [450, 384] on button "Continue" at bounding box center [448, 399] width 73 height 30
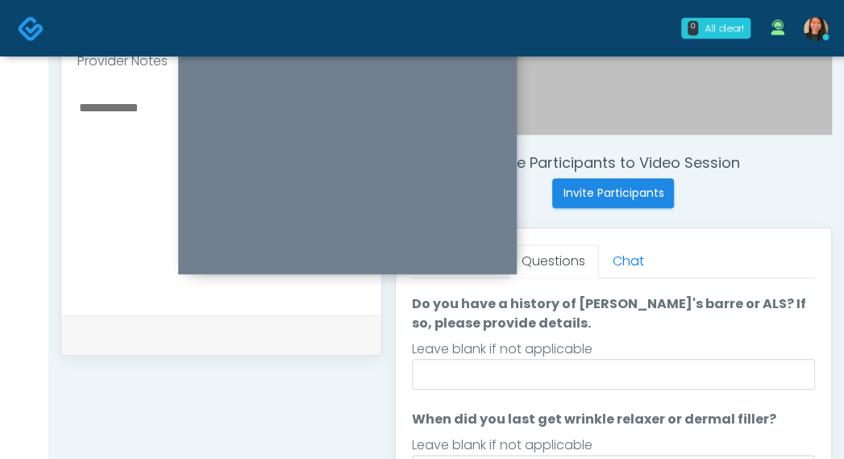
scroll to position [0, 0]
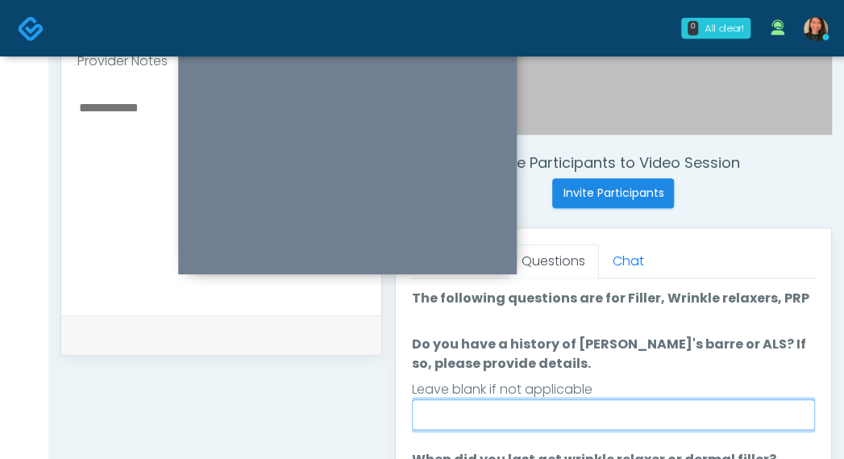
click at [736, 409] on input "Do you have a history of Guillain's barre or ALS? If so, please provide details." at bounding box center [613, 414] width 403 height 31
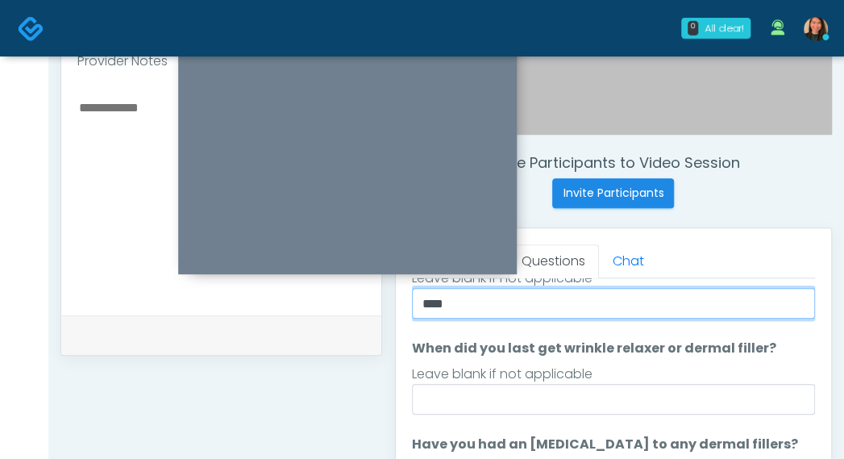
scroll to position [112, 0]
type input "****"
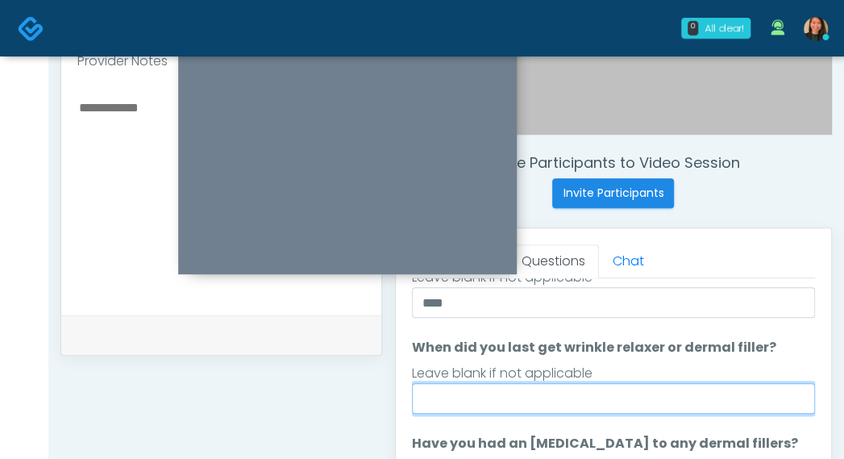
click at [708, 401] on input "When did you last get wrinkle relaxer or dermal filler?" at bounding box center [613, 398] width 403 height 31
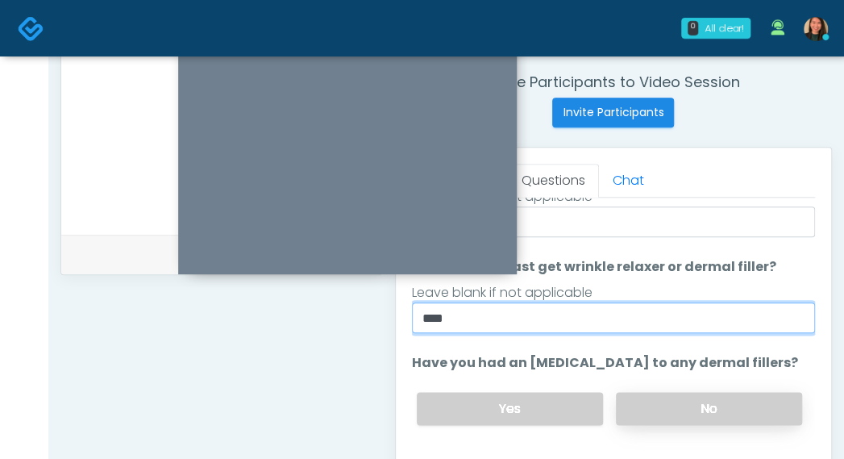
type input "****"
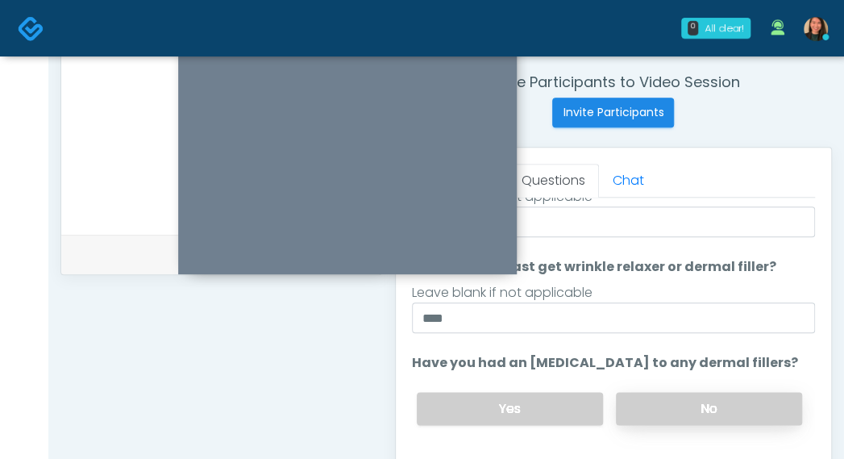
click at [691, 404] on label "No" at bounding box center [709, 408] width 186 height 33
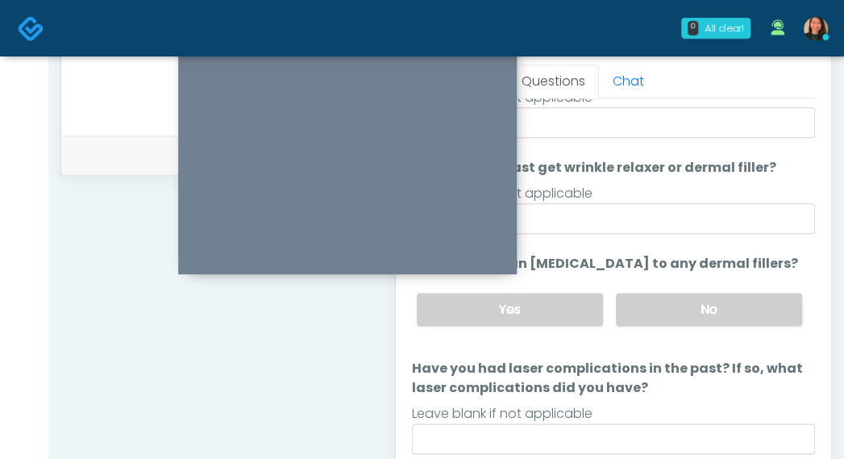
scroll to position [774, 0]
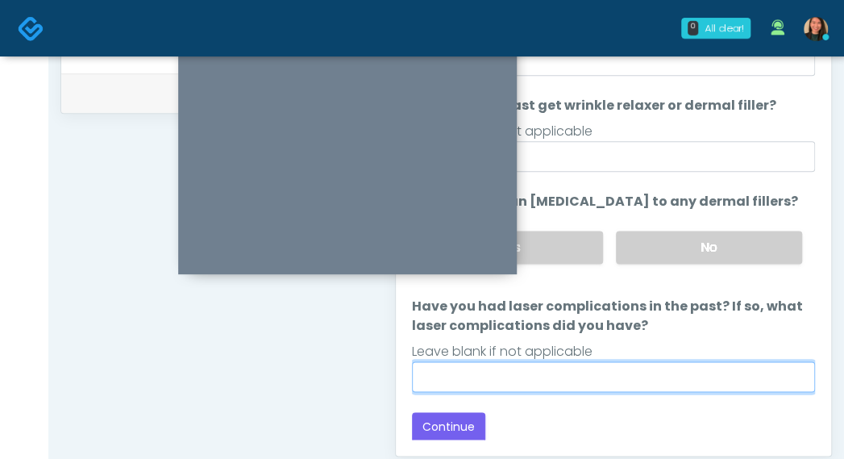
click at [720, 379] on input "Have you had laser complications in the past? If so, what laser complications d…" at bounding box center [613, 376] width 403 height 31
type input "***"
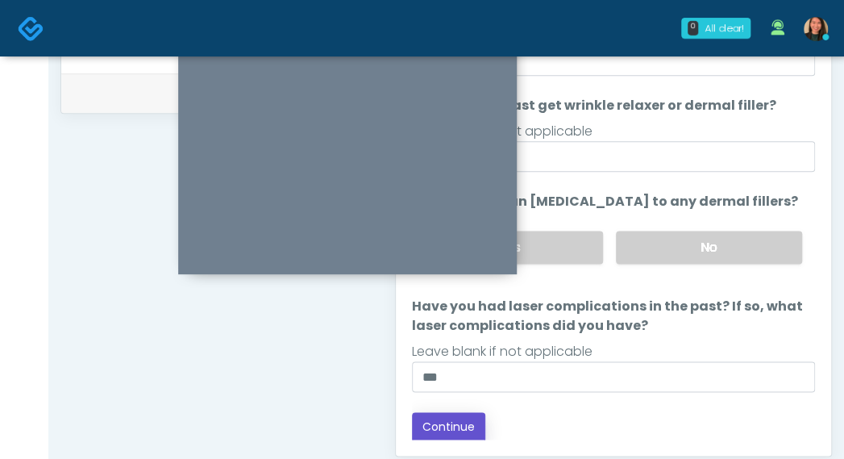
click at [467, 426] on button "Continue" at bounding box center [448, 427] width 73 height 30
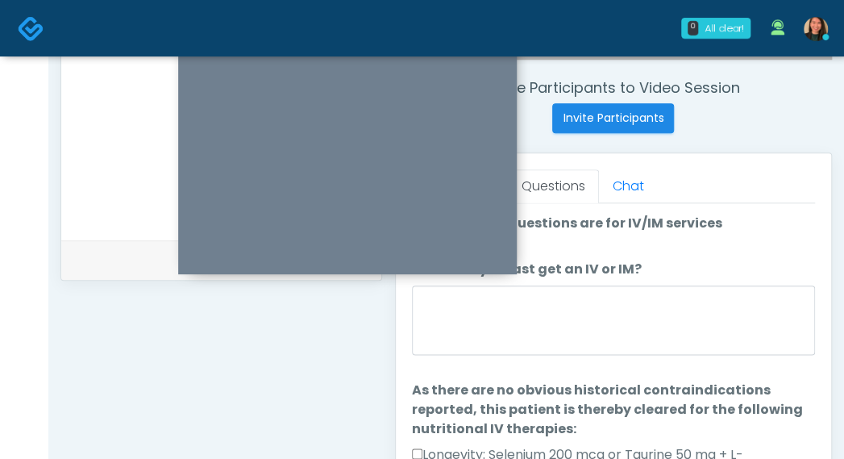
scroll to position [582, 0]
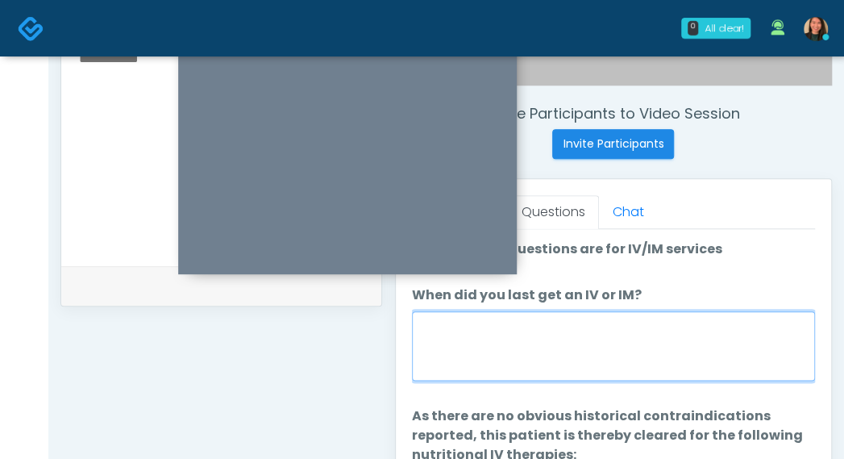
click at [690, 363] on textarea "When did you last get an IV or IM?" at bounding box center [613, 345] width 403 height 69
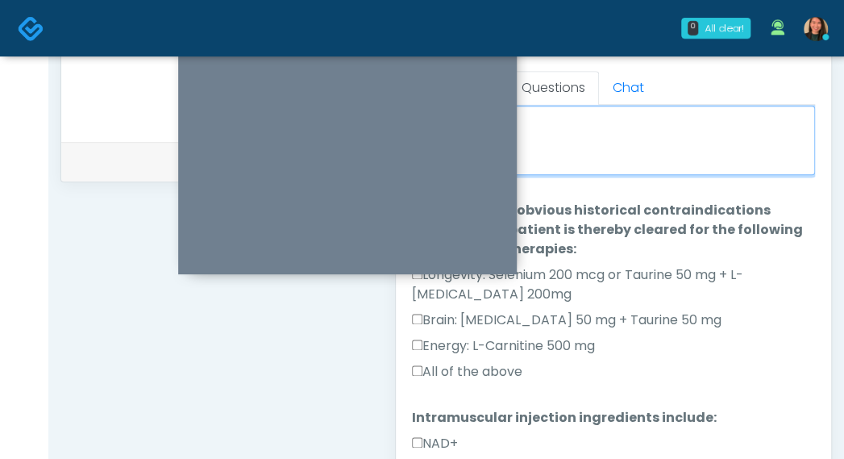
scroll to position [743, 0]
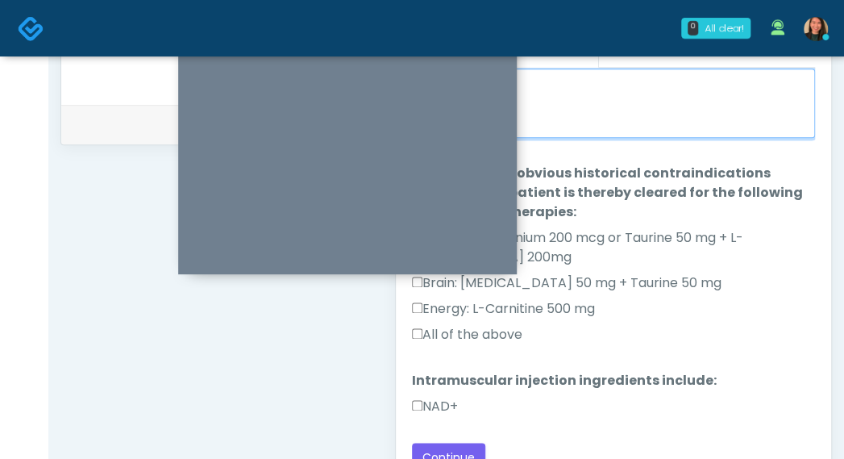
type textarea "****"
click at [500, 333] on label "All of the above" at bounding box center [467, 334] width 110 height 19
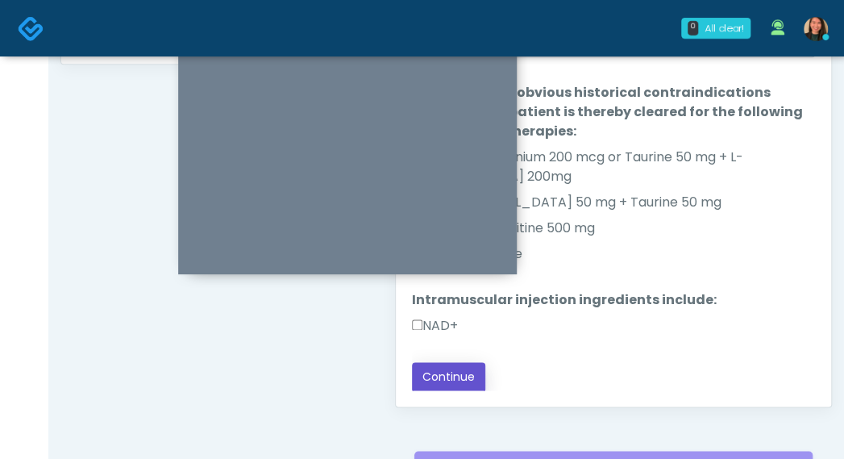
click at [475, 374] on button "Continue" at bounding box center [448, 377] width 73 height 30
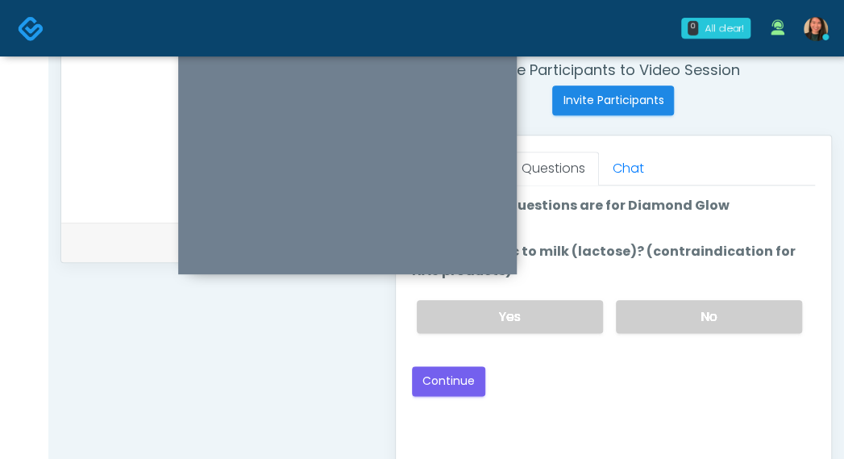
scroll to position [582, 0]
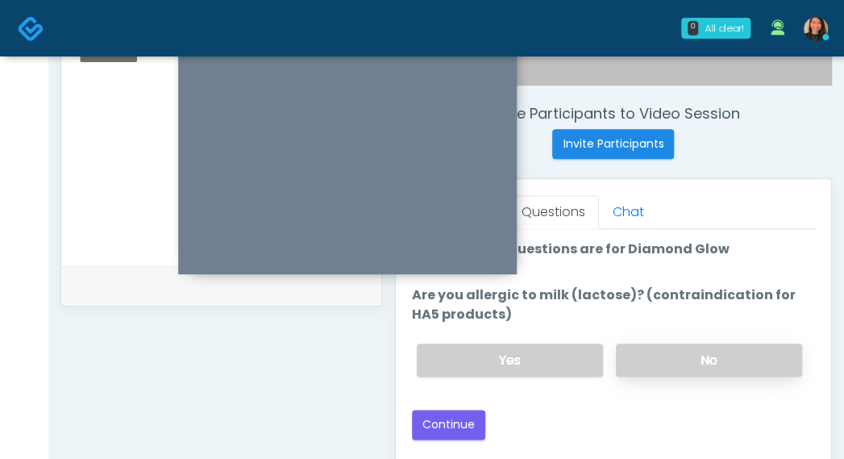
click at [706, 354] on label "No" at bounding box center [709, 359] width 186 height 33
click at [441, 422] on button "Continue" at bounding box center [448, 424] width 73 height 30
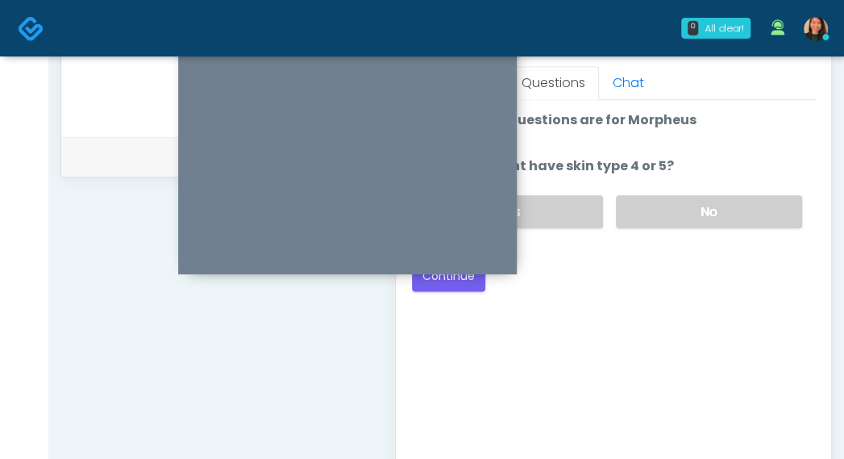
scroll to position [662, 0]
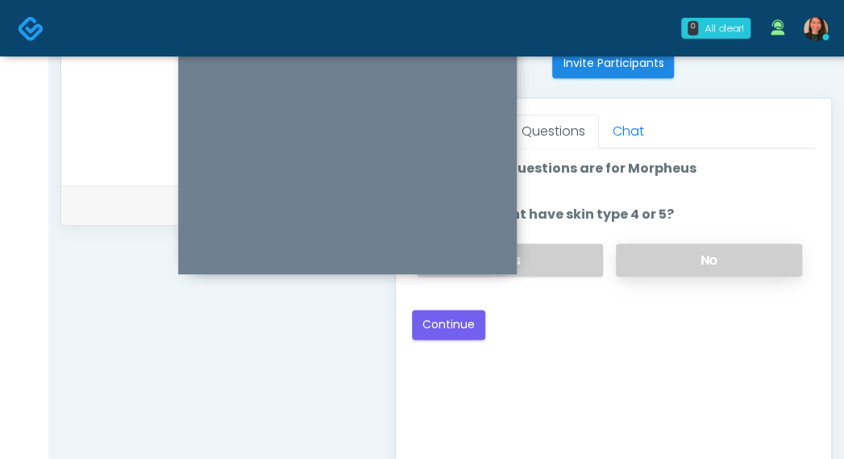
click at [758, 243] on label "No" at bounding box center [709, 259] width 186 height 33
click at [450, 320] on button "Continue" at bounding box center [448, 324] width 73 height 30
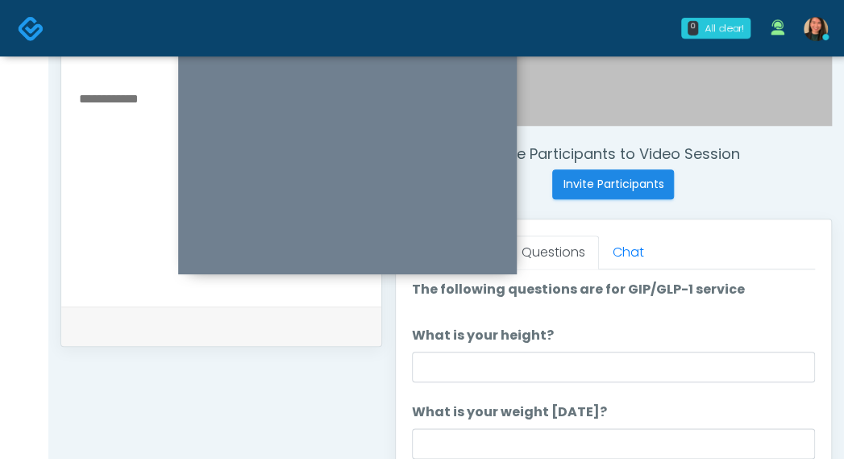
scroll to position [501, 0]
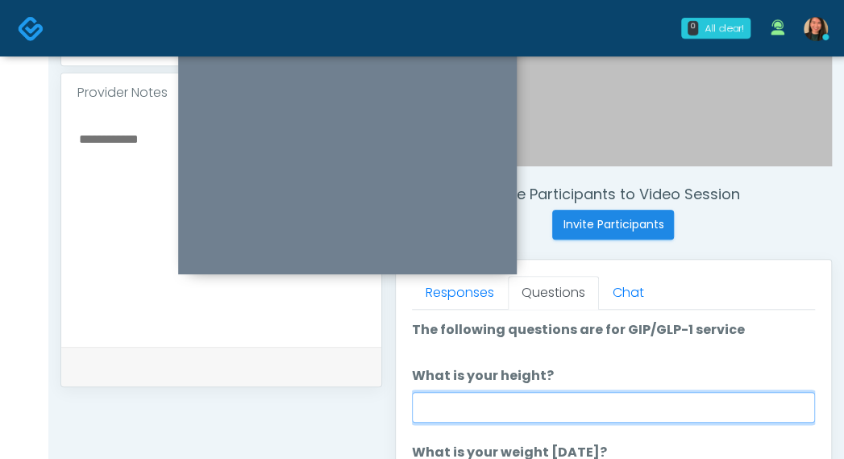
click at [616, 402] on input "What is your height?" at bounding box center [613, 407] width 403 height 31
click at [485, 406] on input "*" at bounding box center [613, 407] width 403 height 31
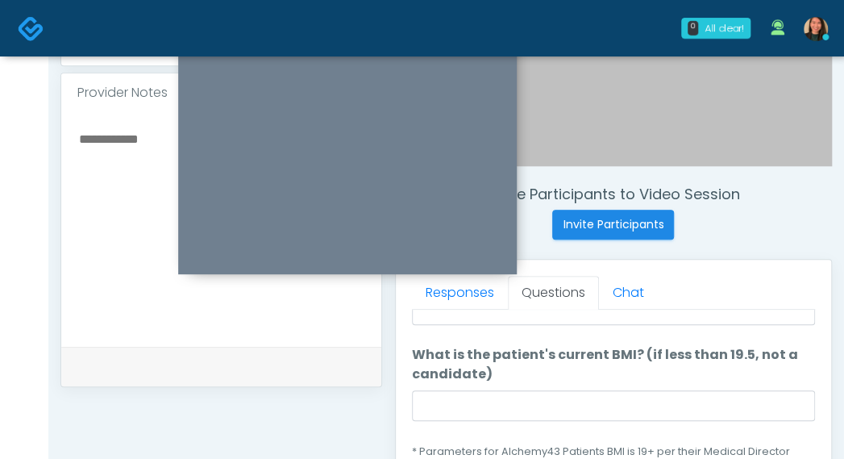
scroll to position [81, 0]
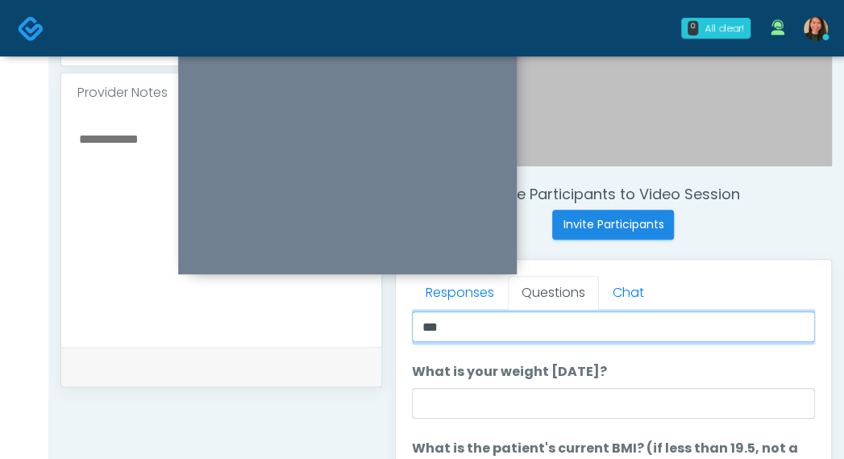
type input "***"
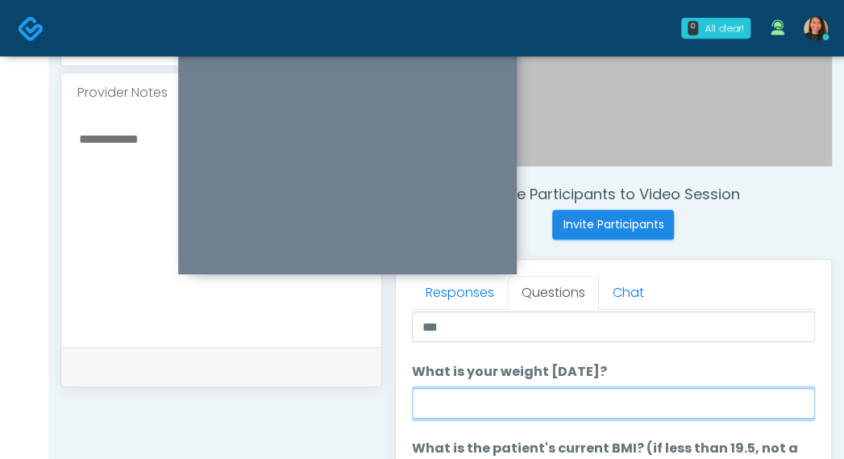
click at [463, 406] on input "What is your weight today?" at bounding box center [613, 403] width 403 height 31
type input "***"
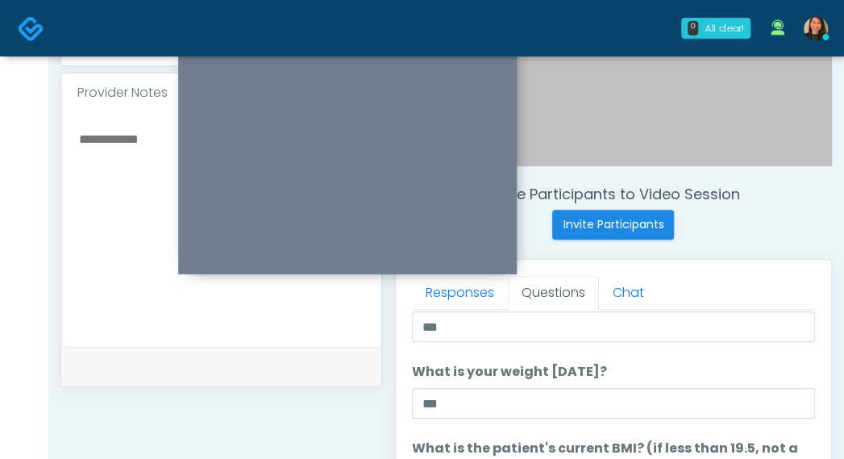
scroll to position [161, 0]
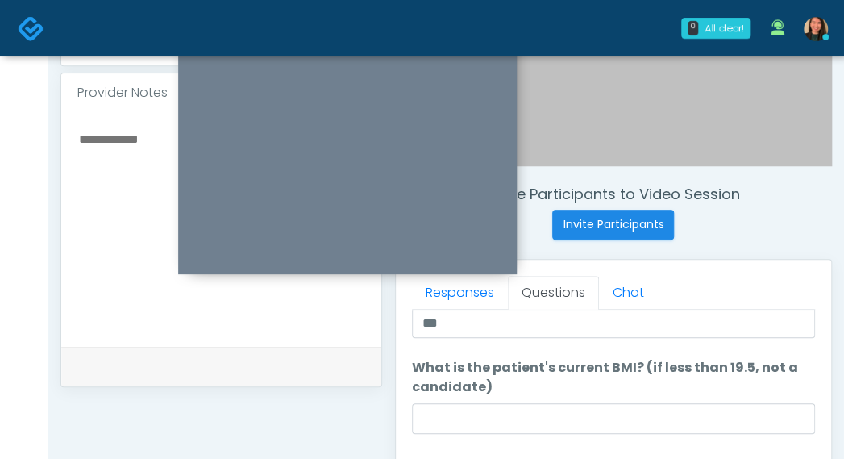
click at [583, 434] on li "What is the patient's current BMI? (if less than 19.5, not a candidate) What is…" at bounding box center [613, 415] width 403 height 115
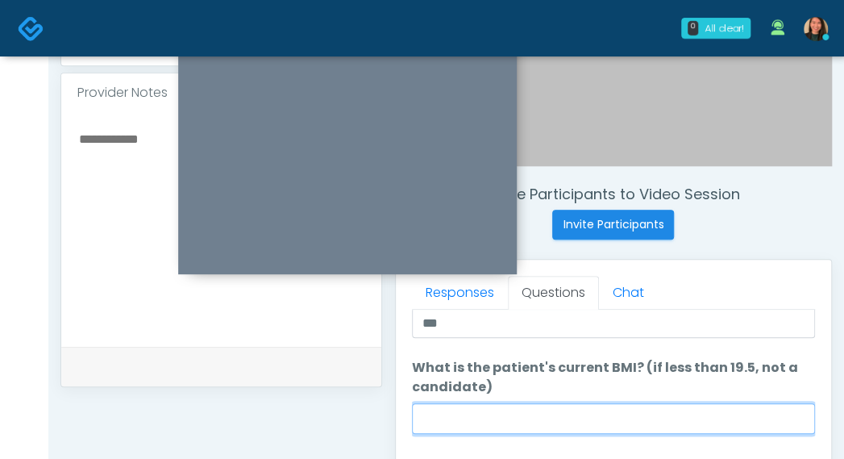
click at [605, 425] on input "What is the patient's current BMI? (if less than 19.5, not a candidate)" at bounding box center [613, 418] width 403 height 31
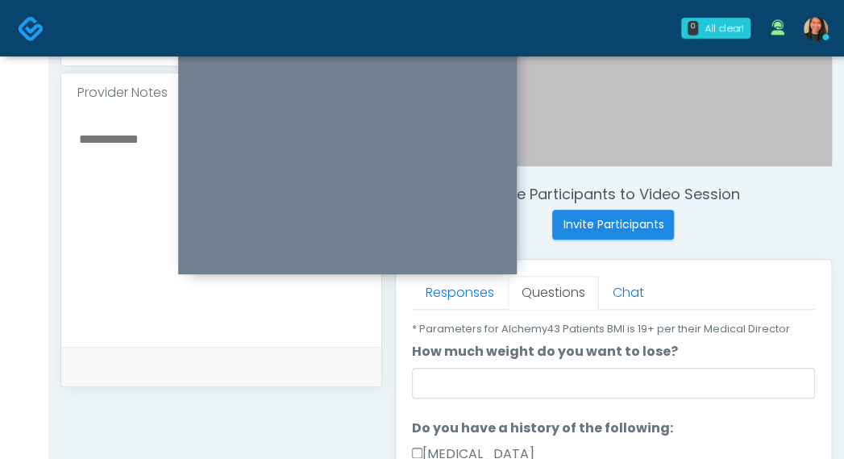
scroll to position [322, 0]
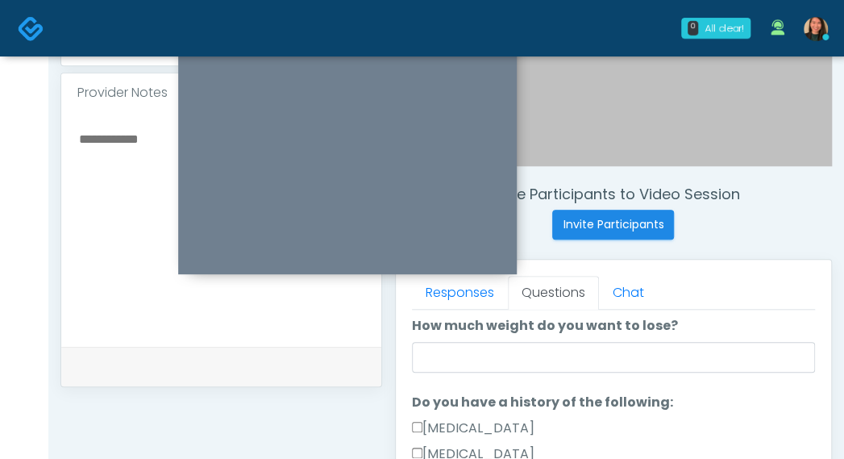
type input "****"
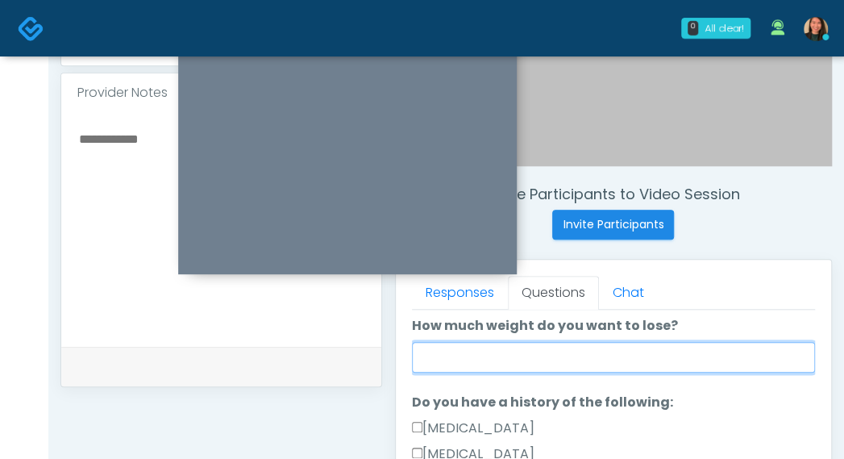
click at [637, 364] on input "How much weight do you want to lose?" at bounding box center [613, 357] width 403 height 31
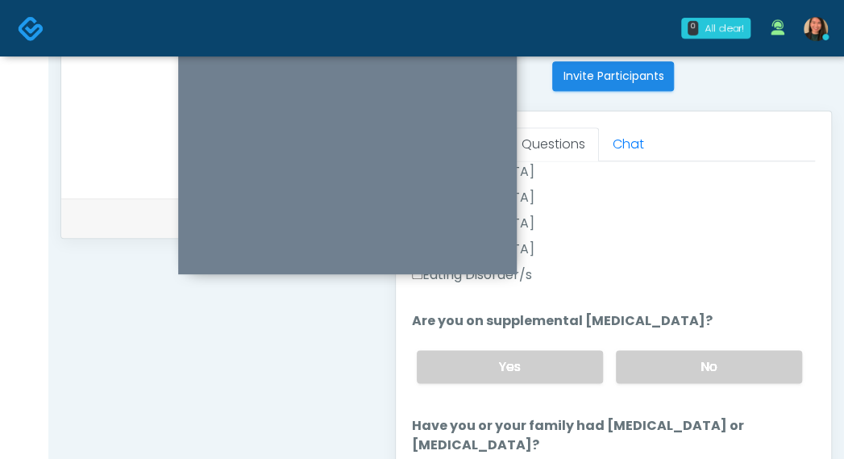
scroll to position [484, 0]
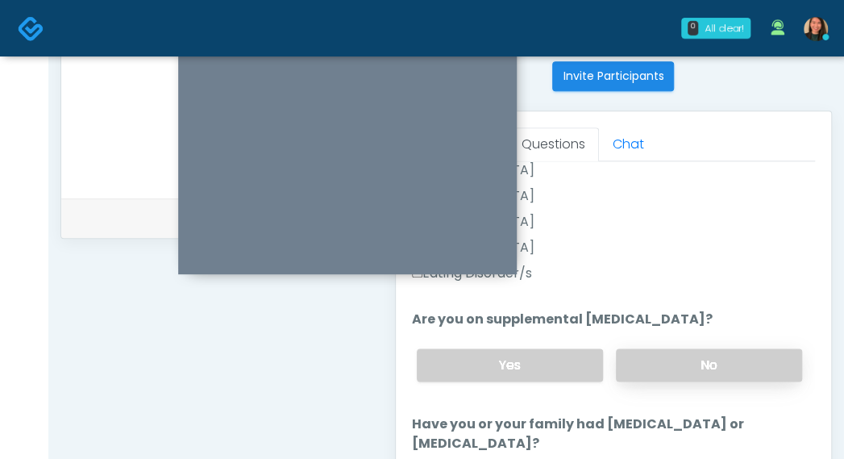
type input "***"
click at [704, 362] on label "No" at bounding box center [709, 364] width 186 height 33
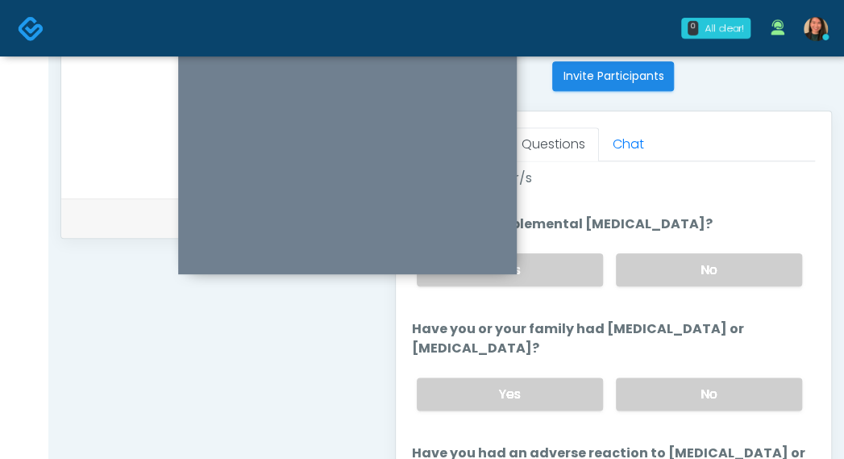
scroll to position [564, 0]
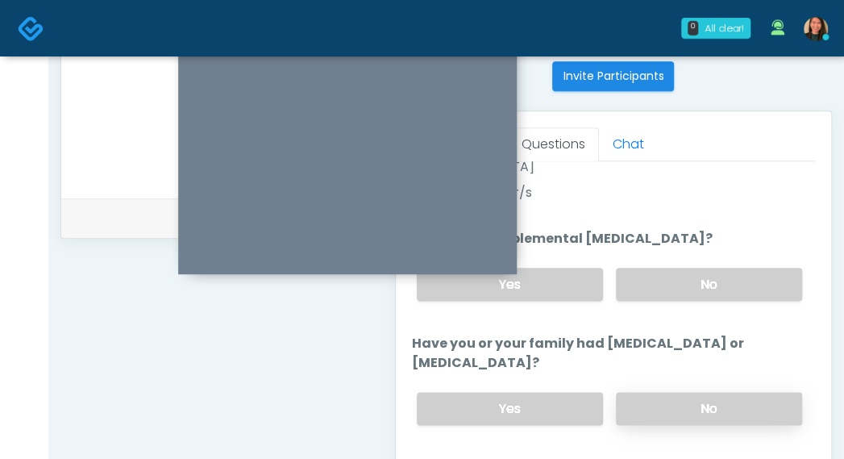
click at [709, 405] on label "No" at bounding box center [709, 408] width 186 height 33
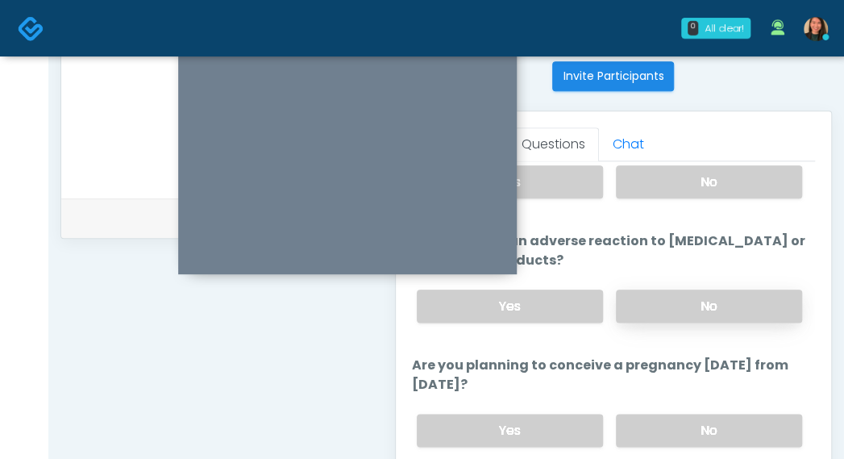
scroll to position [806, 0]
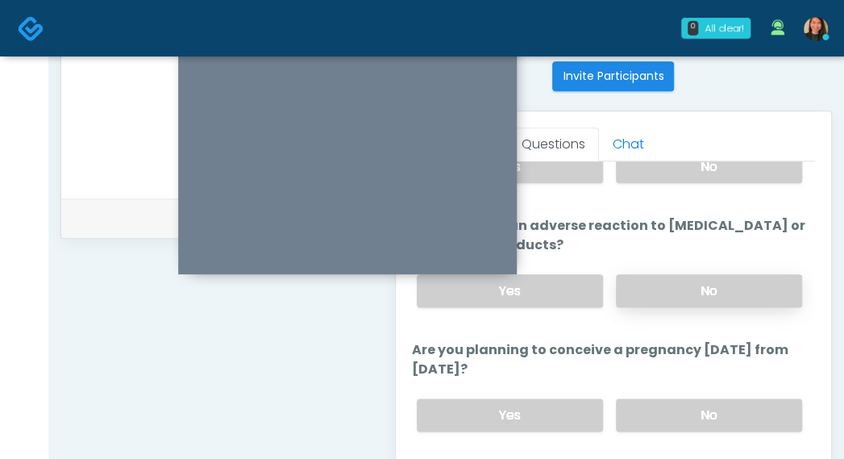
click at [761, 274] on label "No" at bounding box center [709, 290] width 186 height 33
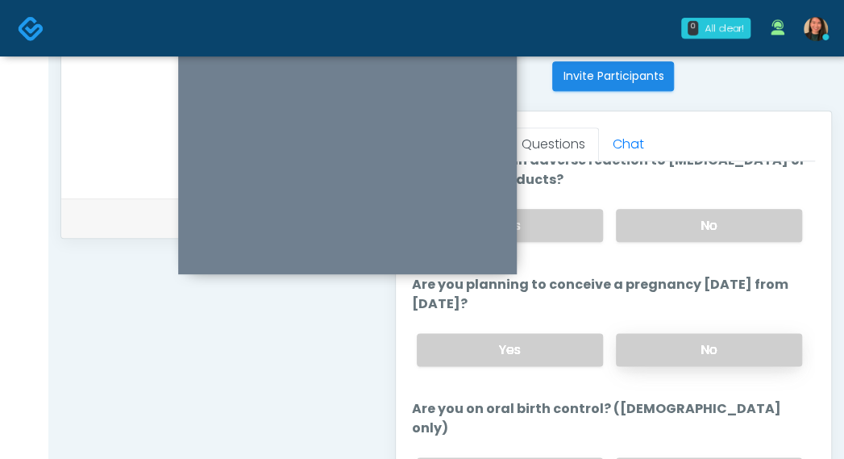
scroll to position [886, 0]
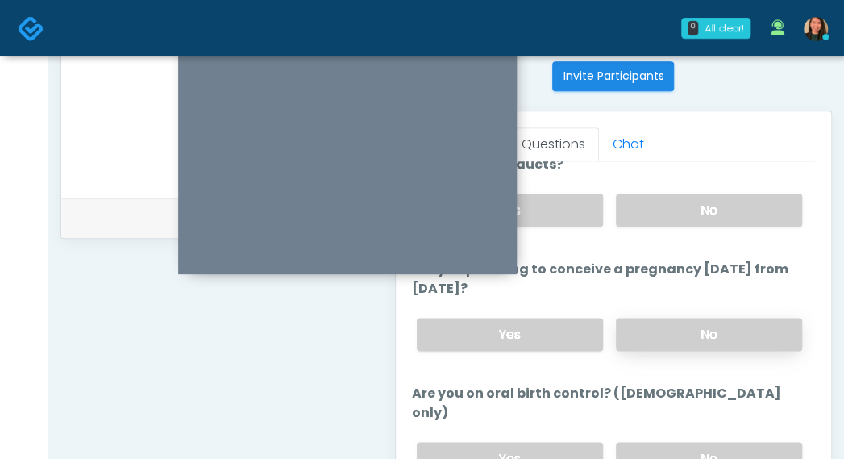
click at [764, 332] on label "No" at bounding box center [709, 334] width 186 height 33
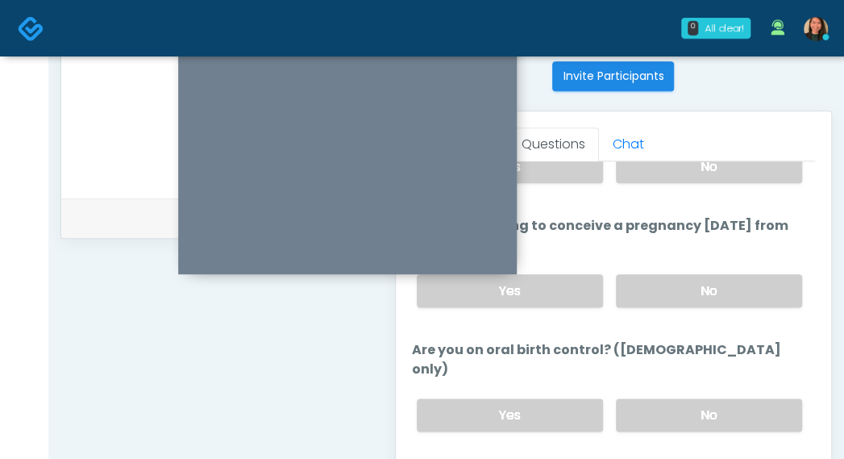
scroll to position [953, 0]
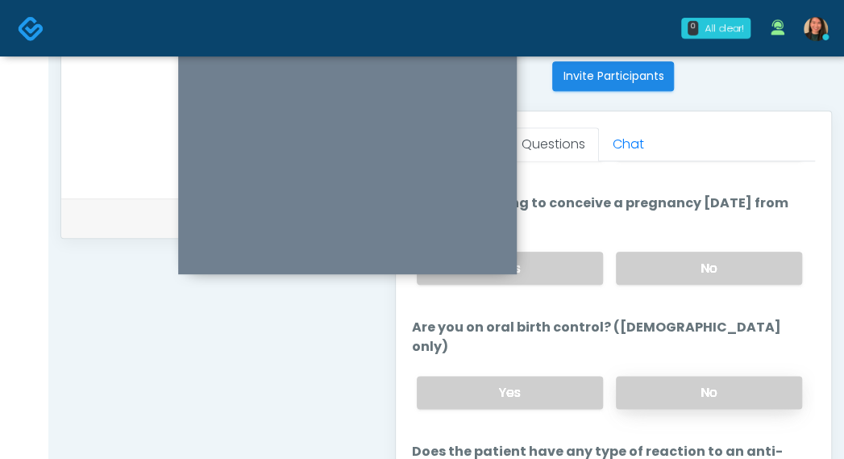
click at [756, 376] on label "No" at bounding box center [709, 392] width 186 height 33
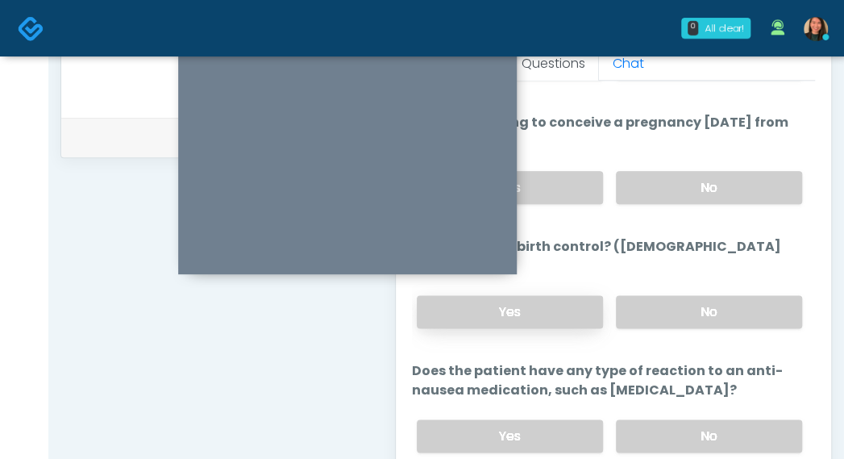
click at [587, 295] on label "Yes" at bounding box center [510, 311] width 186 height 33
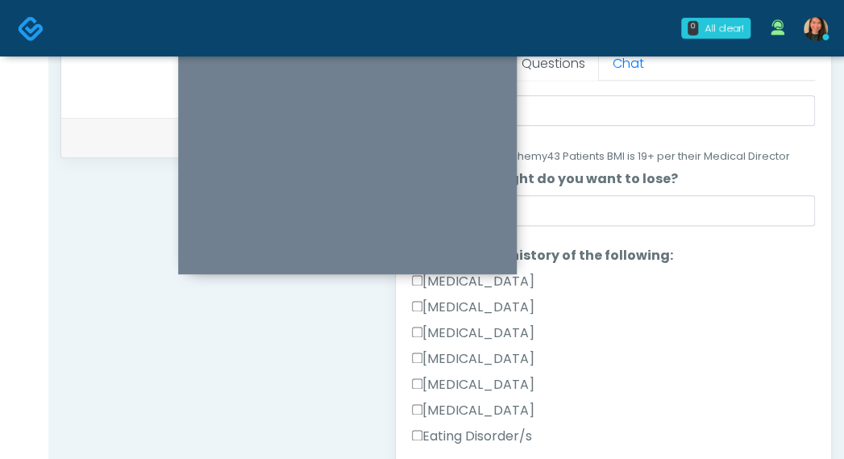
scroll to position [227, 0]
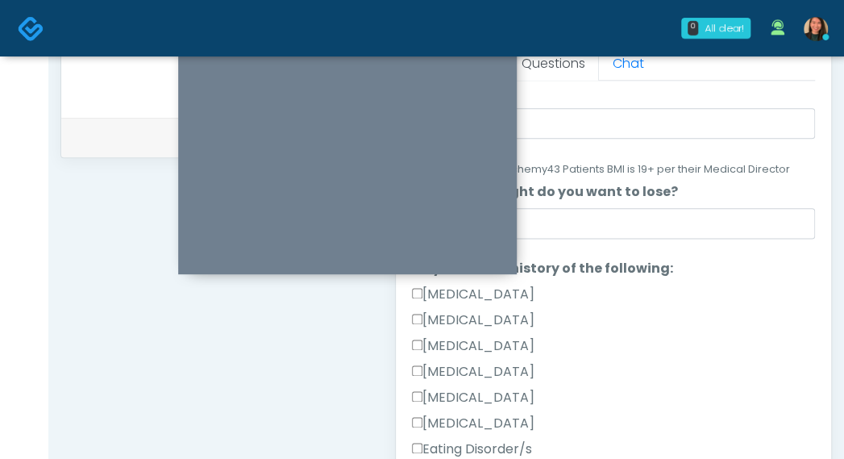
drag, startPoint x: 426, startPoint y: 288, endPoint x: 564, endPoint y: 434, distance: 201.3
click at [564, 434] on div "Gallbladder Disease Pancreatic Disease Multiple Endocrine Neoplasia Syndrome Ty…" at bounding box center [613, 374] width 403 height 181
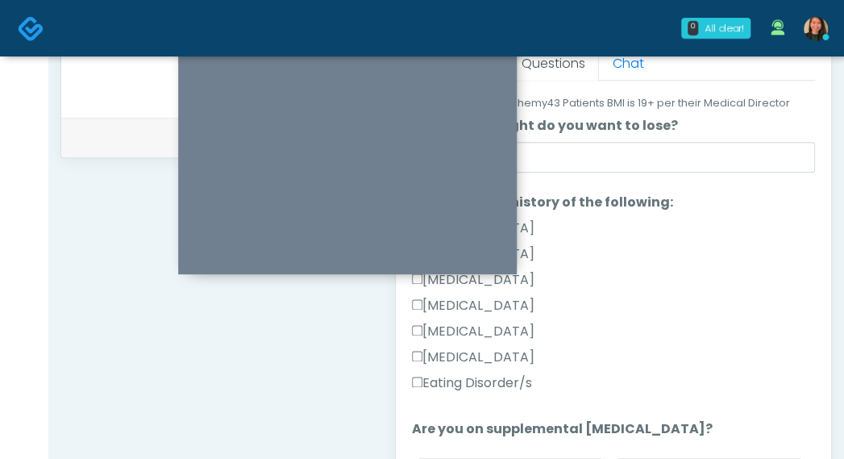
scroll to position [308, 0]
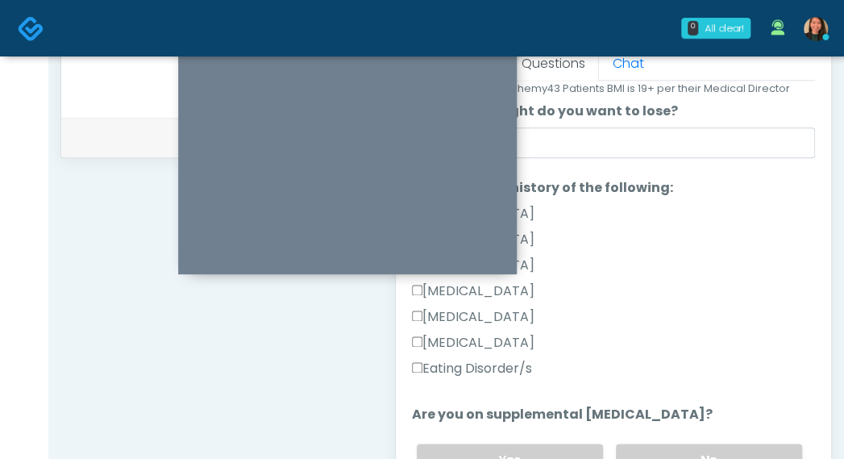
click at [540, 373] on div "Eating Disorder/s" at bounding box center [613, 372] width 403 height 26
drag, startPoint x: 524, startPoint y: 367, endPoint x: 563, endPoint y: 183, distance: 187.9
click at [563, 183] on li "Do you have a history of the following: Do you have a history of the following:…" at bounding box center [613, 281] width 403 height 206
copy li "f the following: Gallbladder Disease Pancreatic Disease Multiple Endocrine Neop…"
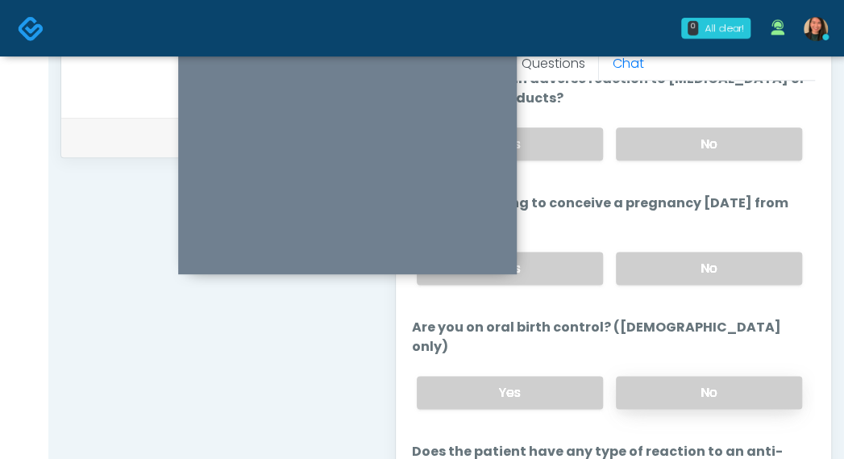
scroll to position [953, 0]
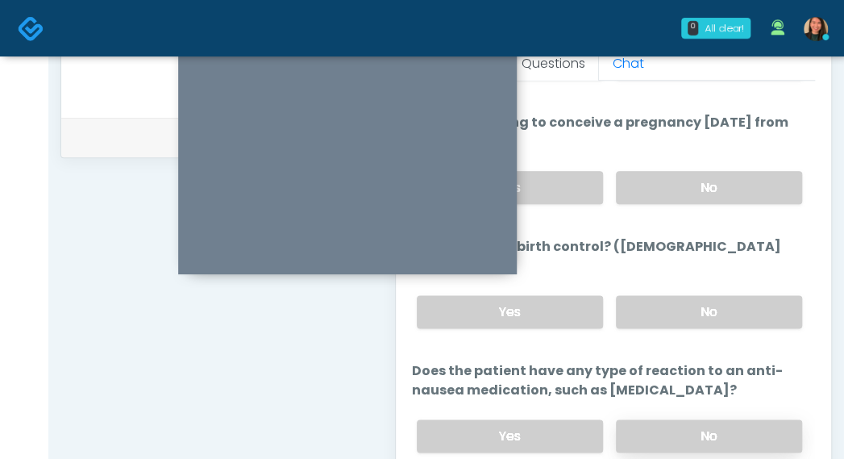
click at [666, 419] on label "No" at bounding box center [709, 435] width 186 height 33
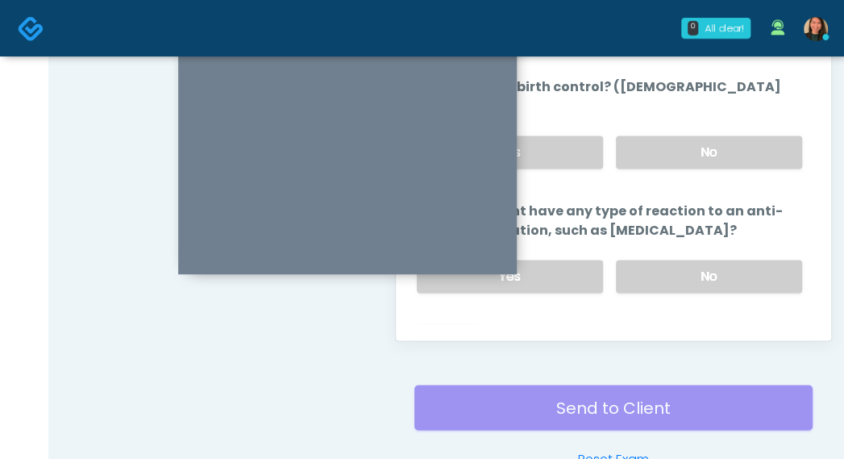
scroll to position [891, 0]
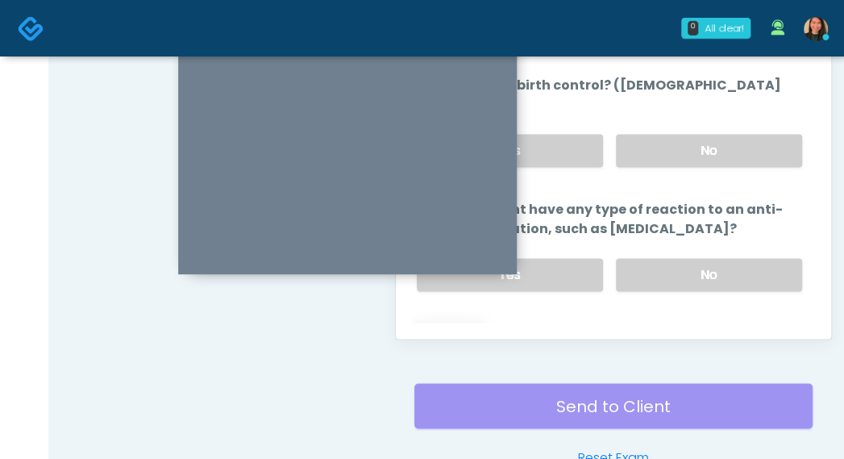
click at [474, 324] on button "Continue" at bounding box center [448, 339] width 73 height 30
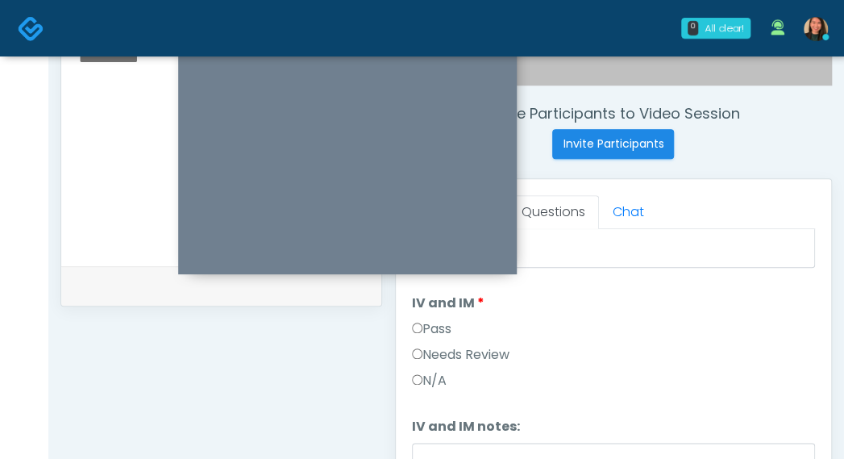
scroll to position [501, 0]
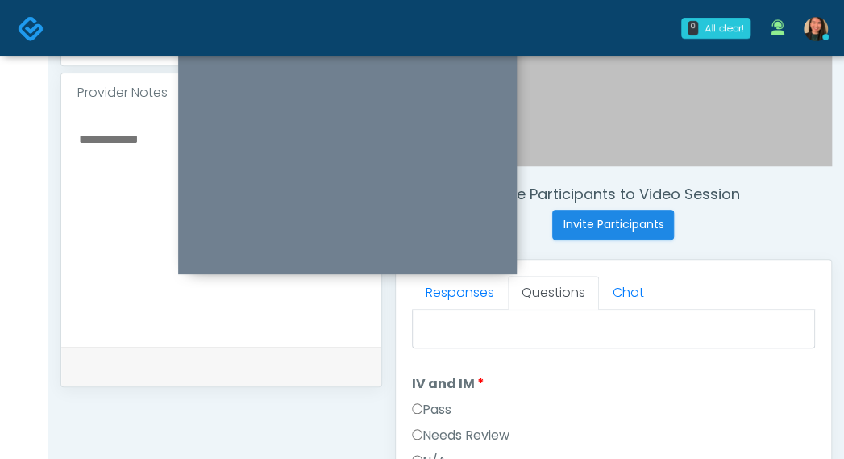
click at [143, 267] on textarea at bounding box center [221, 226] width 288 height 197
paste textarea "**********"
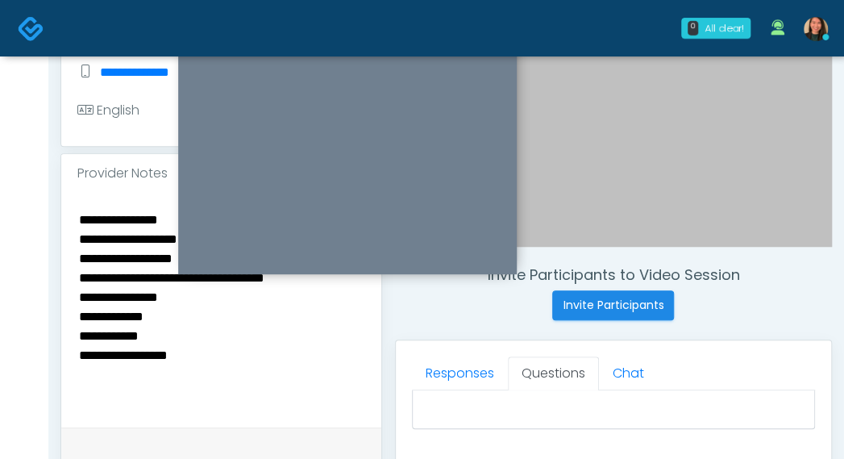
scroll to position [340, 0]
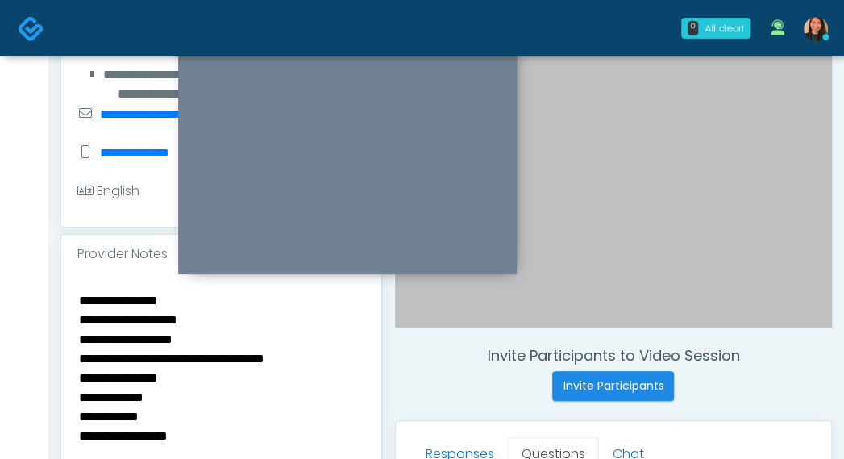
drag, startPoint x: 222, startPoint y: 320, endPoint x: -10, endPoint y: 322, distance: 232.1
click at [0, 322] on html "0 All clear! All clear! Jennifer Ekeh AZ CA CO FL GA IL LA MD MI MN MO NJ NM NV…" at bounding box center [422, 383] width 844 height 1447
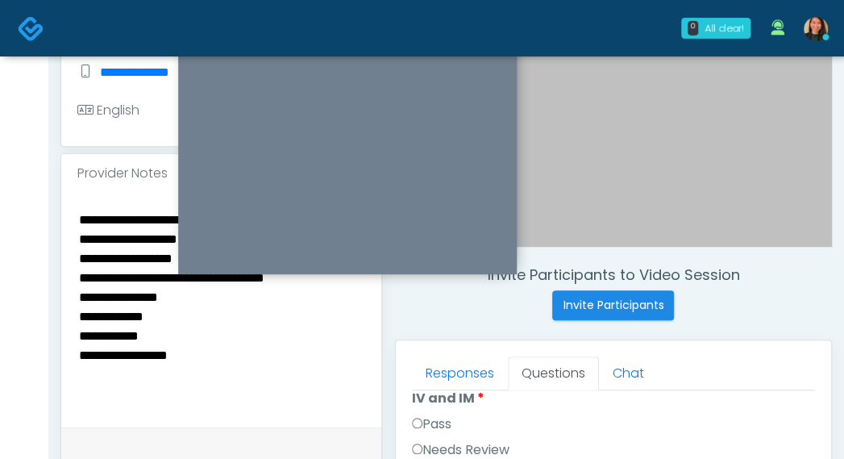
scroll to position [1033, 0]
type textarea "**********"
click at [843, 265] on html "0 All clear! All clear! Jennifer Ekeh AZ CA CO FL GA IL LA MD MI MN MO NJ NM NV…" at bounding box center [422, 302] width 844 height 1447
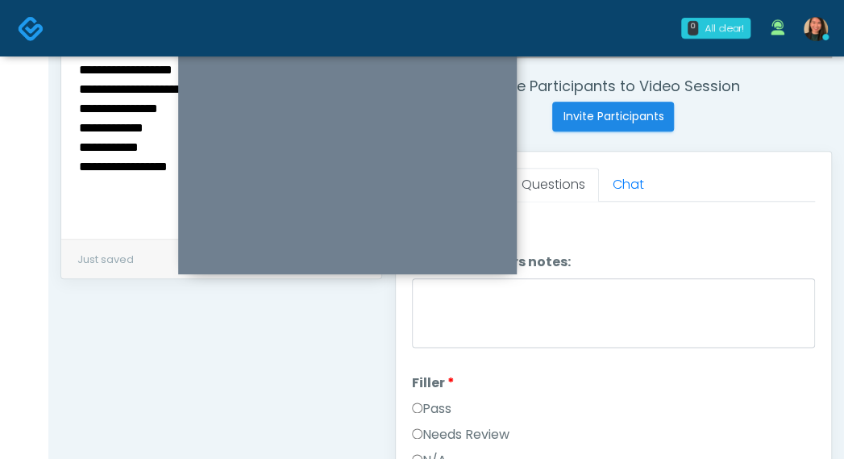
scroll to position [0, 0]
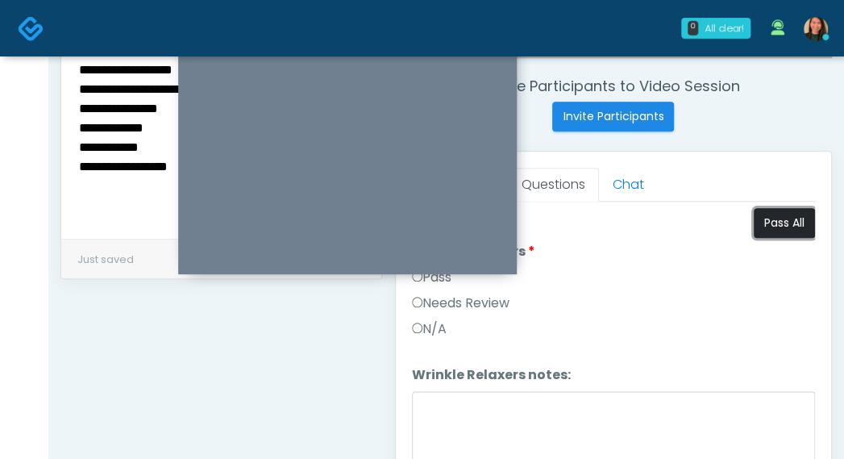
click at [772, 214] on button "Pass All" at bounding box center [784, 223] width 61 height 30
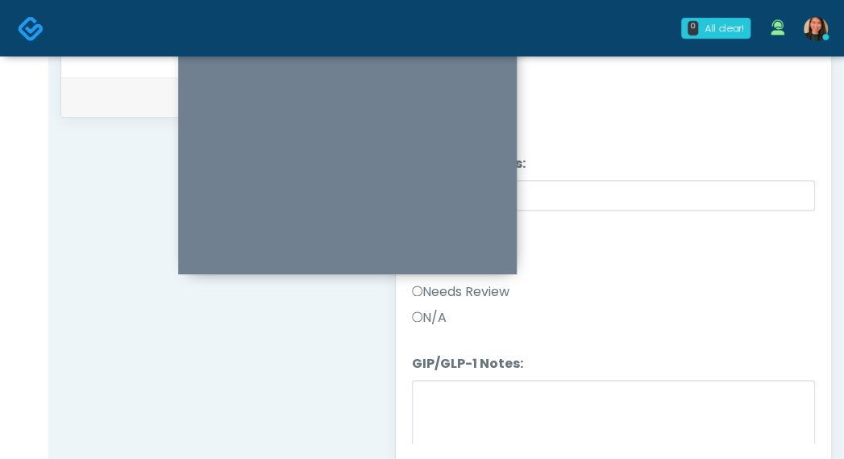
scroll to position [2845, 0]
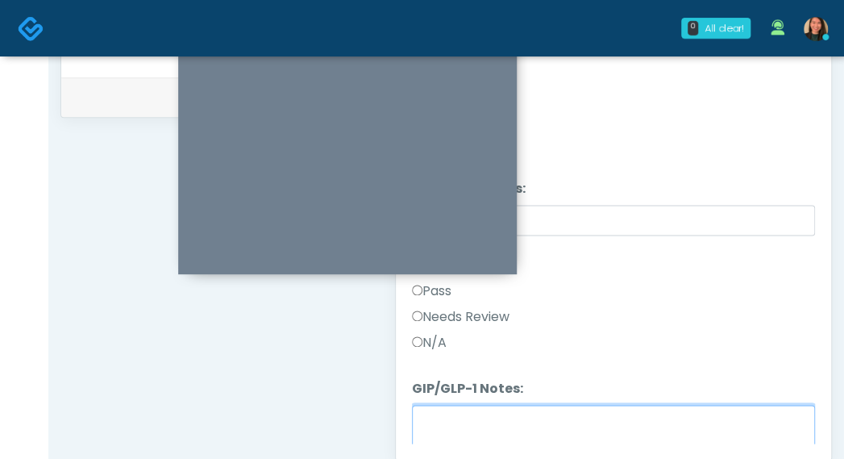
click at [706, 428] on textarea "GIP/GLP-1 Notes:" at bounding box center [613, 439] width 403 height 69
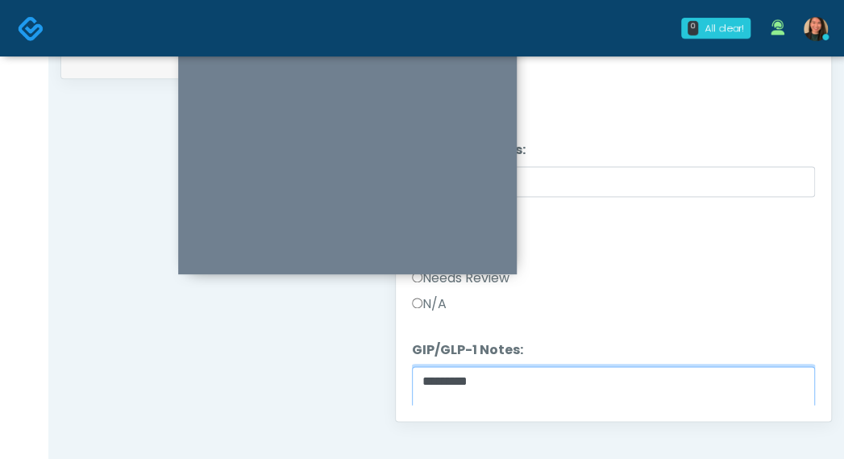
scroll to position [820, 0]
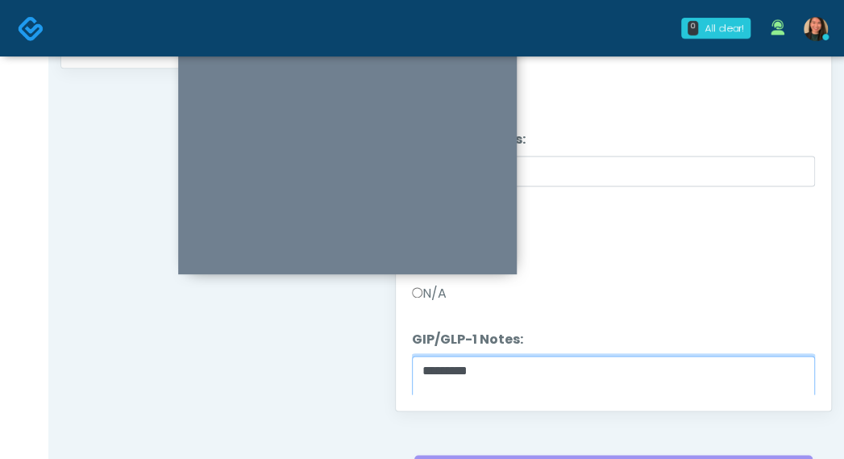
type textarea "*********"
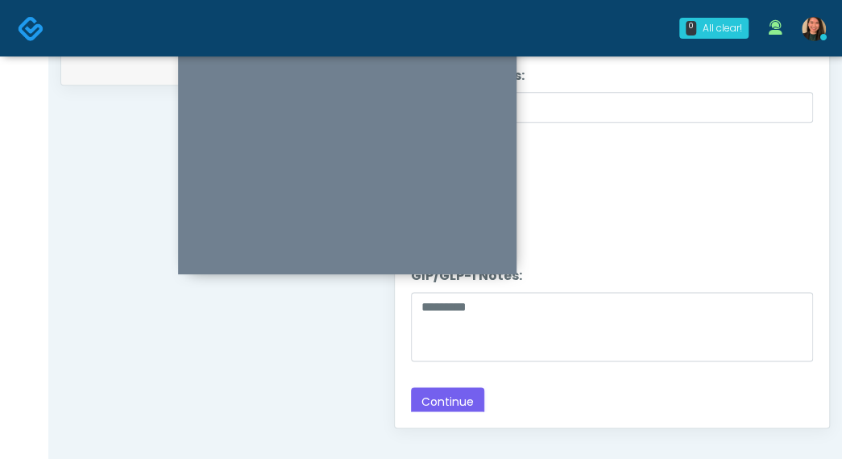
scroll to position [819, 0]
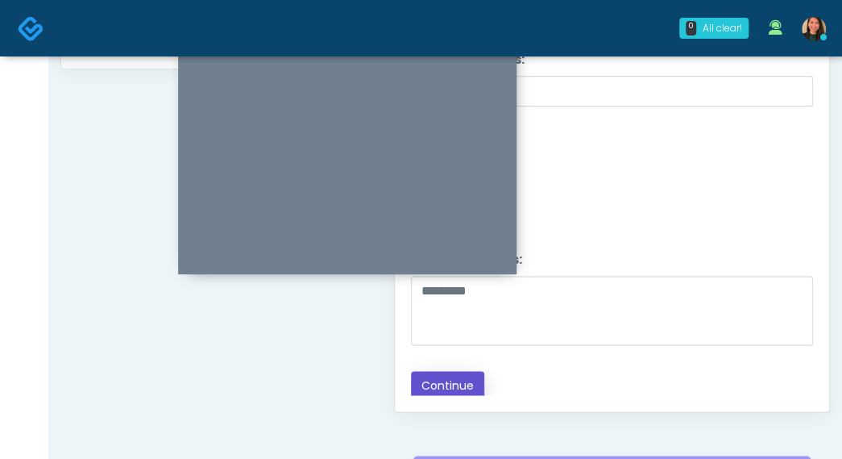
click at [455, 378] on button "Continue" at bounding box center [447, 386] width 73 height 30
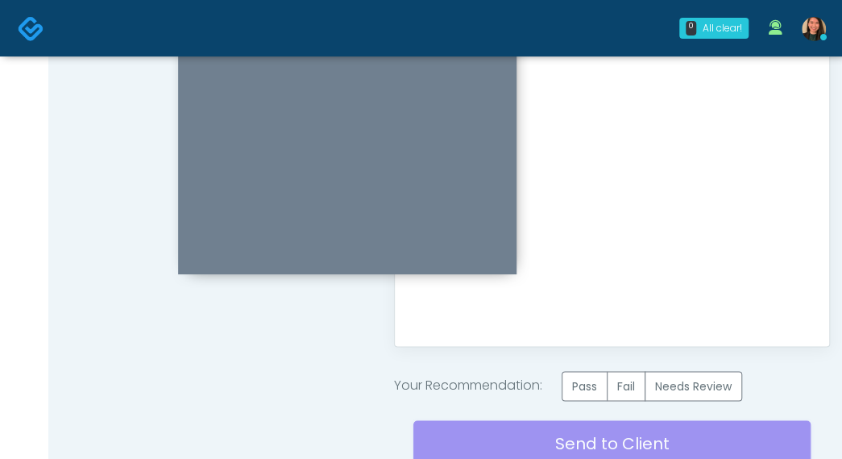
scroll to position [899, 0]
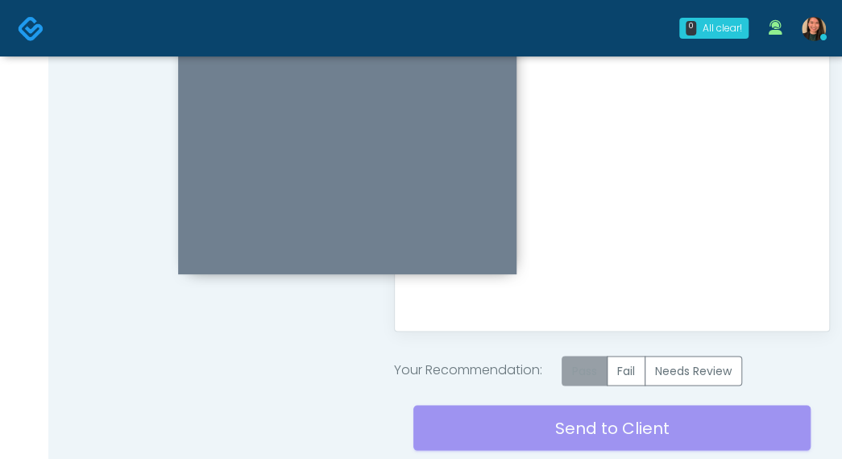
click at [588, 372] on label "Pass" at bounding box center [585, 370] width 46 height 30
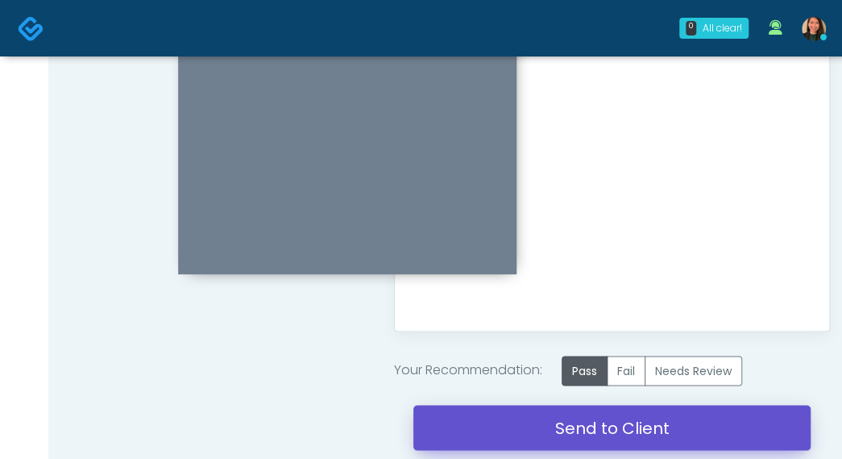
click at [579, 428] on link "Send to Client" at bounding box center [611, 427] width 397 height 45
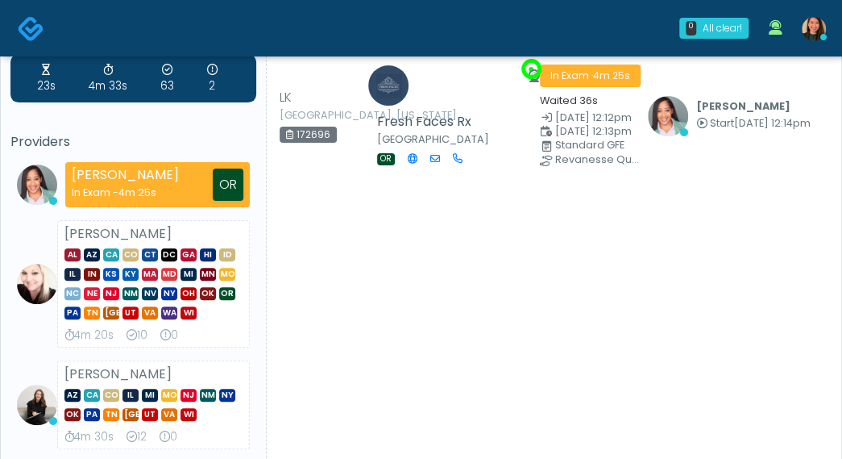
scroll to position [161, 0]
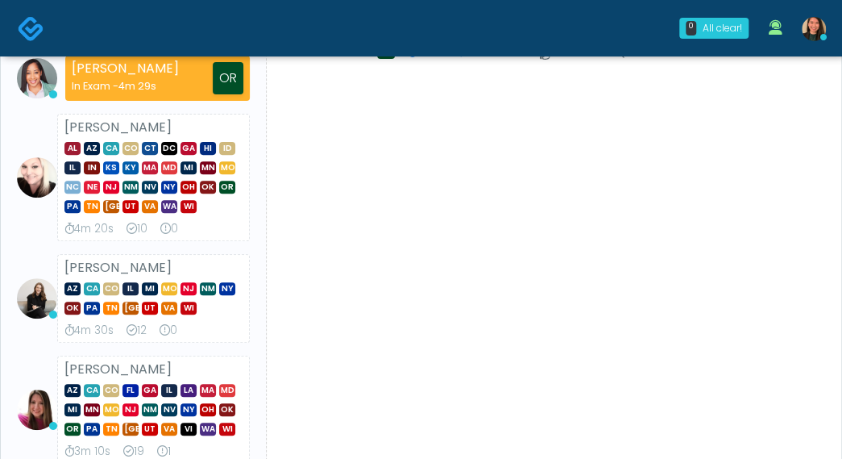
click at [48, 230] on li "Cynthia Petersen AL AZ CA CO CT DC GA HI ID IL IN KS KY MA MD MI MN MO NC NE NJ…" at bounding box center [133, 177] width 246 height 127
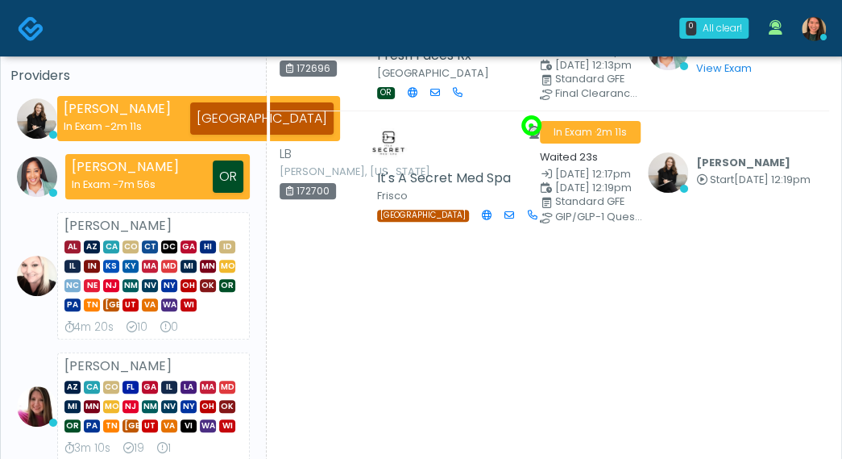
scroll to position [90, 0]
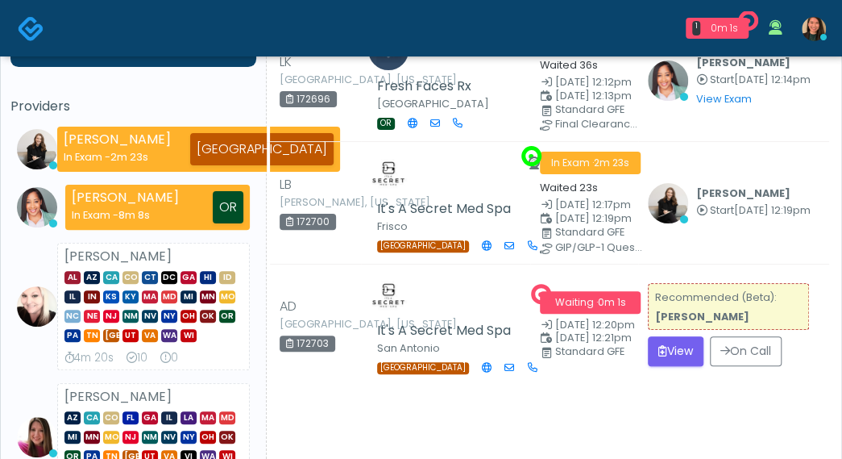
click at [51, 77] on div "23s 4m 33s 63 2 Providers Sydney Lundberg In Exam - 2m 23s TX Jennifer Ekeh In …" at bounding box center [133, 436] width 246 height 835
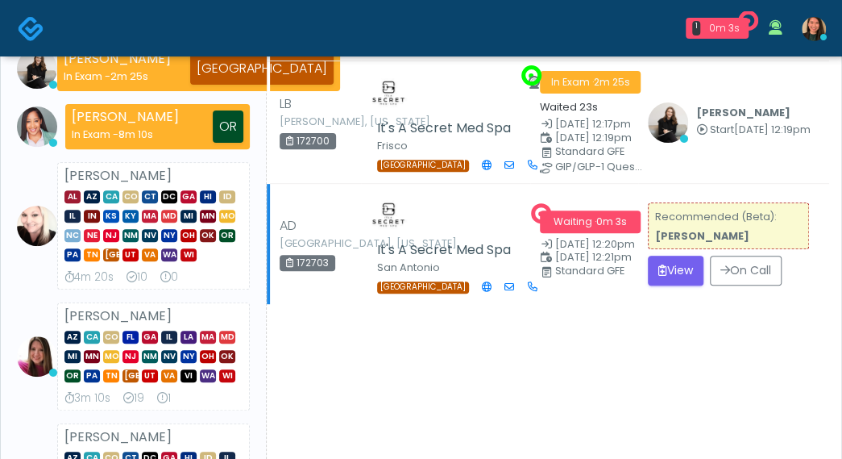
scroll to position [251, 0]
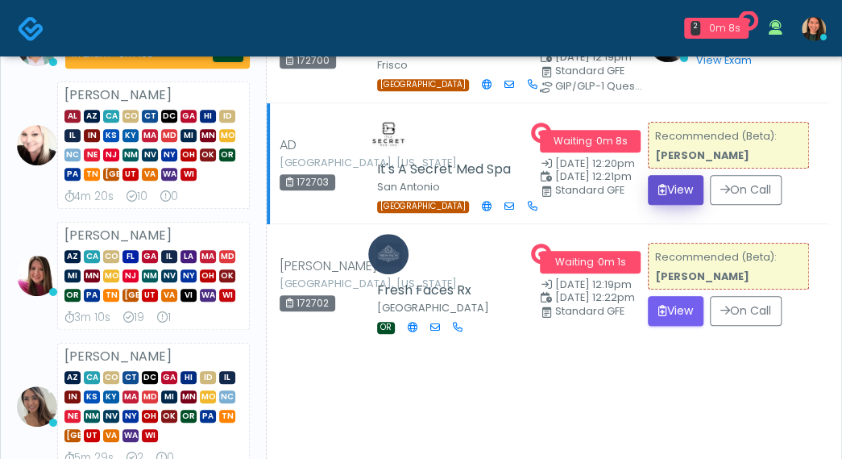
click at [671, 189] on button "View" at bounding box center [676, 190] width 56 height 30
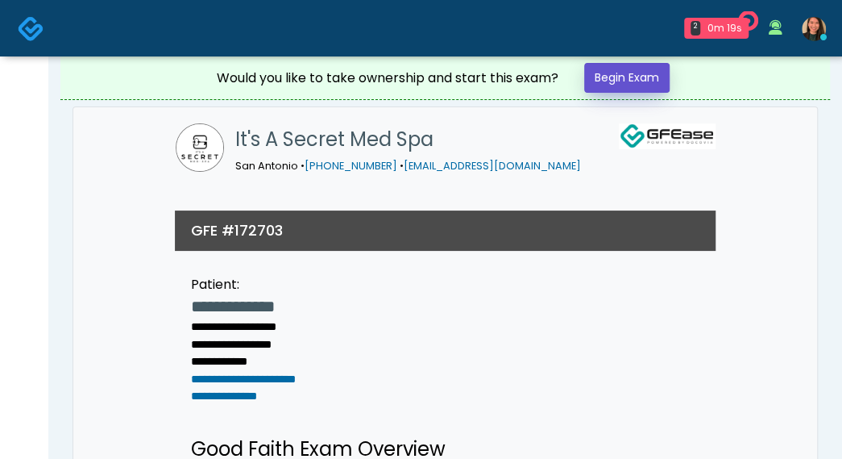
click at [599, 85] on link "Begin Exam" at bounding box center [626, 78] width 85 height 30
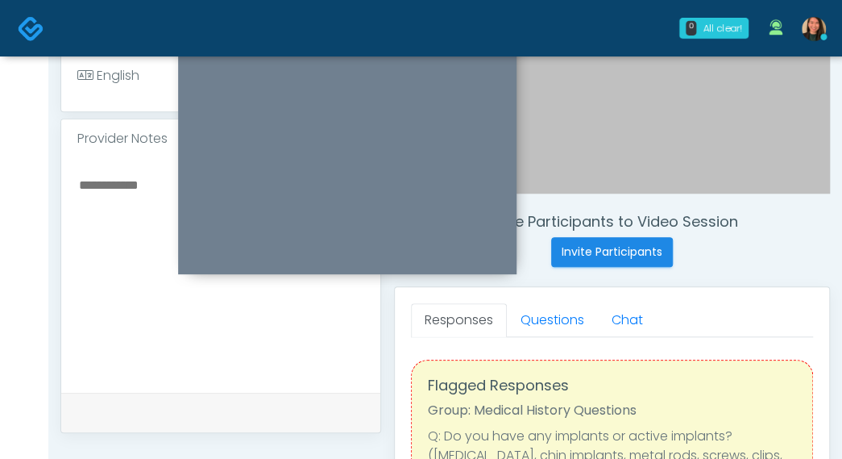
scroll to position [466, 0]
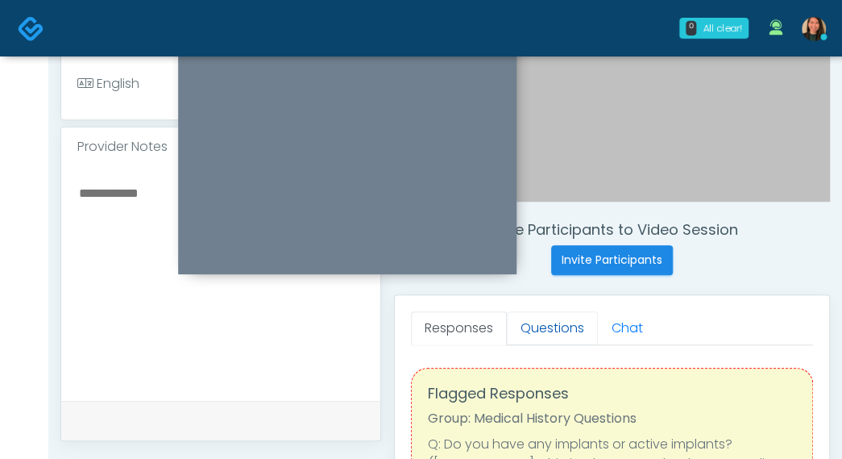
drag, startPoint x: 529, startPoint y: 326, endPoint x: 514, endPoint y: 325, distance: 14.6
click at [529, 326] on link "Questions" at bounding box center [552, 328] width 91 height 34
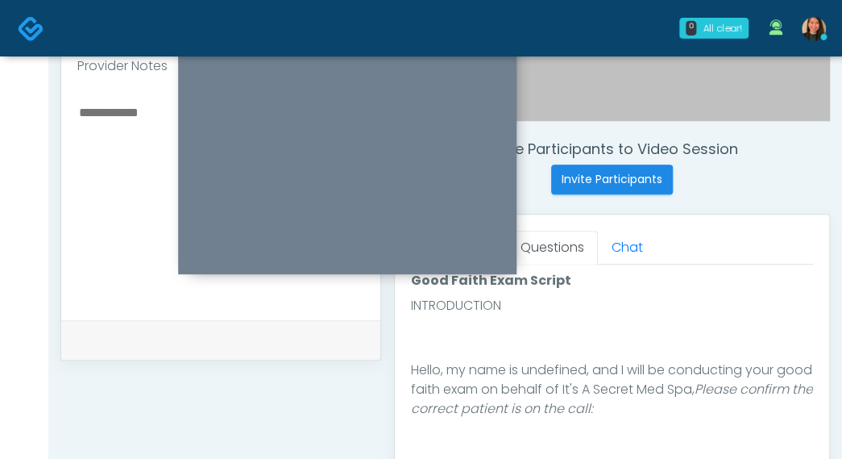
scroll to position [81, 0]
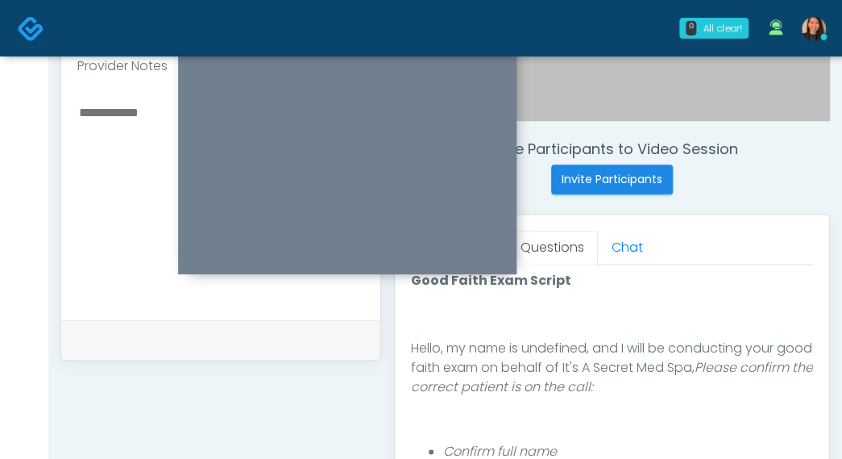
click at [64, 264] on div at bounding box center [220, 202] width 319 height 235
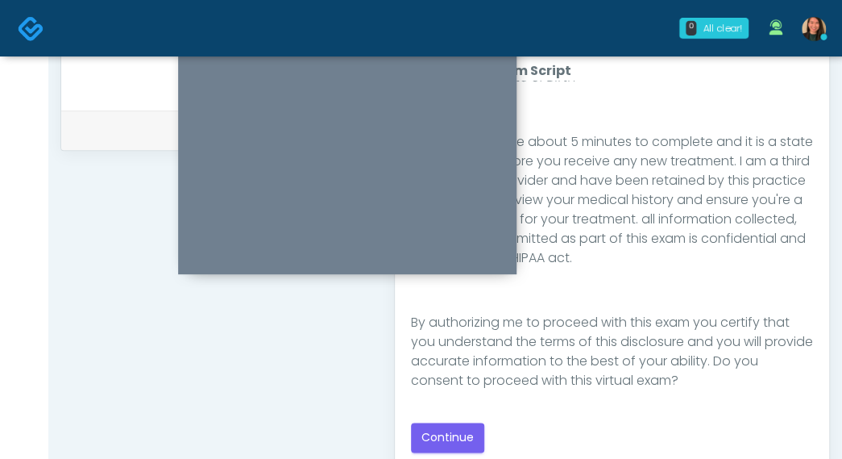
scroll to position [781, 0]
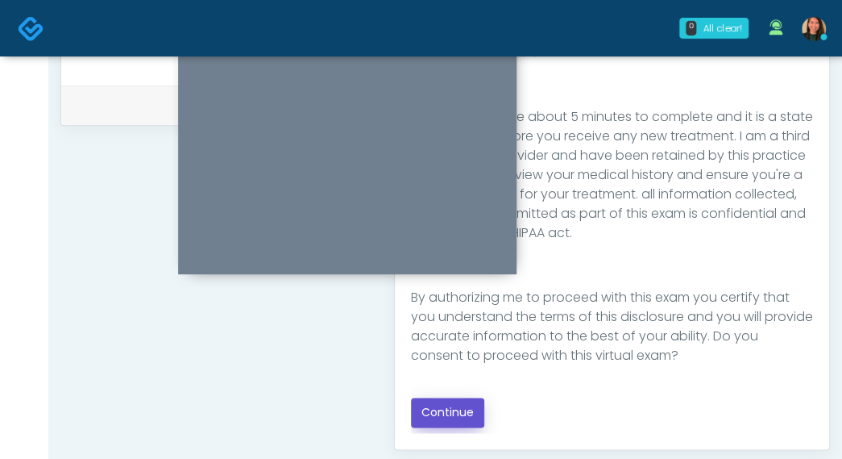
click at [452, 421] on button "Continue" at bounding box center [447, 412] width 73 height 30
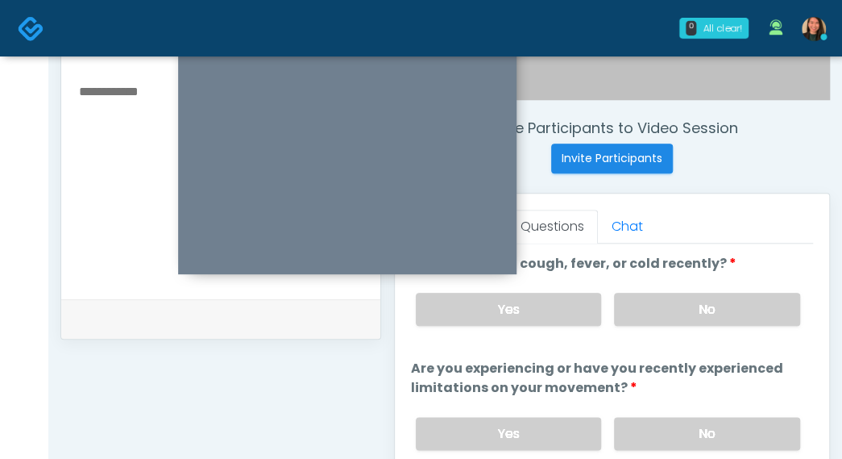
scroll to position [562, 0]
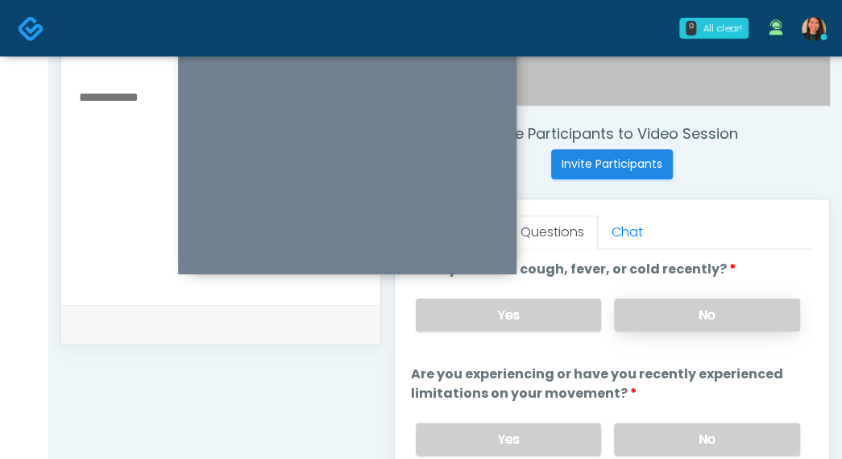
click at [731, 308] on label "No" at bounding box center [707, 314] width 186 height 33
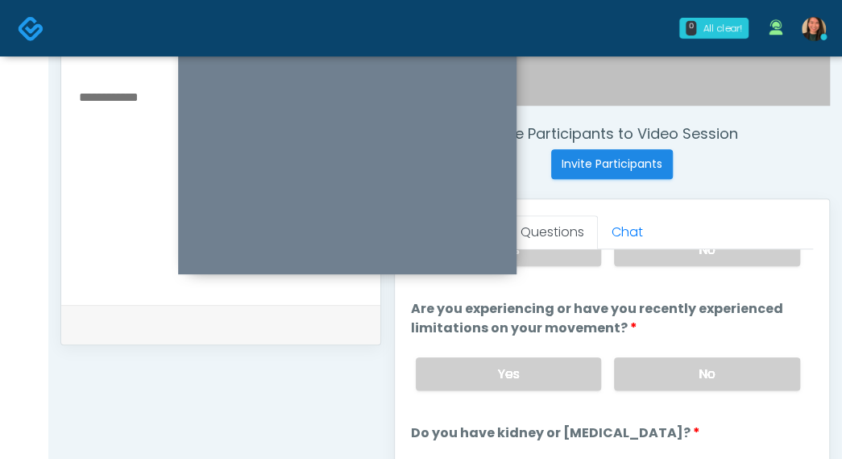
scroll to position [81, 0]
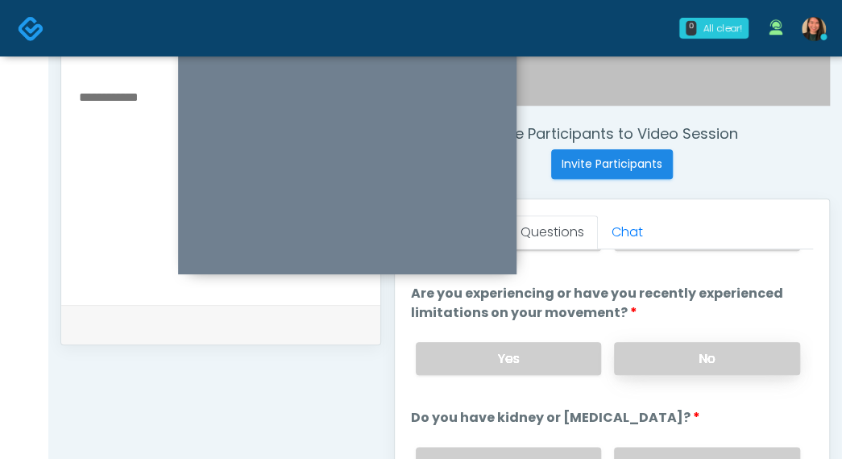
click at [761, 344] on label "No" at bounding box center [707, 358] width 186 height 33
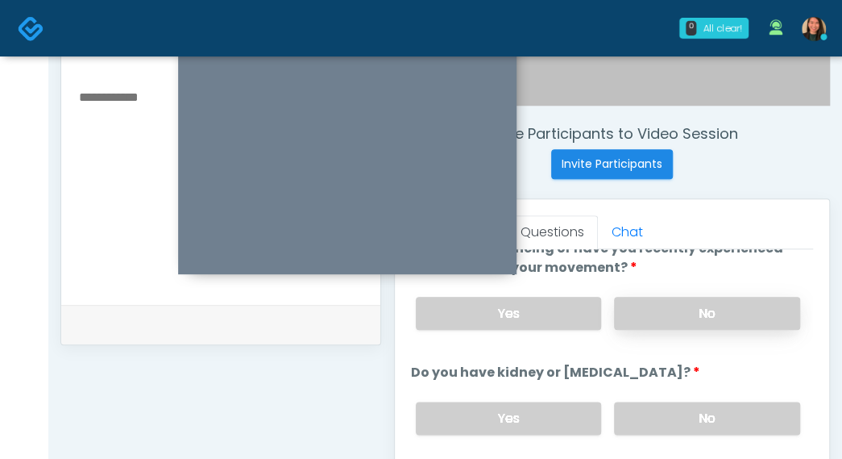
scroll to position [161, 0]
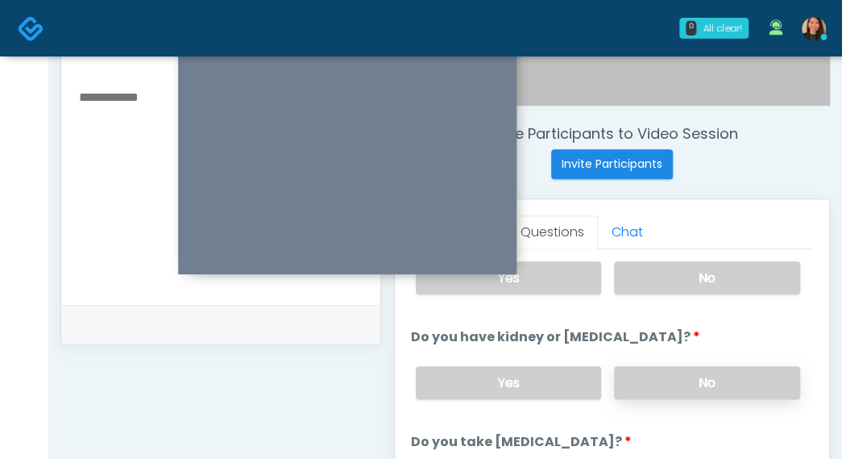
click at [738, 366] on label "No" at bounding box center [707, 382] width 186 height 33
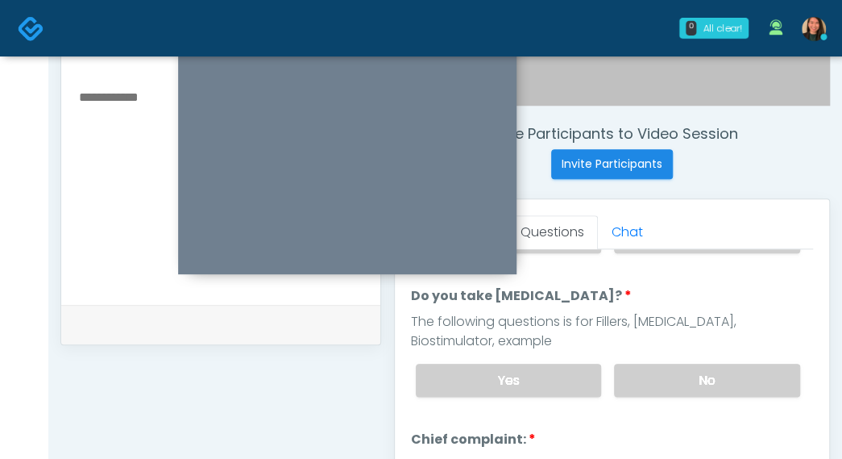
scroll to position [322, 0]
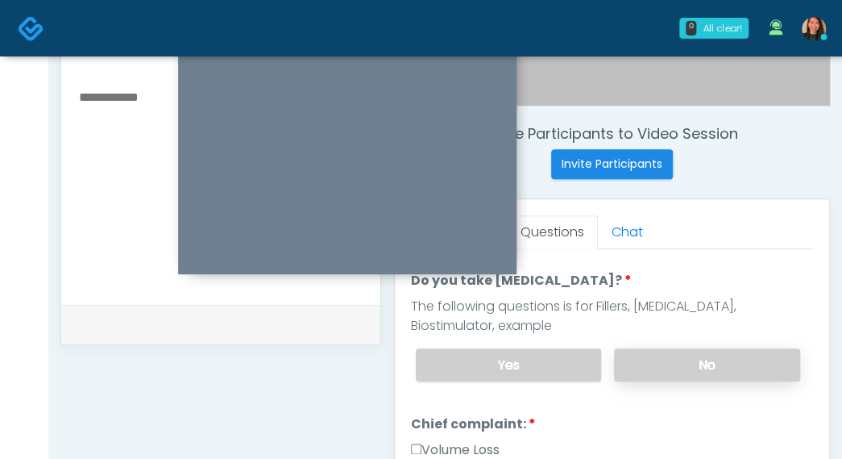
click at [758, 363] on label "No" at bounding box center [707, 364] width 186 height 33
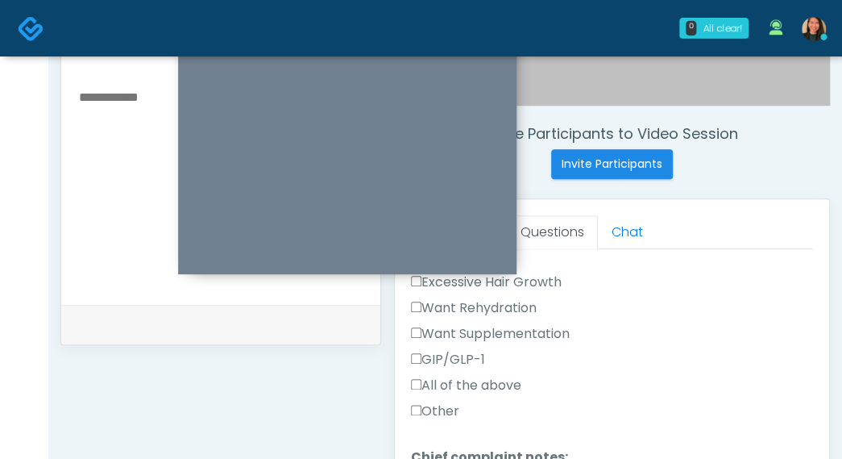
scroll to position [725, 0]
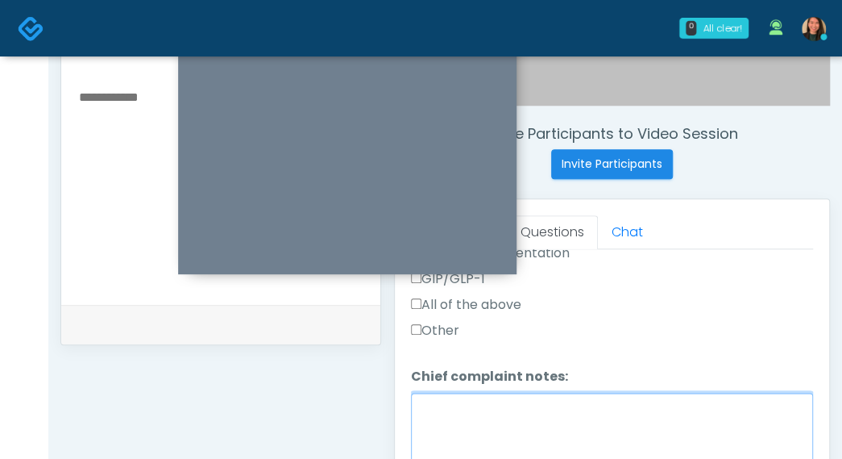
click at [521, 402] on textarea "Chief complaint notes:" at bounding box center [612, 426] width 402 height 69
type textarea "*"
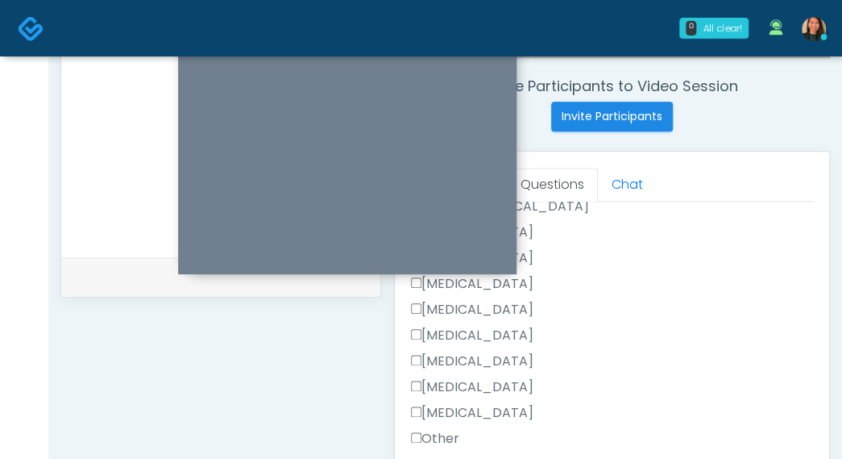
scroll to position [1083, 0]
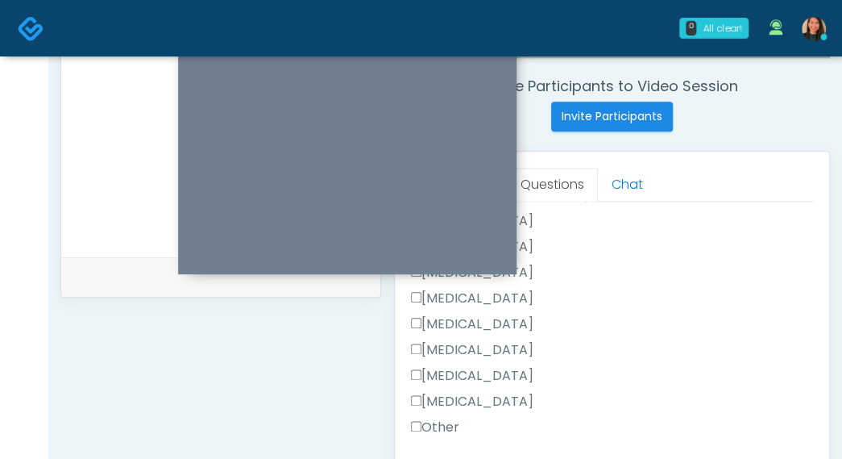
type textarea "**********"
click at [403, 414] on div "Responses Questions Chat Good Faith Exam Script Good Faith Exam Script INTRODUC…" at bounding box center [612, 386] width 434 height 469
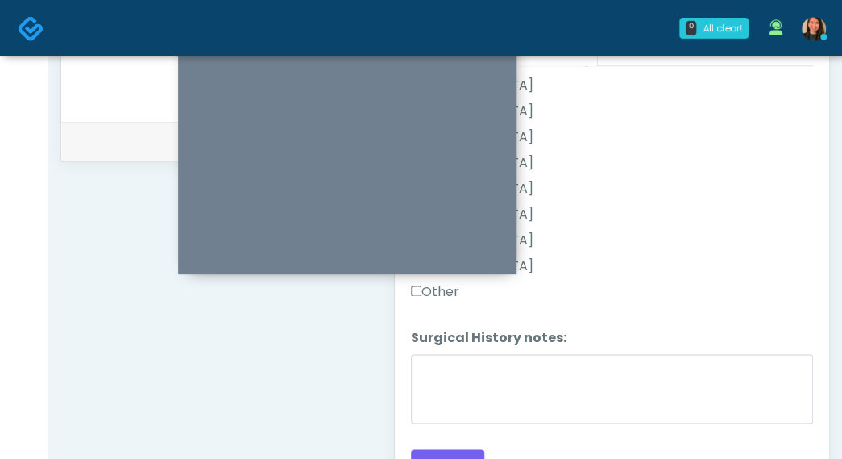
scroll to position [770, 0]
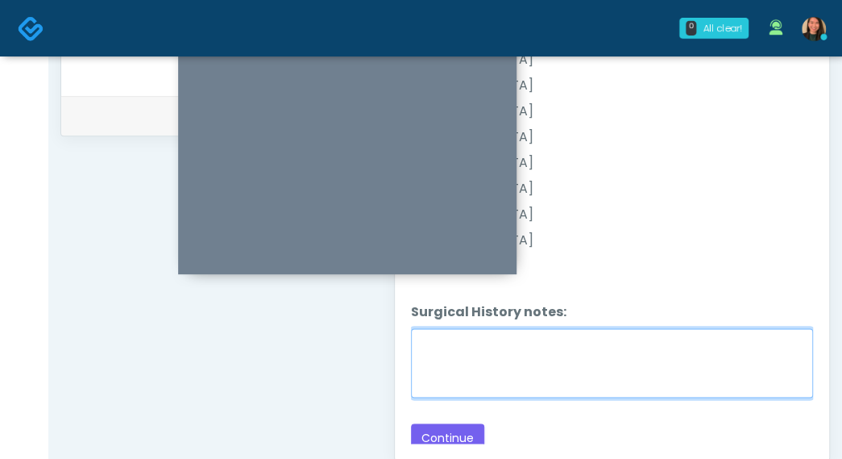
click at [692, 385] on textarea "Surgical History notes:" at bounding box center [612, 362] width 402 height 69
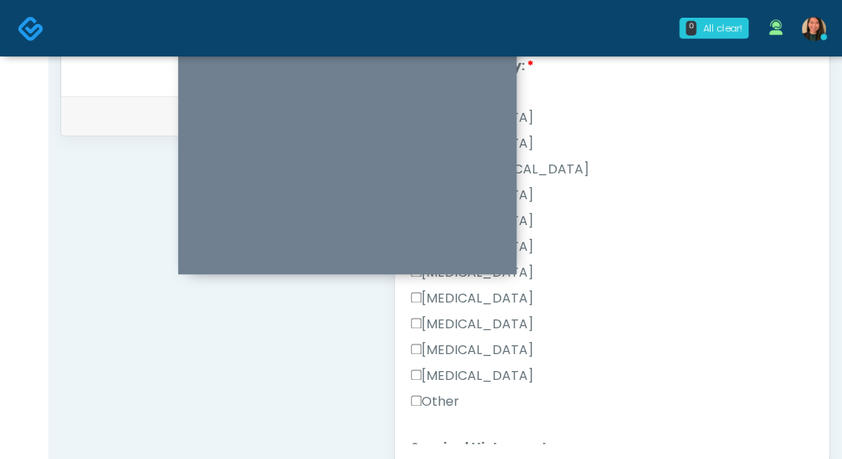
scroll to position [922, 0]
click at [434, 392] on label "[MEDICAL_DATA]" at bounding box center [472, 401] width 122 height 19
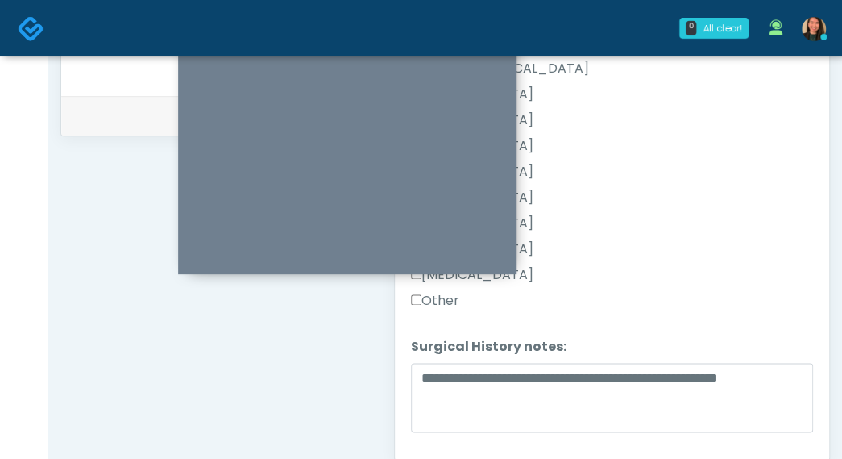
scroll to position [1083, 0]
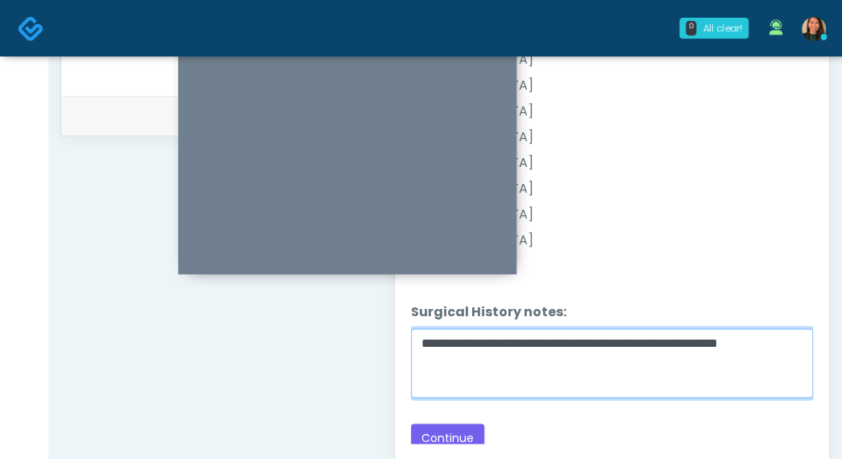
click at [577, 337] on textarea "**********" at bounding box center [612, 362] width 402 height 69
type textarea "**********"
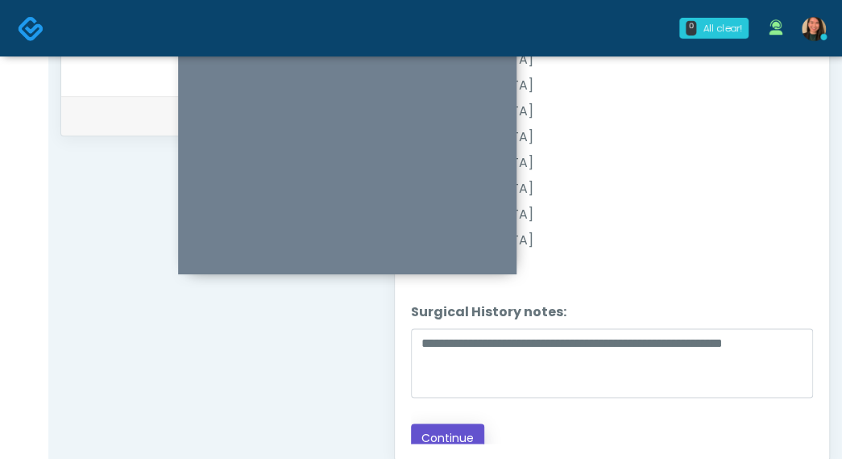
click at [467, 423] on button "Continue" at bounding box center [447, 438] width 73 height 30
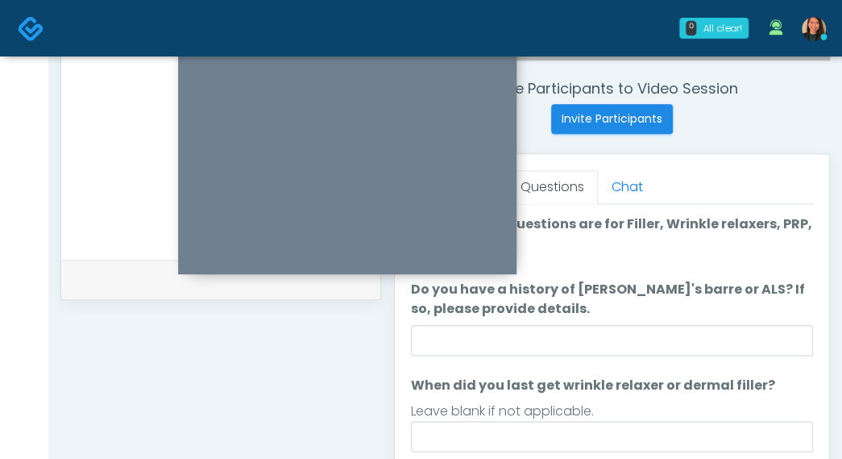
scroll to position [582, 0]
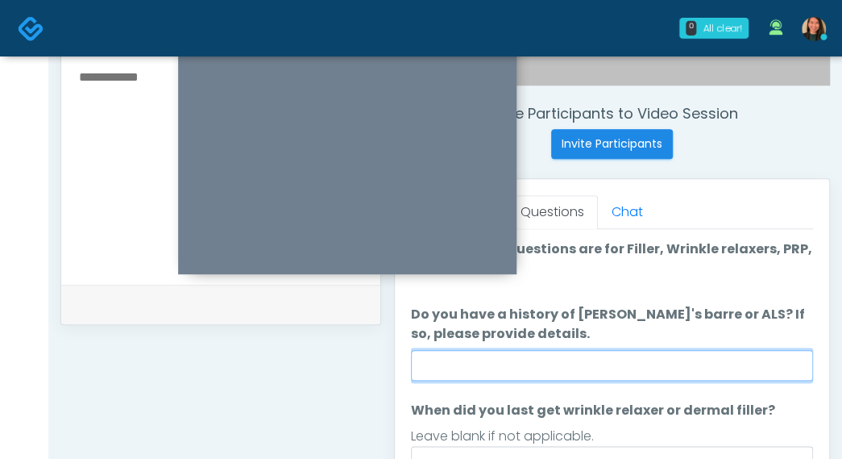
click at [743, 361] on input "Do you have a history of [PERSON_NAME]'s barre or ALS? If so, please provide de…" at bounding box center [612, 365] width 402 height 31
type input "**"
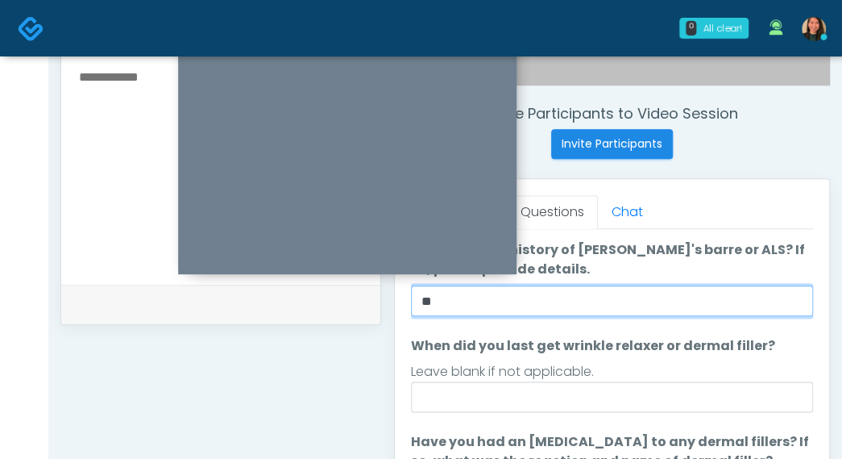
scroll to position [81, 0]
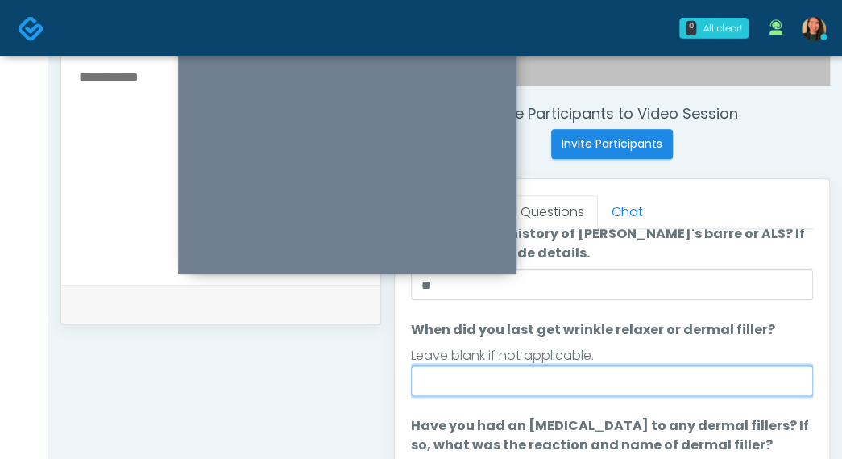
click at [583, 380] on input "When did you last get wrinkle relaxer or dermal filler?" at bounding box center [612, 380] width 402 height 31
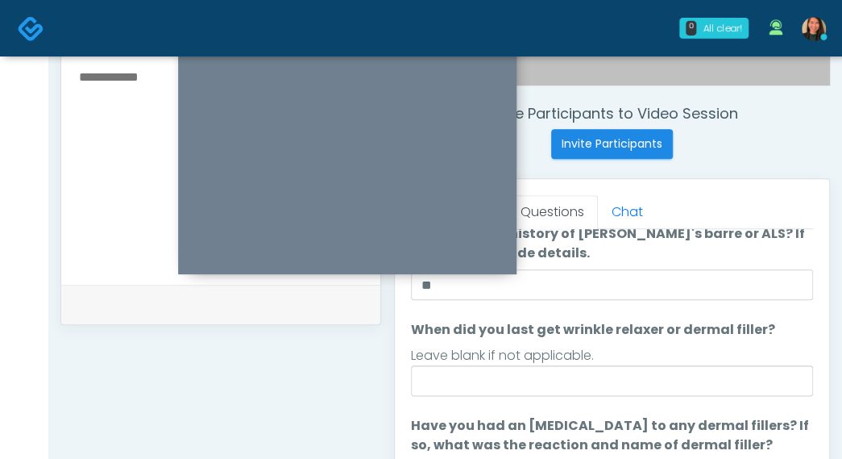
click at [339, 403] on div "**********" at bounding box center [220, 161] width 321 height 1229
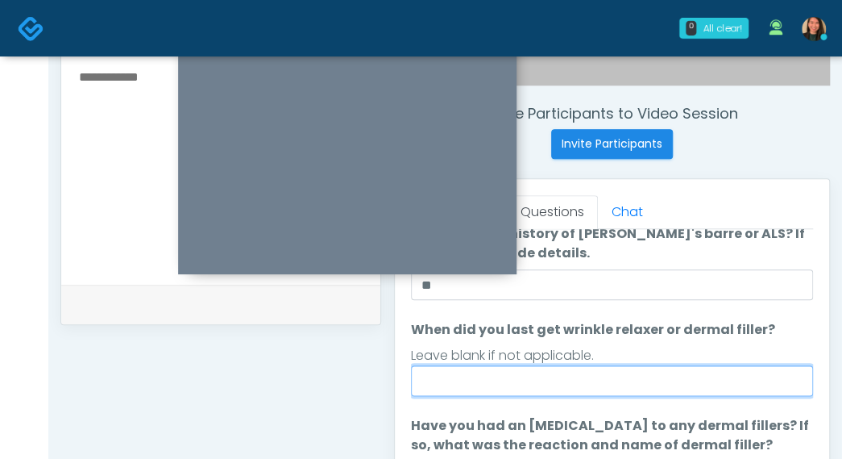
click at [579, 384] on input "When did you last get wrinkle relaxer or dermal filler?" at bounding box center [612, 380] width 402 height 31
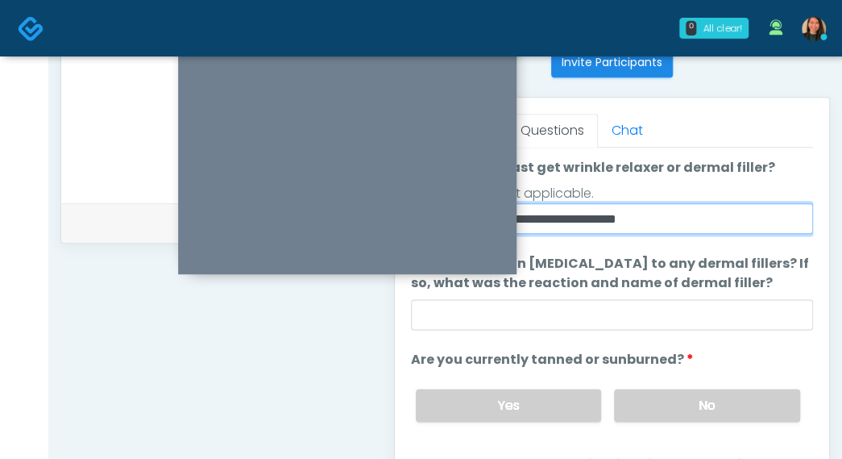
scroll to position [662, 0]
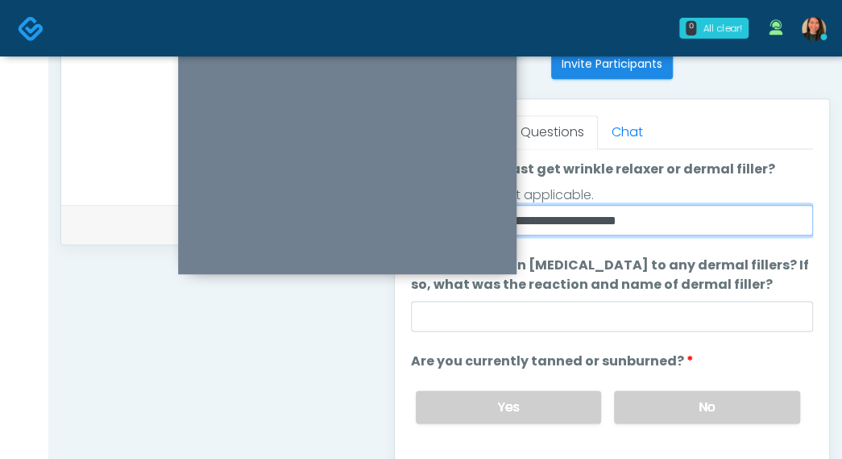
type input "**********"
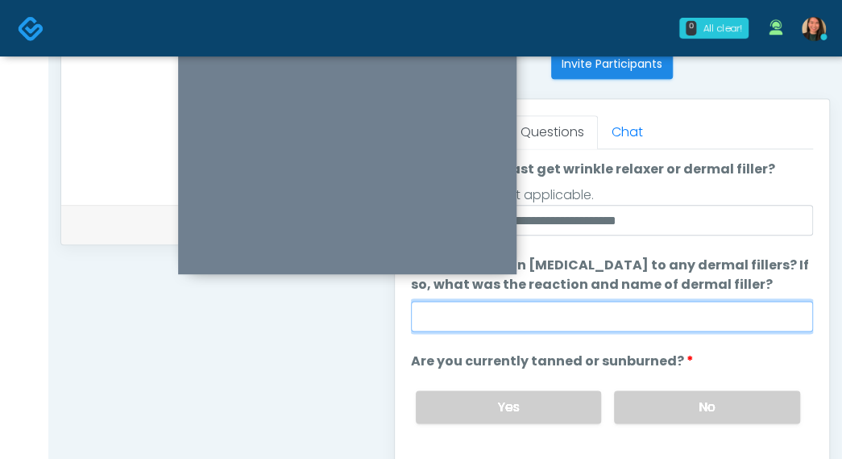
click at [737, 307] on input "Have you had an allergic response to any dermal fillers? If so, what was the re…" at bounding box center [612, 316] width 402 height 31
type input "****"
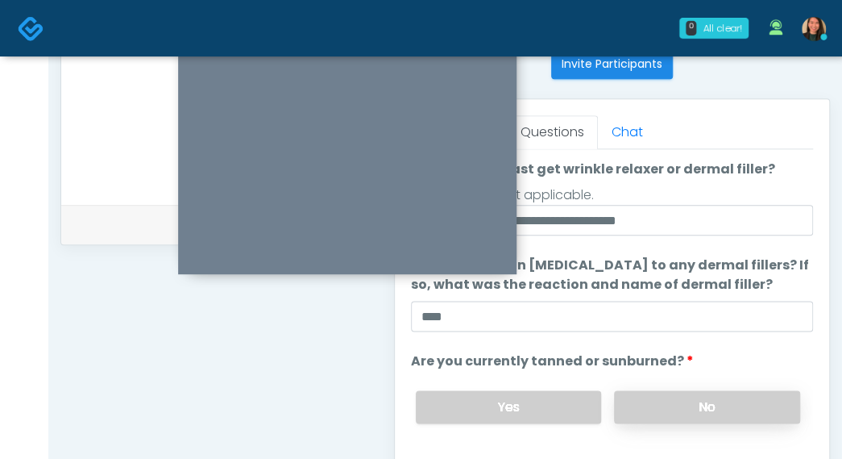
click at [766, 399] on label "No" at bounding box center [707, 406] width 186 height 33
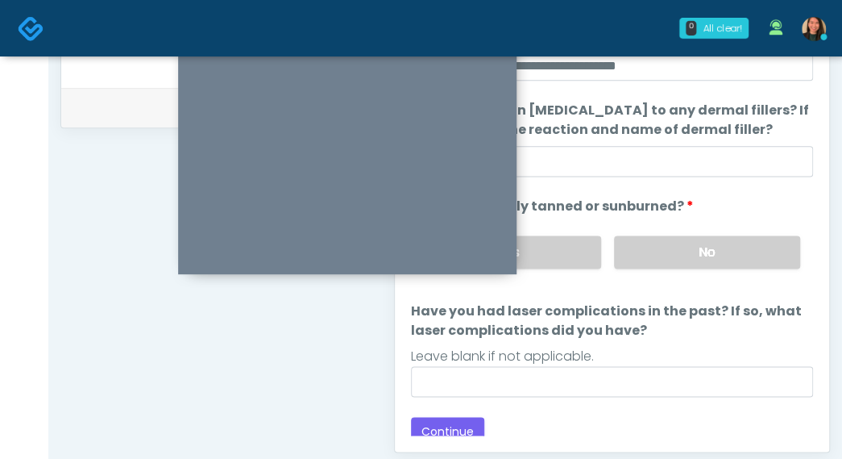
scroll to position [208, 0]
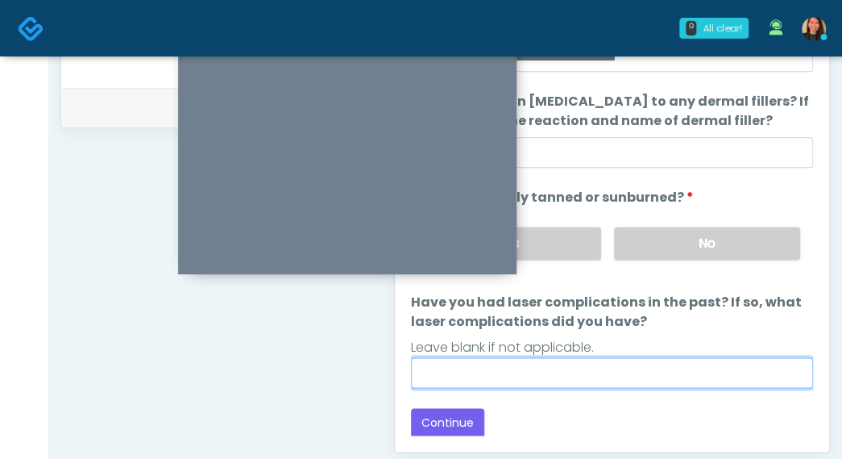
click at [735, 376] on input "Have you had laser complications in the past? If so, what laser complications d…" at bounding box center [612, 372] width 402 height 31
type input "**********"
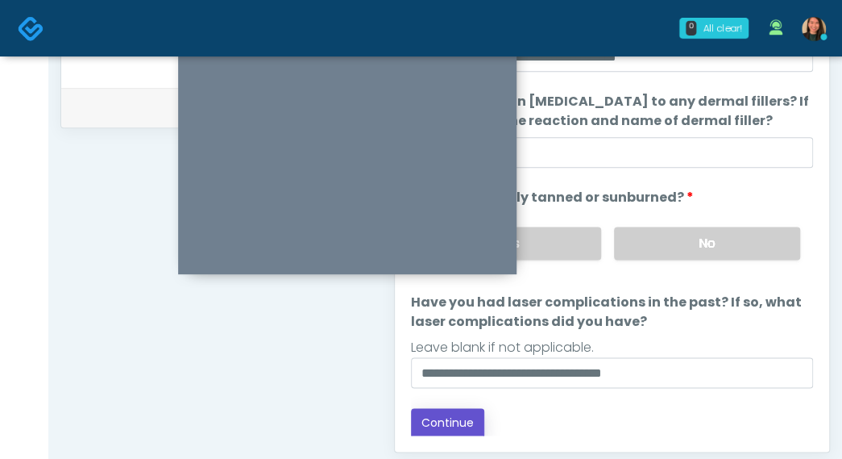
click at [456, 420] on button "Continue" at bounding box center [447, 423] width 73 height 30
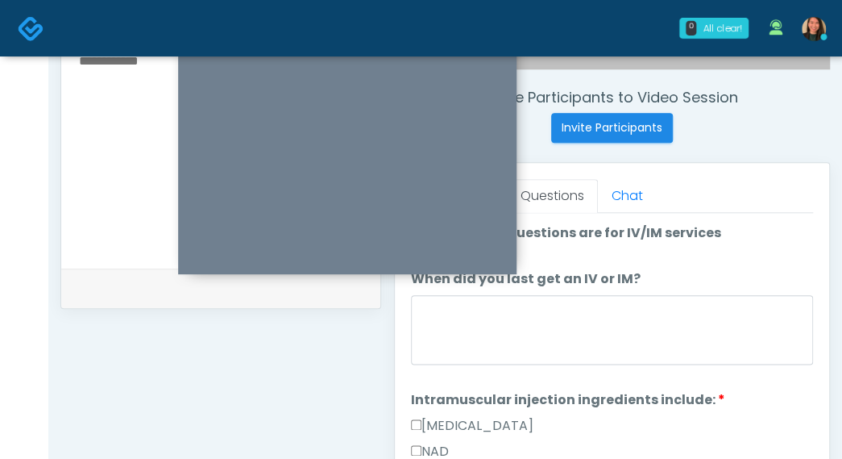
scroll to position [596, 0]
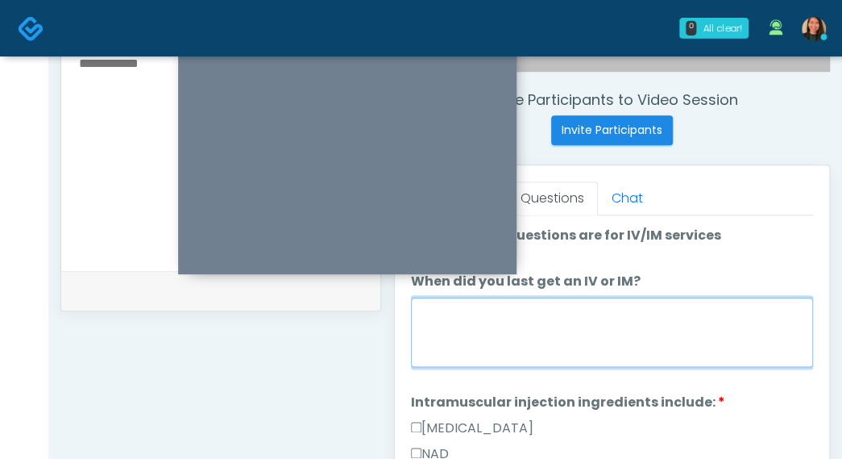
click at [589, 322] on textarea "When did you last get an IV or IM?" at bounding box center [612, 331] width 402 height 69
type textarea "*"
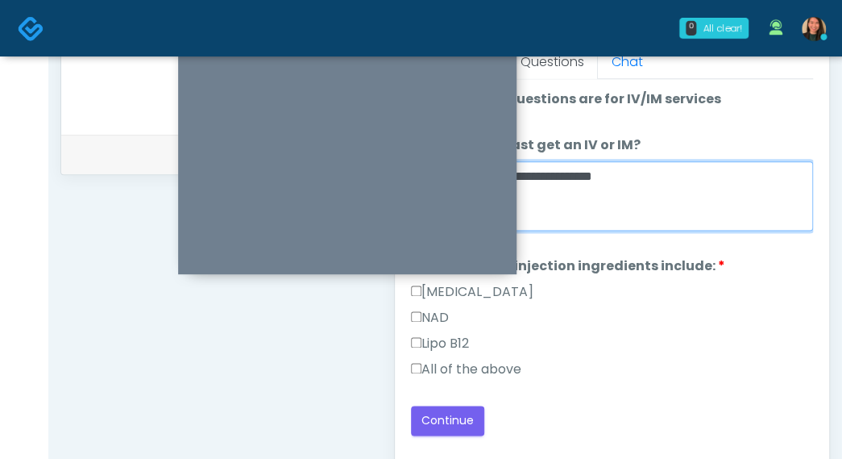
scroll to position [757, 0]
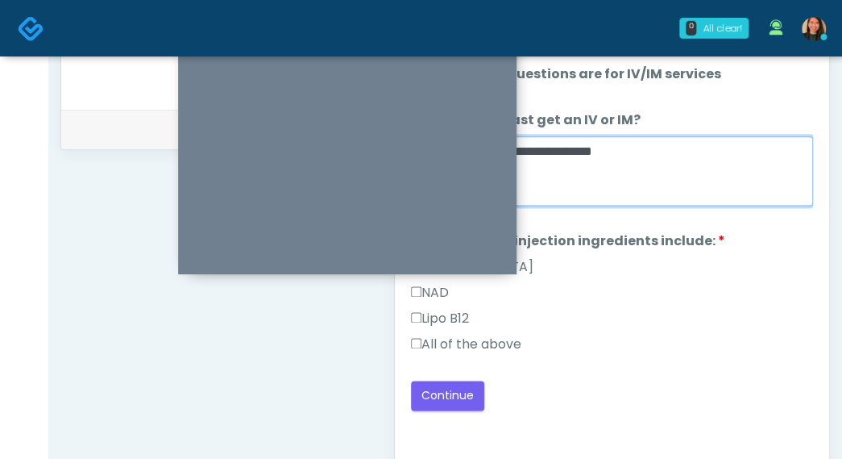
type textarea "**********"
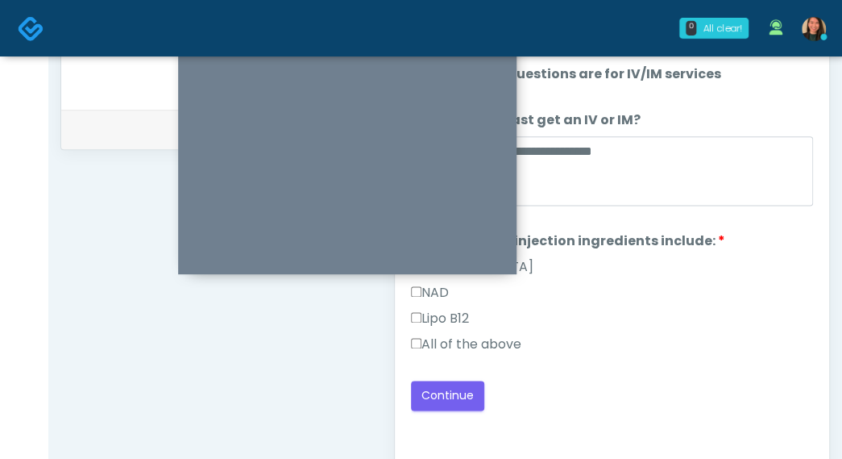
click at [468, 345] on label "All of the above" at bounding box center [466, 343] width 110 height 19
click at [455, 397] on button "Continue" at bounding box center [447, 395] width 73 height 30
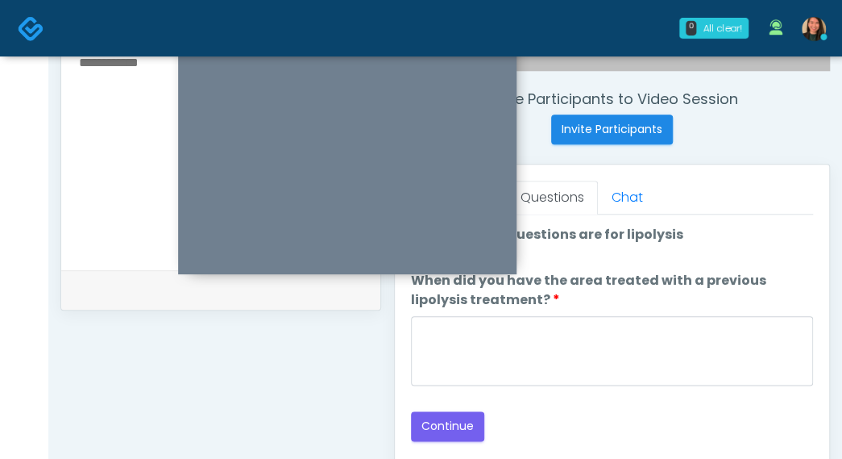
scroll to position [582, 0]
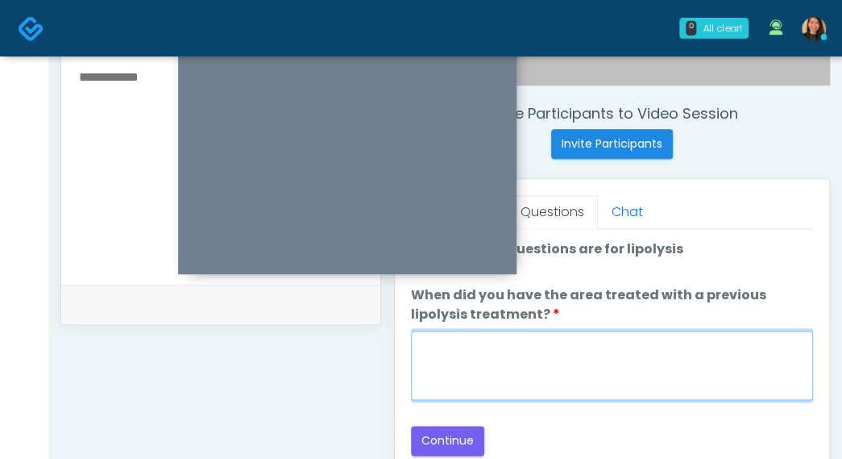
click at [724, 381] on textarea "When did you have the area treated with a previous lipolysis treatment?" at bounding box center [612, 364] width 402 height 69
type textarea "****"
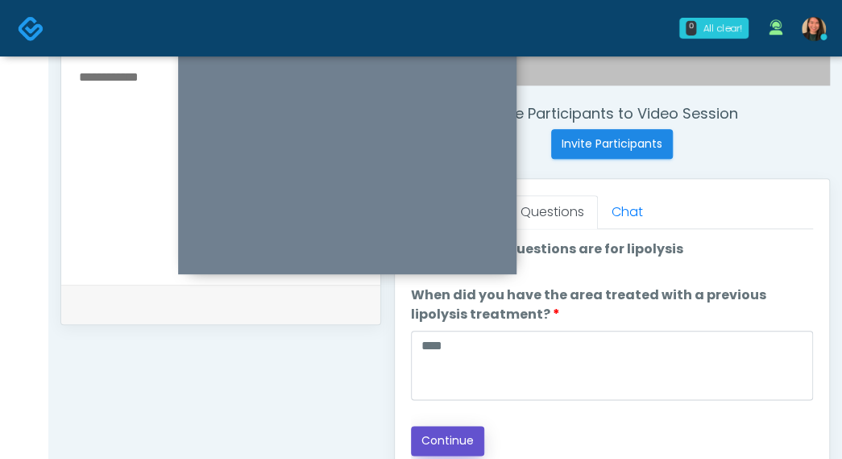
click at [432, 434] on button "Continue" at bounding box center [447, 441] width 73 height 30
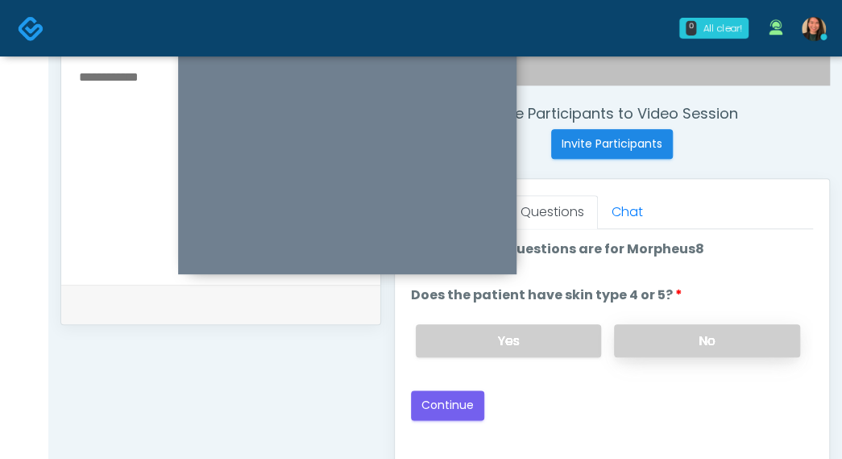
click at [752, 339] on label "No" at bounding box center [707, 340] width 186 height 33
click at [437, 396] on button "Continue" at bounding box center [447, 405] width 73 height 30
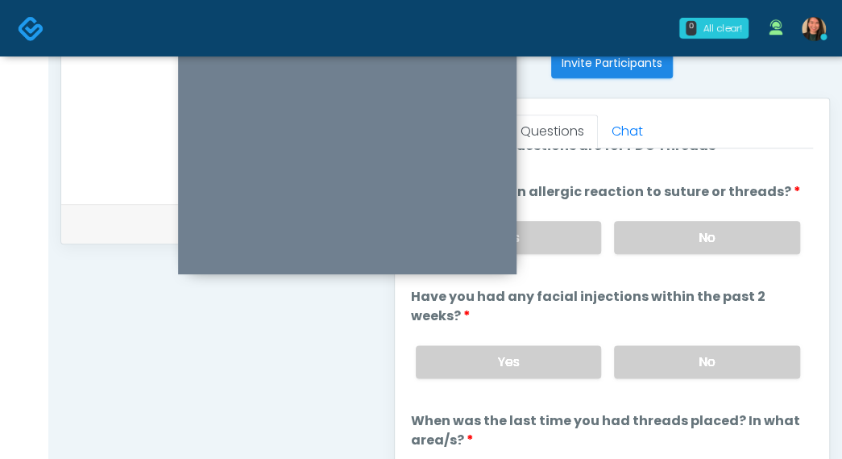
scroll to position [0, 0]
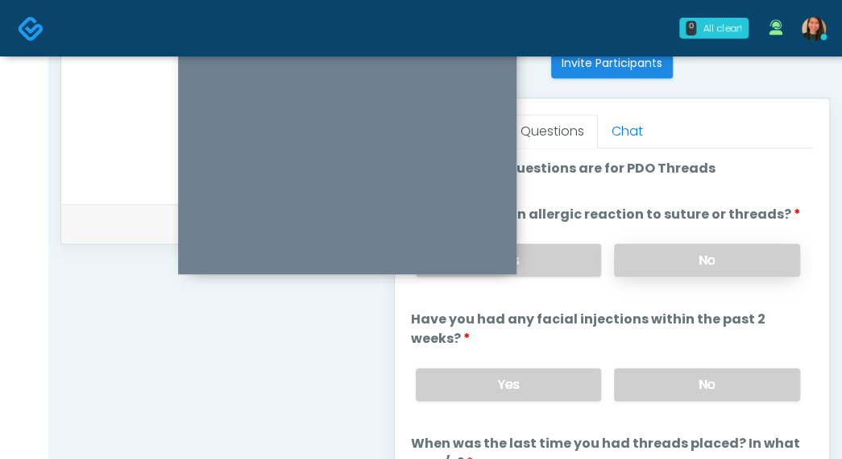
click at [762, 262] on label "No" at bounding box center [707, 259] width 186 height 33
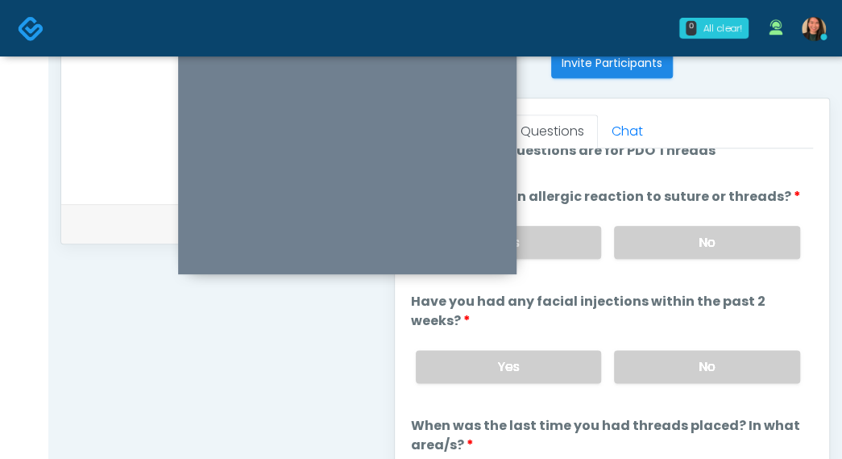
scroll to position [23, 0]
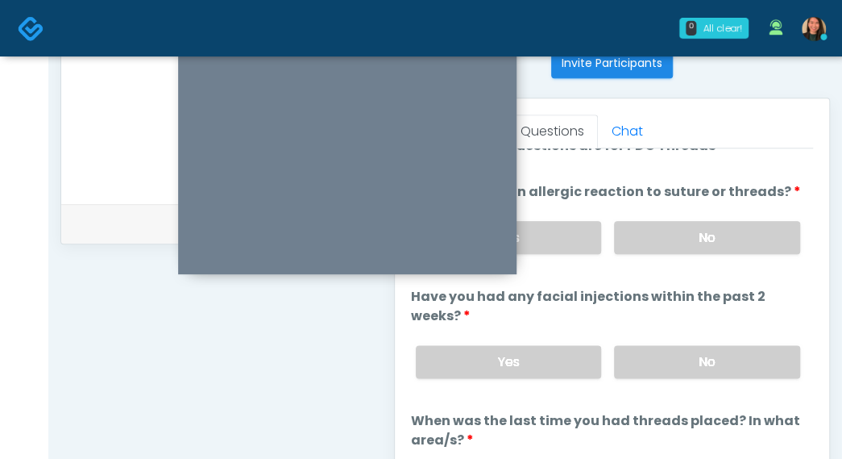
click at [716, 397] on ol "The following questions are for PDO Threads The following questions are for PDO…" at bounding box center [612, 321] width 402 height 370
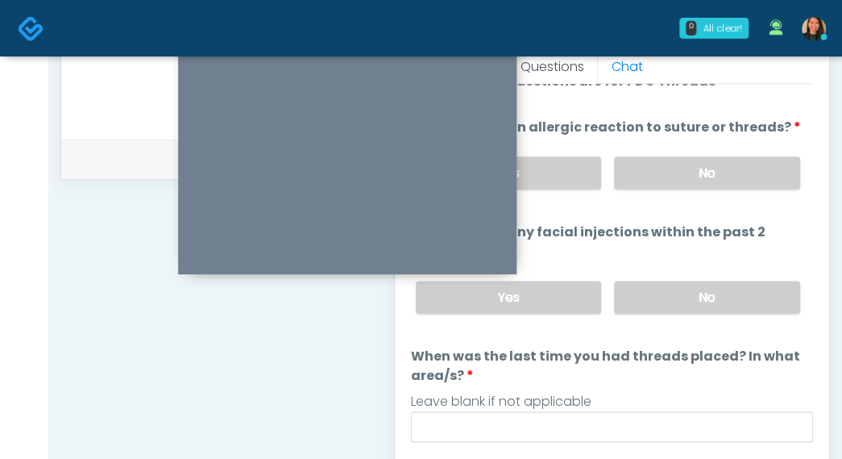
scroll to position [743, 0]
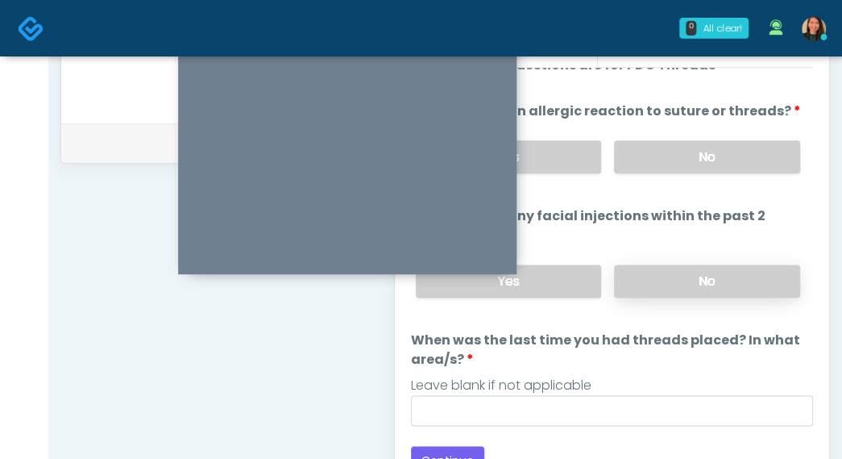
click at [767, 283] on label "No" at bounding box center [707, 280] width 186 height 33
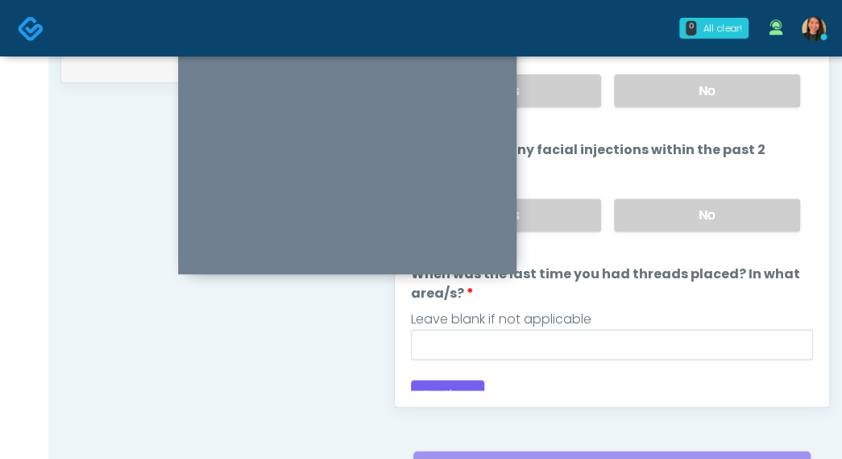
scroll to position [0, 0]
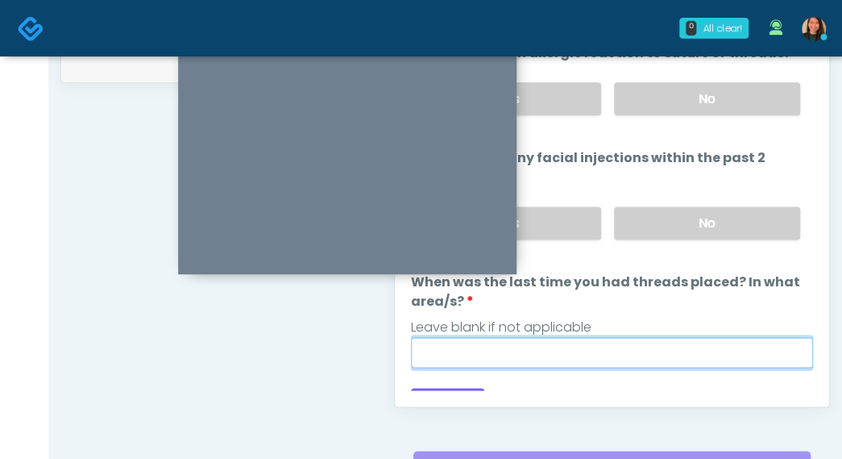
click at [737, 361] on input "When was the last time you had threads placed? In what area/s?" at bounding box center [612, 352] width 402 height 31
type input "***"
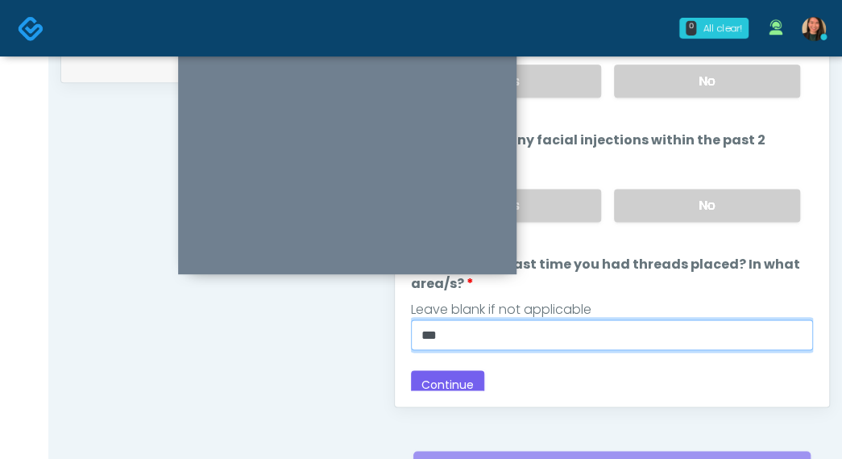
scroll to position [23, 0]
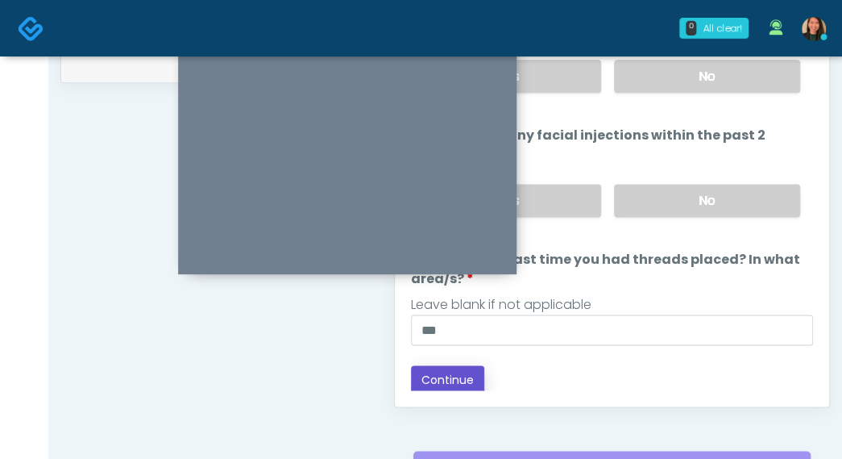
click at [434, 365] on button "Continue" at bounding box center [447, 380] width 73 height 30
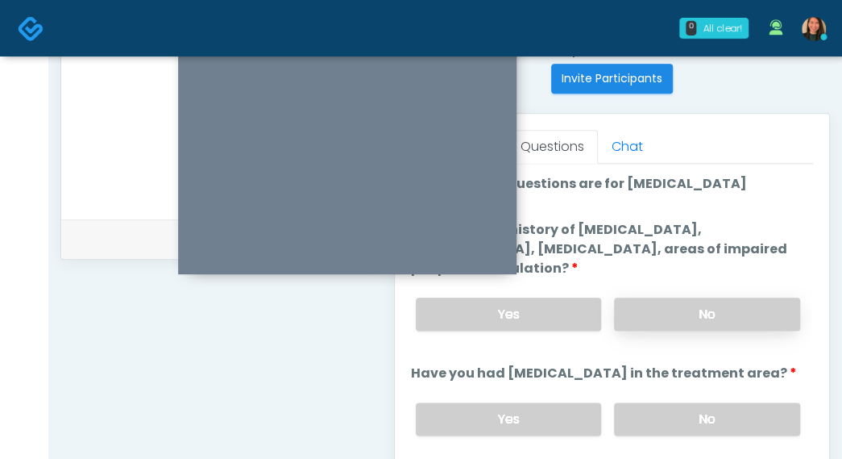
scroll to position [662, 0]
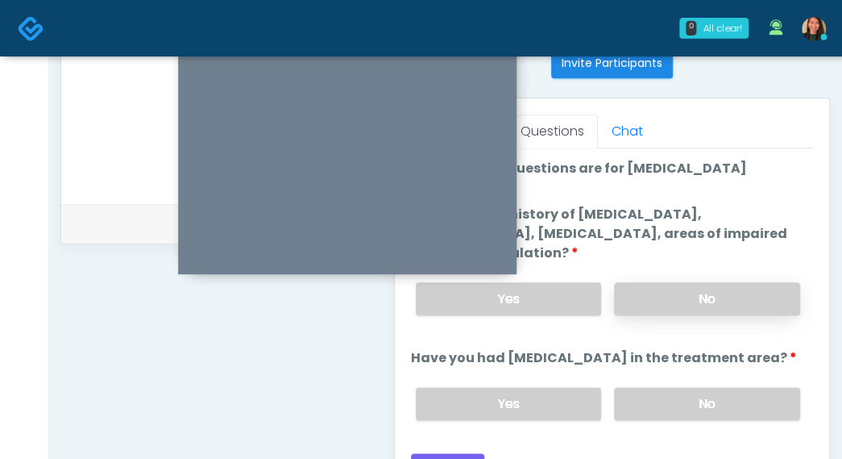
click at [764, 289] on label "No" at bounding box center [707, 298] width 186 height 33
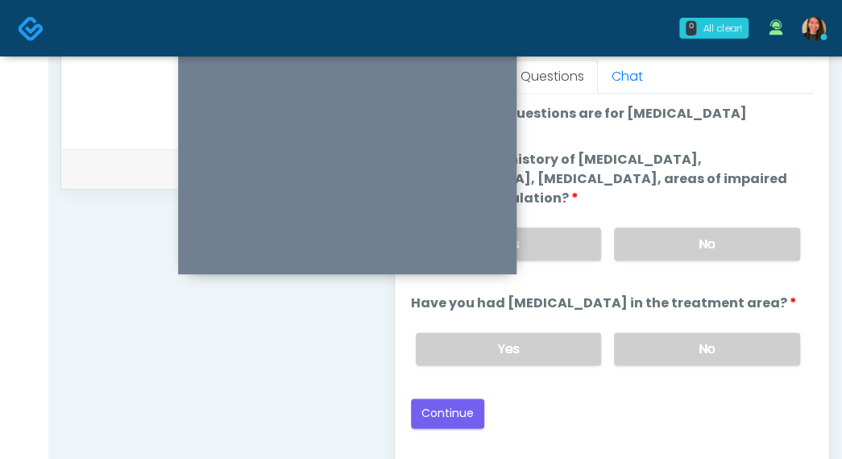
scroll to position [743, 0]
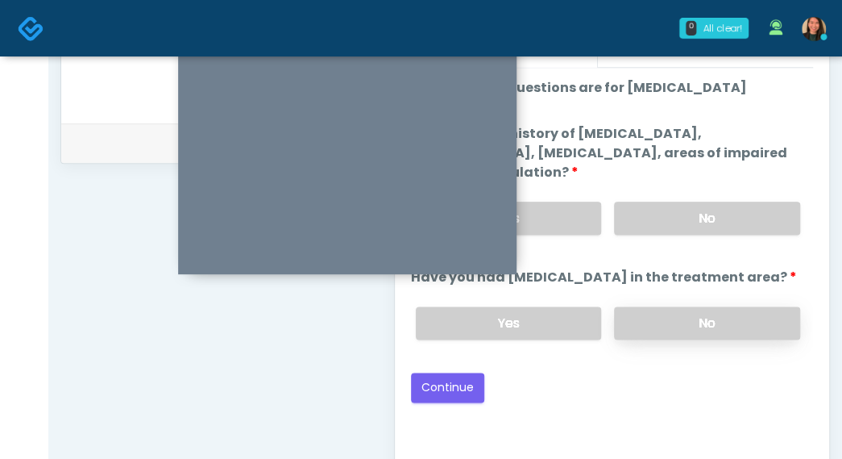
click at [748, 326] on label "No" at bounding box center [707, 322] width 186 height 33
click at [471, 384] on button "Continue" at bounding box center [447, 387] width 73 height 30
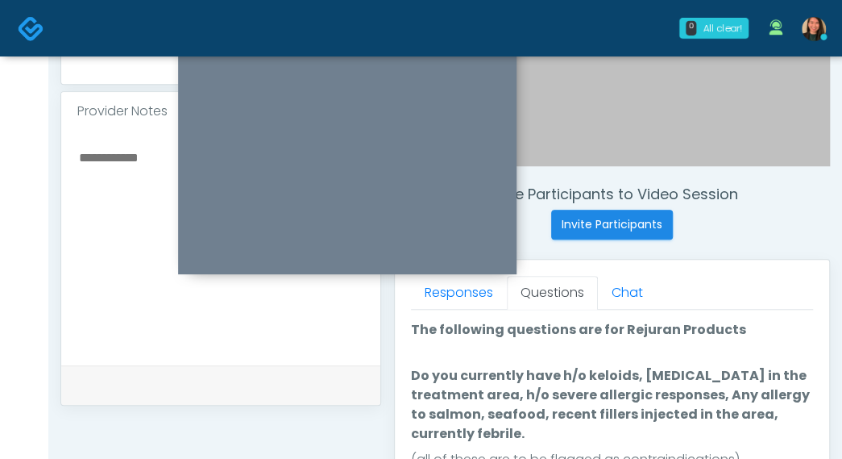
scroll to position [582, 0]
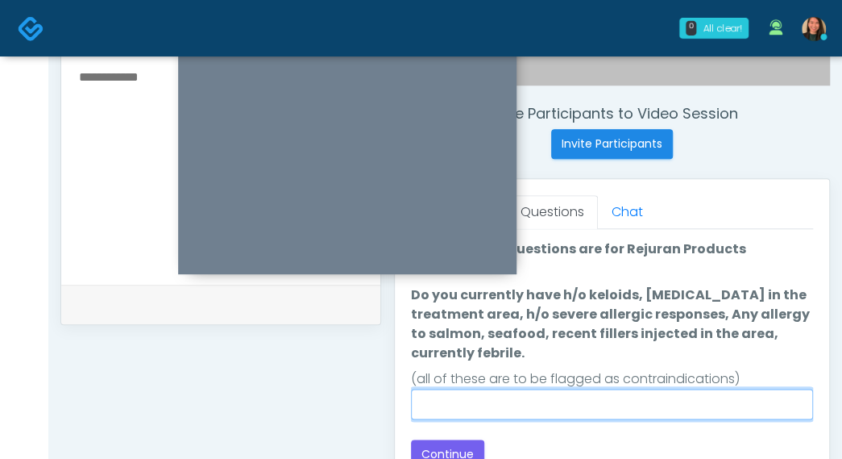
click at [683, 404] on input "Do you currently have h/o keloids, skin infection in the treatment area, h/o se…" at bounding box center [612, 403] width 402 height 31
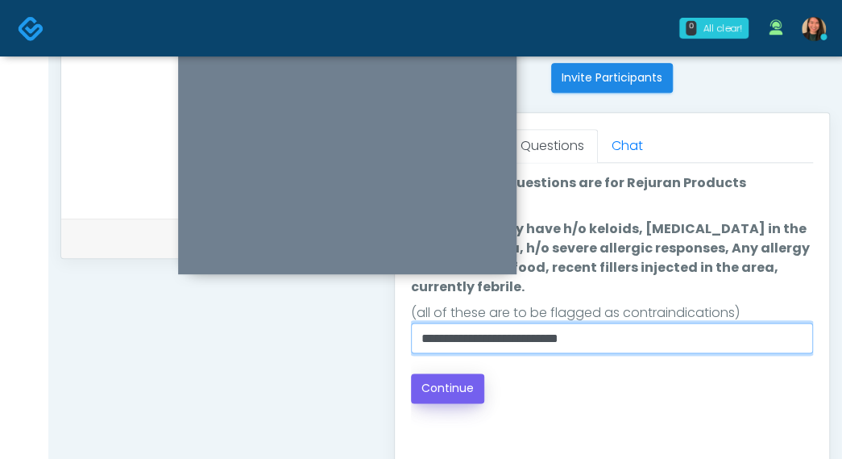
scroll to position [662, 0]
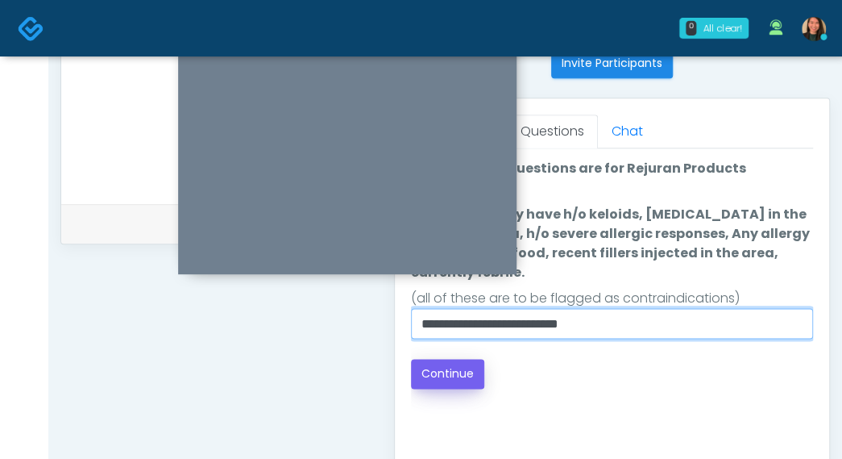
type input "**********"
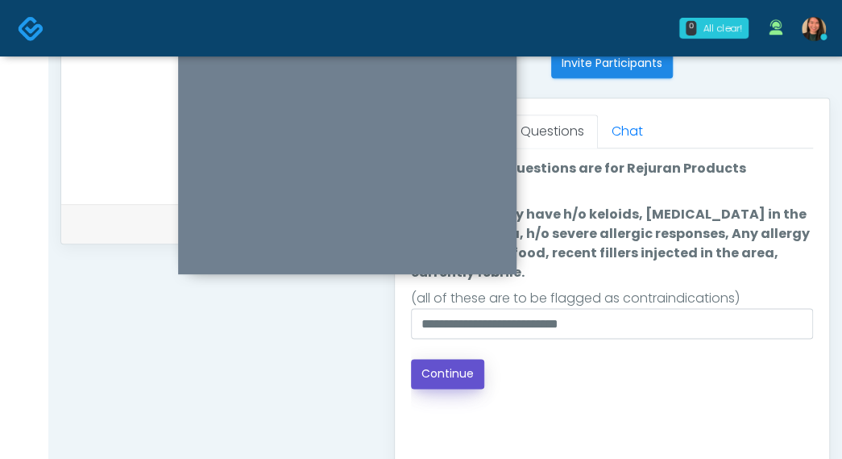
click at [436, 363] on button "Continue" at bounding box center [447, 374] width 73 height 30
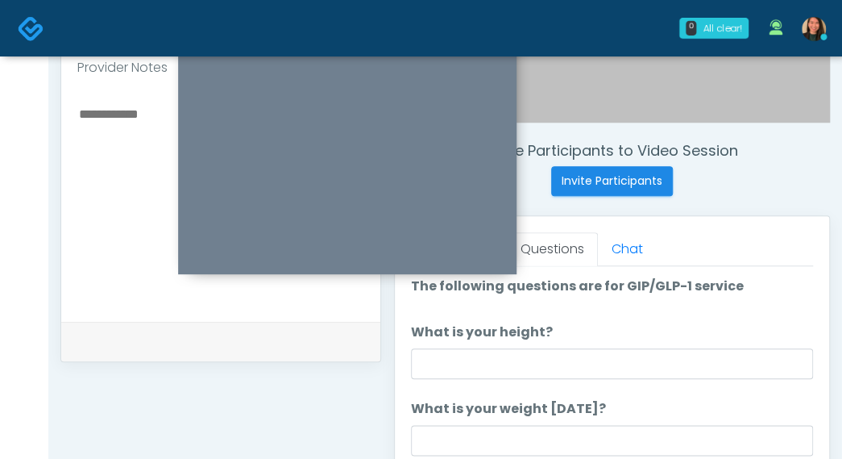
scroll to position [582, 0]
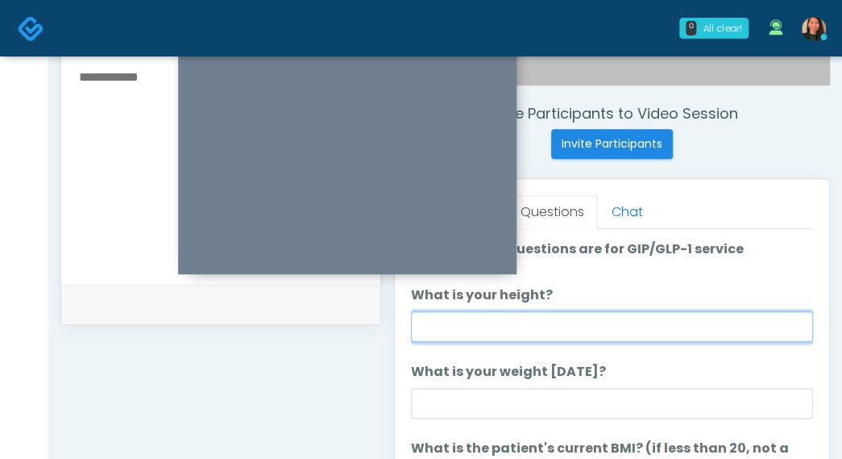
click at [616, 316] on input "What is your height?" at bounding box center [612, 326] width 402 height 31
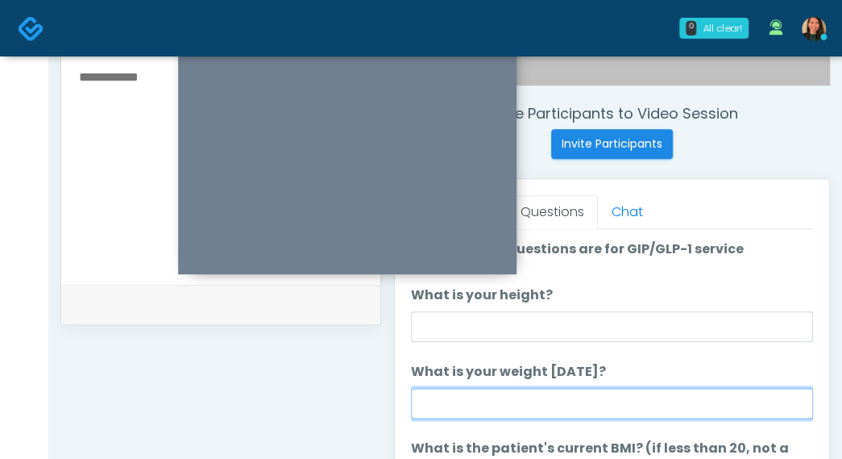
click at [556, 389] on input "What is your weight today?" at bounding box center [612, 403] width 402 height 31
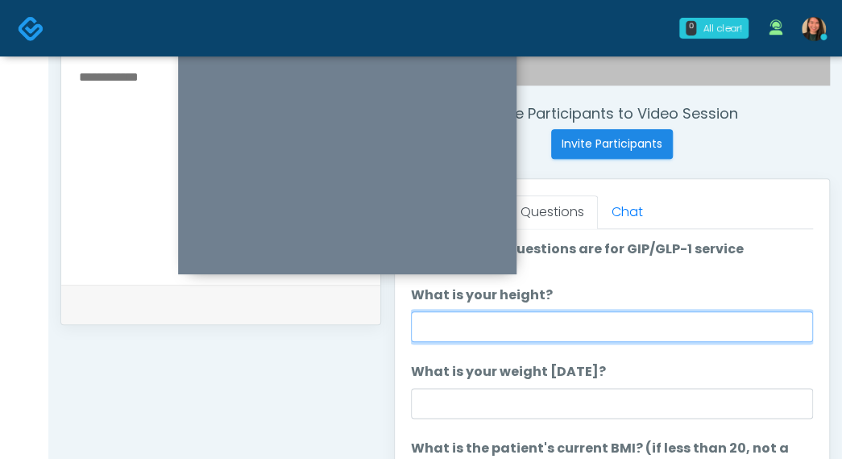
click at [728, 322] on input "What is your height?" at bounding box center [612, 326] width 402 height 31
click at [575, 318] on input "What is your height?" at bounding box center [612, 326] width 402 height 31
type input "***"
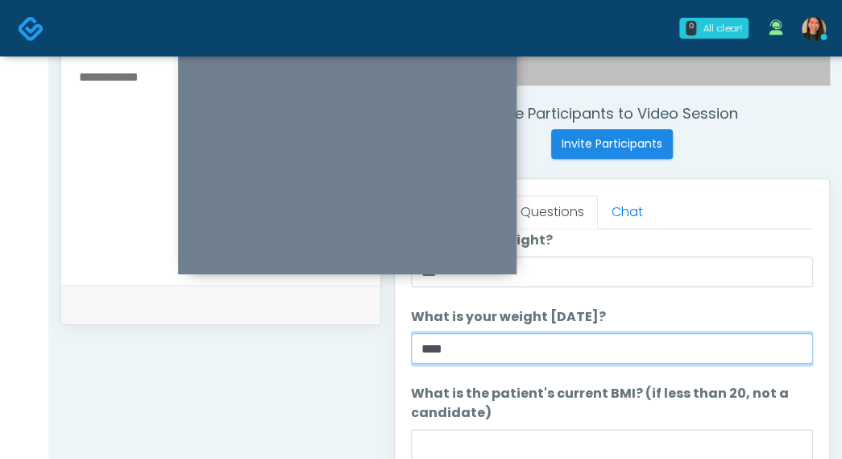
scroll to position [81, 0]
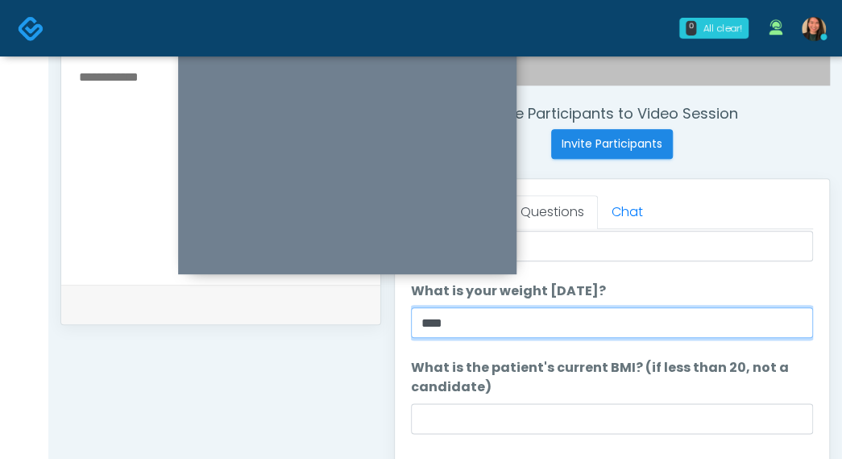
type input "****"
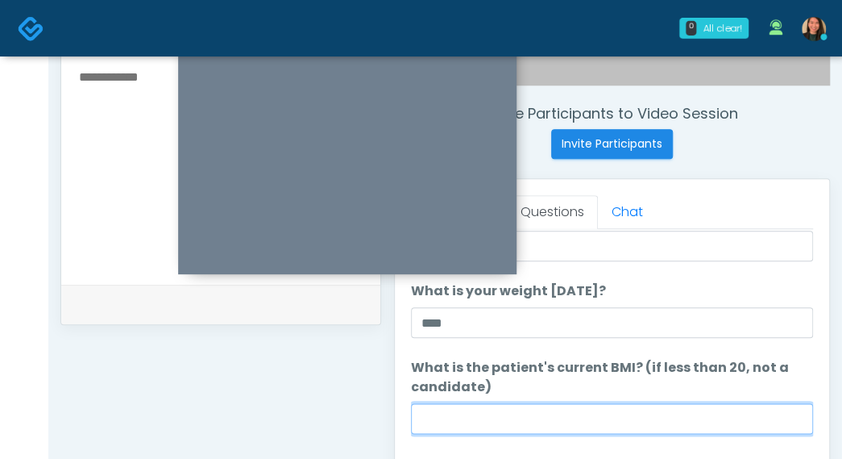
click at [550, 403] on input "What is the patient's current BMI? (if less than 20, not a candidate)" at bounding box center [612, 418] width 402 height 31
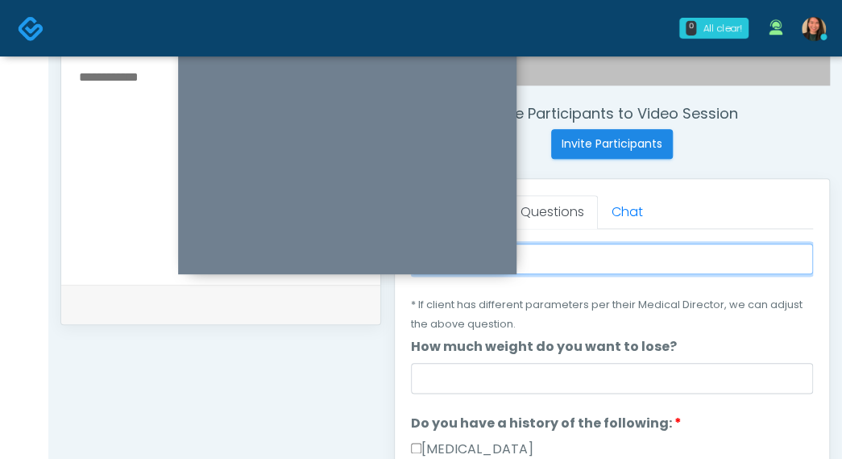
scroll to position [242, 0]
type input "****"
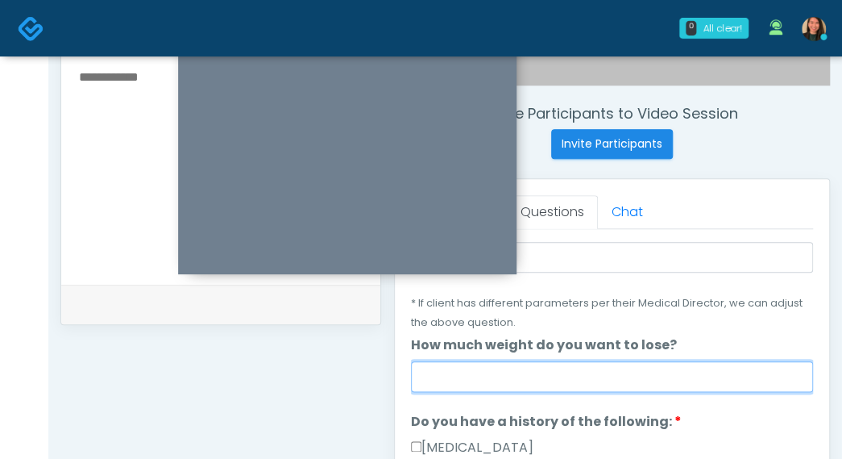
click at [567, 381] on input "How much weight do you want to lose?" at bounding box center [612, 376] width 402 height 31
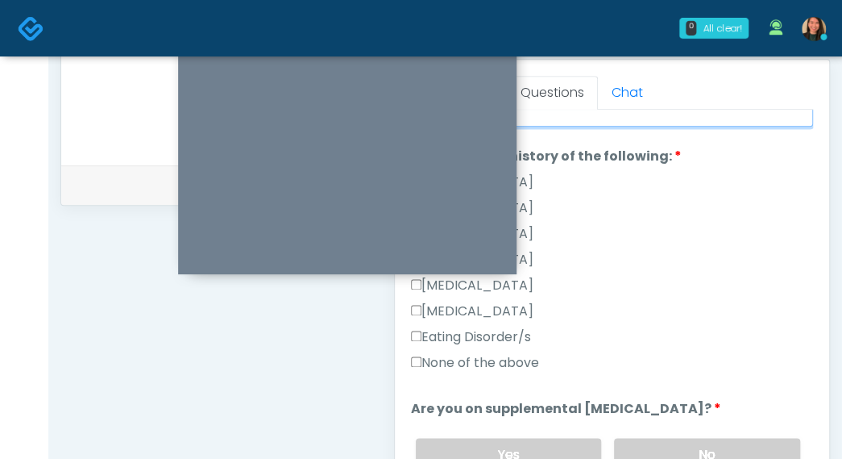
scroll to position [403, 0]
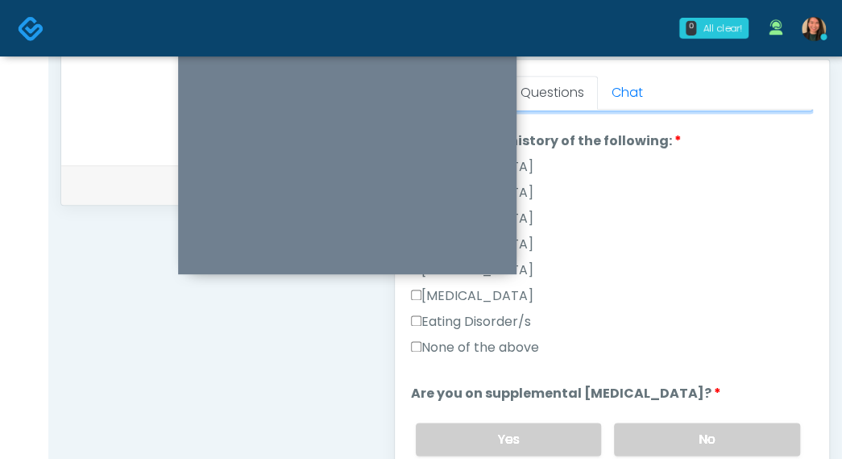
type input "***"
click at [530, 344] on label "None of the above" at bounding box center [475, 347] width 128 height 19
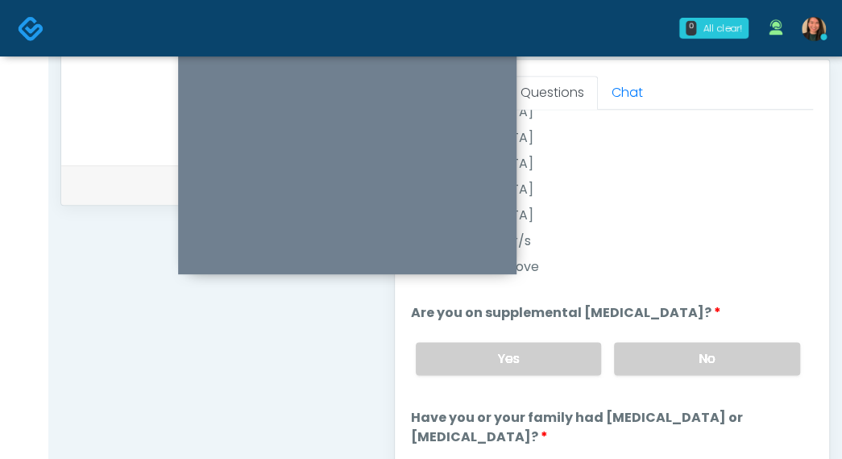
scroll to position [564, 0]
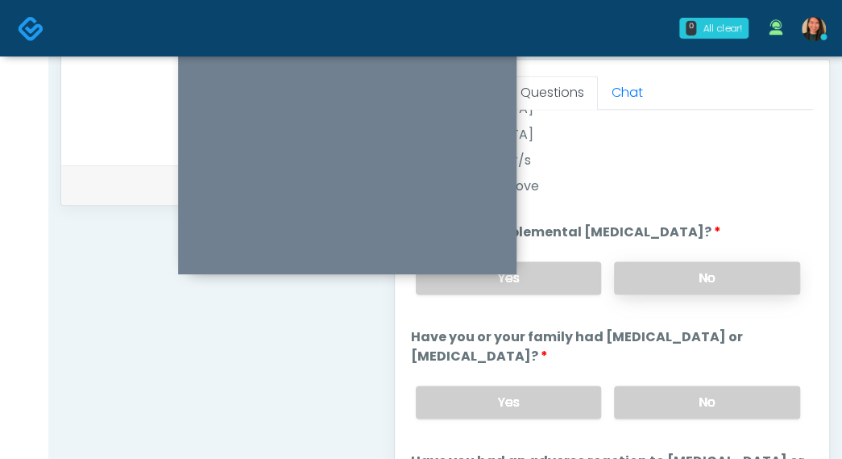
click at [732, 272] on label "No" at bounding box center [707, 277] width 186 height 33
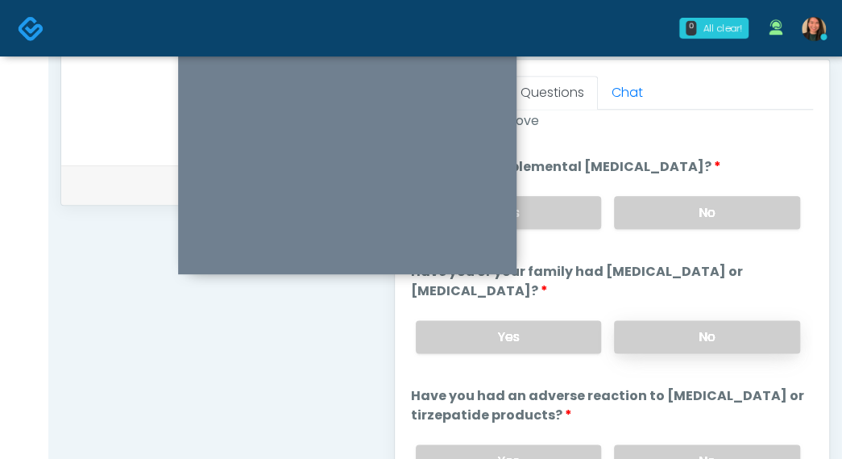
scroll to position [645, 0]
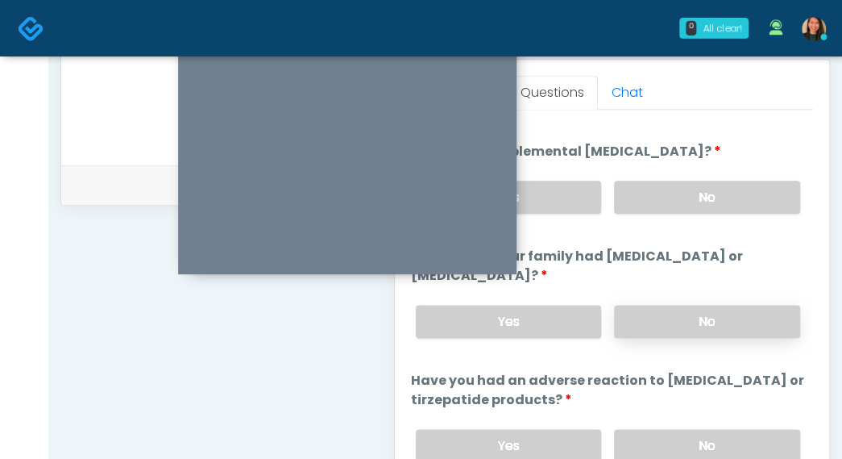
click at [737, 319] on label "No" at bounding box center [707, 321] width 186 height 33
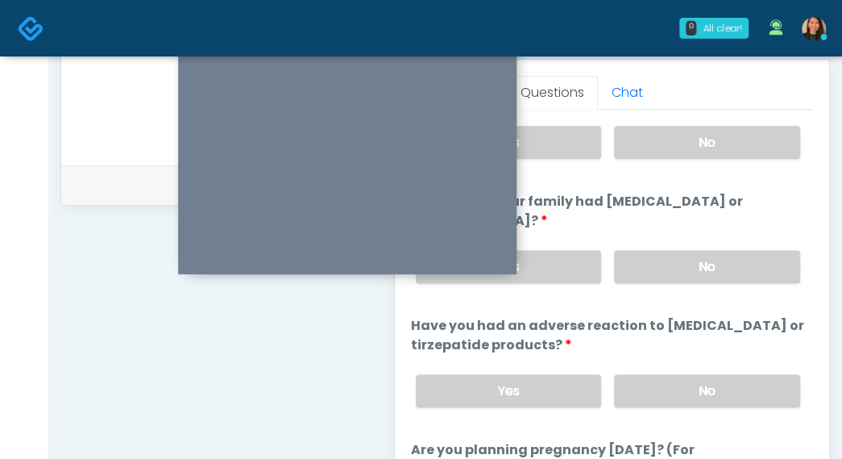
scroll to position [725, 0]
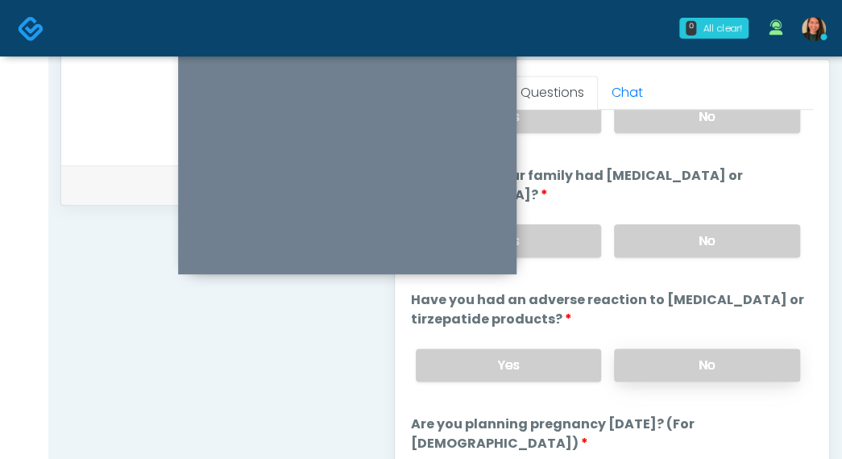
click at [741, 366] on label "No" at bounding box center [707, 364] width 186 height 33
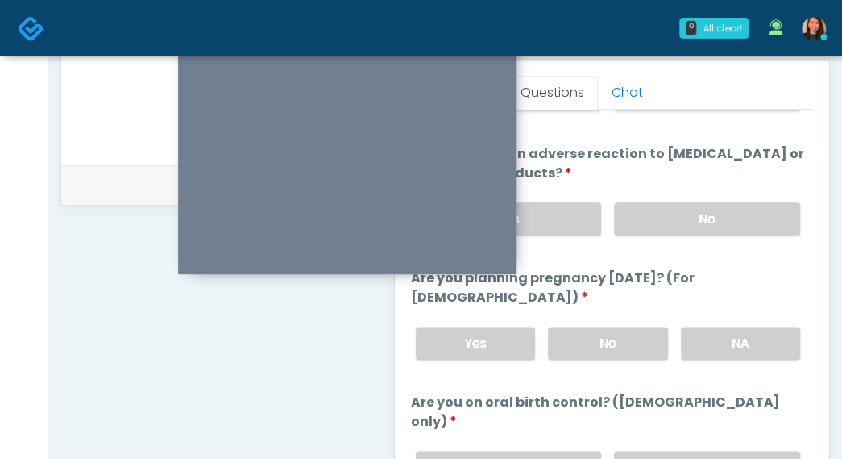
scroll to position [886, 0]
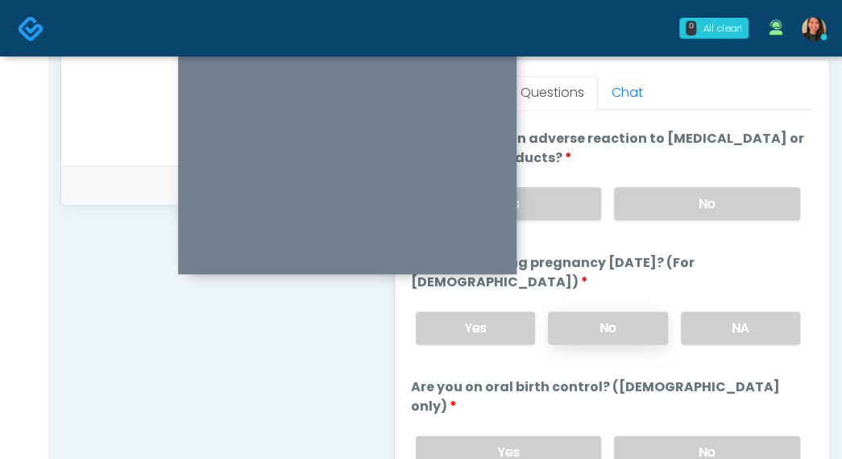
click at [644, 325] on label "No" at bounding box center [607, 327] width 119 height 33
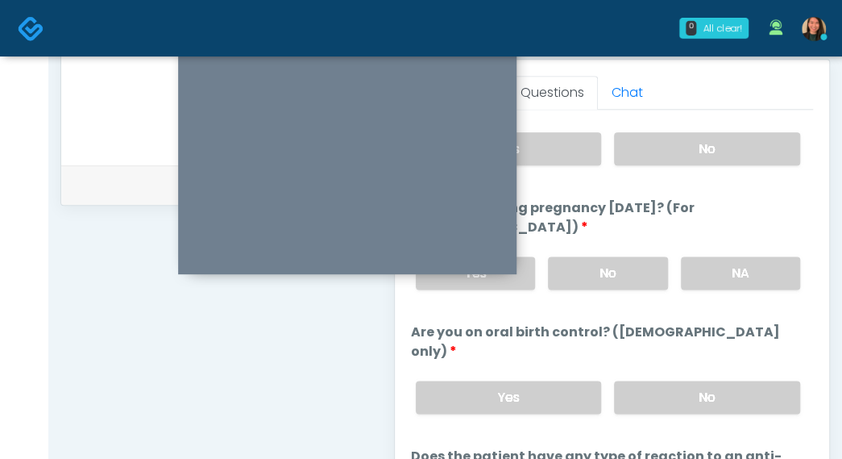
scroll to position [967, 0]
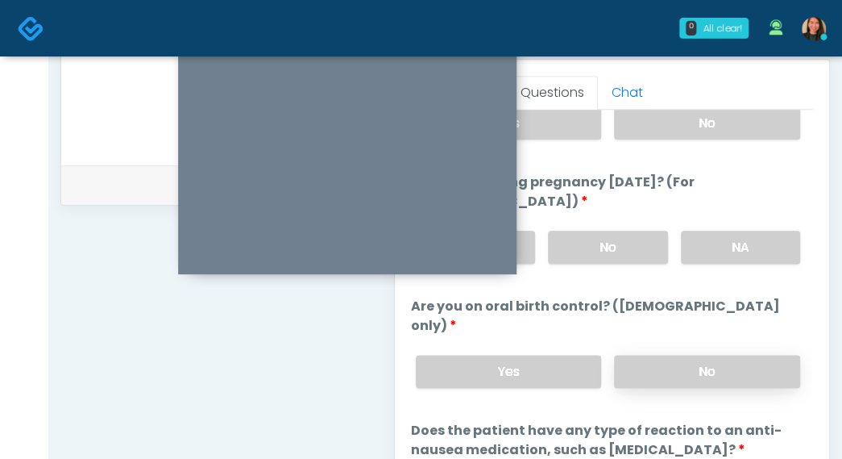
click at [696, 355] on label "No" at bounding box center [707, 371] width 186 height 33
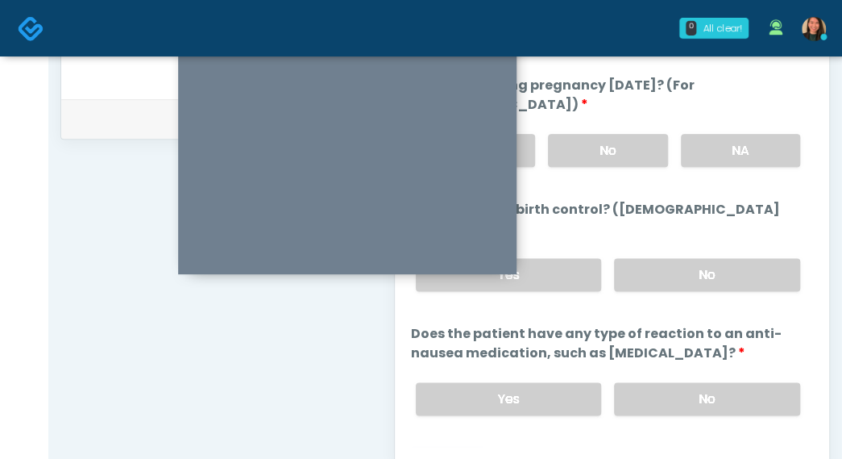
scroll to position [782, 0]
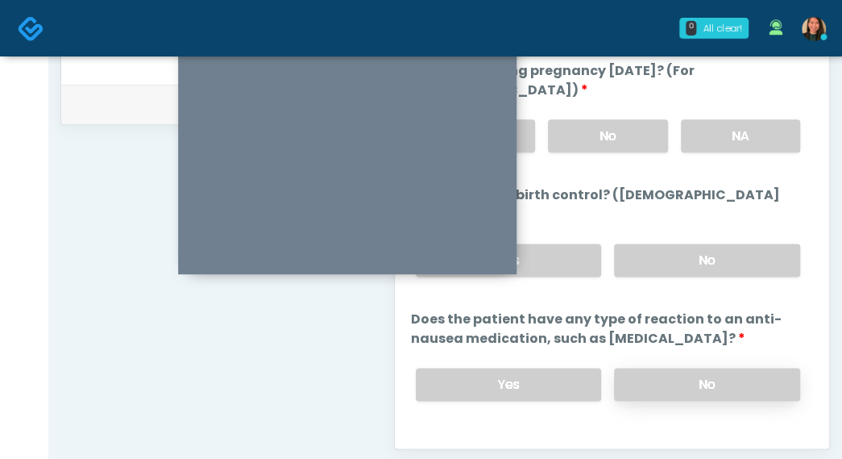
click at [706, 367] on label "No" at bounding box center [707, 383] width 186 height 33
click at [446, 434] on button "Continue" at bounding box center [447, 449] width 73 height 30
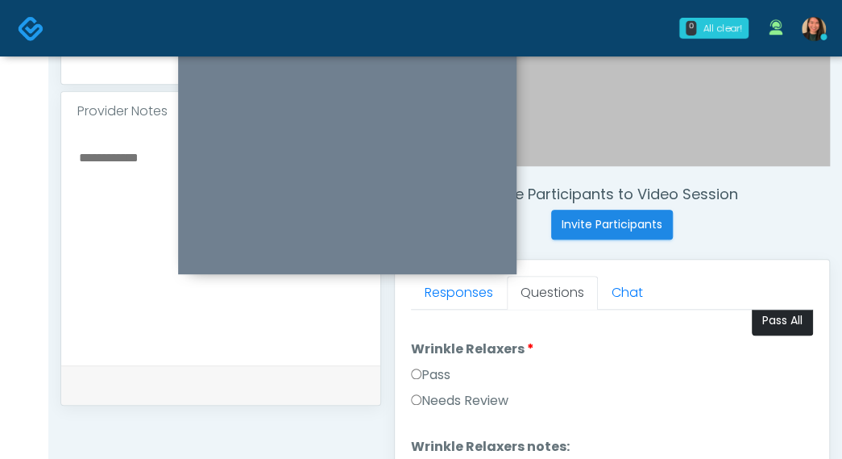
scroll to position [0, 0]
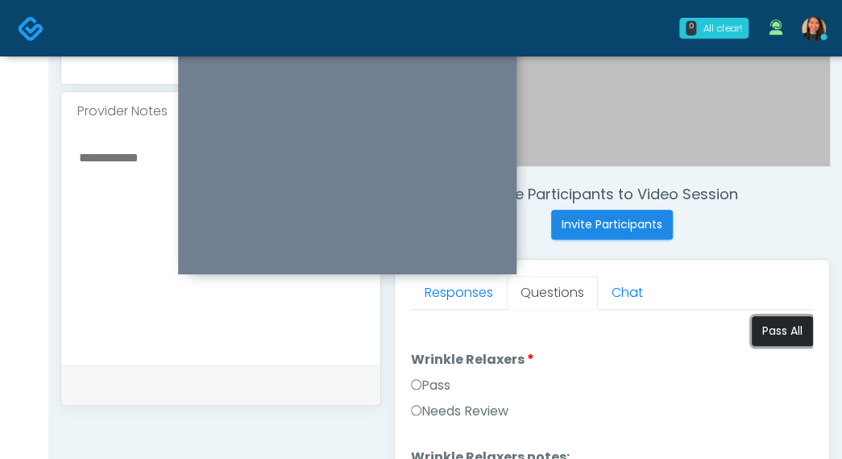
click at [766, 333] on button "Pass All" at bounding box center [782, 331] width 61 height 30
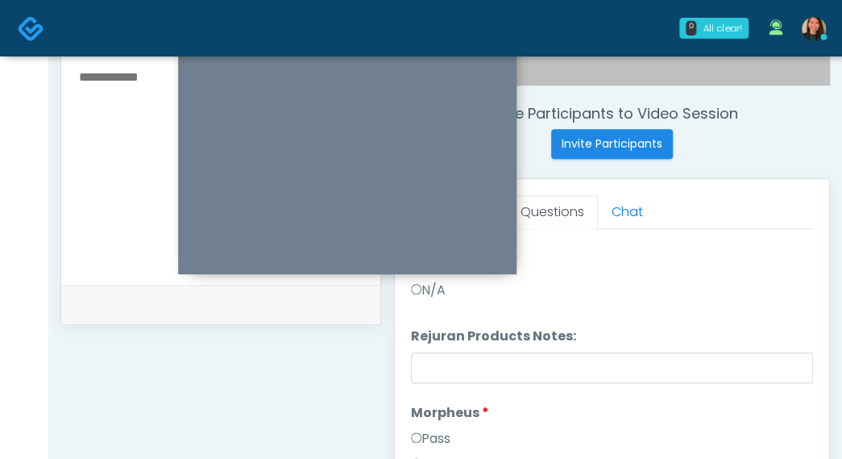
scroll to position [1213, 0]
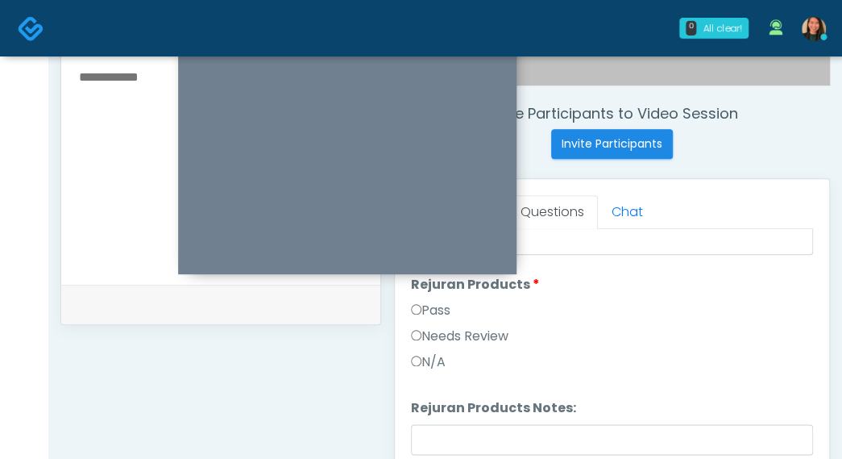
click at [497, 334] on label "Needs Review" at bounding box center [460, 335] width 98 height 19
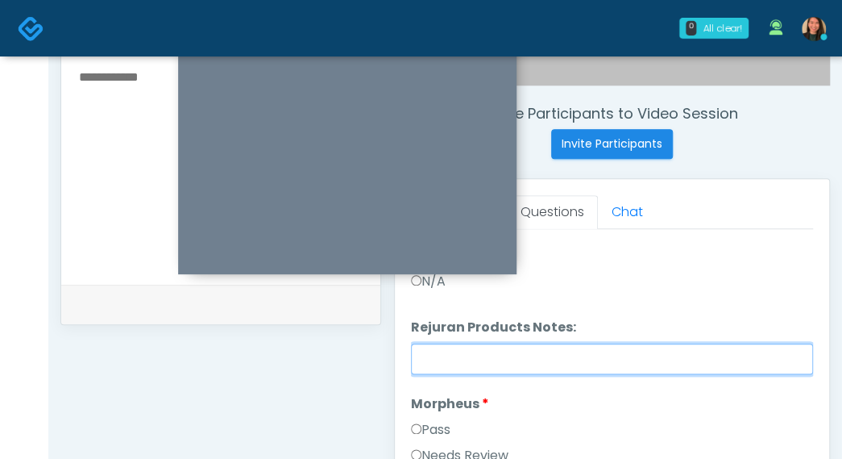
click at [651, 346] on input "Rejuran Products Notes:" at bounding box center [612, 358] width 402 height 31
type input "**********"
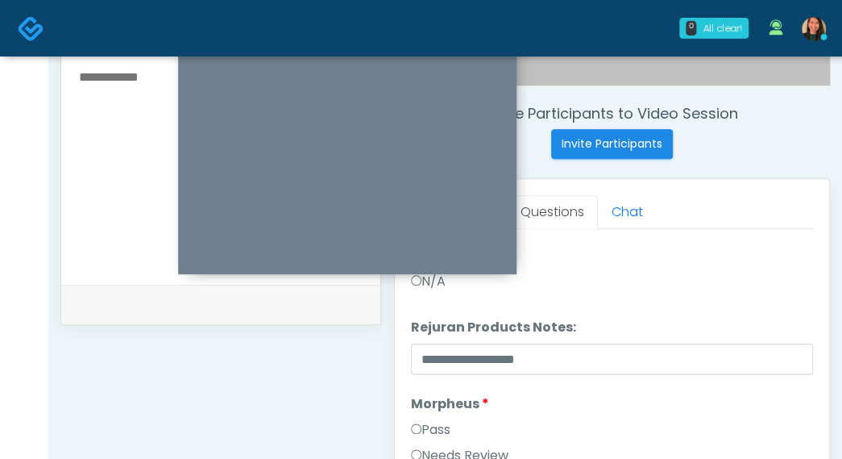
scroll to position [1374, 0]
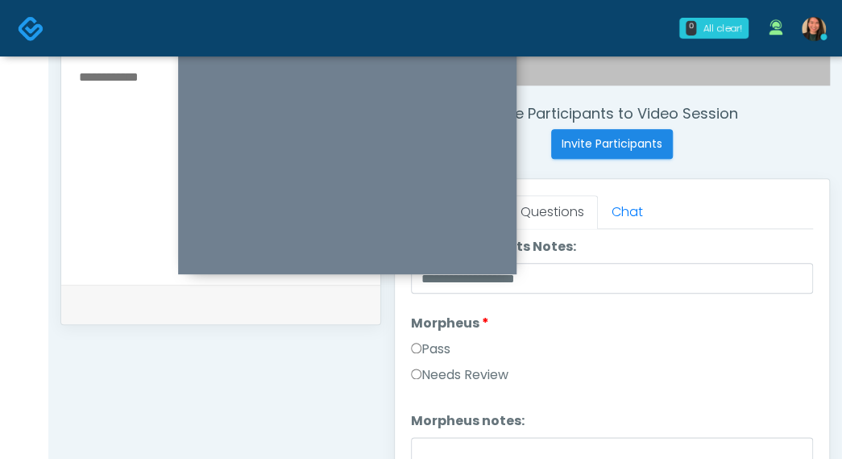
click at [438, 367] on label "Needs Review" at bounding box center [460, 374] width 98 height 19
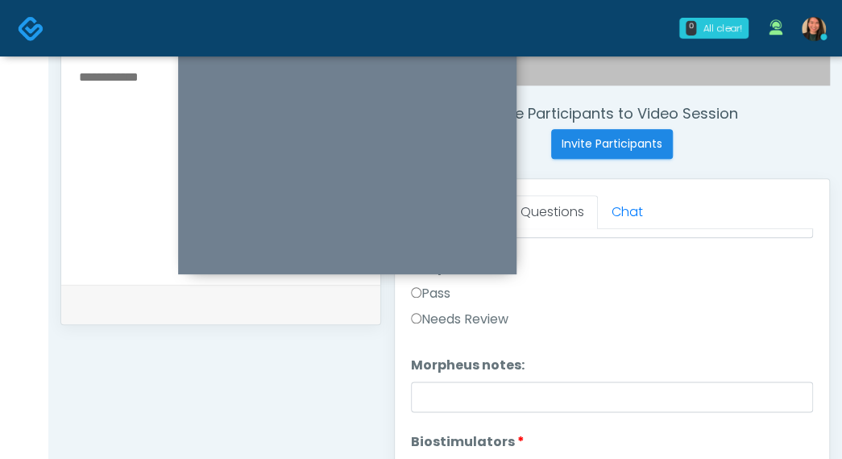
scroll to position [1455, 0]
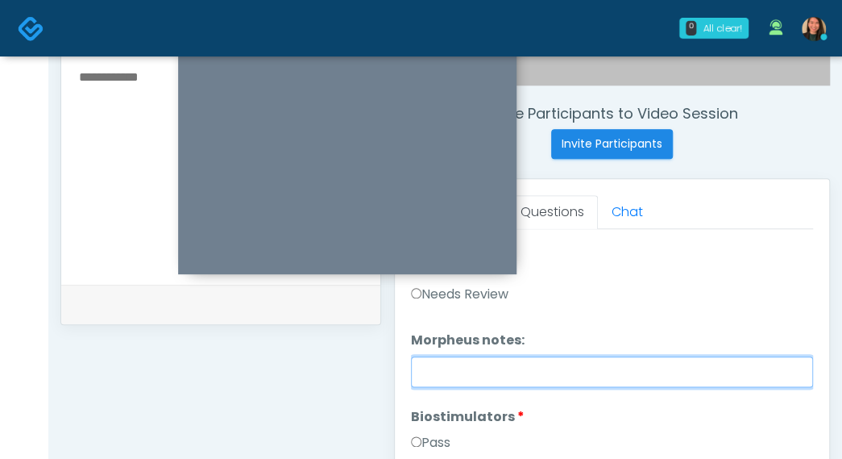
click at [596, 373] on input "Morpheus notes:" at bounding box center [612, 371] width 402 height 31
drag, startPoint x: 430, startPoint y: 367, endPoint x: 448, endPoint y: 378, distance: 20.6
click at [430, 372] on input "**********" at bounding box center [612, 371] width 402 height 31
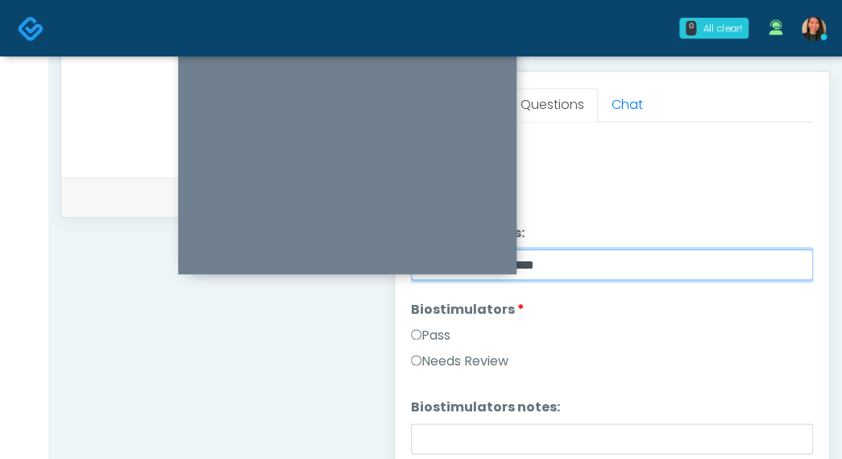
type input "**********"
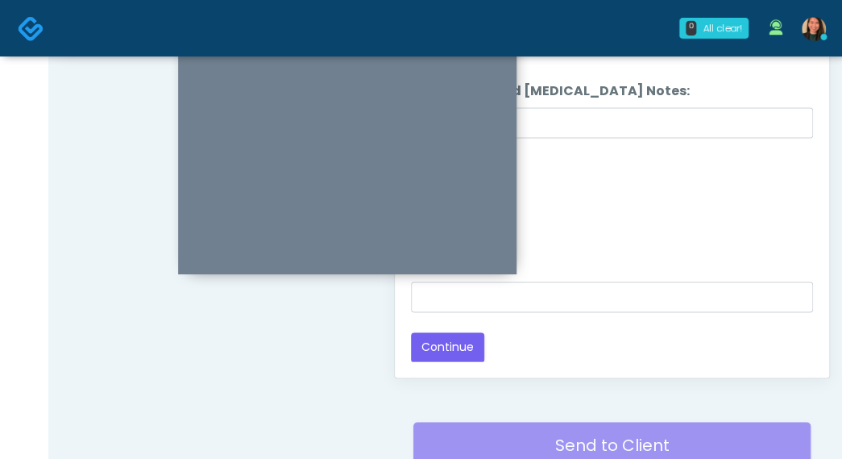
scroll to position [770, 0]
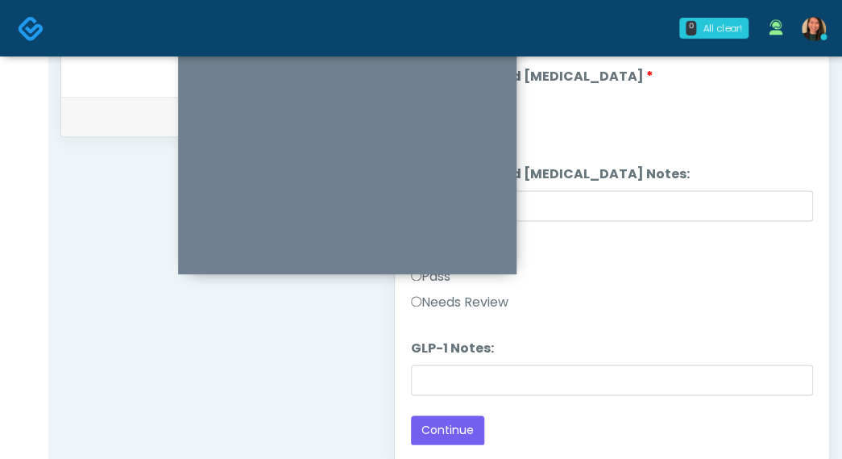
click at [506, 302] on label "Needs Review" at bounding box center [460, 302] width 98 height 19
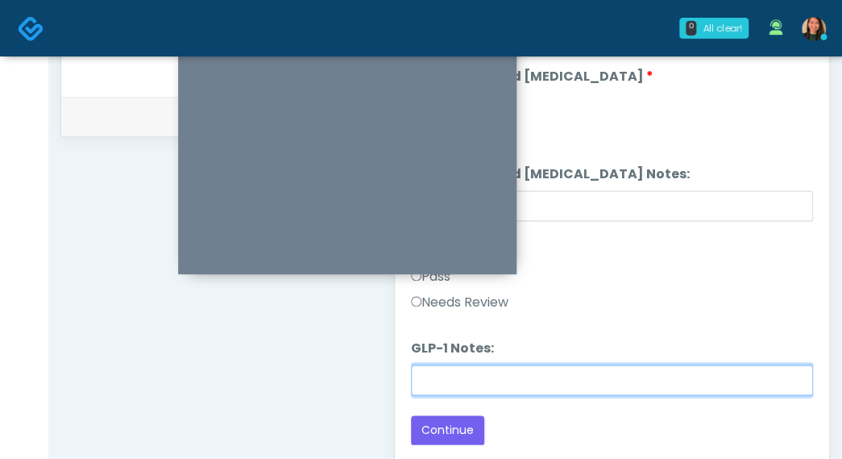
click at [551, 375] on input "GLP-1 Notes:" at bounding box center [612, 379] width 402 height 31
click at [529, 383] on input "GLP-1 Notes:" at bounding box center [612, 379] width 402 height 31
type input "*********"
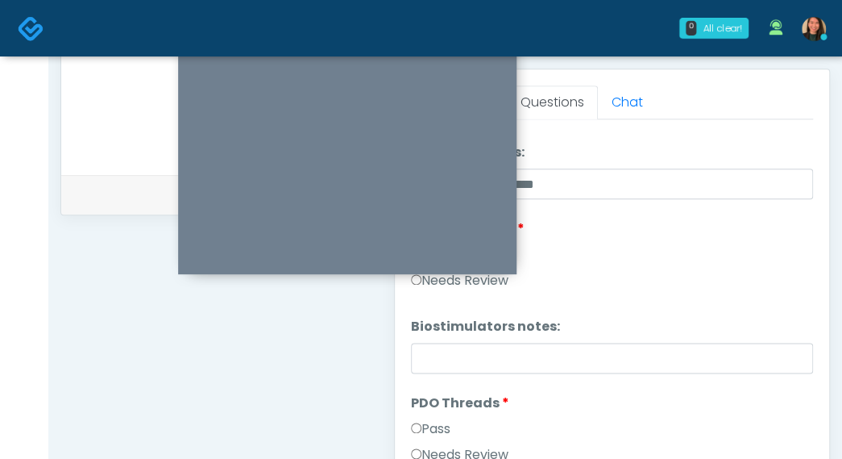
scroll to position [694, 0]
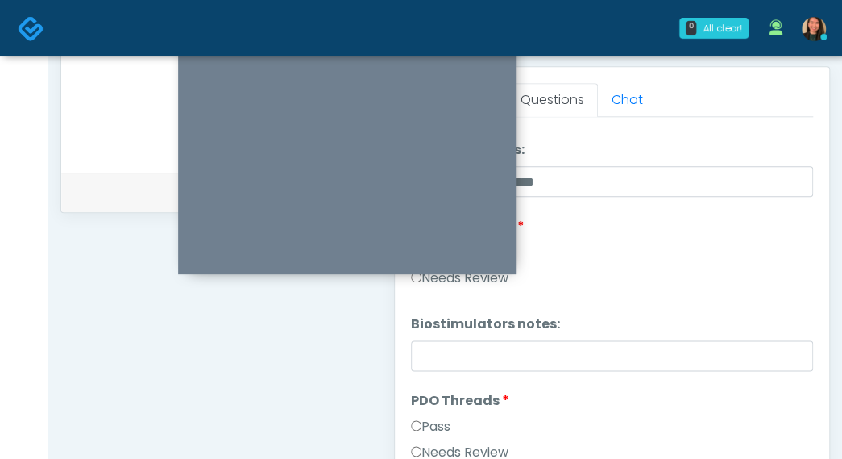
drag, startPoint x: 813, startPoint y: 310, endPoint x: 810, endPoint y: 343, distance: 32.4
click at [810, 343] on div "Responses Questions Chat Good Faith Exam Script Good Faith Exam Script INTRODUC…" at bounding box center [612, 301] width 434 height 469
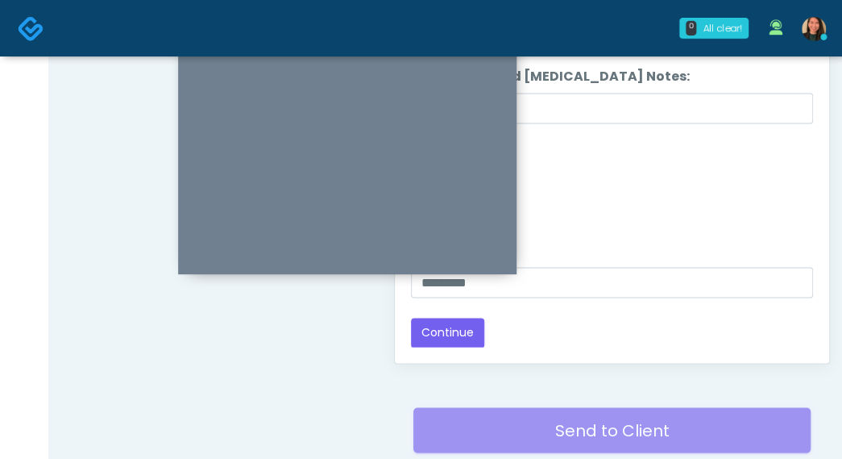
scroll to position [893, 0]
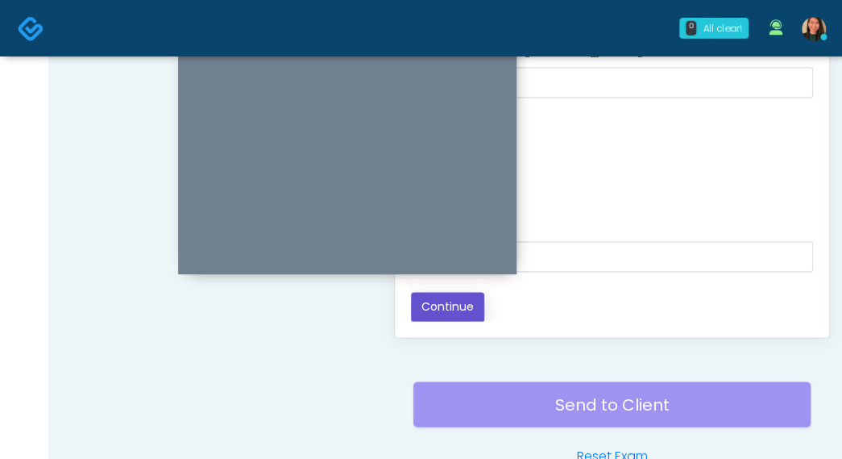
click at [472, 304] on button "Continue" at bounding box center [447, 307] width 73 height 30
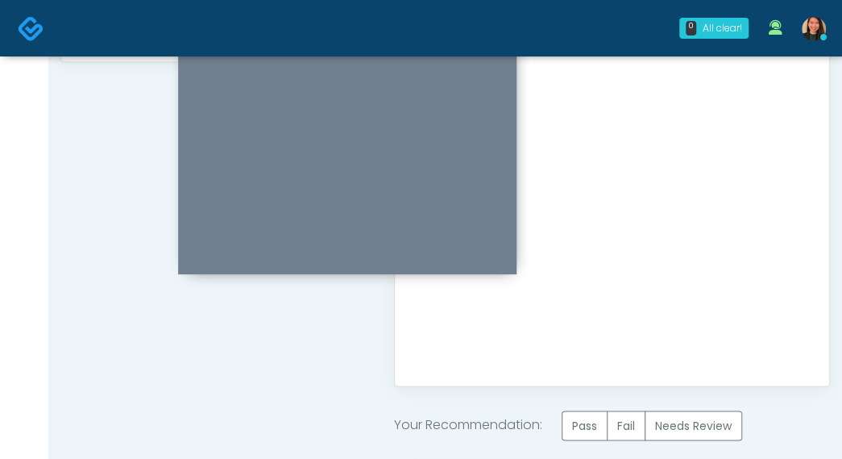
scroll to position [974, 0]
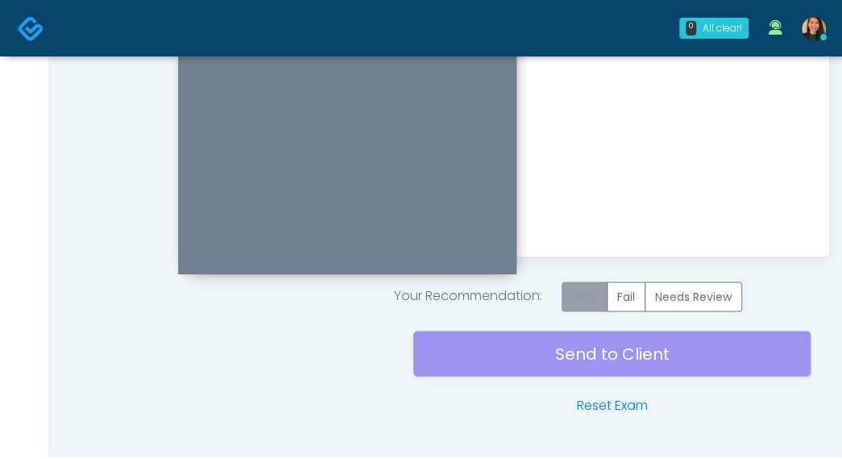
click at [579, 295] on label "Pass" at bounding box center [585, 296] width 46 height 30
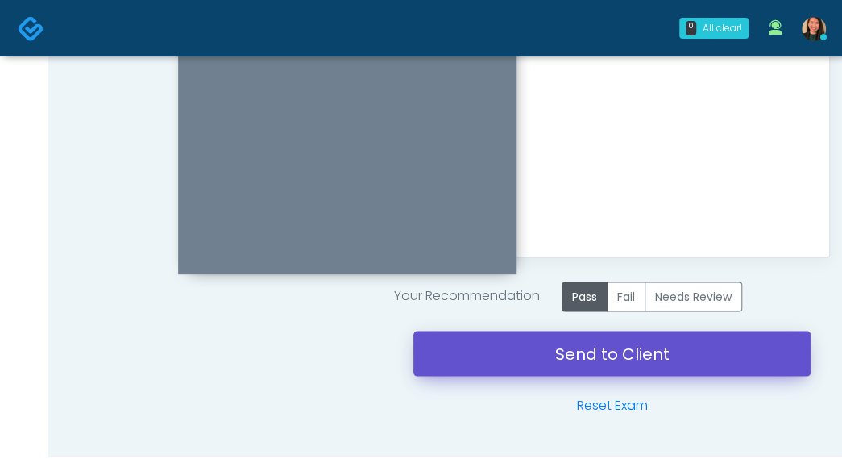
click at [589, 356] on link "Send to Client" at bounding box center [611, 352] width 397 height 45
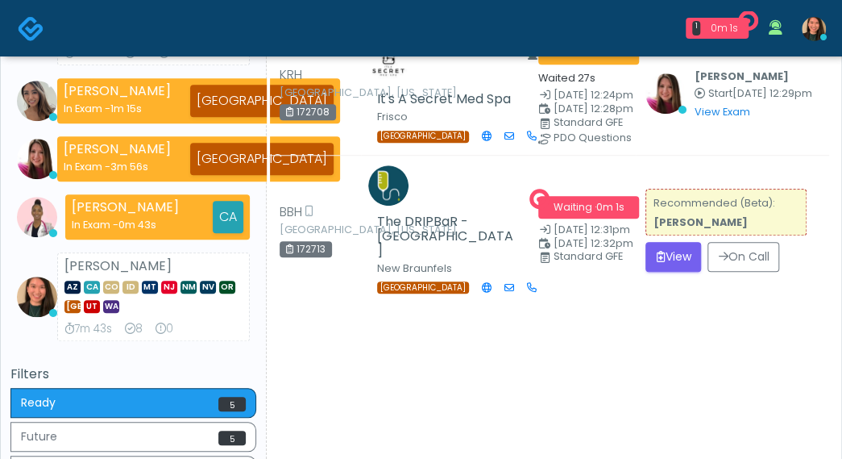
scroll to position [484, 0]
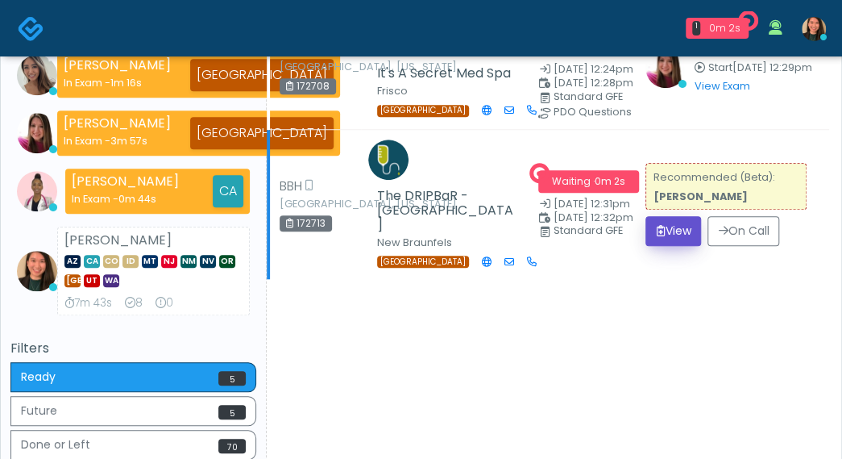
click at [650, 230] on button "View" at bounding box center [674, 231] width 56 height 30
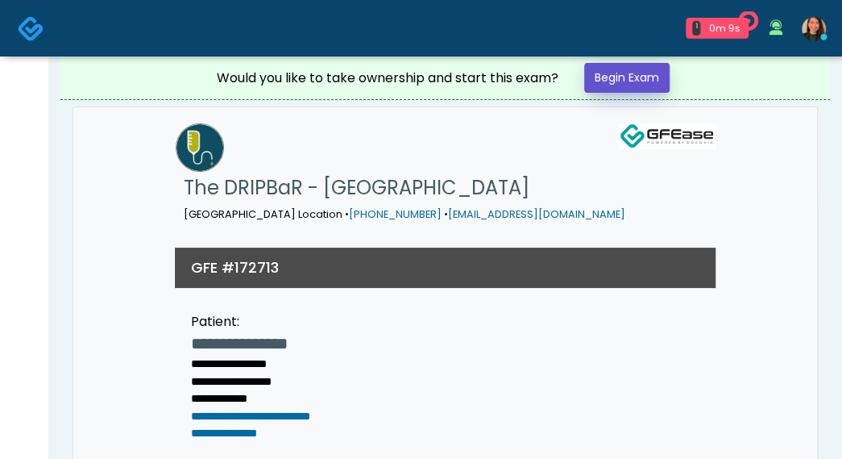
click at [654, 73] on link "Begin Exam" at bounding box center [626, 78] width 85 height 30
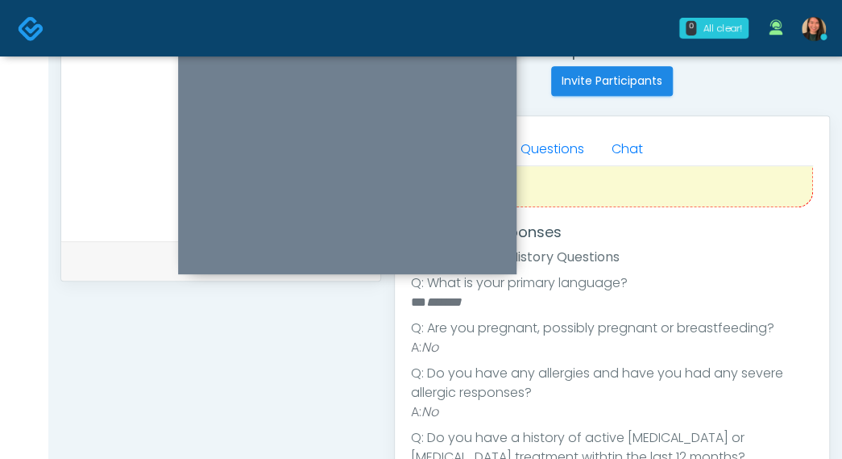
scroll to position [203, 0]
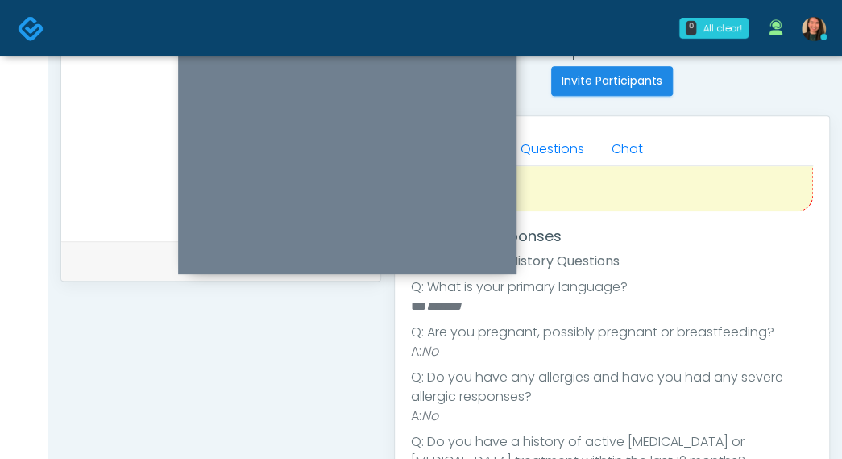
click at [792, 334] on li "Q: Are you pregnant, possibly pregnant or breastfeeding?" at bounding box center [612, 331] width 402 height 19
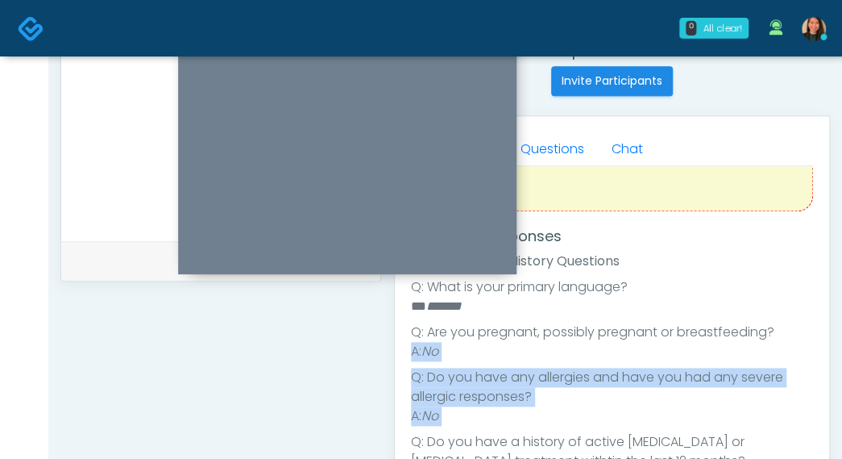
drag, startPoint x: 793, startPoint y: 334, endPoint x: 808, endPoint y: 390, distance: 57.7
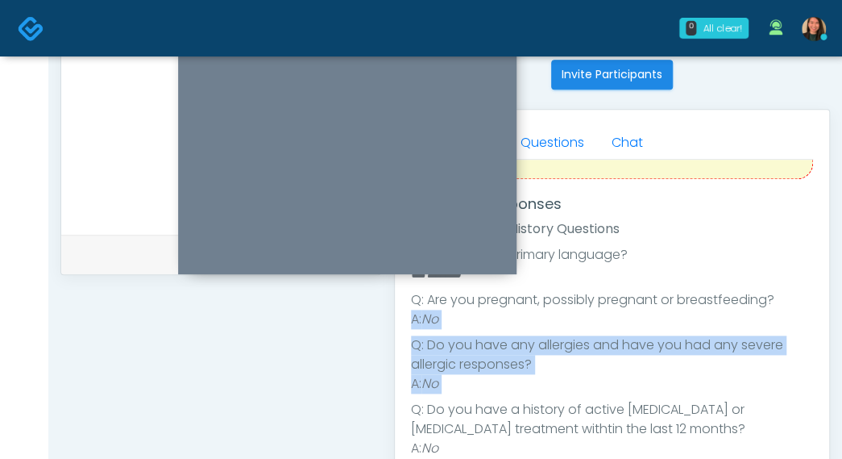
scroll to position [0, 0]
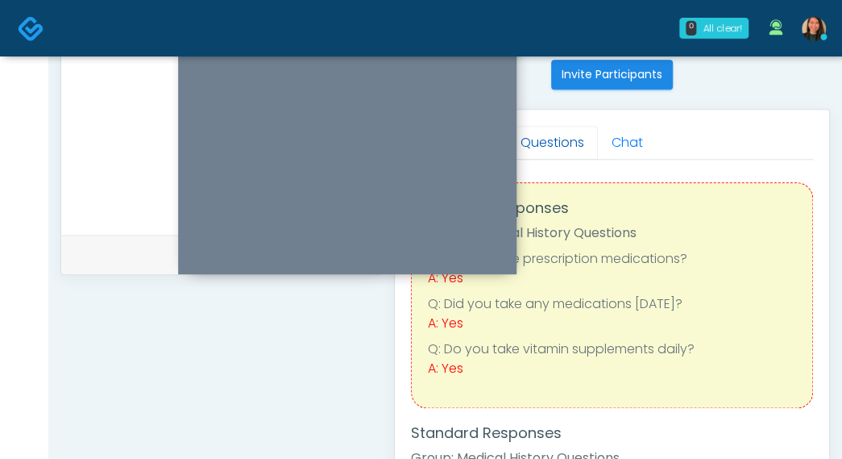
click at [564, 145] on link "Questions" at bounding box center [552, 143] width 91 height 34
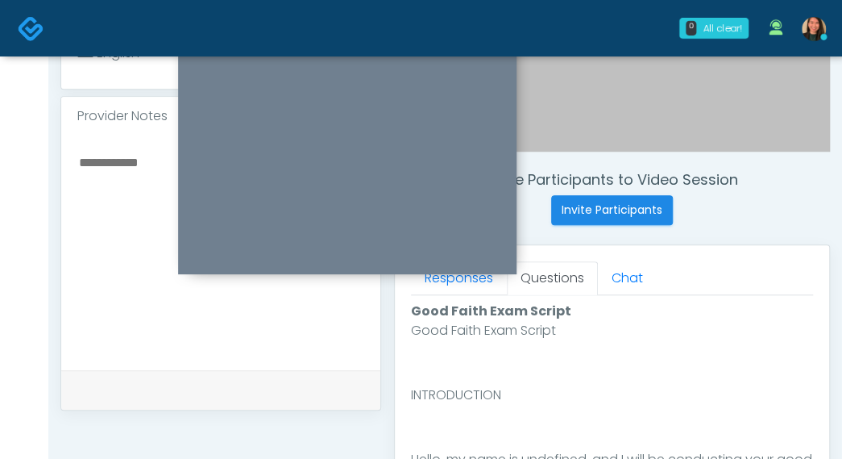
scroll to position [490, 0]
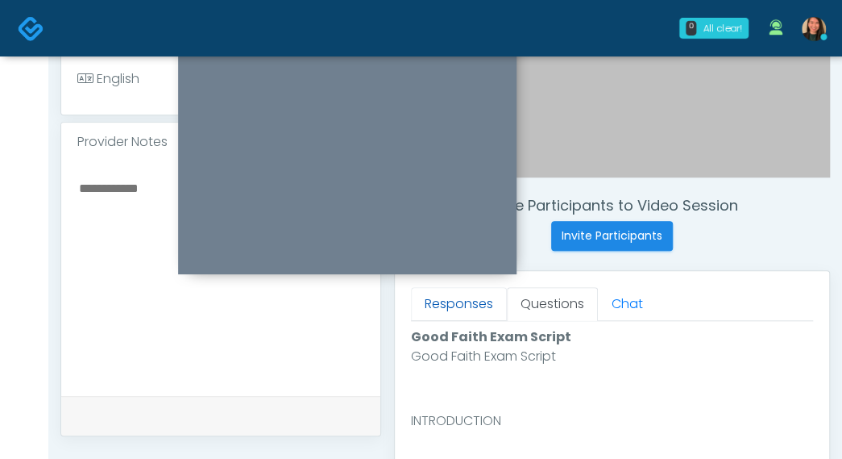
click at [487, 313] on link "Responses" at bounding box center [459, 304] width 96 height 34
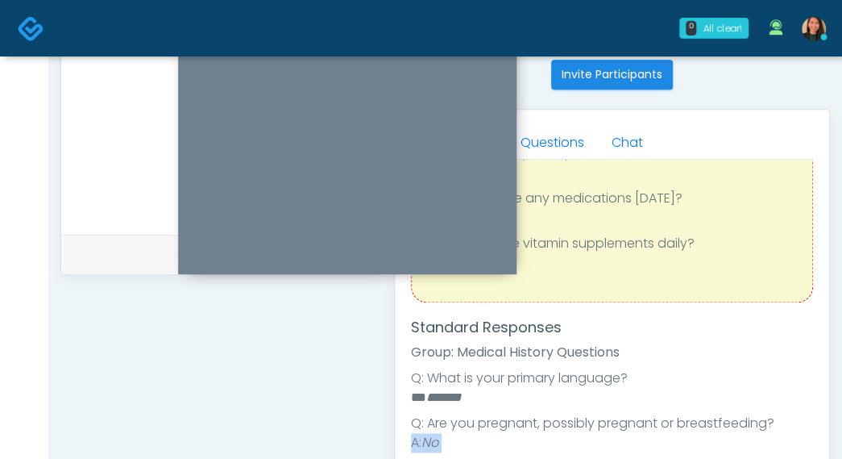
scroll to position [81, 0]
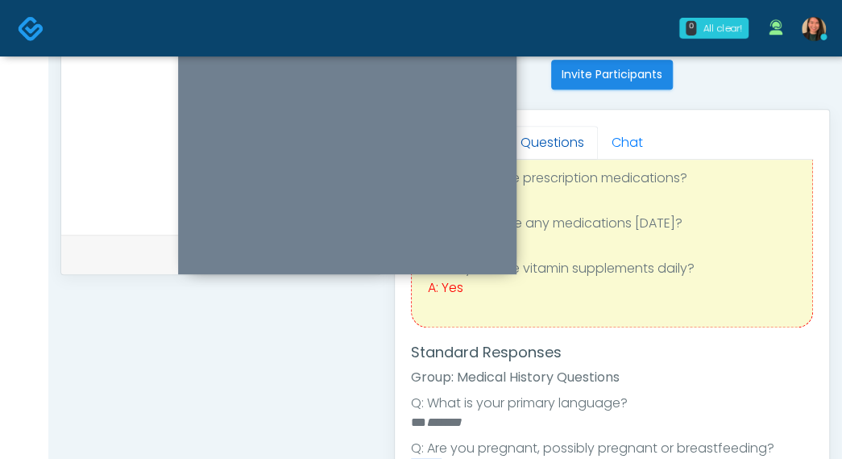
click at [570, 147] on link "Questions" at bounding box center [552, 143] width 91 height 34
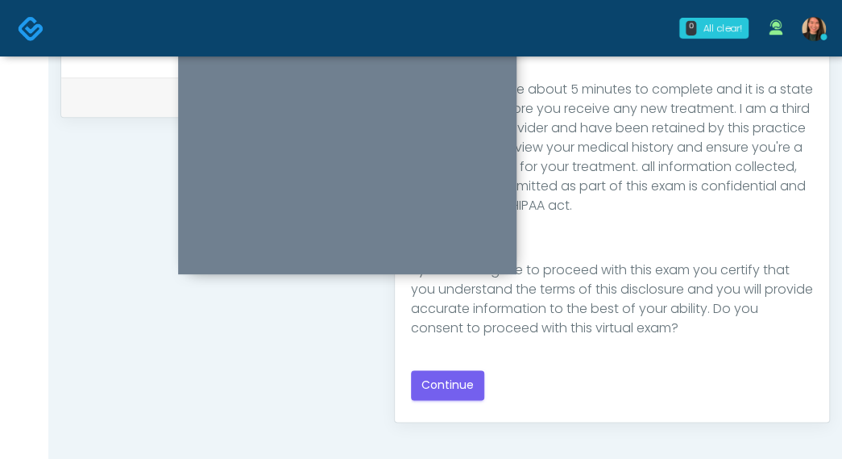
scroll to position [813, 0]
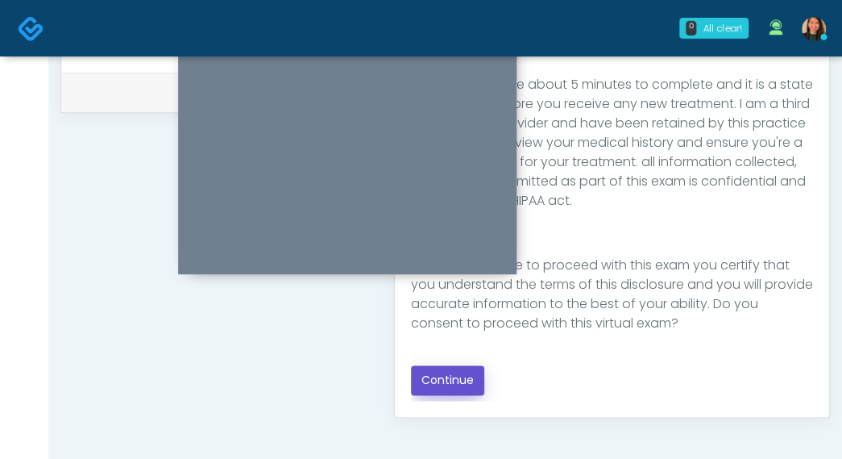
click at [458, 373] on button "Continue" at bounding box center [447, 380] width 73 height 30
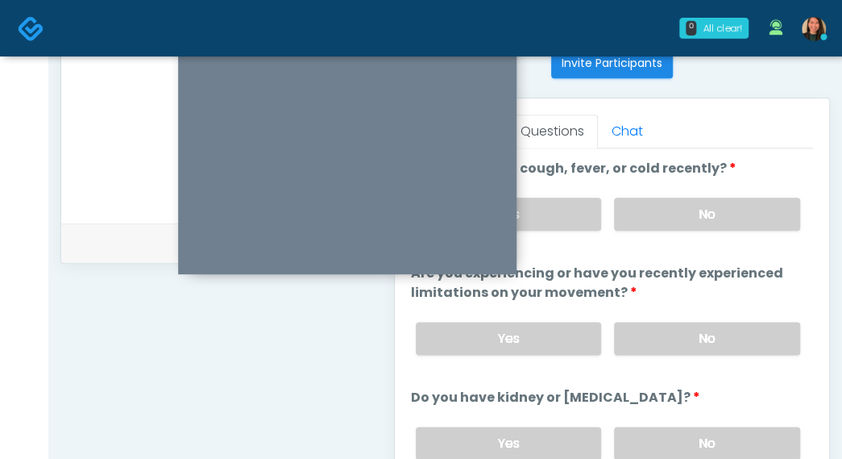
scroll to position [582, 0]
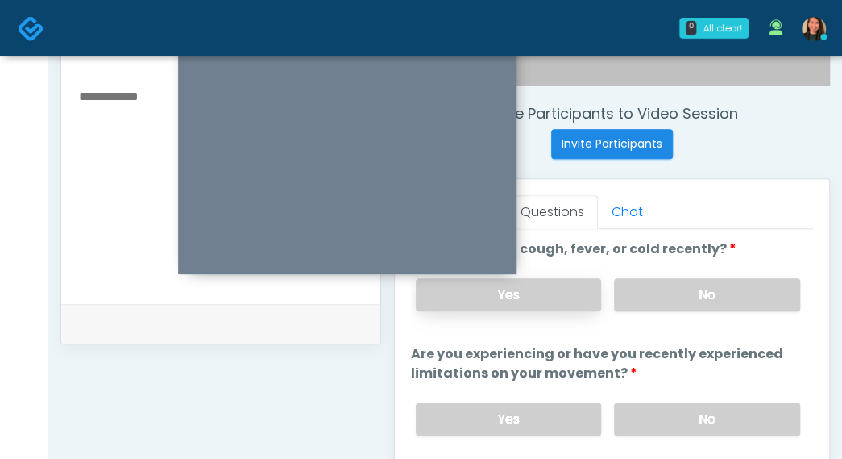
click at [550, 297] on label "Yes" at bounding box center [509, 294] width 186 height 33
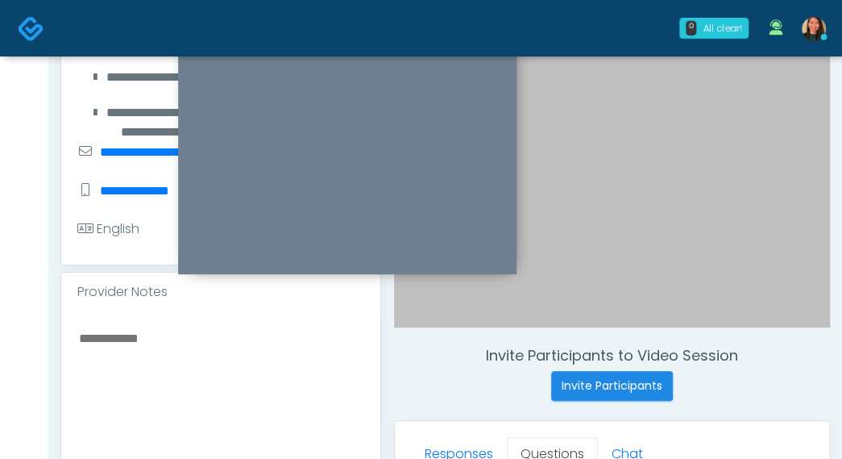
scroll to position [340, 0]
click at [215, 373] on textarea at bounding box center [220, 425] width 287 height 197
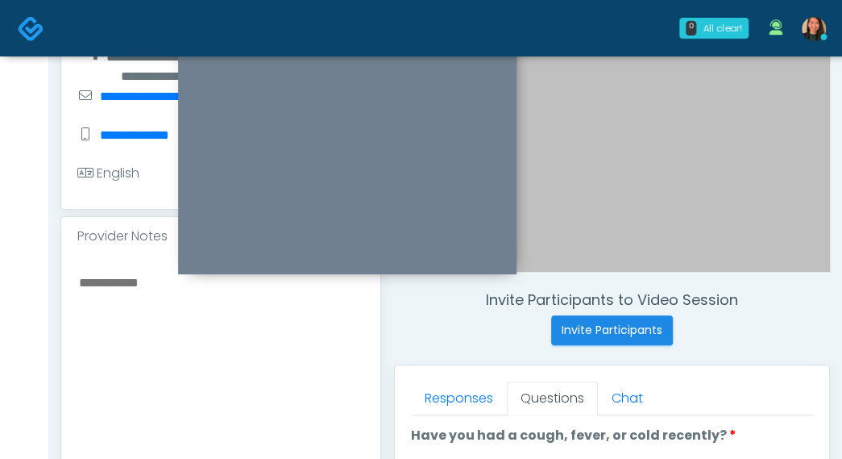
scroll to position [421, 0]
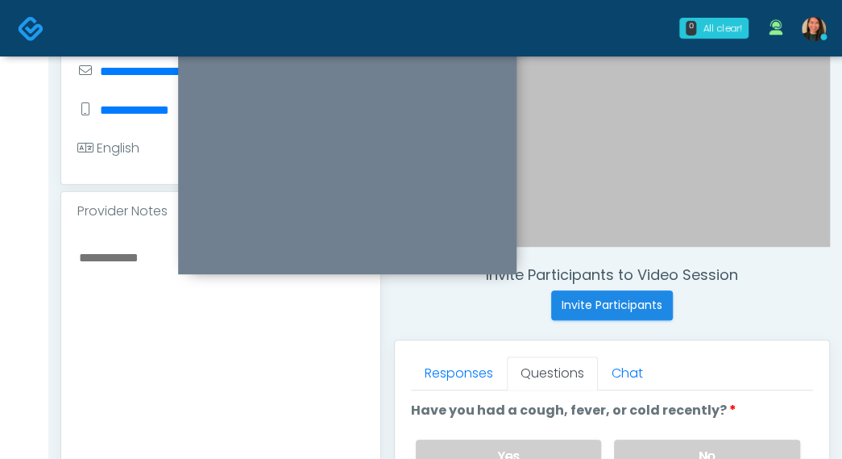
click at [179, 327] on textarea at bounding box center [220, 345] width 287 height 197
type textarea "*"
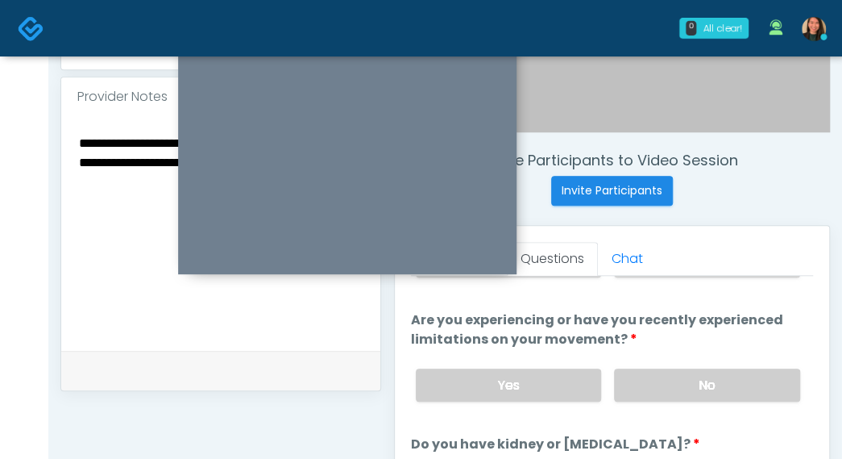
scroll to position [542, 0]
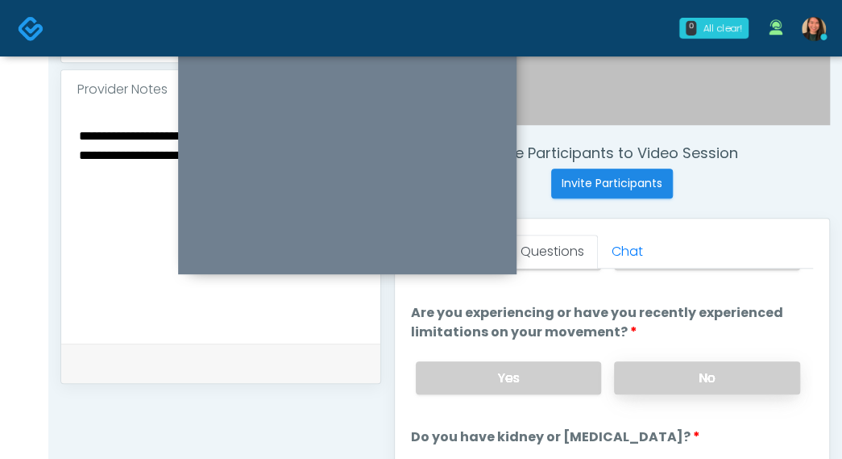
type textarea "**********"
click at [703, 361] on label "No" at bounding box center [707, 377] width 186 height 33
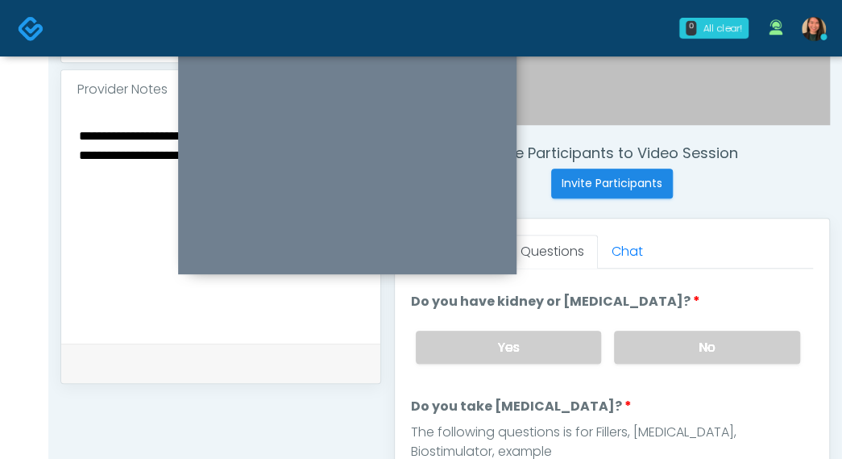
scroll to position [242, 0]
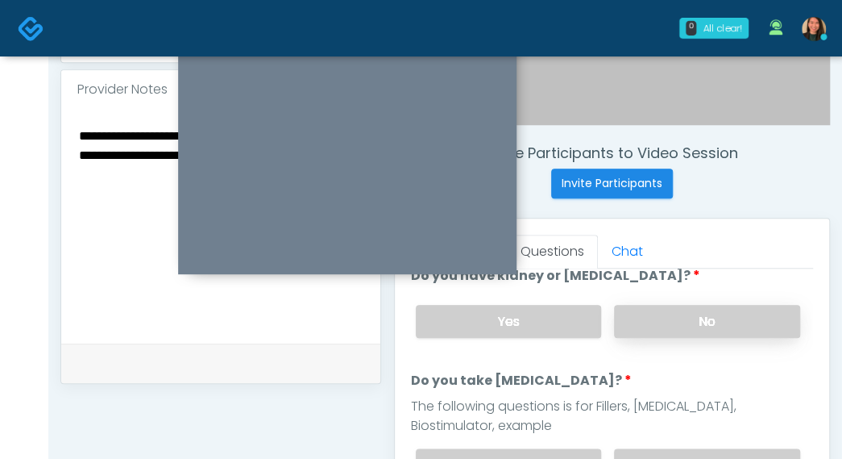
click at [700, 305] on label "No" at bounding box center [707, 321] width 186 height 33
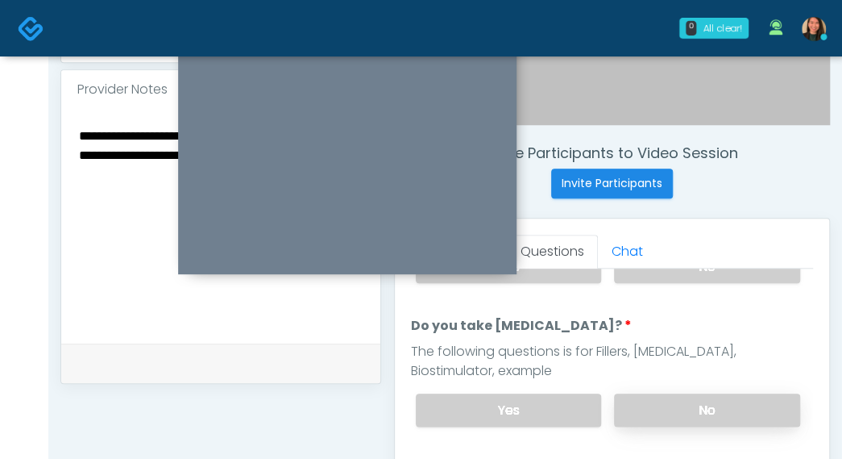
scroll to position [322, 0]
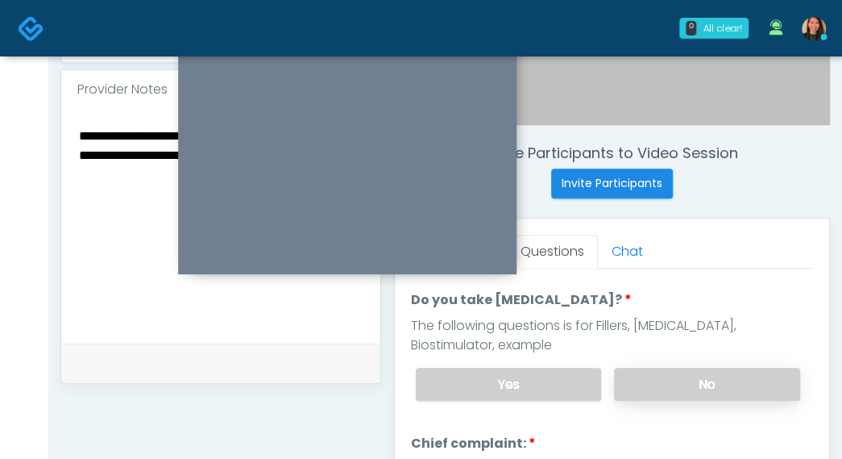
click at [691, 381] on label "No" at bounding box center [707, 383] width 186 height 33
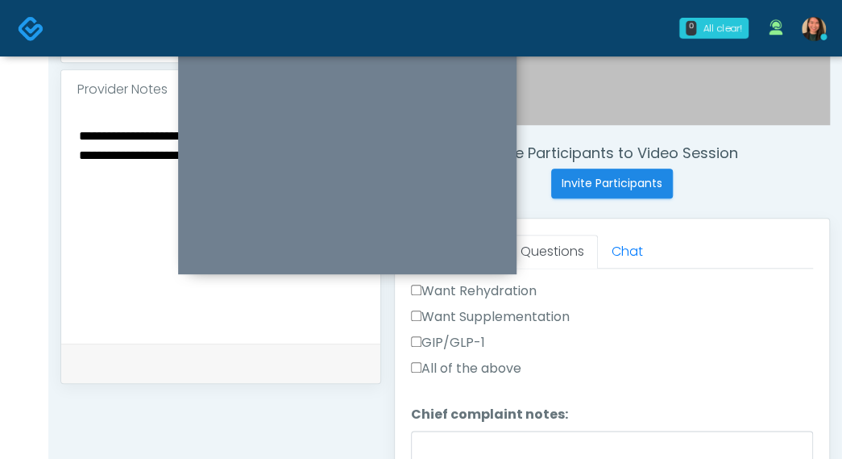
scroll to position [484, 0]
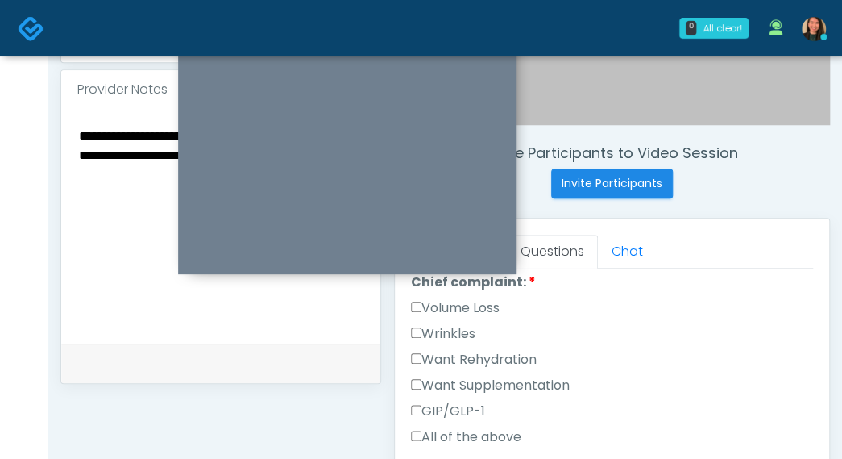
click at [513, 376] on label "Want Supplementation" at bounding box center [490, 385] width 159 height 19
click at [508, 350] on label "Want Rehydration" at bounding box center [474, 359] width 126 height 19
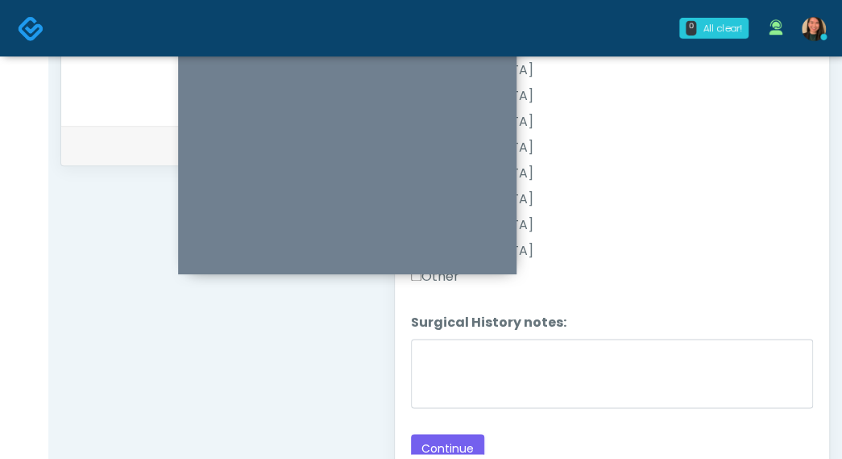
scroll to position [762, 0]
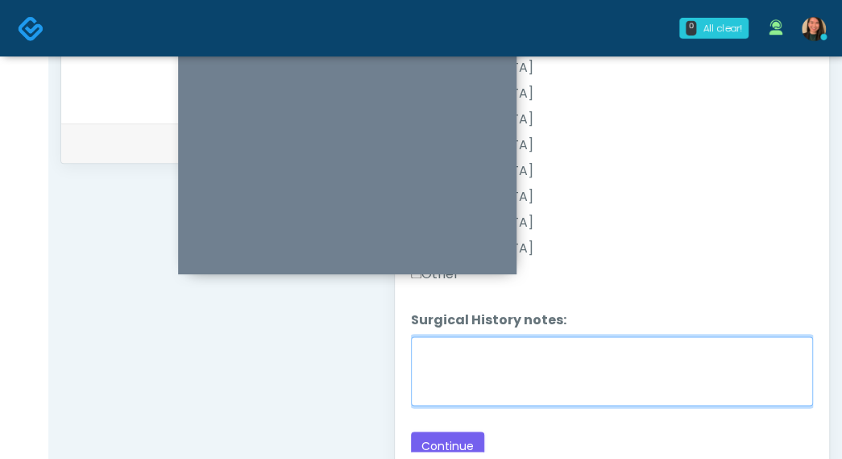
click at [580, 374] on textarea "Surgical History notes:" at bounding box center [612, 370] width 402 height 69
type textarea "*"
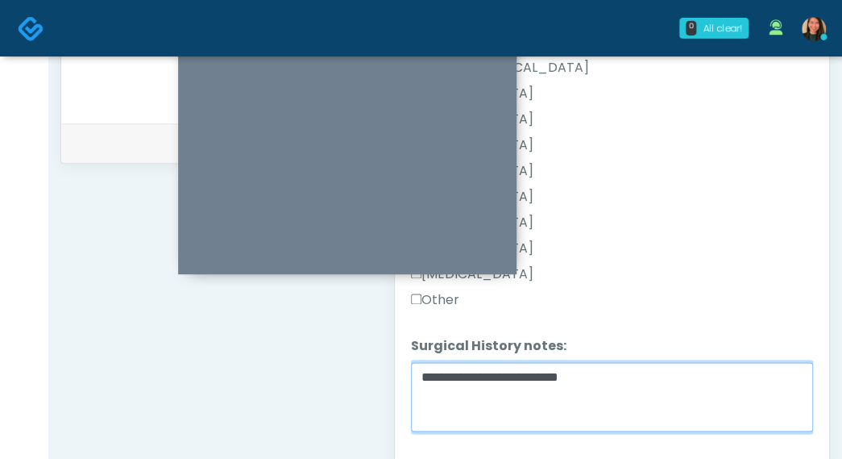
scroll to position [928, 0]
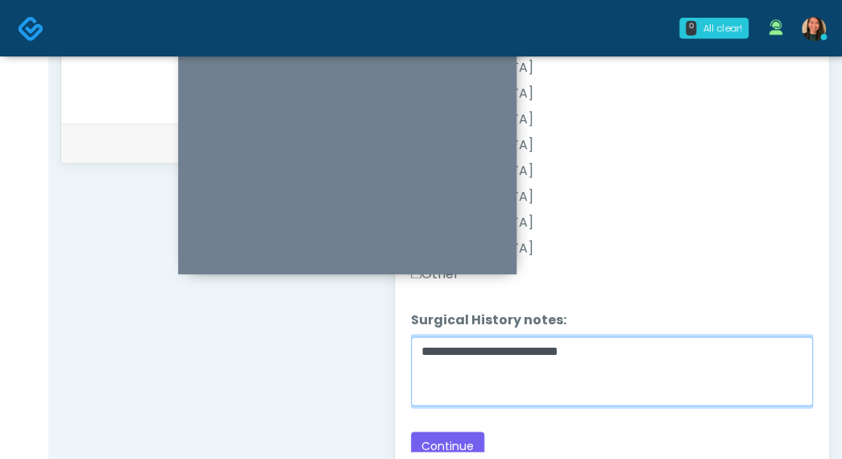
drag, startPoint x: 459, startPoint y: 341, endPoint x: 426, endPoint y: 354, distance: 36.2
click at [426, 354] on textarea "**********" at bounding box center [612, 370] width 402 height 69
click at [636, 357] on textarea "**********" at bounding box center [612, 370] width 402 height 69
click at [429, 342] on textarea "**********" at bounding box center [612, 370] width 402 height 69
click at [417, 344] on textarea "**********" at bounding box center [612, 370] width 402 height 69
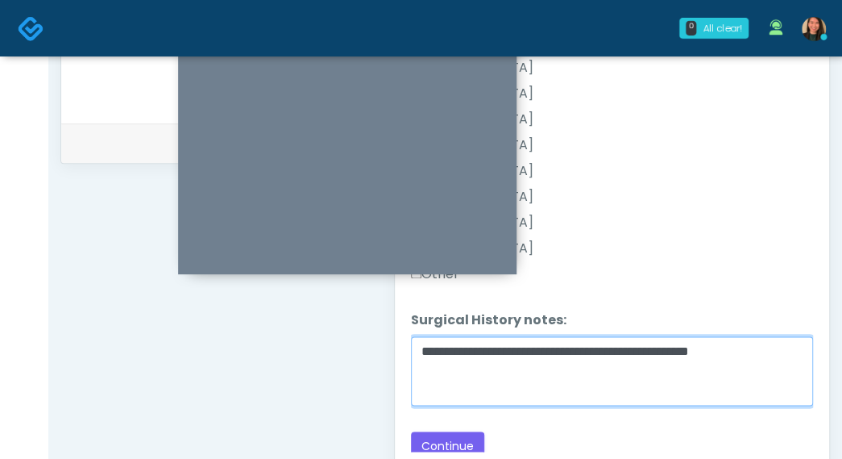
click at [762, 349] on textarea "**********" at bounding box center [612, 370] width 402 height 69
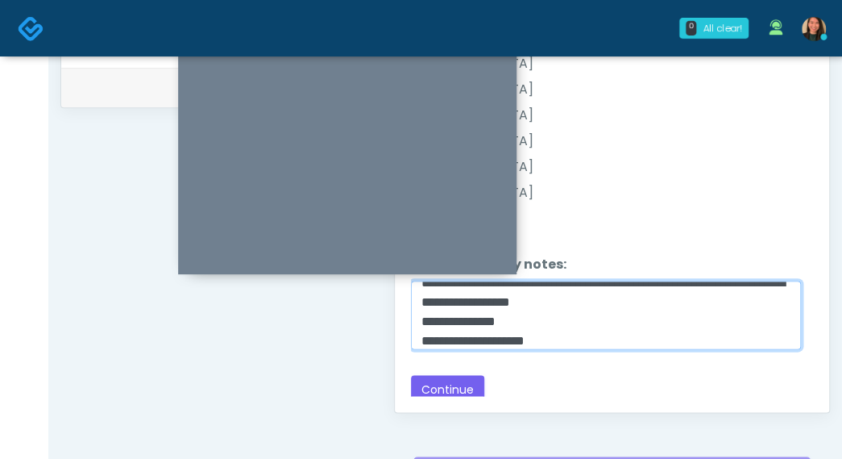
scroll to position [843, 0]
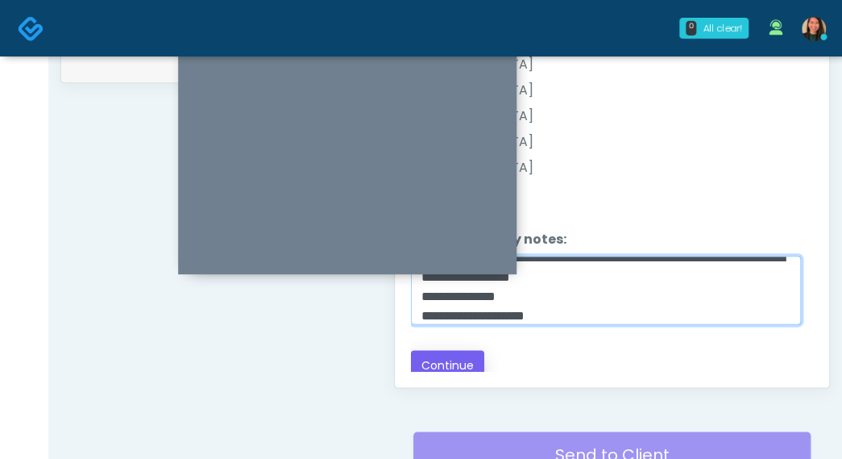
type textarea "**********"
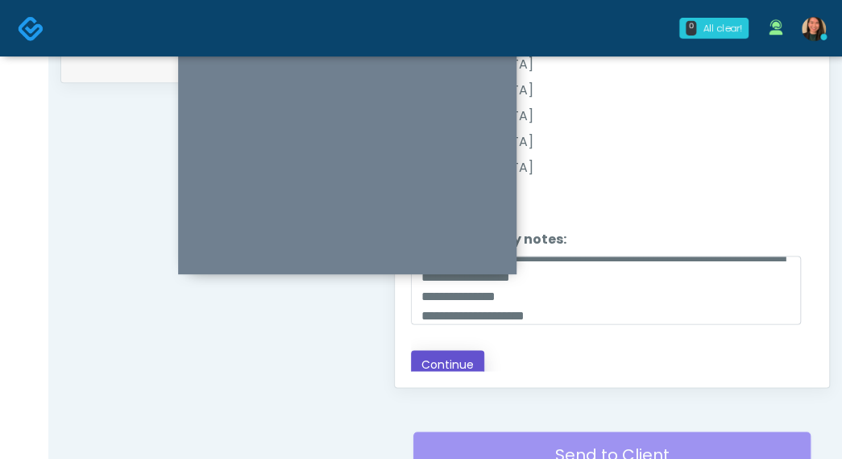
click at [443, 357] on button "Continue" at bounding box center [447, 365] width 73 height 30
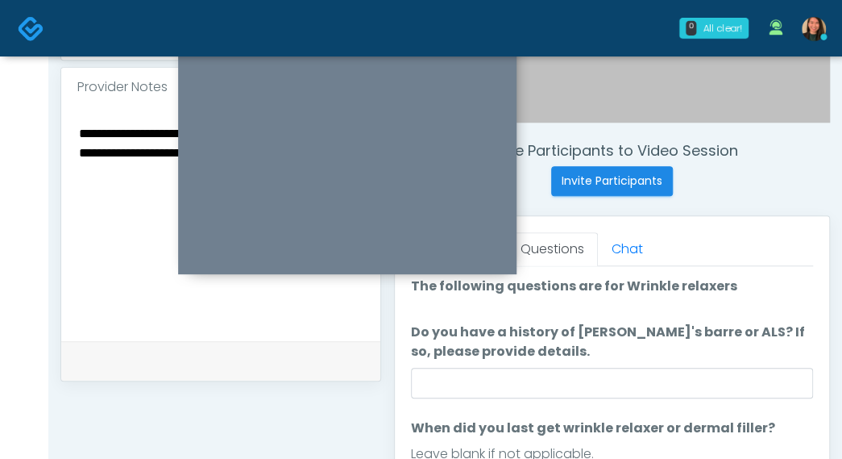
scroll to position [582, 0]
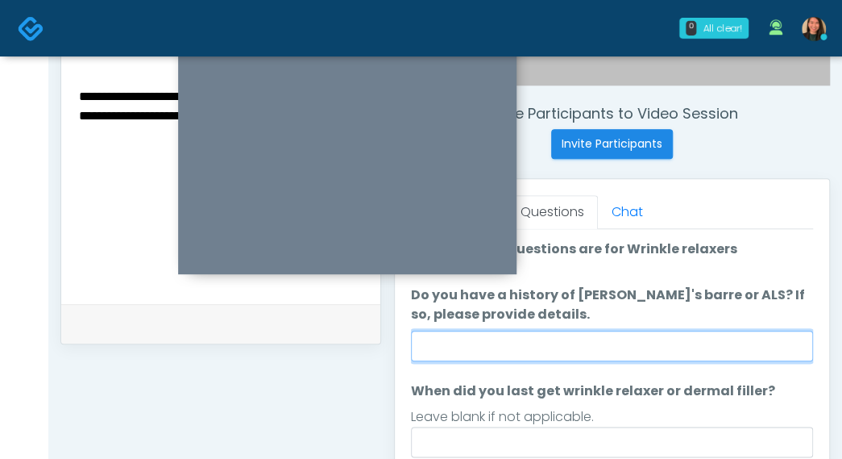
click at [672, 352] on input "Do you have a history of Guillain's barre or ALS? If so, please provide details." at bounding box center [612, 345] width 402 height 31
type input "**"
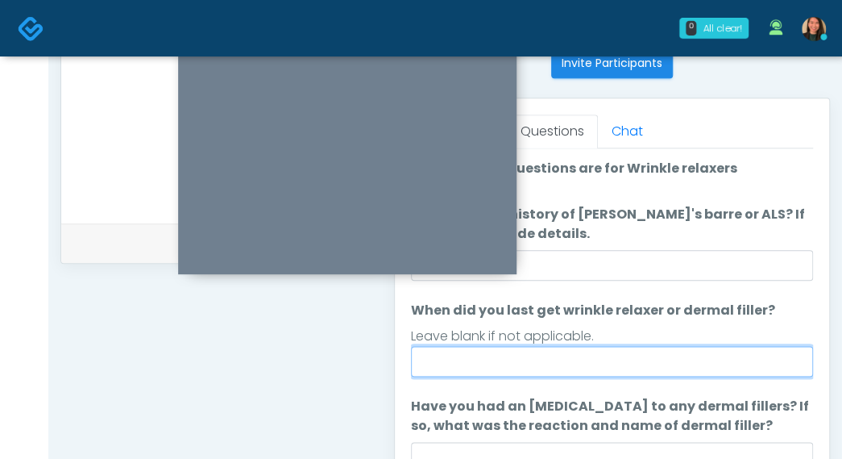
click at [593, 373] on input "When did you last get wrinkle relaxer or dermal filler?" at bounding box center [612, 361] width 402 height 31
type input "**"
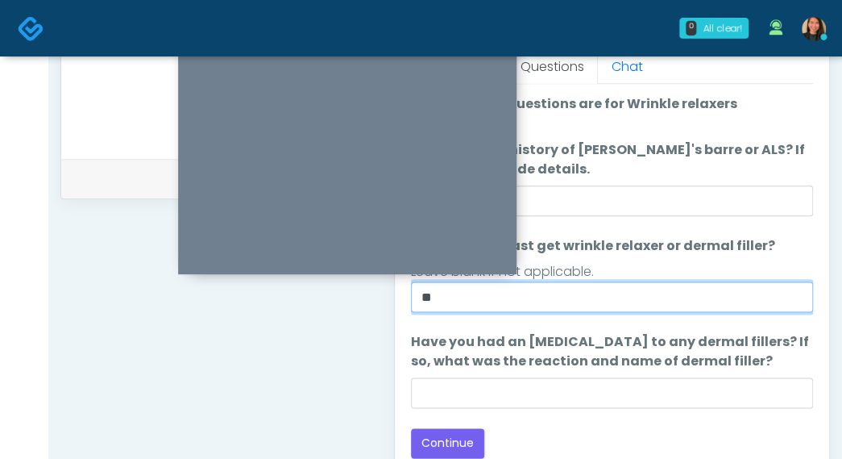
scroll to position [743, 0]
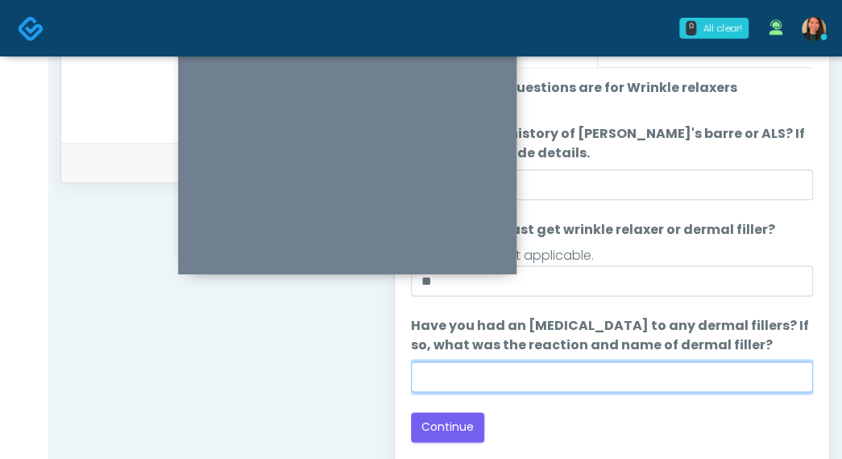
click at [569, 371] on input "Have you had an allergic response to any dermal fillers? If so, what was the re…" at bounding box center [612, 376] width 402 height 31
type input "***"
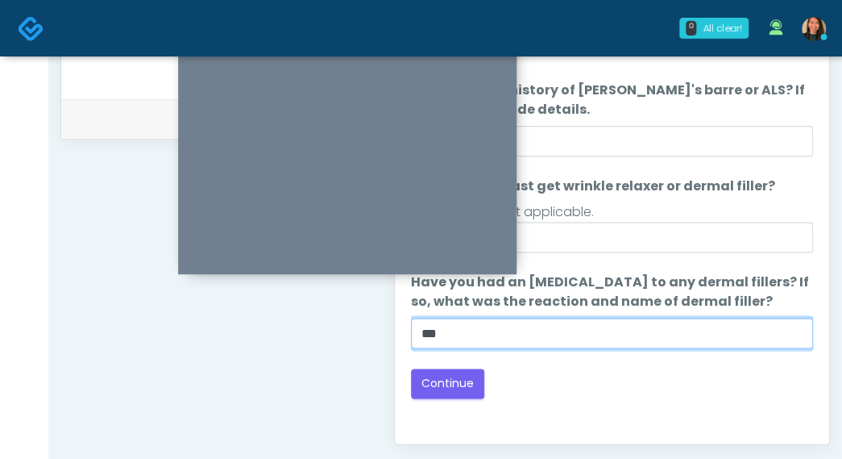
scroll to position [824, 0]
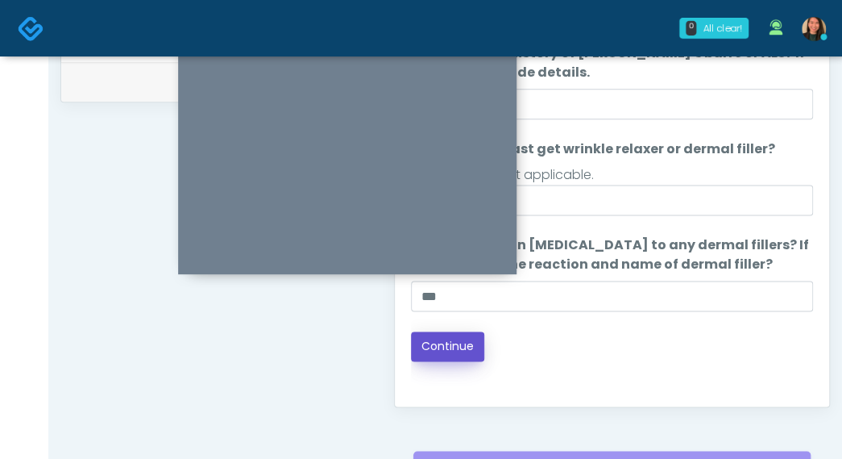
click at [455, 351] on button "Continue" at bounding box center [447, 346] width 73 height 30
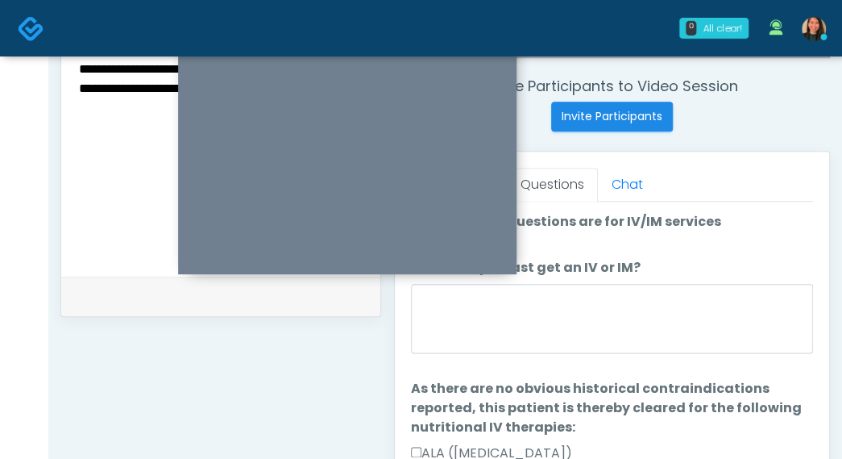
scroll to position [582, 0]
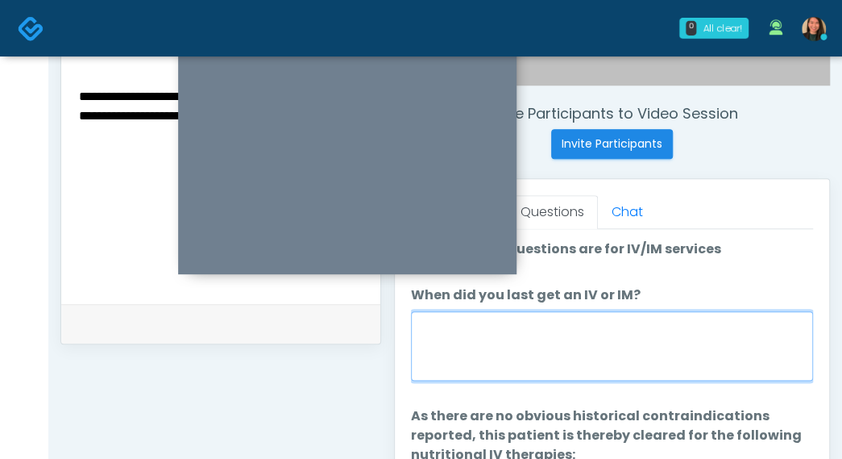
click at [687, 341] on textarea "When did you last get an IV or IM?" at bounding box center [612, 345] width 402 height 69
type textarea "**********"
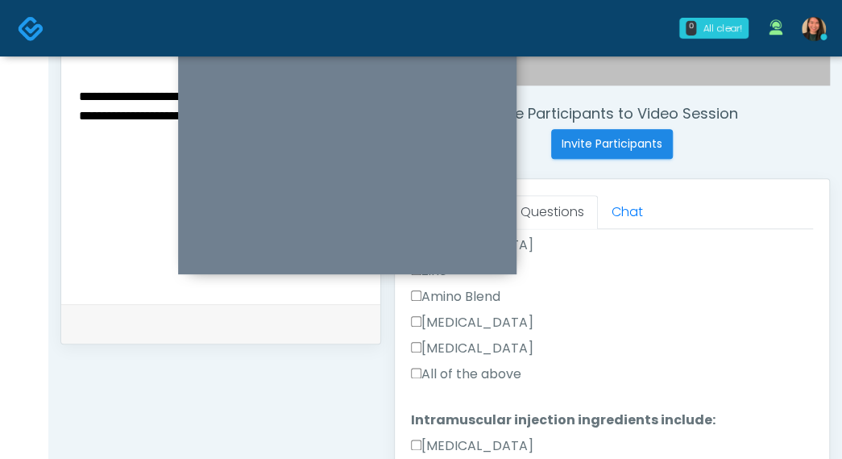
scroll to position [759, 0]
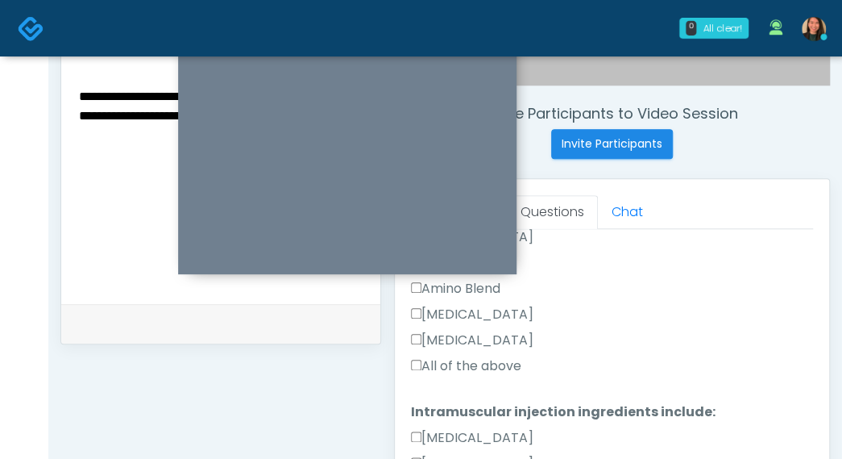
click at [501, 367] on label "All of the above" at bounding box center [466, 365] width 110 height 19
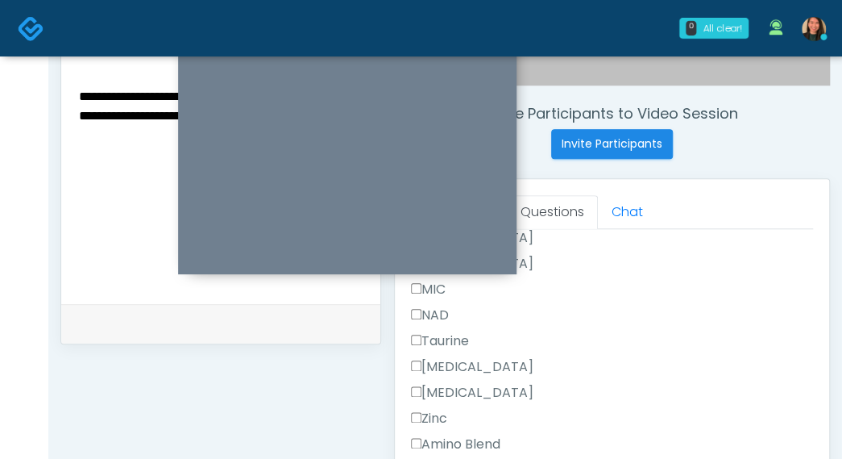
scroll to position [1094, 0]
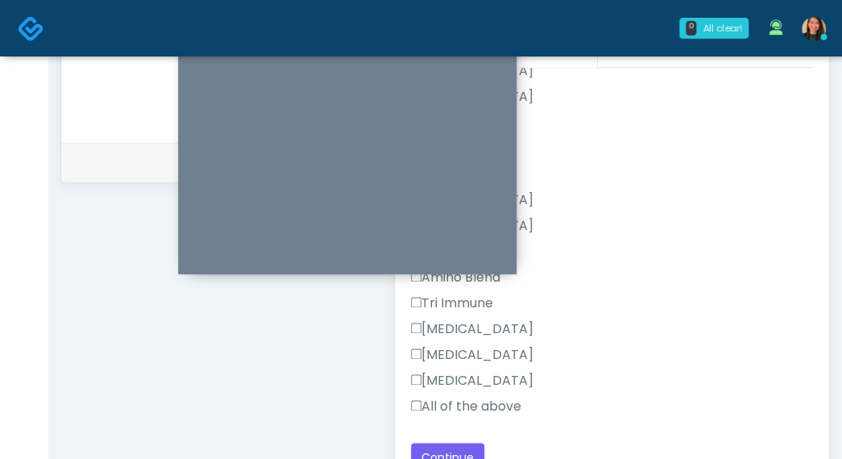
click at [493, 397] on label "All of the above" at bounding box center [466, 406] width 110 height 19
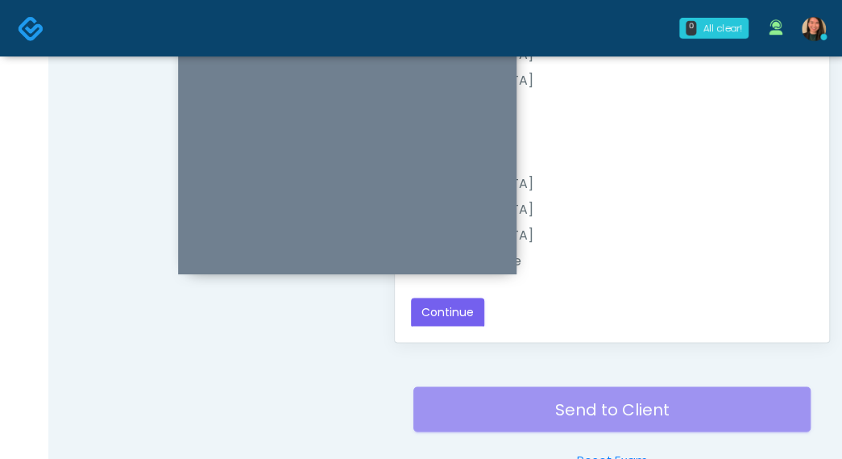
scroll to position [904, 0]
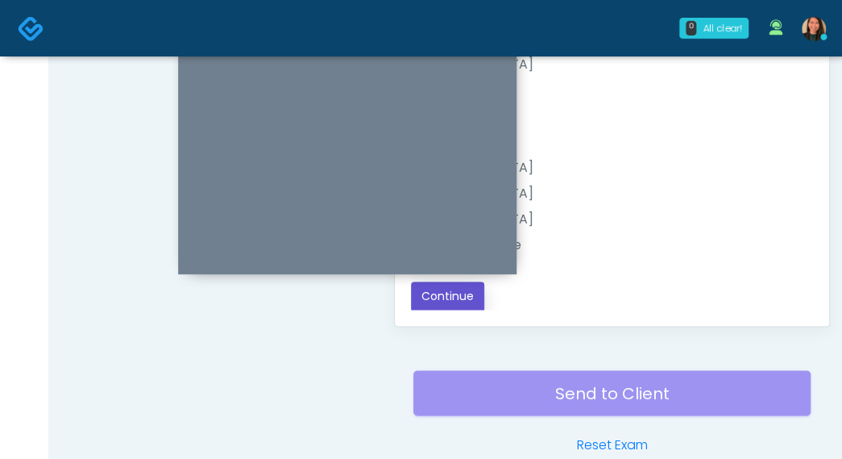
click at [456, 301] on button "Continue" at bounding box center [447, 296] width 73 height 30
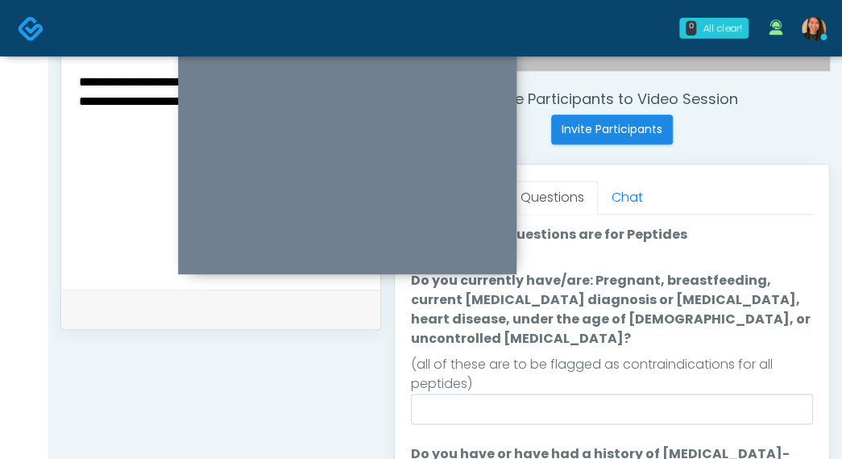
scroll to position [582, 0]
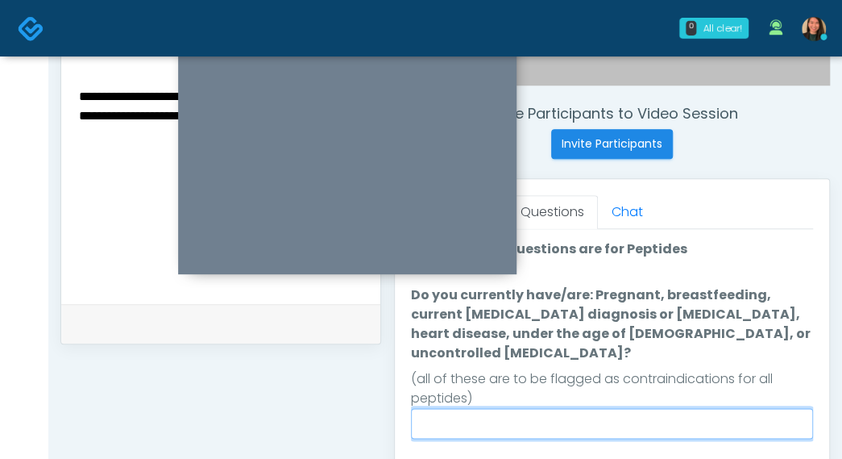
click at [719, 412] on input "Do you currently have/are: Pregnant, breastfeeding, current cancer diagnosis or…" at bounding box center [612, 423] width 402 height 31
type input "**"
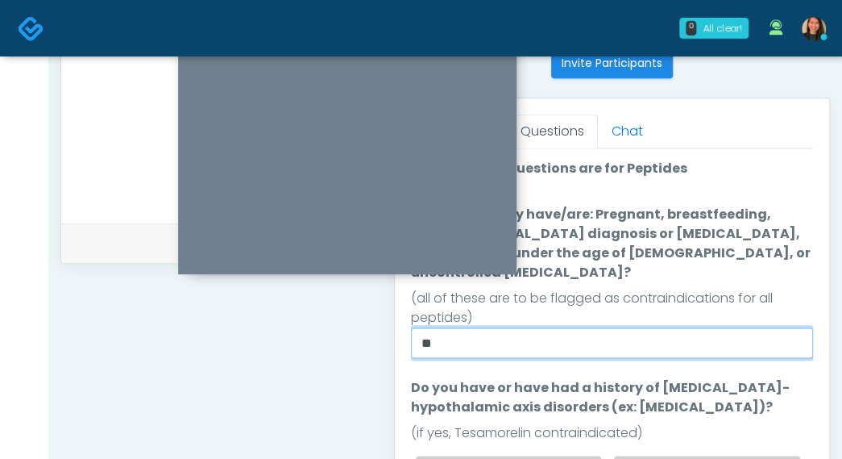
scroll to position [743, 0]
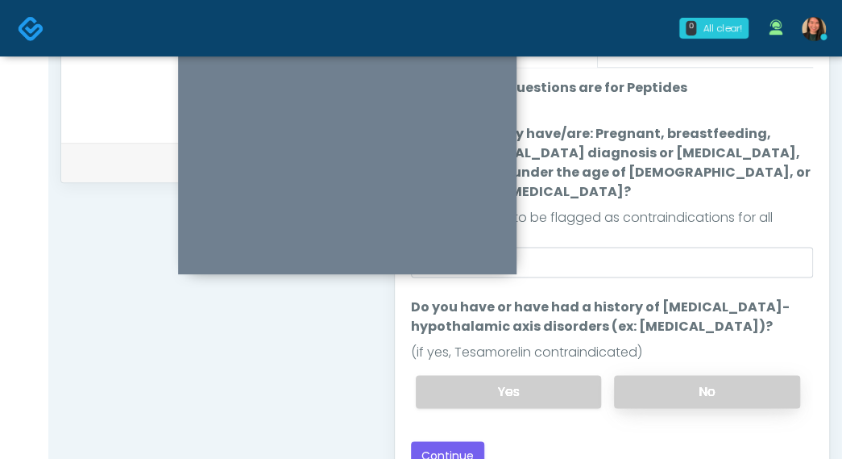
click at [724, 375] on label "No" at bounding box center [707, 391] width 186 height 33
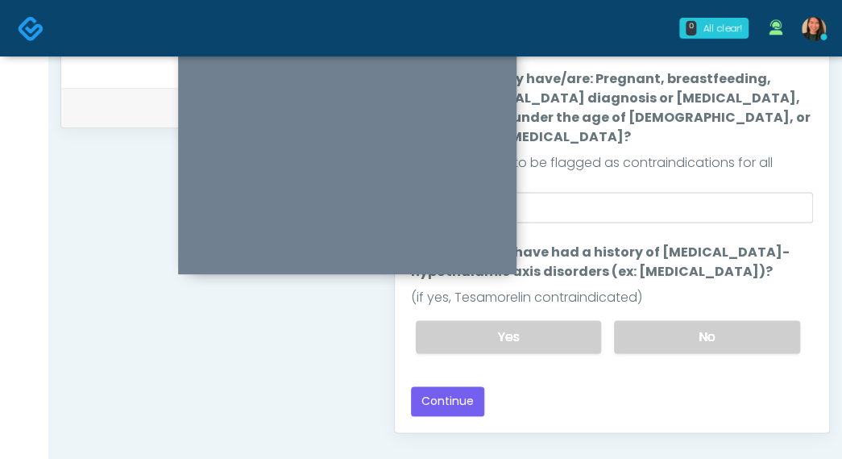
scroll to position [824, 0]
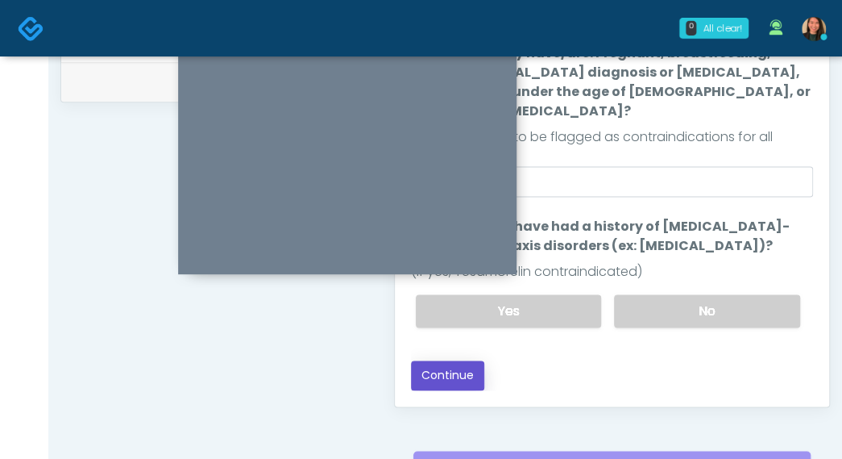
click at [451, 363] on button "Continue" at bounding box center [447, 375] width 73 height 30
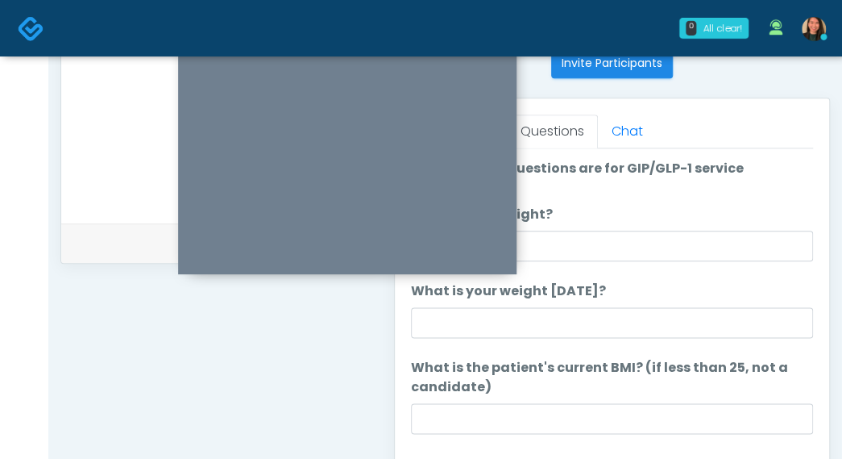
scroll to position [582, 0]
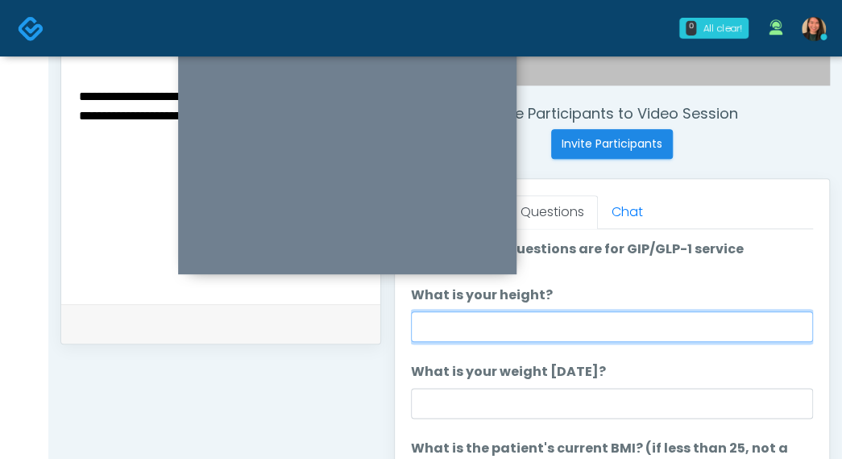
click at [651, 322] on input "What is your height?" at bounding box center [612, 326] width 402 height 31
click at [611, 334] on input "What is your height?" at bounding box center [612, 326] width 402 height 31
type input "***"
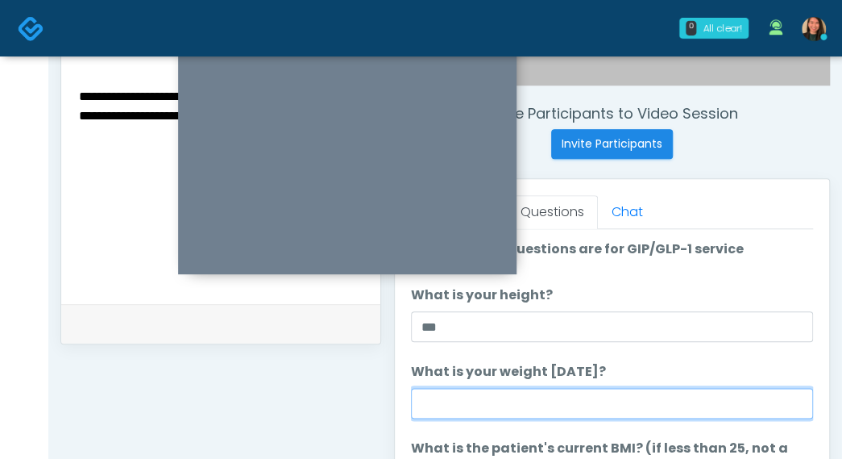
click at [532, 412] on input "What is your weight today?" at bounding box center [612, 403] width 402 height 31
type input "***"
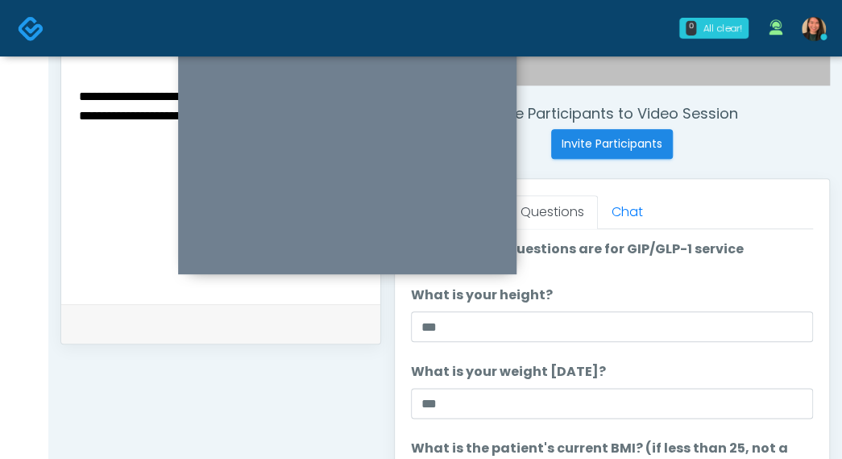
scroll to position [81, 0]
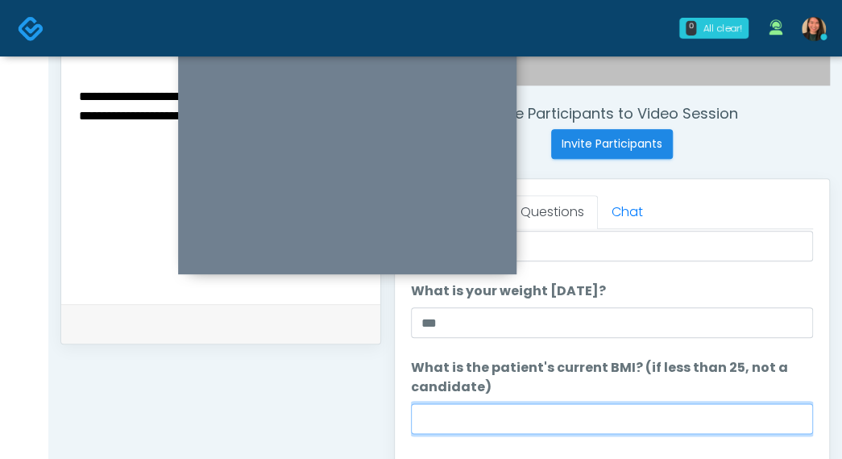
click at [640, 416] on input "What is the patient's current BMI? (if less than 25, not a candidate)" at bounding box center [612, 418] width 402 height 31
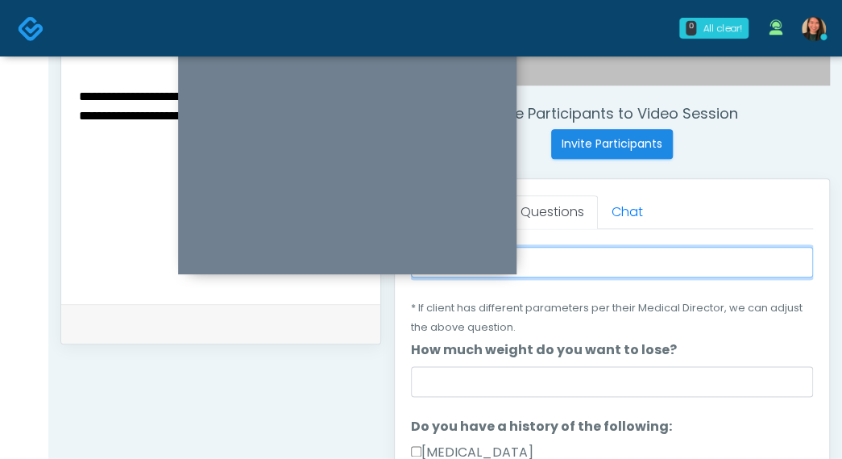
scroll to position [242, 0]
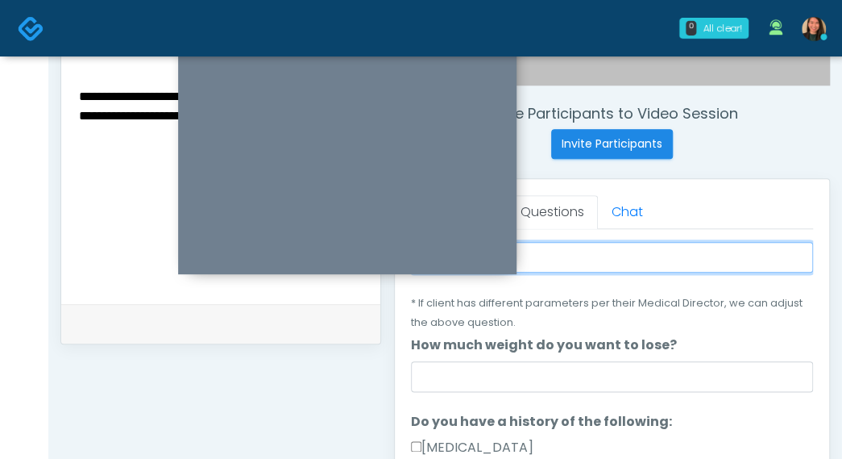
type input "****"
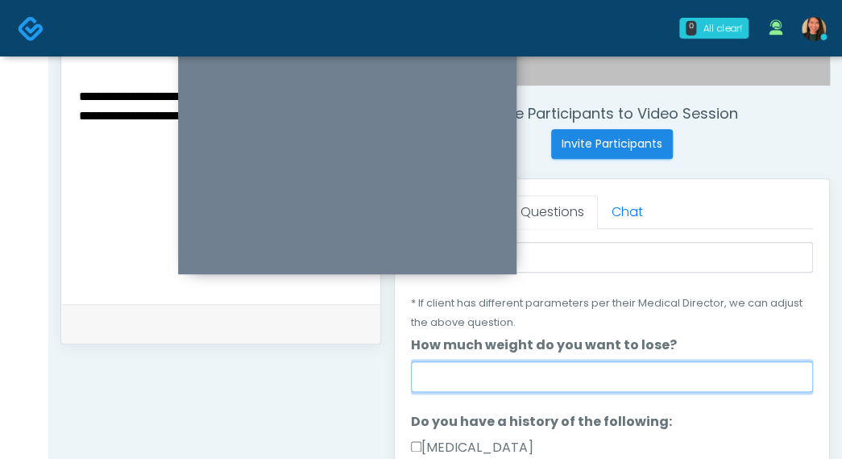
click at [677, 378] on input "How much weight do you want to lose?" at bounding box center [612, 376] width 402 height 31
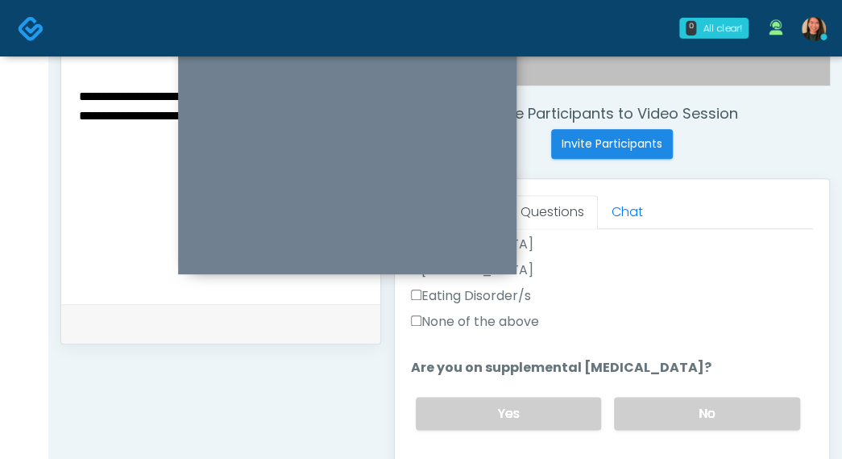
scroll to position [564, 0]
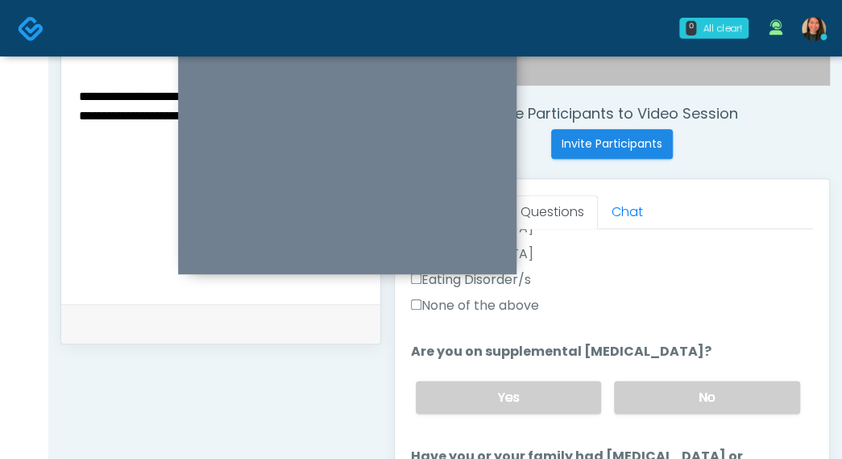
type input "***"
click at [521, 303] on label "None of the above" at bounding box center [475, 305] width 128 height 19
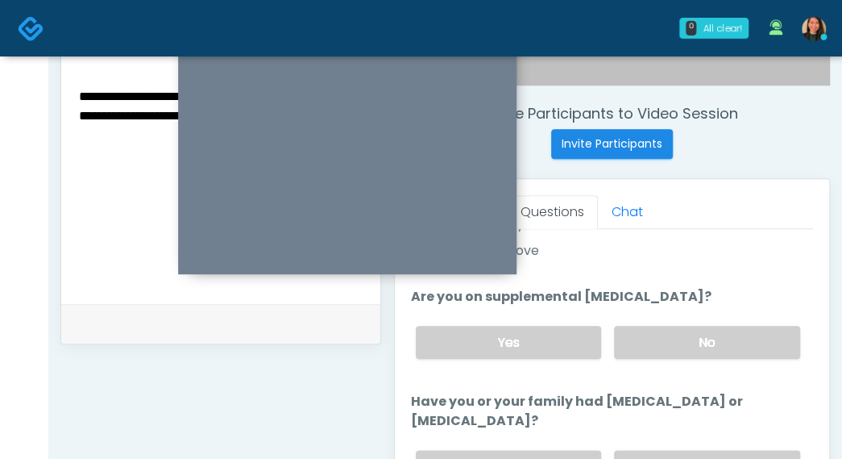
scroll to position [645, 0]
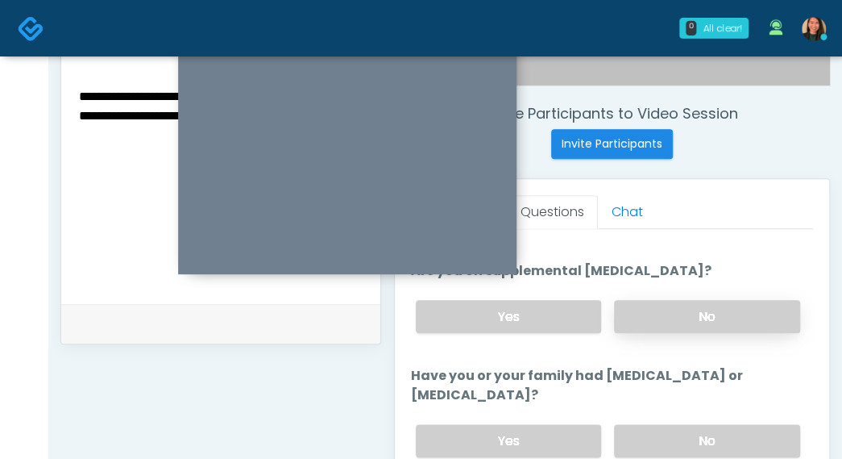
click at [725, 327] on label "No" at bounding box center [707, 316] width 186 height 33
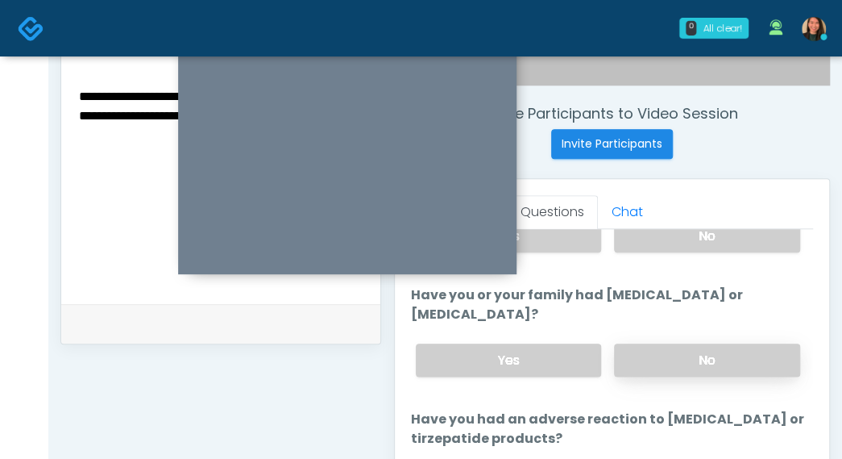
click at [744, 355] on label "No" at bounding box center [707, 359] width 186 height 33
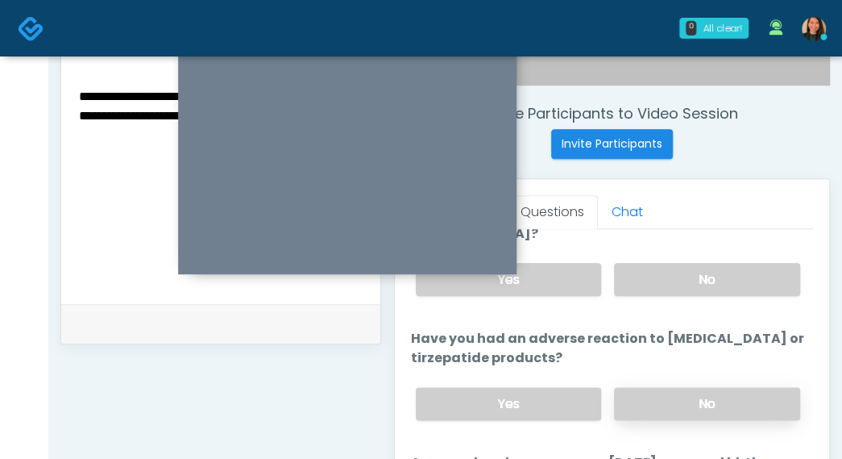
scroll to position [886, 0]
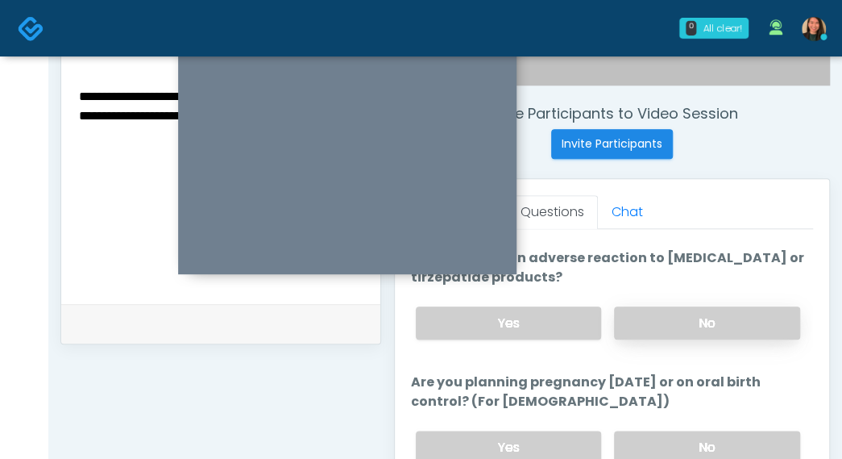
click at [746, 320] on label "No" at bounding box center [707, 322] width 186 height 33
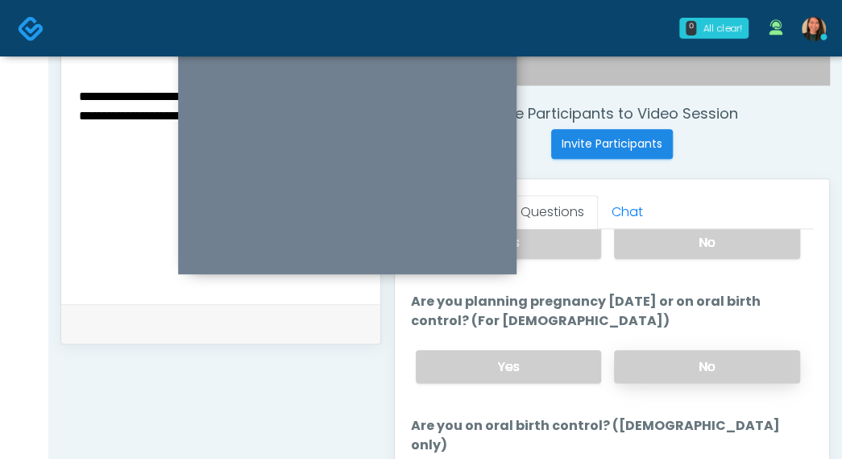
click at [720, 367] on label "No" at bounding box center [707, 366] width 186 height 33
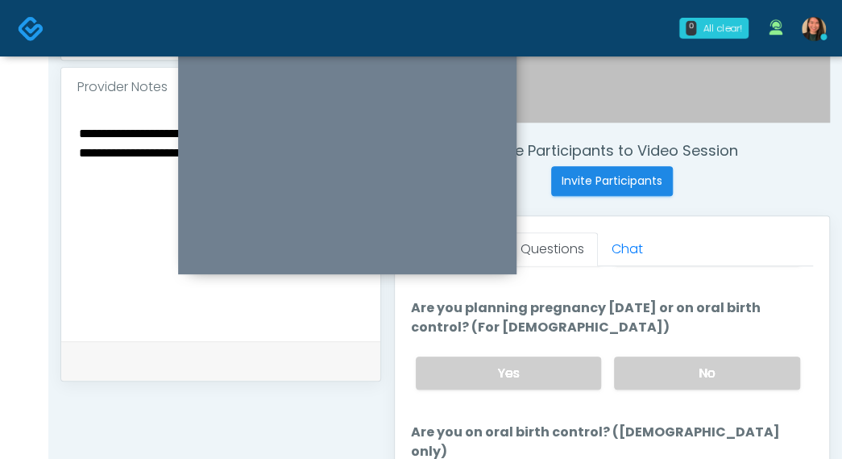
scroll to position [582, 0]
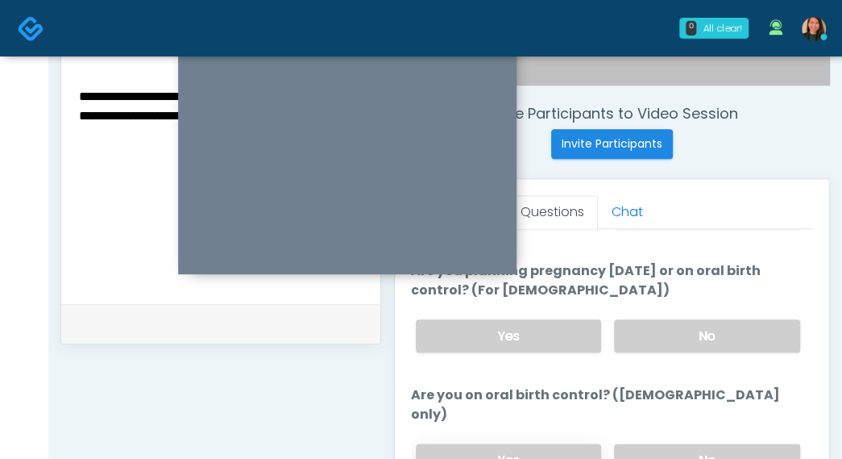
click at [545, 443] on label "Yes" at bounding box center [509, 459] width 186 height 33
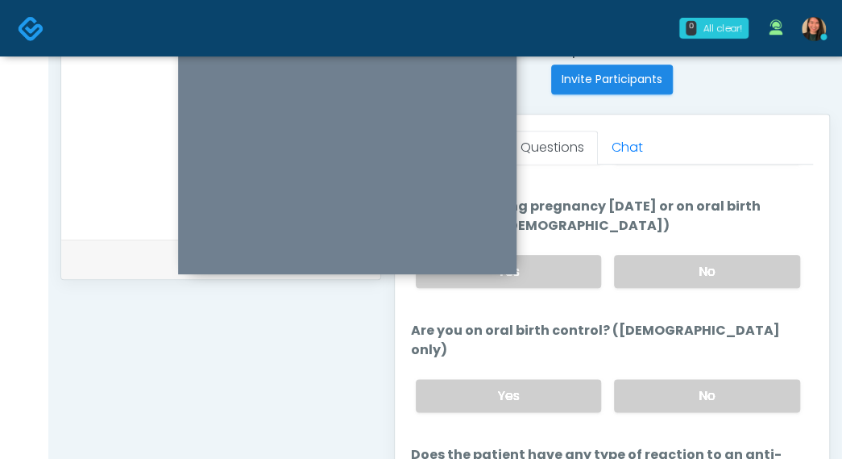
scroll to position [743, 0]
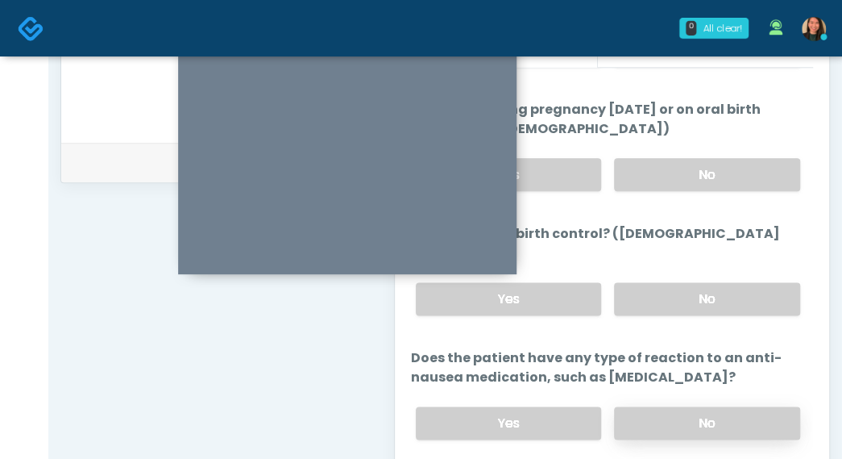
click at [654, 406] on label "No" at bounding box center [707, 422] width 186 height 33
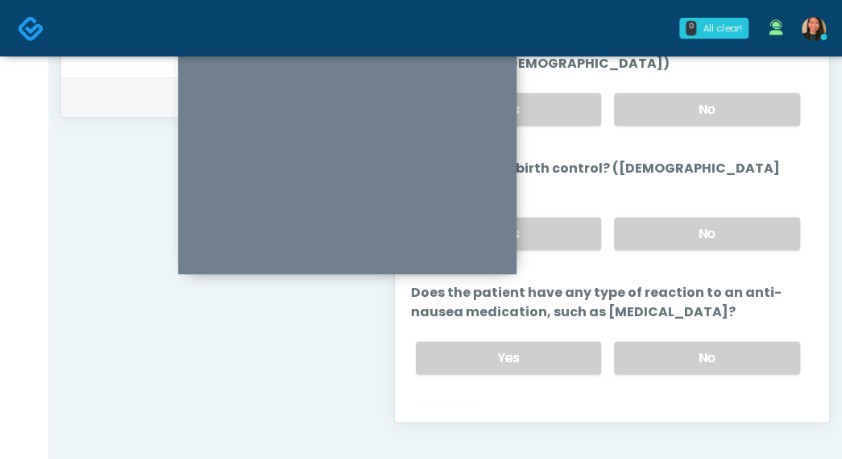
scroll to position [824, 0]
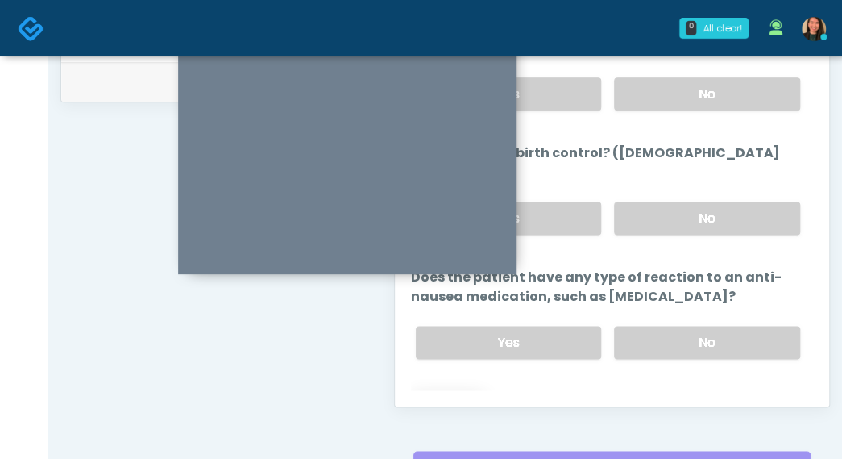
click at [454, 392] on button "Continue" at bounding box center [447, 407] width 73 height 30
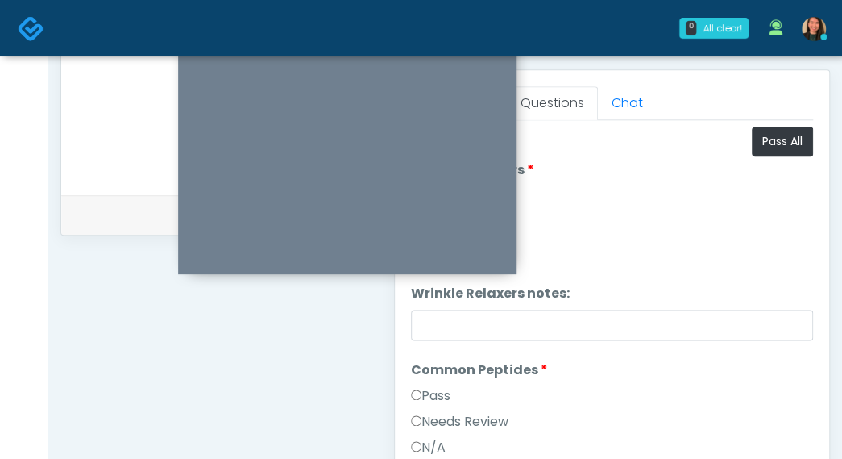
scroll to position [501, 0]
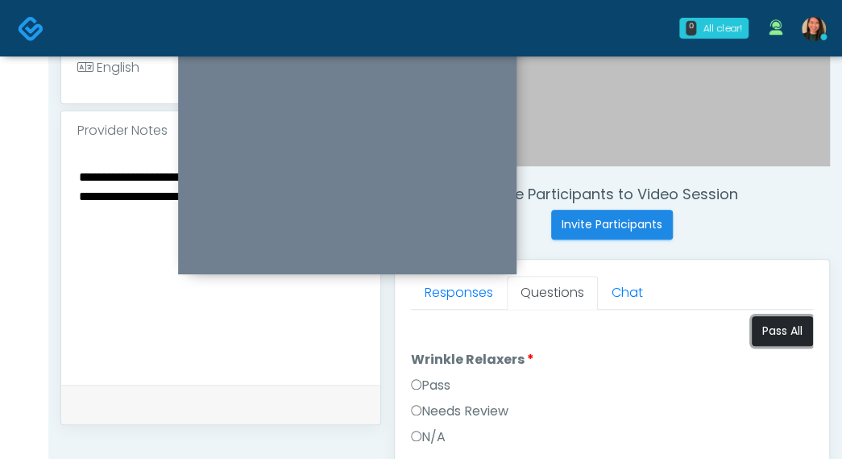
click at [770, 330] on button "Pass All" at bounding box center [782, 331] width 61 height 30
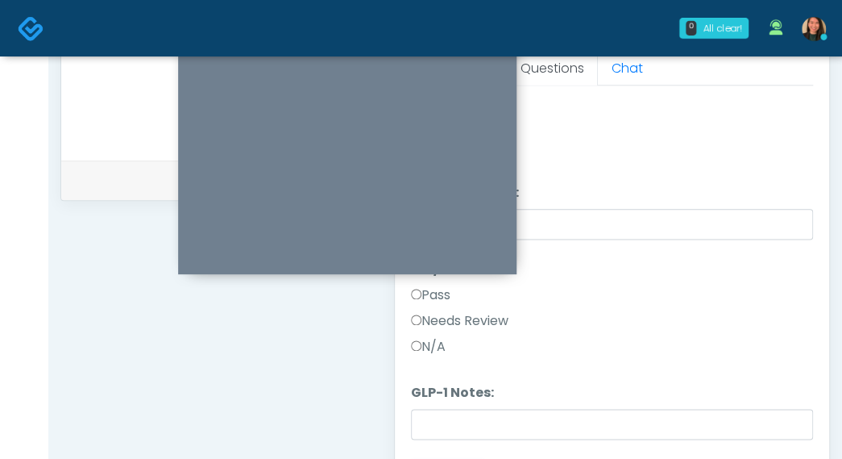
scroll to position [750, 0]
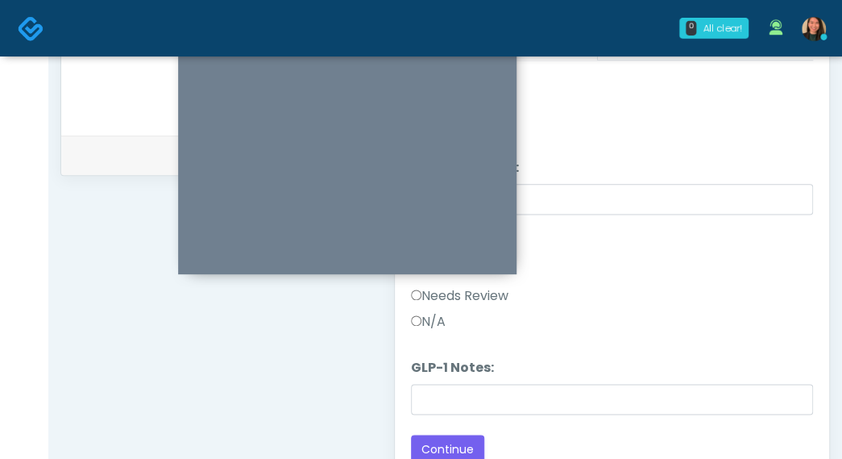
click at [496, 294] on label "Needs Review" at bounding box center [460, 295] width 98 height 19
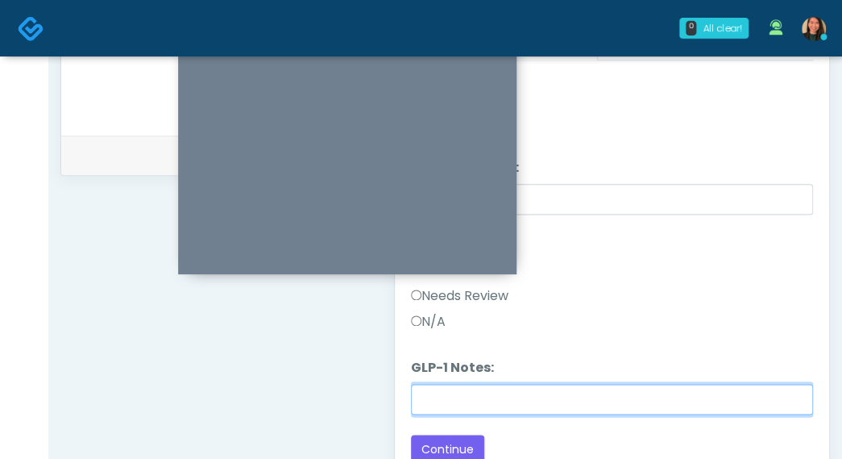
click at [526, 402] on input "GLP-1 Notes:" at bounding box center [612, 399] width 402 height 31
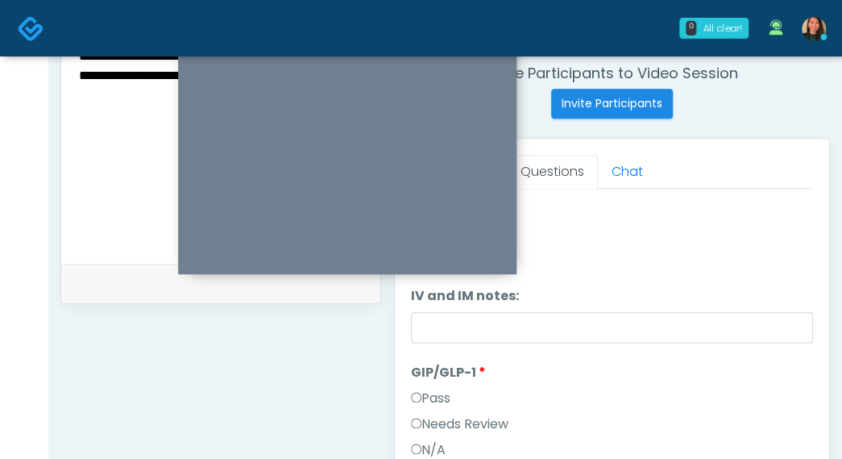
scroll to position [589, 0]
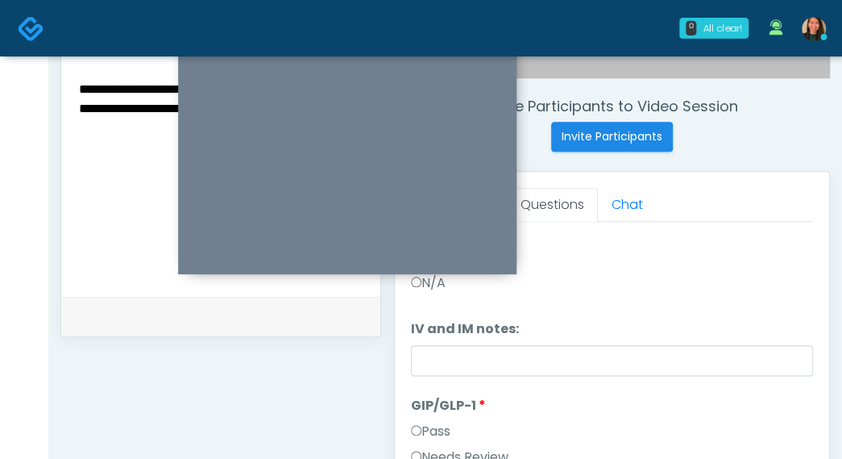
type input "**********"
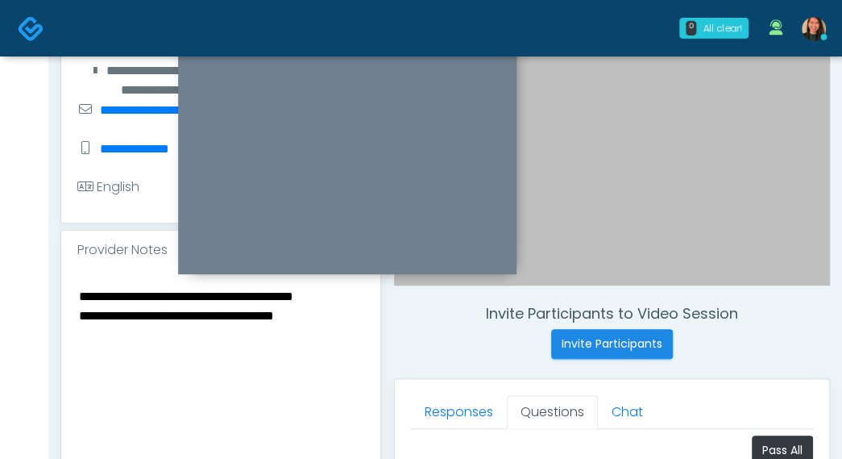
scroll to position [347, 0]
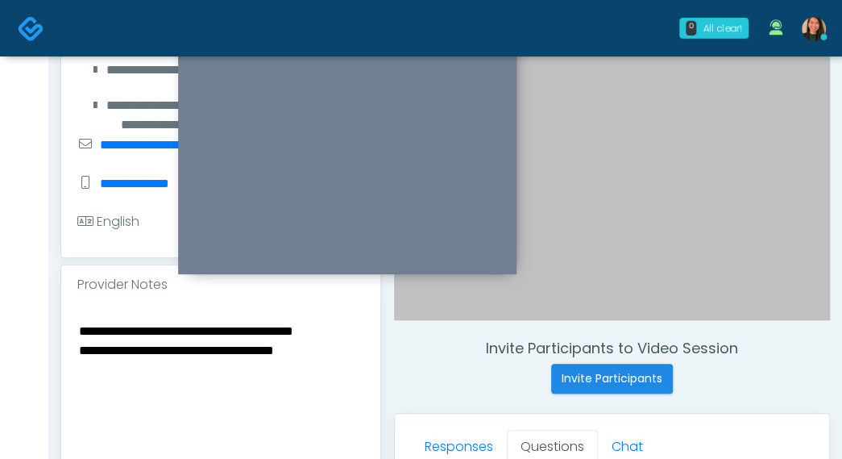
click at [336, 376] on textarea "**********" at bounding box center [220, 418] width 287 height 197
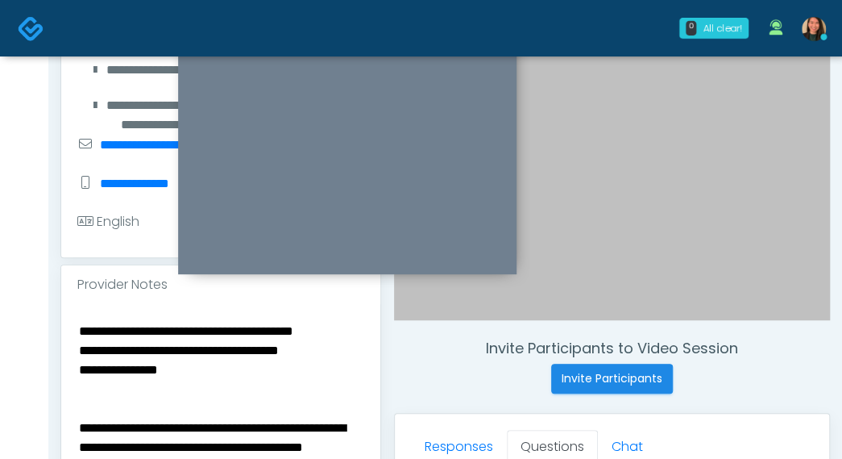
click at [261, 392] on textarea "**********" at bounding box center [220, 418] width 287 height 197
paste textarea "**********"
drag, startPoint x: 176, startPoint y: 392, endPoint x: 241, endPoint y: 408, distance: 66.5
click at [176, 391] on textarea "**********" at bounding box center [220, 418] width 287 height 197
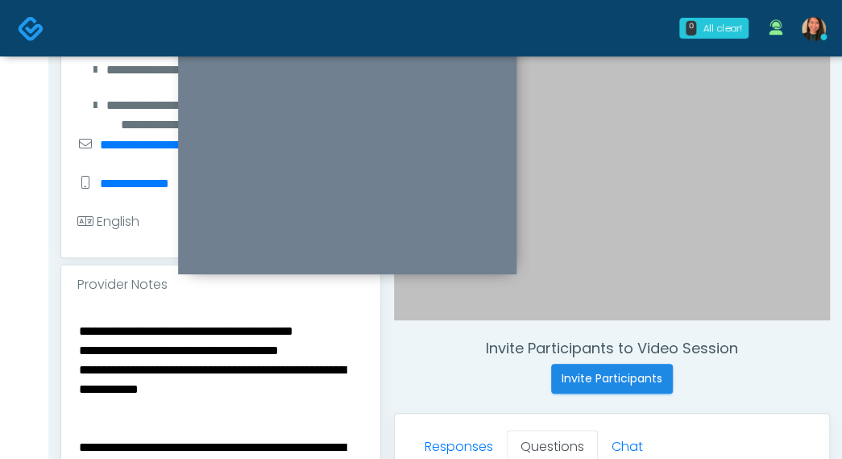
click at [330, 426] on textarea "**********" at bounding box center [220, 418] width 287 height 197
click at [307, 415] on textarea "**********" at bounding box center [220, 418] width 287 height 197
click at [288, 400] on textarea "**********" at bounding box center [220, 418] width 287 height 197
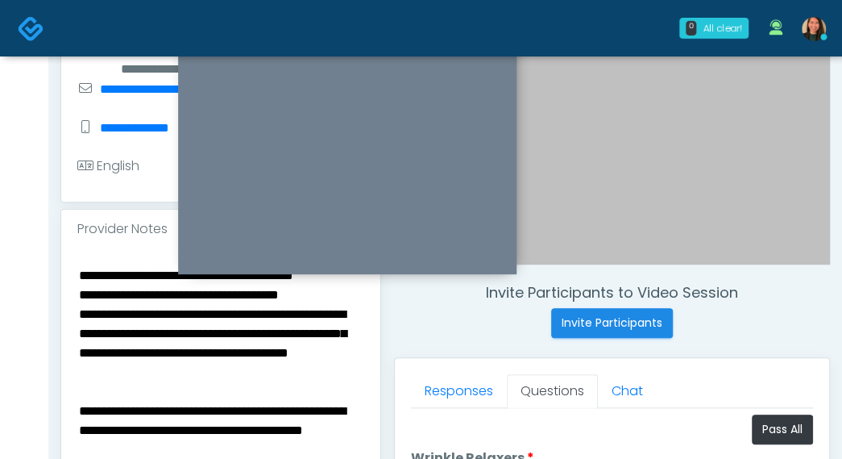
scroll to position [428, 0]
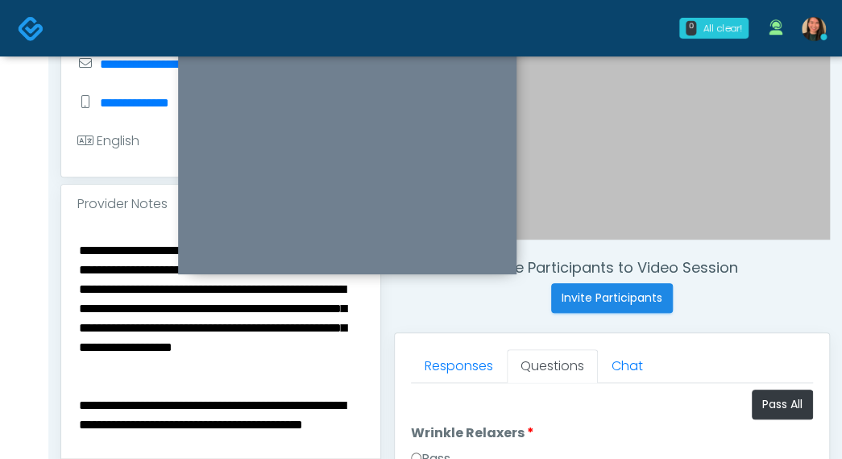
click at [332, 293] on textarea "**********" at bounding box center [220, 337] width 287 height 197
click at [319, 367] on textarea "**********" at bounding box center [220, 337] width 287 height 197
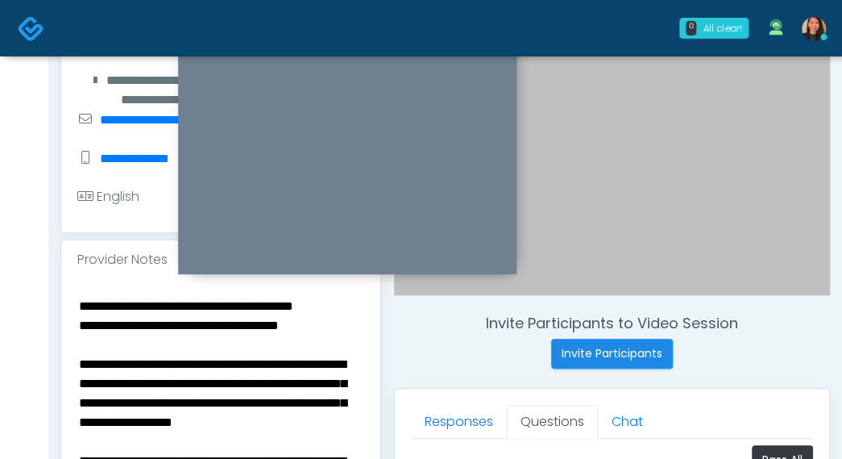
scroll to position [347, 0]
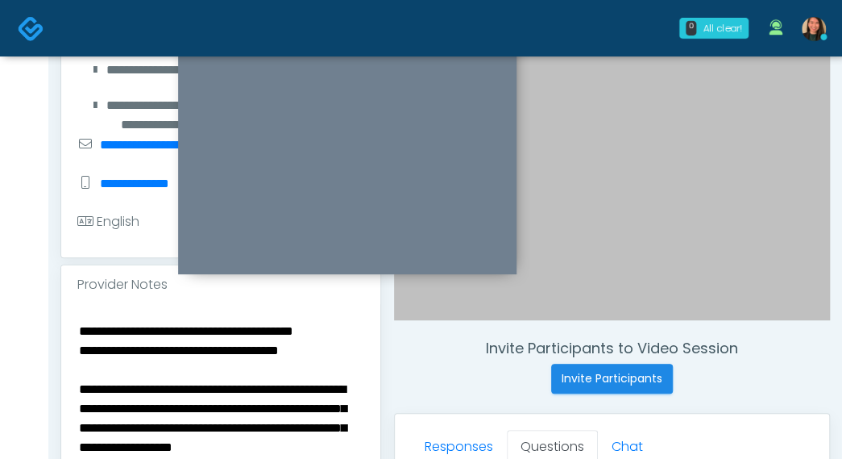
drag, startPoint x: 268, startPoint y: 348, endPoint x: 26, endPoint y: 328, distance: 242.6
click at [26, 328] on div "0 All clear! All clear! Sydney Lundberg In Exam - 13m 33s TX Cynthia Petersen A…" at bounding box center [421, 376] width 842 height 1447
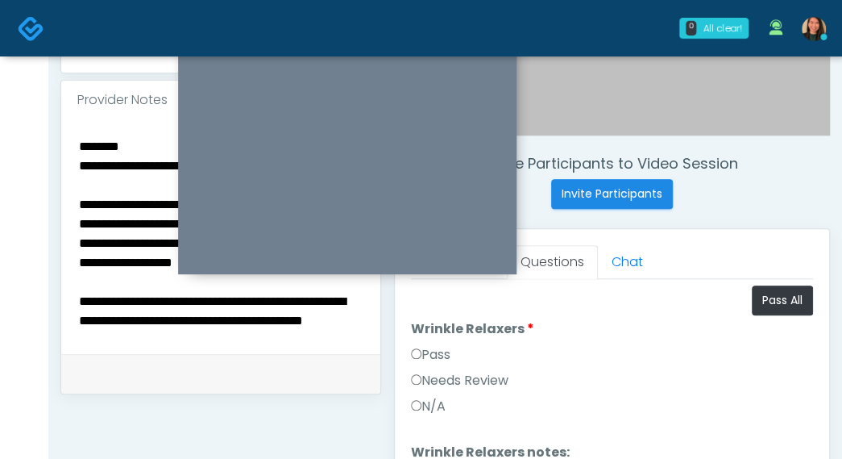
scroll to position [589, 0]
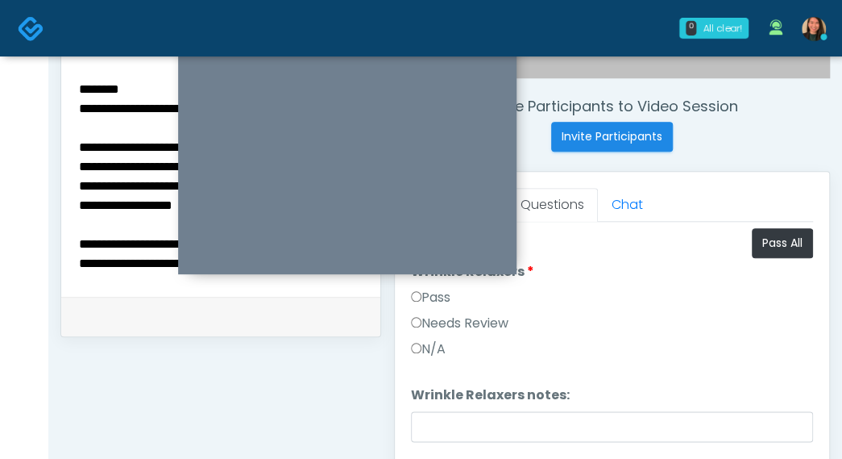
type textarea "**********"
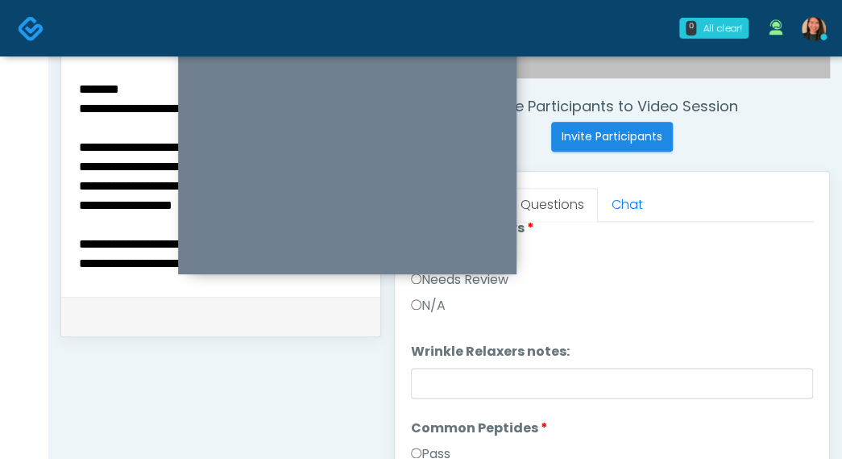
scroll to position [81, 0]
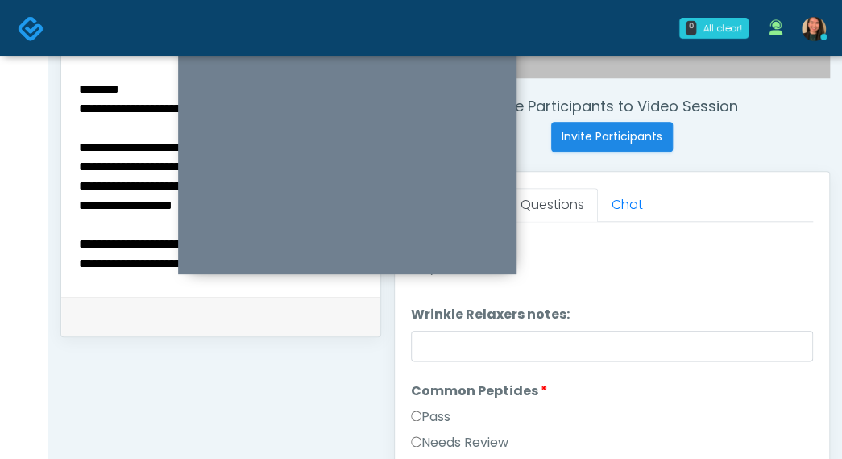
drag, startPoint x: 797, startPoint y: 321, endPoint x: 795, endPoint y: 389, distance: 68.5
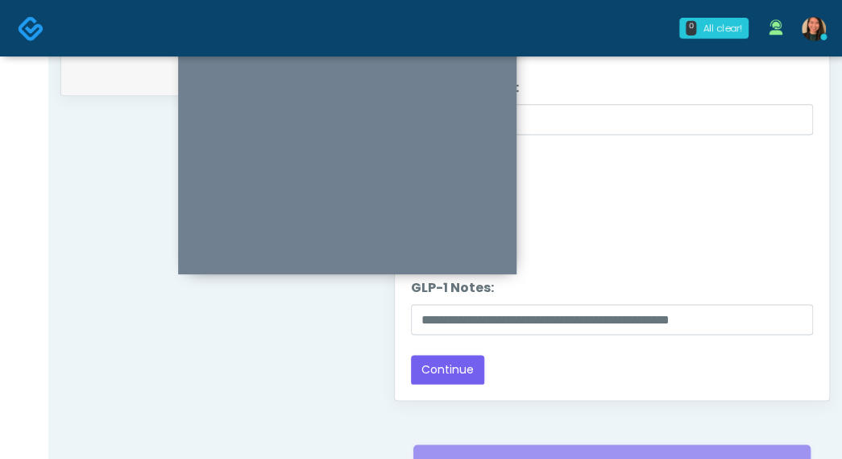
scroll to position [831, 0]
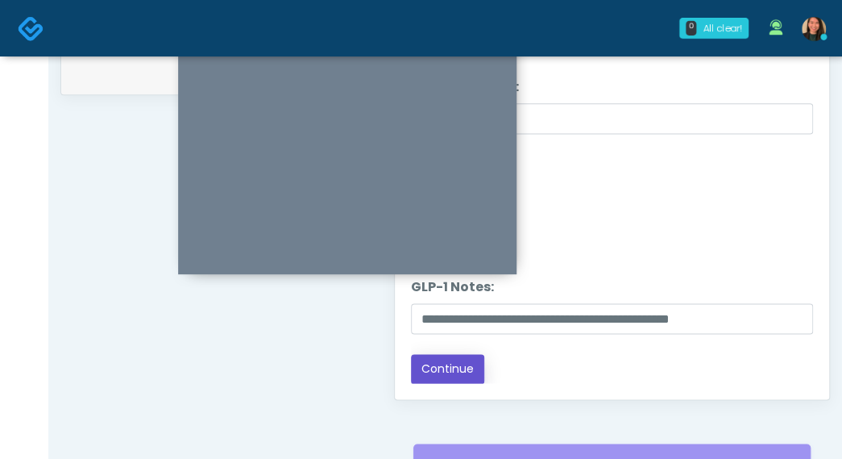
click at [449, 366] on button "Continue" at bounding box center [447, 369] width 73 height 30
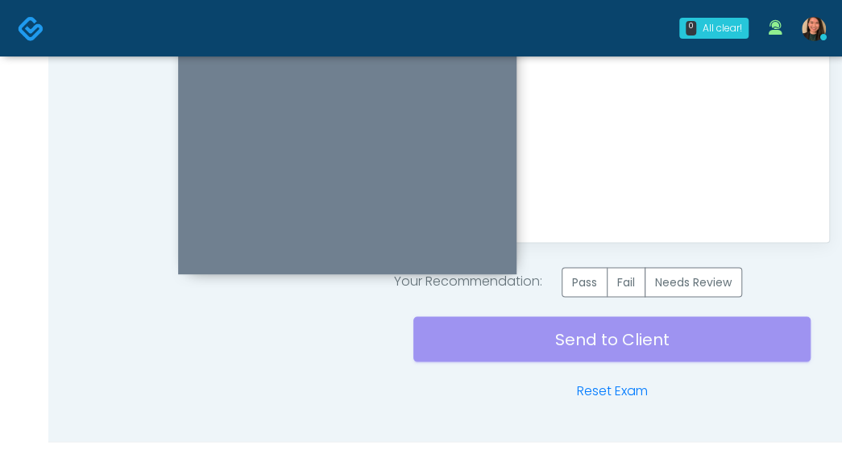
scroll to position [1014, 0]
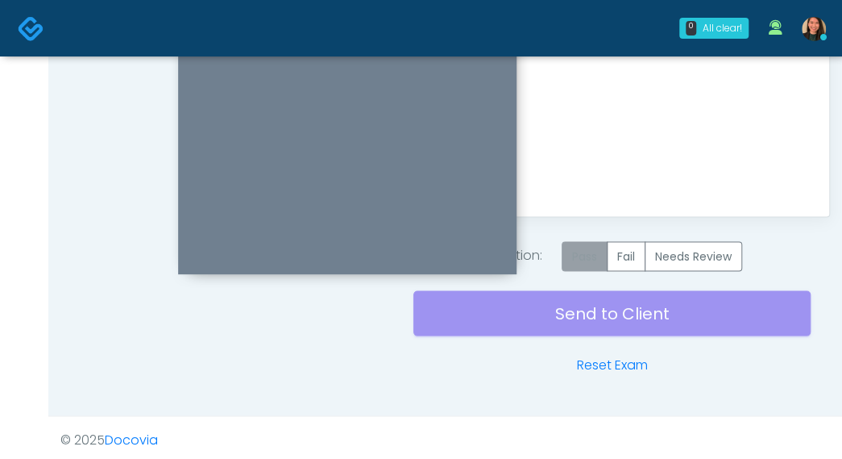
click at [592, 264] on label "Pass" at bounding box center [585, 256] width 46 height 30
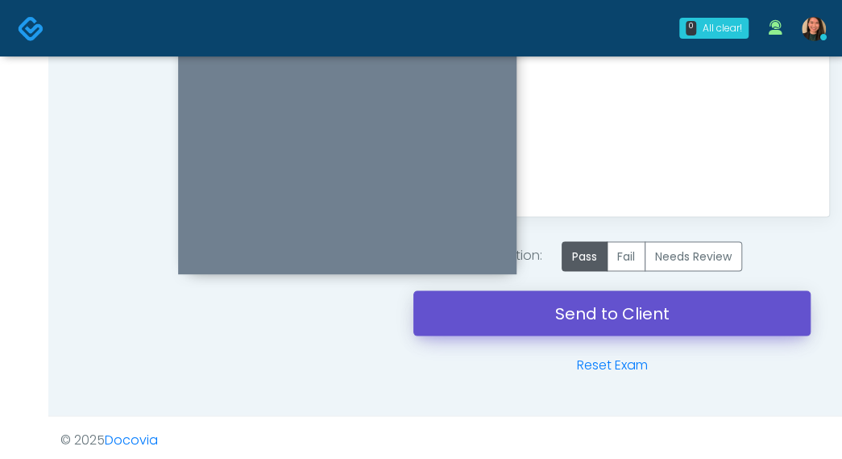
click at [561, 310] on link "Send to Client" at bounding box center [611, 312] width 397 height 45
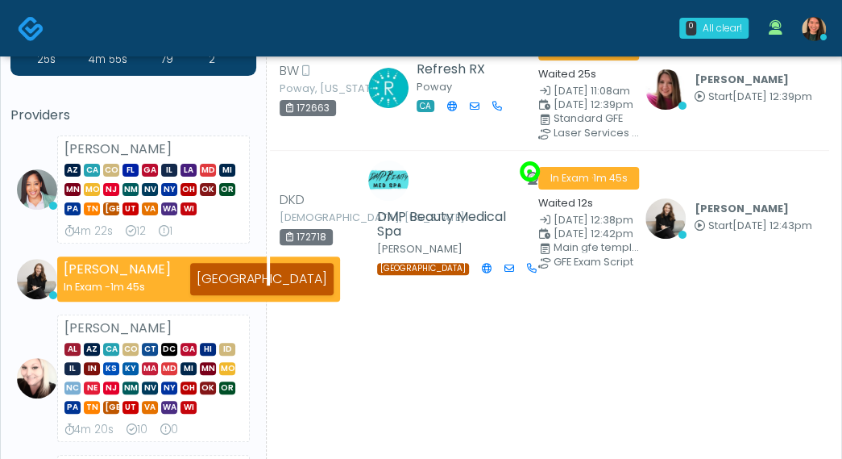
scroll to position [81, 0]
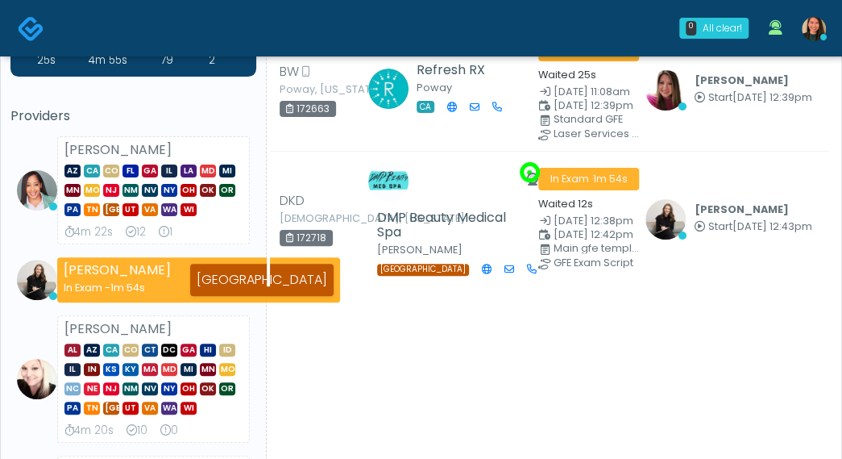
click at [55, 102] on div "25s 4m 55s 79 2 Providers Jennifer Ekeh AZ CA CO FL GA IL LA MD MI MN MO NJ NM …" at bounding box center [133, 445] width 246 height 835
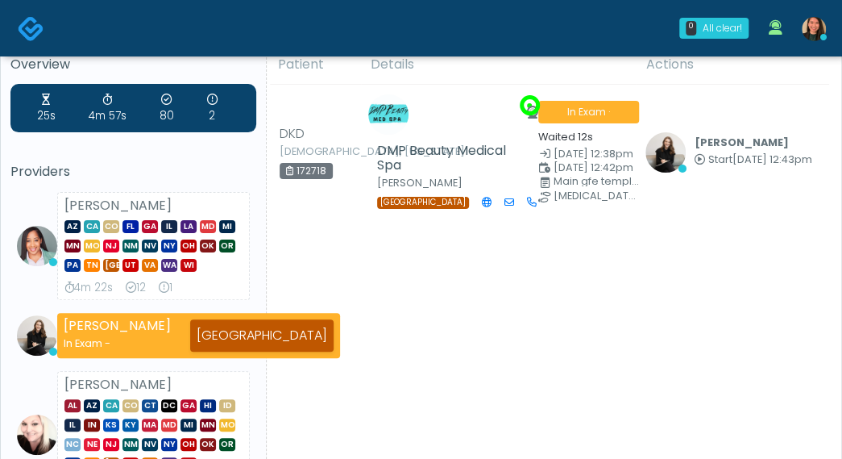
scroll to position [0, 0]
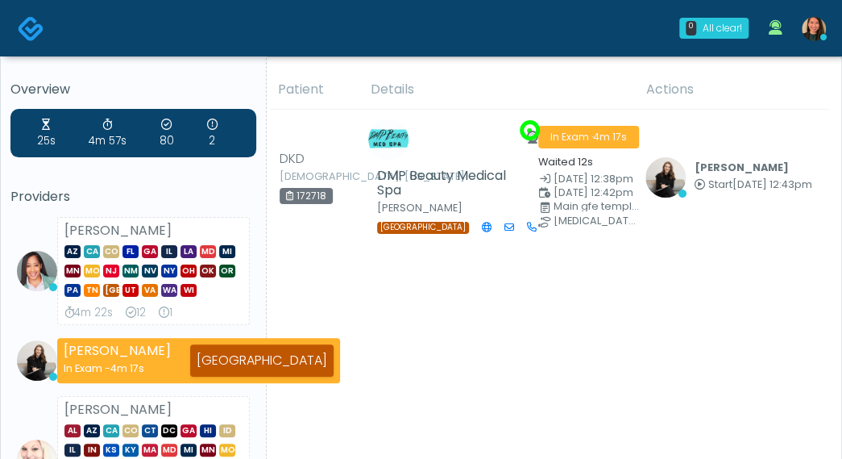
click at [41, 235] on li "Jennifer Ekeh AZ CA CO FL GA IL LA MD MI MN MO NJ NM NV NY OH OK OR PA TN TX UT…" at bounding box center [133, 271] width 246 height 108
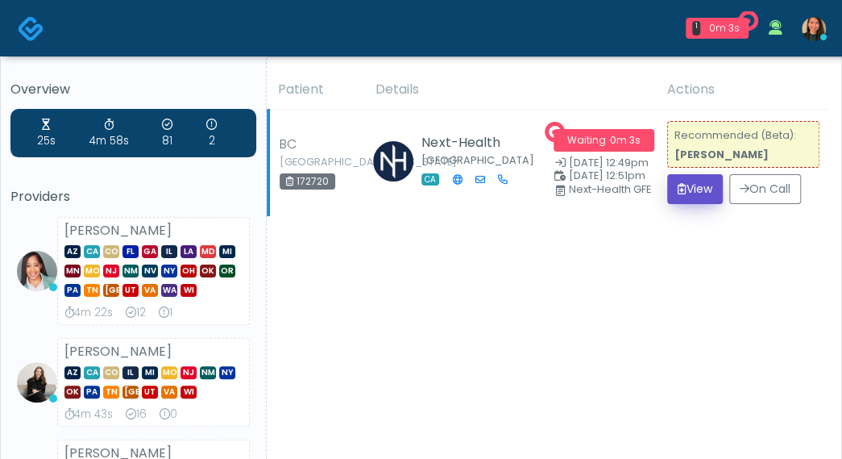
click at [678, 191] on icon "submit" at bounding box center [682, 188] width 9 height 11
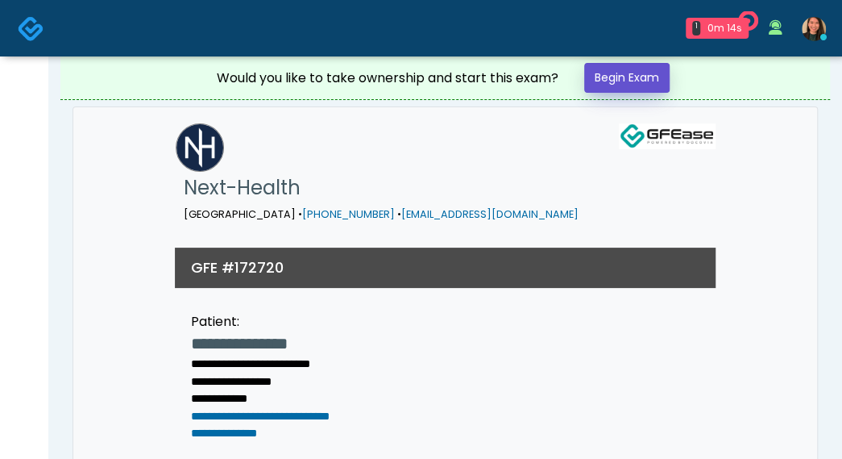
click at [638, 73] on link "Begin Exam" at bounding box center [626, 78] width 85 height 30
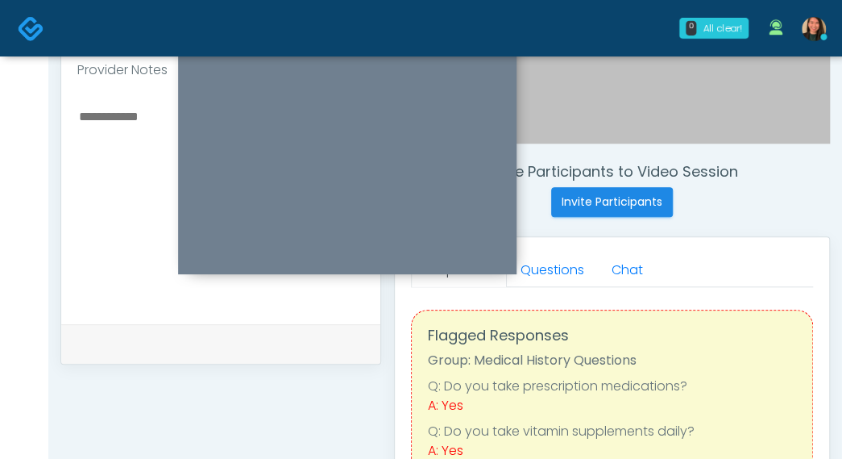
scroll to position [522, 0]
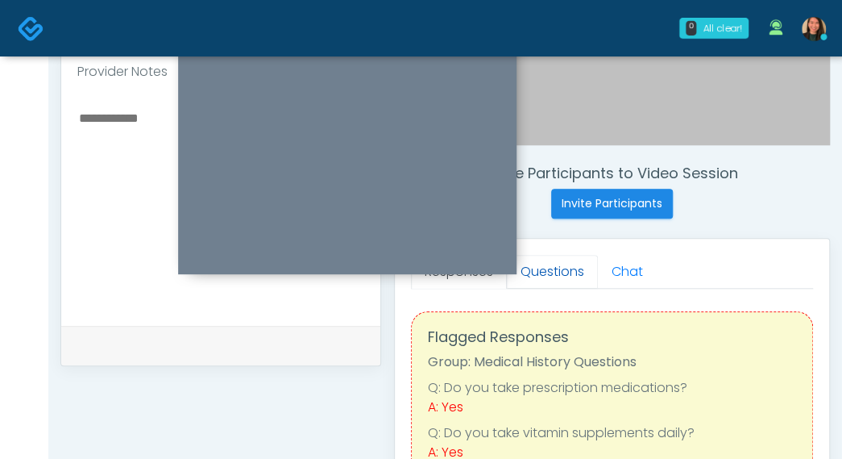
click at [556, 265] on link "Questions" at bounding box center [552, 272] width 91 height 34
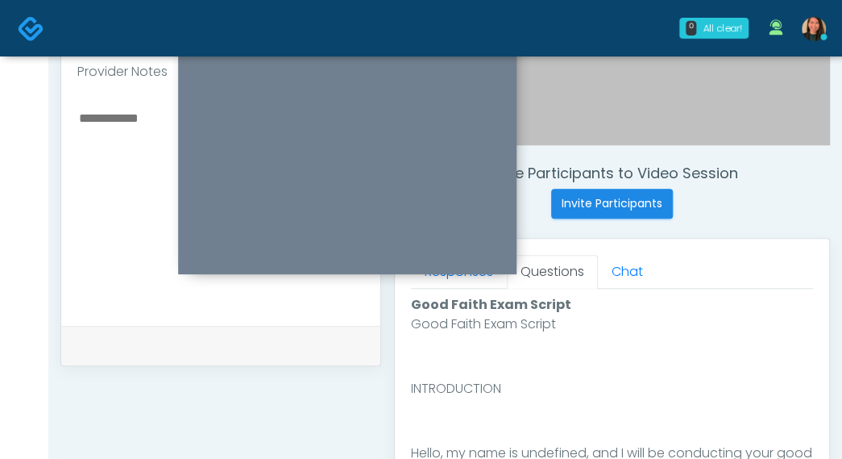
drag, startPoint x: 837, startPoint y: 206, endPoint x: 839, endPoint y: 194, distance: 12.3
click at [839, 194] on div "**********" at bounding box center [445, 205] width 794 height 1342
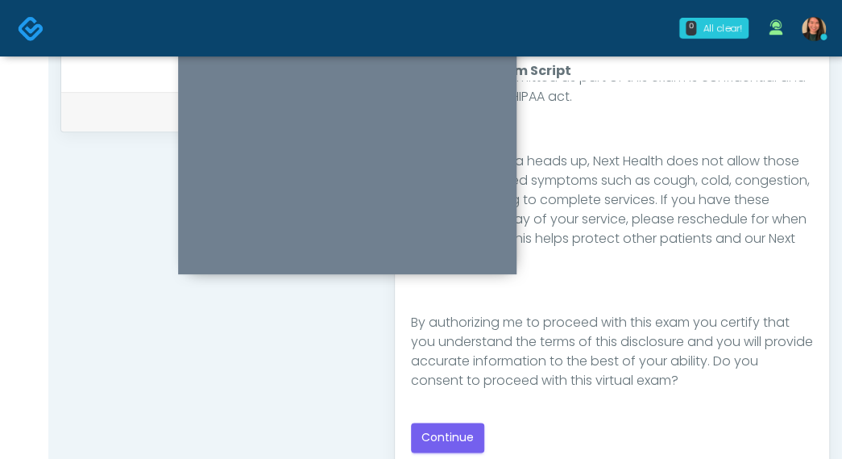
scroll to position [790, 0]
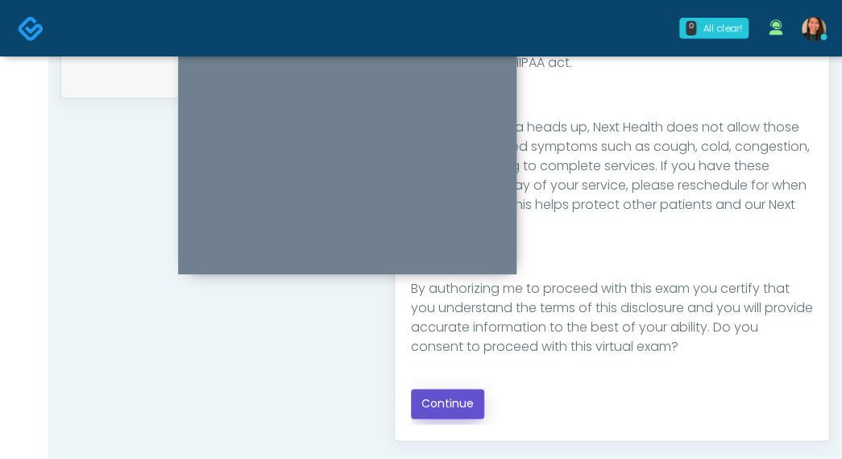
click at [432, 397] on button "Continue" at bounding box center [447, 403] width 73 height 30
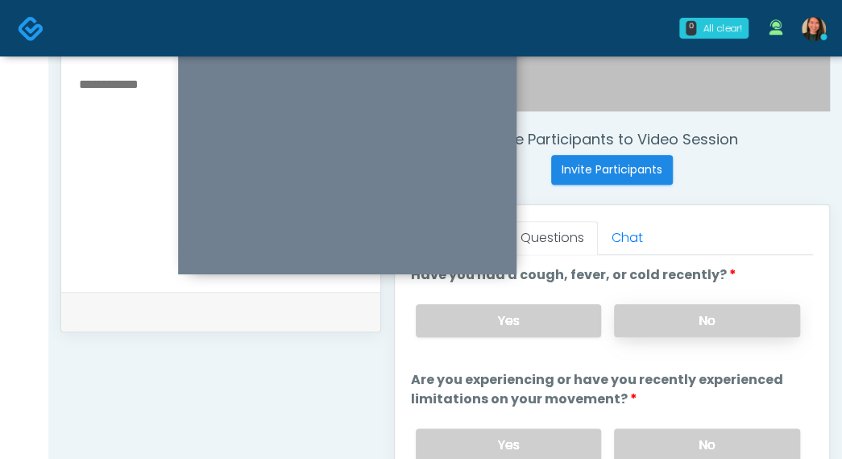
scroll to position [582, 0]
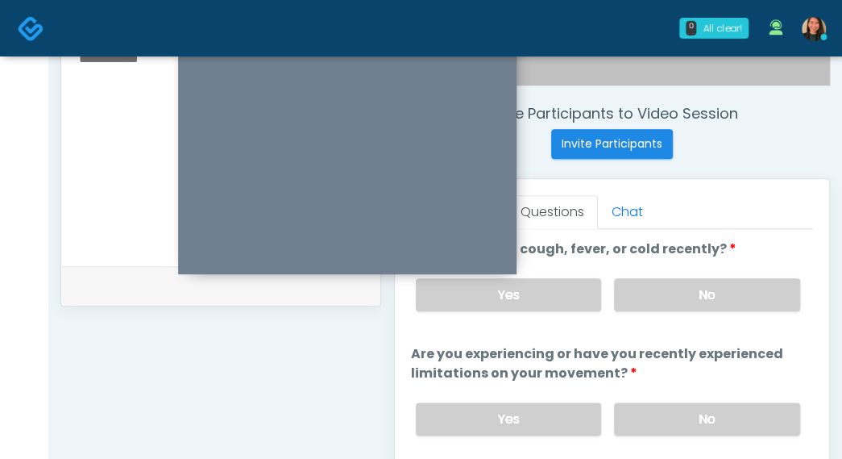
click at [733, 310] on div "Yes No" at bounding box center [608, 294] width 410 height 59
click at [733, 296] on label "No" at bounding box center [707, 294] width 186 height 33
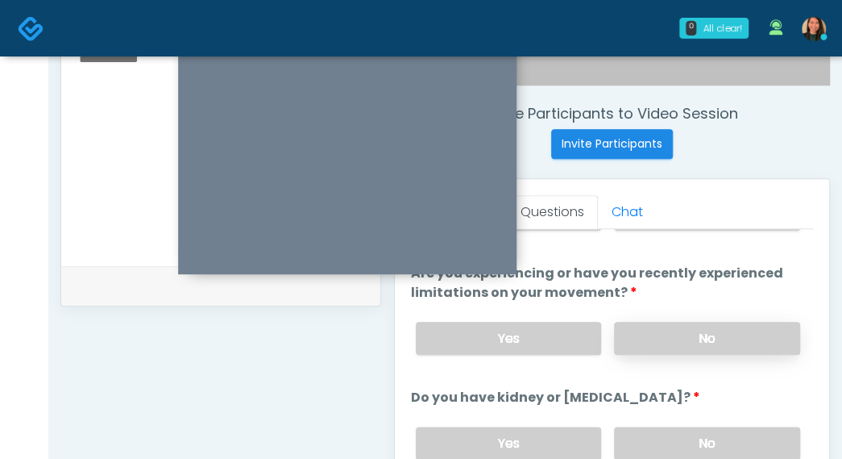
click at [730, 346] on label "No" at bounding box center [707, 338] width 186 height 33
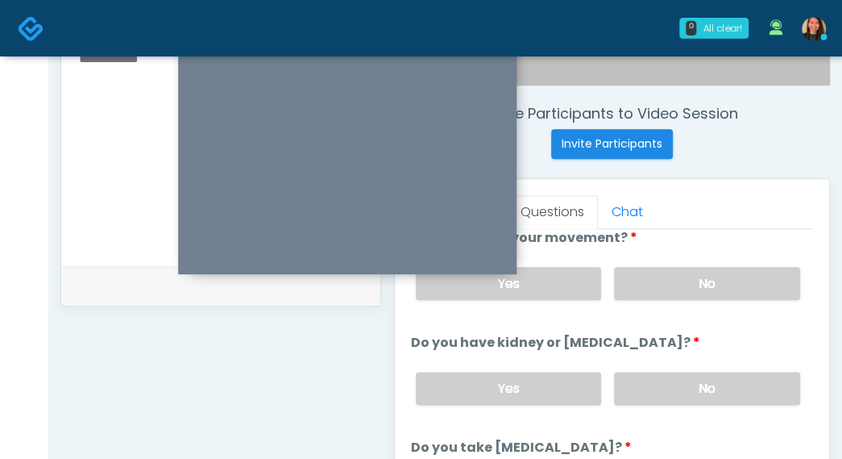
scroll to position [161, 0]
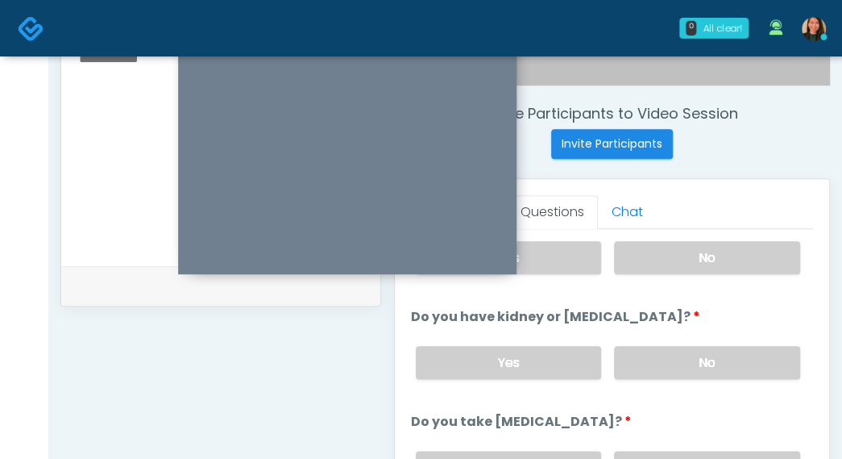
click at [725, 363] on label "No" at bounding box center [707, 362] width 186 height 33
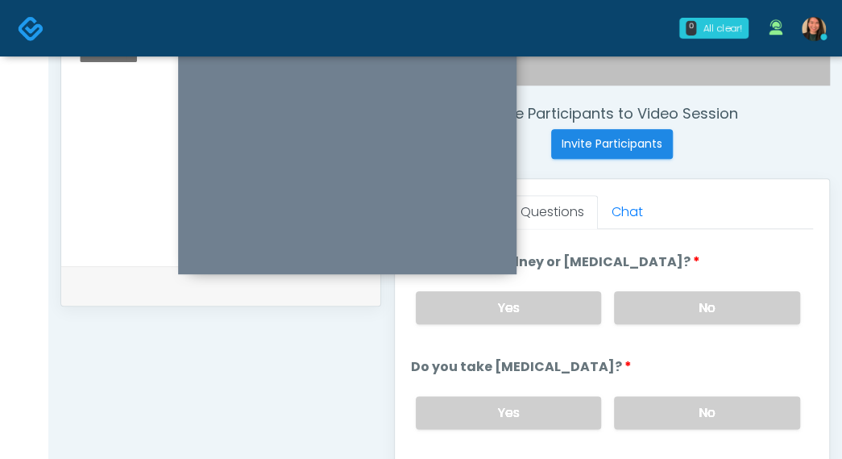
scroll to position [242, 0]
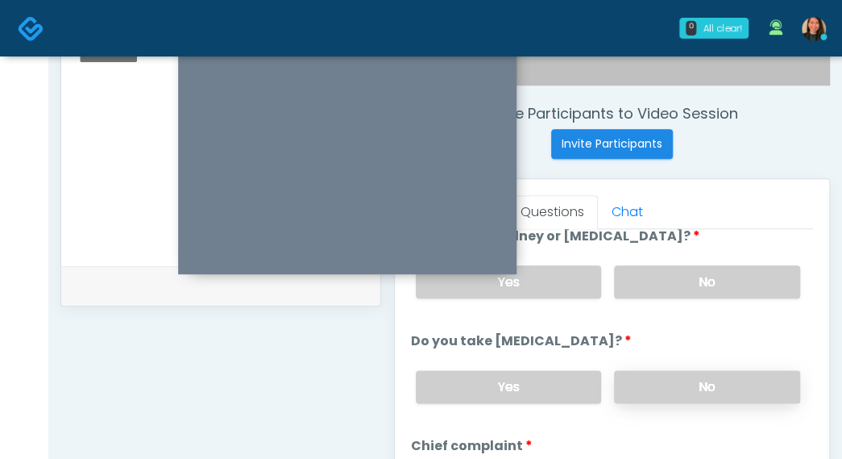
click at [720, 385] on label "No" at bounding box center [707, 386] width 186 height 33
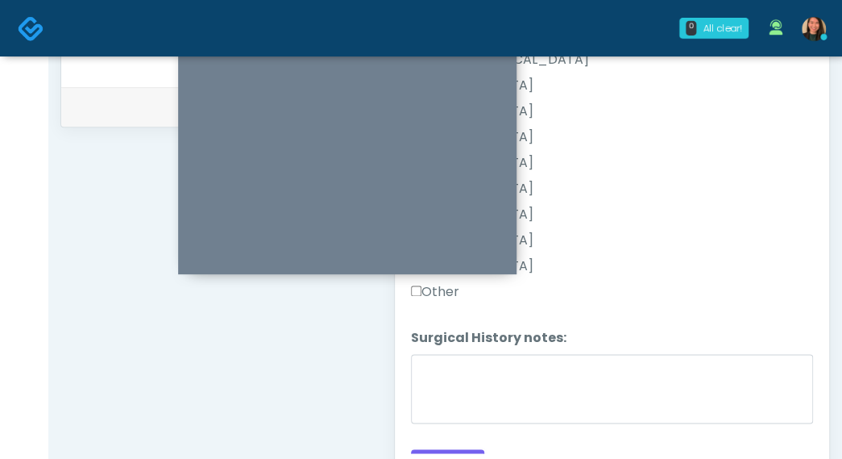
scroll to position [1019, 0]
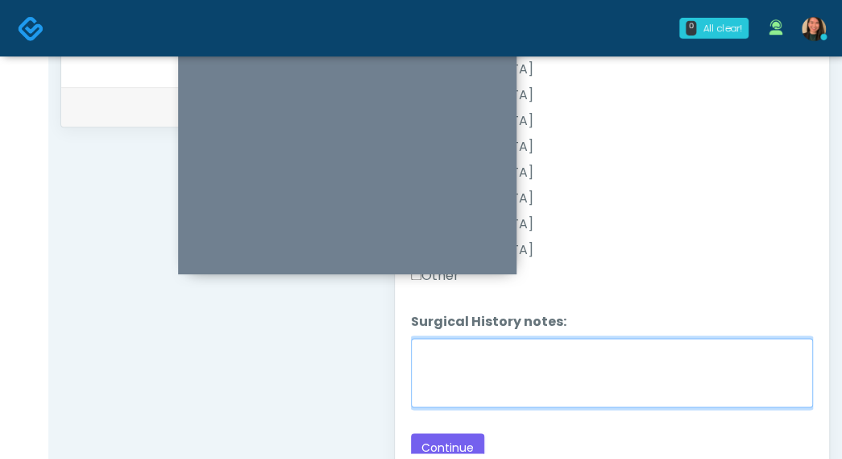
click at [659, 363] on textarea "Surgical History notes:" at bounding box center [612, 372] width 402 height 69
type textarea "**********"
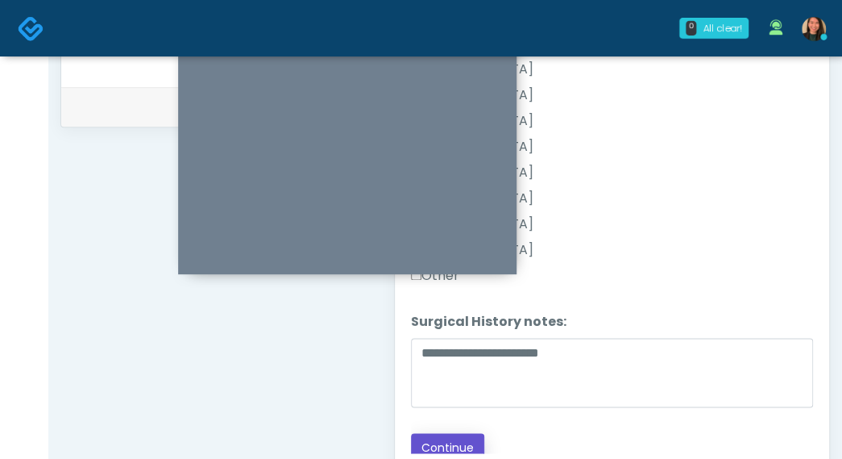
click at [466, 433] on button "Continue" at bounding box center [447, 448] width 73 height 30
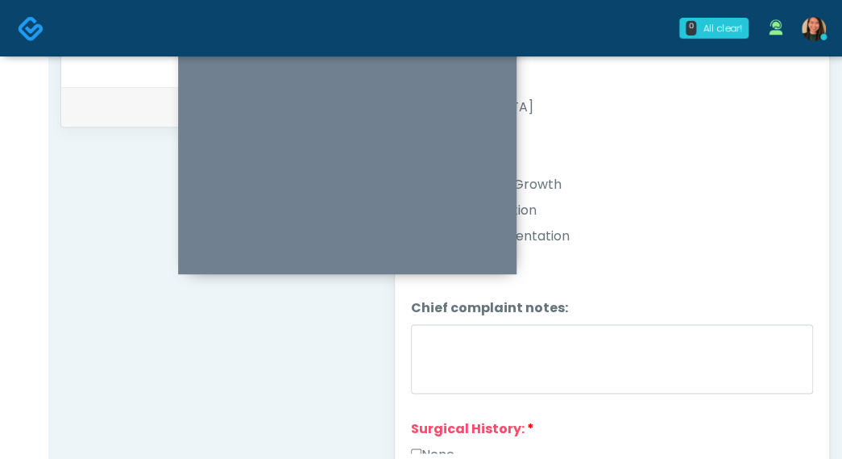
scroll to position [611, 0]
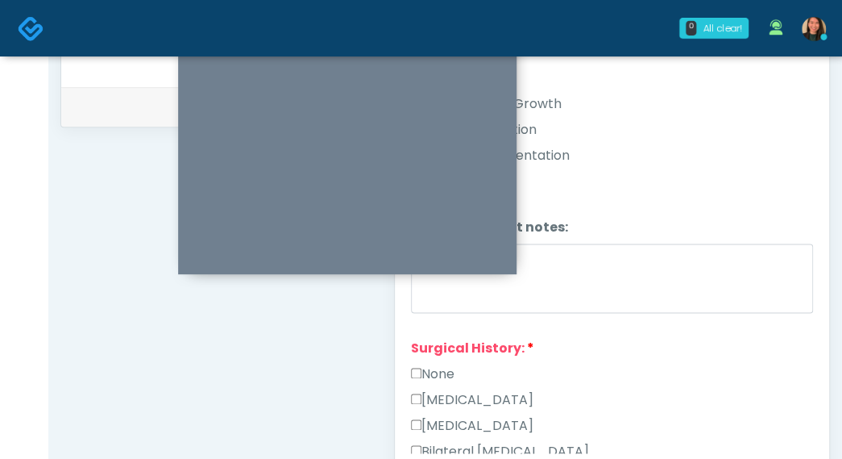
click at [450, 367] on label "None" at bounding box center [433, 373] width 44 height 19
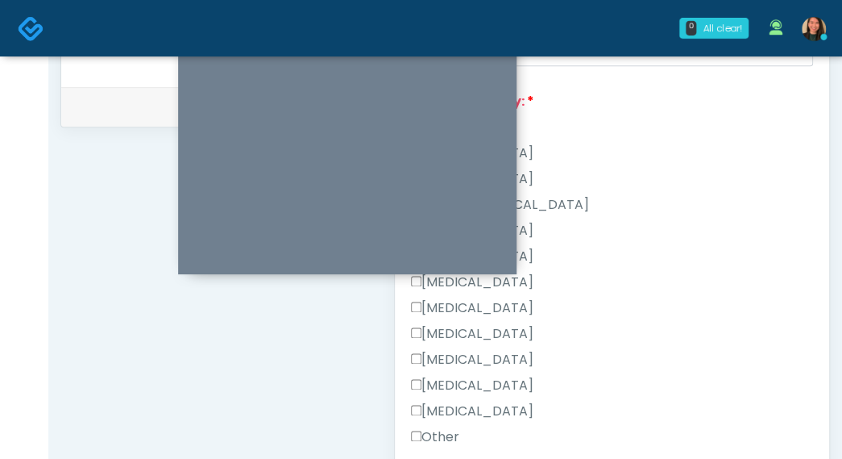
scroll to position [1019, 0]
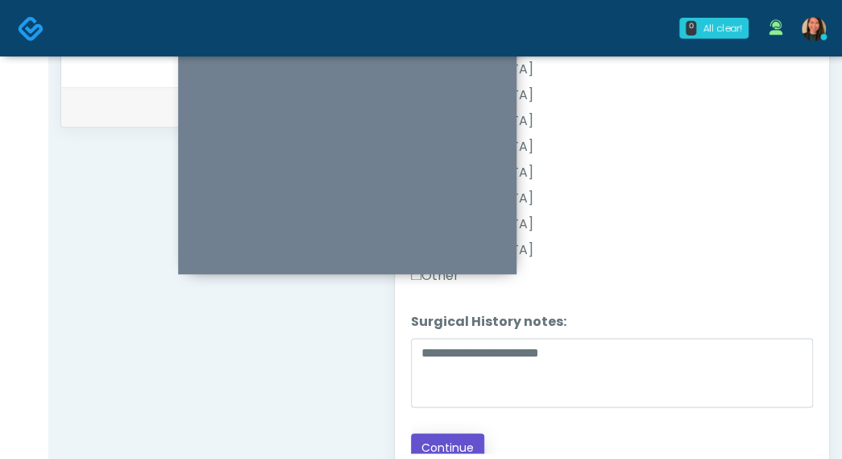
click at [455, 433] on button "Continue" at bounding box center [447, 448] width 73 height 30
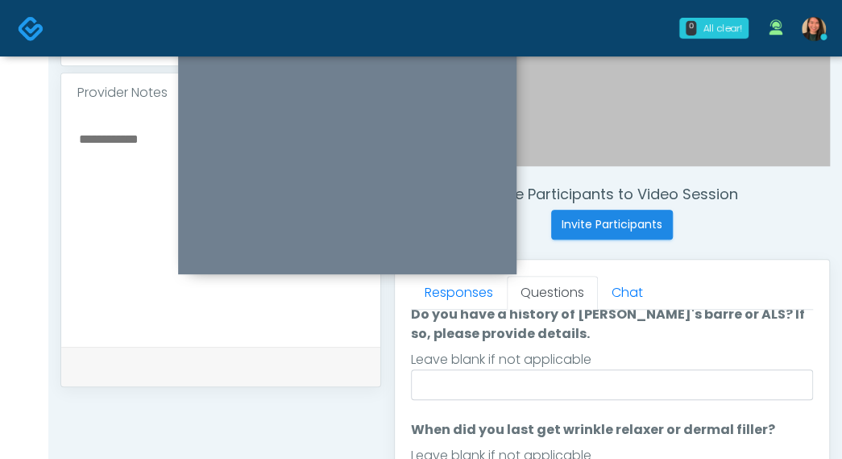
scroll to position [569, 0]
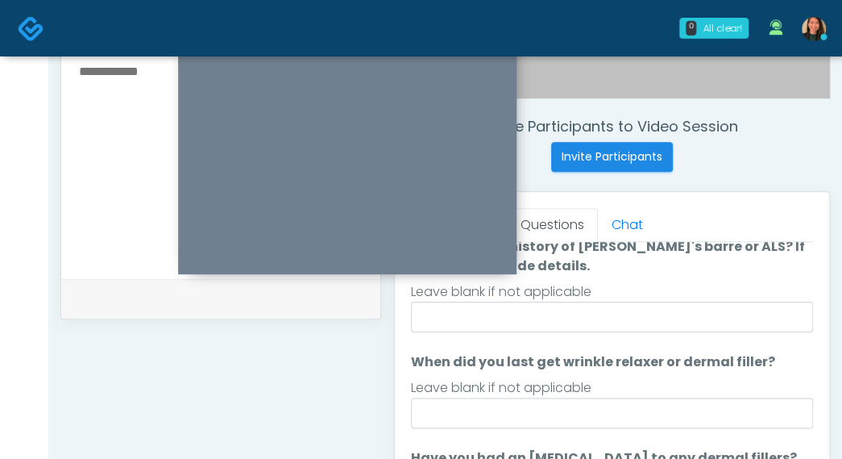
drag, startPoint x: 796, startPoint y: 348, endPoint x: 799, endPoint y: 325, distance: 23.6
click at [796, 326] on ol "The following questions are for Filler, Wrinkle relaxers, PRP, and Lasers The f…" at bounding box center [612, 457] width 402 height 571
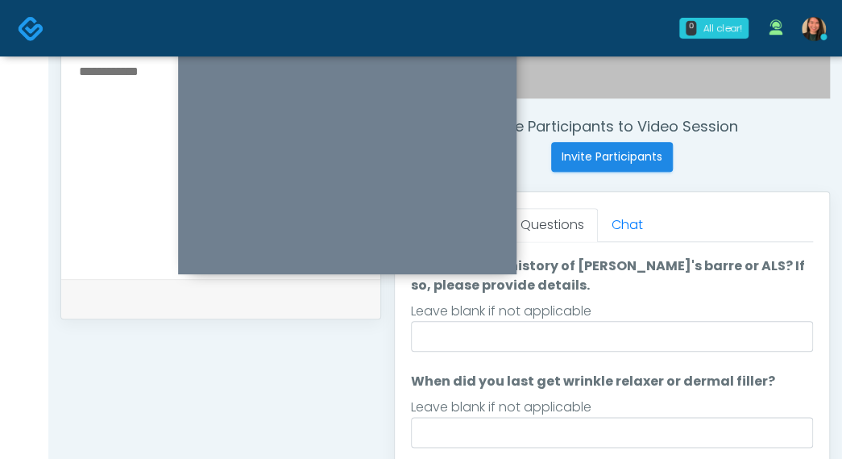
scroll to position [45, 0]
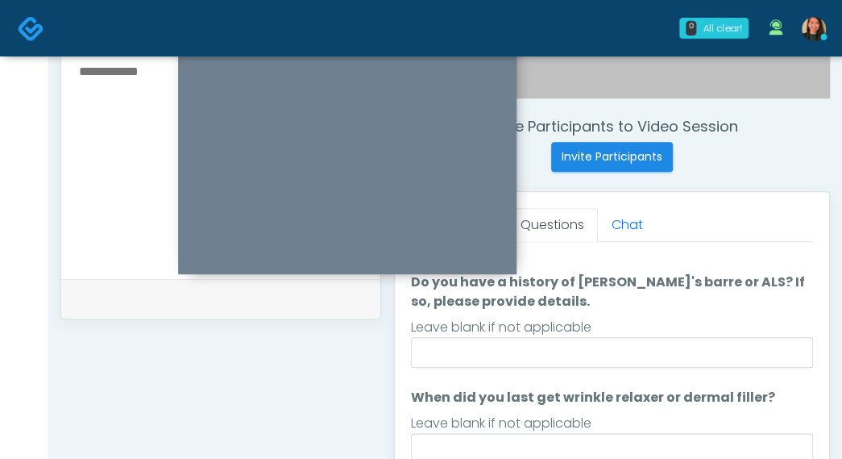
click at [698, 356] on input "Do you have a history of Guillain's barre or ALS? If so, please provide details." at bounding box center [612, 352] width 402 height 31
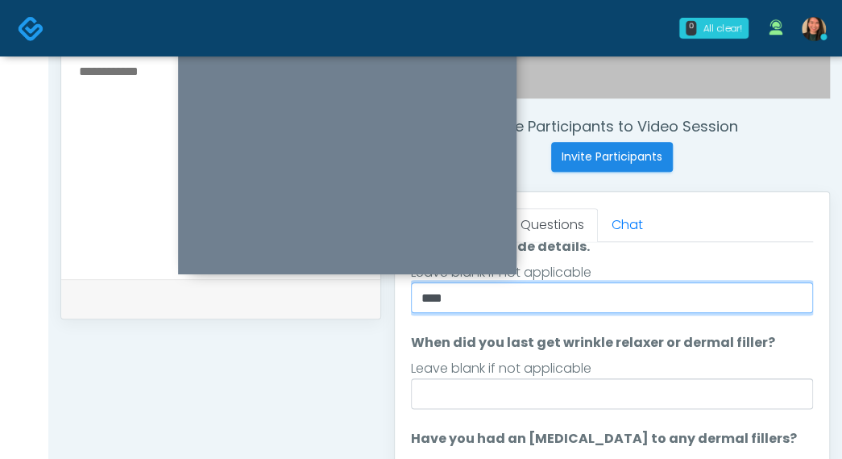
scroll to position [126, 0]
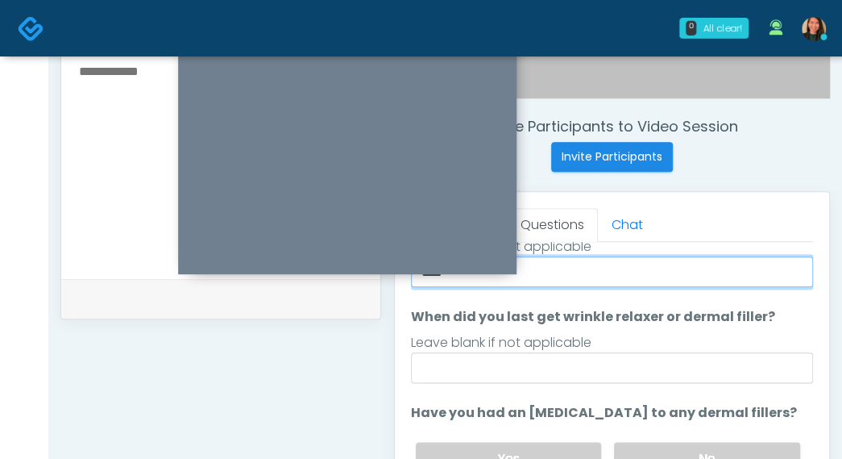
type input "****"
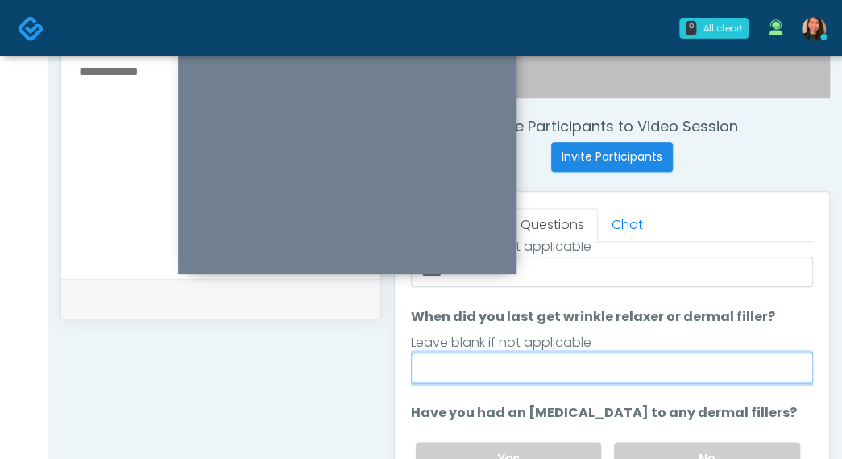
click at [666, 374] on input "When did you last get wrinkle relaxer or dermal filler?" at bounding box center [612, 367] width 402 height 31
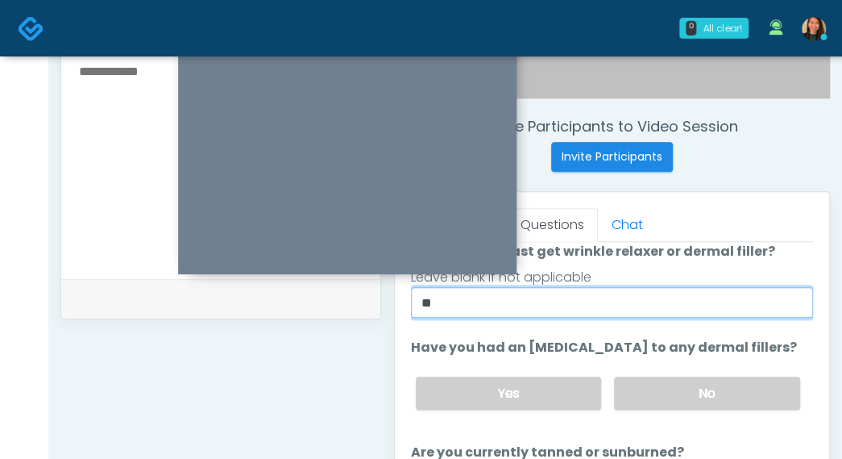
scroll to position [206, 0]
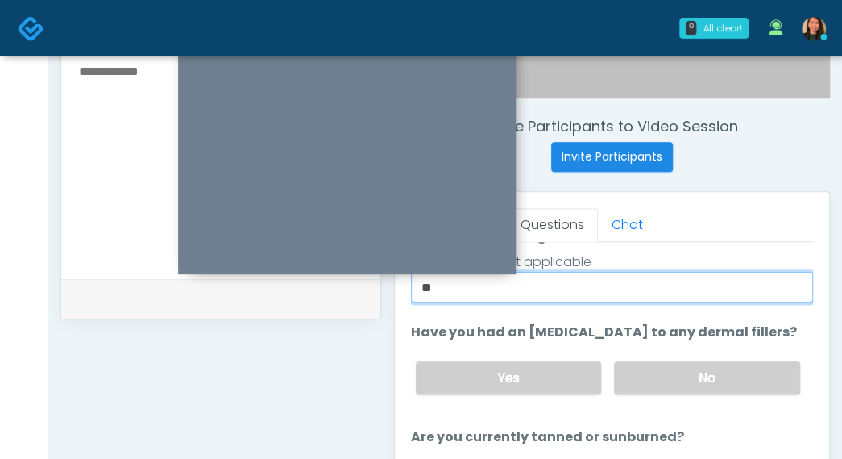
type input "**"
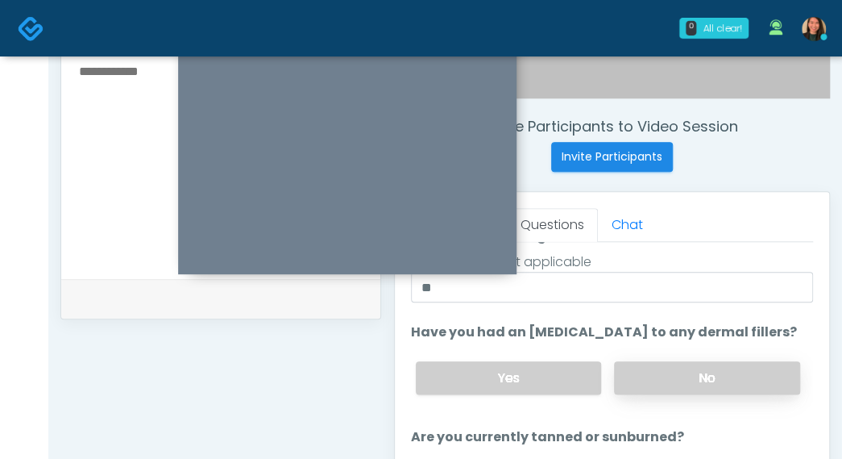
drag, startPoint x: 700, startPoint y: 356, endPoint x: 692, endPoint y: 363, distance: 9.7
click at [699, 356] on div "Yes No" at bounding box center [608, 377] width 410 height 59
click at [687, 367] on label "No" at bounding box center [707, 377] width 186 height 33
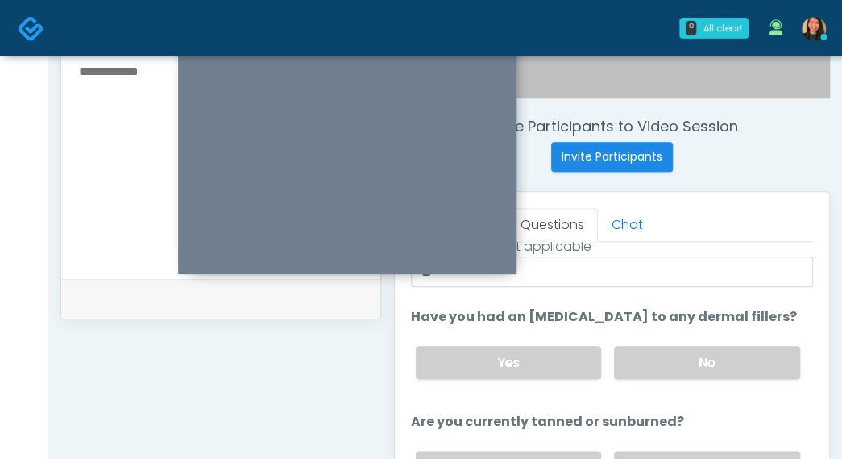
scroll to position [650, 0]
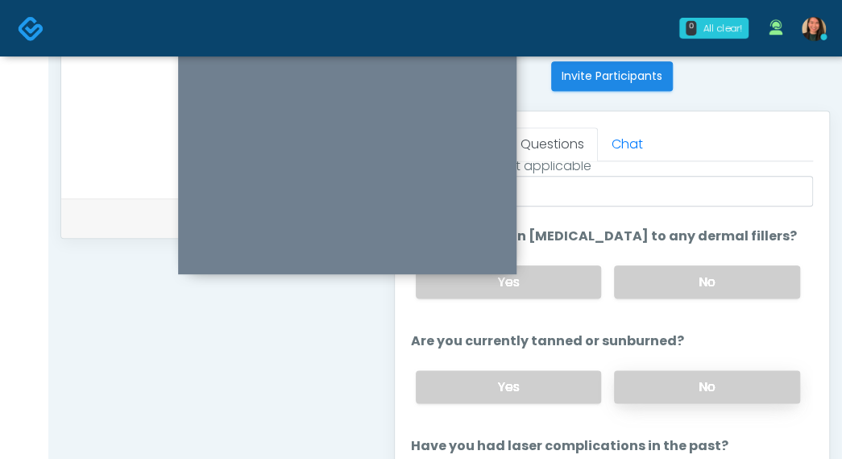
click at [738, 380] on label "No" at bounding box center [707, 386] width 186 height 33
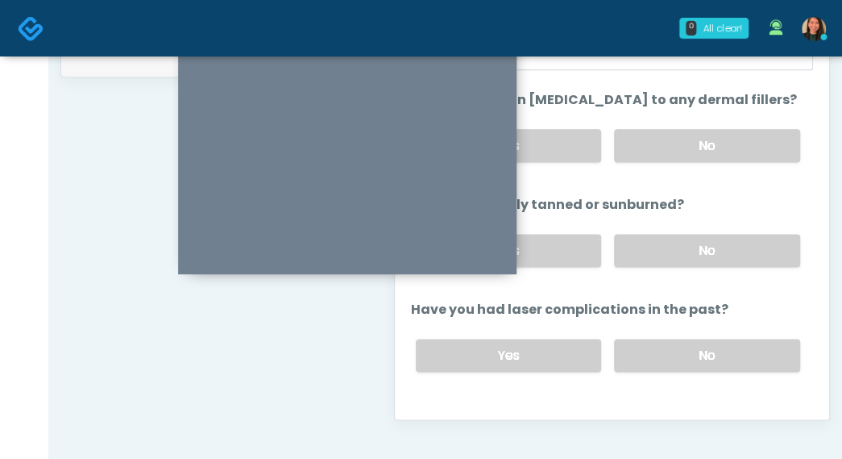
scroll to position [222, 0]
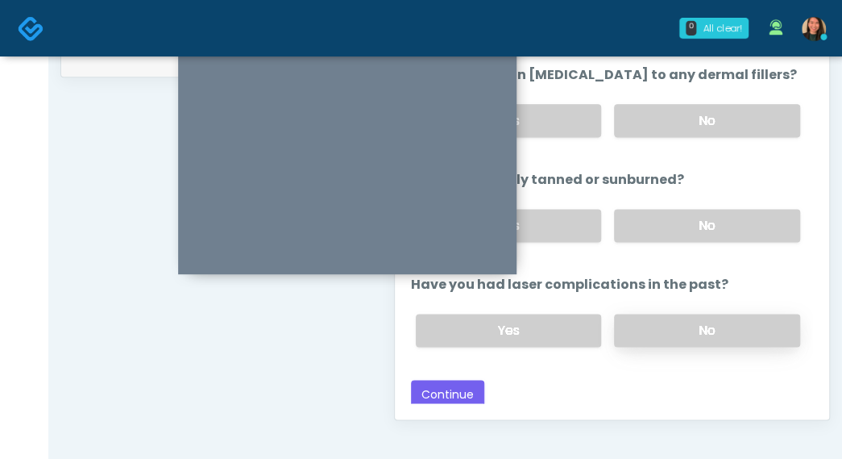
click at [738, 327] on label "No" at bounding box center [707, 329] width 186 height 33
click at [467, 394] on button "Continue" at bounding box center [447, 395] width 73 height 30
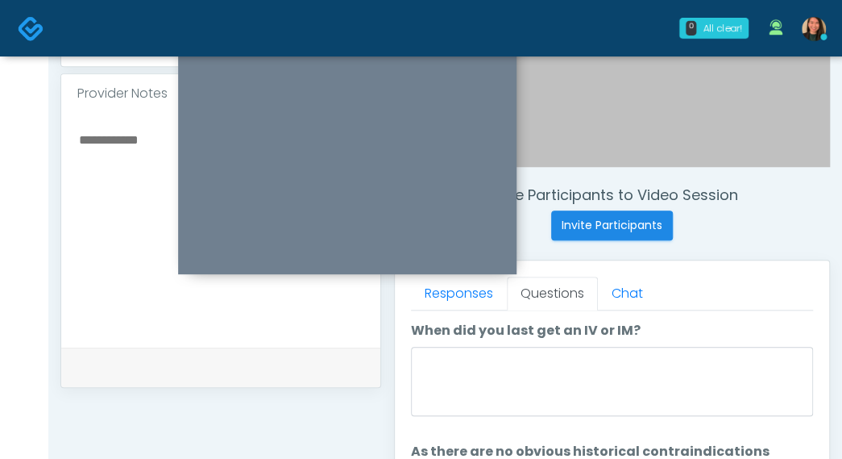
scroll to position [501, 0]
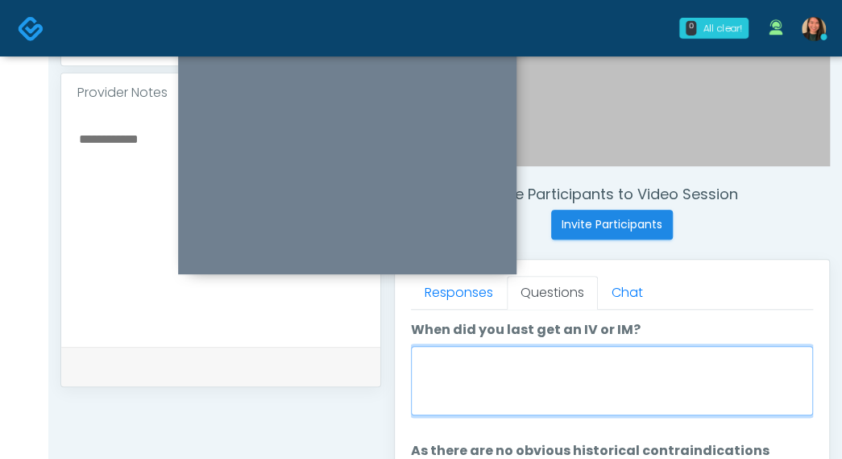
click at [733, 376] on textarea "When did you last get an IV or IM?" at bounding box center [612, 380] width 402 height 69
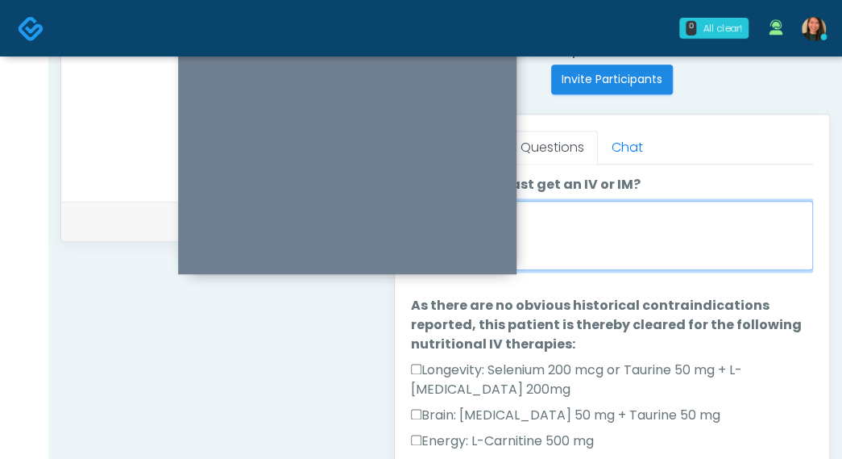
scroll to position [662, 0]
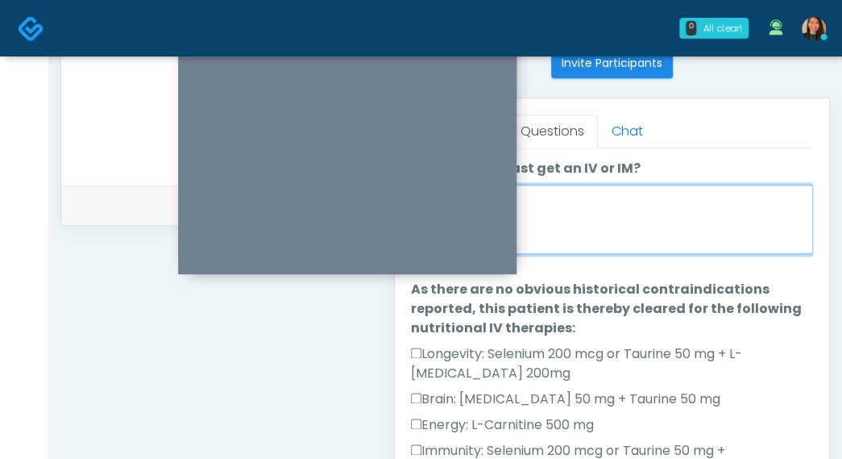
type textarea "****"
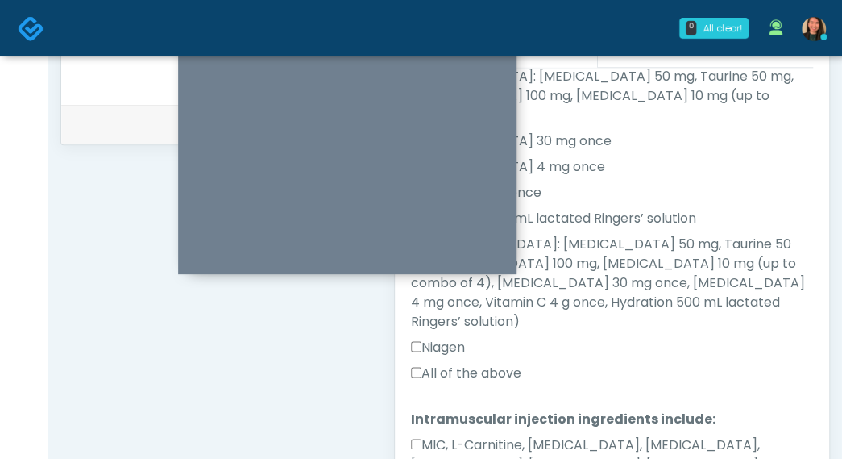
scroll to position [824, 0]
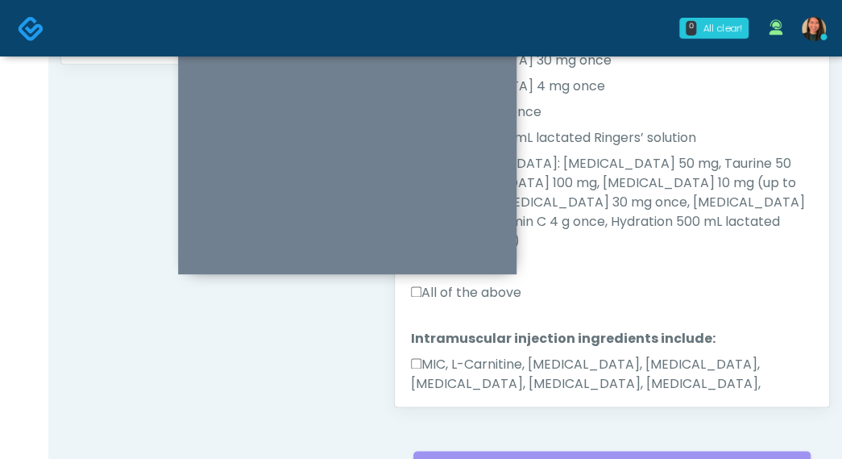
click at [461, 439] on button "Continue" at bounding box center [447, 454] width 73 height 30
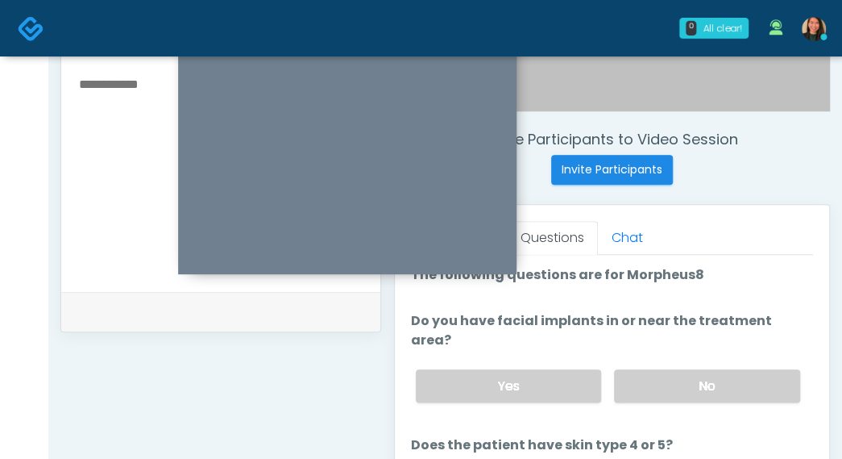
scroll to position [582, 0]
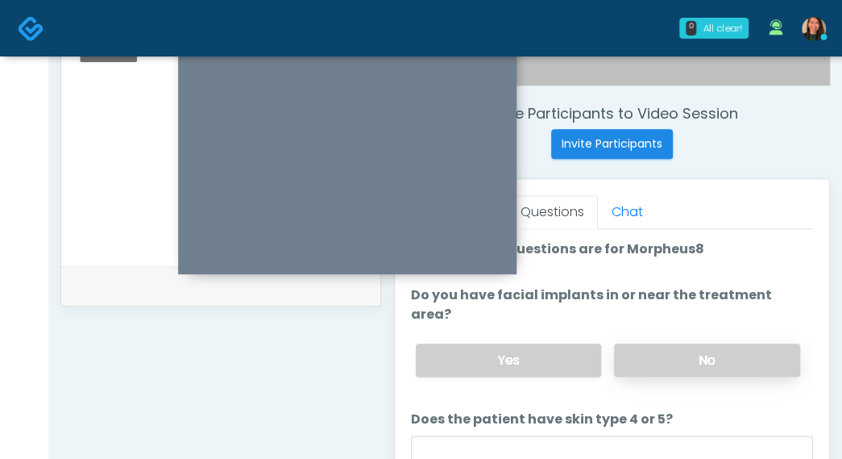
click at [754, 343] on label "No" at bounding box center [707, 359] width 186 height 33
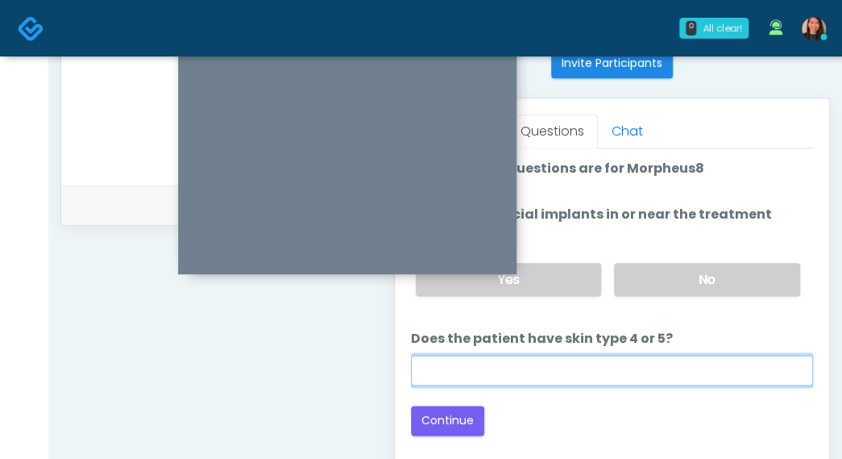
click at [725, 355] on input "Does the patient have skin type 4 or 5?" at bounding box center [612, 370] width 402 height 31
type input "**"
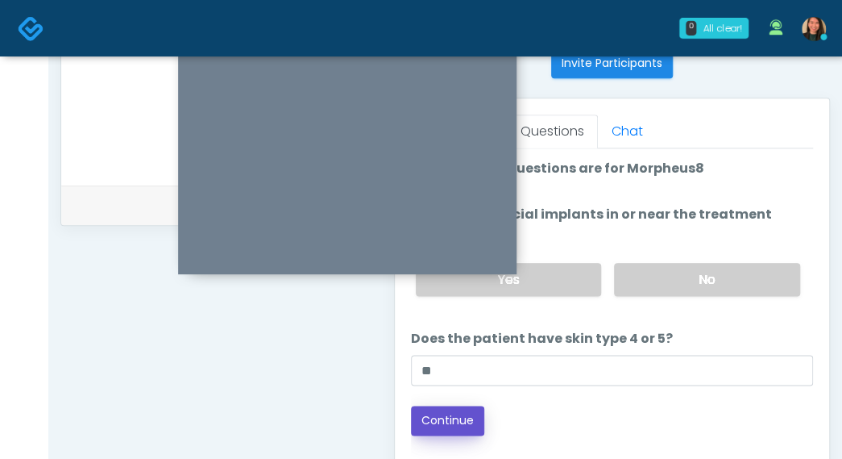
click at [442, 405] on button "Continue" at bounding box center [447, 420] width 73 height 30
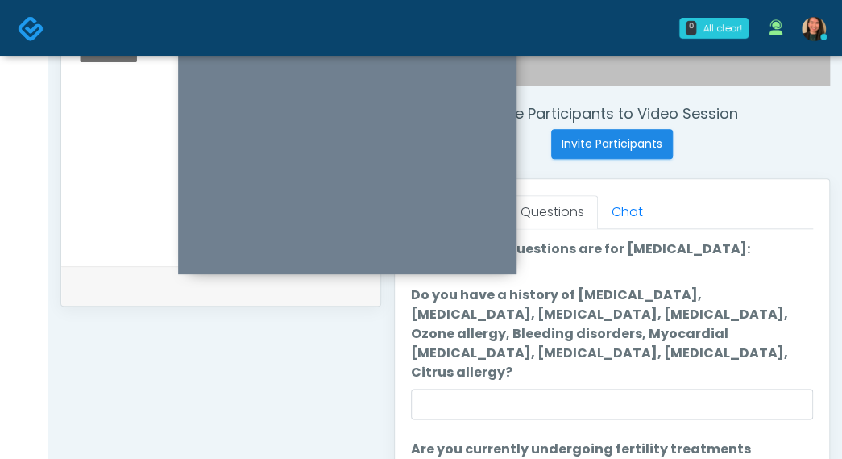
scroll to position [81, 0]
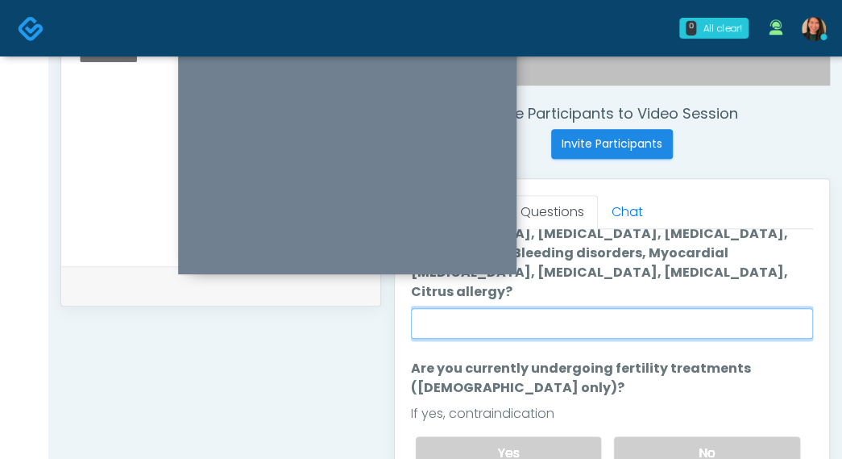
click at [751, 308] on input "Do you have a history of Hyperthyroidism, Hypotension, Hypocalcemia, Hypoglycem…" at bounding box center [612, 323] width 402 height 31
type input "**"
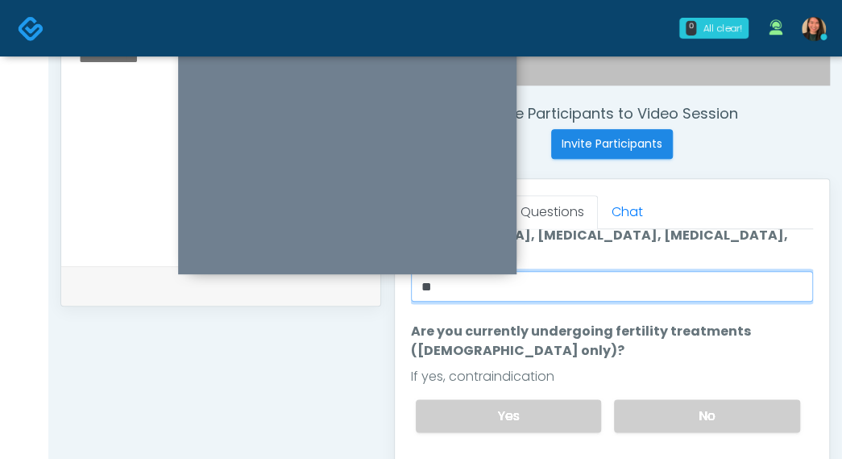
scroll to position [139, 0]
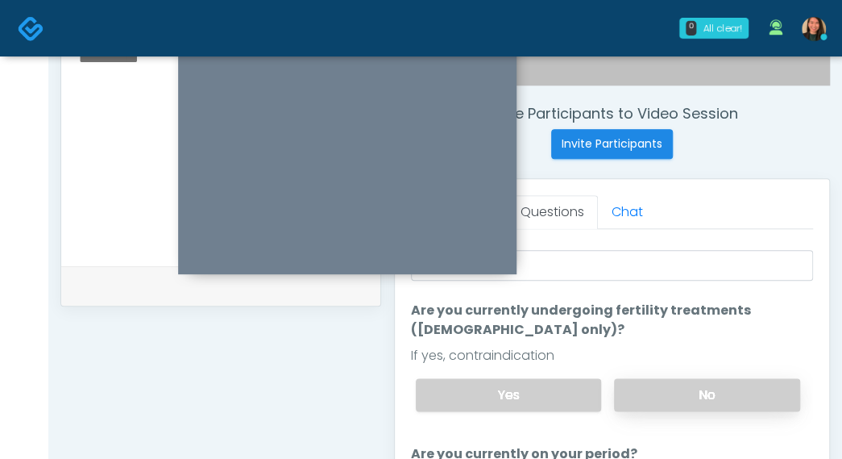
click at [697, 380] on label "No" at bounding box center [707, 394] width 186 height 33
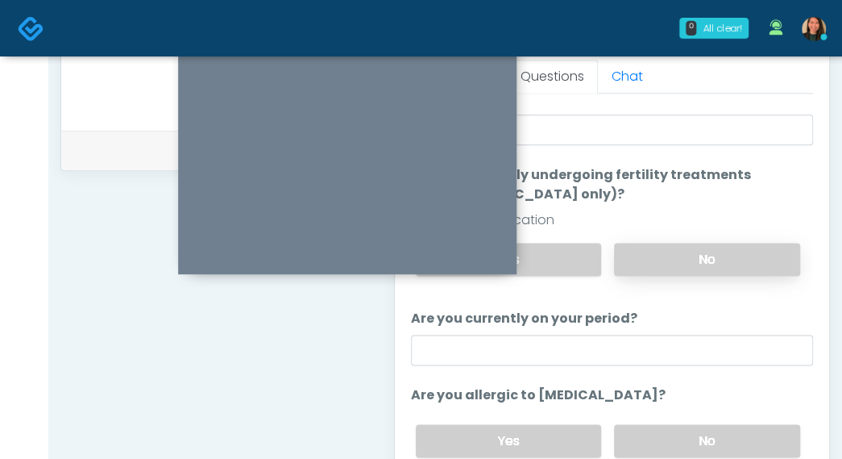
scroll to position [743, 0]
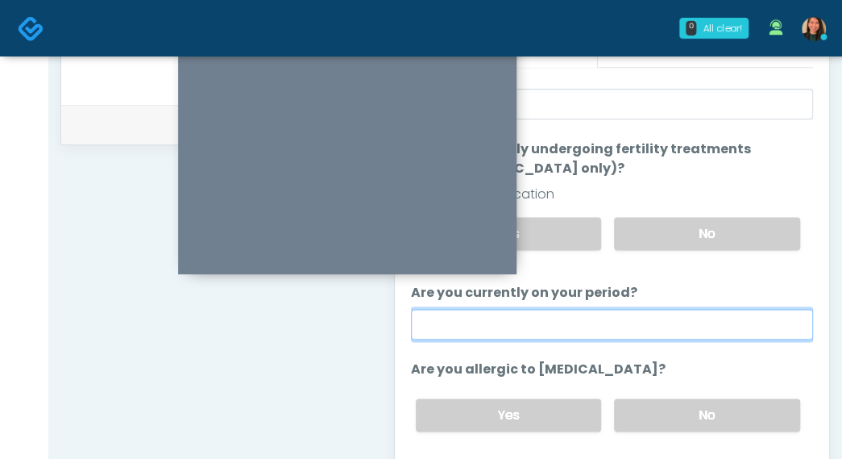
click at [712, 309] on input "Are you currently on your period?" at bounding box center [612, 324] width 402 height 31
type input "**"
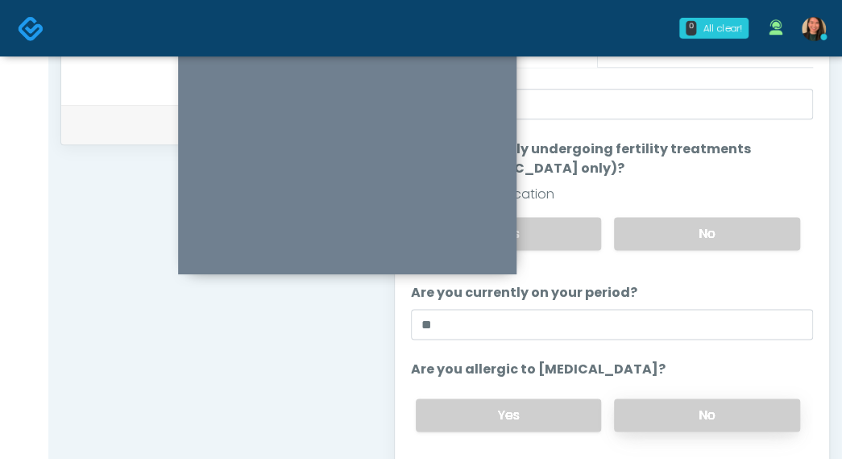
click at [679, 398] on label "No" at bounding box center [707, 414] width 186 height 33
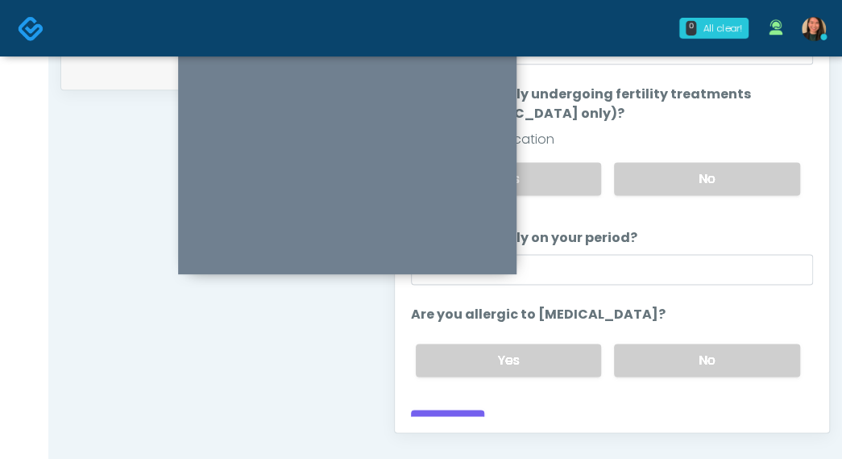
scroll to position [824, 0]
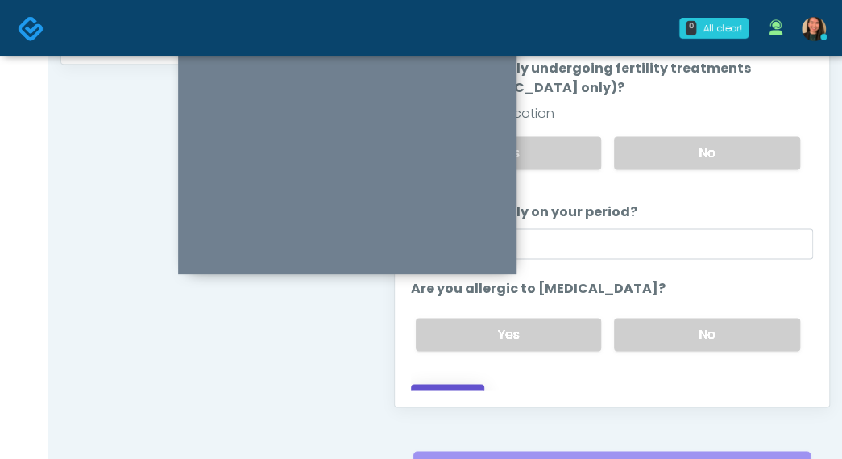
click at [459, 384] on button "Continue" at bounding box center [447, 399] width 73 height 30
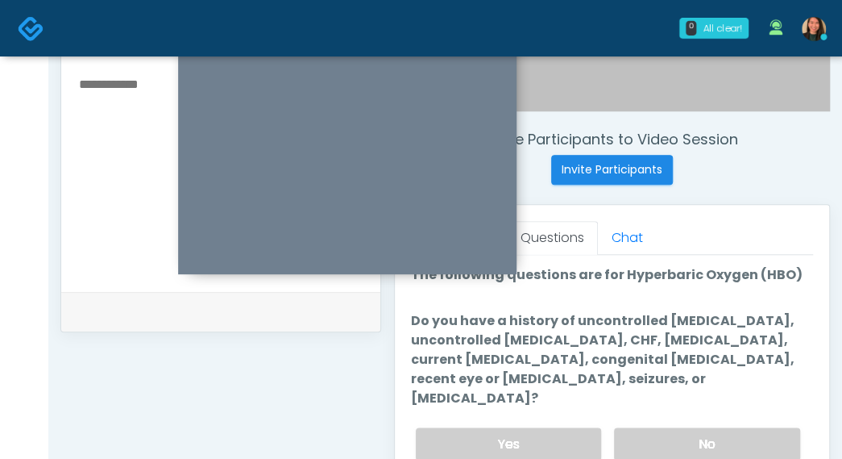
scroll to position [582, 0]
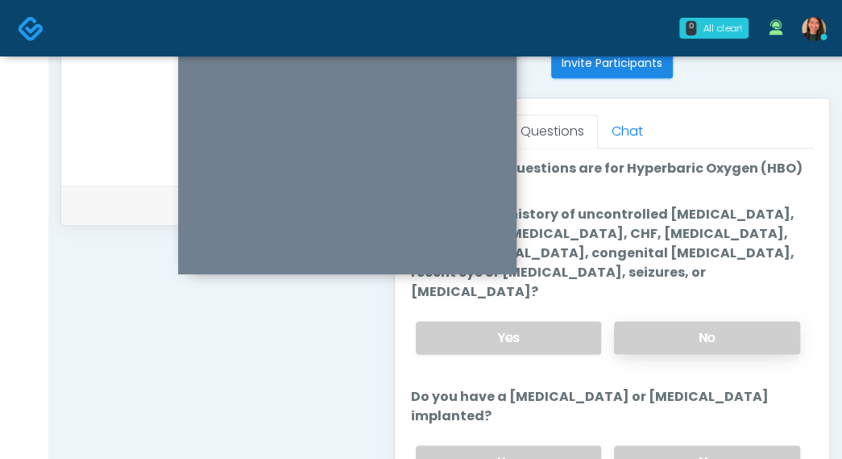
click at [741, 323] on label "No" at bounding box center [707, 337] width 186 height 33
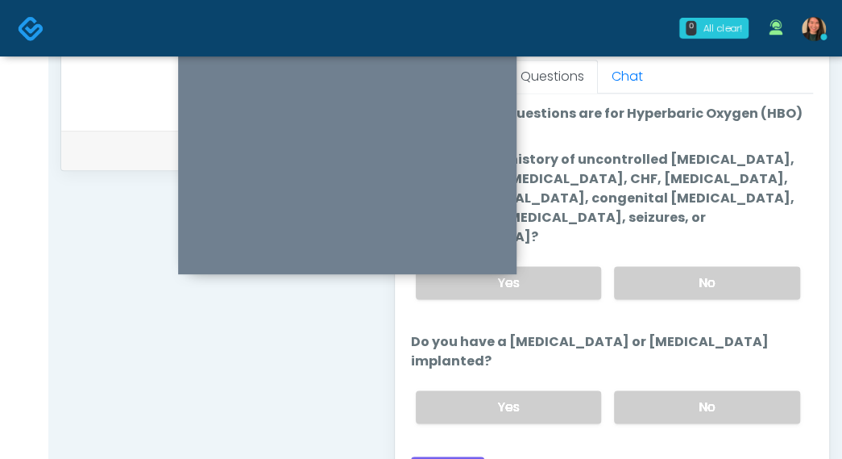
scroll to position [743, 0]
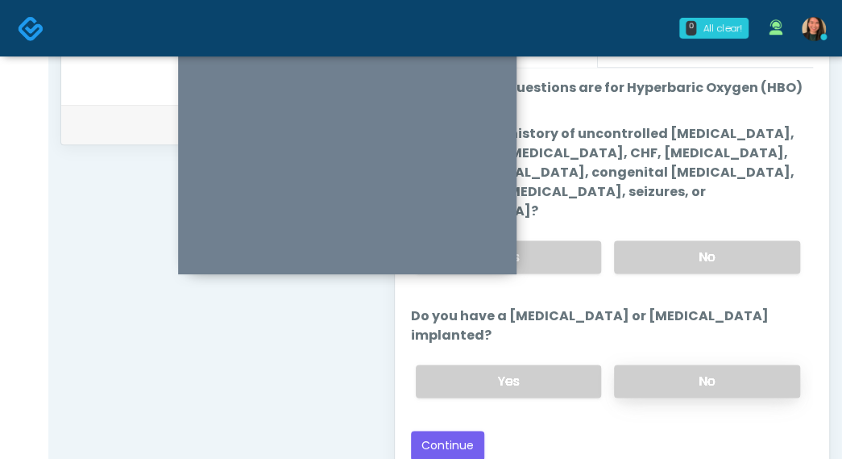
click at [727, 364] on label "No" at bounding box center [707, 380] width 186 height 33
click at [471, 430] on button "Continue" at bounding box center [447, 445] width 73 height 30
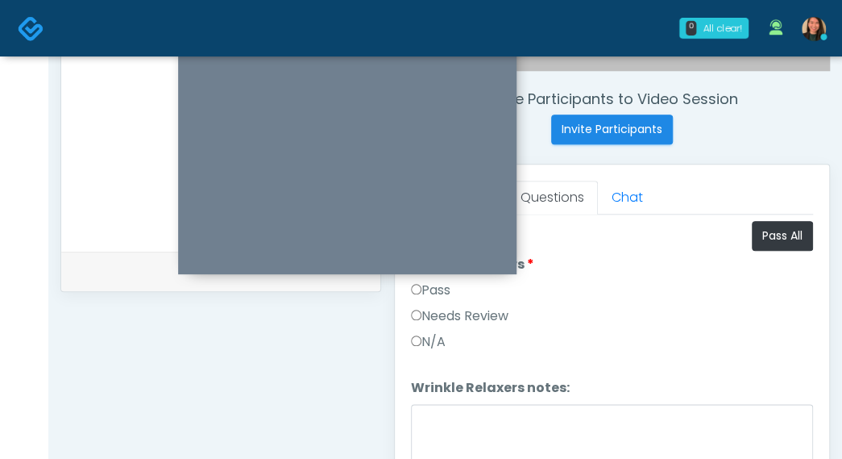
scroll to position [582, 0]
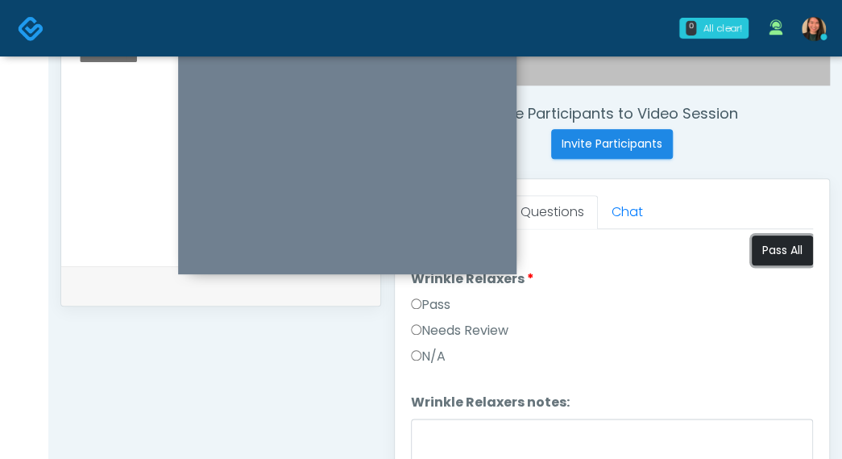
click at [785, 243] on button "Pass All" at bounding box center [782, 250] width 61 height 30
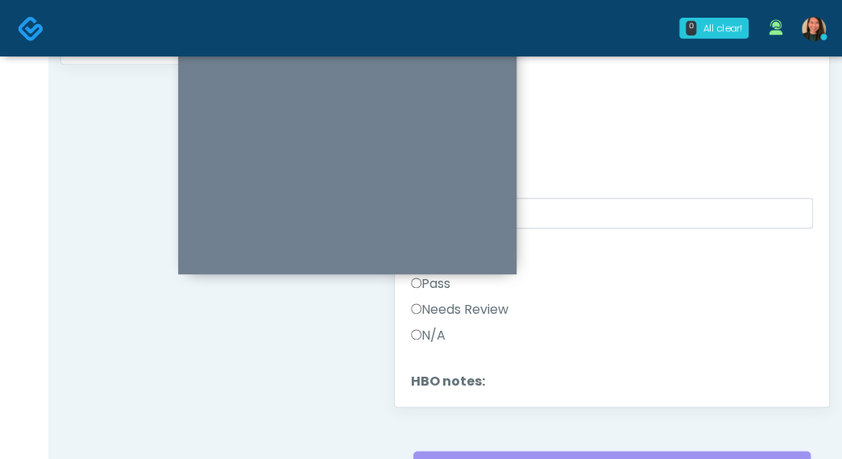
scroll to position [2013, 0]
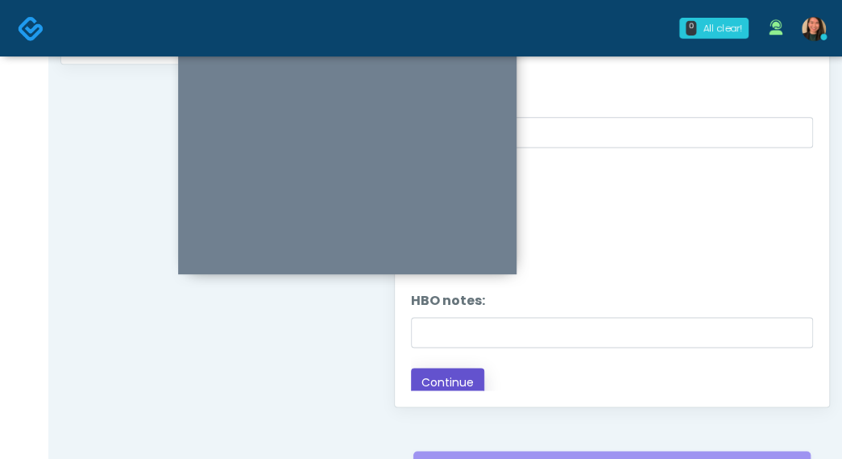
click at [473, 367] on button "Continue" at bounding box center [447, 382] width 73 height 30
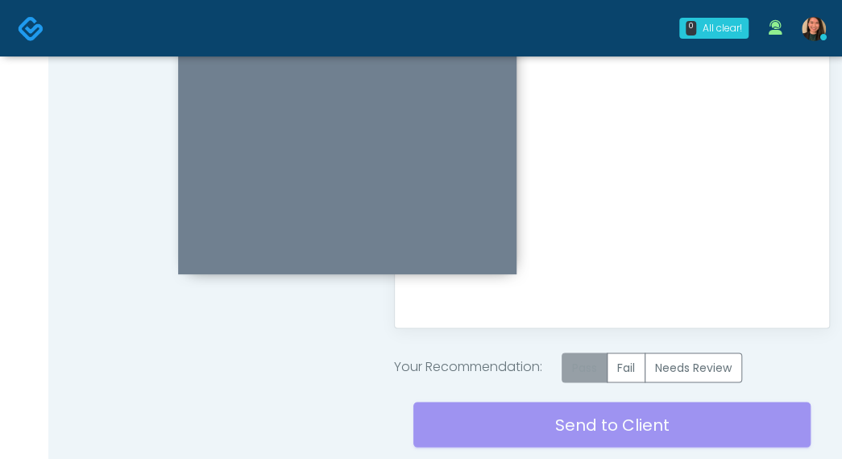
scroll to position [904, 0]
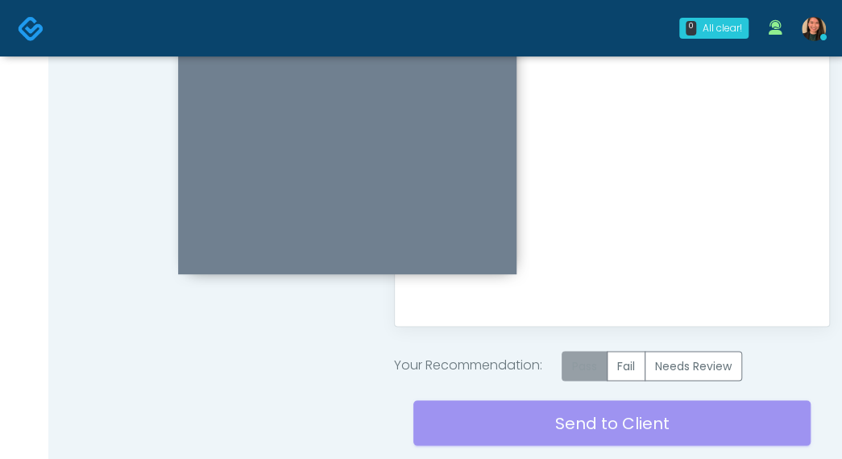
click at [583, 369] on label "Pass" at bounding box center [585, 366] width 46 height 30
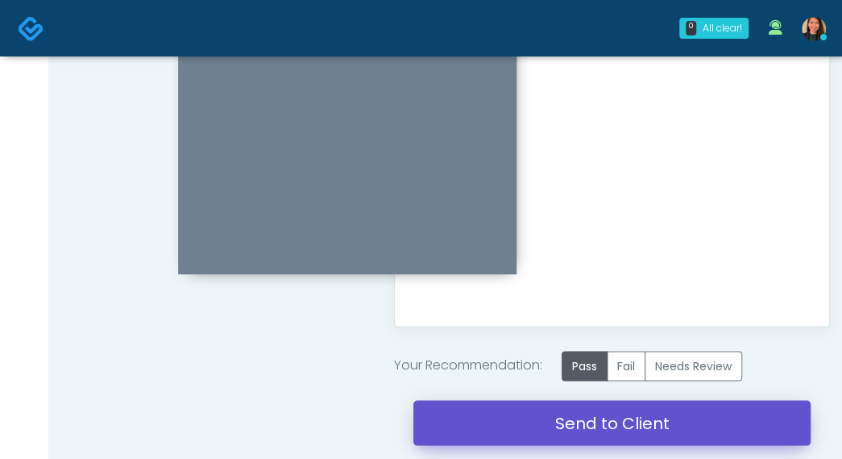
click at [554, 425] on link "Send to Client" at bounding box center [611, 422] width 397 height 45
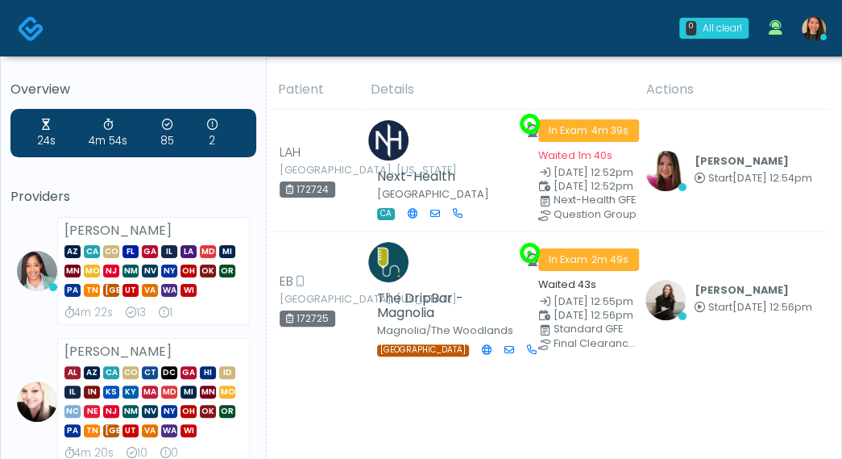
click at [816, 22] on img at bounding box center [814, 29] width 24 height 24
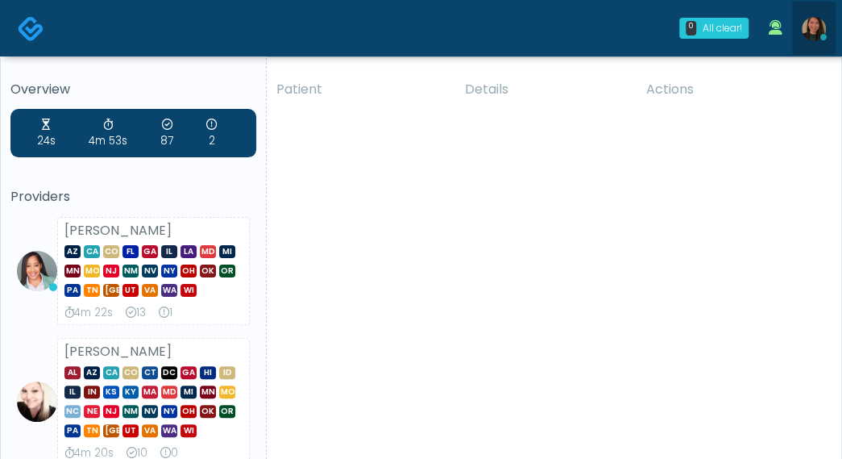
click at [807, 20] on img at bounding box center [814, 29] width 24 height 24
click at [810, 27] on img at bounding box center [814, 29] width 24 height 24
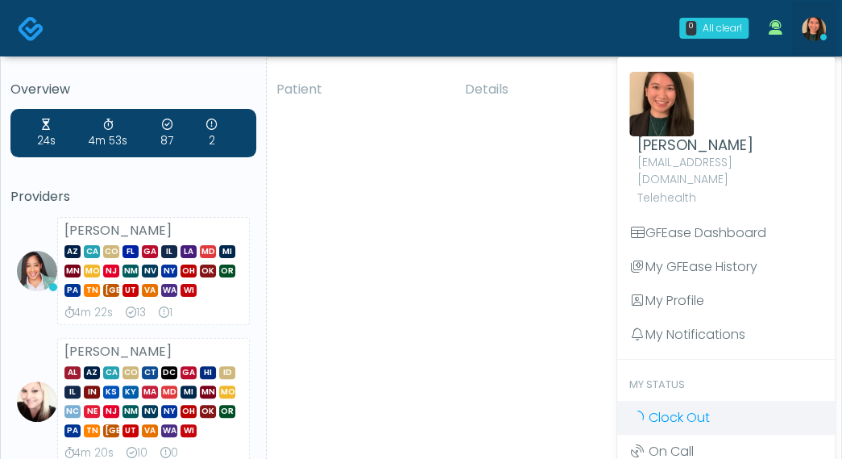
click at [696, 408] on span "Clock Out" at bounding box center [679, 417] width 61 height 19
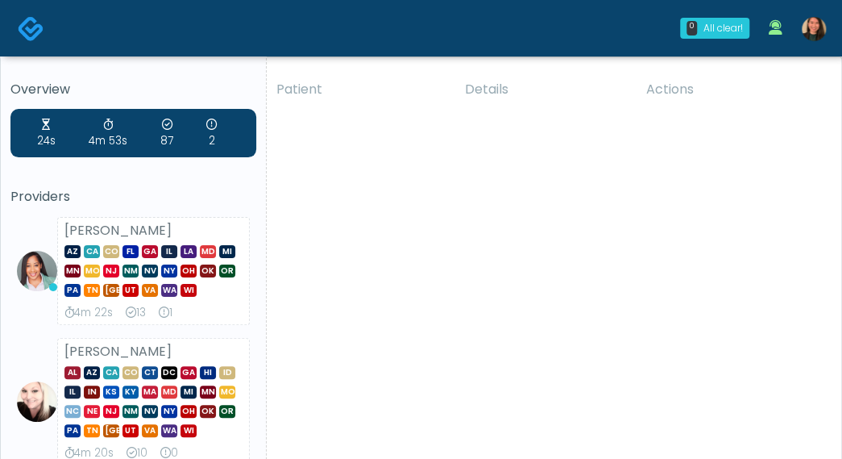
click at [56, 193] on h5 "Providers" at bounding box center [133, 196] width 246 height 15
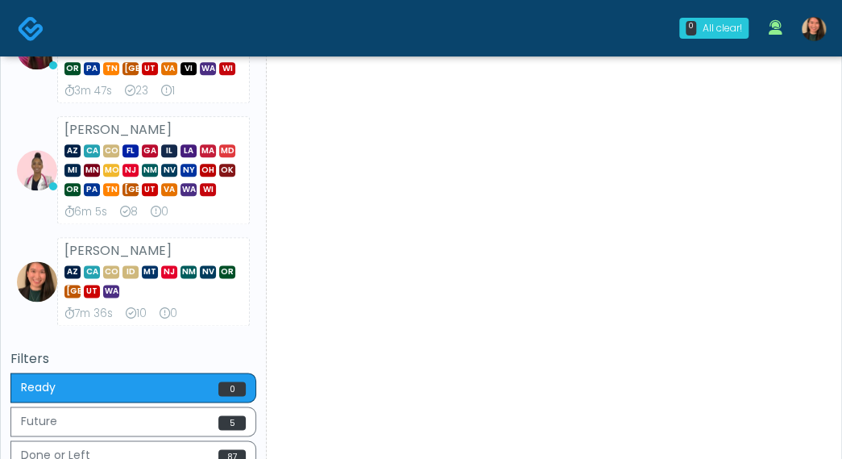
scroll to position [725, 0]
